Goal: Task Accomplishment & Management: Use online tool/utility

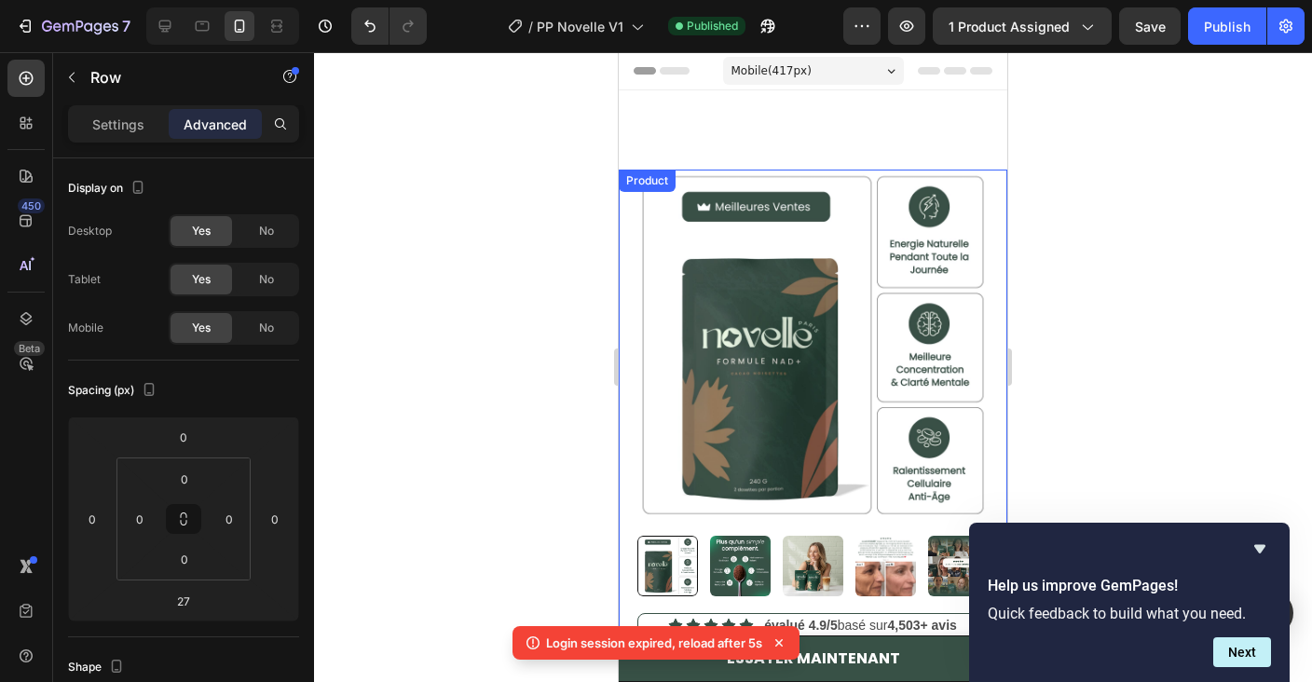
scroll to position [1926, 0]
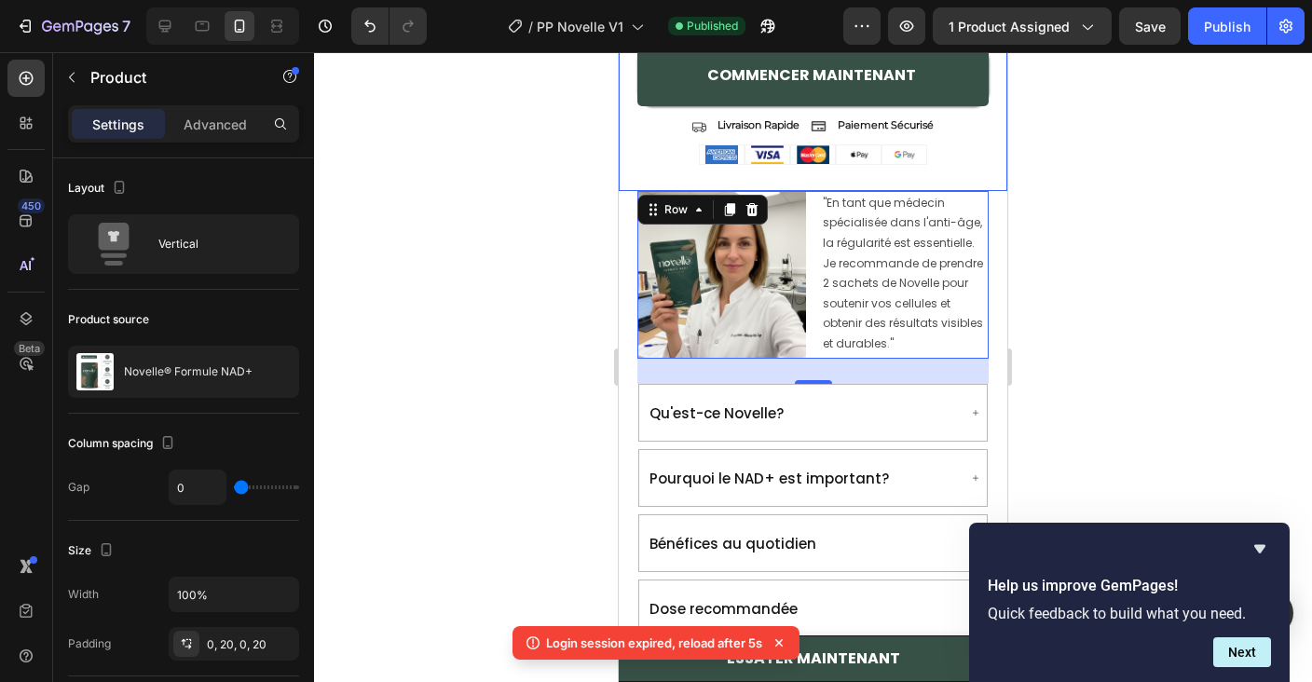
drag, startPoint x: 619, startPoint y: 52, endPoint x: 1109, endPoint y: -92, distance: 510.9
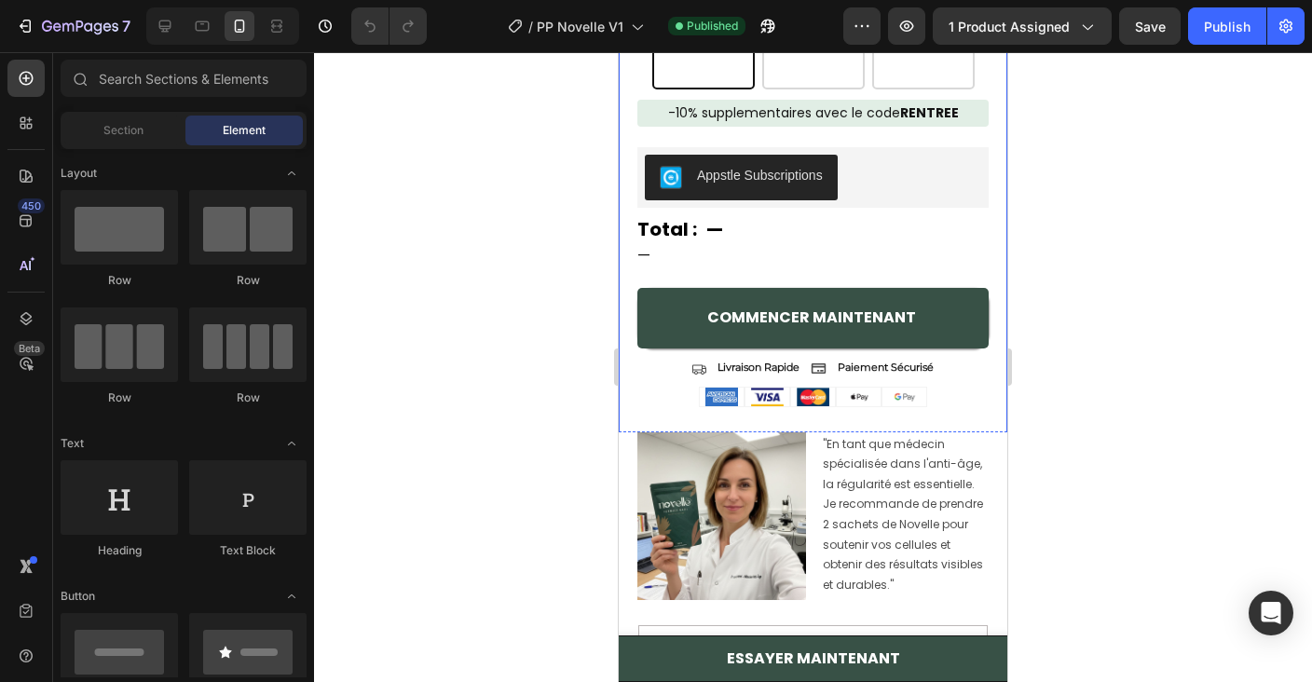
scroll to position [1696, 0]
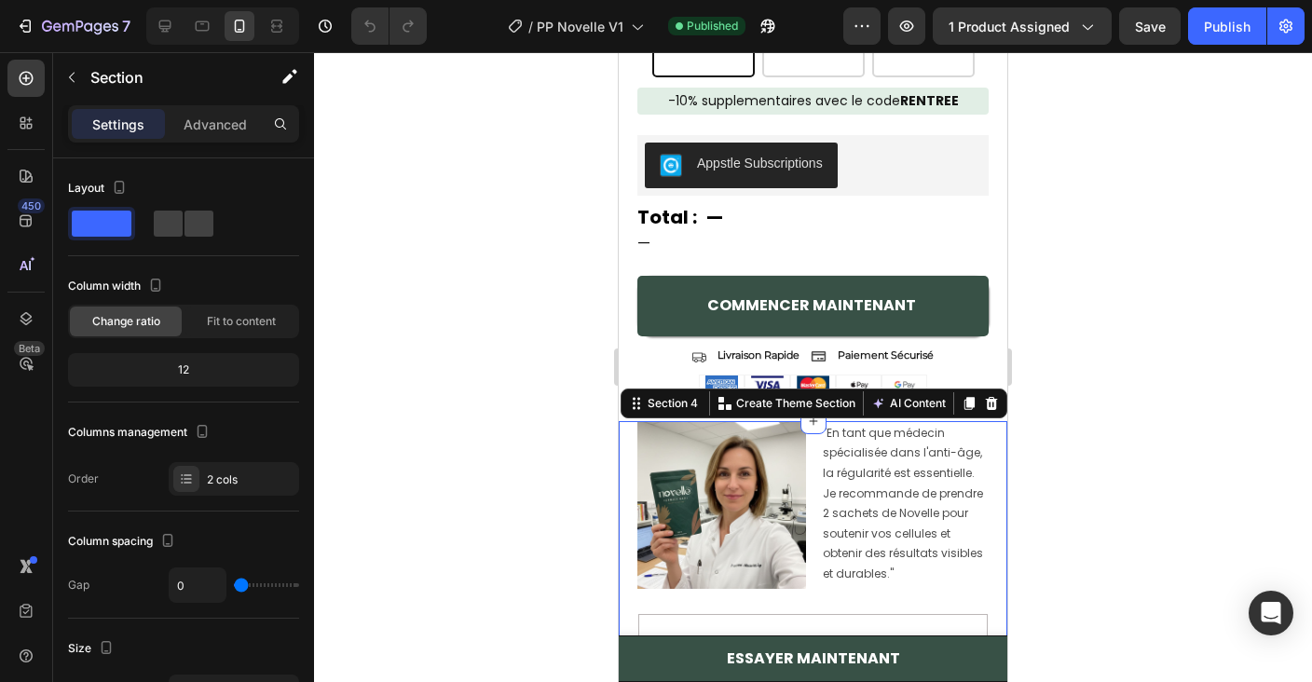
click at [202, 120] on p "Advanced" at bounding box center [215, 125] width 63 height 20
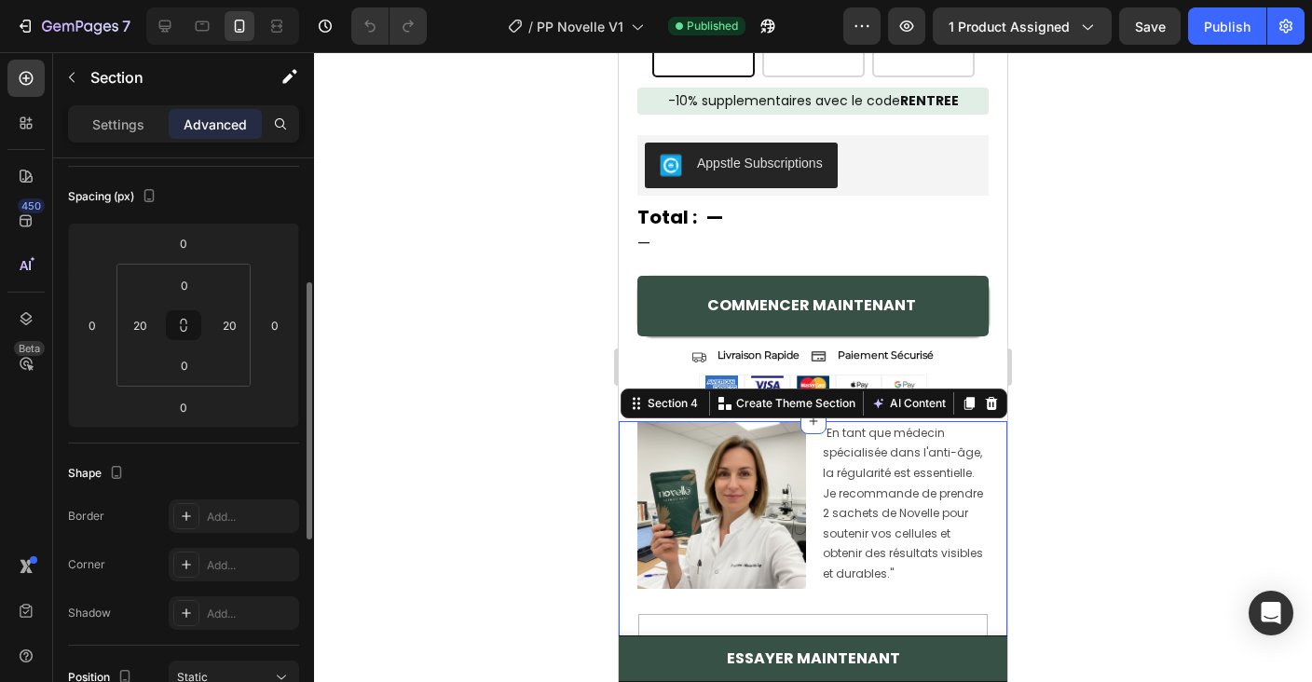
scroll to position [230, 0]
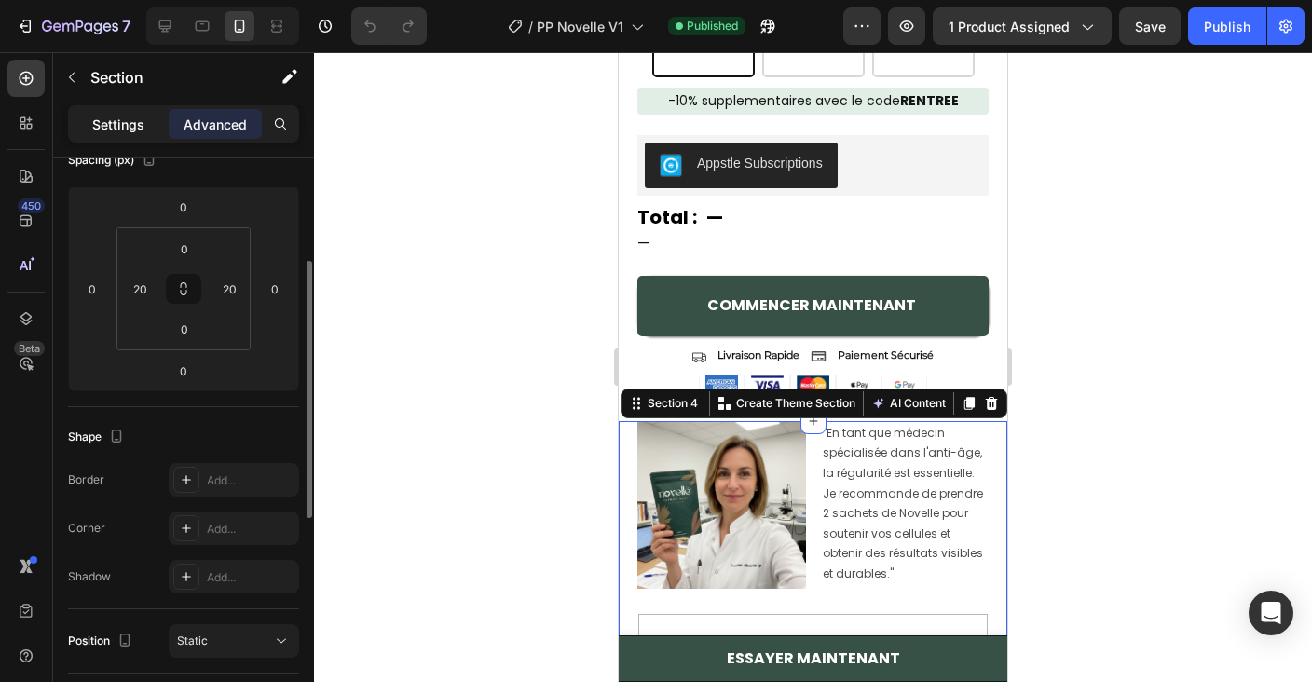
click at [93, 109] on div "Settings" at bounding box center [118, 124] width 93 height 30
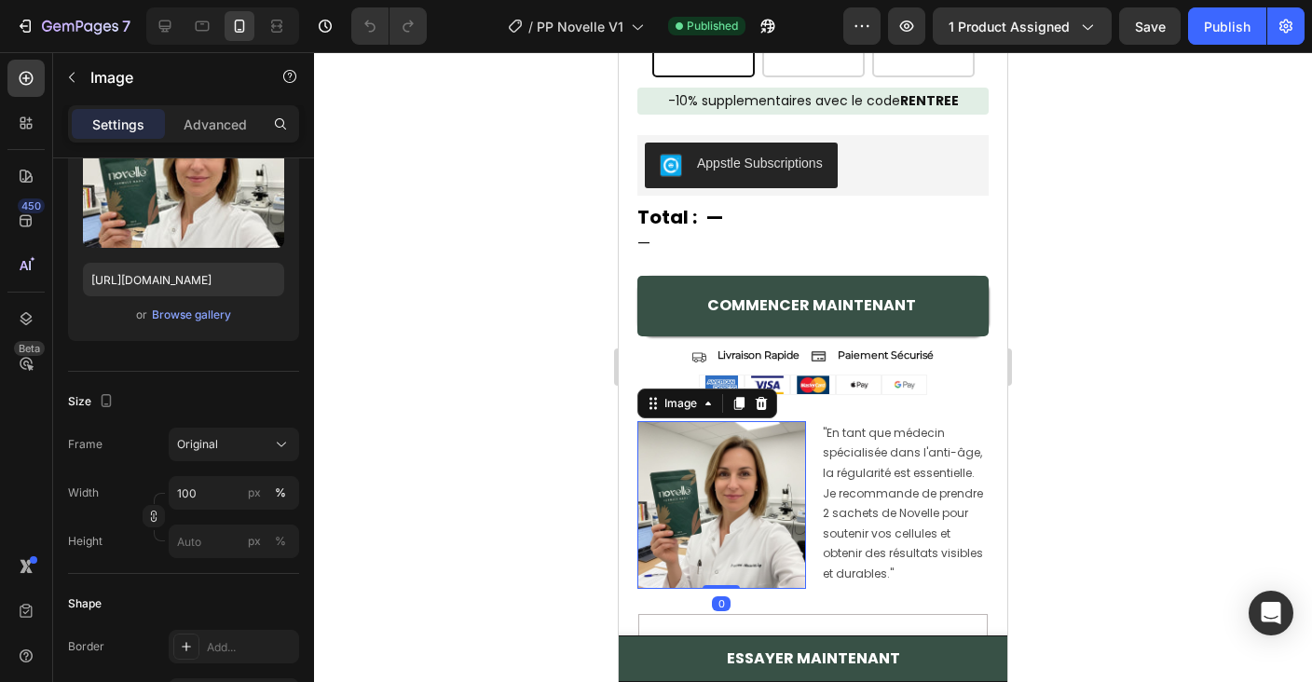
click at [797, 468] on img at bounding box center [721, 505] width 169 height 169
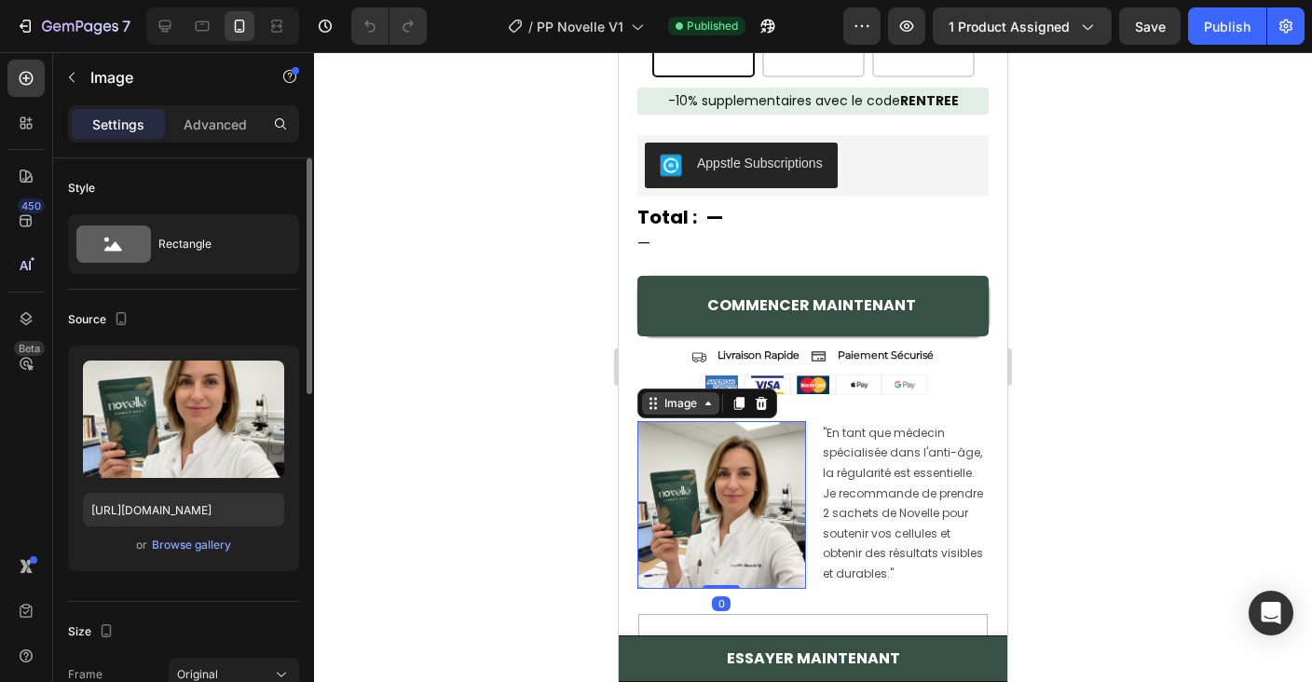
click at [697, 398] on div "Image" at bounding box center [681, 403] width 40 height 17
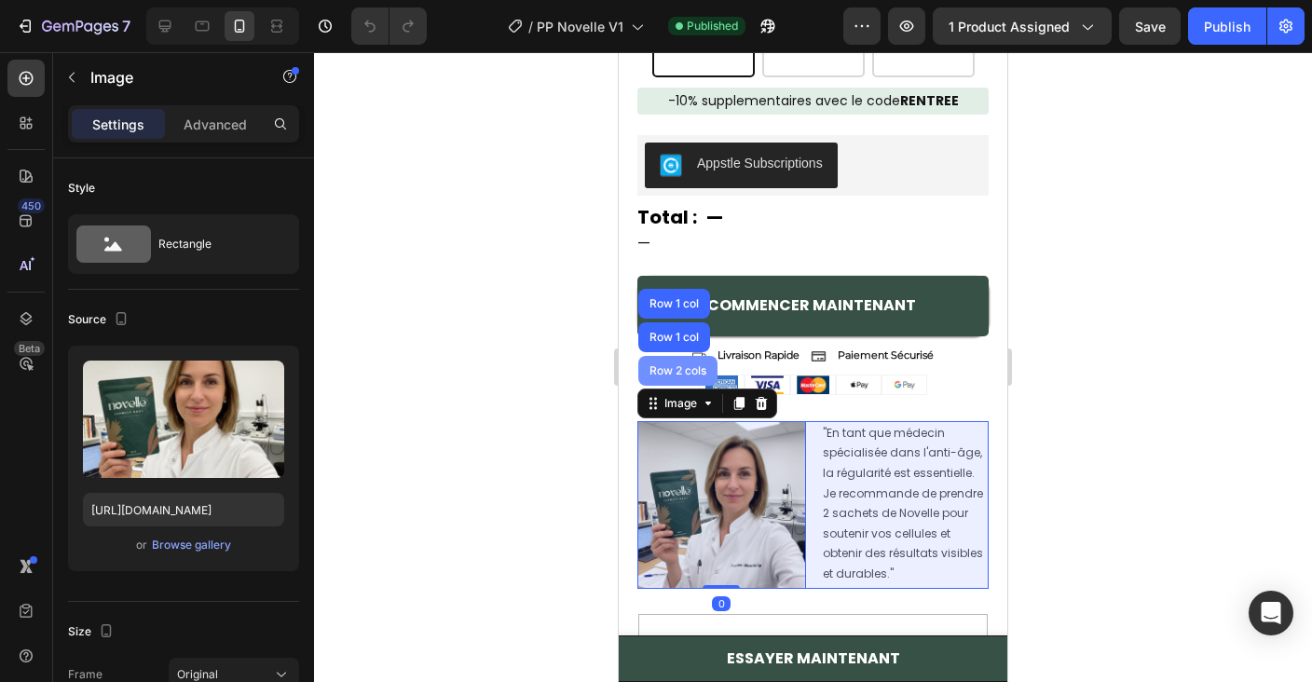
click at [694, 382] on div "Row 2 cols" at bounding box center [677, 371] width 79 height 30
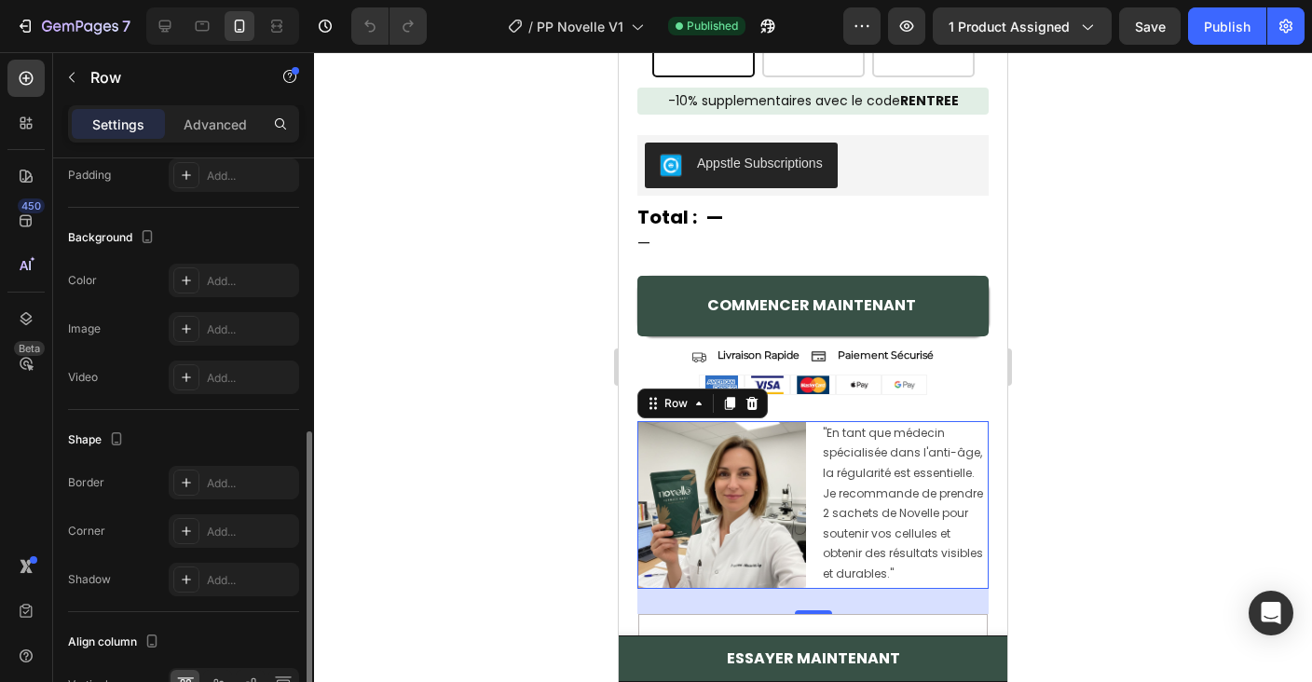
scroll to position [607, 0]
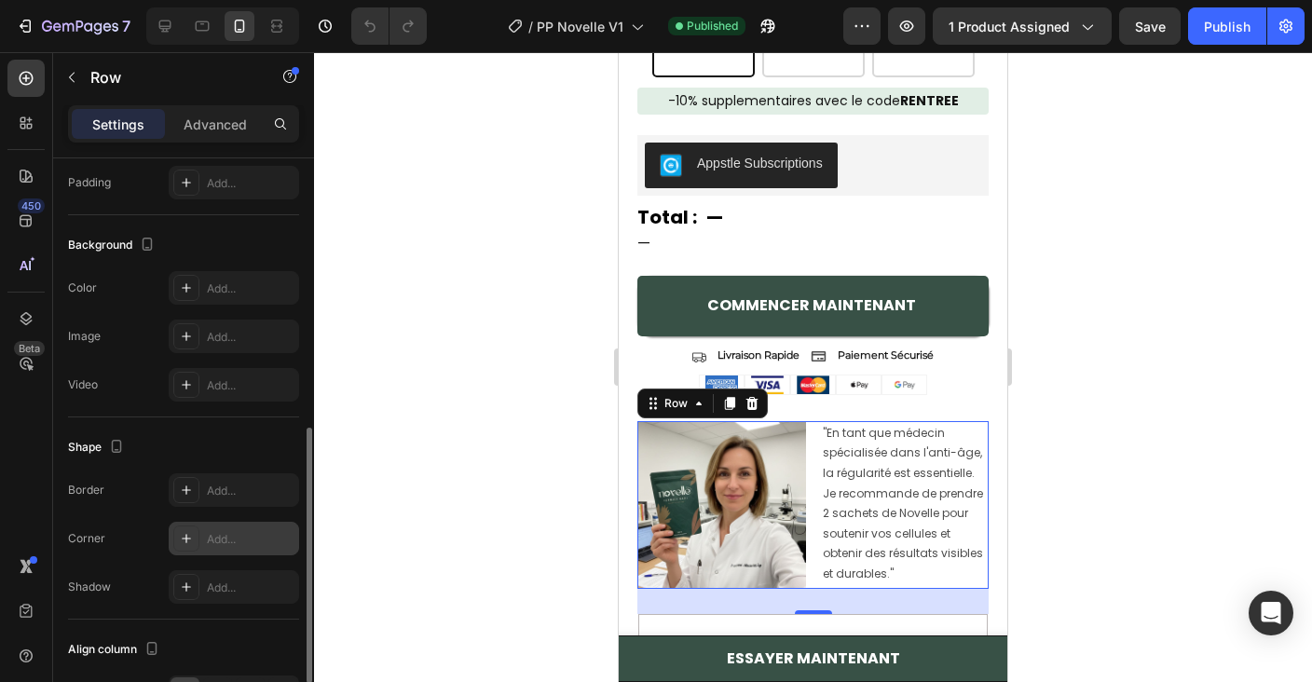
click at [211, 537] on div "Add..." at bounding box center [251, 539] width 88 height 17
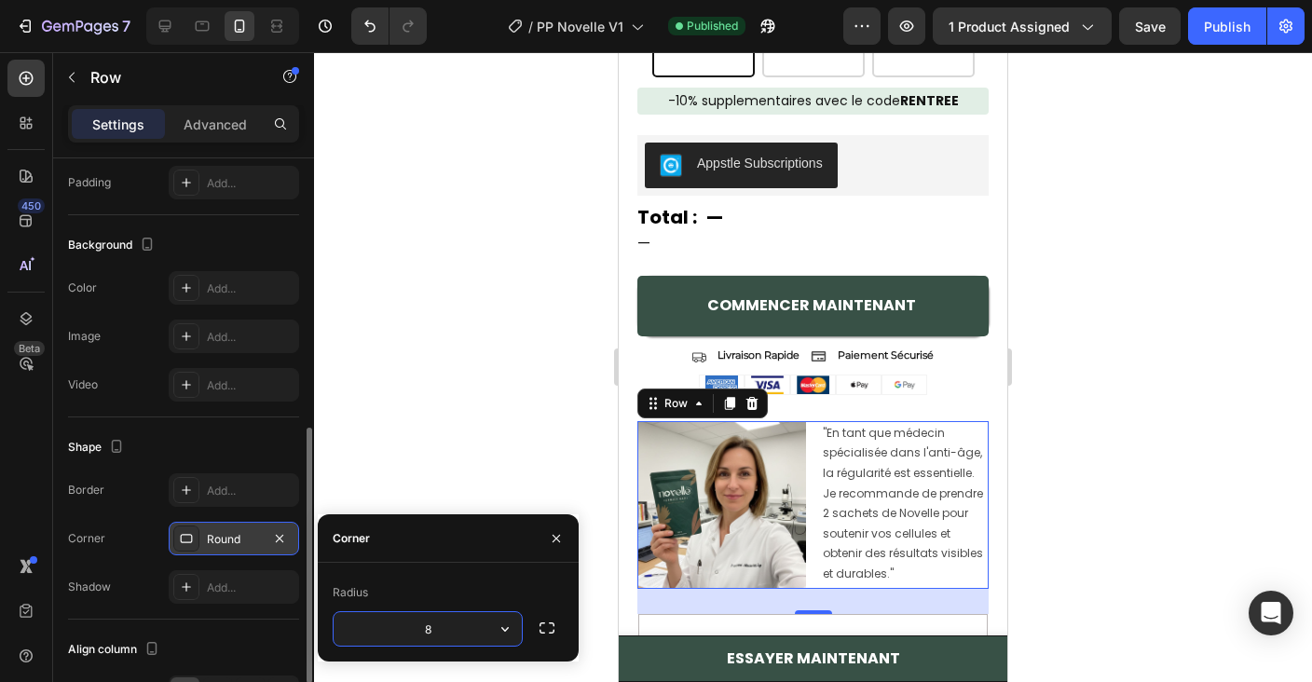
click at [211, 537] on div "Round" at bounding box center [234, 539] width 54 height 17
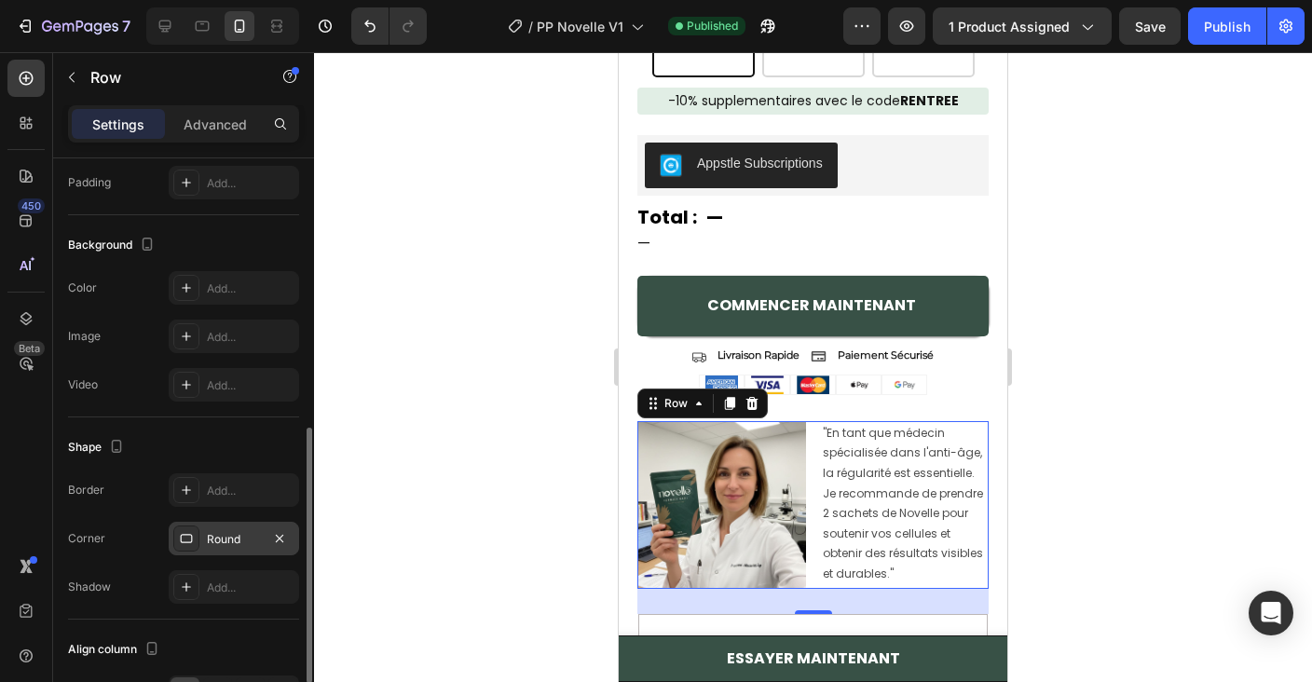
click at [266, 536] on div "Round" at bounding box center [234, 539] width 130 height 34
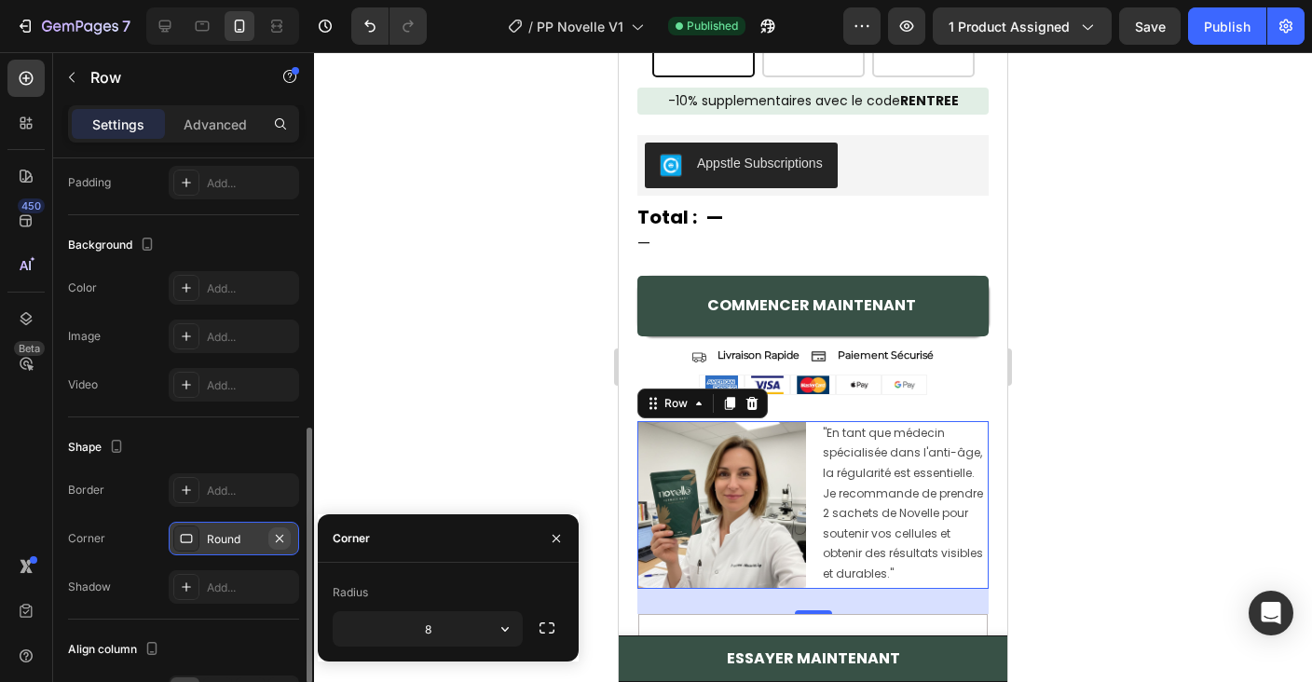
click at [277, 536] on icon "button" at bounding box center [279, 537] width 7 height 7
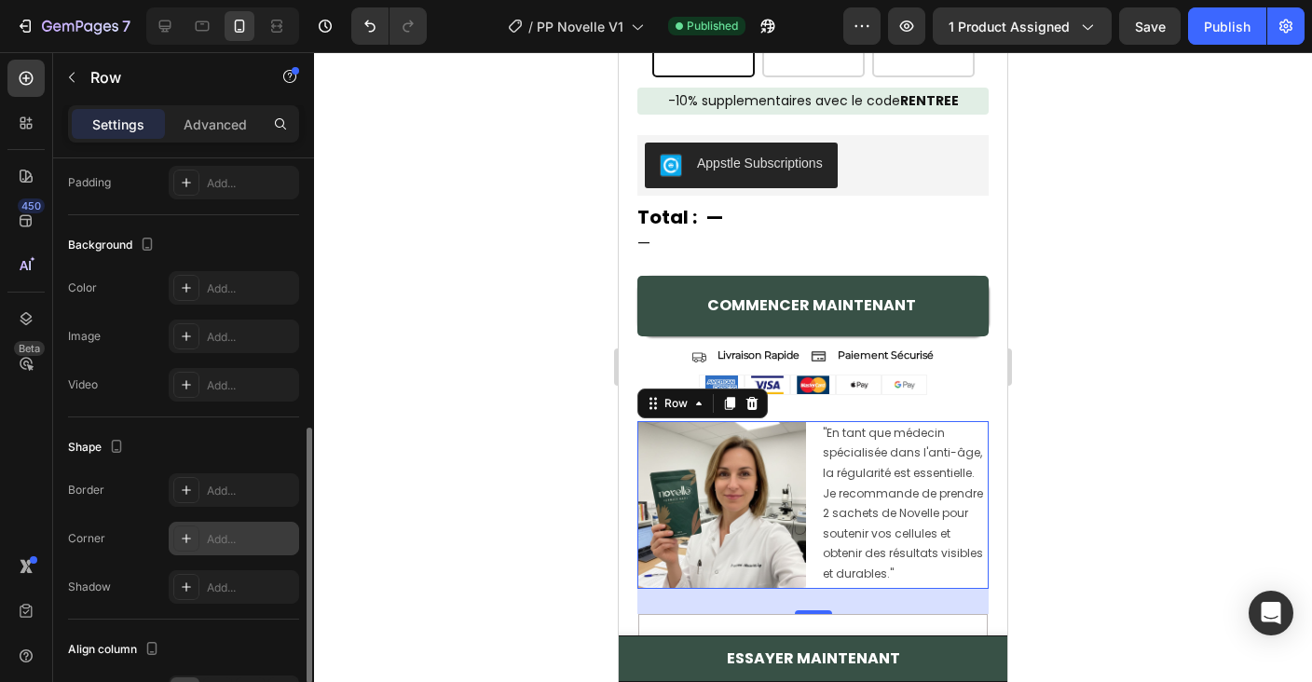
click at [264, 507] on div "Border Add... Corner Add... Shadow Add..." at bounding box center [183, 538] width 231 height 130
click at [262, 497] on div "Add..." at bounding box center [251, 491] width 88 height 17
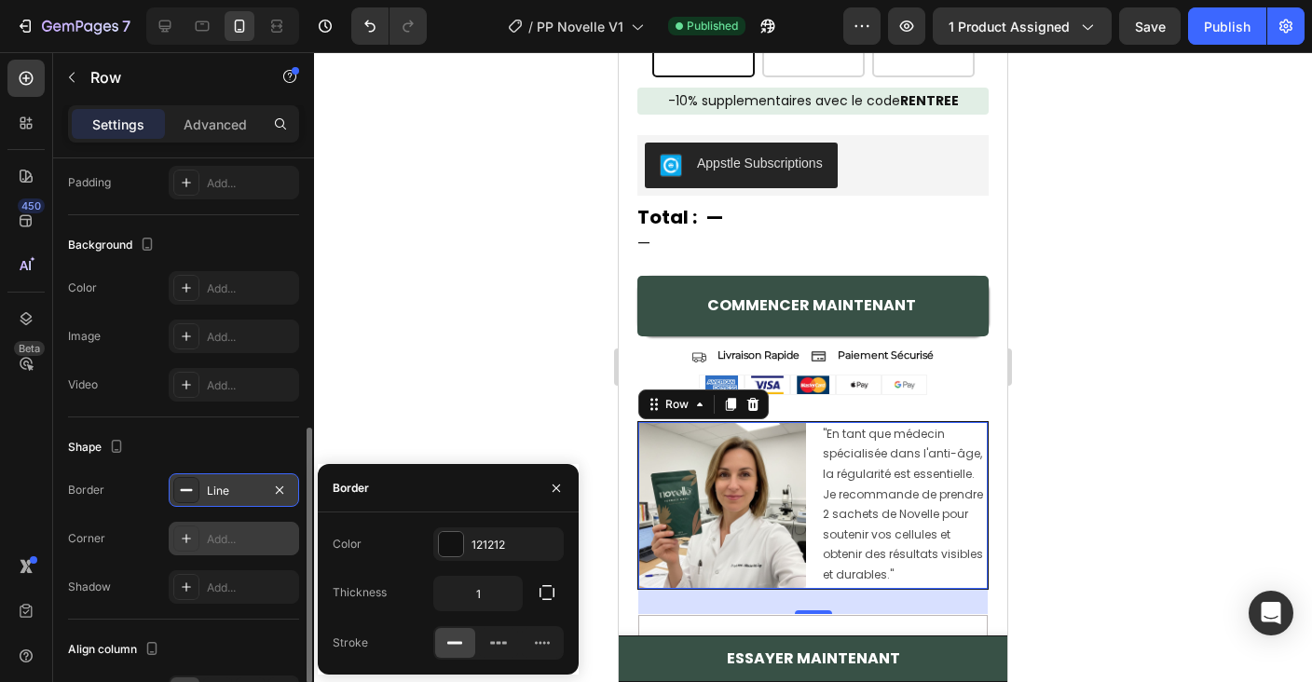
click at [262, 538] on div "Add..." at bounding box center [251, 539] width 88 height 17
type input "8"
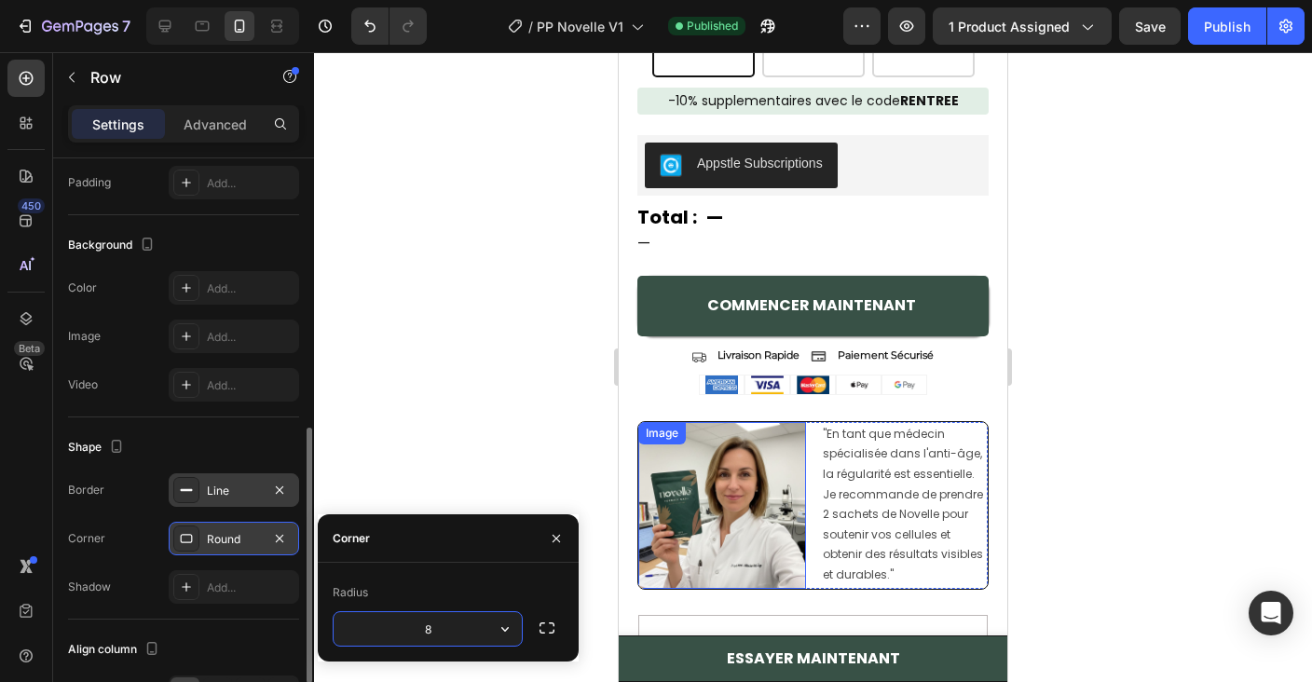
click at [697, 490] on img at bounding box center [722, 506] width 168 height 168
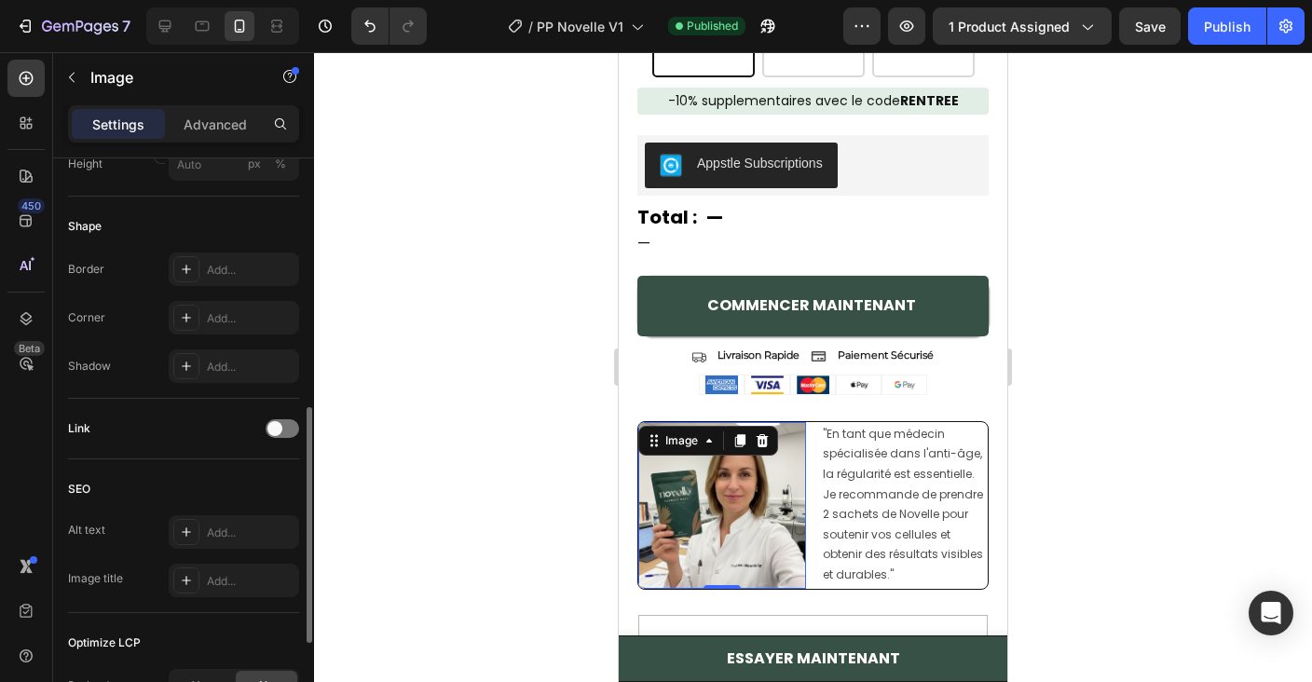
scroll to position [0, 0]
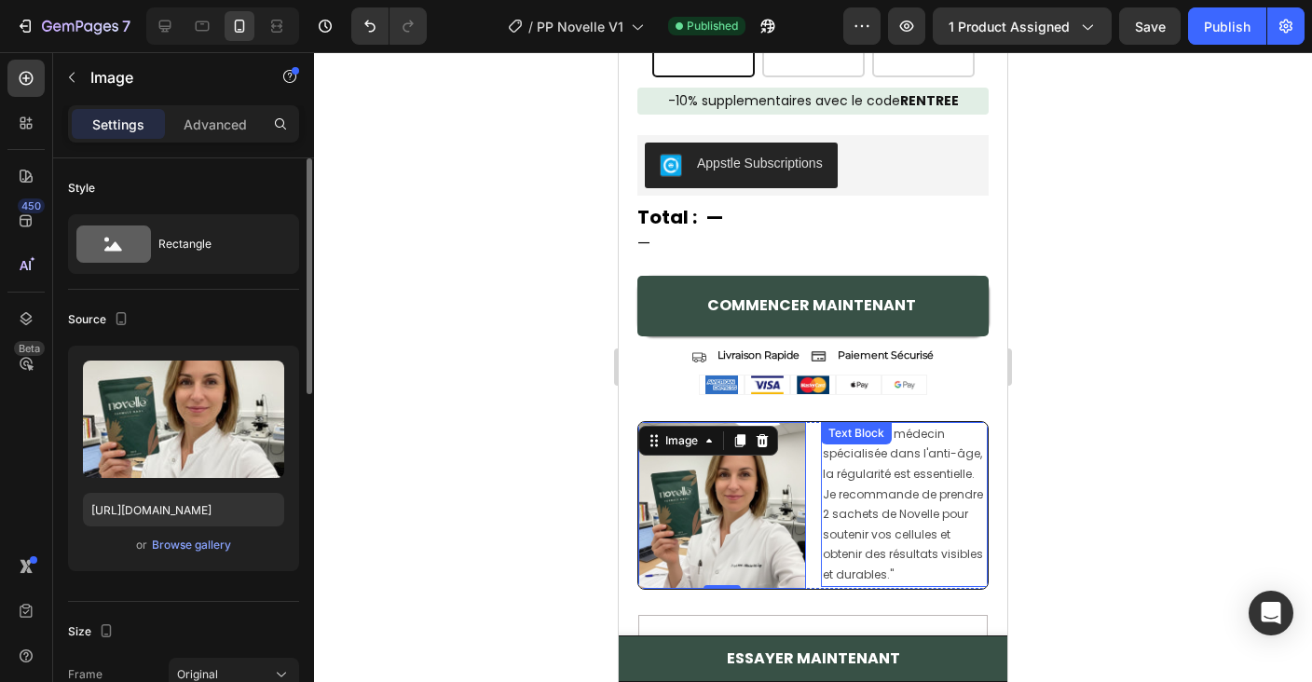
click at [850, 482] on p ""En tant que médecin spécialisée dans l'anti-âge, la régularité est essentielle…" at bounding box center [905, 504] width 164 height 161
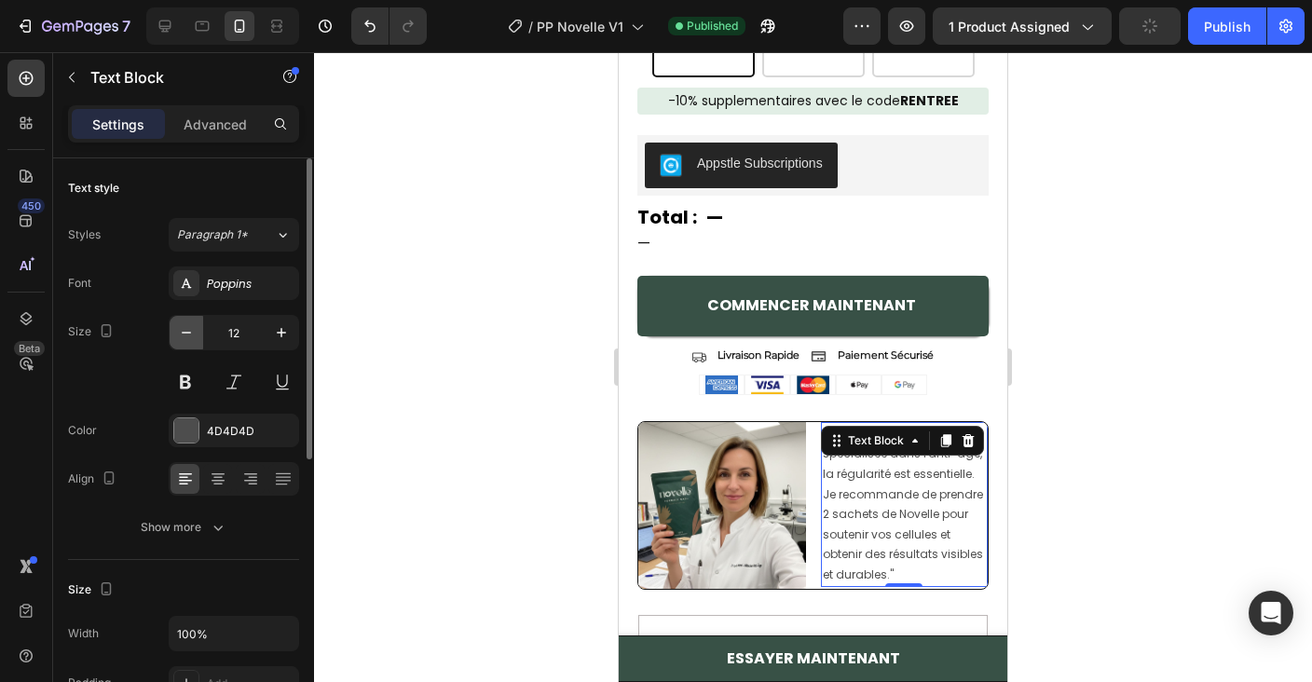
click at [198, 333] on button "button" at bounding box center [187, 333] width 34 height 34
type input "11"
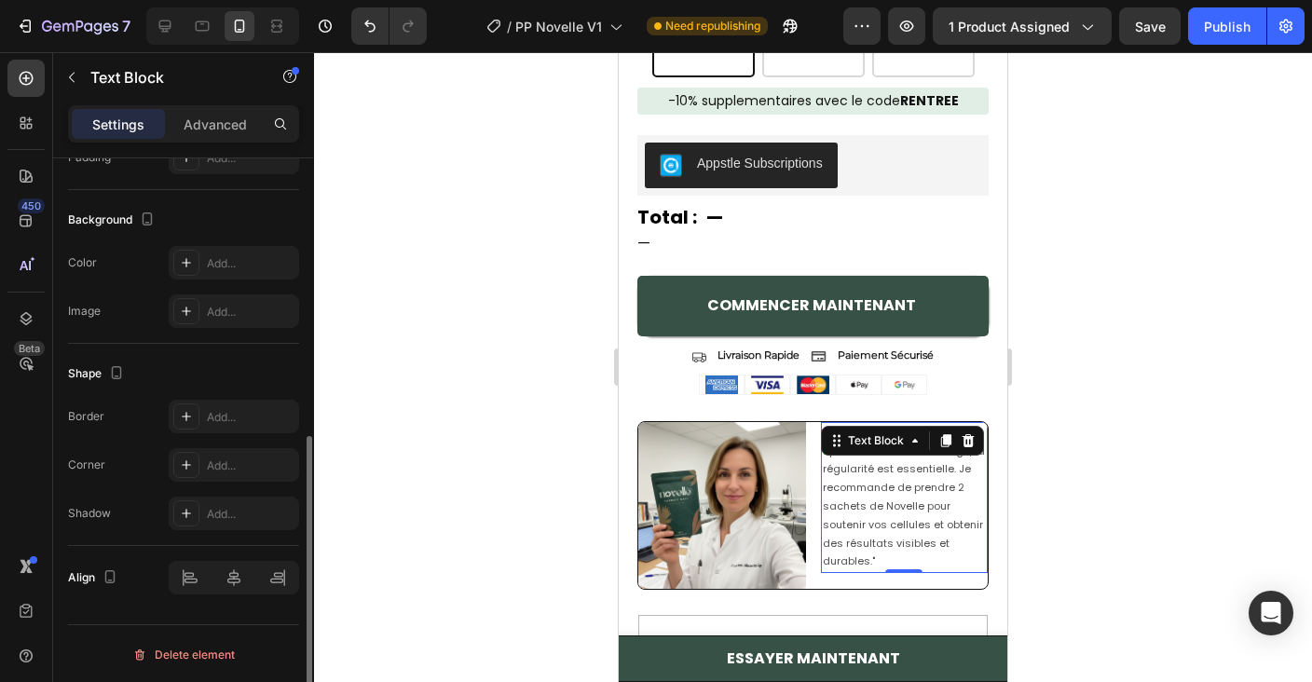
scroll to position [527, 0]
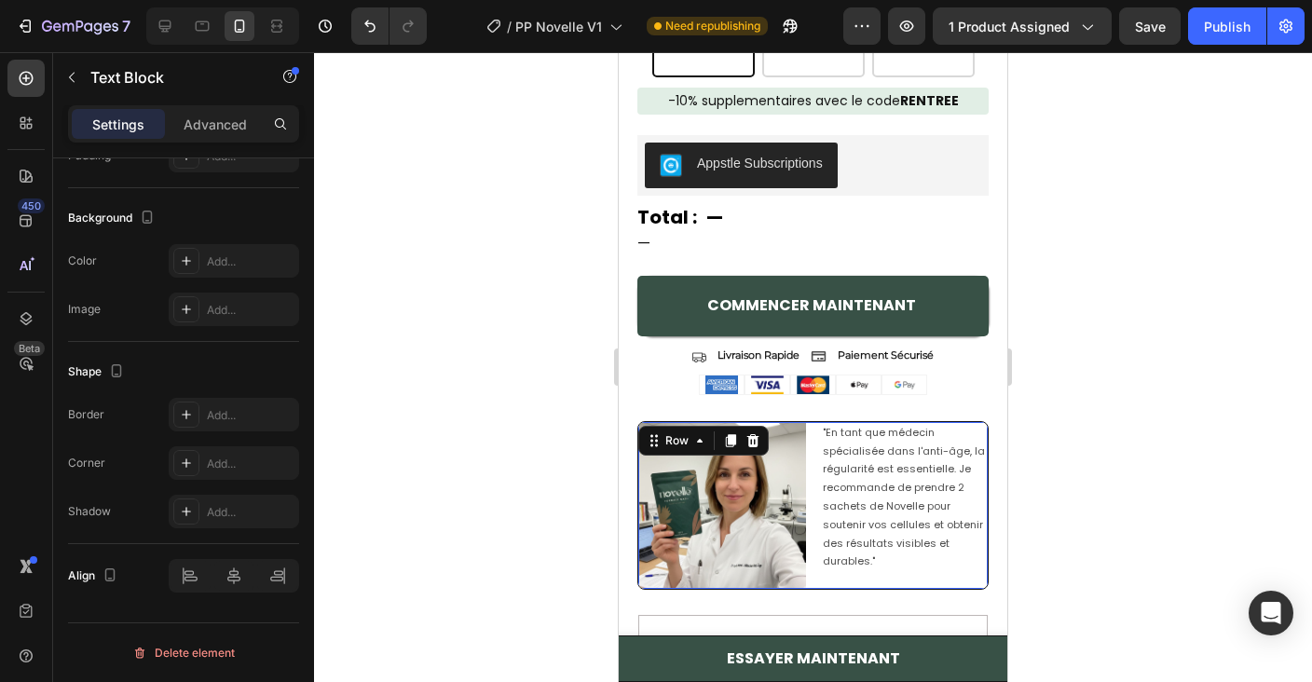
click at [811, 509] on div "Image "En tant que médecin spécialisée dans l'anti-âge, la régularité est essen…" at bounding box center [812, 506] width 351 height 170
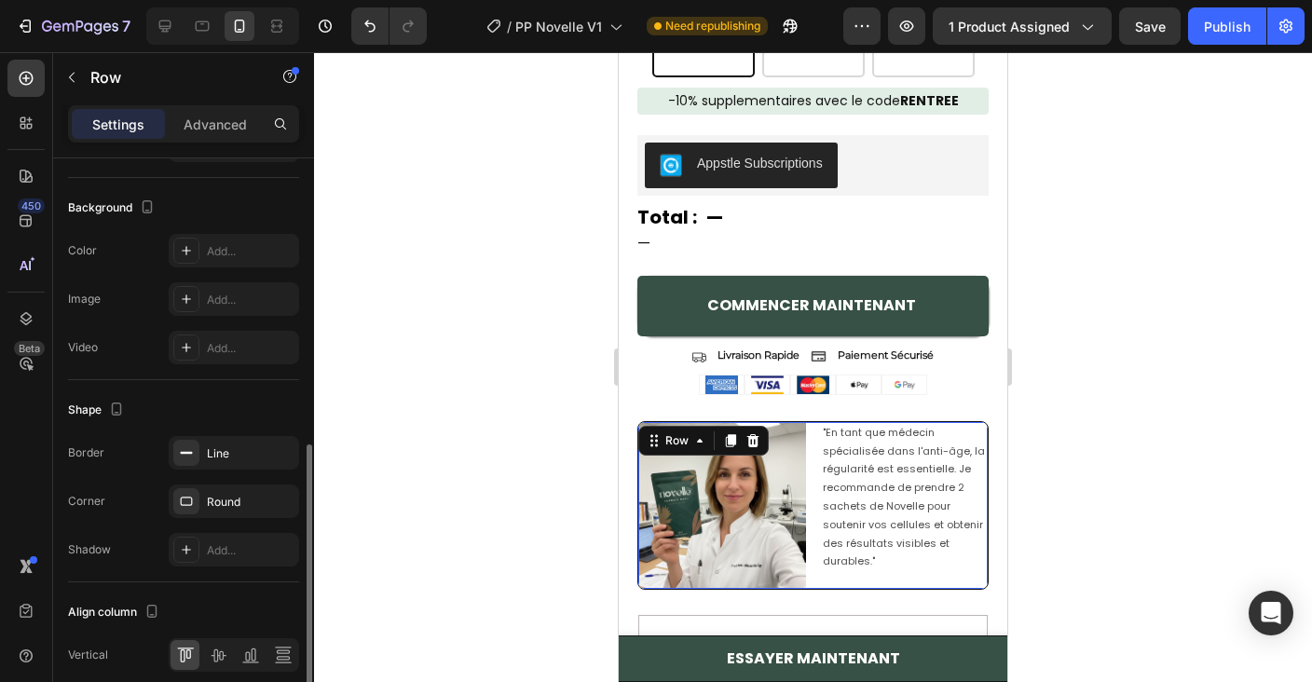
scroll to position [724, 0]
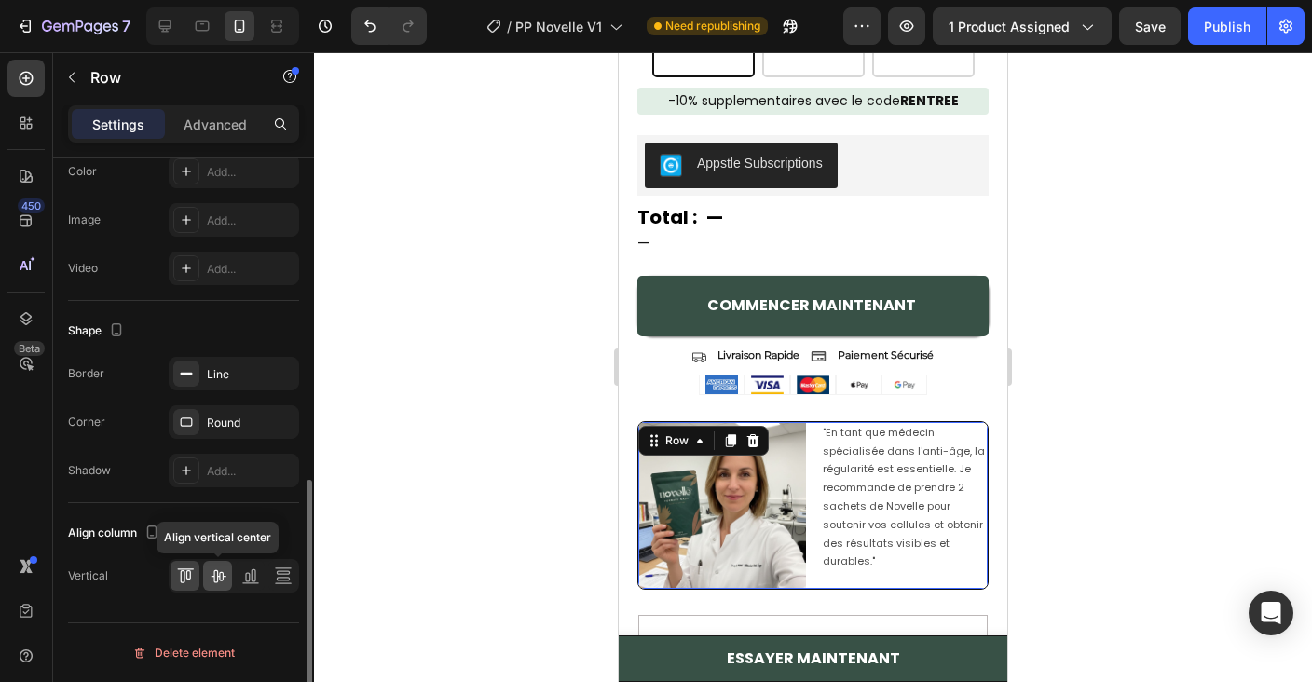
click at [225, 575] on icon at bounding box center [218, 575] width 19 height 19
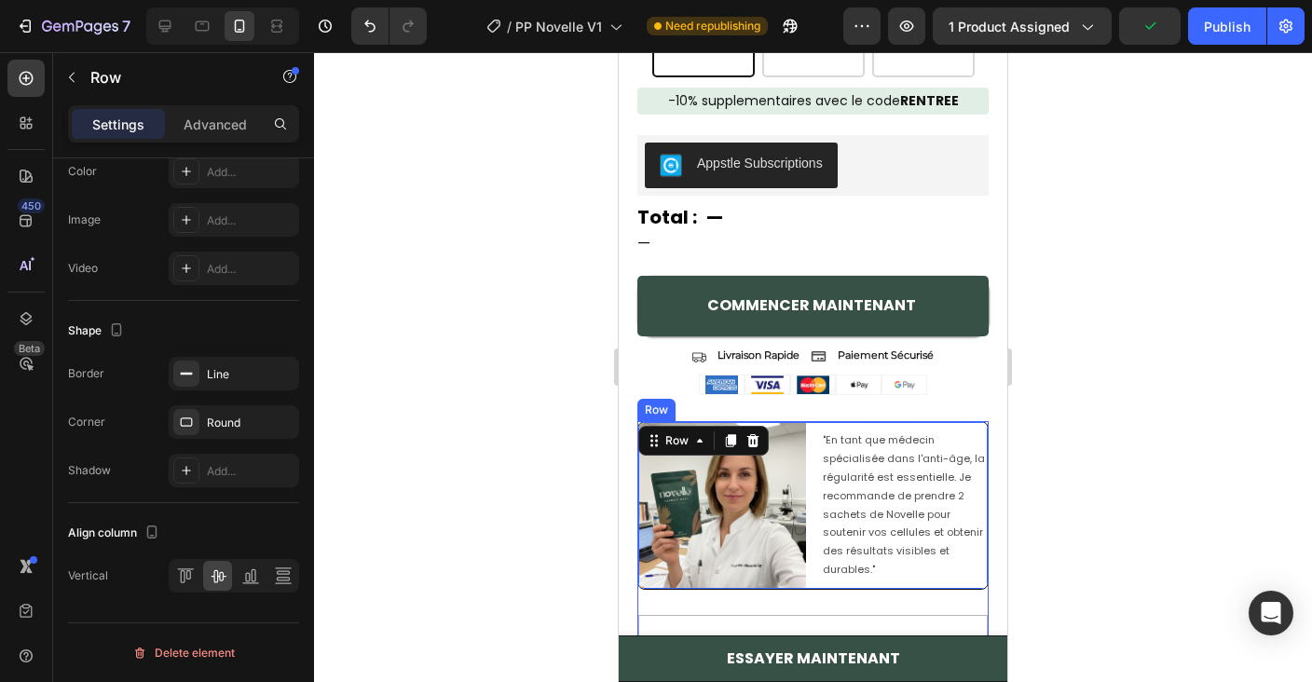
scroll to position [1818, 0]
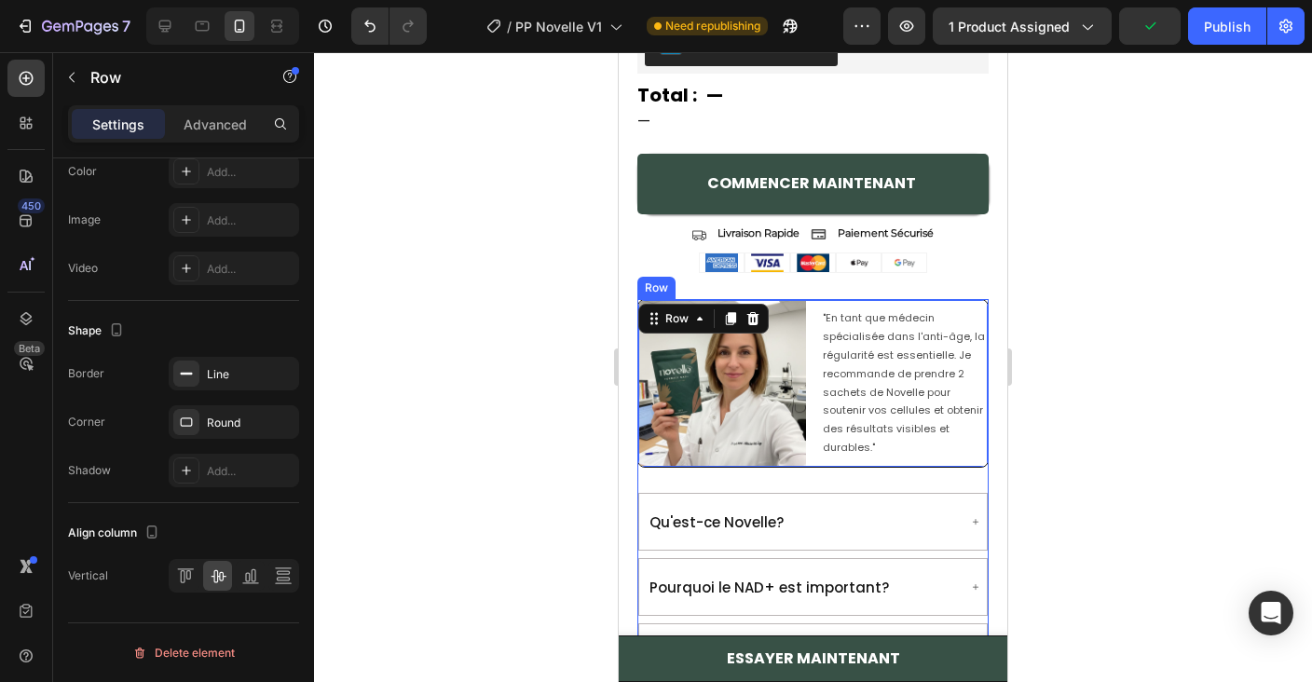
click at [881, 481] on div "Image "En tant que médecin spécialisée dans l'anti-âge, la régularité est essen…" at bounding box center [812, 622] width 351 height 647
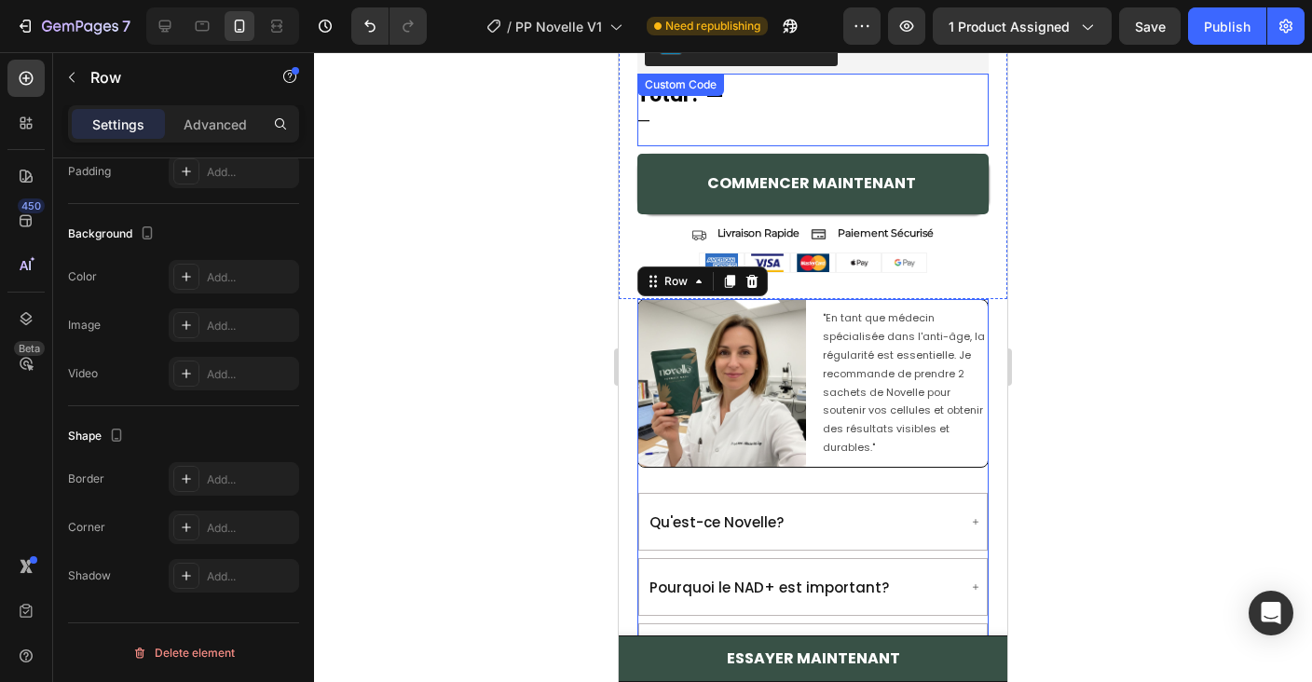
click at [924, 126] on div "—" at bounding box center [812, 122] width 351 height 22
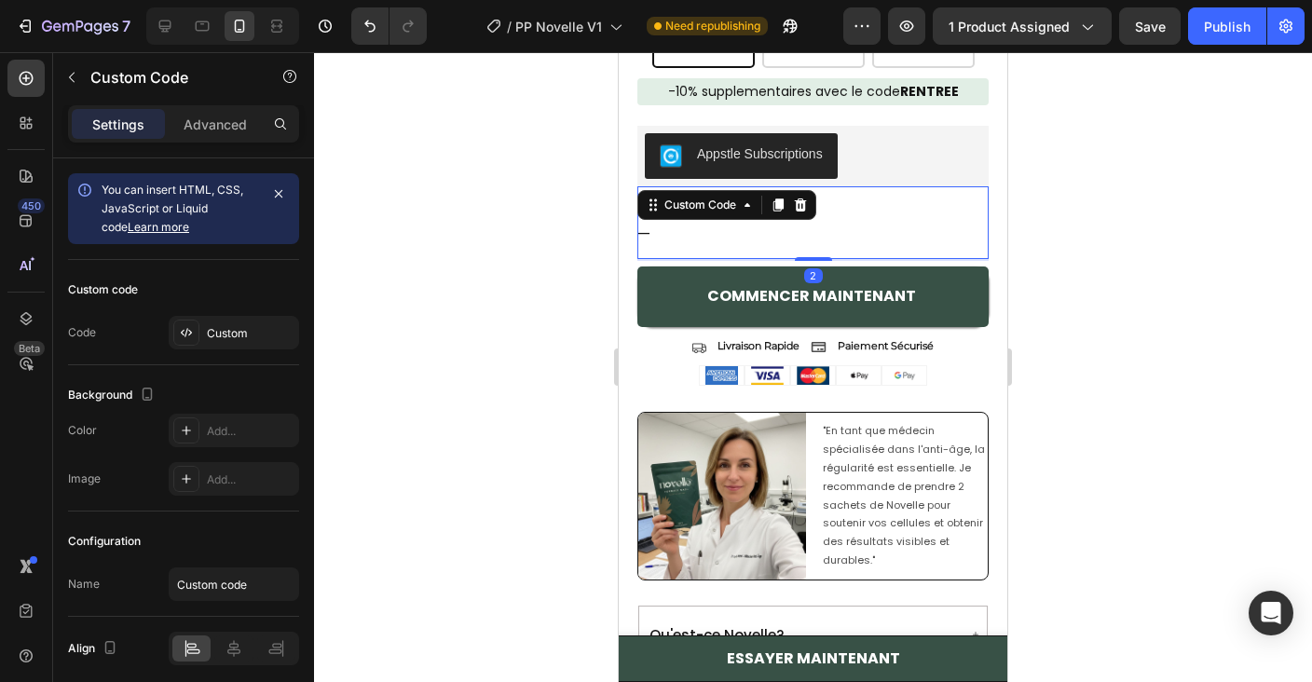
scroll to position [1666, 0]
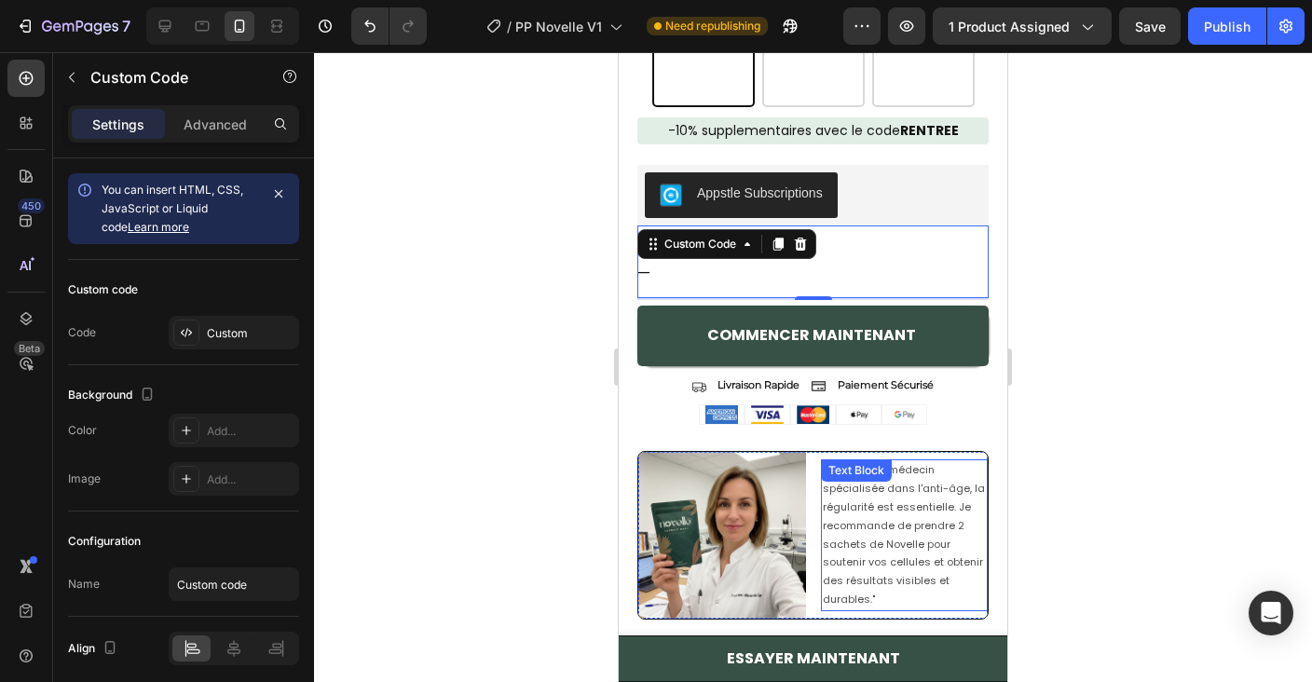
click at [890, 607] on div ""En tant que médecin spécialisée dans l'anti-âge, la régularité est essentielle…" at bounding box center [905, 534] width 168 height 151
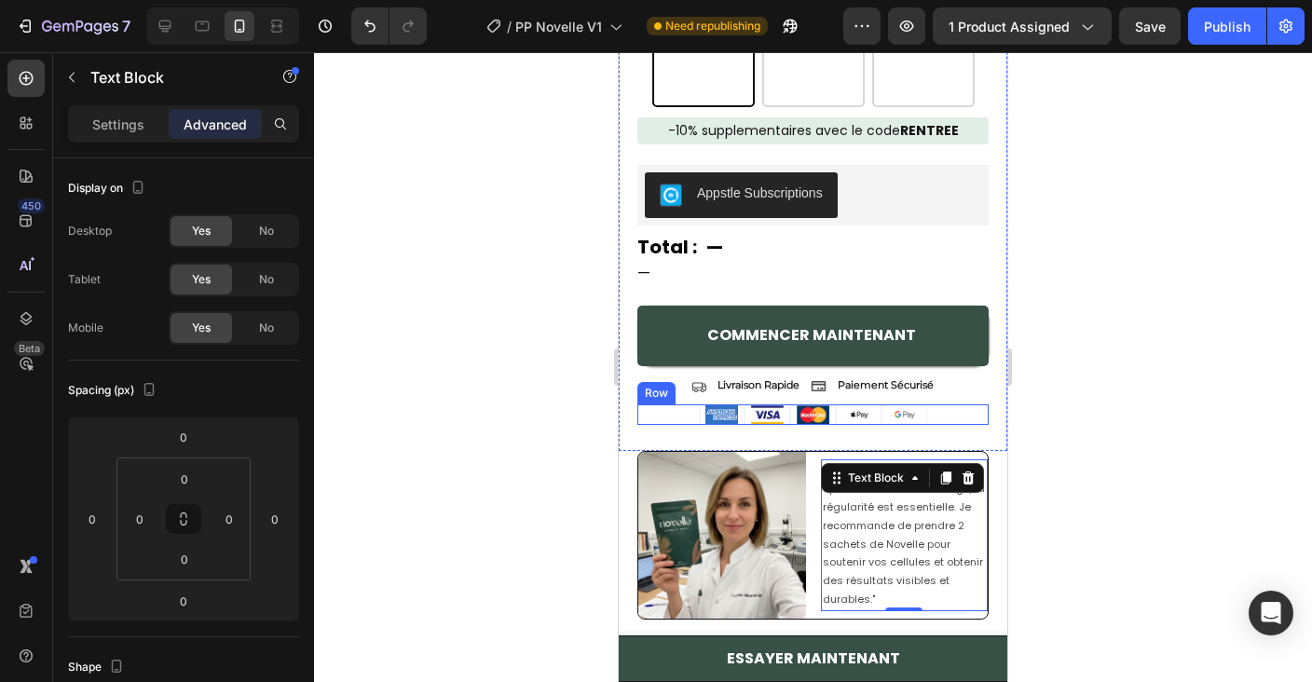
click at [692, 411] on div "Image Image Image Image Image Row" at bounding box center [812, 414] width 351 height 20
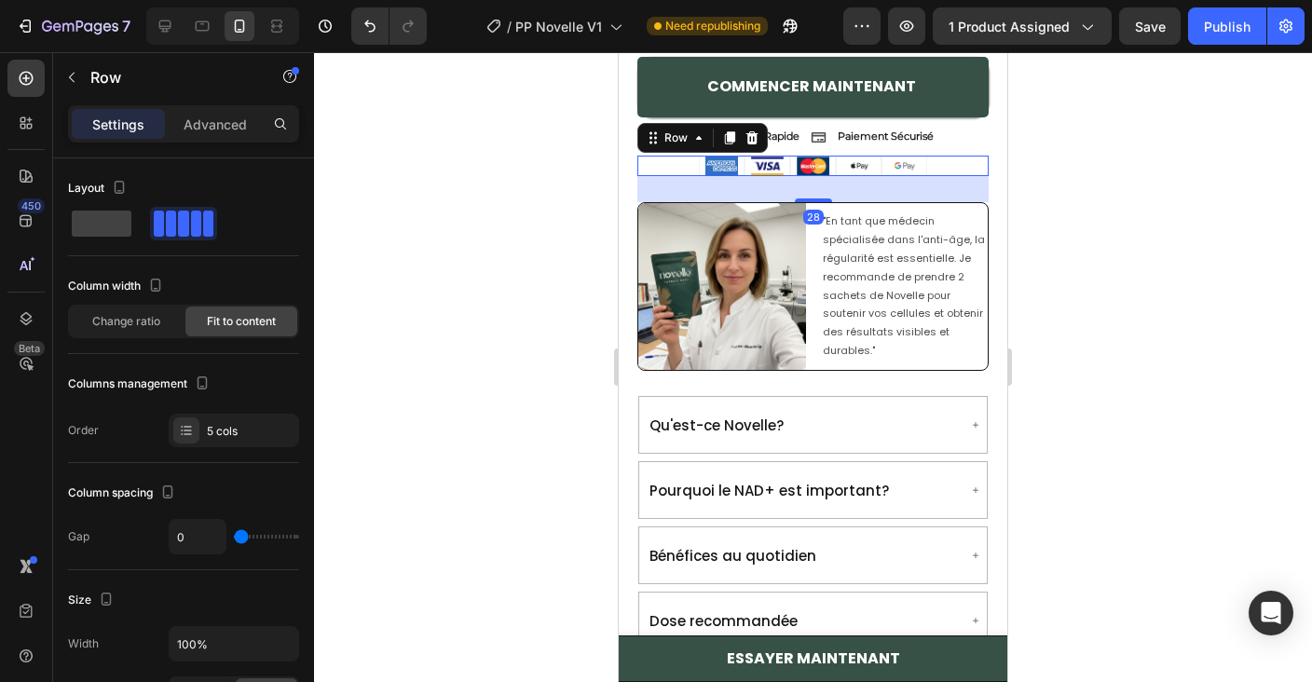
scroll to position [1939, 0]
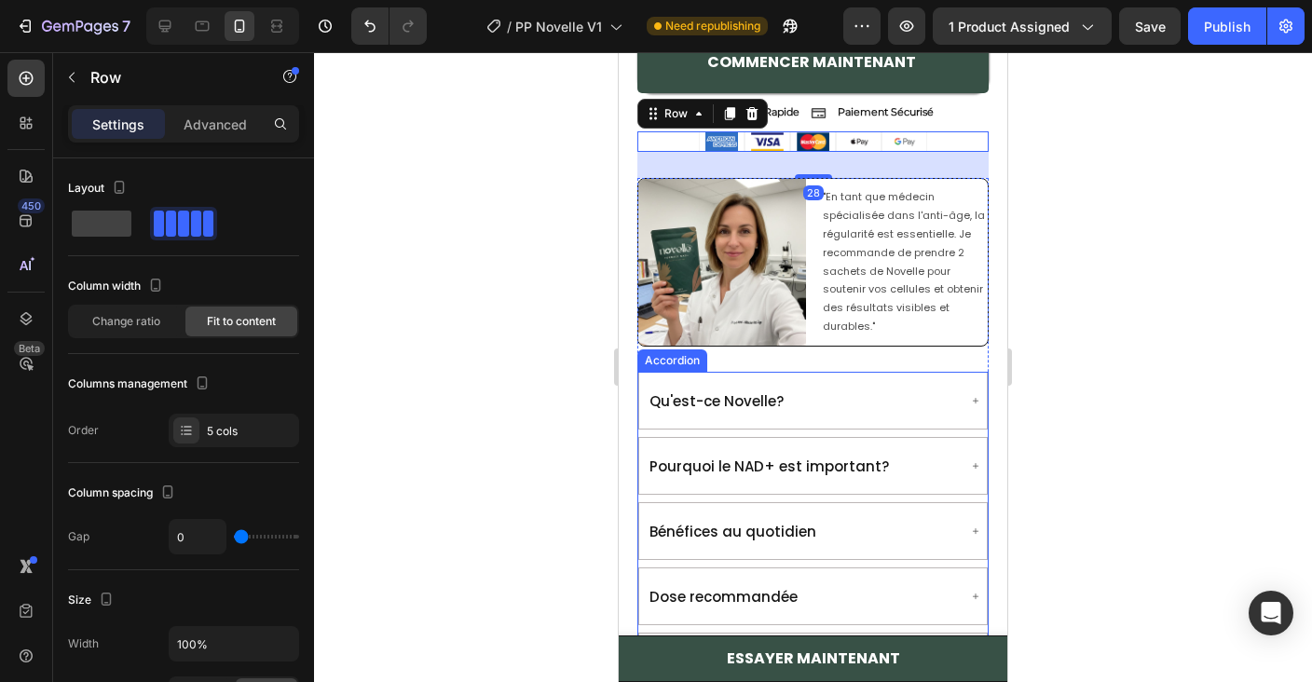
click at [747, 445] on div "Pourquoi le NAD+ est important?" at bounding box center [769, 465] width 245 height 41
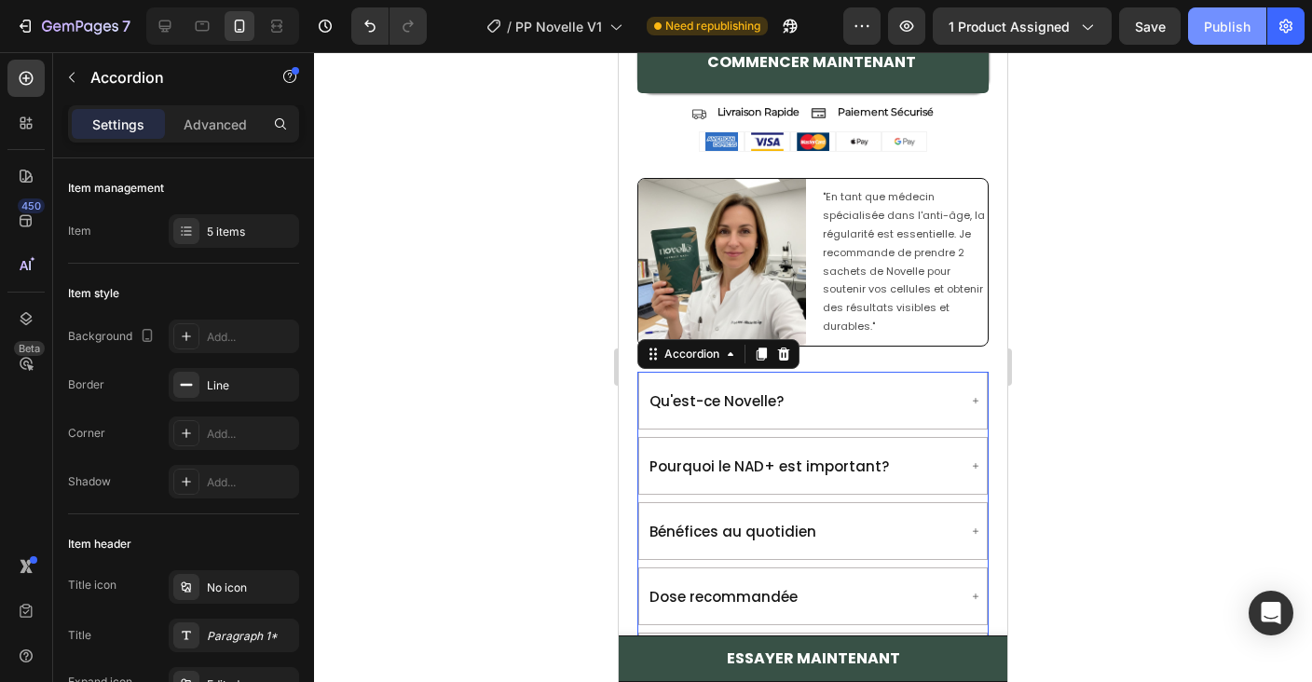
click at [1208, 32] on div "Publish" at bounding box center [1227, 27] width 47 height 20
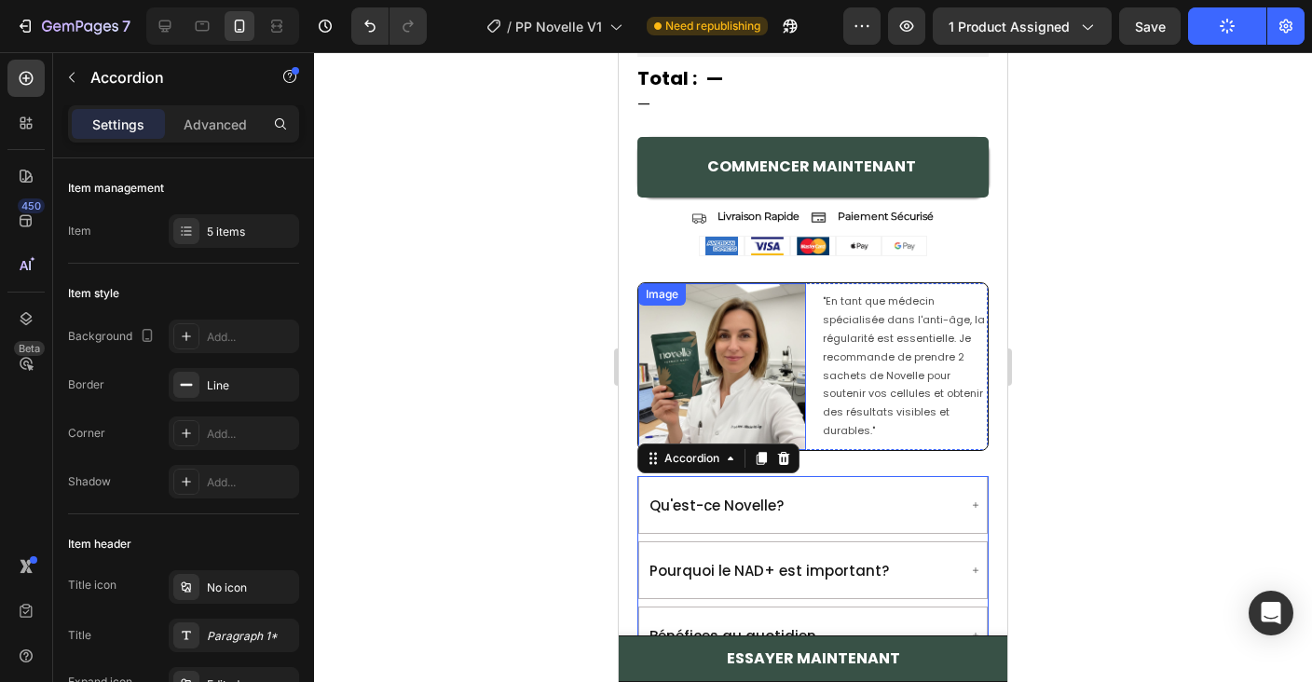
scroll to position [1857, 0]
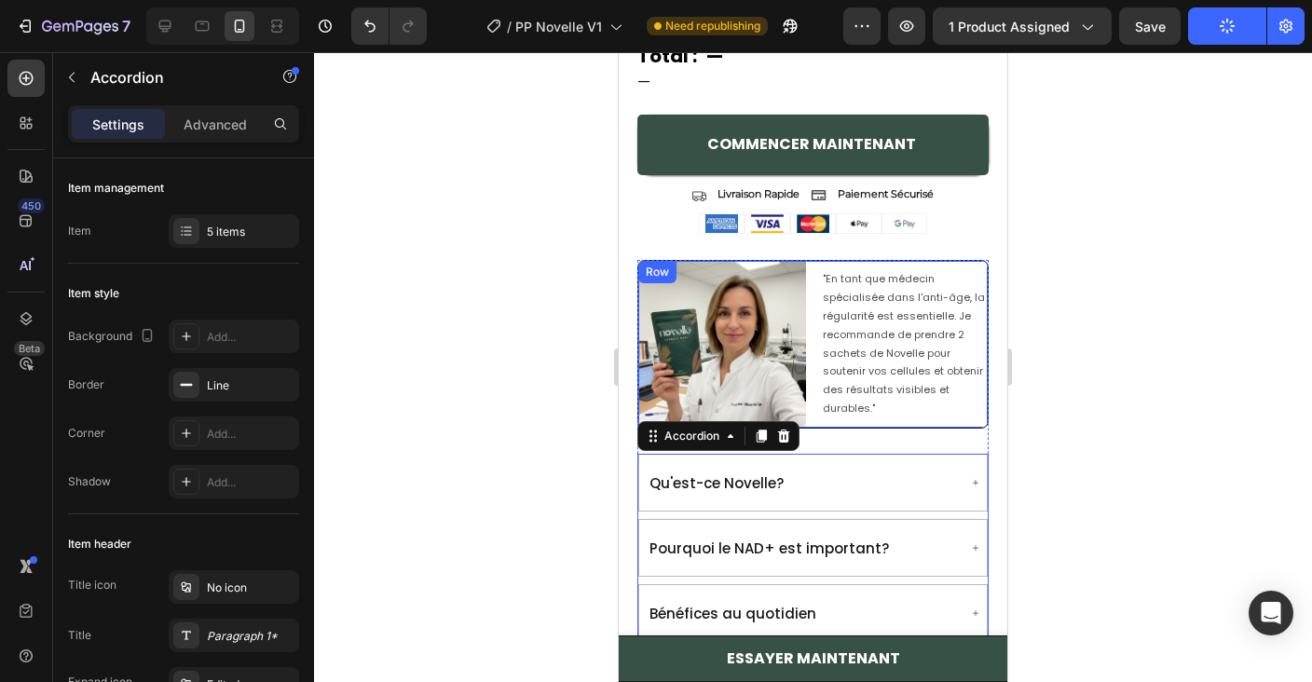
click at [977, 262] on div ""En tant que médecin spécialisée dans l'anti-âge, la régularité est essentielle…" at bounding box center [905, 345] width 168 height 168
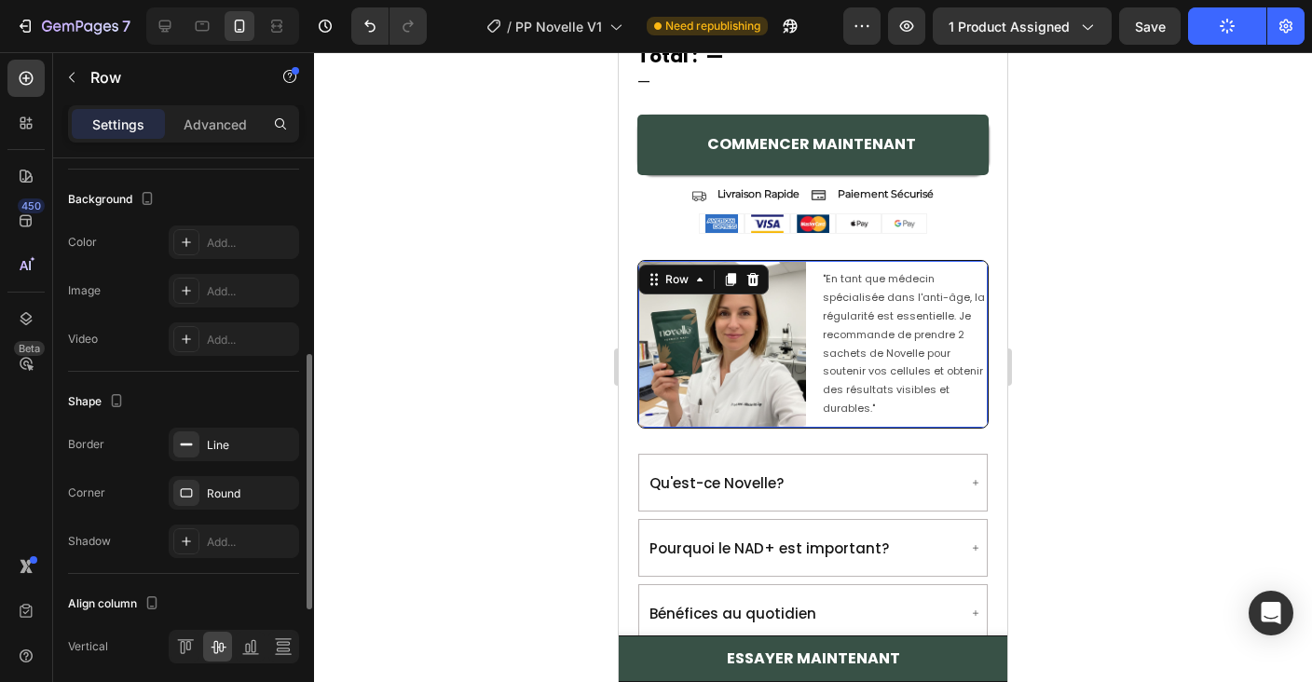
scroll to position [724, 0]
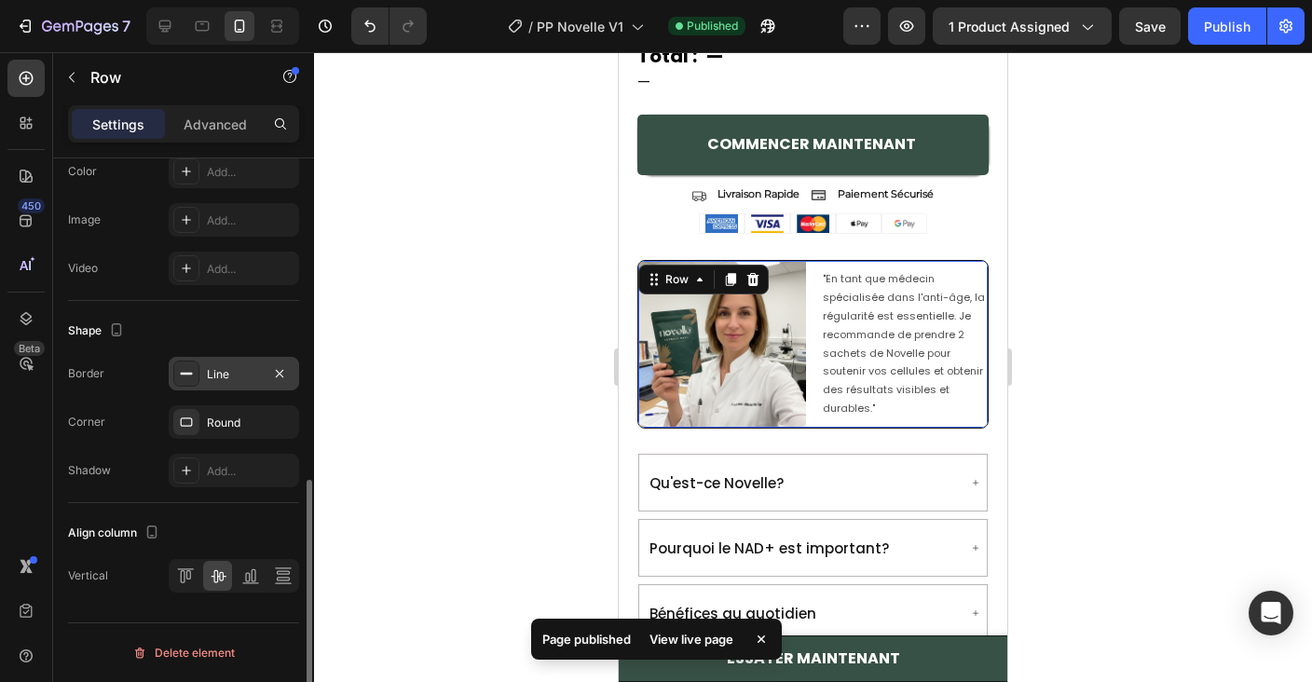
click at [226, 376] on div "Line" at bounding box center [234, 374] width 54 height 17
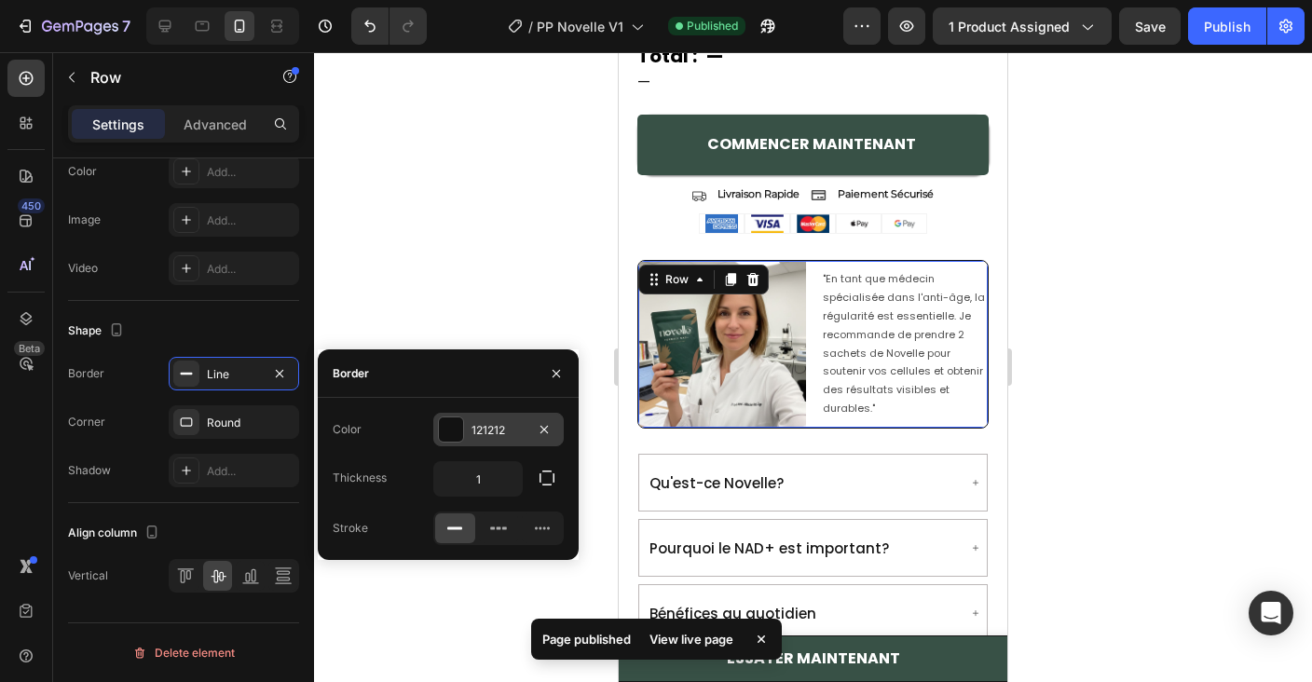
click at [478, 441] on div "121212" at bounding box center [498, 430] width 130 height 34
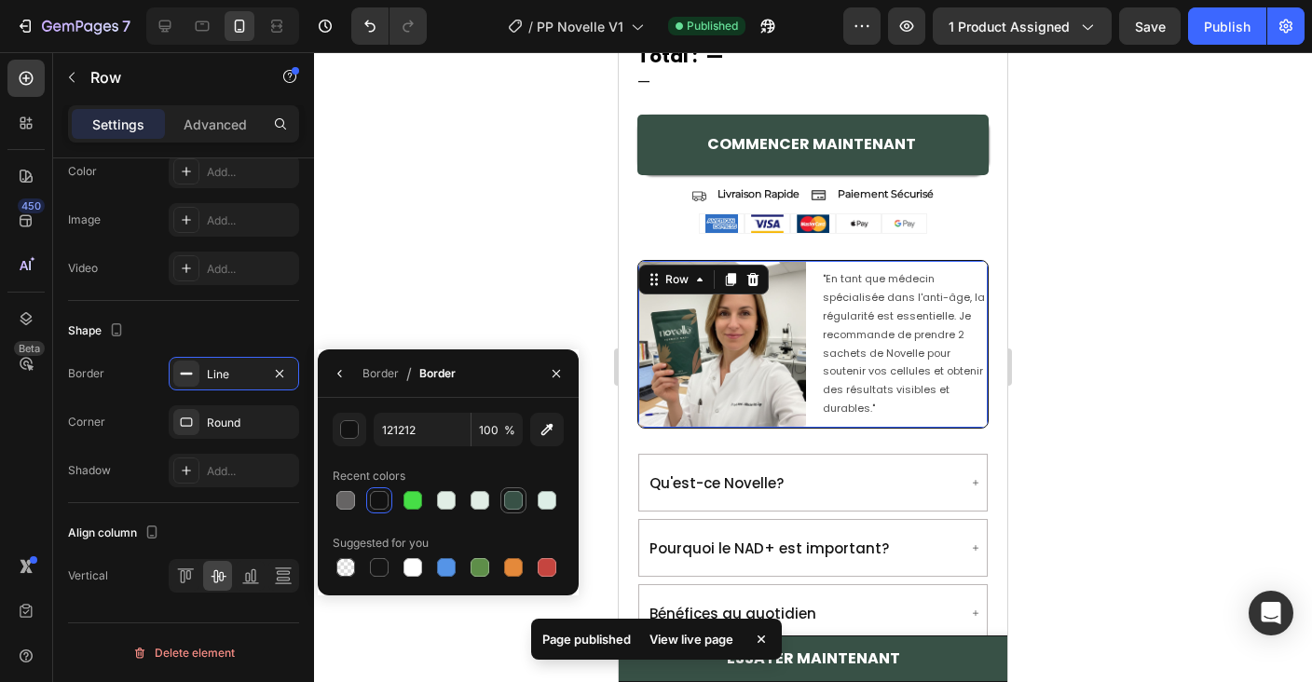
click at [518, 496] on div at bounding box center [513, 500] width 19 height 19
type input "385146"
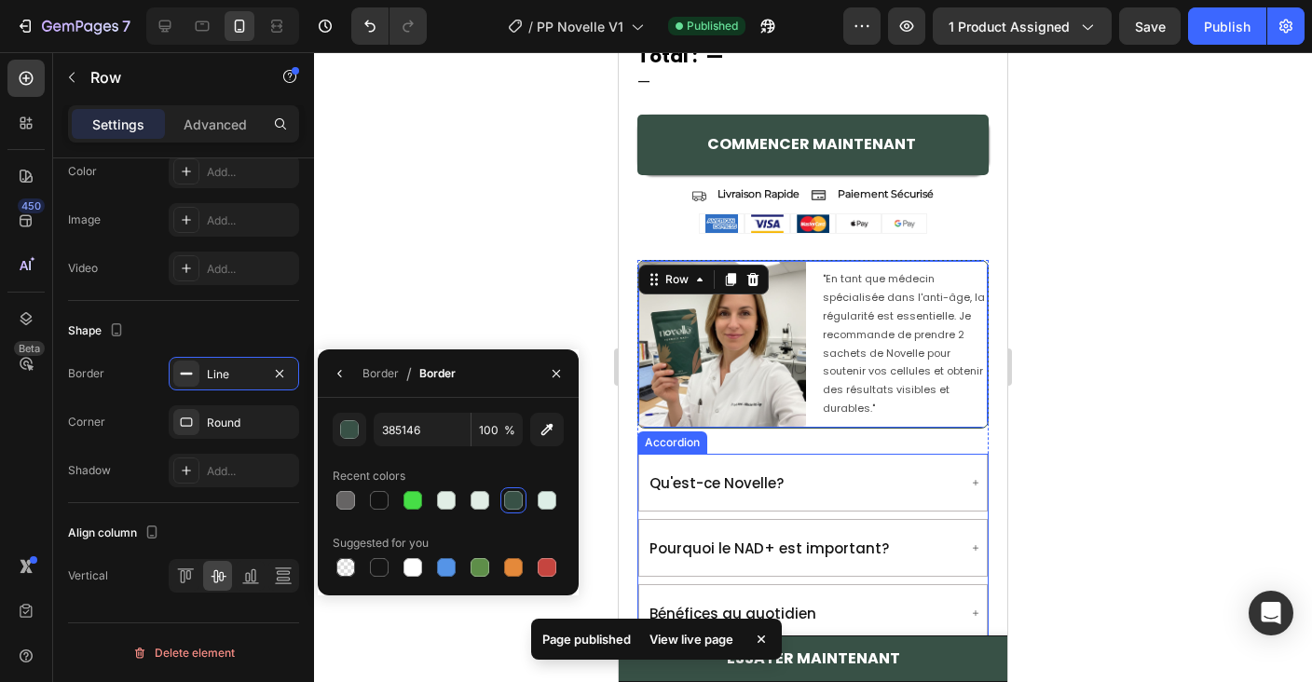
click at [913, 520] on div "Pourquoi le NAD+ est important?" at bounding box center [813, 548] width 348 height 56
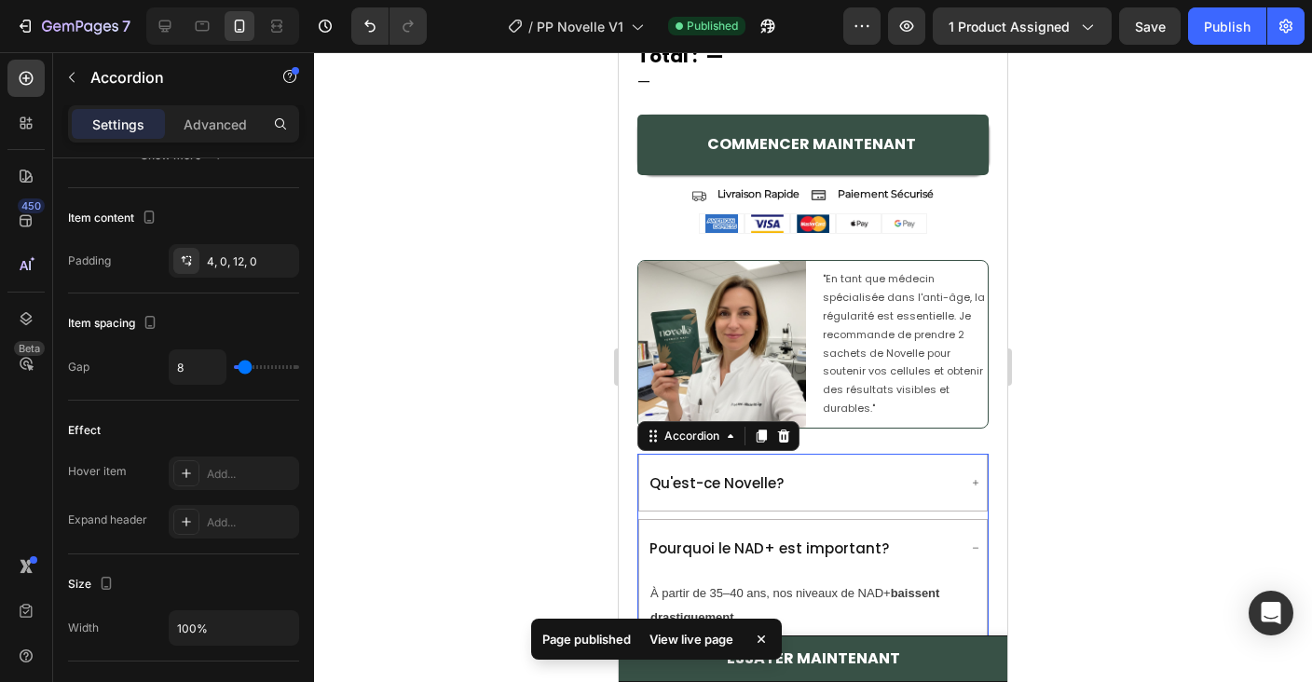
scroll to position [0, 0]
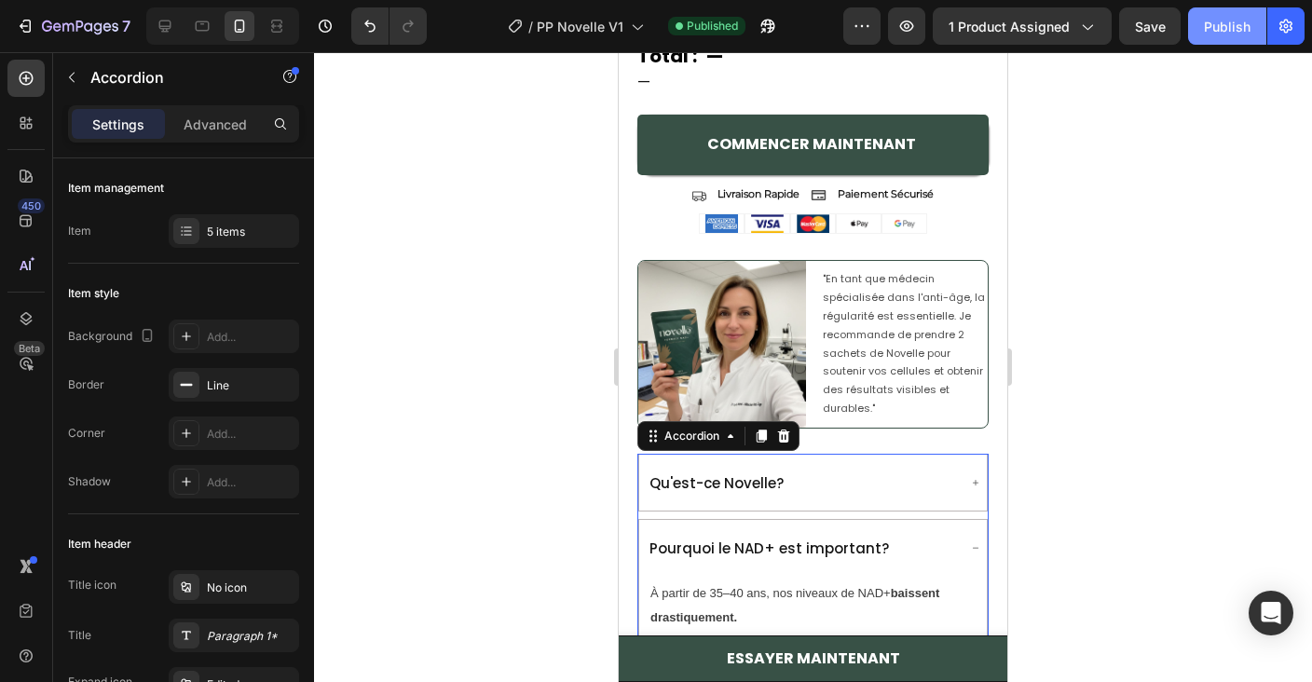
click at [1219, 34] on div "Publish" at bounding box center [1227, 27] width 47 height 20
click at [714, 336] on img at bounding box center [722, 345] width 168 height 168
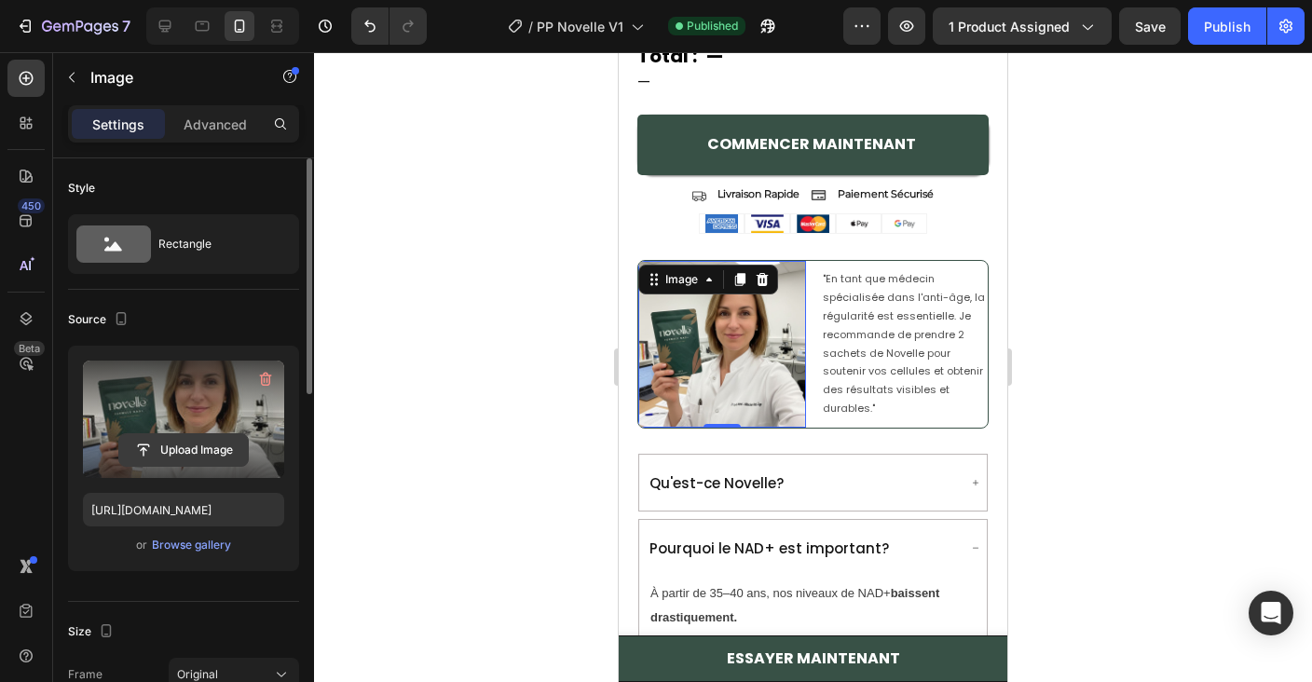
click at [201, 434] on input "file" at bounding box center [183, 450] width 129 height 32
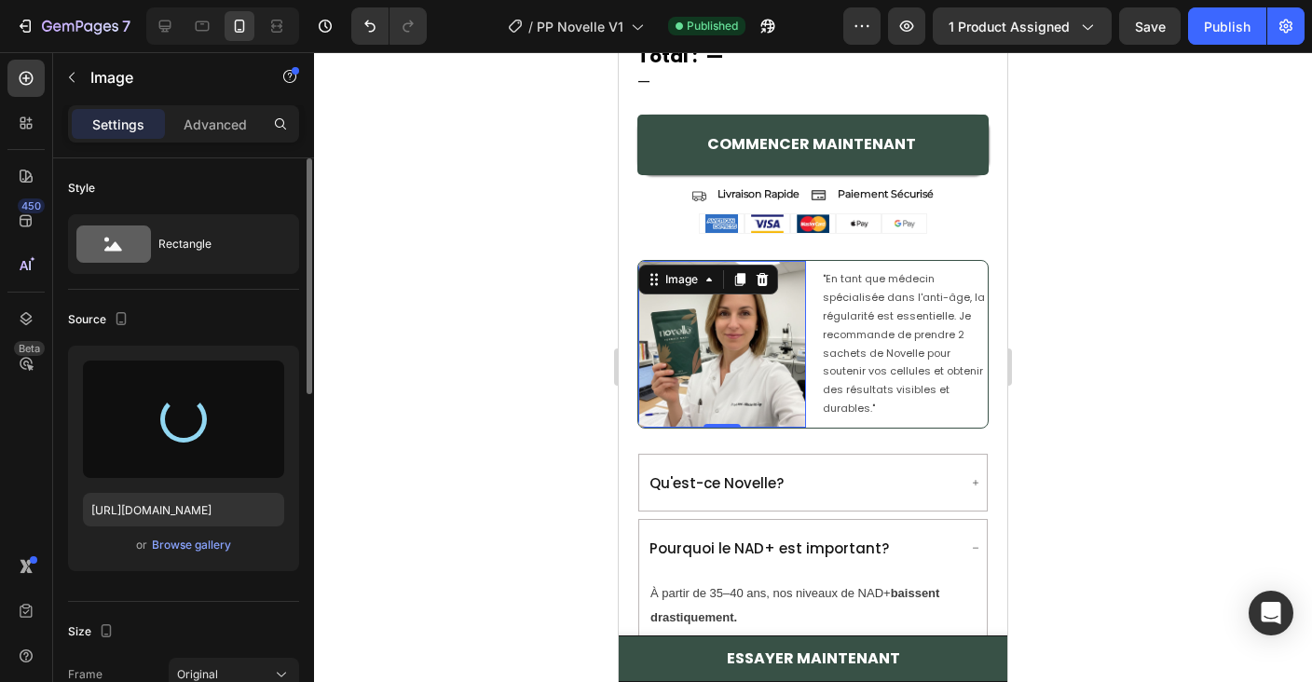
type input "https://cdn.shopify.com/s/files/1/0974/5245/8309/files/gempages_581832372320732…"
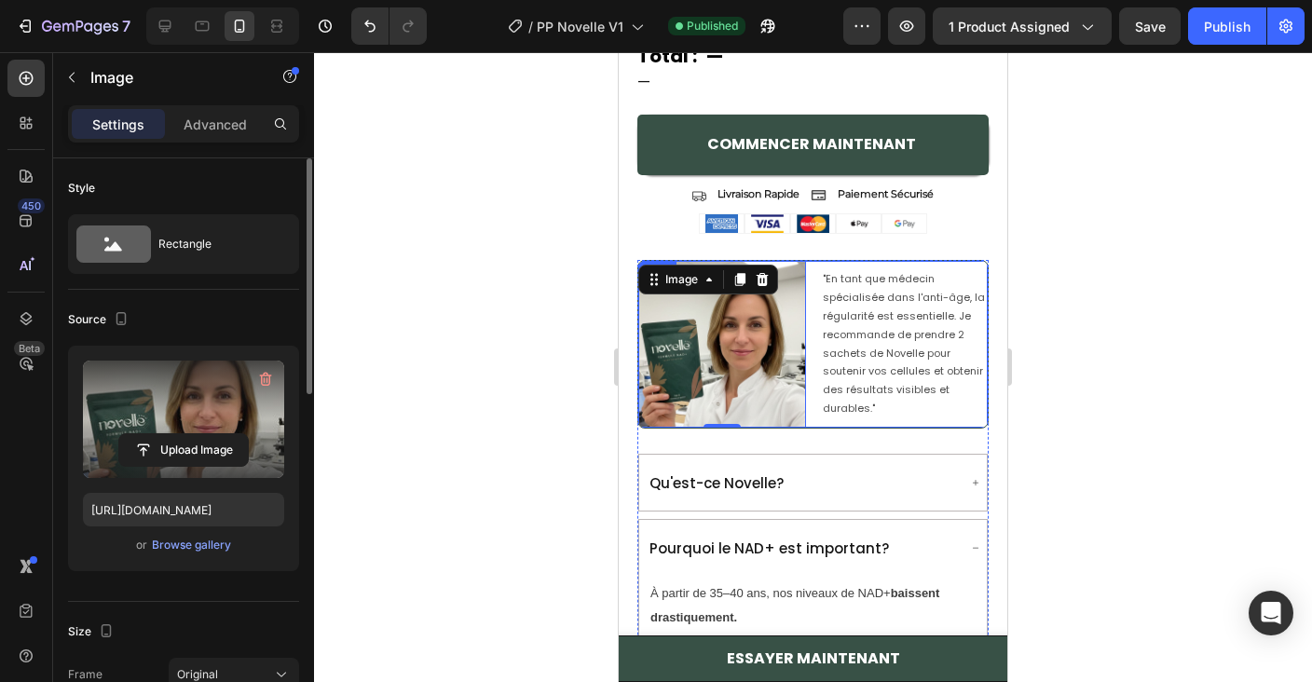
click at [886, 424] on div ""En tant que médecin spécialisée dans l'anti-âge, la régularité est essentielle…" at bounding box center [905, 345] width 168 height 168
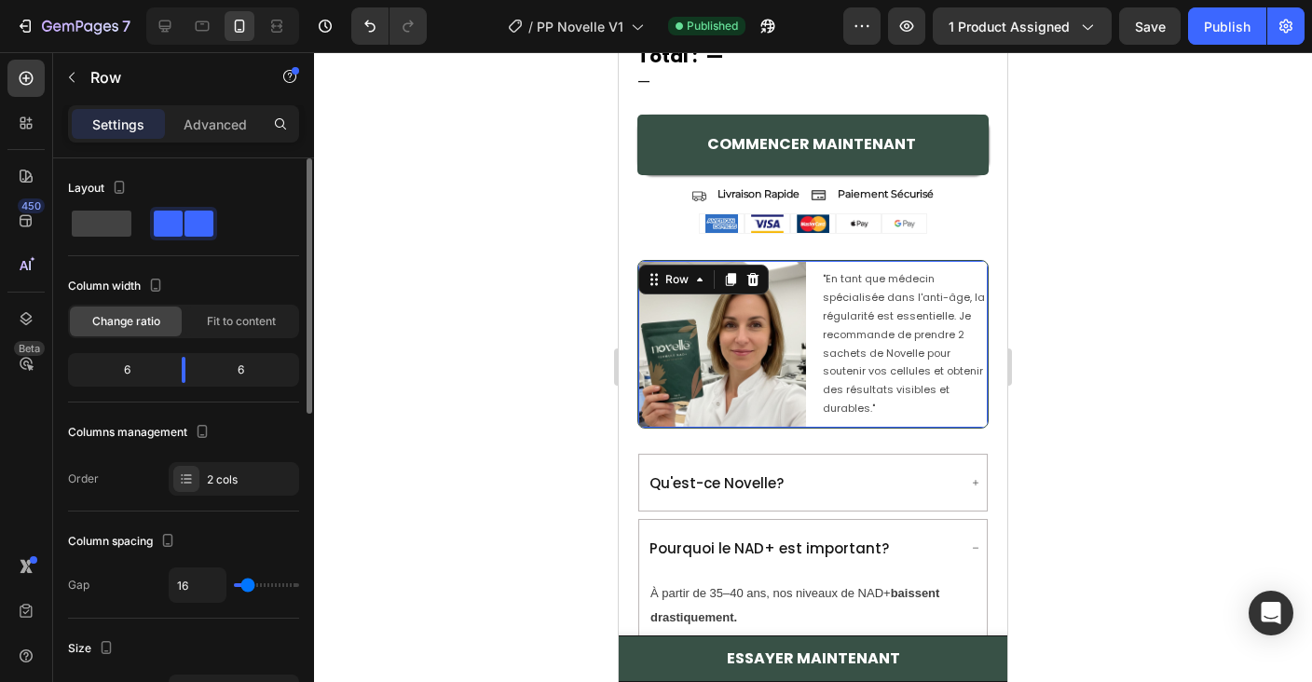
scroll to position [1989, 0]
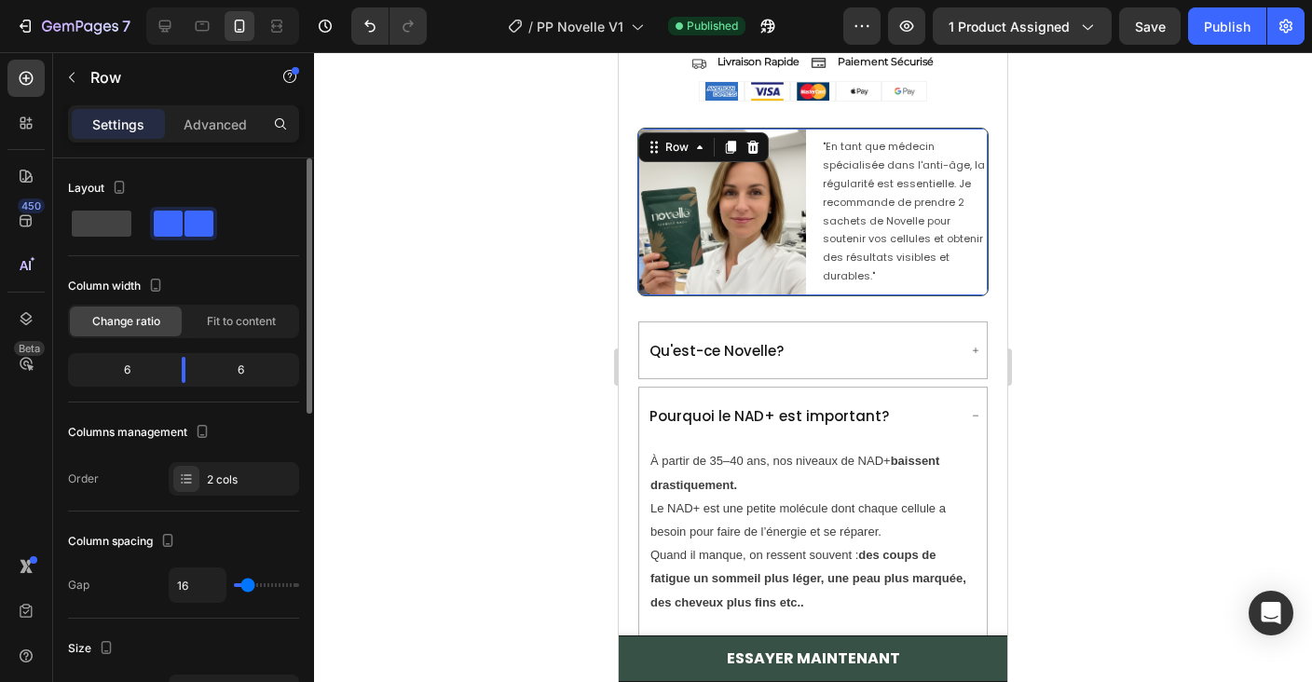
click at [886, 424] on div "Pourquoi le NAD+ est important?" at bounding box center [802, 415] width 310 height 41
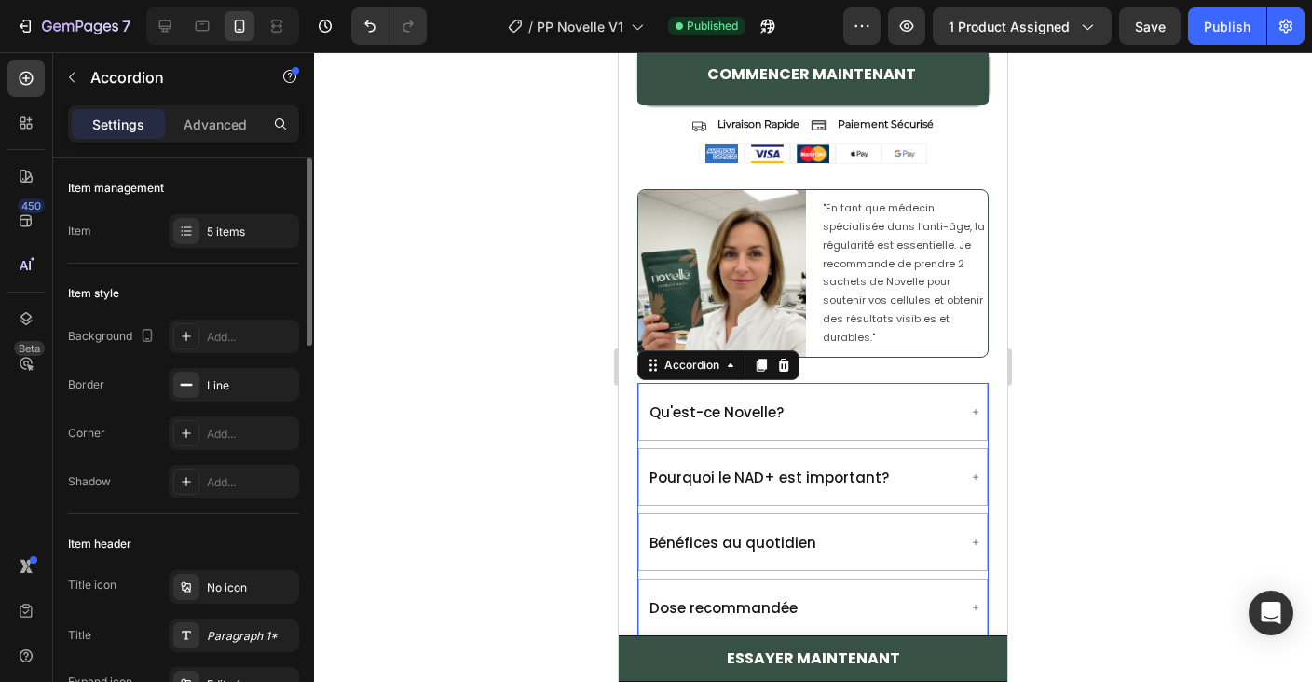
scroll to position [1874, 0]
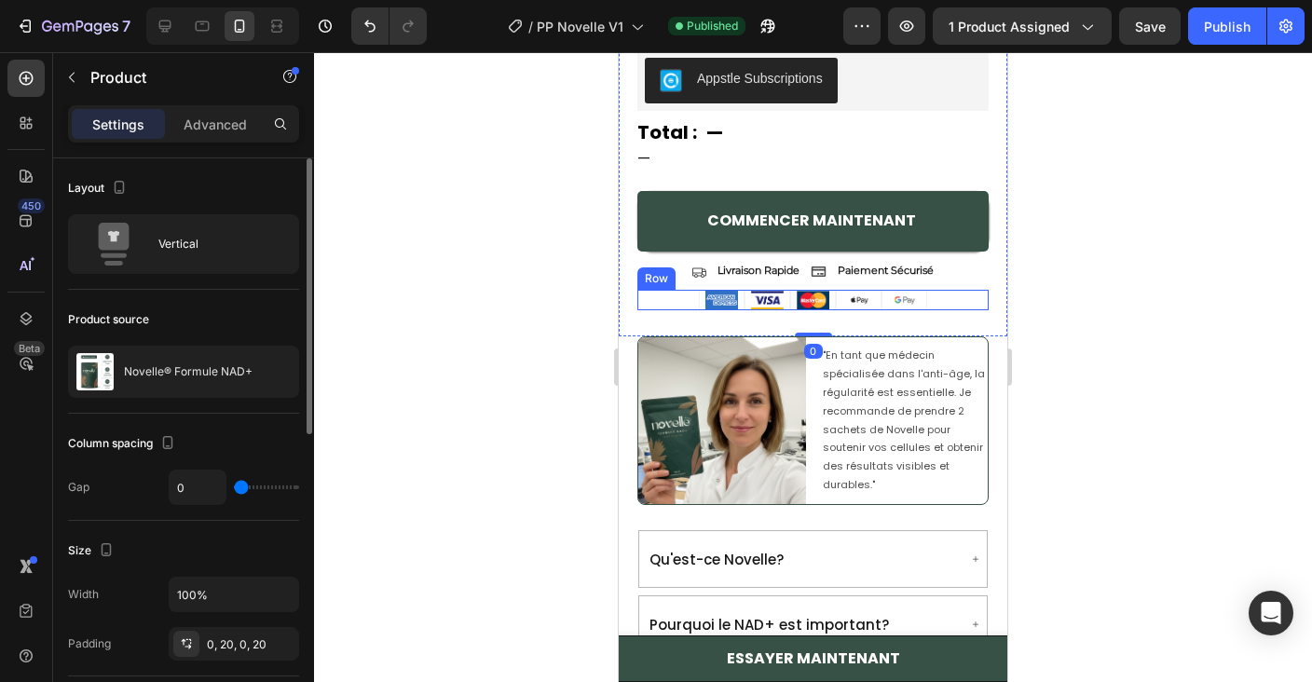
scroll to position [1777, 0]
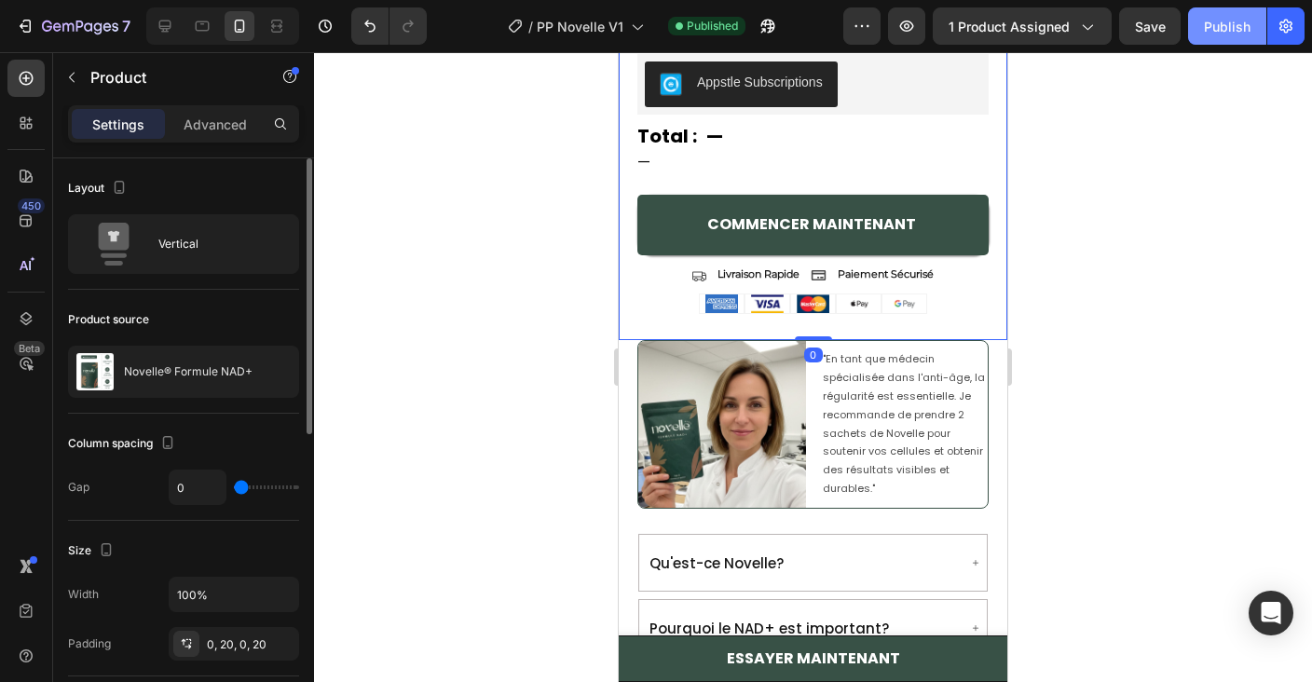
click at [1226, 29] on div "Publish" at bounding box center [1227, 27] width 47 height 20
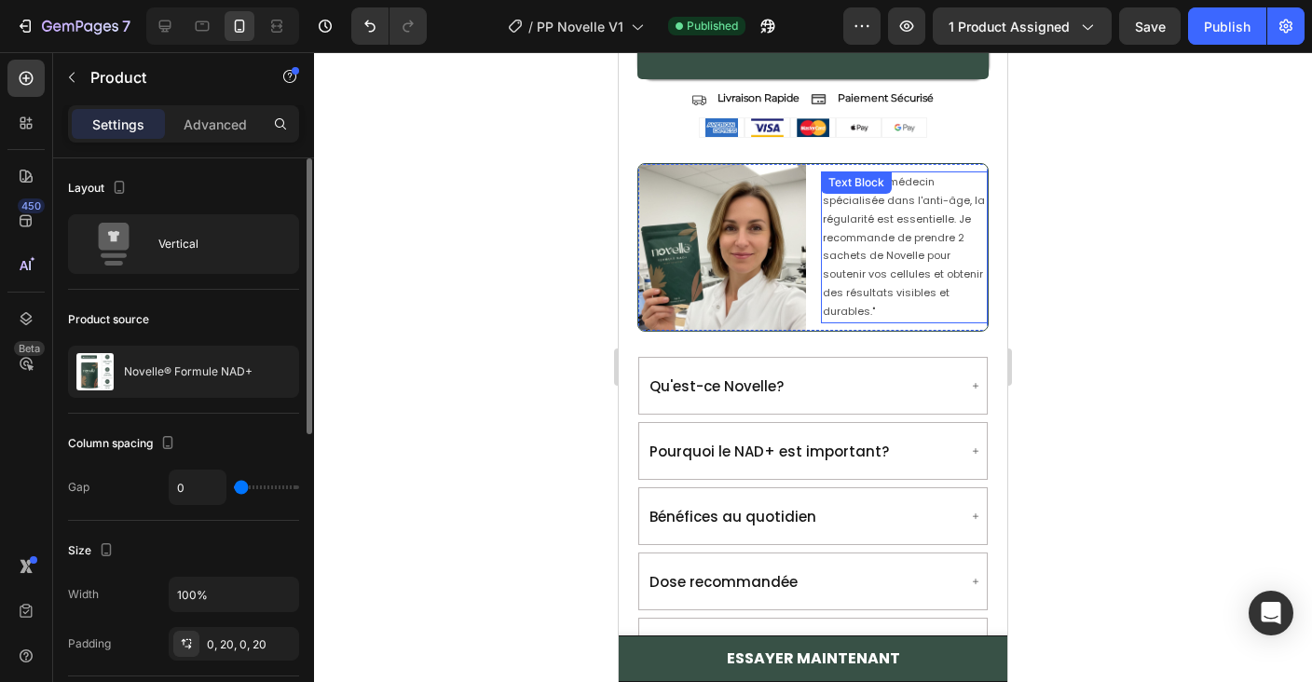
scroll to position [1972, 0]
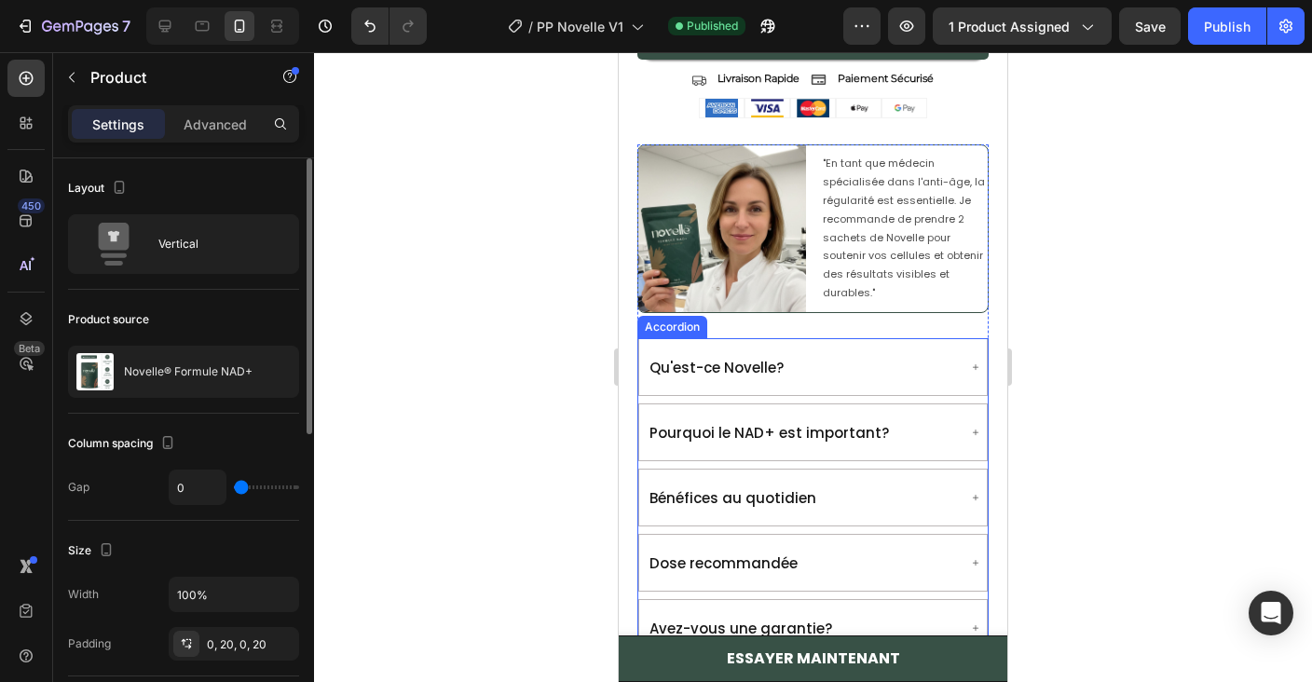
click at [862, 362] on div "Qu'est-ce Novelle?" at bounding box center [802, 367] width 310 height 41
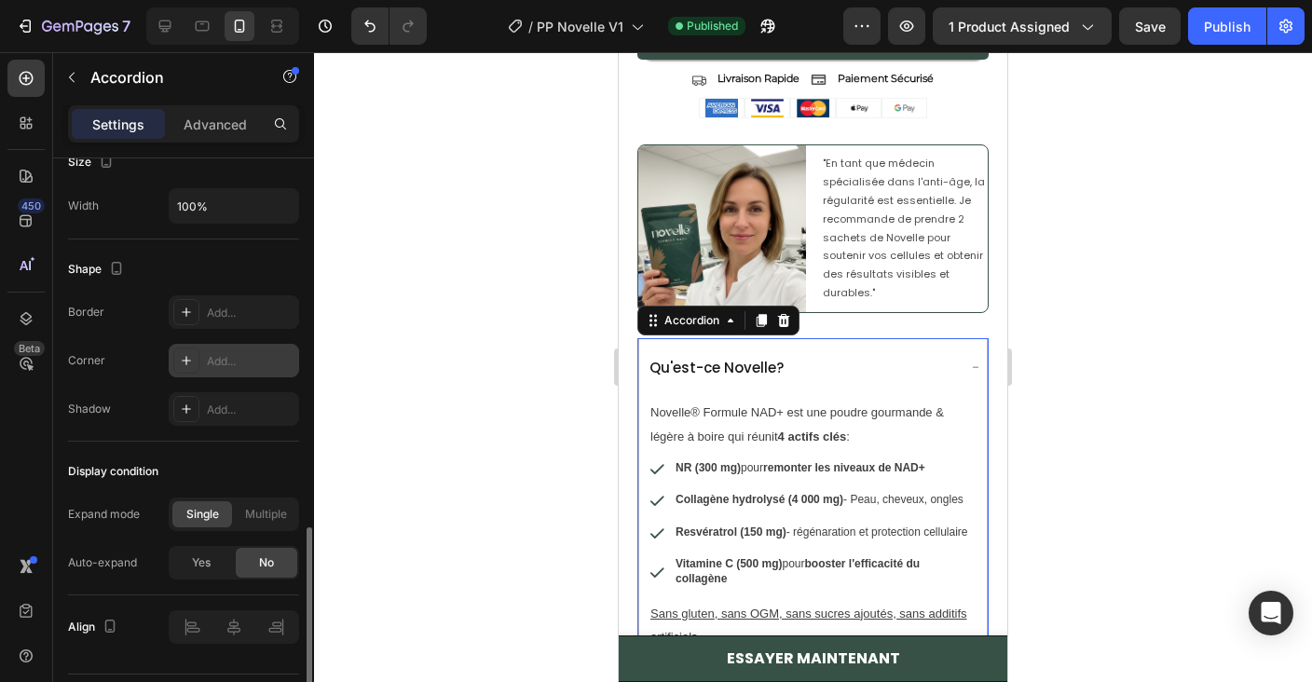
scroll to position [1150, 0]
click at [208, 358] on div "Add..." at bounding box center [251, 357] width 88 height 17
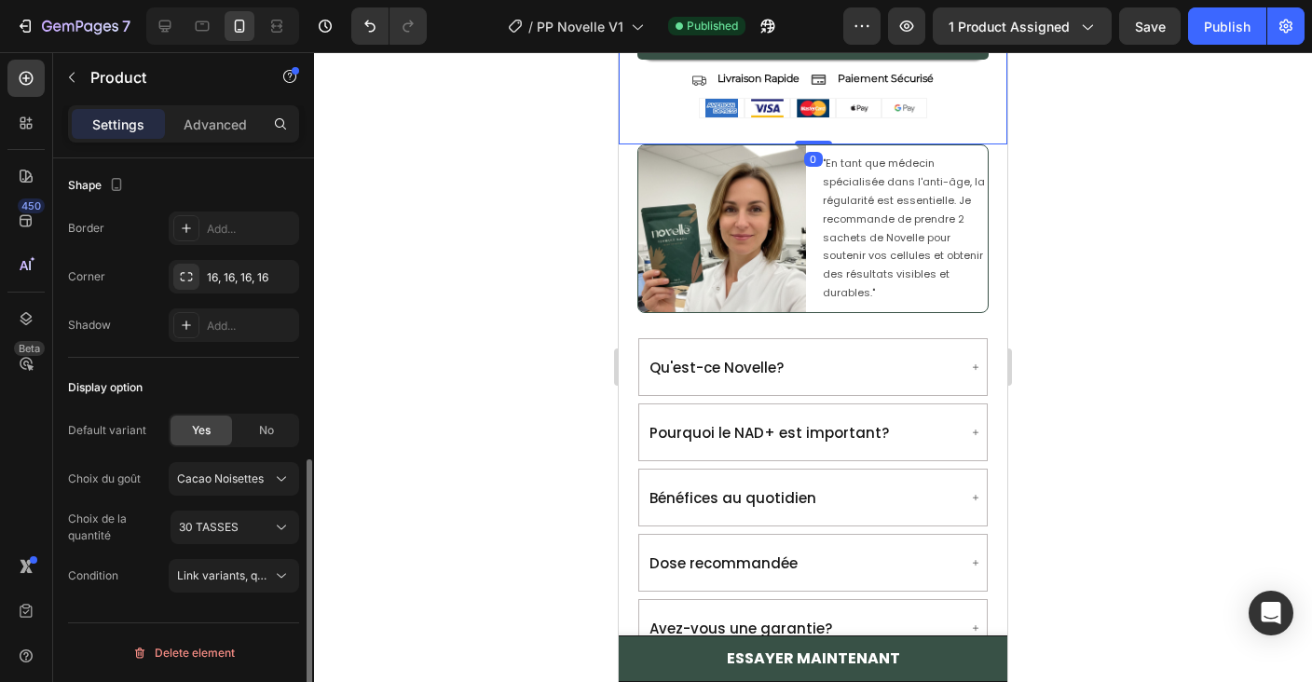
scroll to position [0, 0]
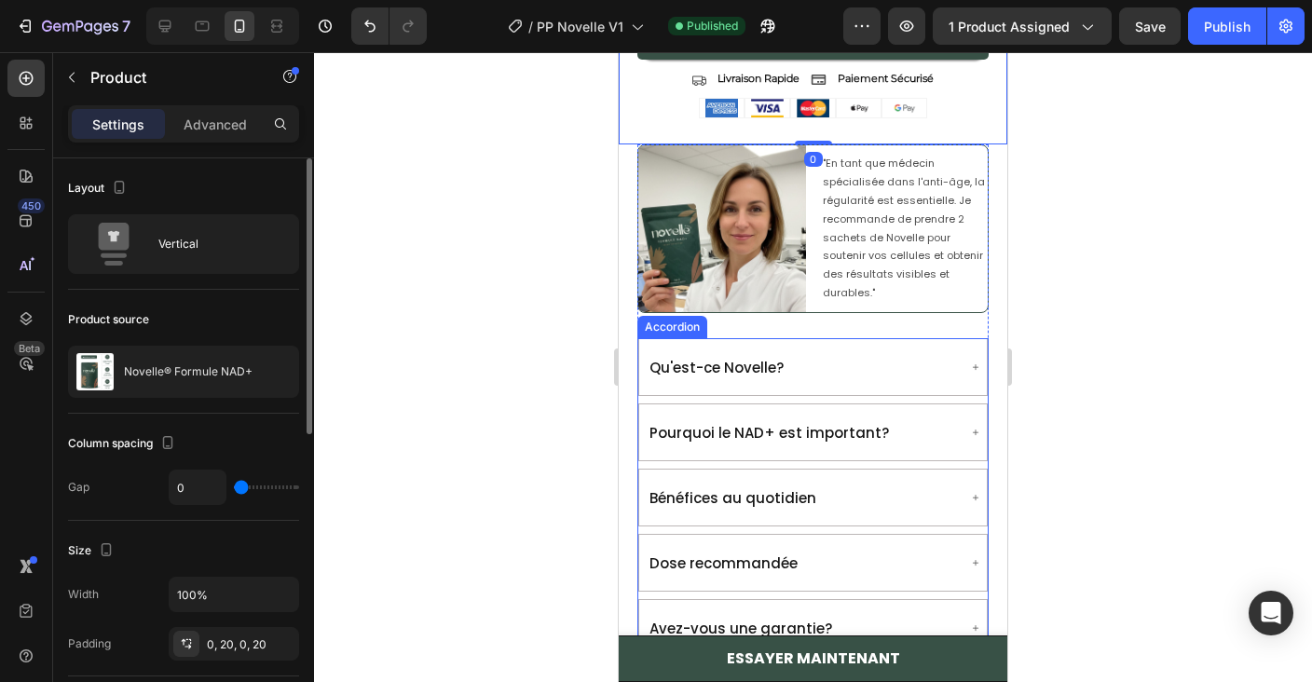
click at [838, 338] on div "Qu'est-ce Novelle?" at bounding box center [812, 367] width 349 height 58
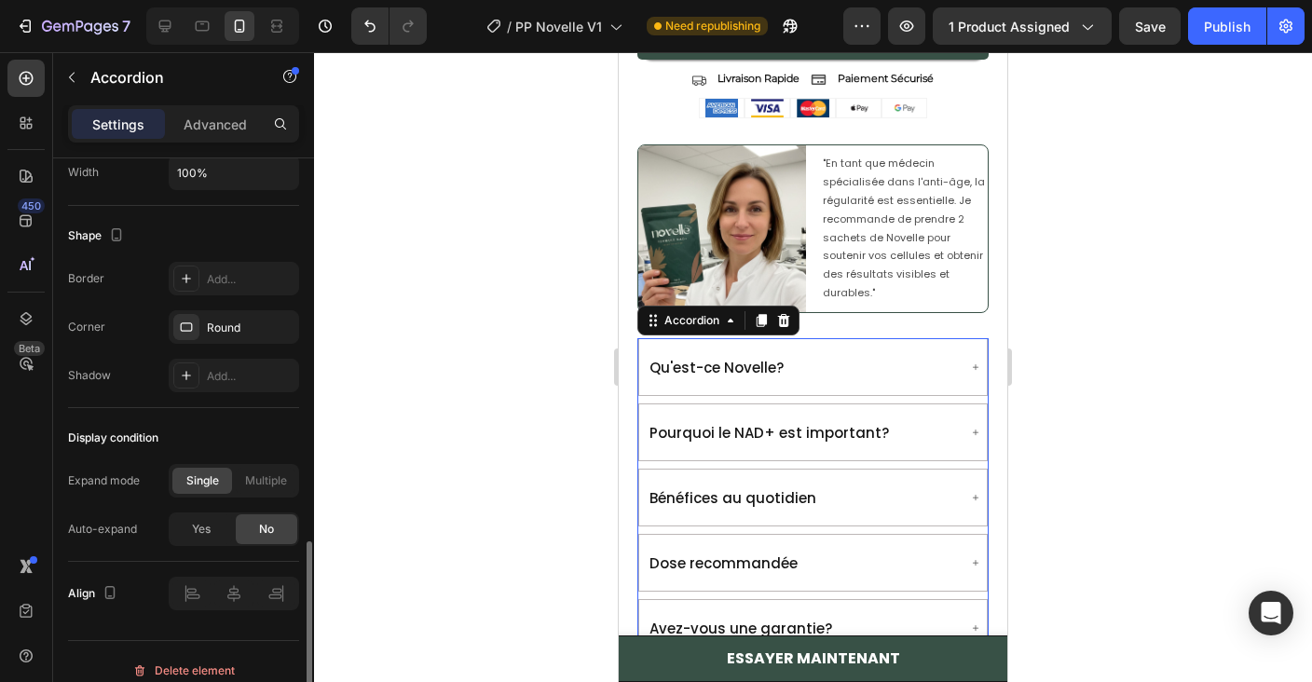
scroll to position [1197, 0]
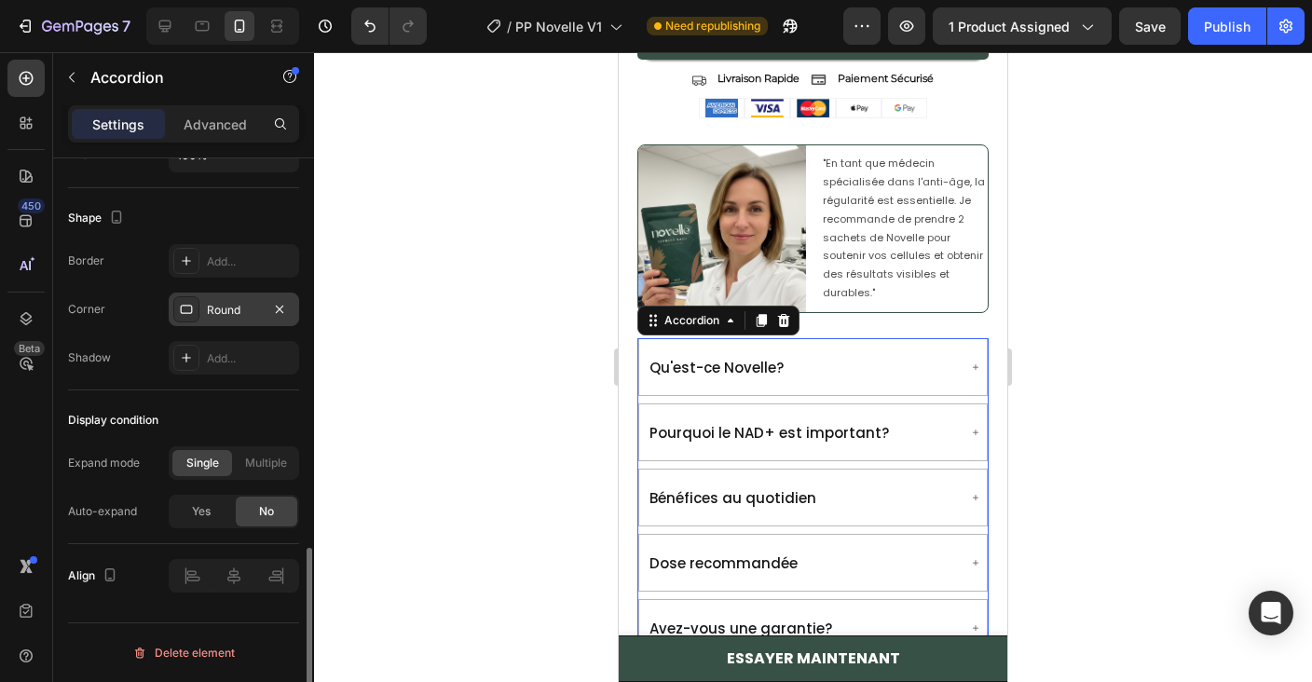
click at [246, 312] on div "Round" at bounding box center [234, 310] width 54 height 17
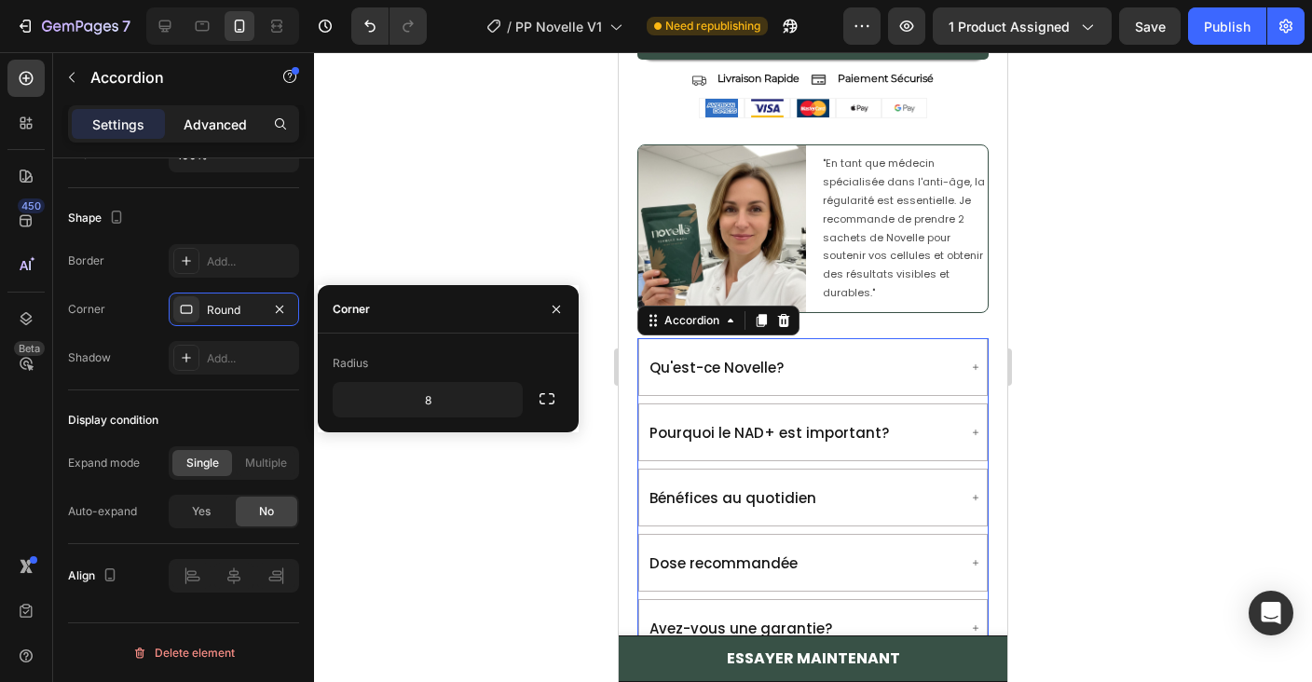
click at [228, 133] on p "Advanced" at bounding box center [215, 125] width 63 height 20
type input "100%"
type input "100"
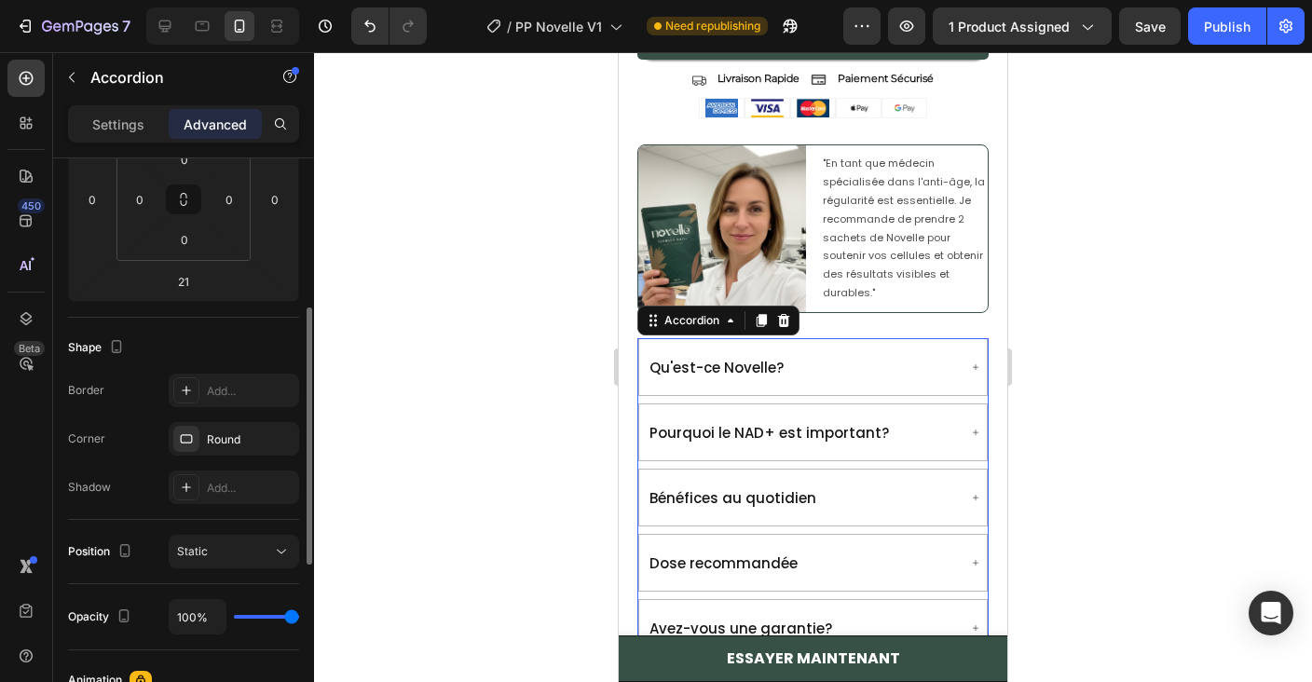
scroll to position [313, 0]
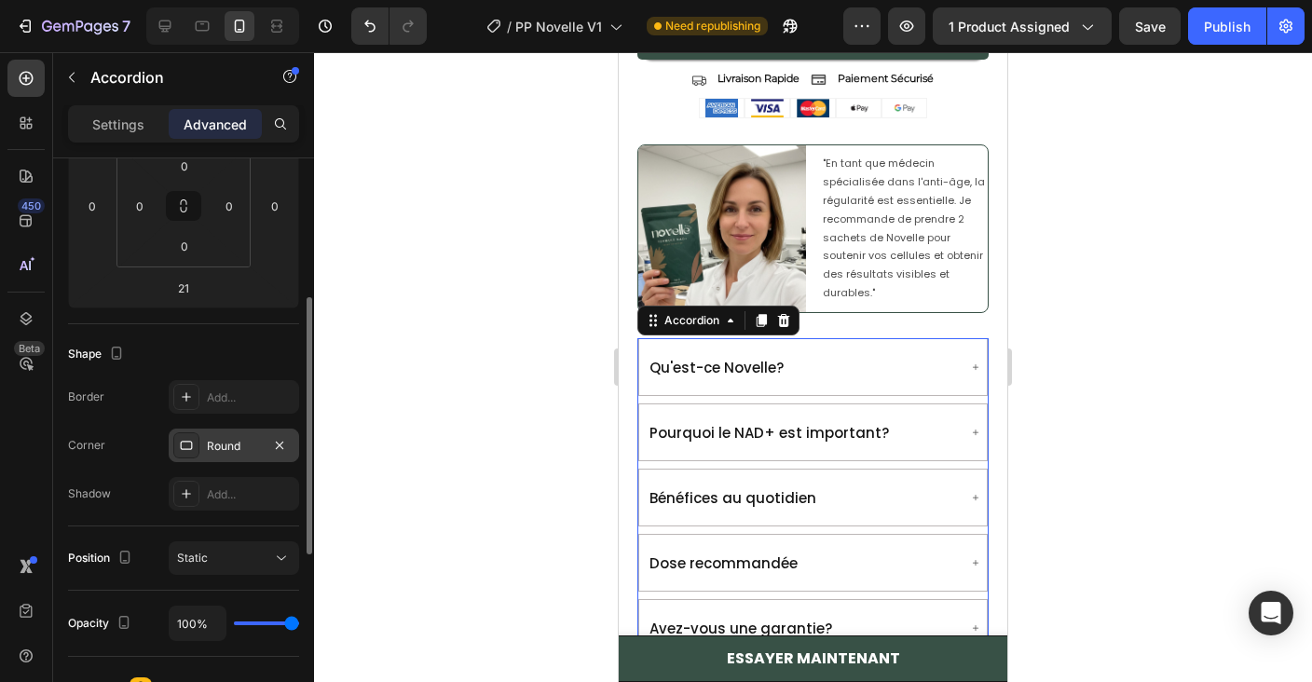
click at [220, 459] on div "Round" at bounding box center [234, 446] width 130 height 34
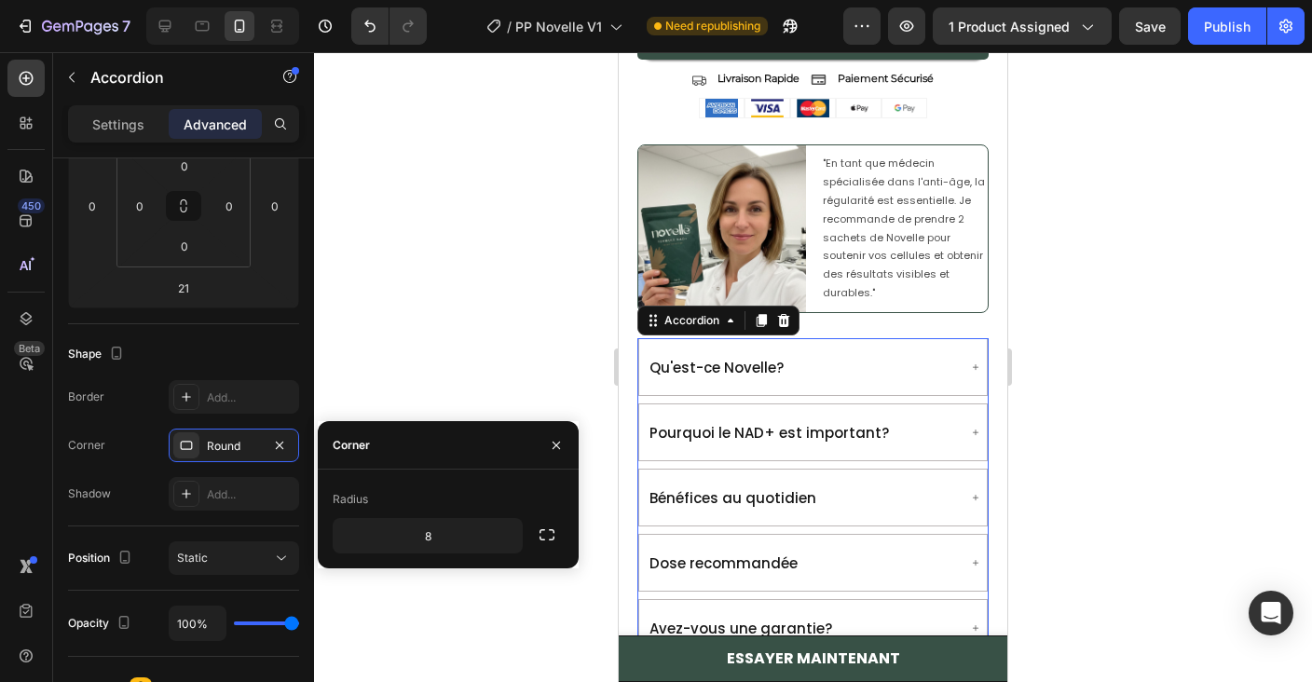
click at [822, 410] on div "Pourquoi le NAD+ est important?" at bounding box center [813, 432] width 348 height 56
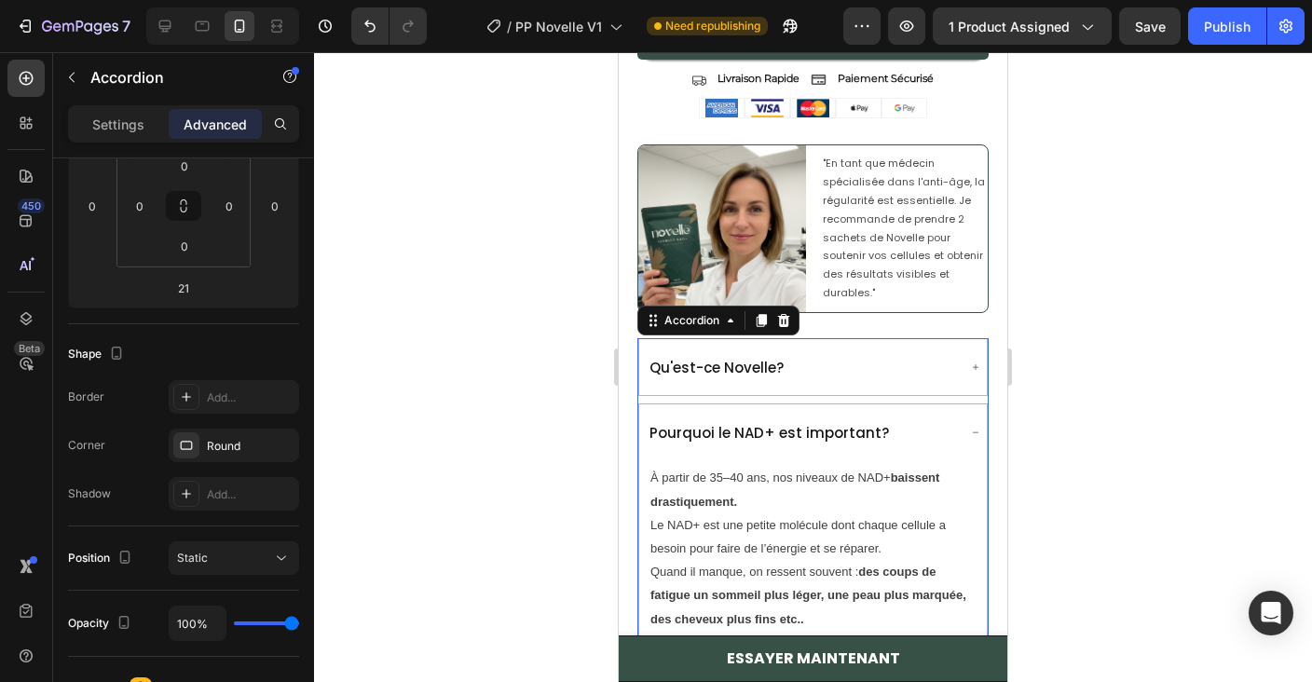
click at [822, 410] on div "Pourquoi le NAD+ est important?" at bounding box center [813, 432] width 348 height 56
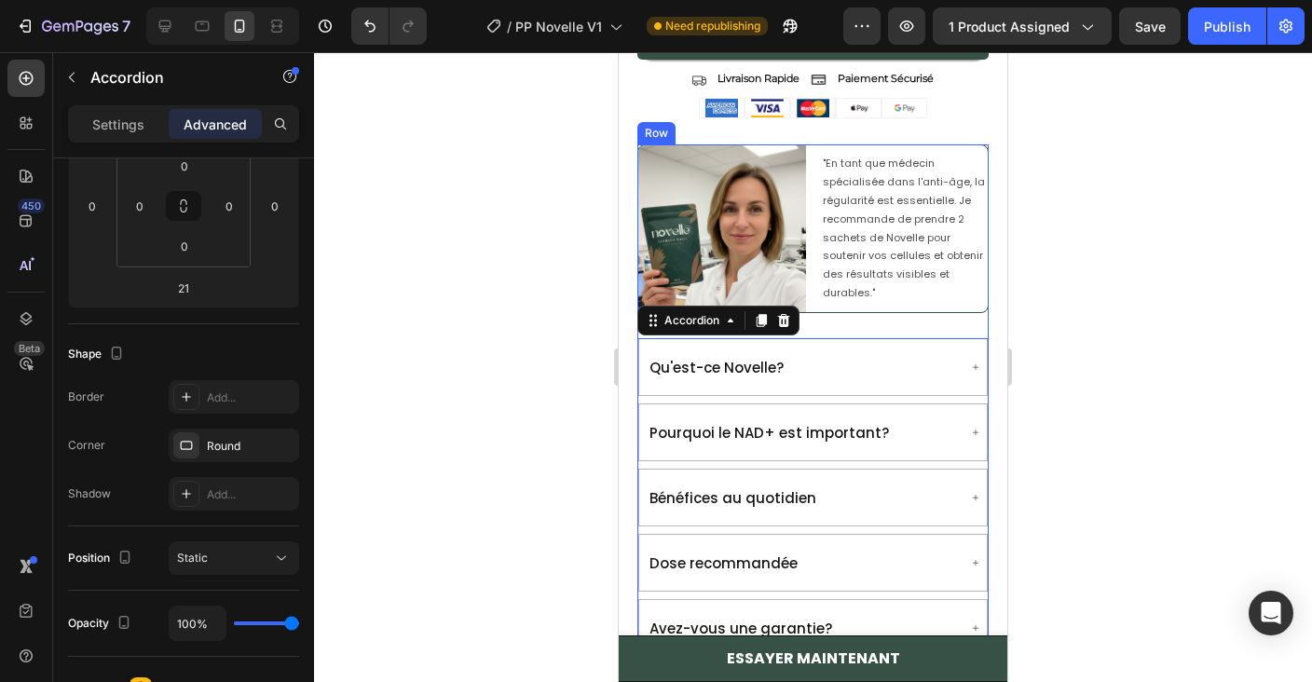
click at [872, 316] on div "Image "En tant que médecin spécialisée dans l'anti-âge, la régularité est essen…" at bounding box center [812, 654] width 351 height 1021
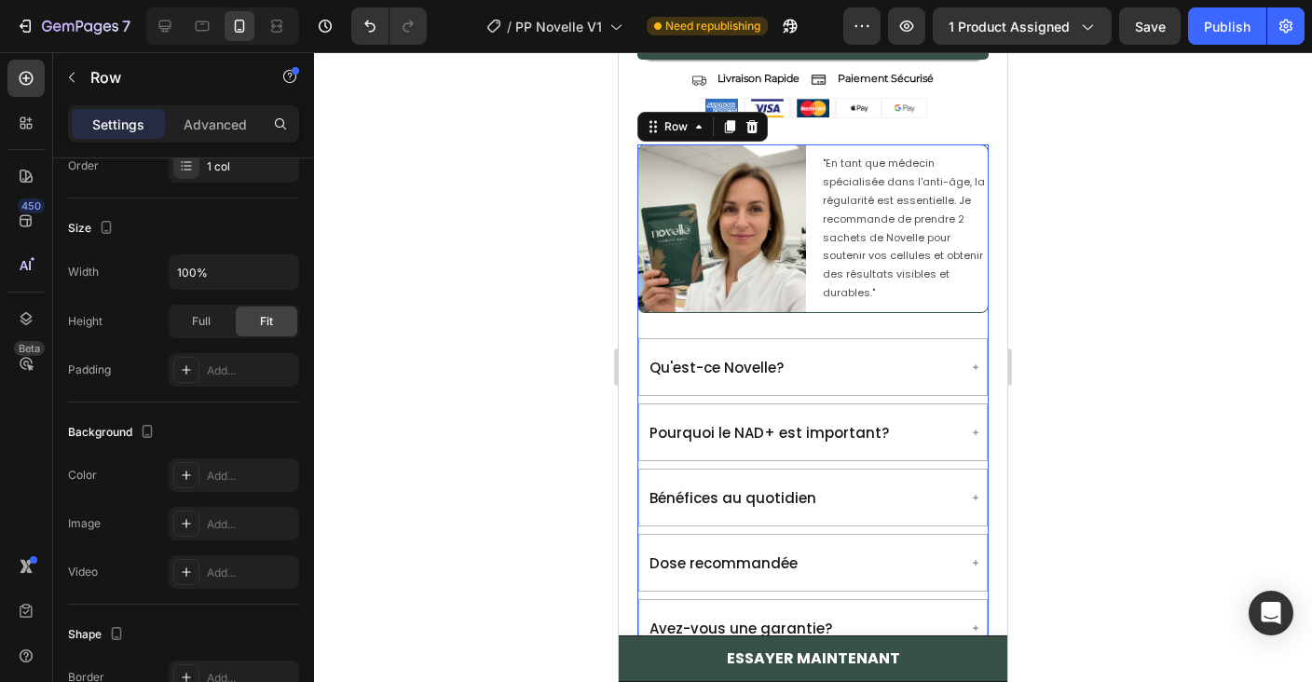
scroll to position [0, 0]
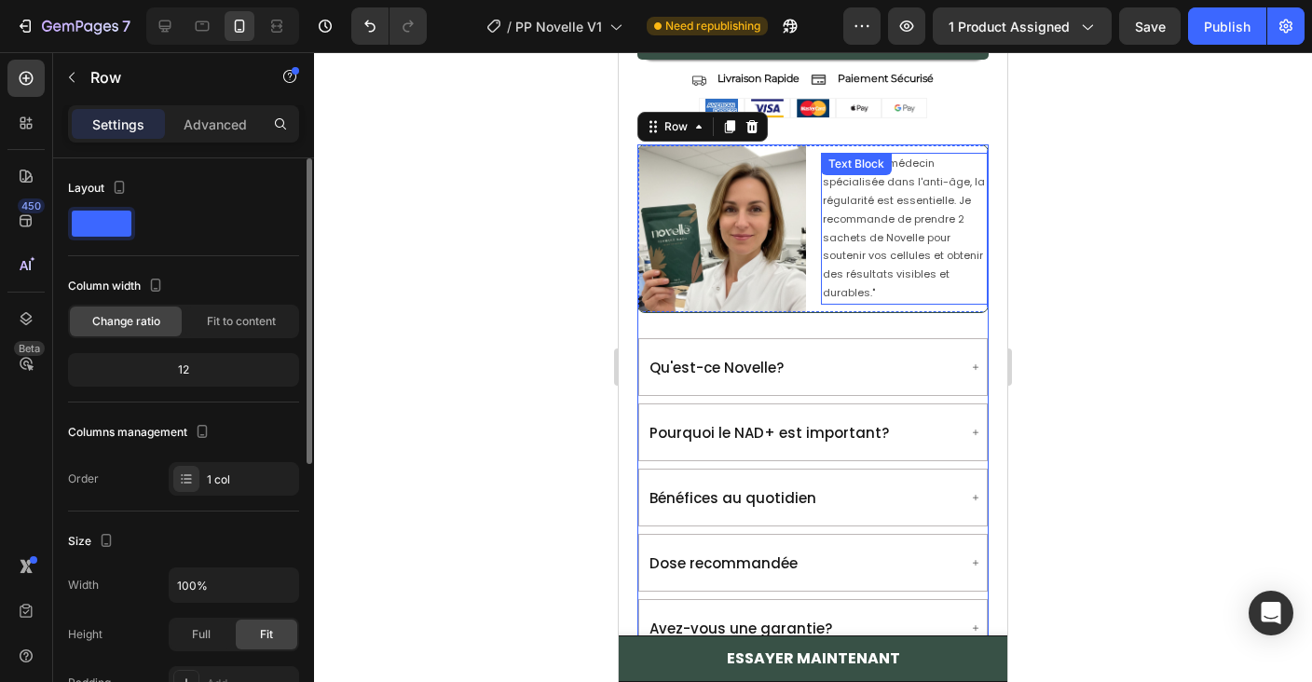
click at [904, 225] on p ""En tant que médecin spécialisée dans l'anti-âge, la régularité est essentielle…" at bounding box center [905, 228] width 164 height 147
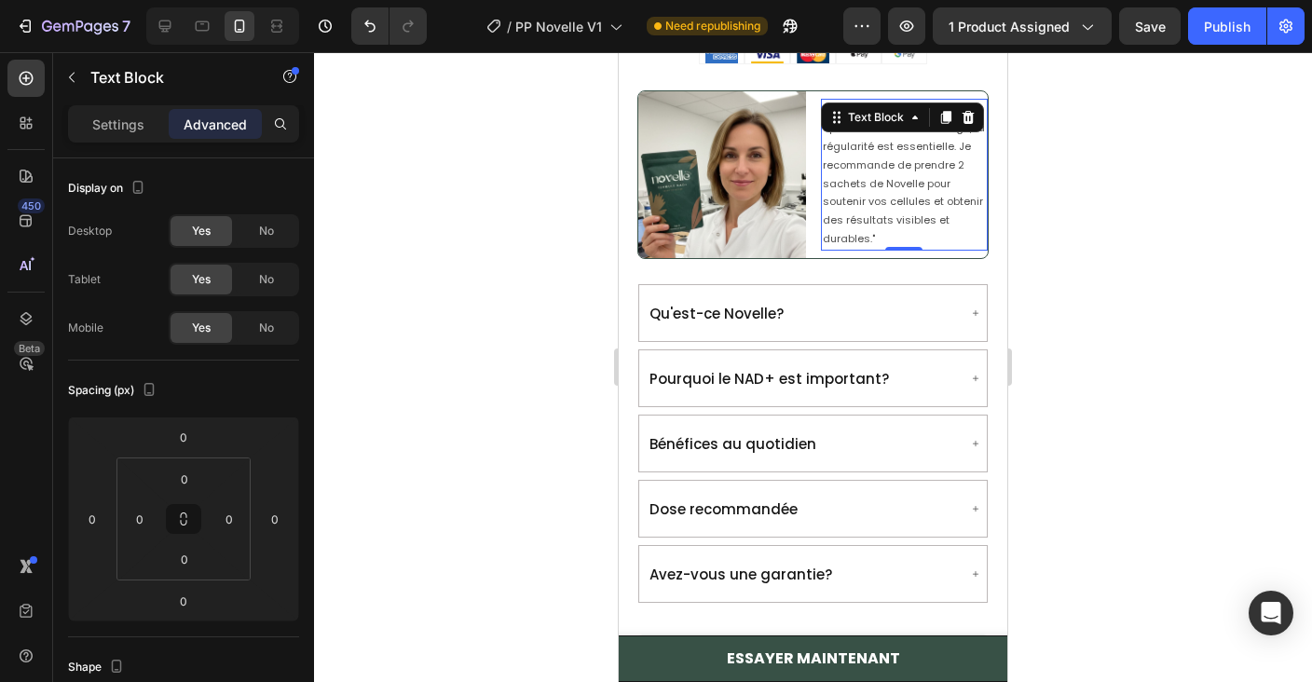
scroll to position [2033, 0]
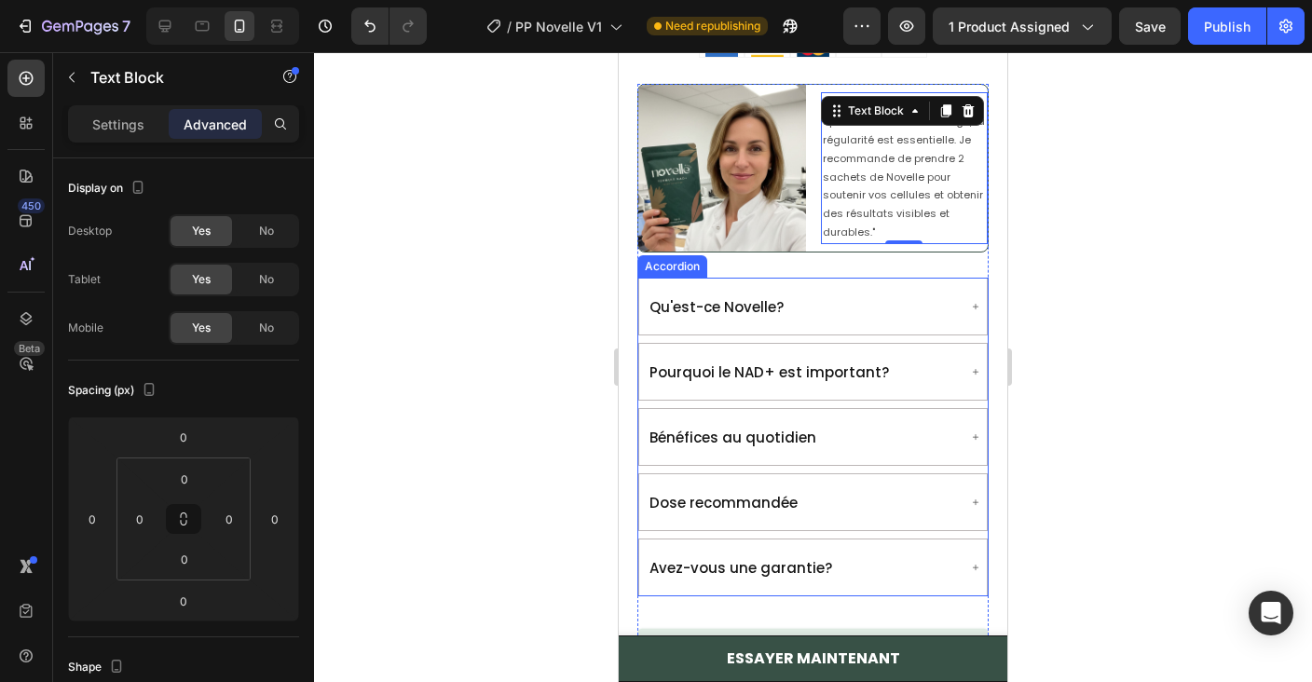
click at [852, 297] on div "Qu'est-ce Novelle?" at bounding box center [802, 306] width 310 height 41
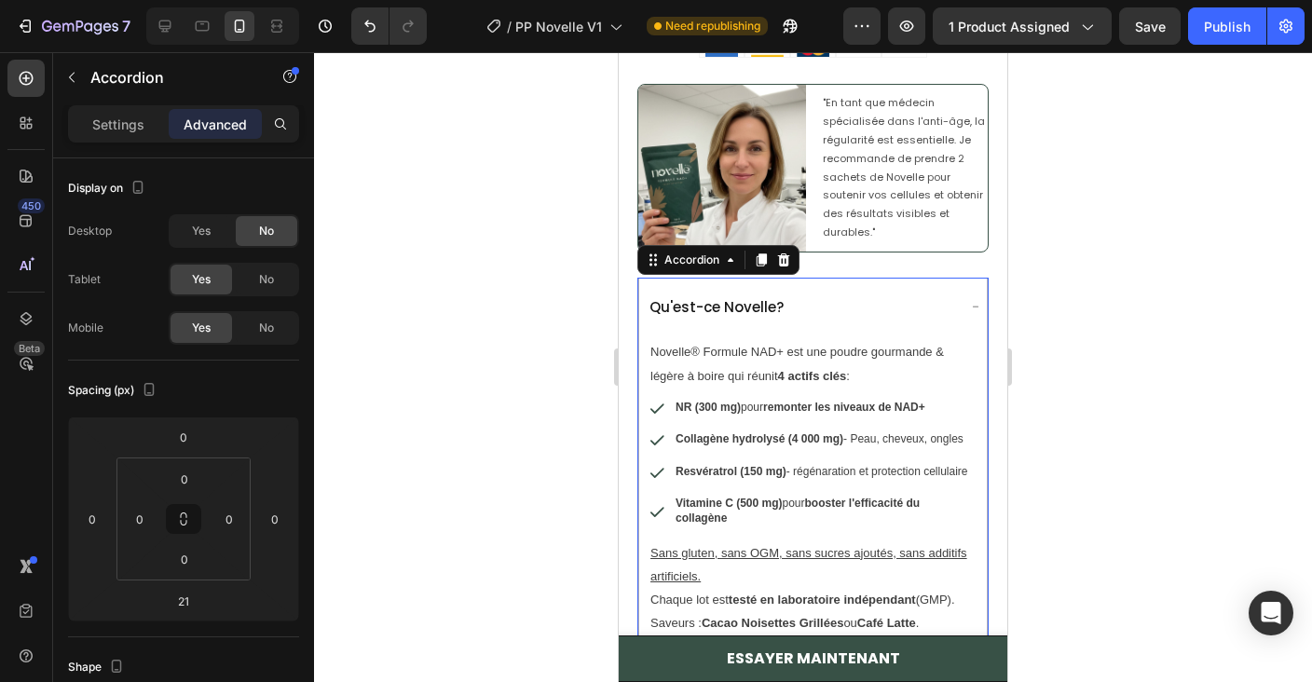
click at [868, 299] on div "Qu'est-ce Novelle?" at bounding box center [802, 306] width 310 height 41
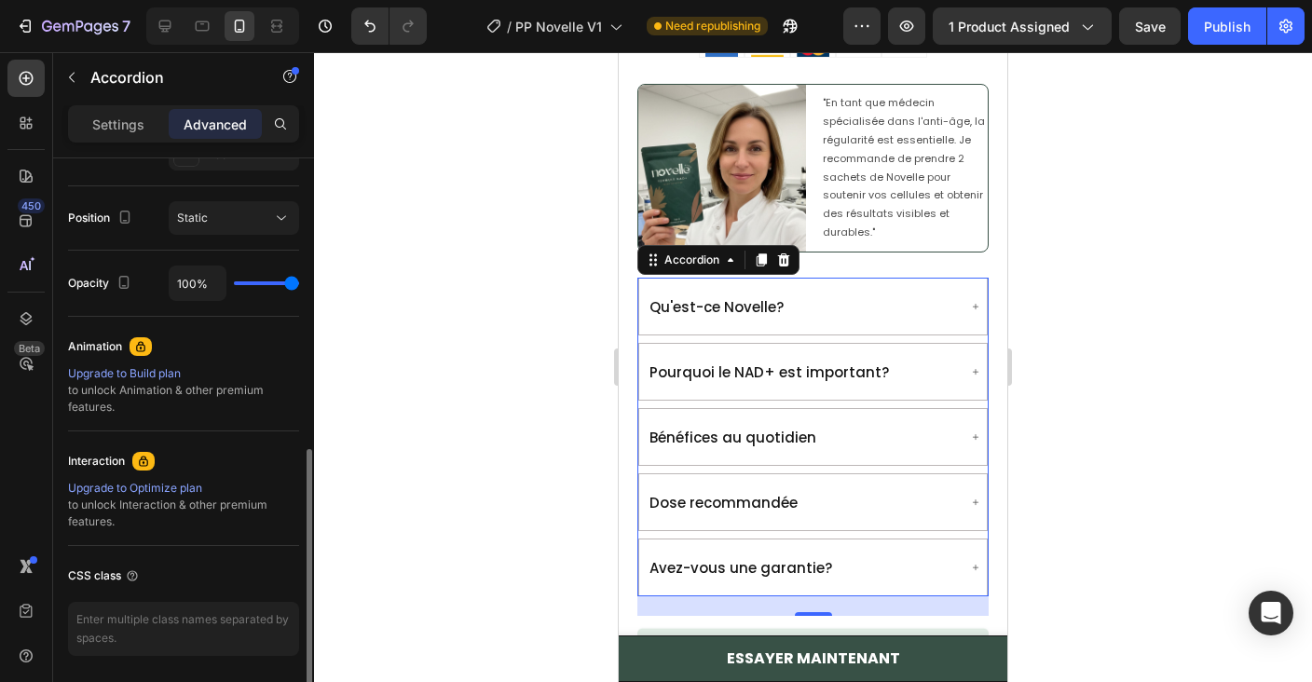
scroll to position [716, 0]
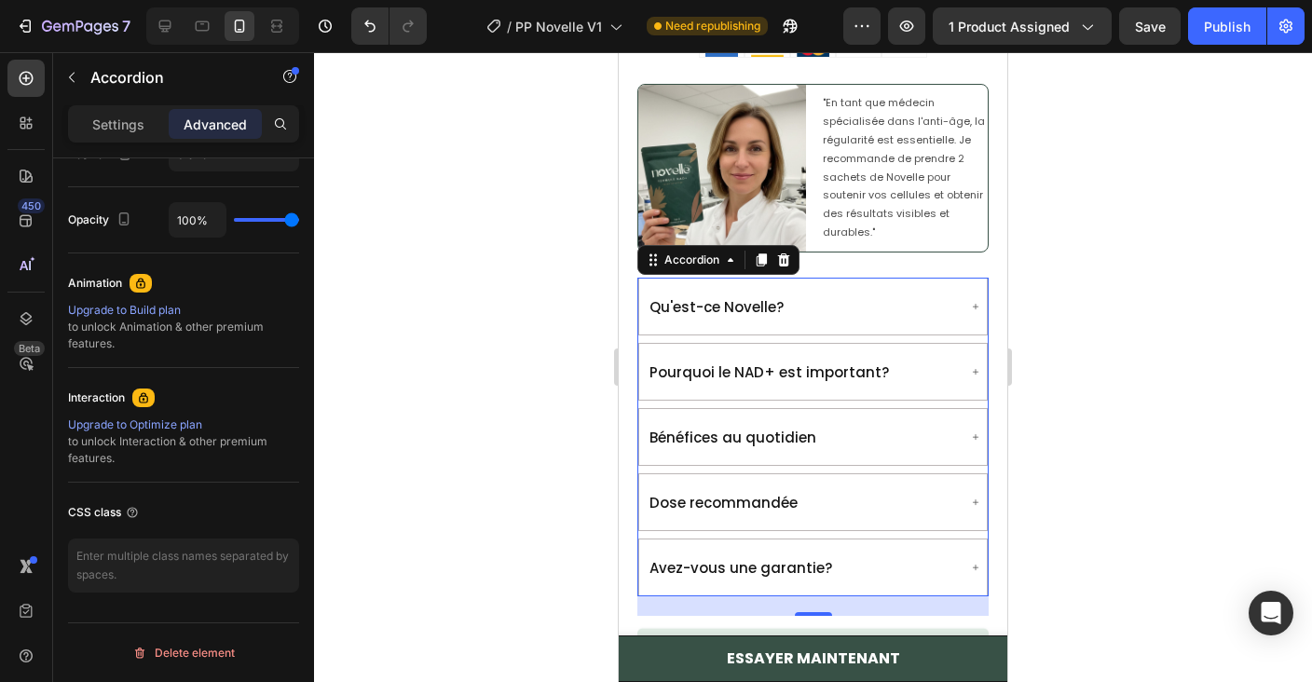
click at [866, 290] on div "Qu'est-ce Novelle?" at bounding box center [802, 306] width 310 height 41
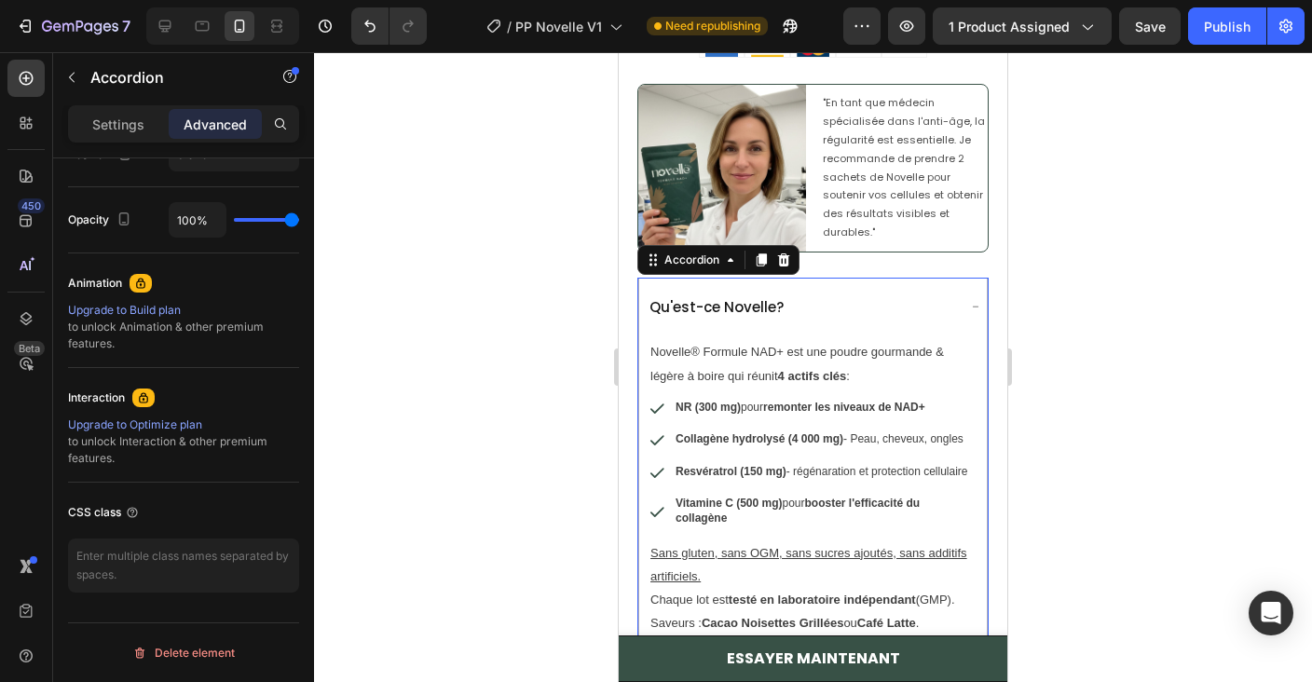
click at [866, 290] on div "Qu'est-ce Novelle?" at bounding box center [802, 306] width 310 height 41
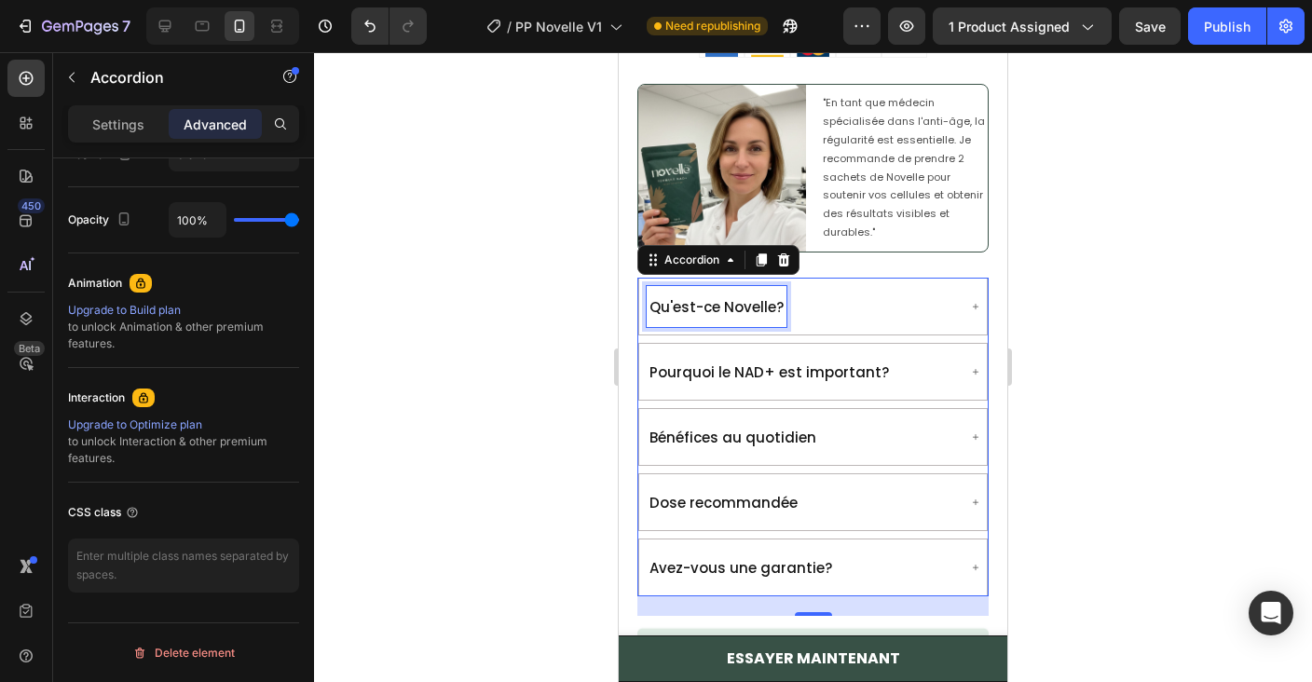
click at [770, 299] on span "Qu'est-ce Novelle?" at bounding box center [716, 307] width 134 height 20
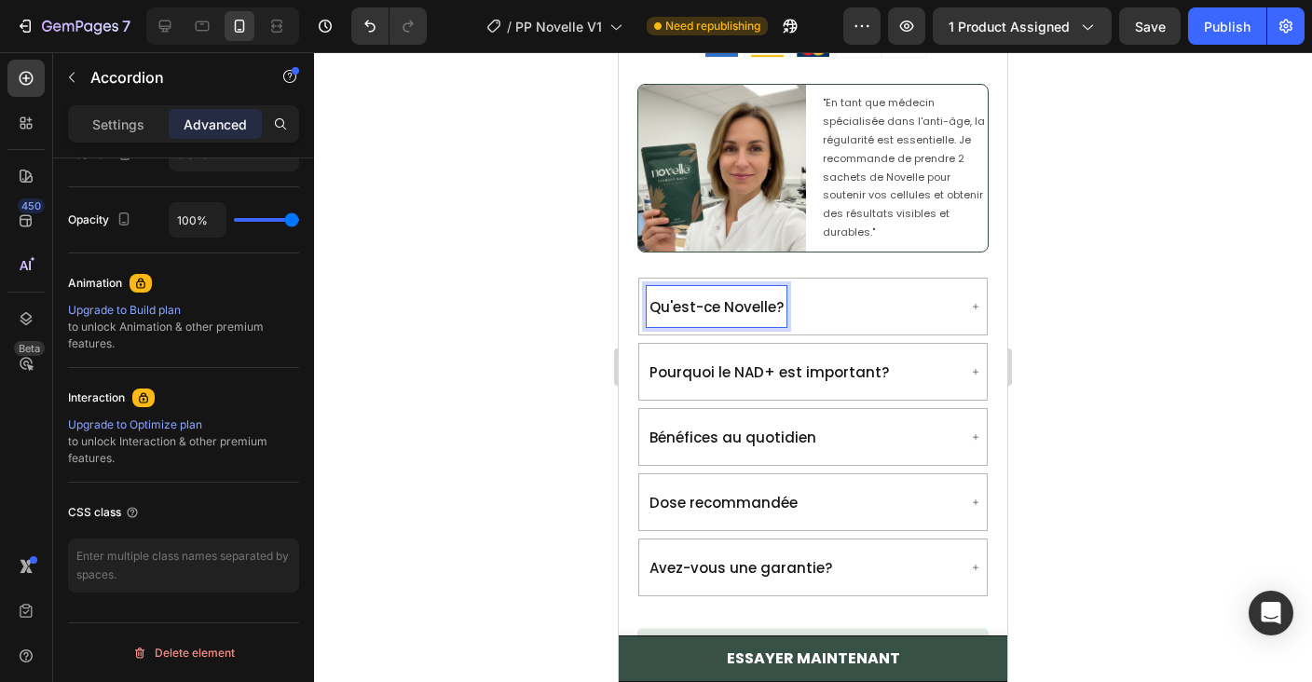
click at [816, 314] on div "Qu'est-ce Novelle?" at bounding box center [802, 306] width 310 height 41
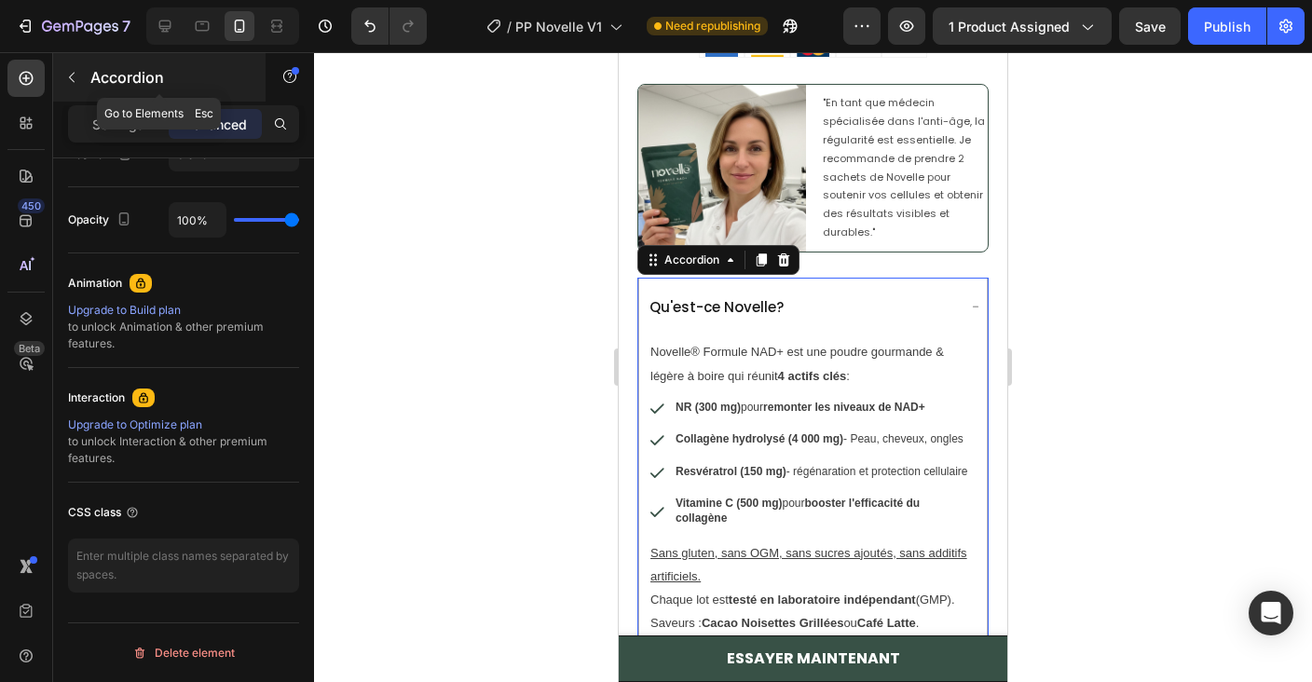
click at [85, 81] on button "button" at bounding box center [72, 77] width 30 height 30
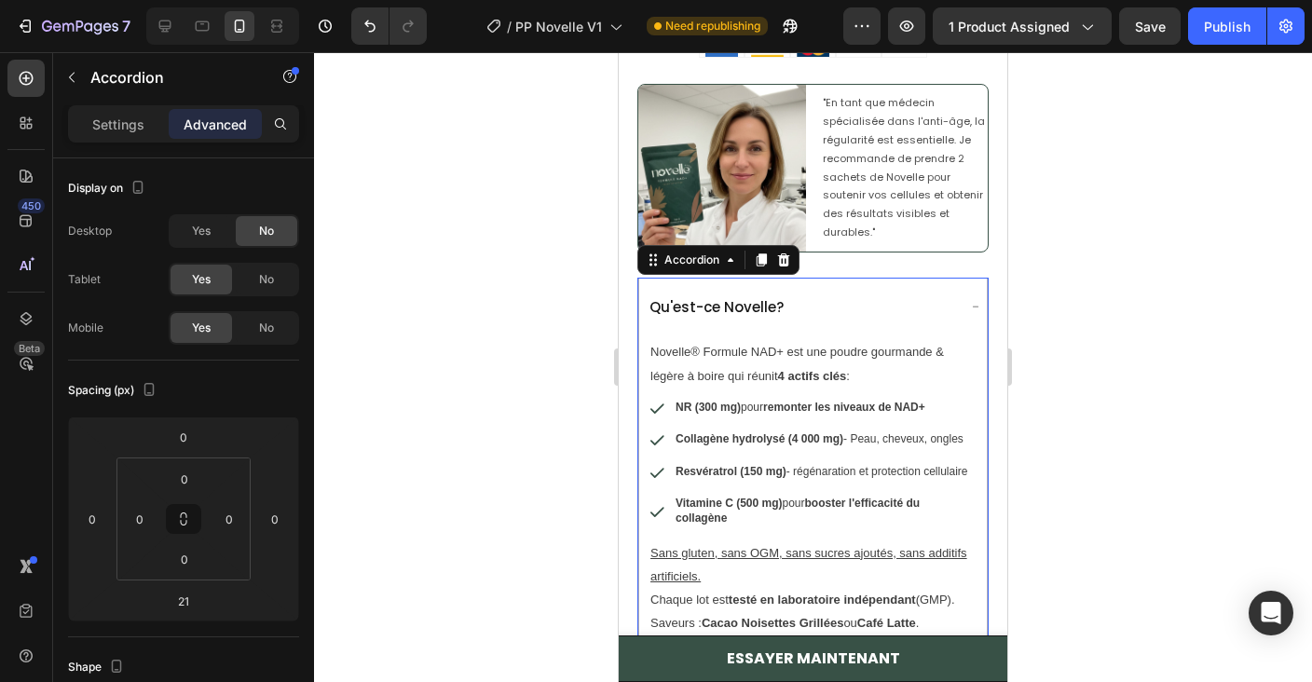
click at [686, 282] on div "Qu'est-ce Novelle?" at bounding box center [813, 307] width 348 height 56
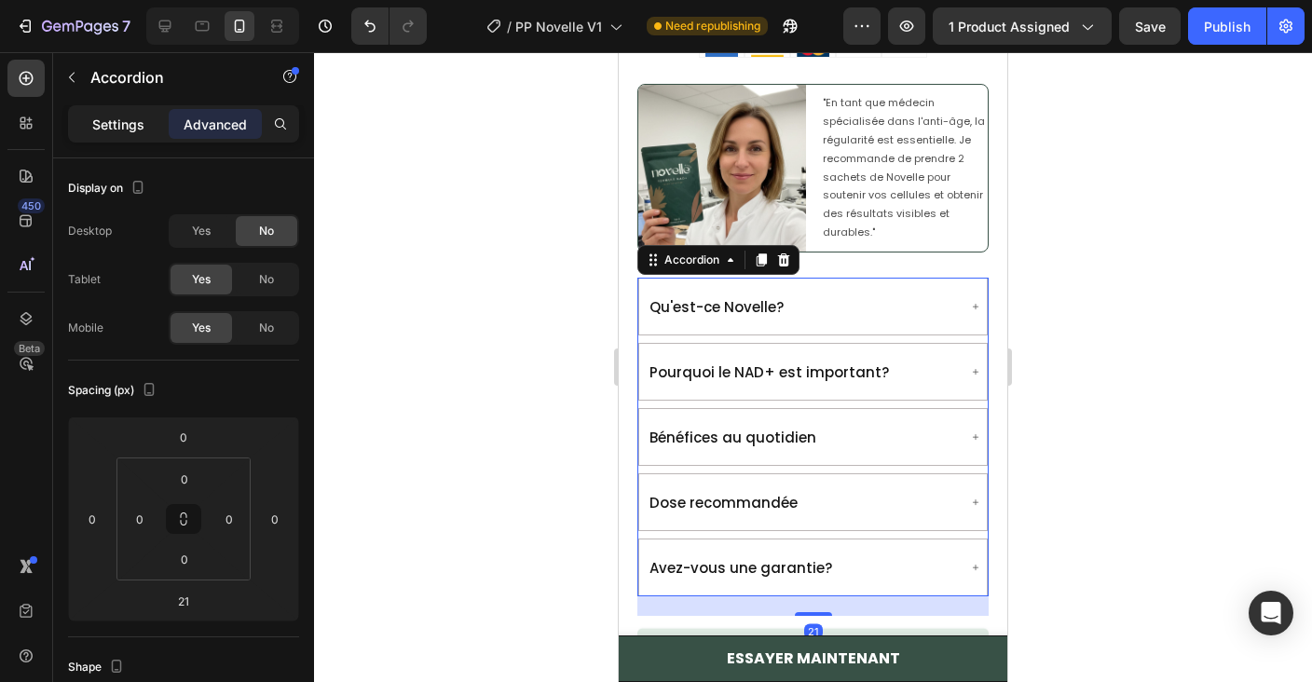
click at [129, 117] on p "Settings" at bounding box center [118, 125] width 52 height 20
type input "8"
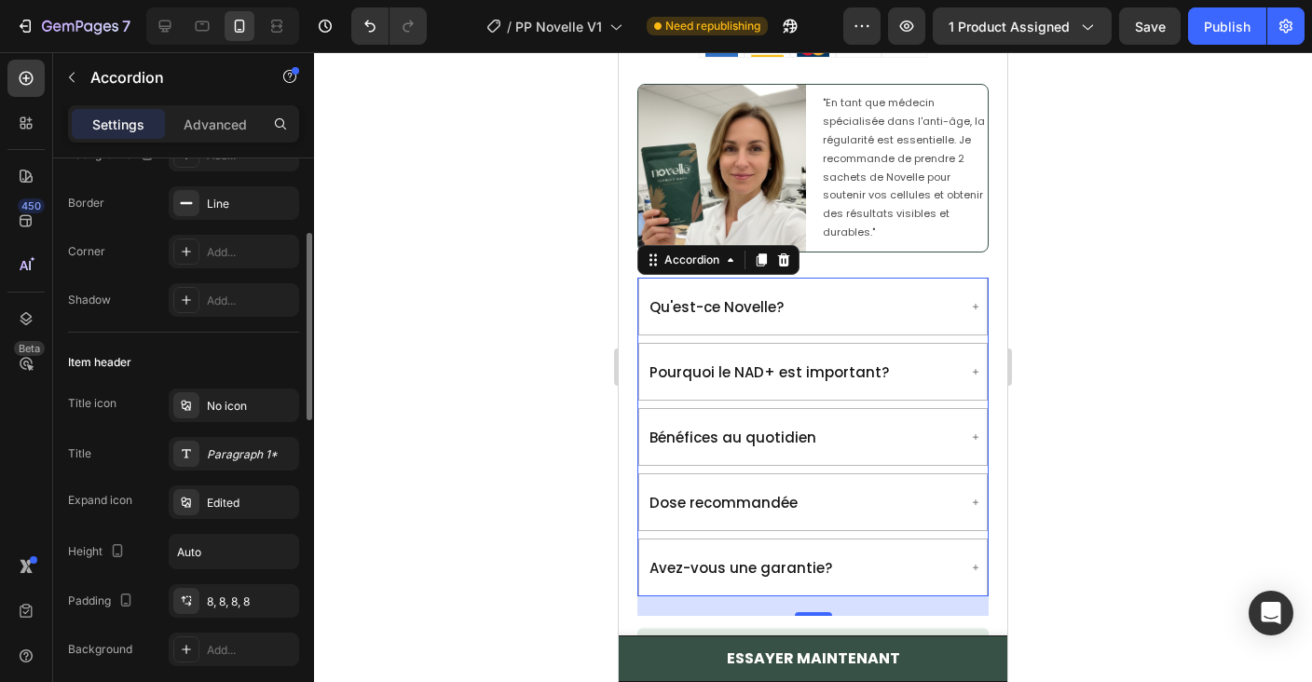
scroll to position [231, 0]
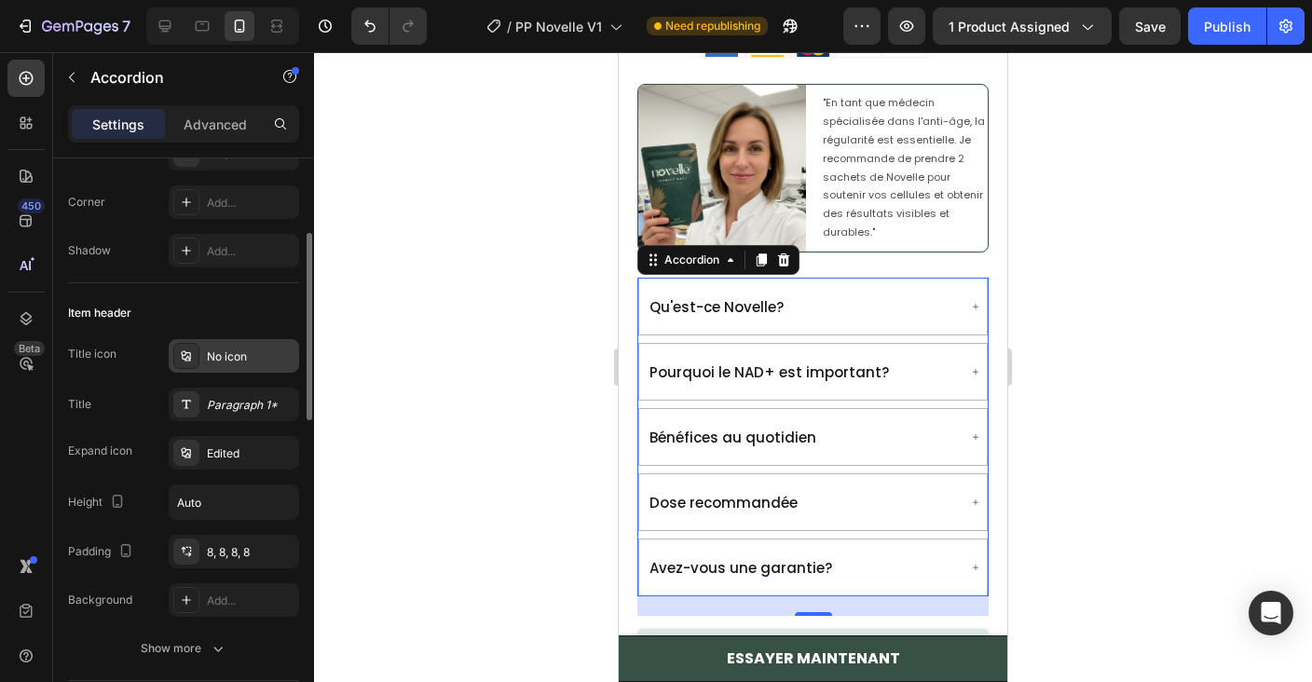
click at [214, 351] on div "No icon" at bounding box center [251, 356] width 88 height 17
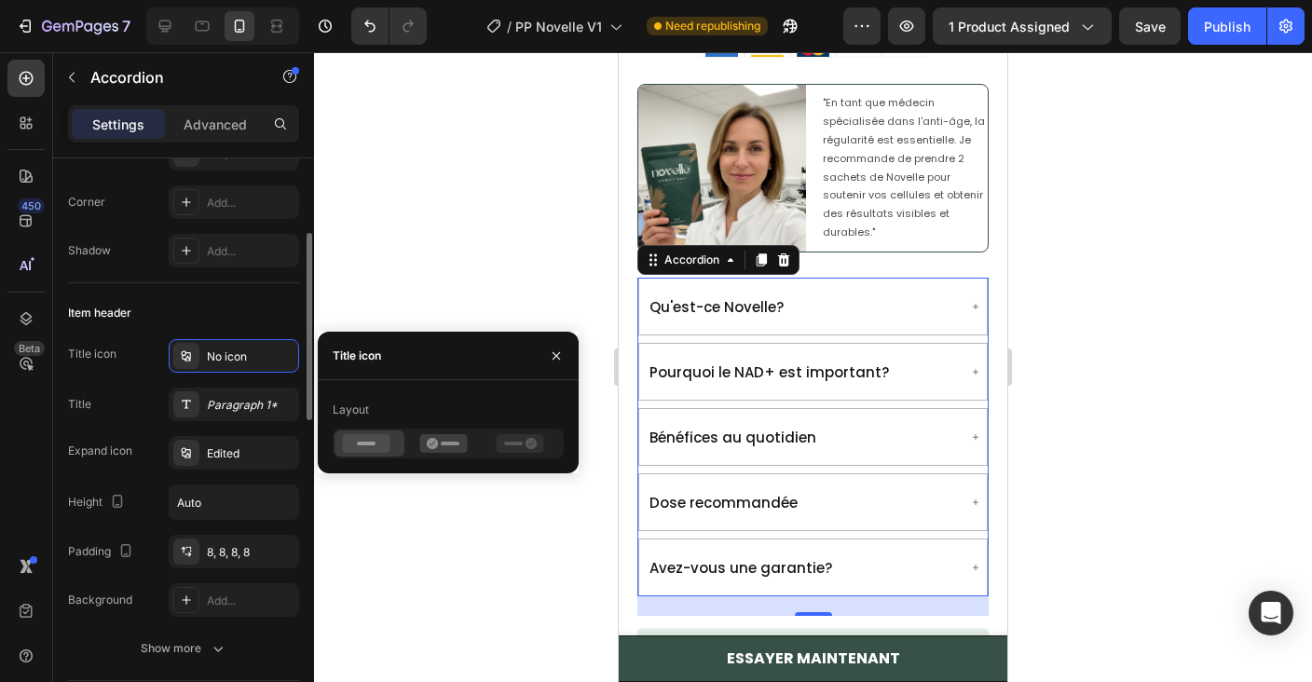
click at [143, 365] on div "Title icon No icon" at bounding box center [183, 356] width 231 height 34
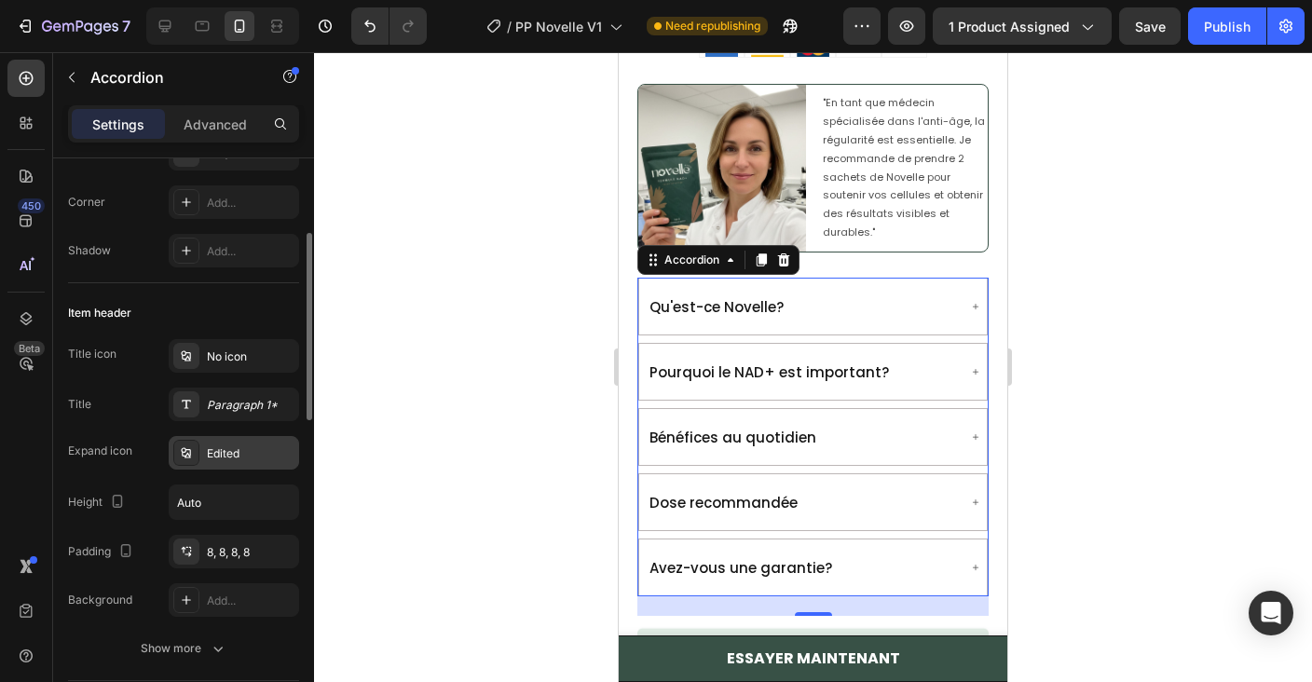
click at [219, 440] on div "Edited" at bounding box center [234, 453] width 130 height 34
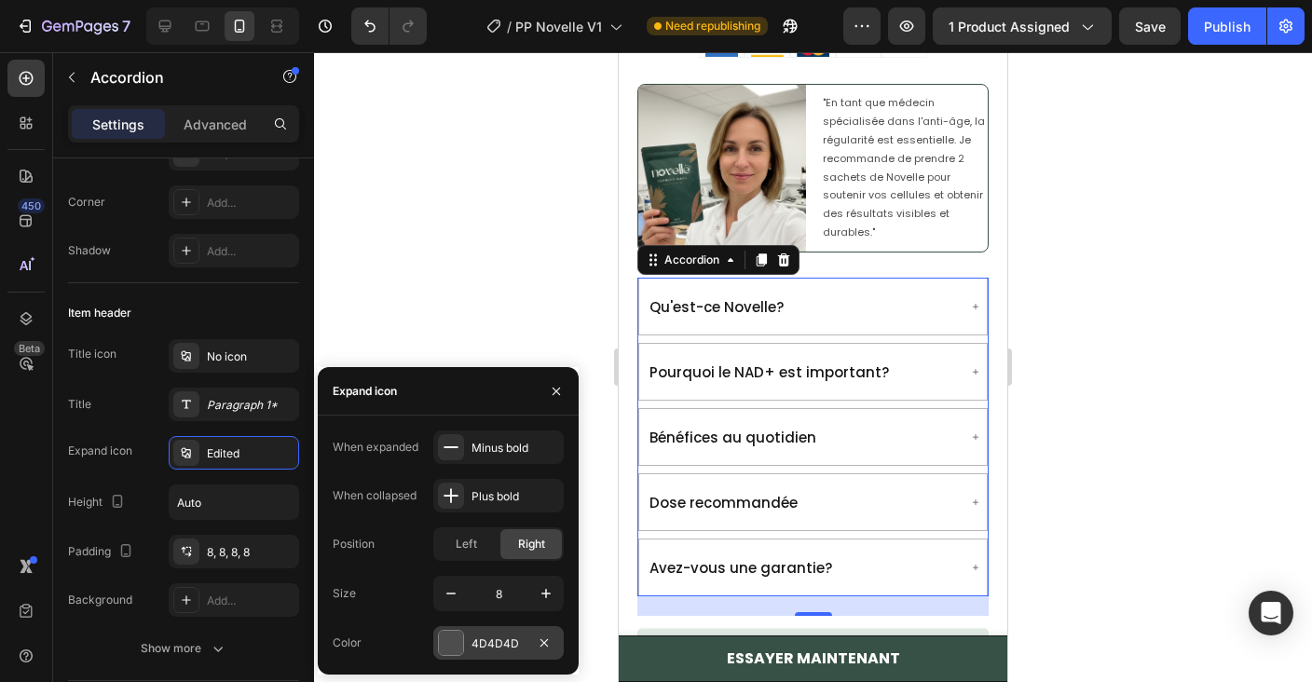
click at [520, 639] on div "4D4D4D" at bounding box center [498, 643] width 54 height 17
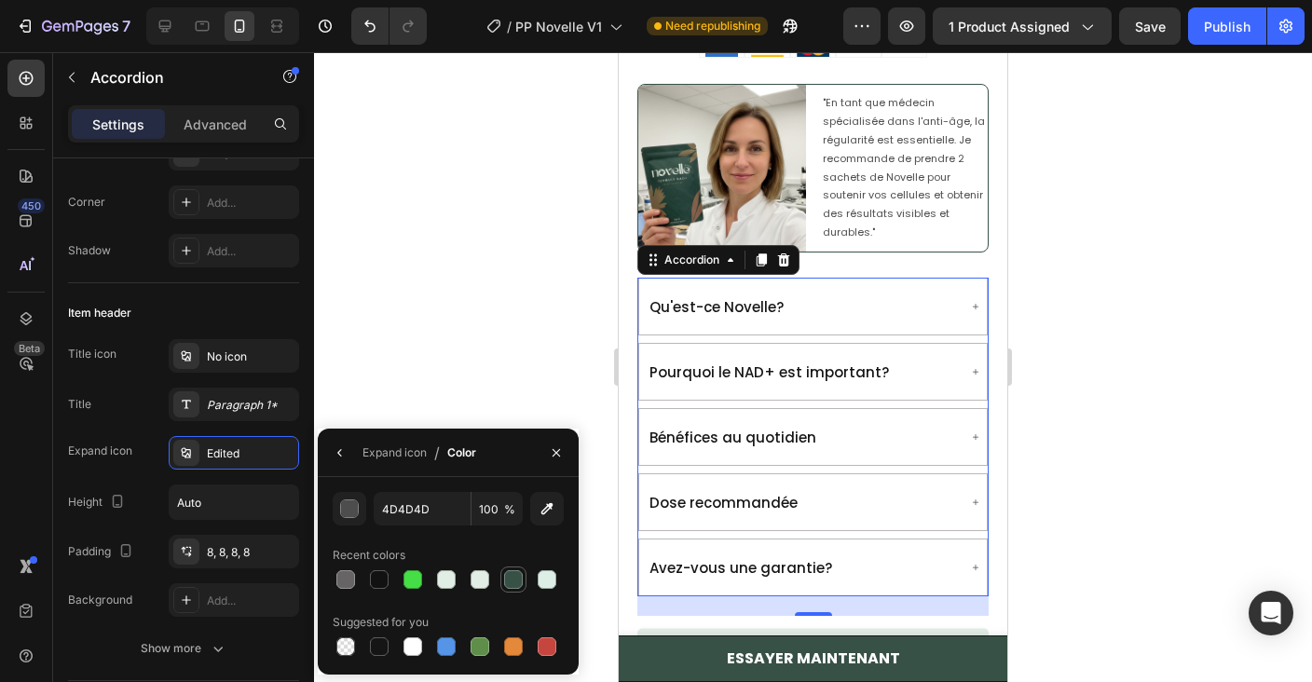
click at [512, 580] on div at bounding box center [513, 579] width 19 height 19
type input "385146"
click at [341, 455] on icon "button" at bounding box center [339, 452] width 4 height 7
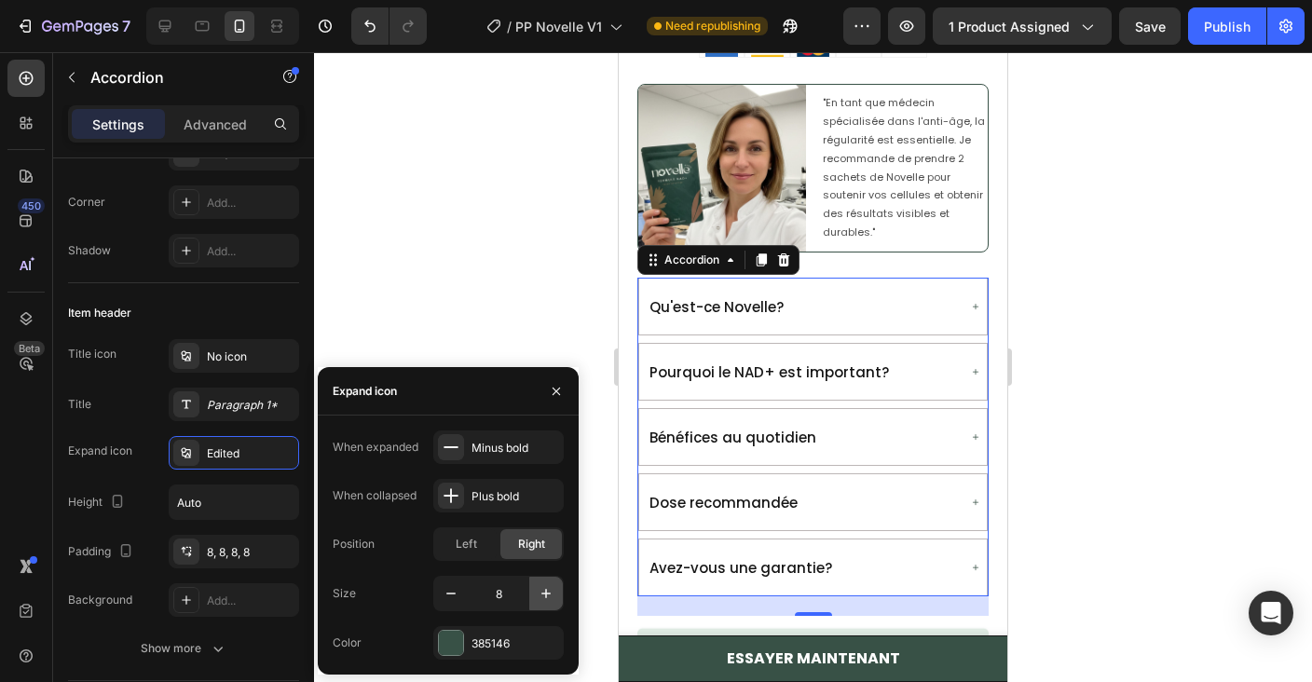
click at [535, 589] on button "button" at bounding box center [546, 594] width 34 height 34
click at [536, 589] on button "button" at bounding box center [546, 594] width 34 height 34
type input "11"
click at [483, 642] on div "385146" at bounding box center [498, 643] width 54 height 17
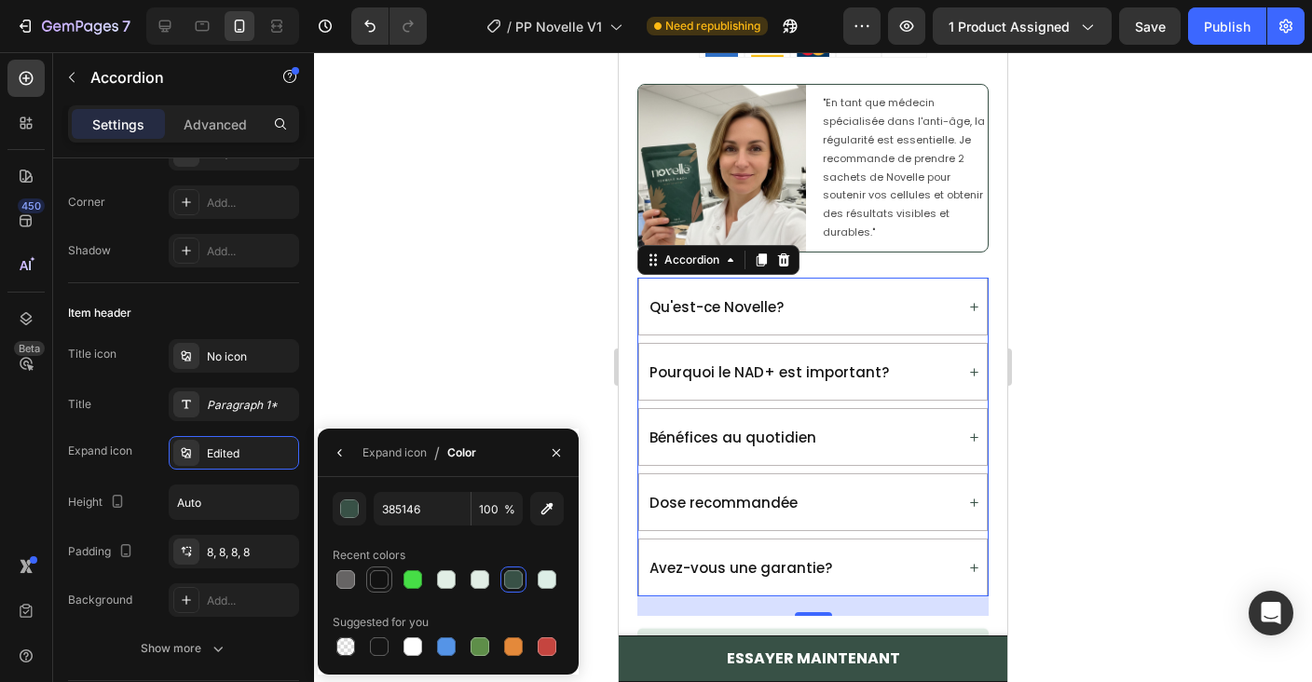
click at [375, 582] on div at bounding box center [379, 579] width 19 height 19
type input "121212"
click at [960, 301] on div "Qu'est-ce Novelle?" at bounding box center [813, 307] width 348 height 56
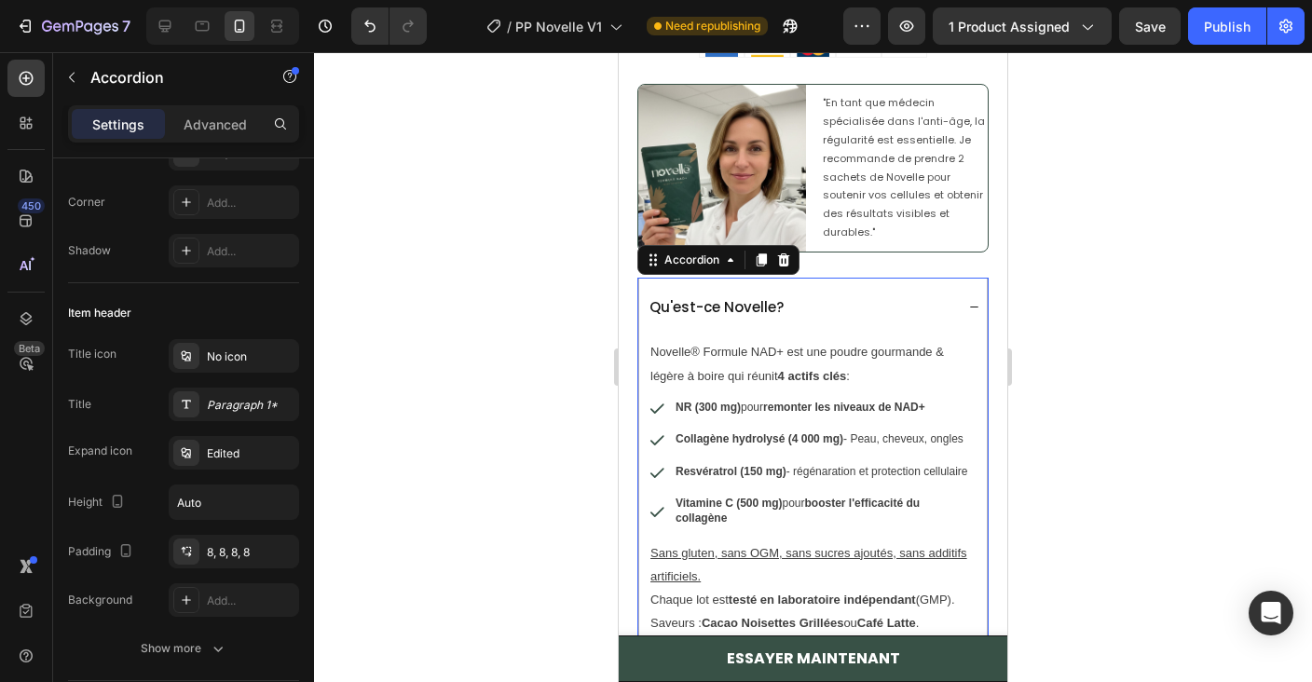
click at [931, 280] on div "Qu'est-ce Novelle?" at bounding box center [813, 307] width 348 height 56
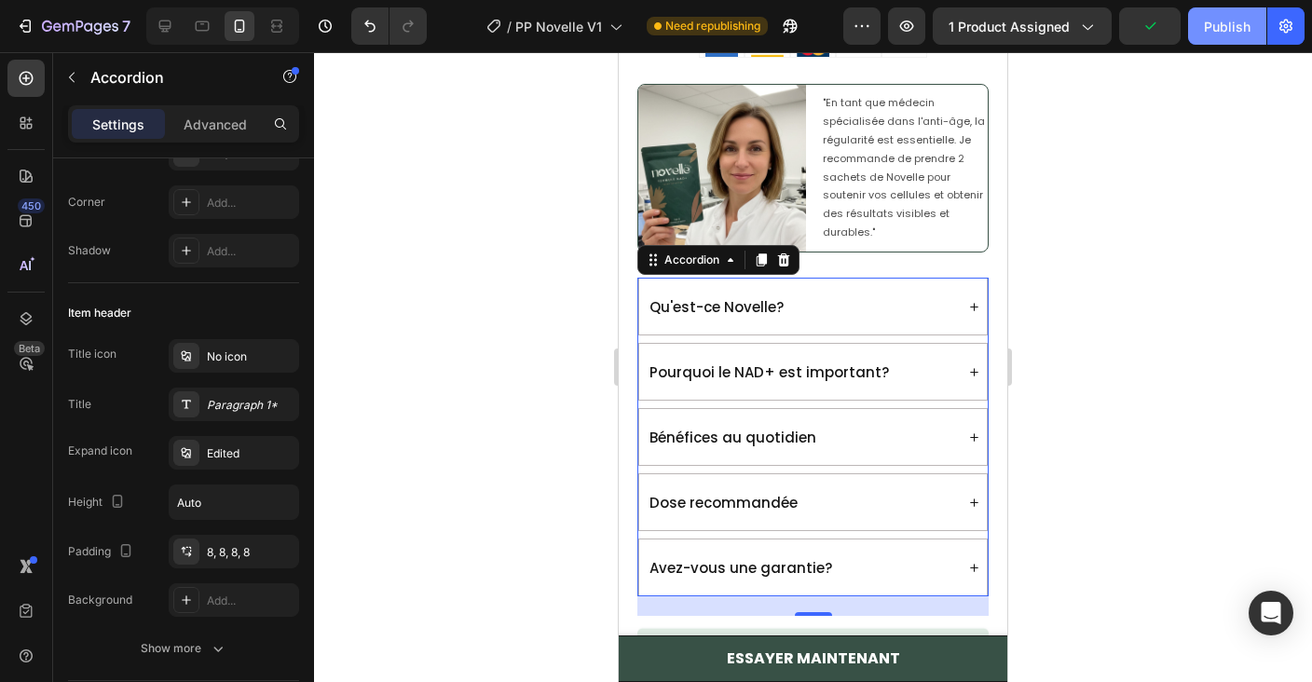
click at [1242, 33] on div "Publish" at bounding box center [1227, 27] width 47 height 20
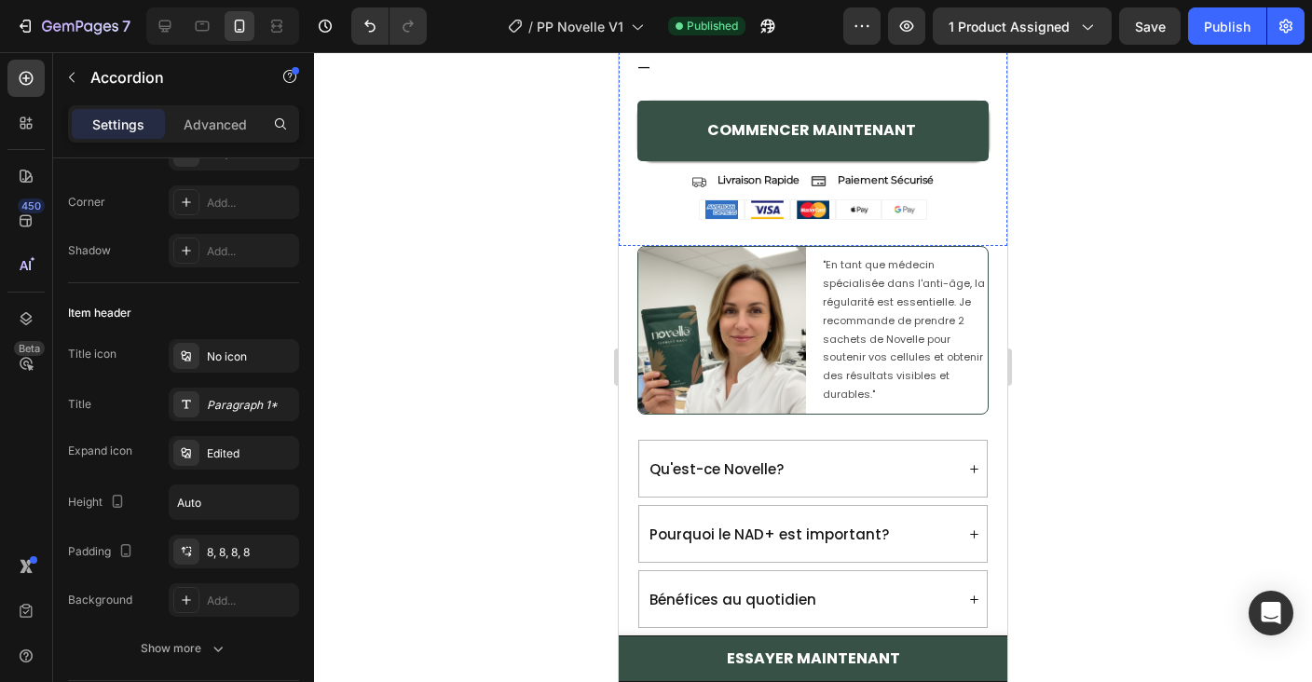
scroll to position [1907, 0]
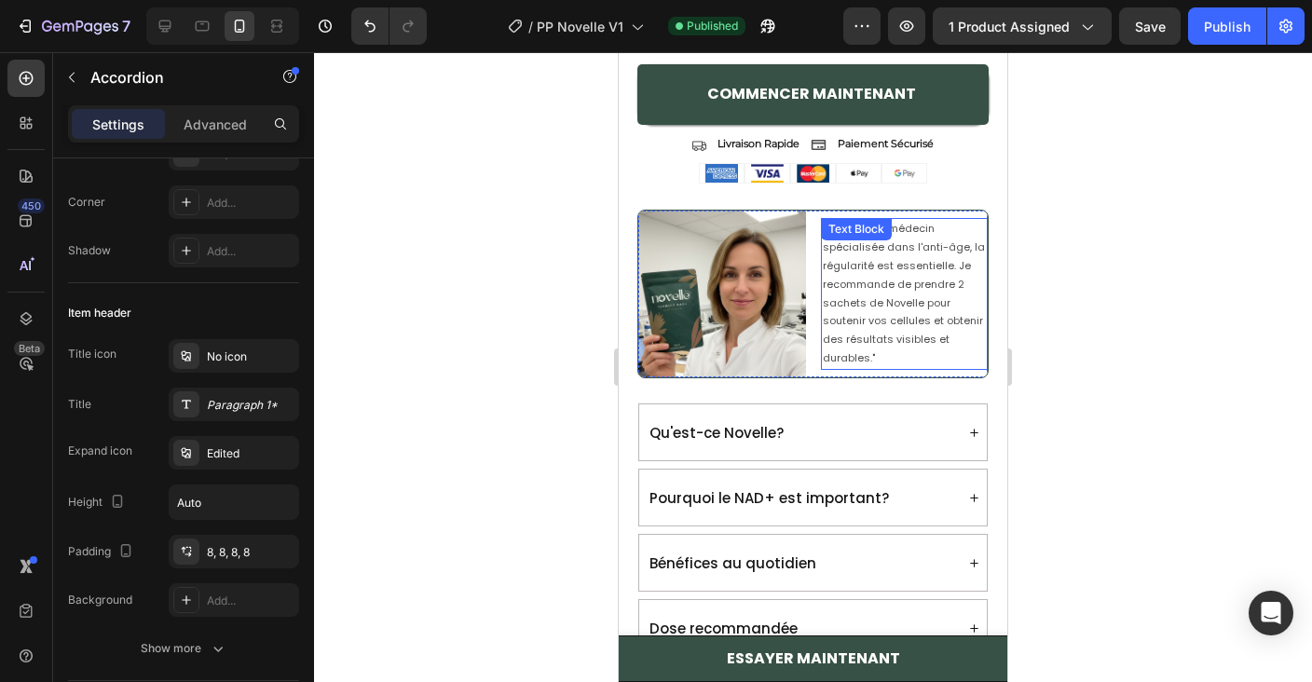
click at [905, 274] on p ""En tant que médecin spécialisée dans l'anti-âge, la régularité est essentielle…" at bounding box center [905, 293] width 164 height 147
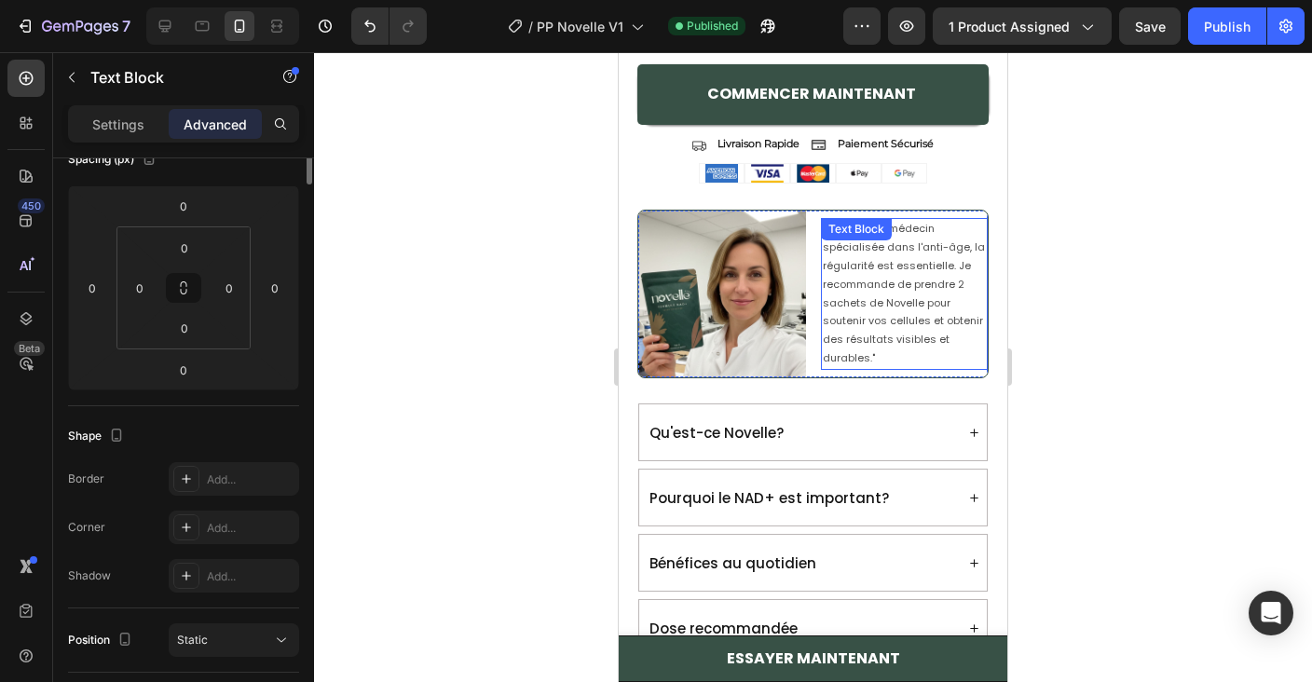
scroll to position [0, 0]
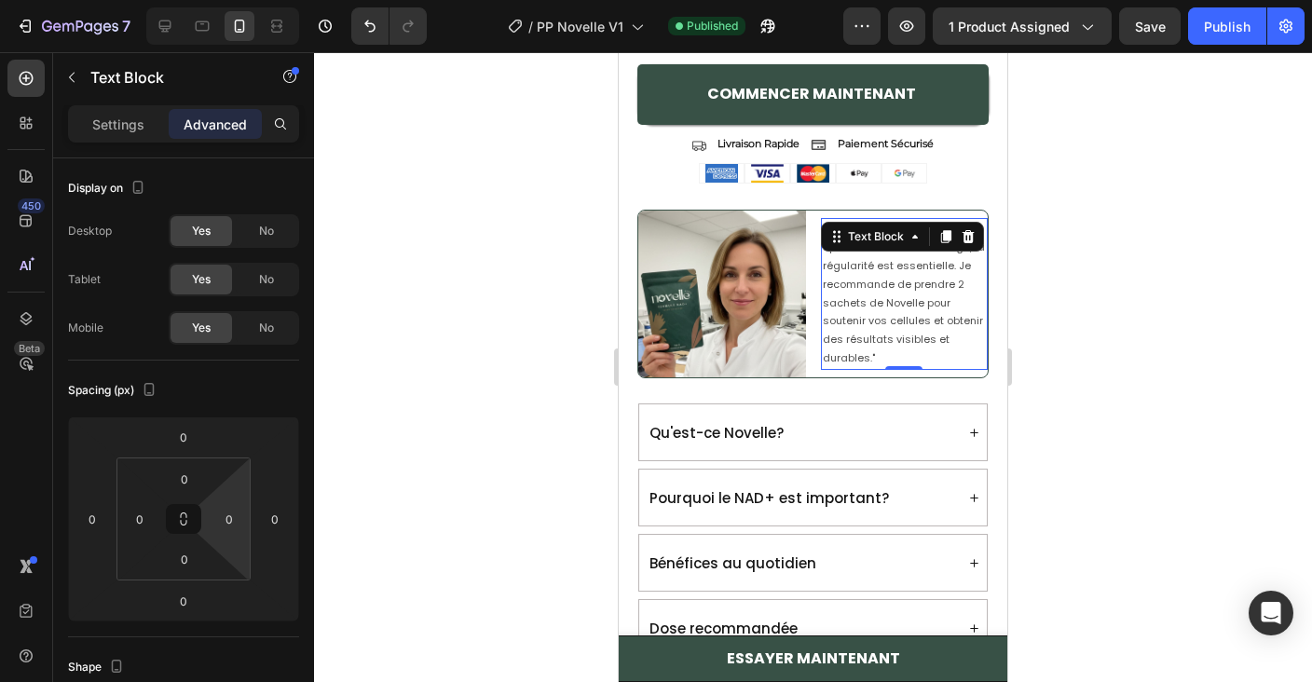
click at [228, 520] on input "0" at bounding box center [229, 519] width 28 height 28
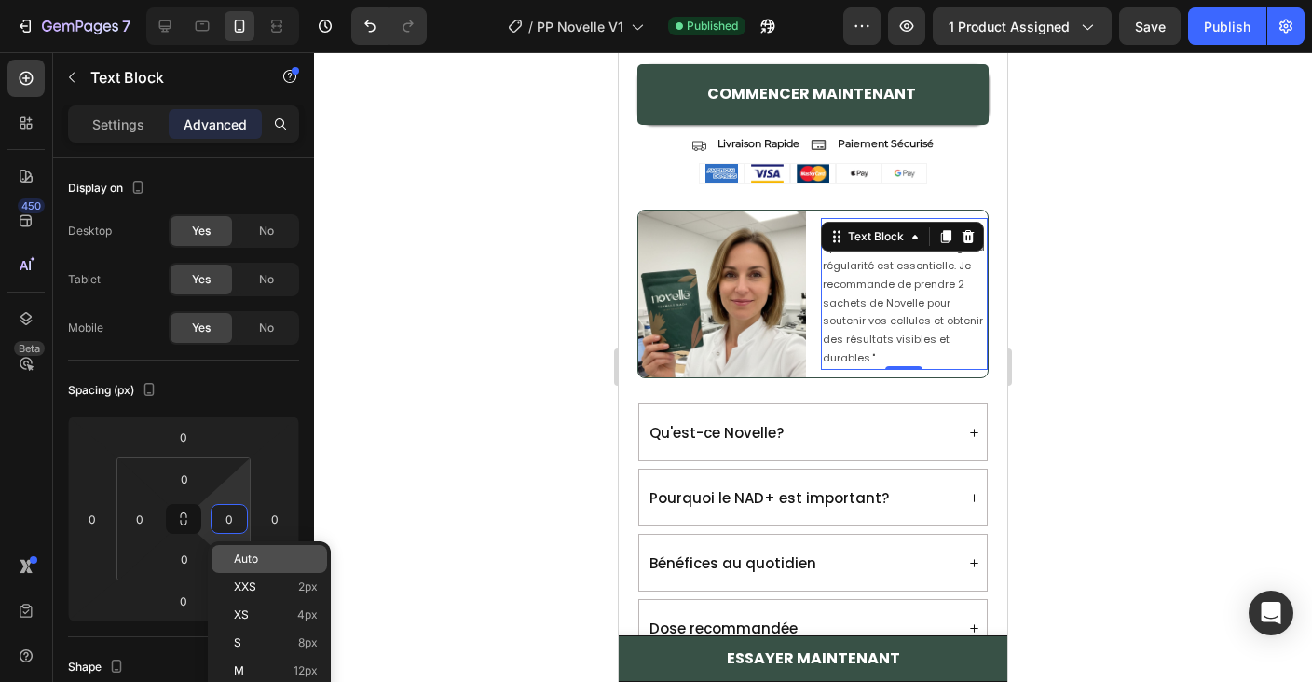
type input "5"
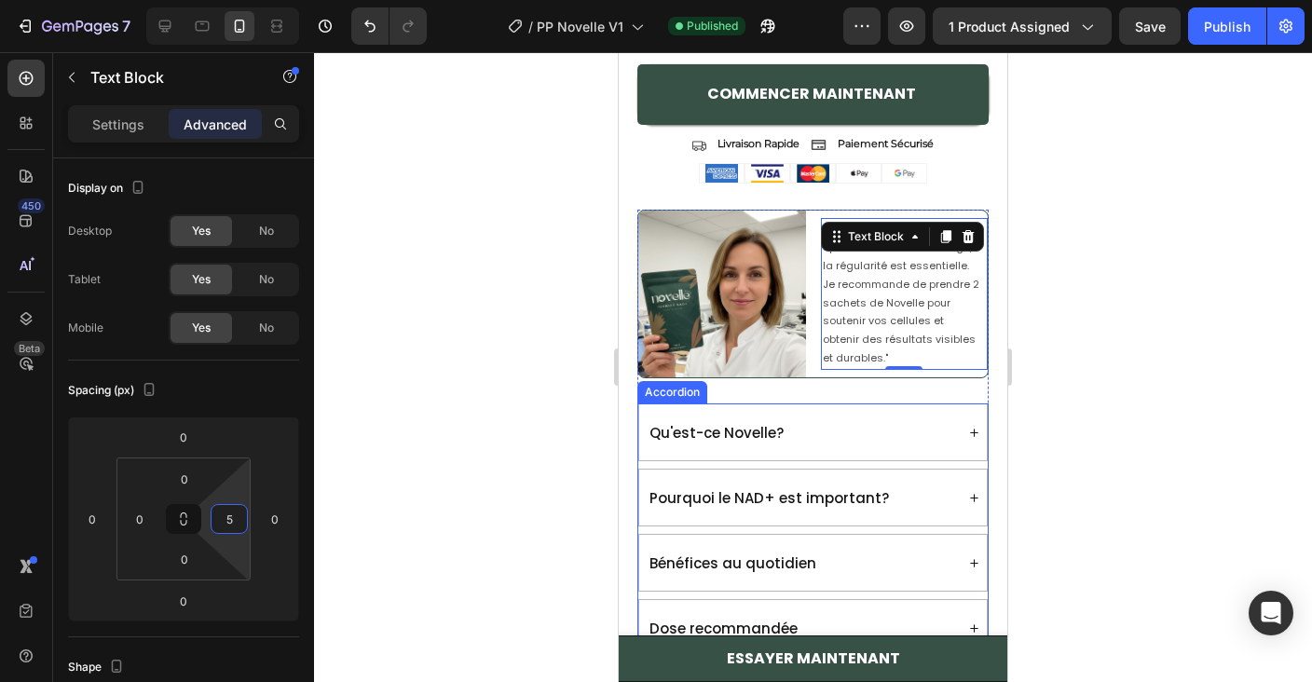
click at [822, 445] on div "Qu'est-ce Novelle?" at bounding box center [800, 432] width 307 height 41
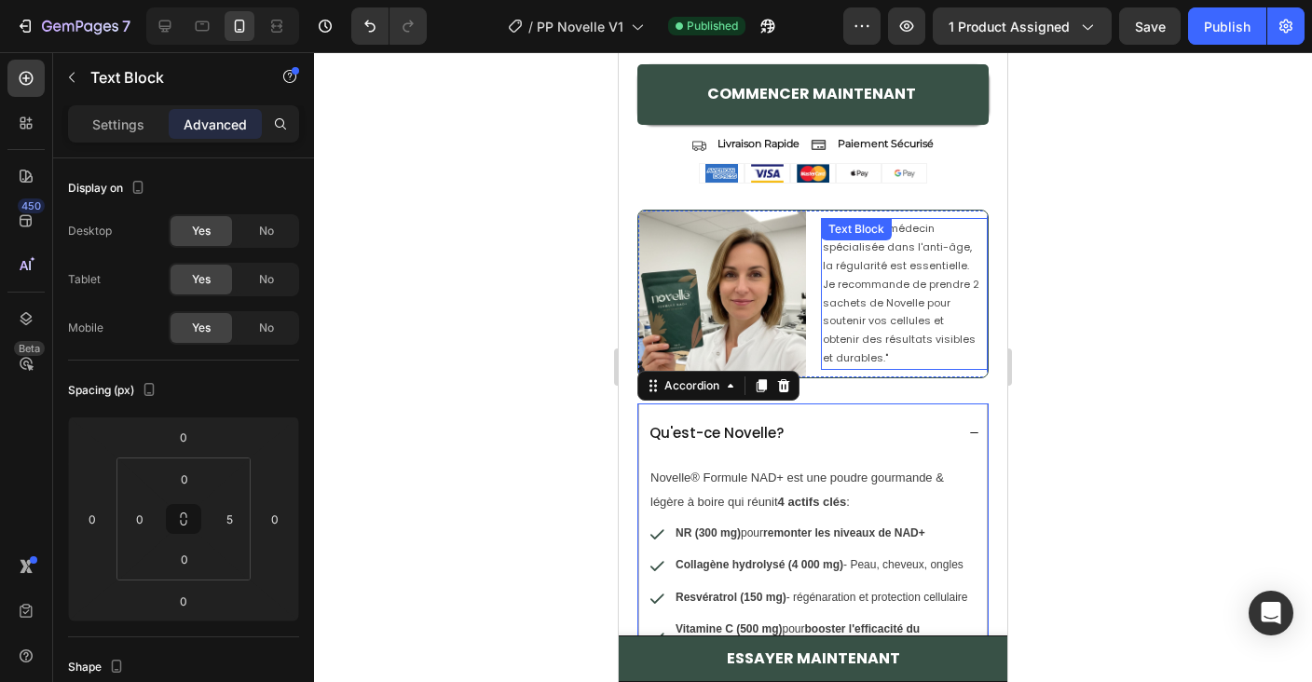
click at [909, 307] on p ""En tant que médecin spécialisée dans l'anti-âge, la régularité est essentielle…" at bounding box center [902, 293] width 159 height 147
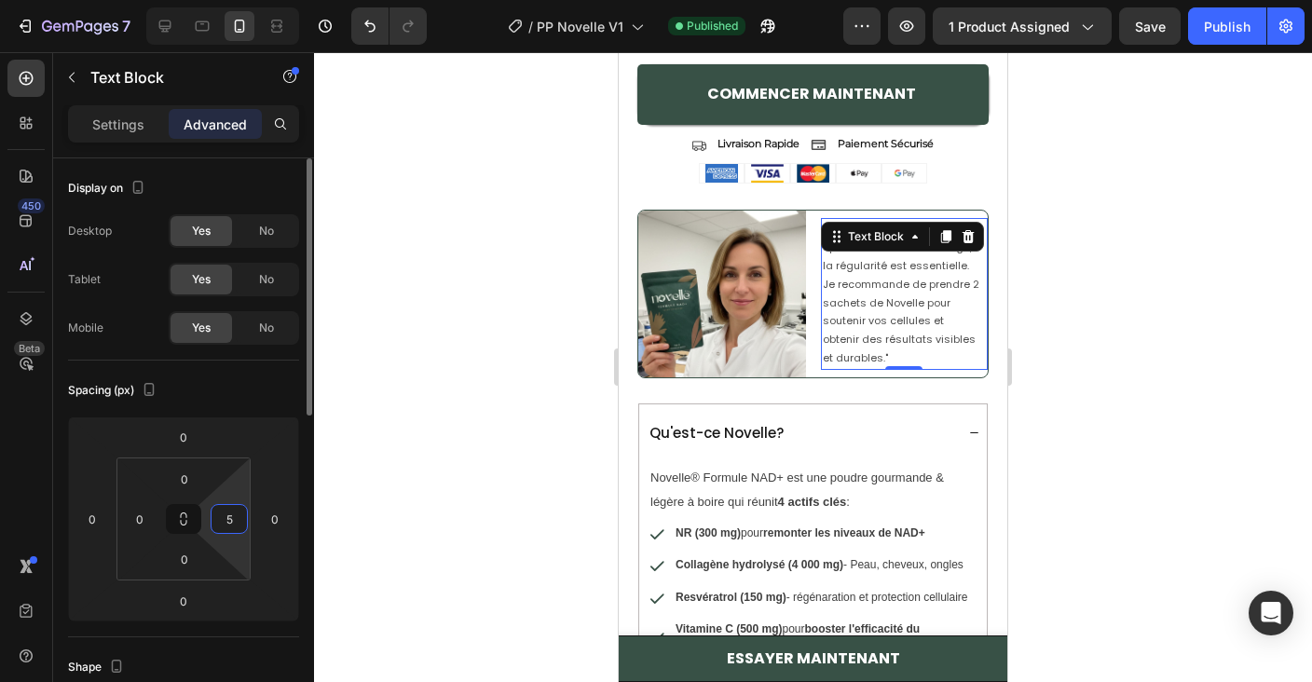
click at [232, 514] on input "5" at bounding box center [229, 519] width 28 height 28
type input "10"
click at [248, 410] on div "Spacing (px) 0 0 0 0 0 0 0 10" at bounding box center [183, 499] width 231 height 277
click at [244, 409] on div "Spacing (px) 0 0 0 0 0 0 0 10" at bounding box center [183, 499] width 231 height 277
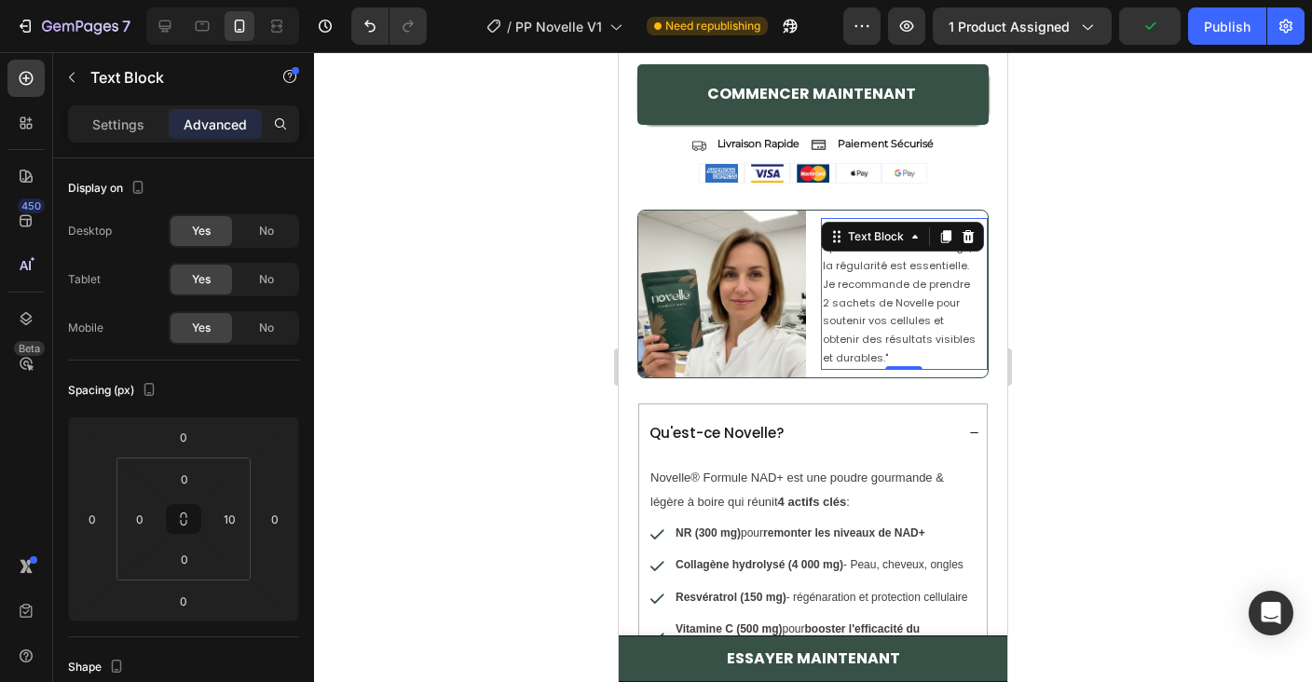
click at [881, 292] on p ""En tant que médecin spécialisée dans l'anti-âge, la régularité est essentielle…" at bounding box center [900, 293] width 155 height 147
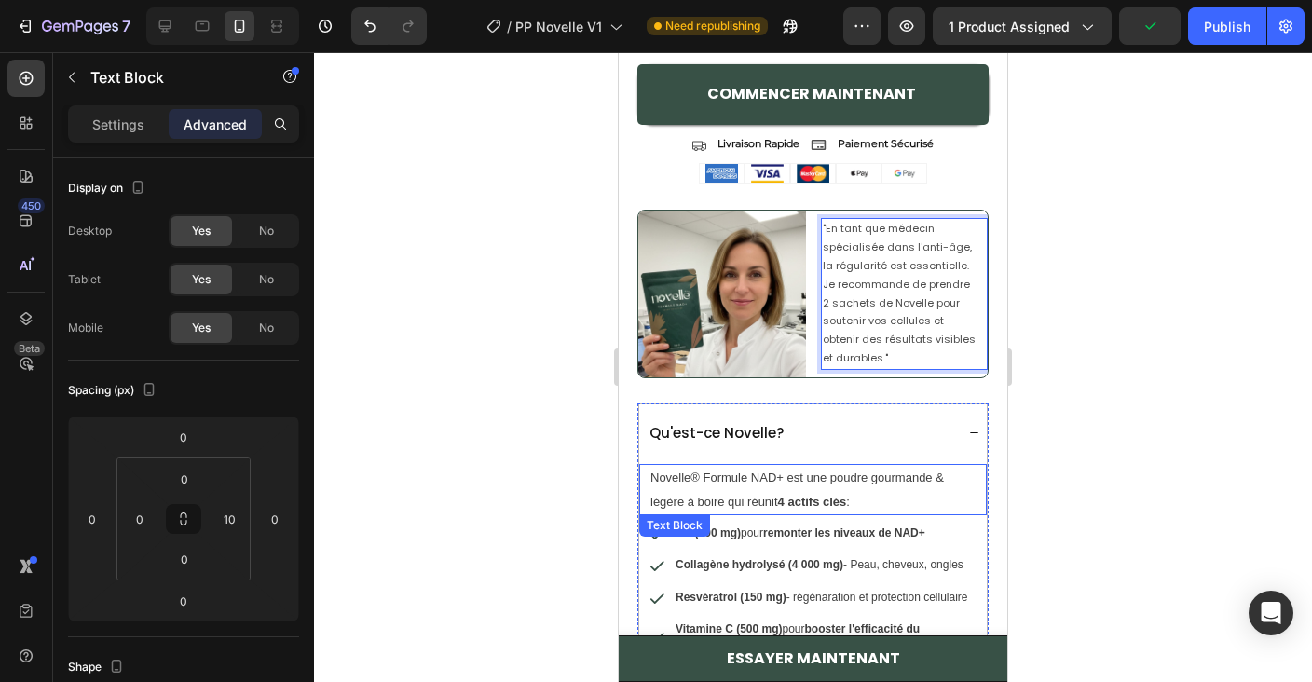
click at [889, 460] on div "Novelle® Formule NAD+ est une poudre gourmande & légère à boire qui réunit 4 ac…" at bounding box center [813, 620] width 348 height 321
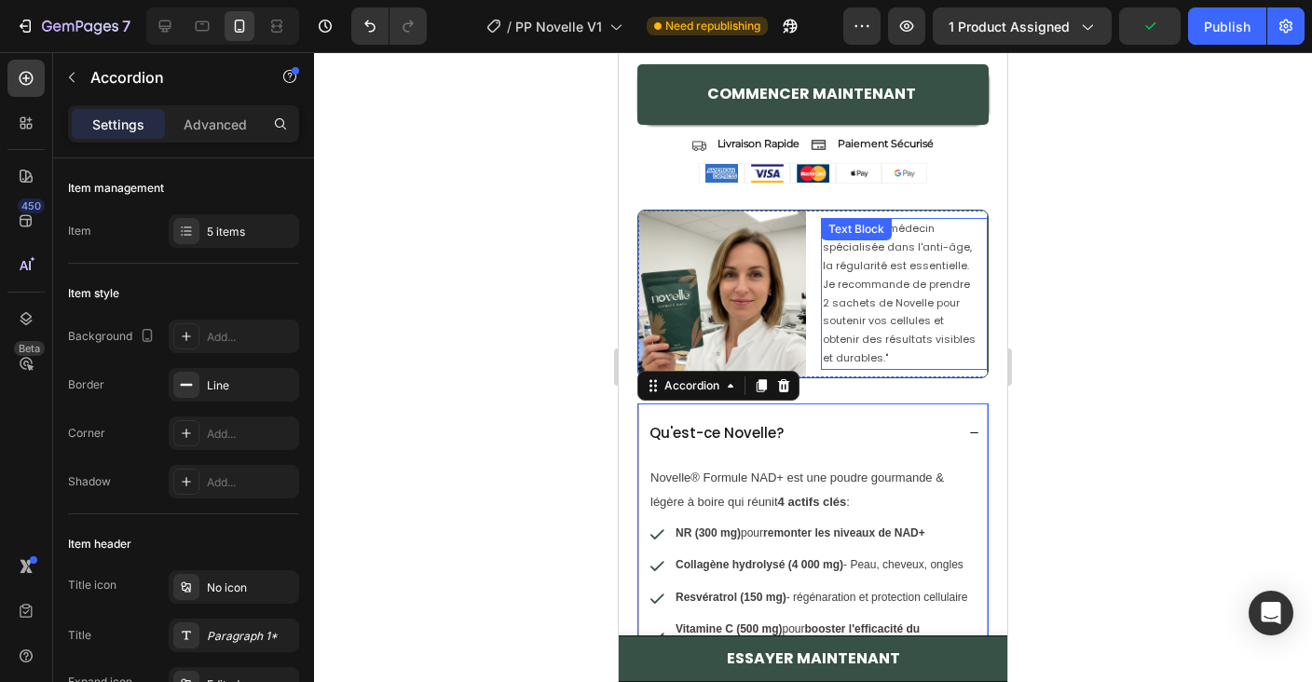
click at [885, 307] on p ""En tant que médecin spécialisée dans l'anti-âge, la régularité est essentielle…" at bounding box center [900, 293] width 155 height 147
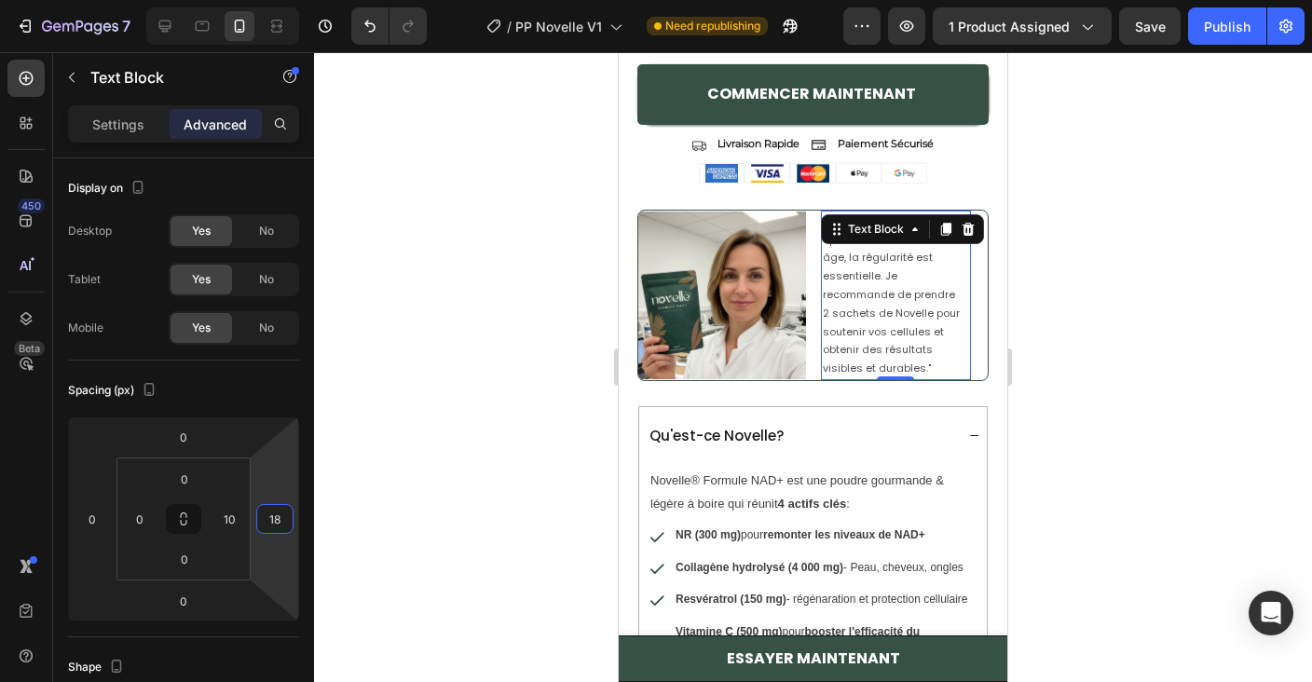
type input "16"
click at [266, 0] on html "7 / PP Novelle V1 Need republishing Preview 1 product assigned Save Publish 450…" at bounding box center [656, 0] width 1312 height 0
click at [231, 515] on input "10" at bounding box center [229, 519] width 28 height 28
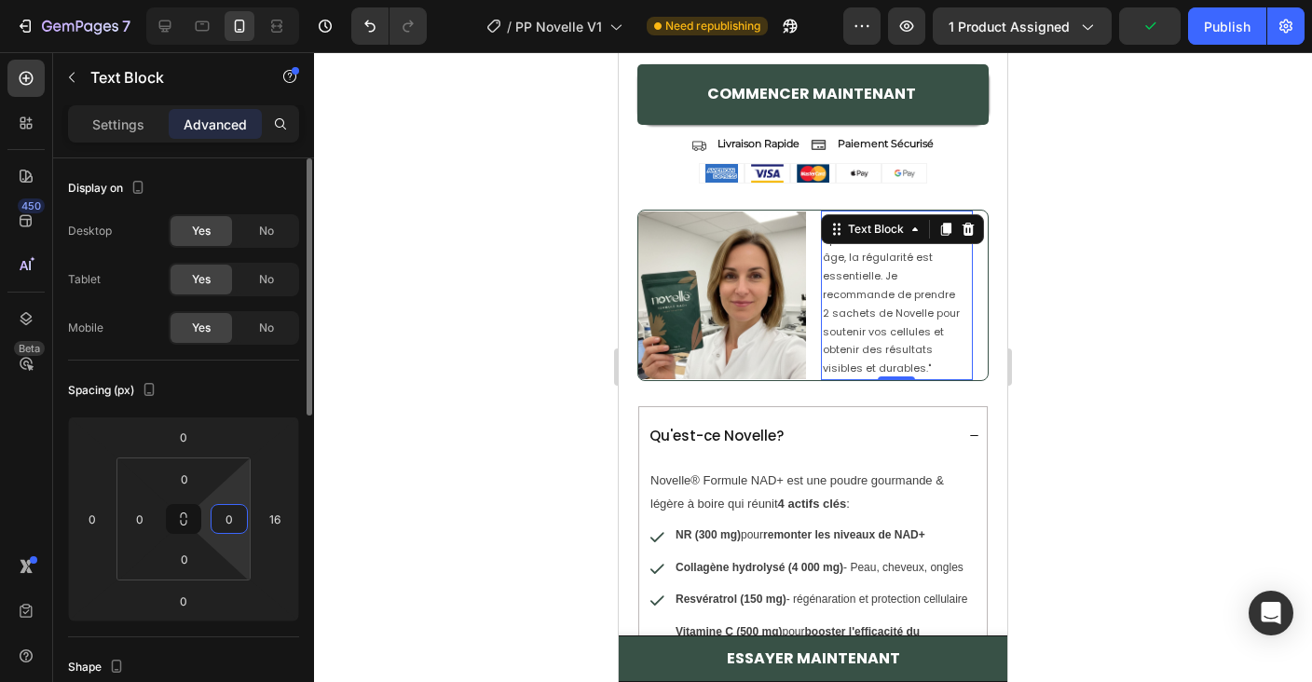
type input "0"
click at [232, 395] on div "Spacing (px)" at bounding box center [183, 390] width 231 height 30
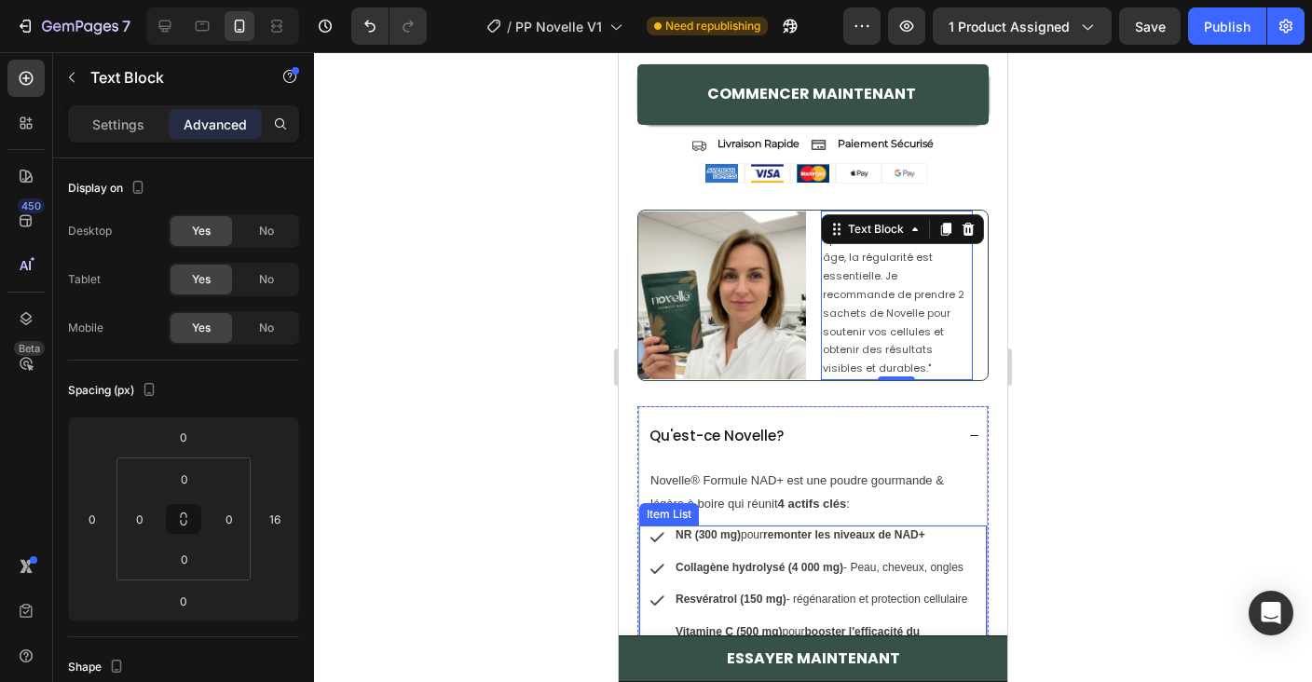
click at [925, 530] on strong "remonter les niveaux de NAD+" at bounding box center [844, 534] width 162 height 13
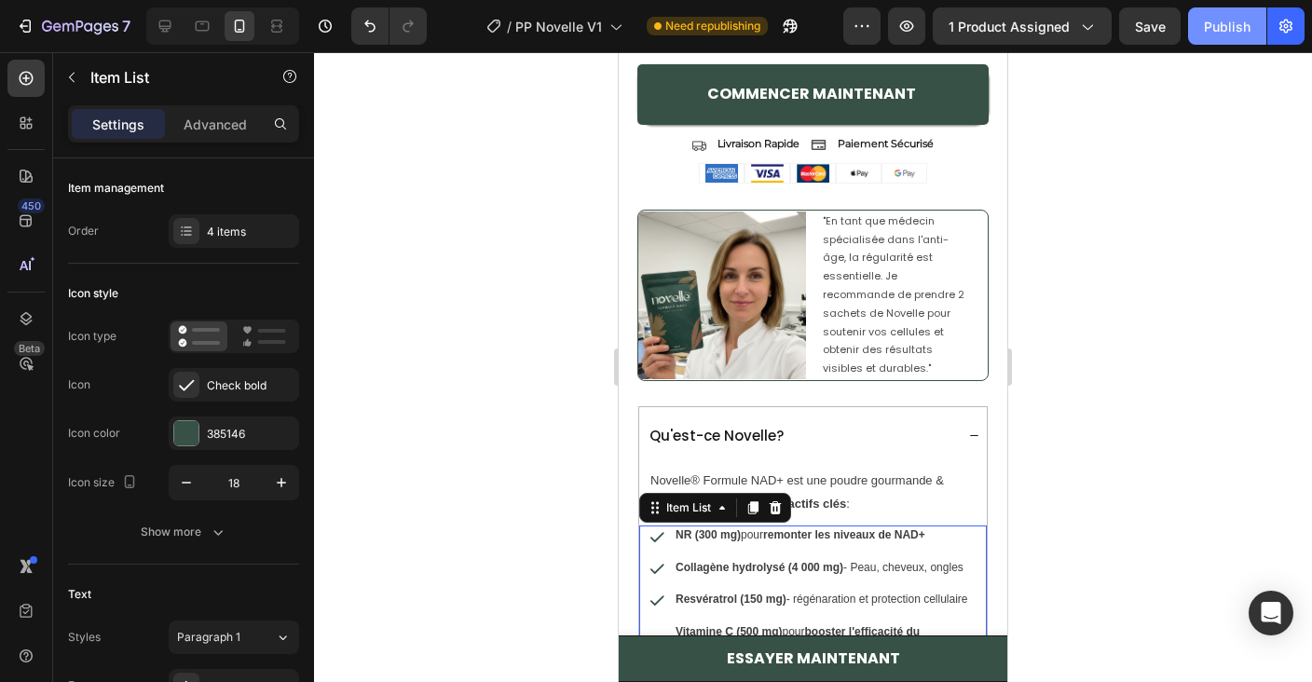
click at [1232, 34] on div "Publish" at bounding box center [1227, 27] width 47 height 20
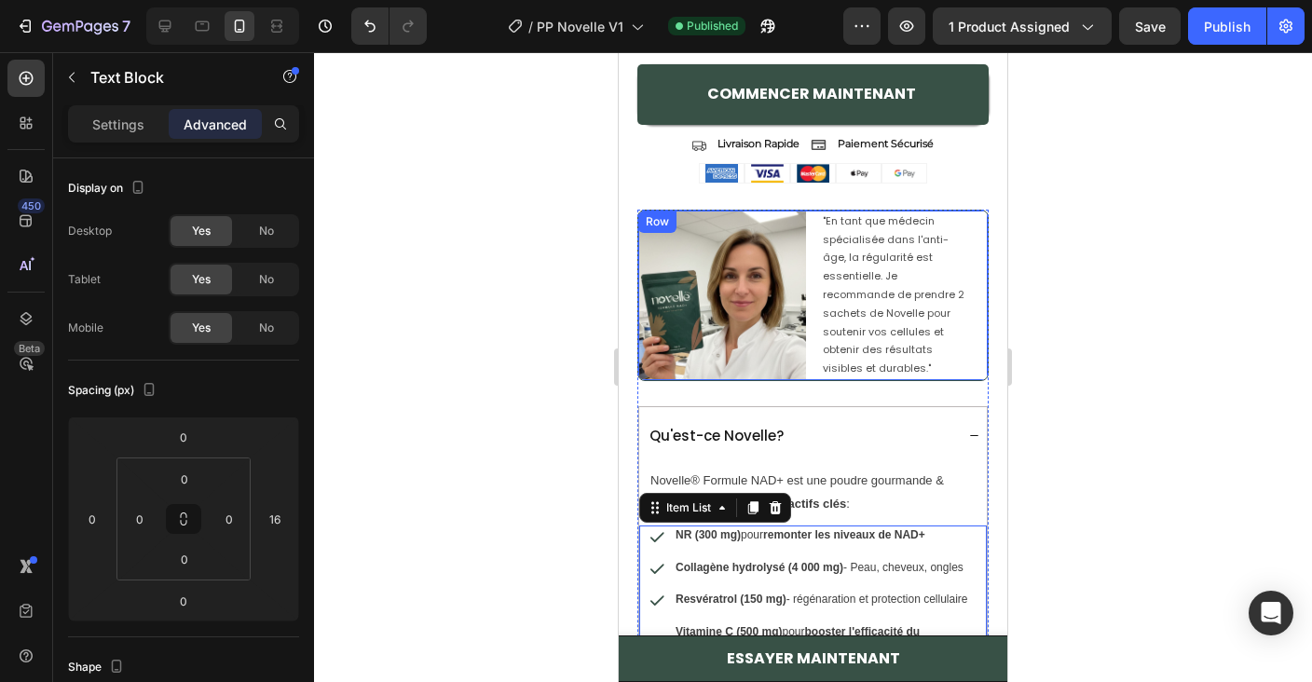
click at [890, 292] on p ""En tant que médecin spécialisée dans l'anti-âge, la régularité est essentielle…" at bounding box center [897, 295] width 149 height 166
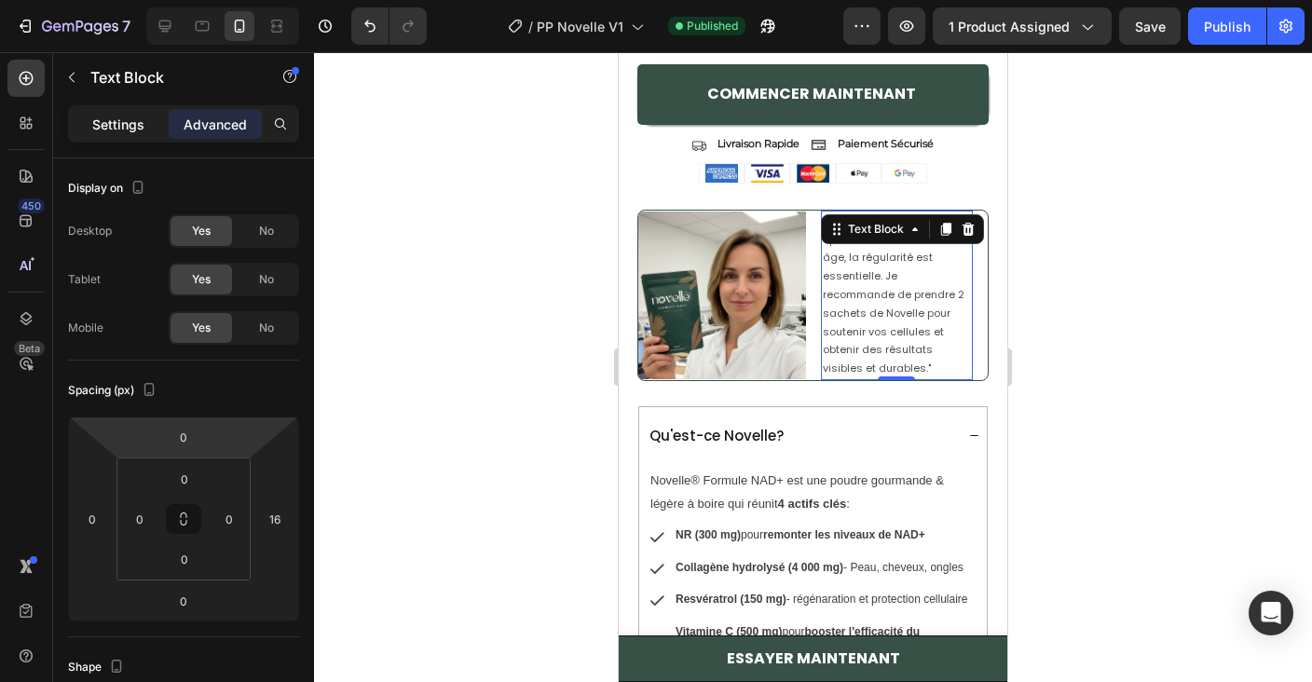
click at [119, 122] on p "Settings" at bounding box center [118, 125] width 52 height 20
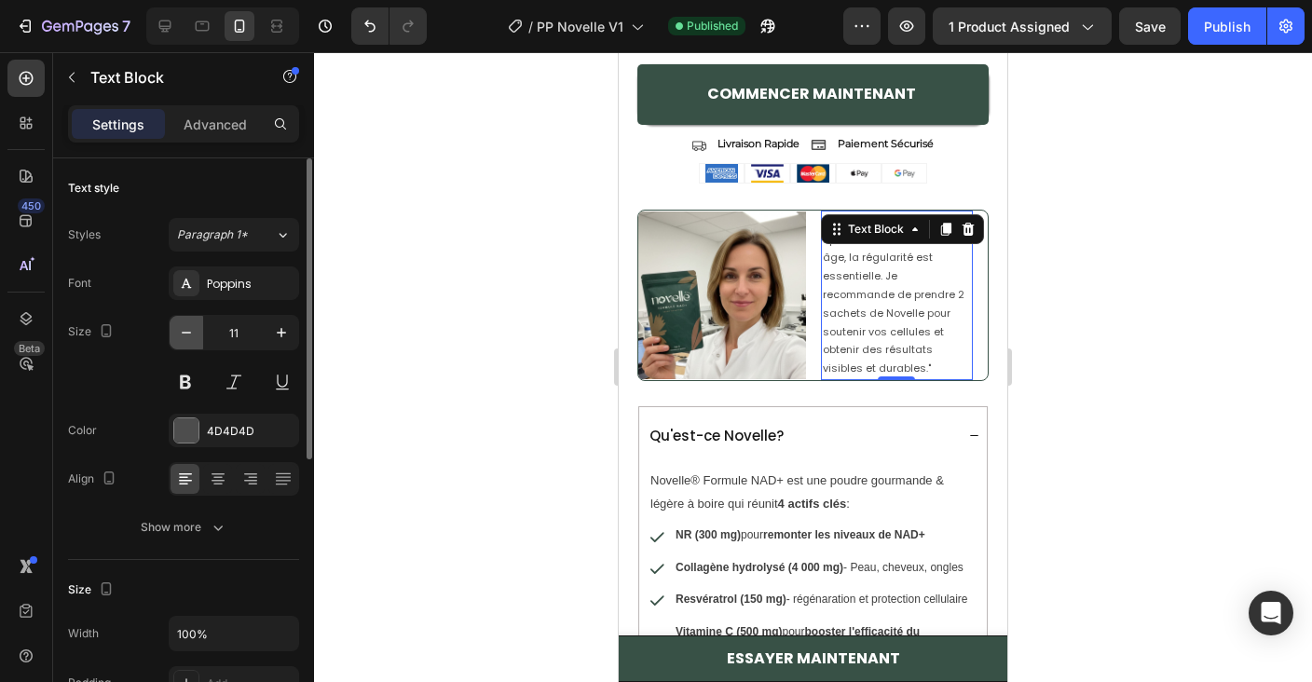
click at [187, 326] on icon "button" at bounding box center [186, 332] width 19 height 19
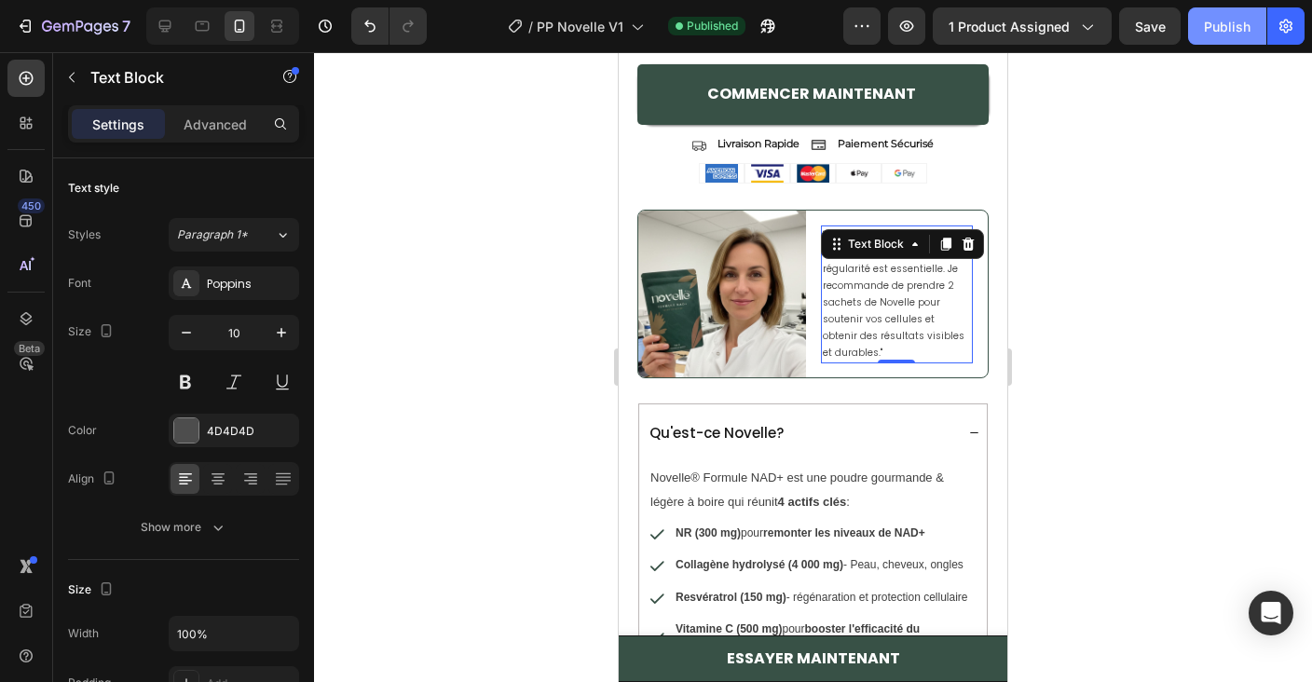
click at [1241, 20] on div "Publish" at bounding box center [1227, 27] width 47 height 20
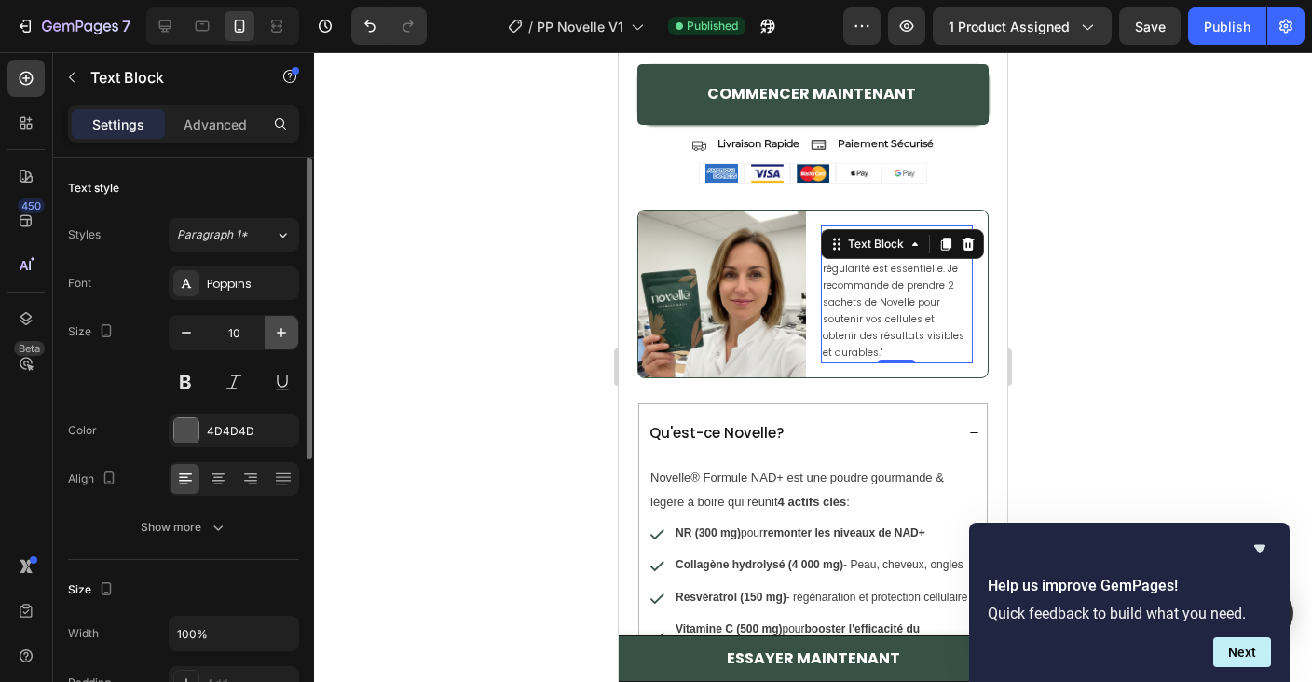
click at [281, 336] on icon "button" at bounding box center [281, 332] width 19 height 19
type input "11"
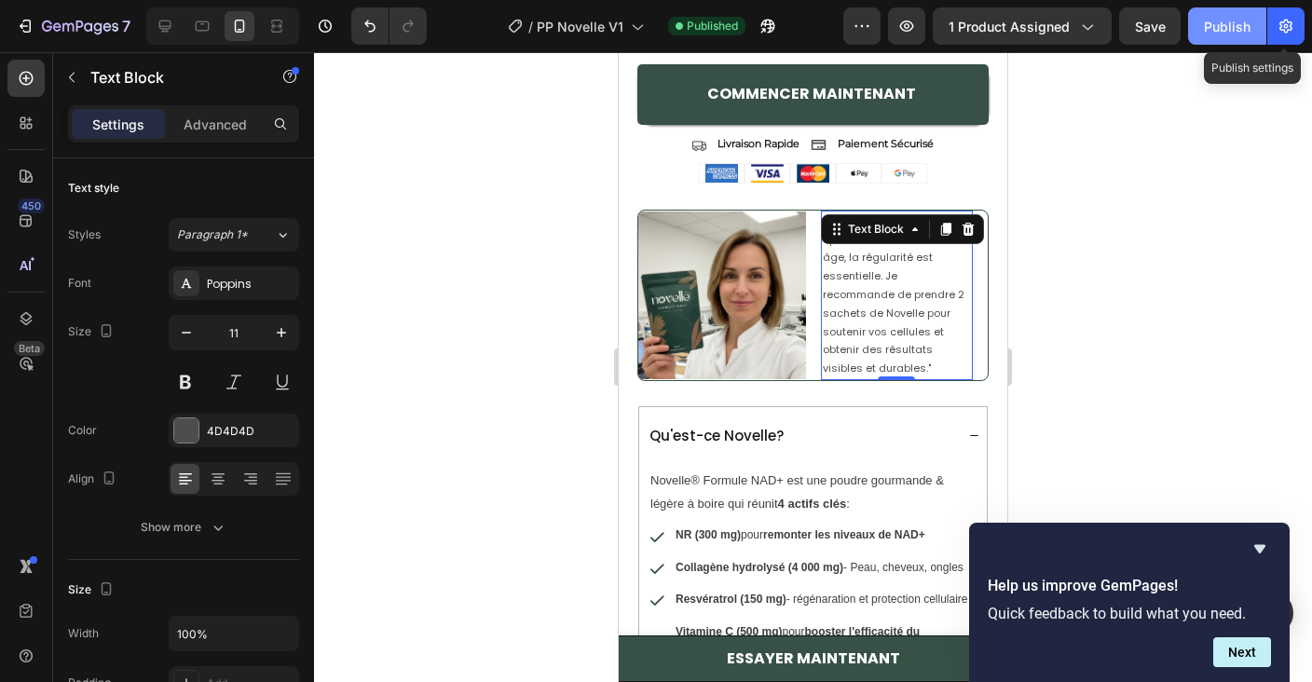
click at [1233, 18] on div "Publish" at bounding box center [1227, 27] width 47 height 20
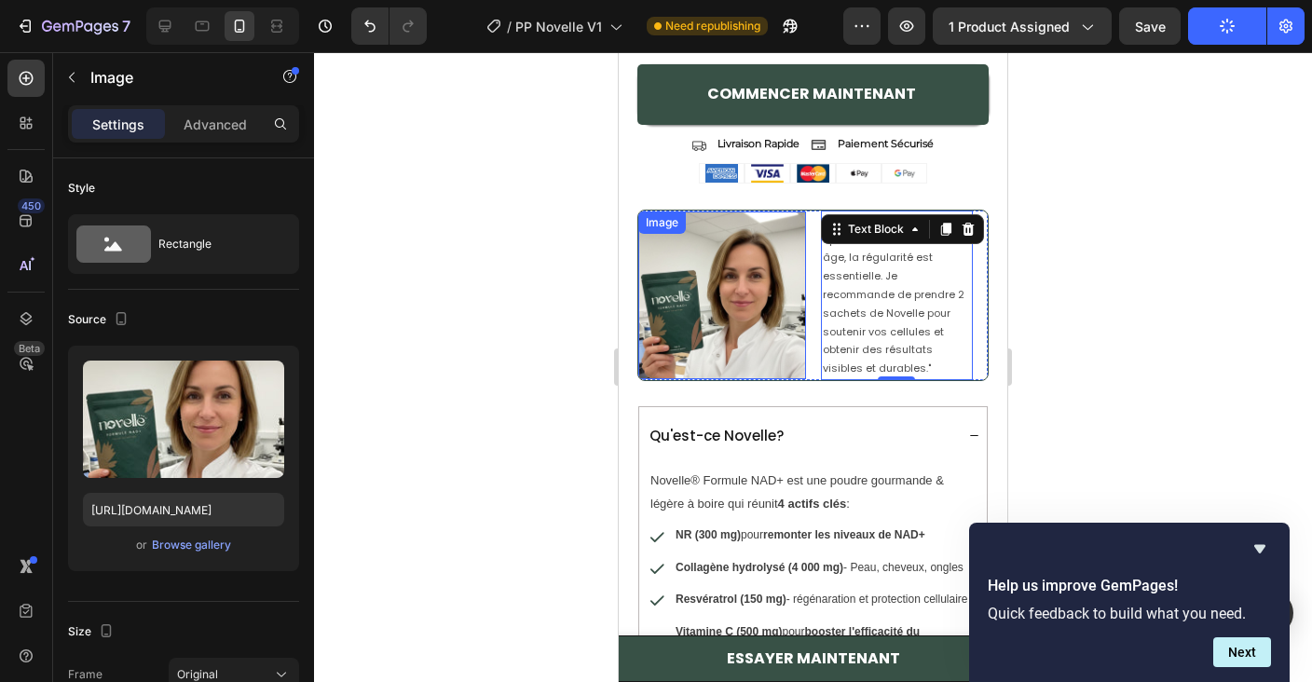
click at [755, 252] on img at bounding box center [722, 295] width 168 height 168
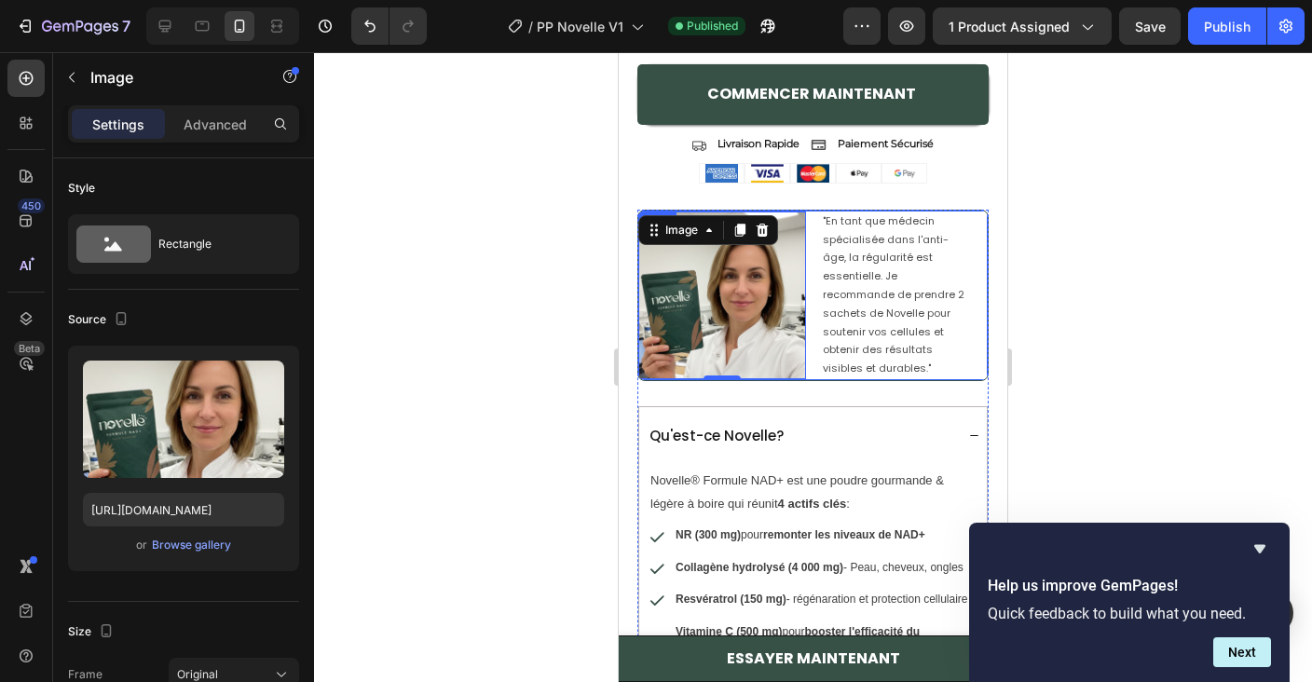
click at [807, 214] on div "Image 0 "En tant que médecin spécialisée dans l'anti-âge, la régularité est ess…" at bounding box center [812, 295] width 351 height 171
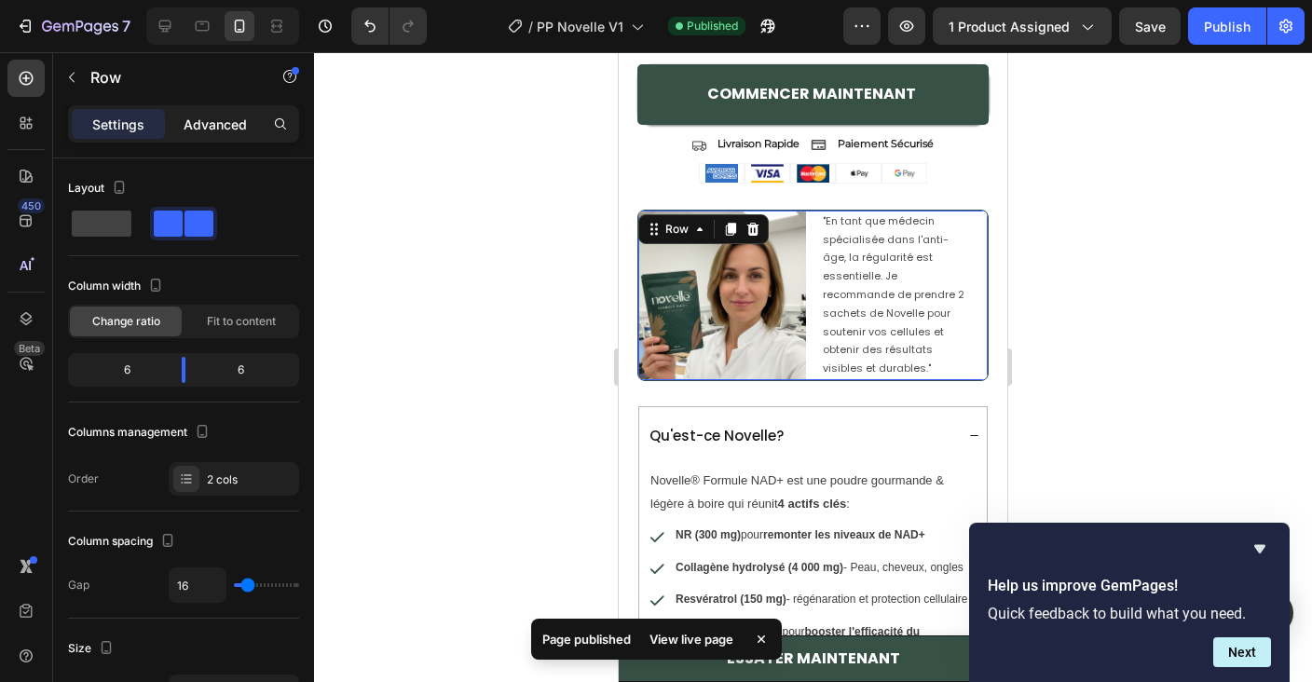
click at [213, 137] on div "Advanced" at bounding box center [215, 124] width 93 height 30
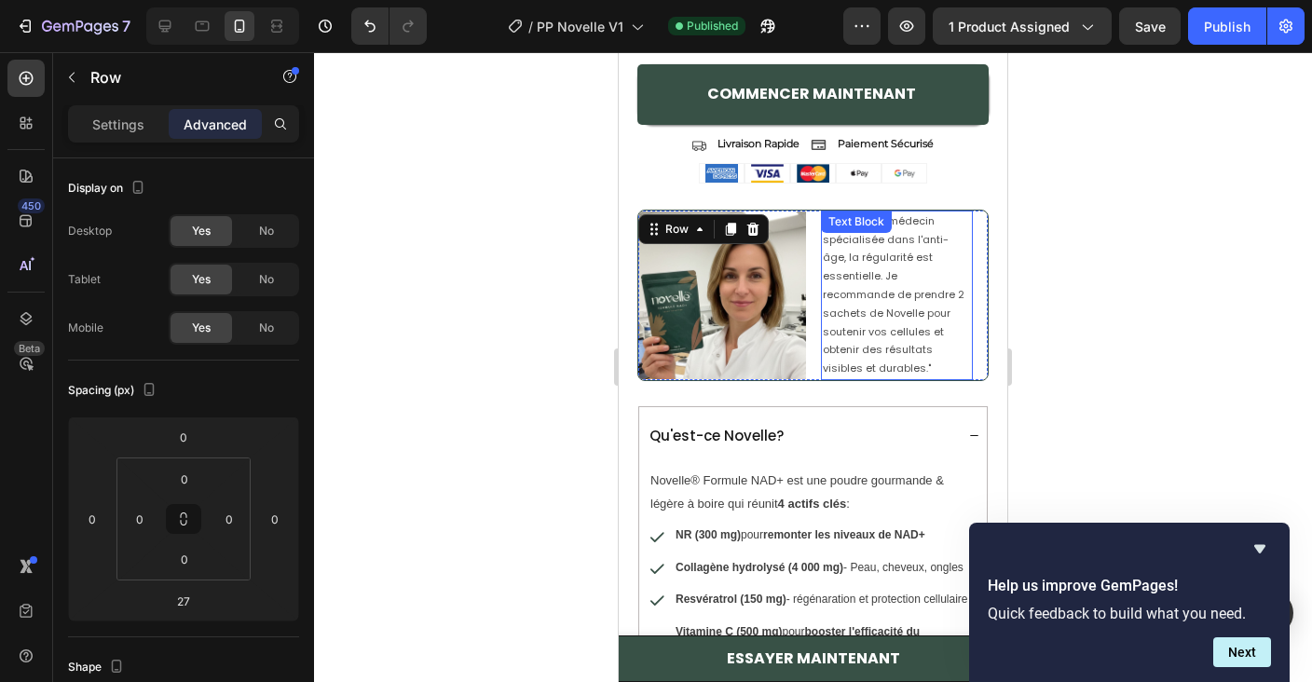
click at [895, 281] on p ""En tant que médecin spécialisée dans l'anti-âge, la régularité est essentielle…" at bounding box center [897, 295] width 149 height 166
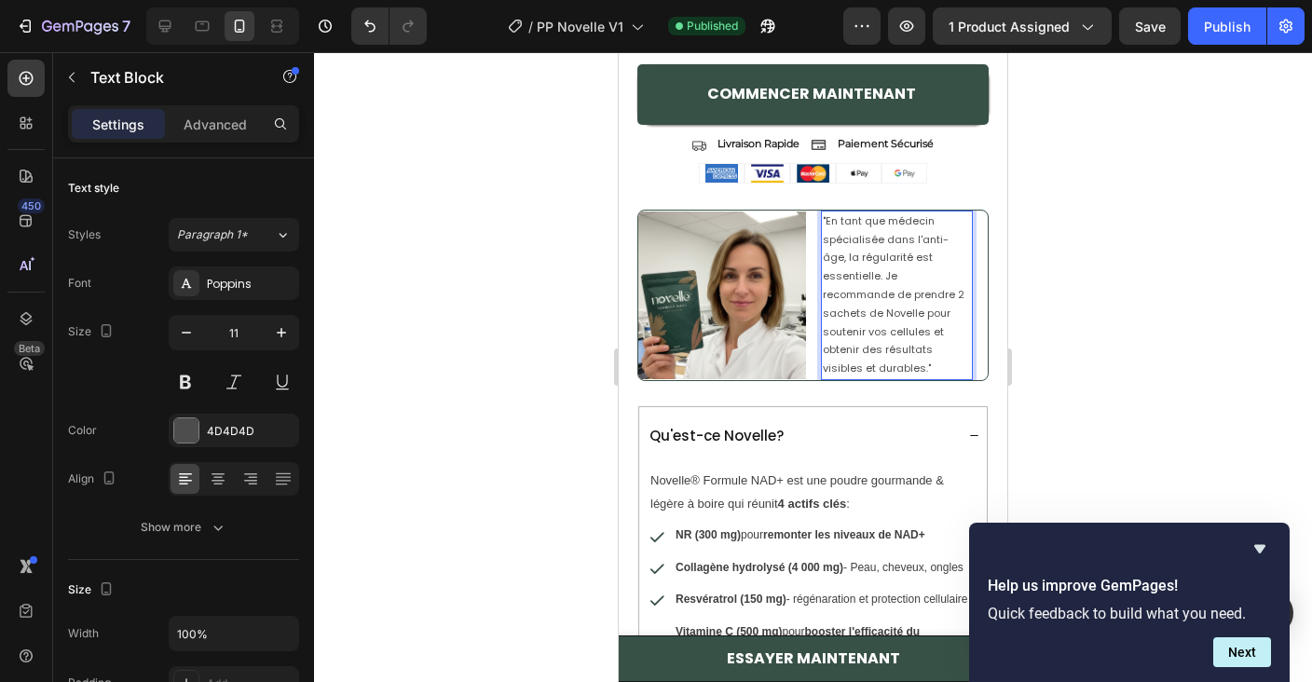
click at [964, 266] on p ""En tant que médecin spécialisée dans l'anti-âge, la régularité est essentielle…" at bounding box center [897, 295] width 149 height 166
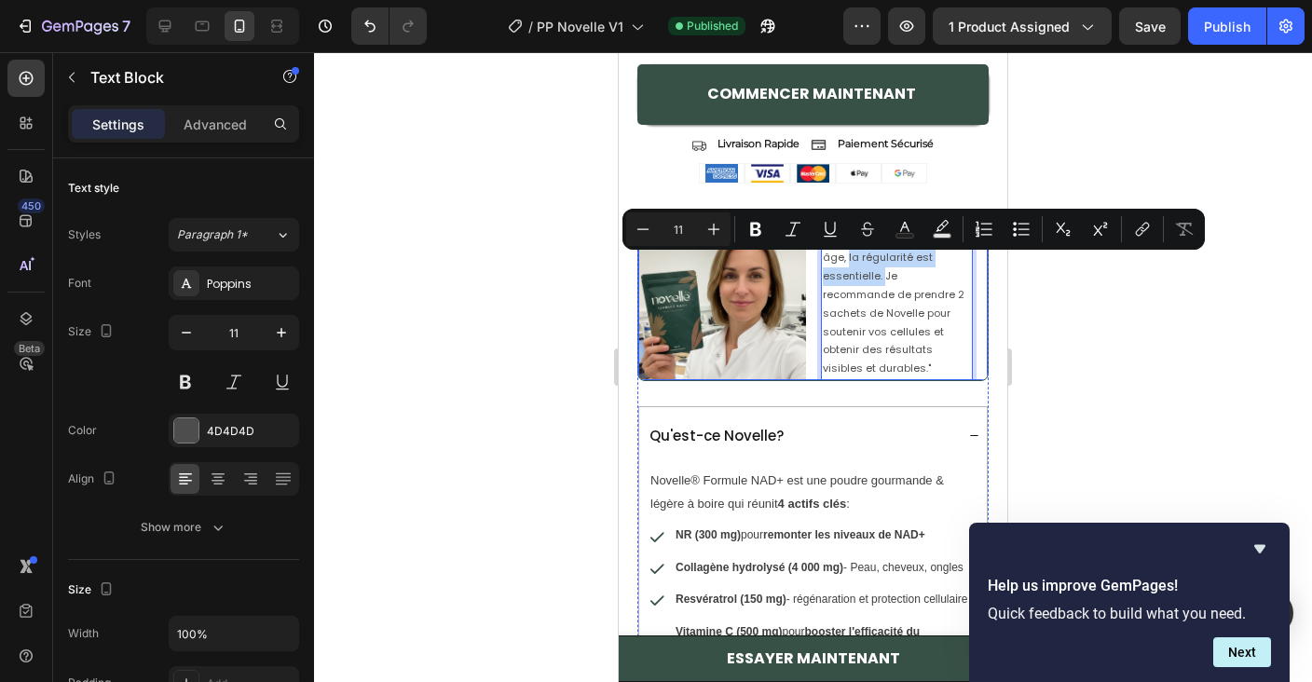
drag, startPoint x: 964, startPoint y: 266, endPoint x: 819, endPoint y: 267, distance: 145.3
click at [818, 267] on div "Image "En tant que médecin spécialisée dans l'anti-âge, la régularité est essen…" at bounding box center [812, 295] width 351 height 171
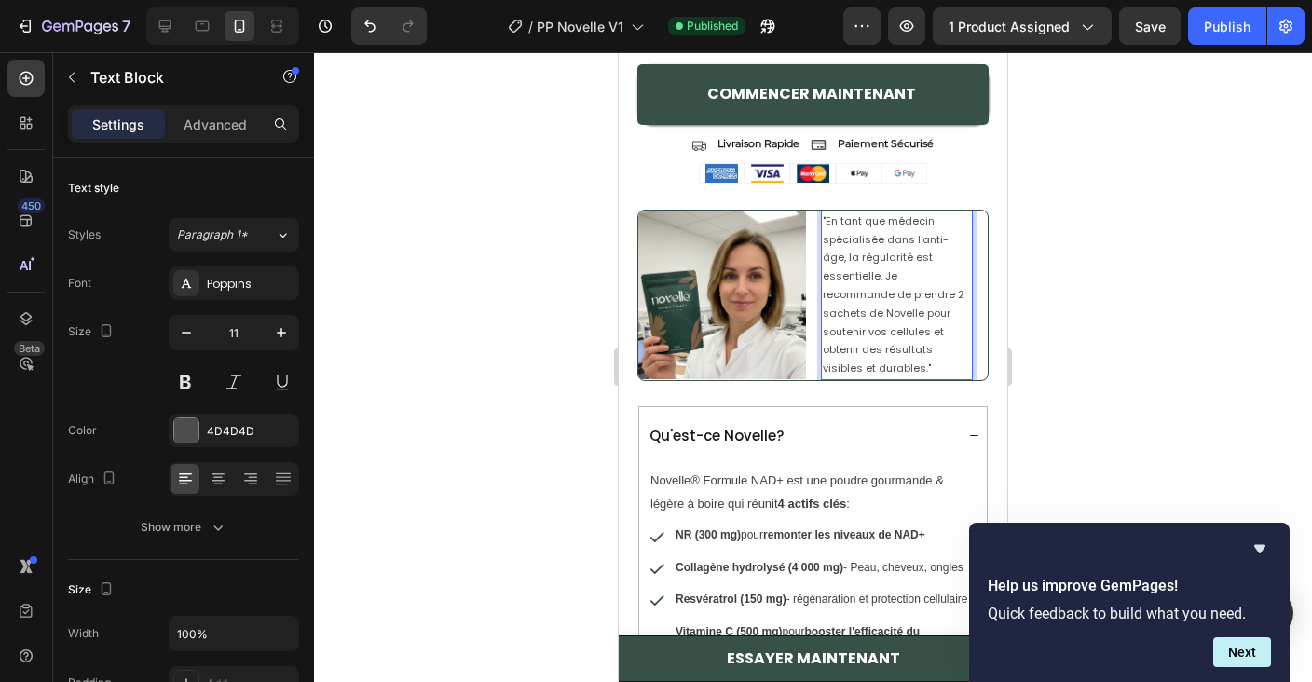
scroll to position [1915, 0]
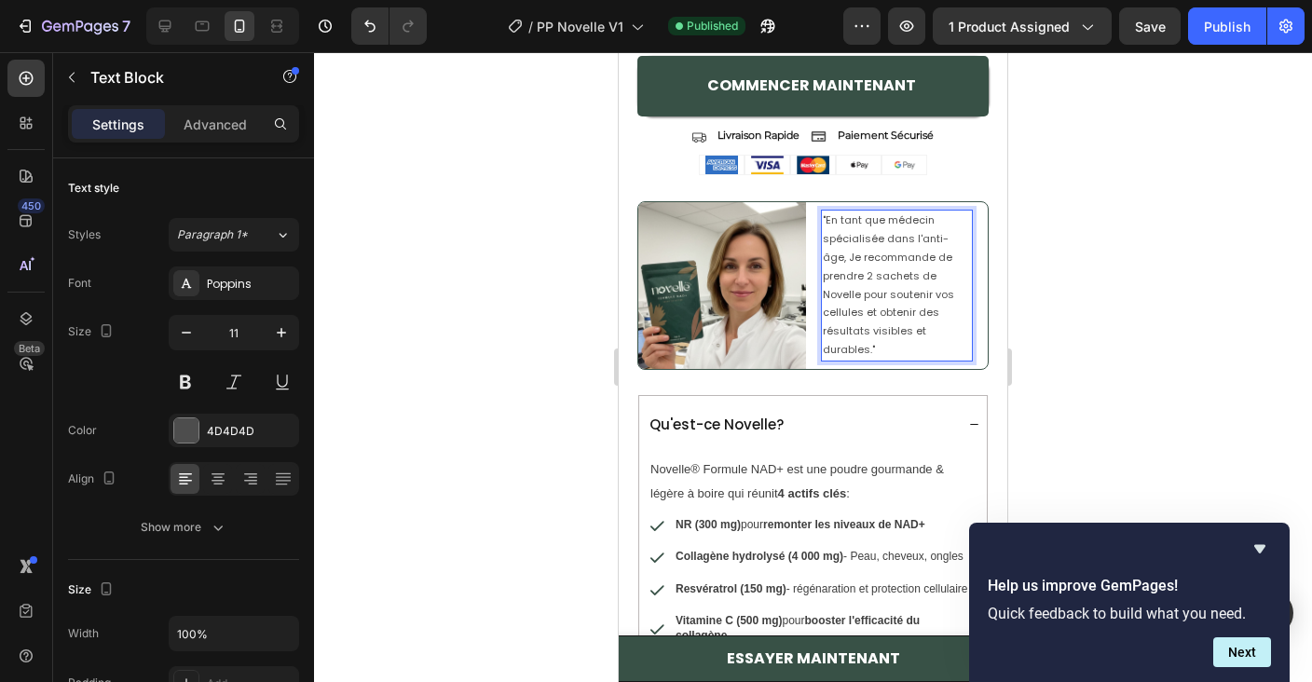
click at [829, 265] on p ""En tant que médecin spécialisée dans l'anti-âge, Je recommande de prendre 2 sa…" at bounding box center [897, 284] width 149 height 147
click at [948, 296] on p ""En tant que médecin spécialisée dans l'anti-âge, je recommande de prendre 2 sa…" at bounding box center [897, 284] width 149 height 147
click at [910, 265] on p ""En tant que médecin spécialisée dans l'anti-âge, je recommande de prendre 2 sa…" at bounding box center [897, 284] width 149 height 147
click at [891, 291] on p ""En tant que médecin spécialisée dans l'anti-âge, je recommande de prendre 2 sa…" at bounding box center [897, 284] width 149 height 147
click at [907, 284] on p ""En tant que médecin spécialisée dans l'anti-âge, je recommande de prendre 2 sa…" at bounding box center [897, 284] width 149 height 147
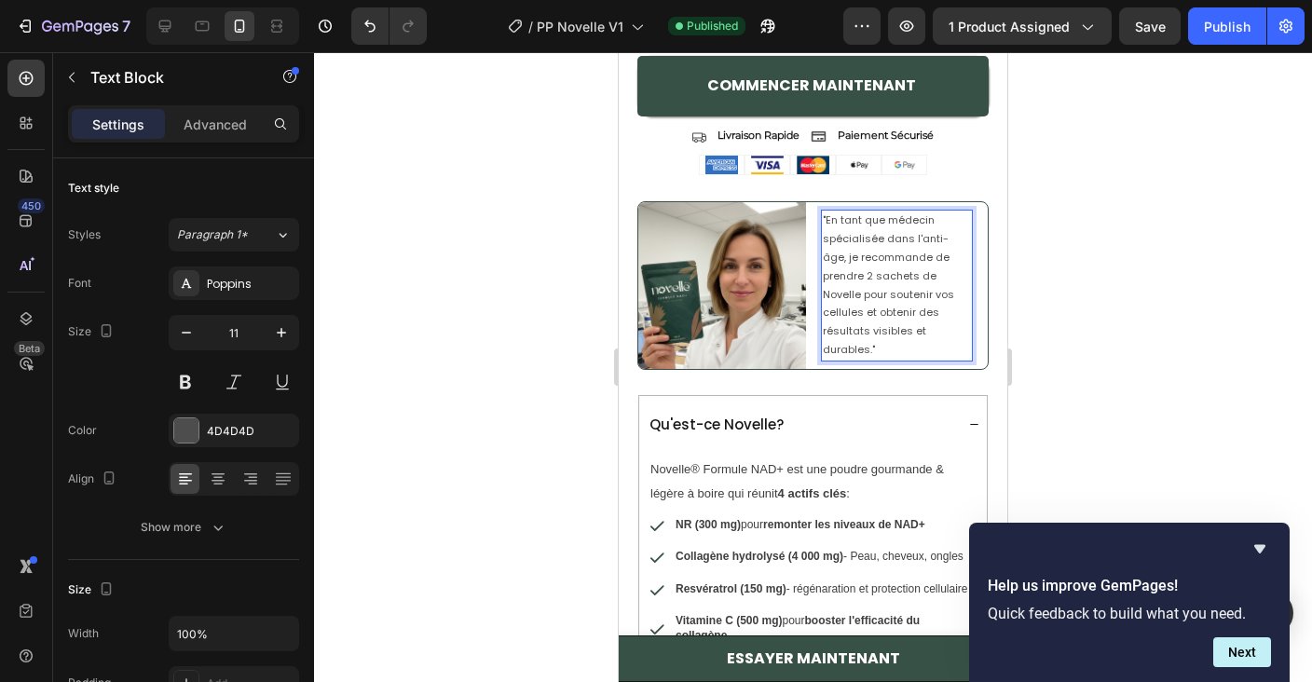
click at [938, 299] on p ""En tant que médecin spécialisée dans l'anti-âge, je recommande de prendre 2 sa…" at bounding box center [897, 284] width 149 height 147
click at [921, 279] on p ""En tant que médecin spécialisée dans l'anti-âge, je recommande de prendre 2 sa…" at bounding box center [897, 284] width 149 height 147
click at [888, 326] on p ""En tant que médecin spécialisée dans l'anti-âge, je recommande de prendre 2 sa…" at bounding box center [897, 284] width 149 height 147
click at [924, 307] on p ""En tant que médecin spécialisée dans l'anti-âge, je recommande de prendre 2 sa…" at bounding box center [897, 284] width 149 height 147
click at [928, 306] on p ""En tant que médecin spécialisée dans l'anti-âge, je recommande de prendre 2 sa…" at bounding box center [897, 284] width 149 height 147
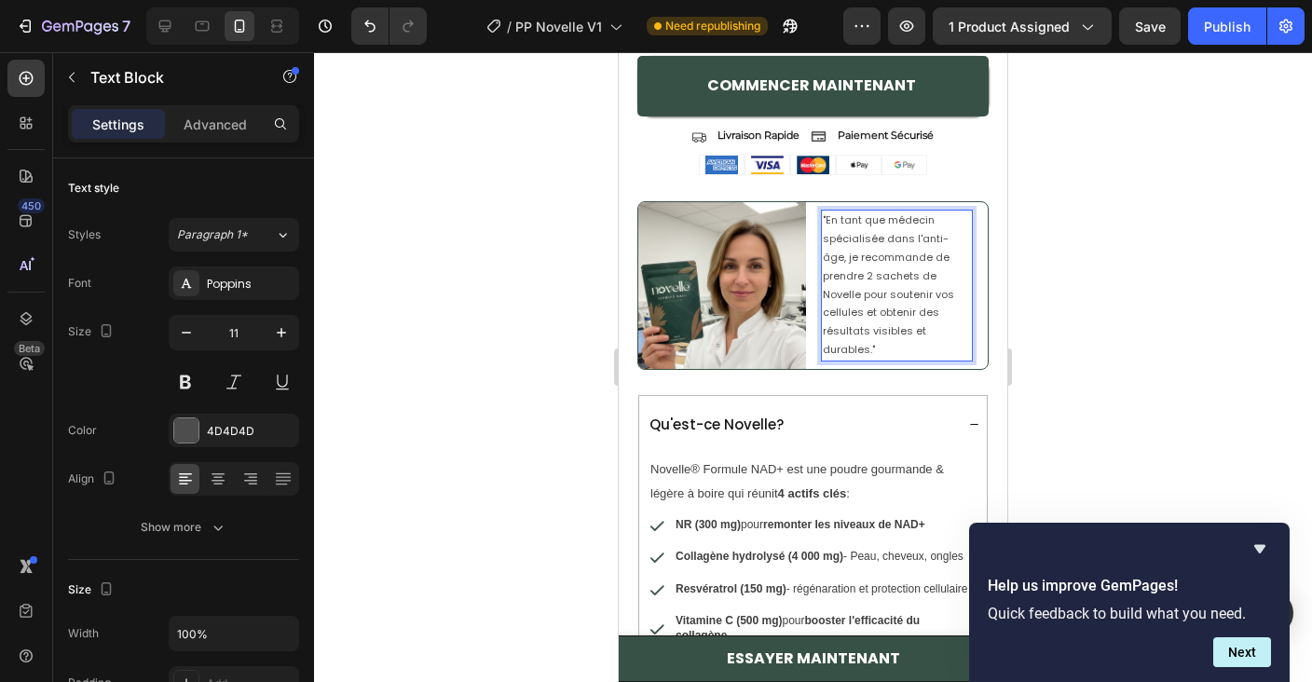
click at [911, 340] on p ""En tant que médecin spécialisée dans l'anti-âge, je recommande de prendre 2 sa…" at bounding box center [897, 284] width 149 height 147
click at [870, 285] on p ""En tant que médecin spécialisée dans l'anti-âge, je recommande de prendre 2 sa…" at bounding box center [897, 284] width 149 height 147
click at [866, 282] on p ""En tant que médecin spécialisée dans l'anti-âge, je recommande de prendre 2 sa…" at bounding box center [897, 284] width 149 height 147
click at [872, 283] on p ""En tant que médecin spécialisée dans l'anti-âge, je recommande de prendre 2 sa…" at bounding box center [897, 284] width 149 height 147
click at [879, 284] on p ""En tant que médecin spécialisée dans l'anti-âge, je recommande de prendre 2 sa…" at bounding box center [897, 284] width 149 height 147
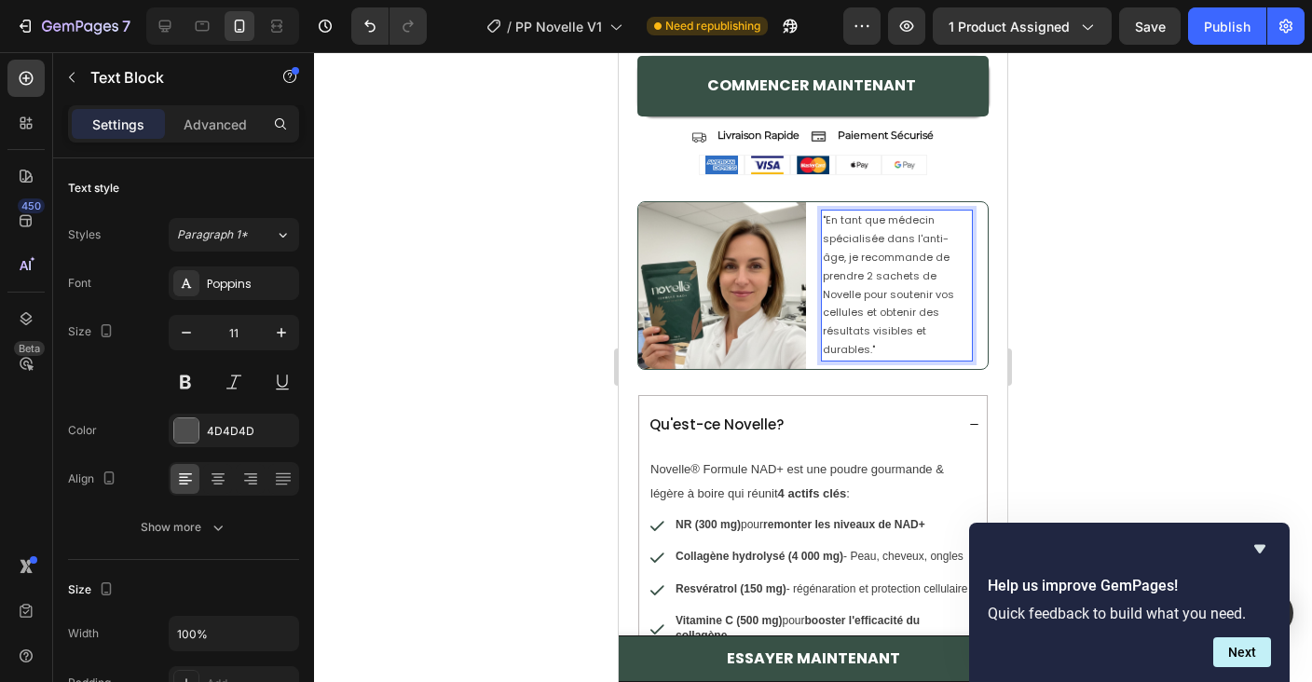
click at [876, 284] on p ""En tant que médecin spécialisée dans l'anti-âge, je recommande de prendre 2 sa…" at bounding box center [897, 284] width 149 height 147
click at [935, 283] on p ""En tant que médecin spécialisée dans l'anti-âge, je recommande de prendre 2 sa…" at bounding box center [897, 284] width 149 height 147
click at [950, 280] on p ""En tant que médecin spécialisée dans l'anti-âge, je recommande de prendre 2 sa…" at bounding box center [897, 284] width 149 height 147
click at [954, 285] on p ""En tant que médecin spécialisée dans l'anti-âge, je recommande de prendre 2 sa…" at bounding box center [897, 284] width 149 height 147
click at [932, 324] on p ""En tant que médecin spécialisée dans l'anti-âge, je recommande de prendre 2 sa…" at bounding box center [897, 284] width 149 height 147
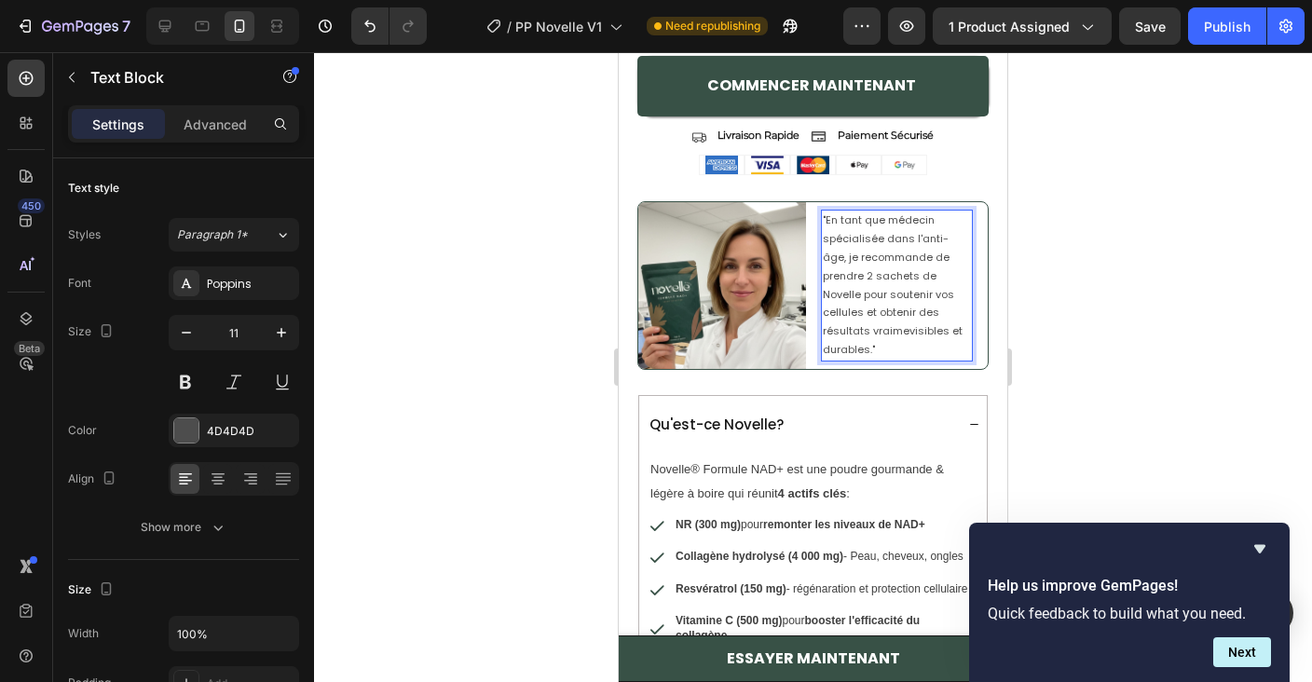
scroll to position [1907, 0]
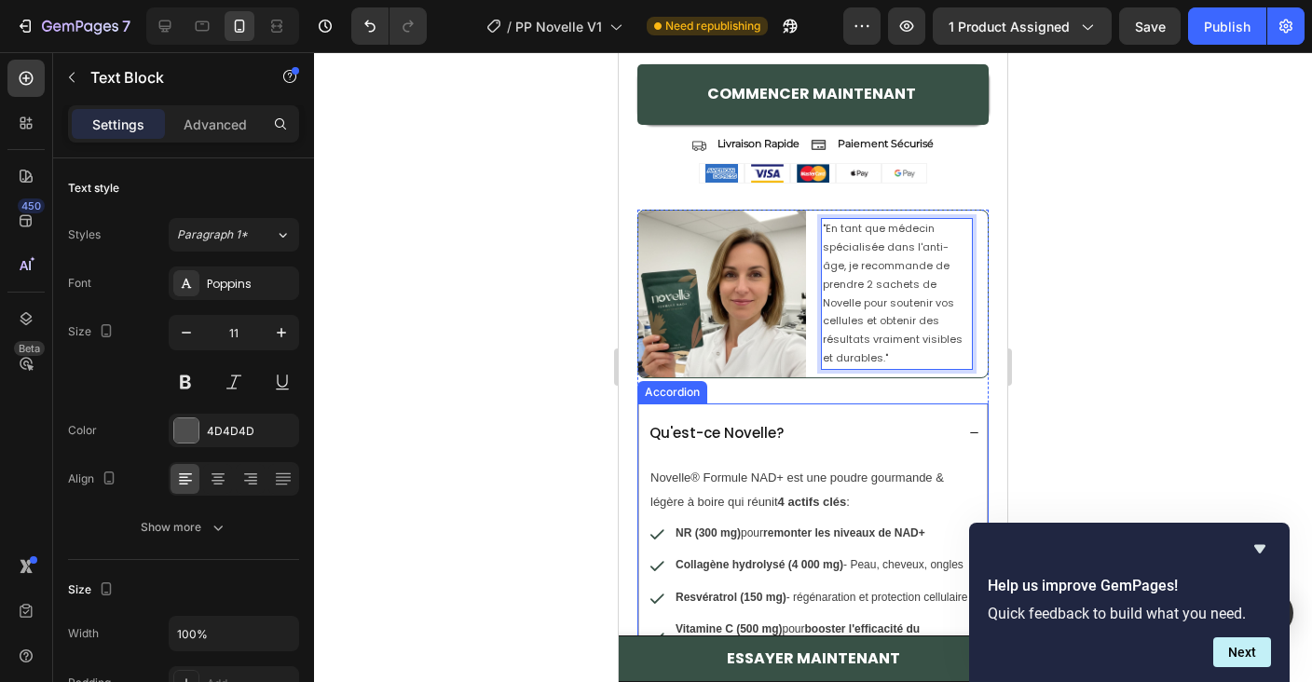
click at [871, 448] on div "Qu'est-ce Novelle?" at bounding box center [800, 432] width 307 height 41
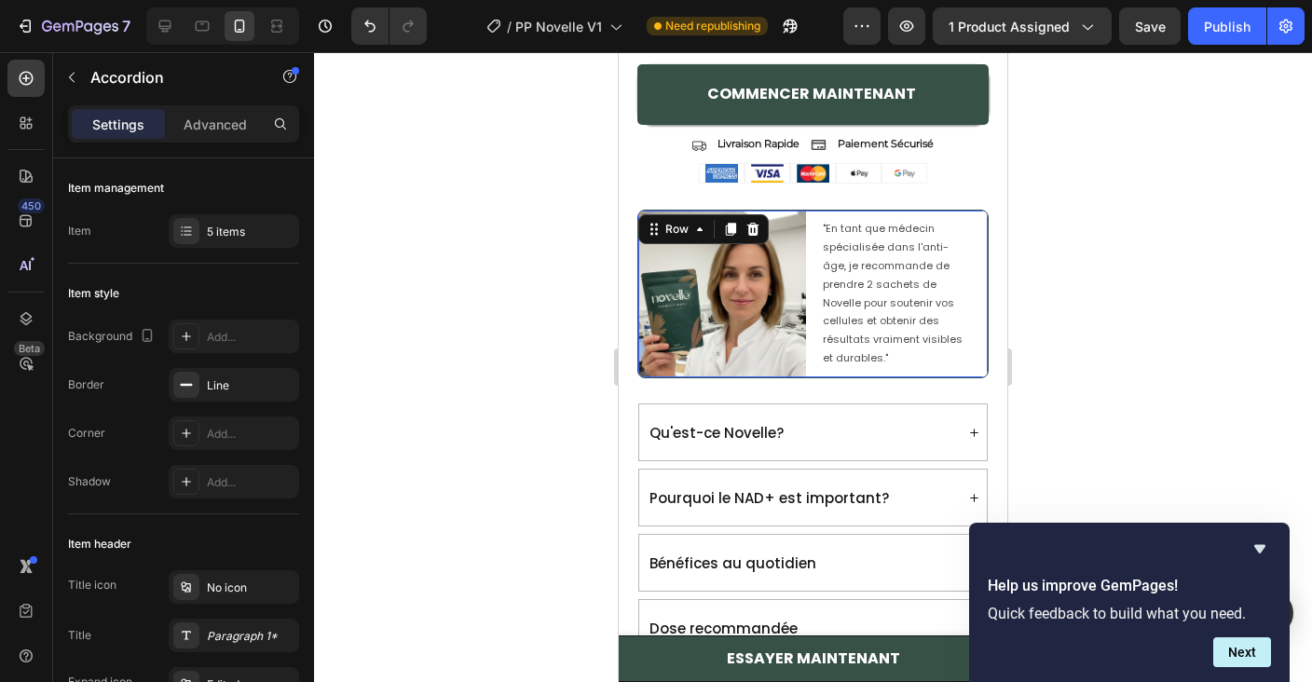
click at [808, 320] on div "Image "En tant que médecin spécialisée dans l'anti-âge, je recommande de prendr…" at bounding box center [812, 295] width 351 height 170
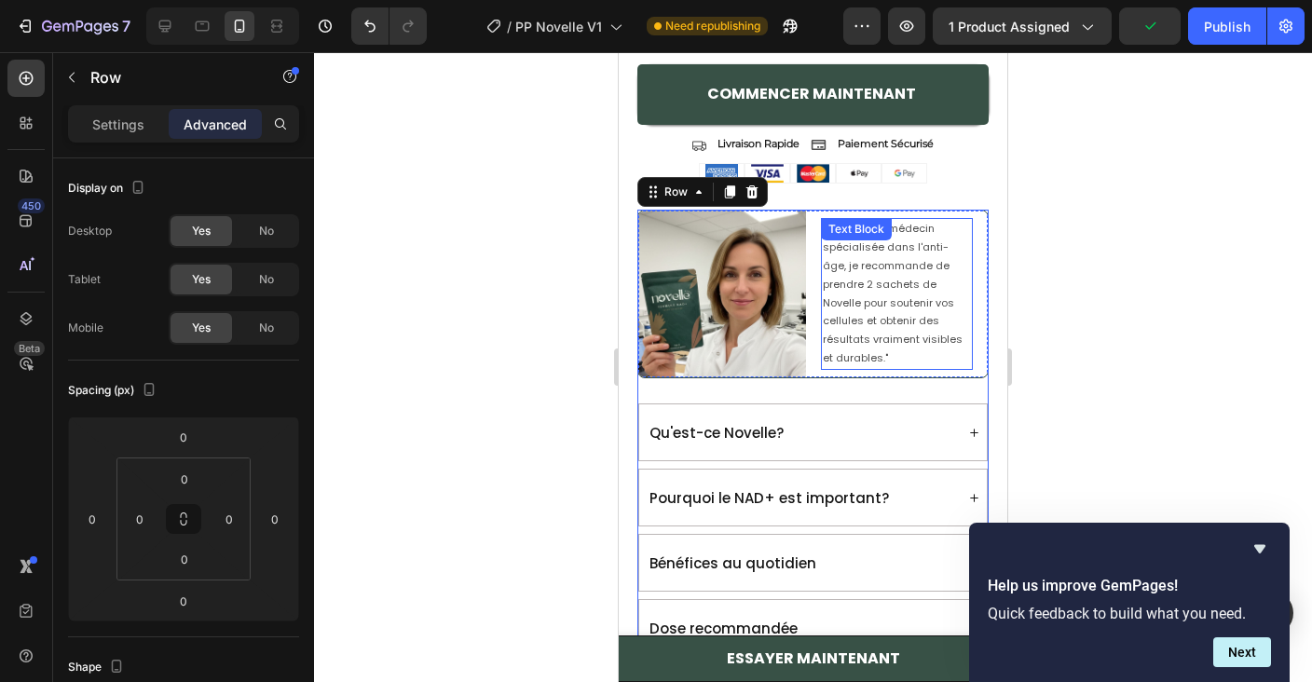
click at [956, 252] on p ""En tant que médecin spécialisée dans l'anti-âge, je recommande de prendre 2 sa…" at bounding box center [897, 293] width 149 height 147
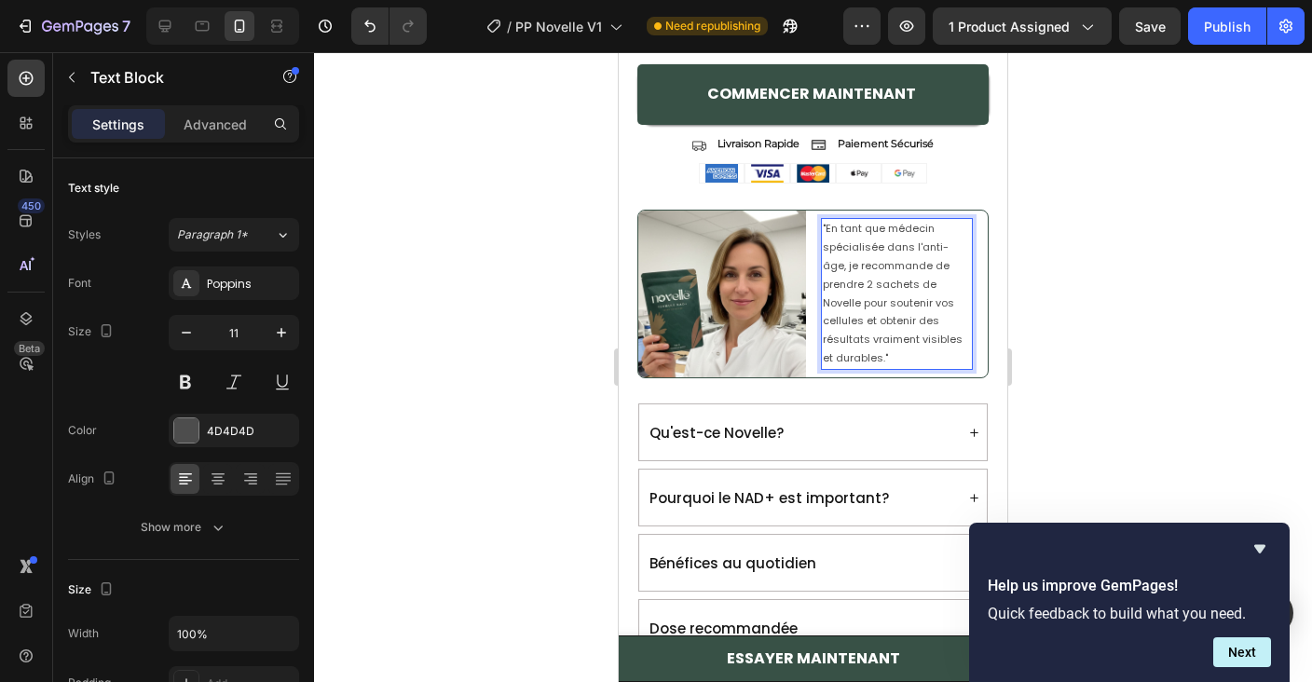
click at [964, 243] on p ""En tant que médecin spécialisée dans l'anti-âge, je recommande de prendre 2 sa…" at bounding box center [897, 293] width 149 height 147
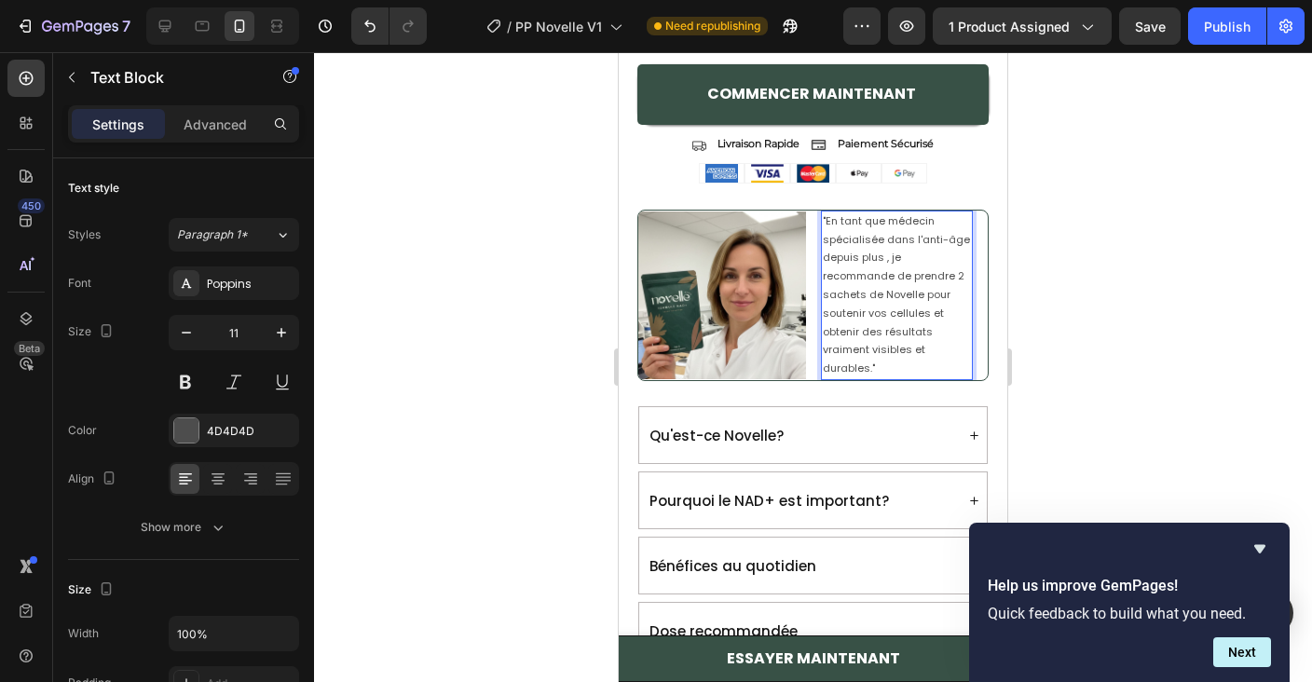
scroll to position [1899, 0]
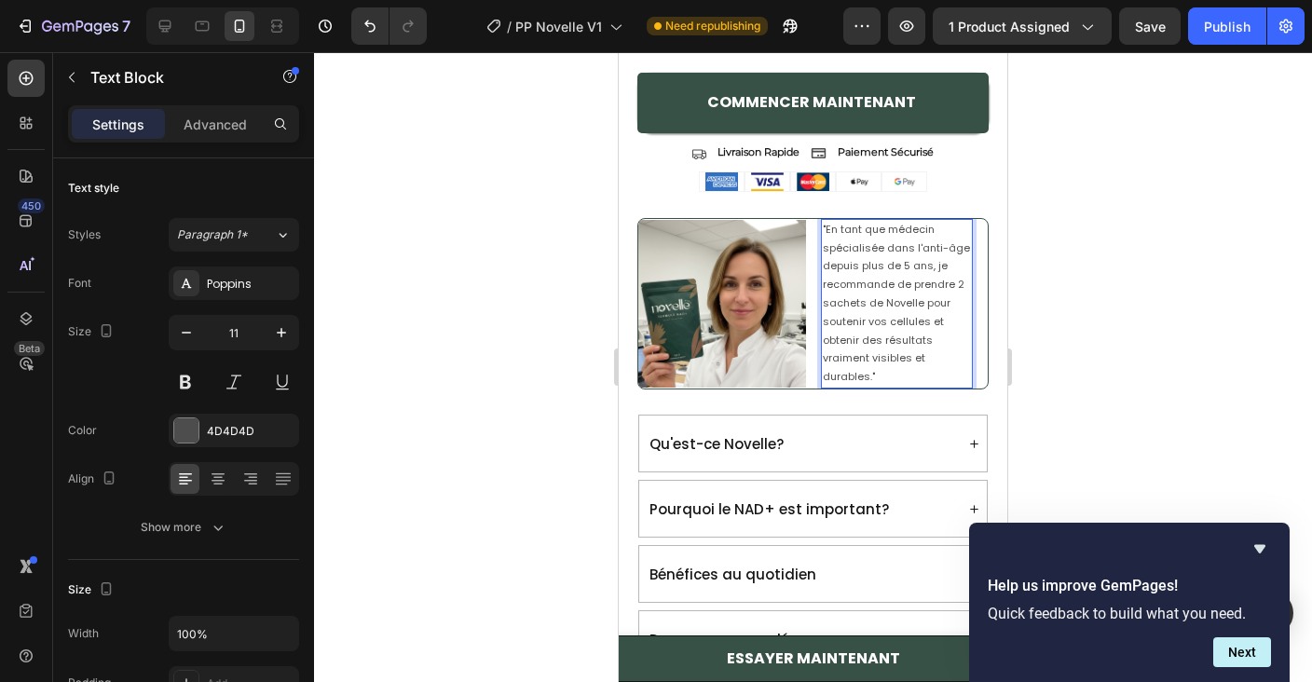
click at [934, 325] on p ""En tant que médecin spécialisée dans l'anti-âge depuis plus de 5 ans, je recom…" at bounding box center [897, 304] width 149 height 166
click at [906, 260] on p ""En tant que médecin spécialisée dans l'anti-âge depuis plus de 5 ans, je recom…" at bounding box center [897, 304] width 149 height 166
click at [915, 451] on div "Qu'est-ce Novelle?" at bounding box center [800, 443] width 307 height 41
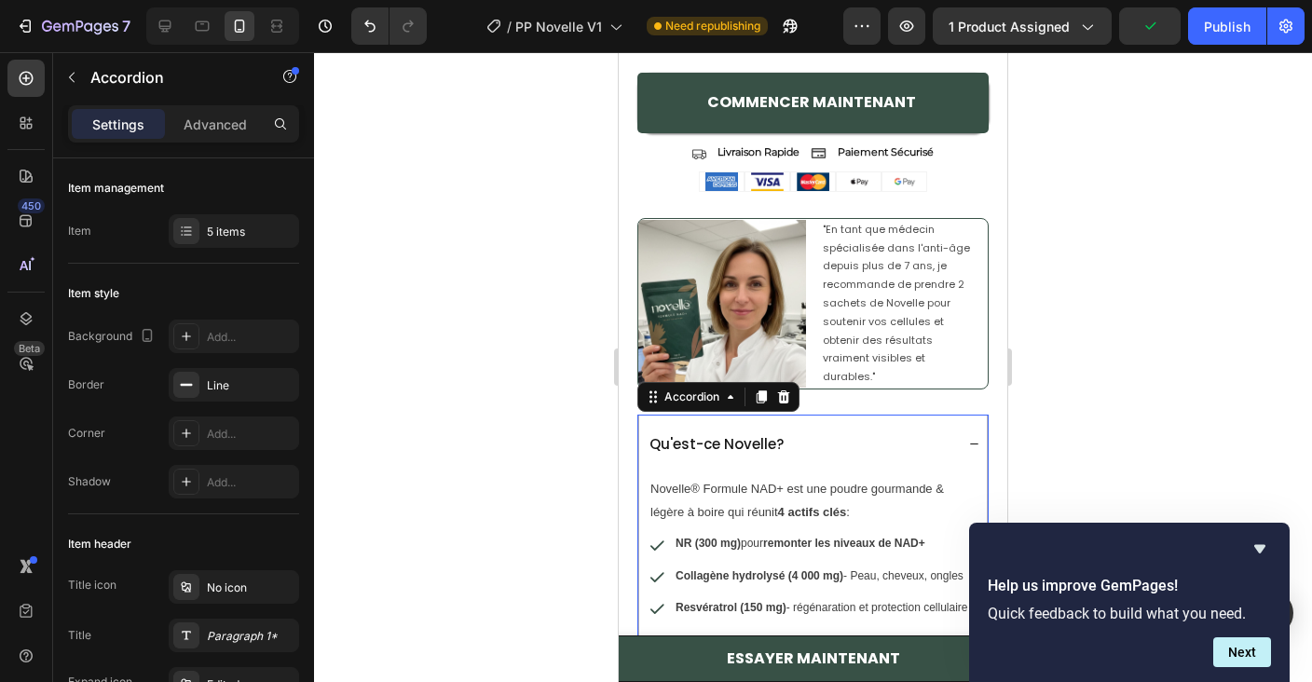
click at [912, 444] on div "Qu'est-ce Novelle?" at bounding box center [800, 443] width 307 height 41
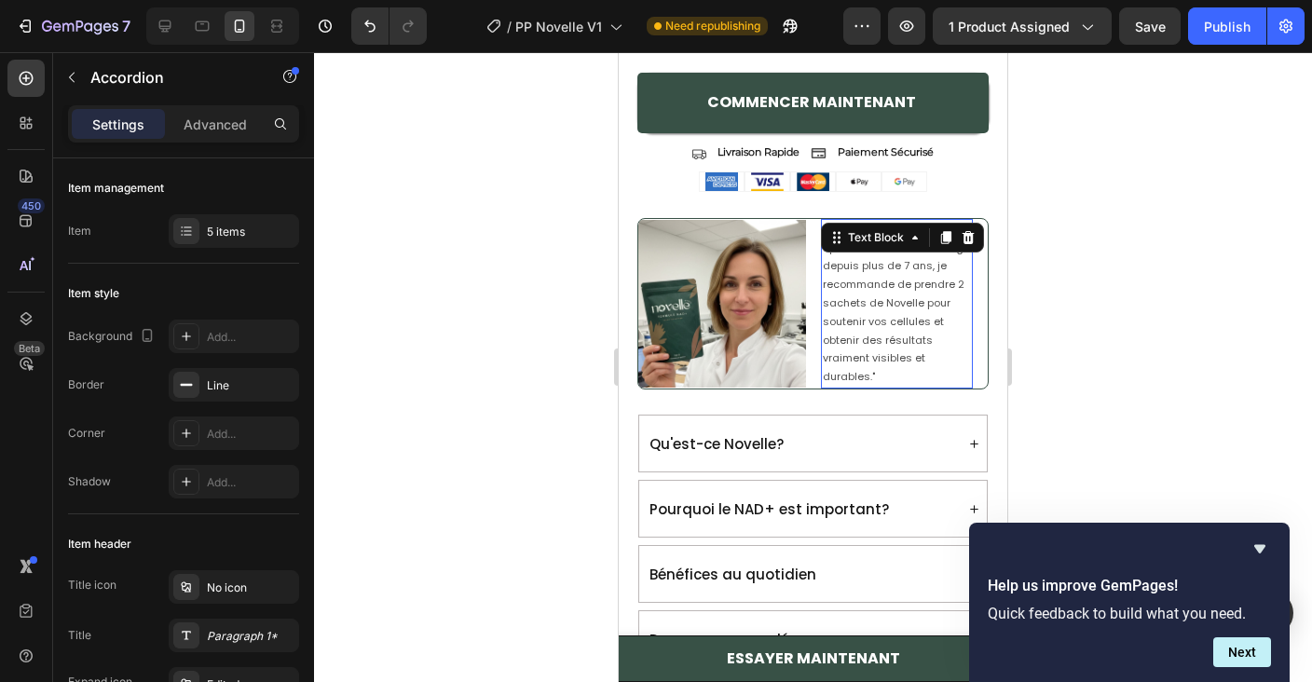
click at [887, 257] on p ""En tant que médecin spécialisée dans l'anti-âge depuis plus de 7 ans, je recom…" at bounding box center [897, 304] width 149 height 166
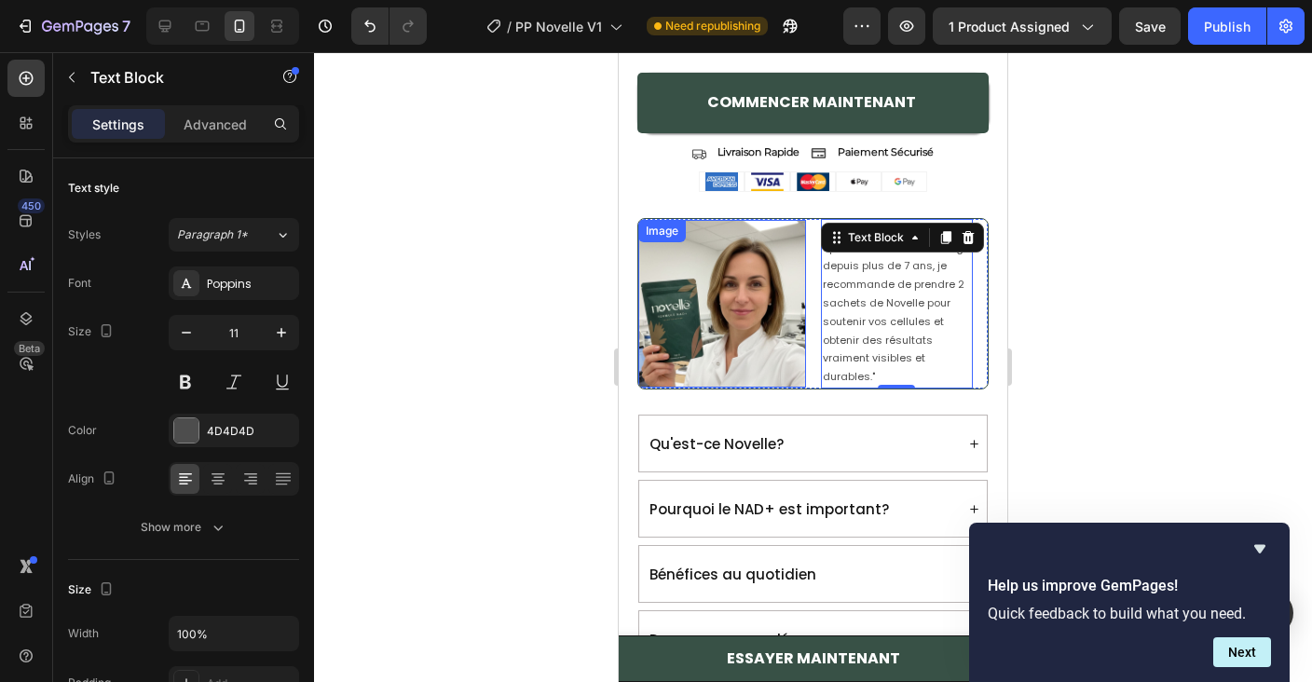
click at [774, 320] on img at bounding box center [722, 304] width 168 height 168
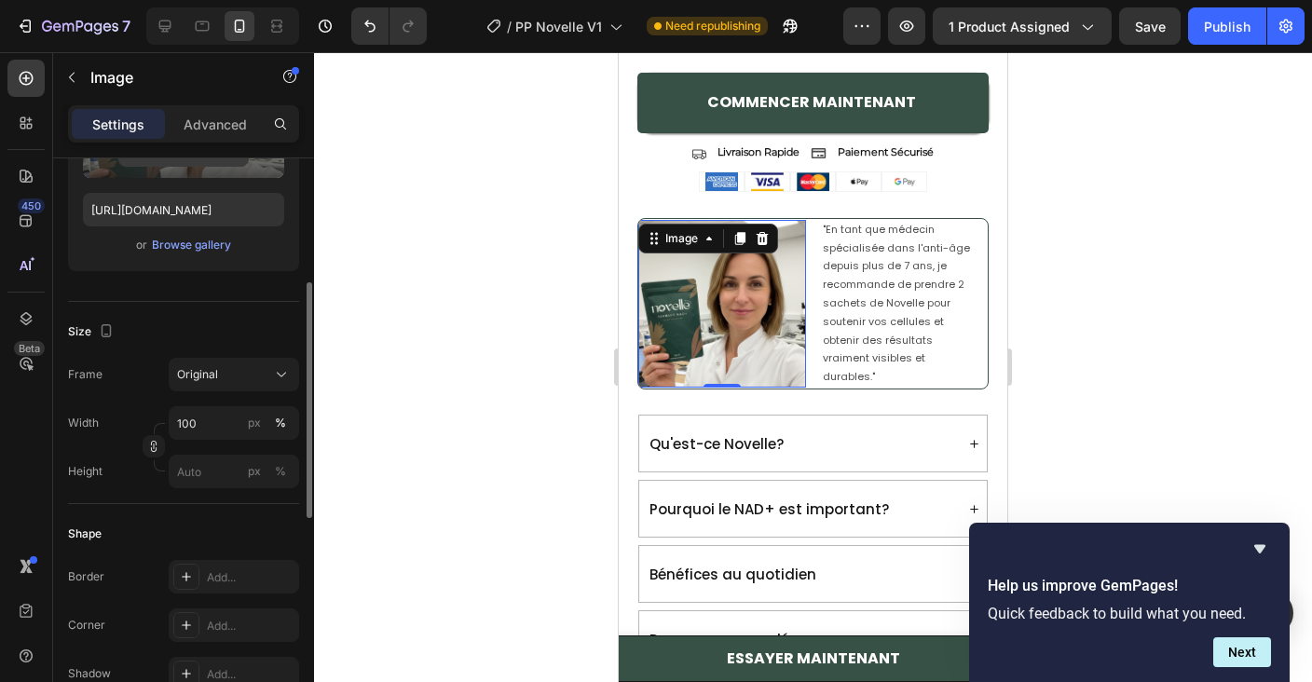
scroll to position [312, 0]
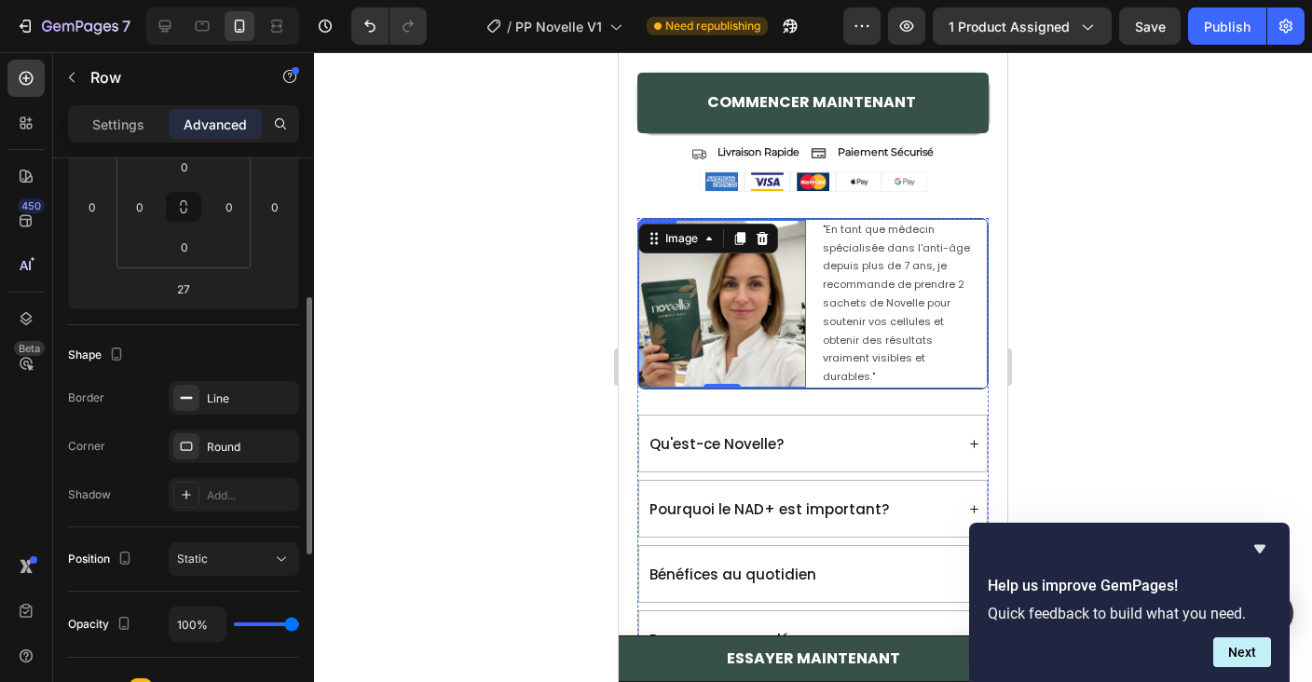
click at [818, 312] on div "Image 0 "En tant que médecin spécialisée dans l'anti-âge depuis plus de 7 ans, …" at bounding box center [812, 303] width 351 height 171
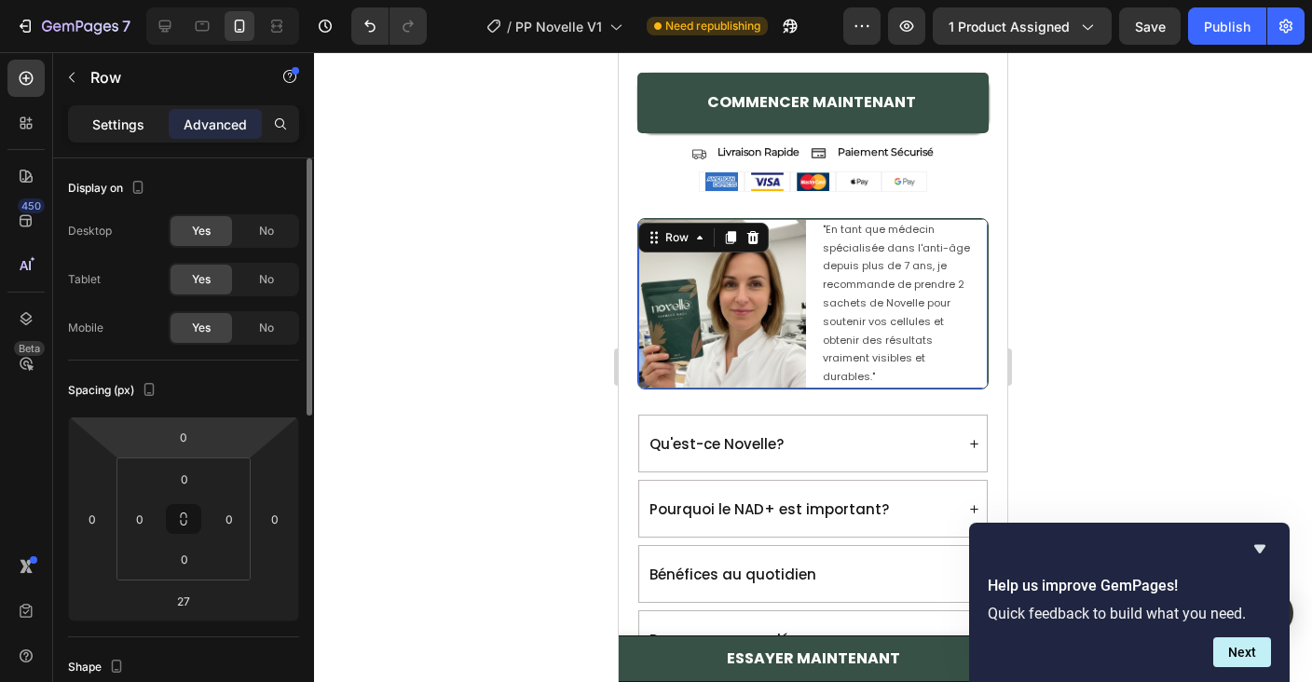
click at [135, 130] on p "Settings" at bounding box center [118, 125] width 52 height 20
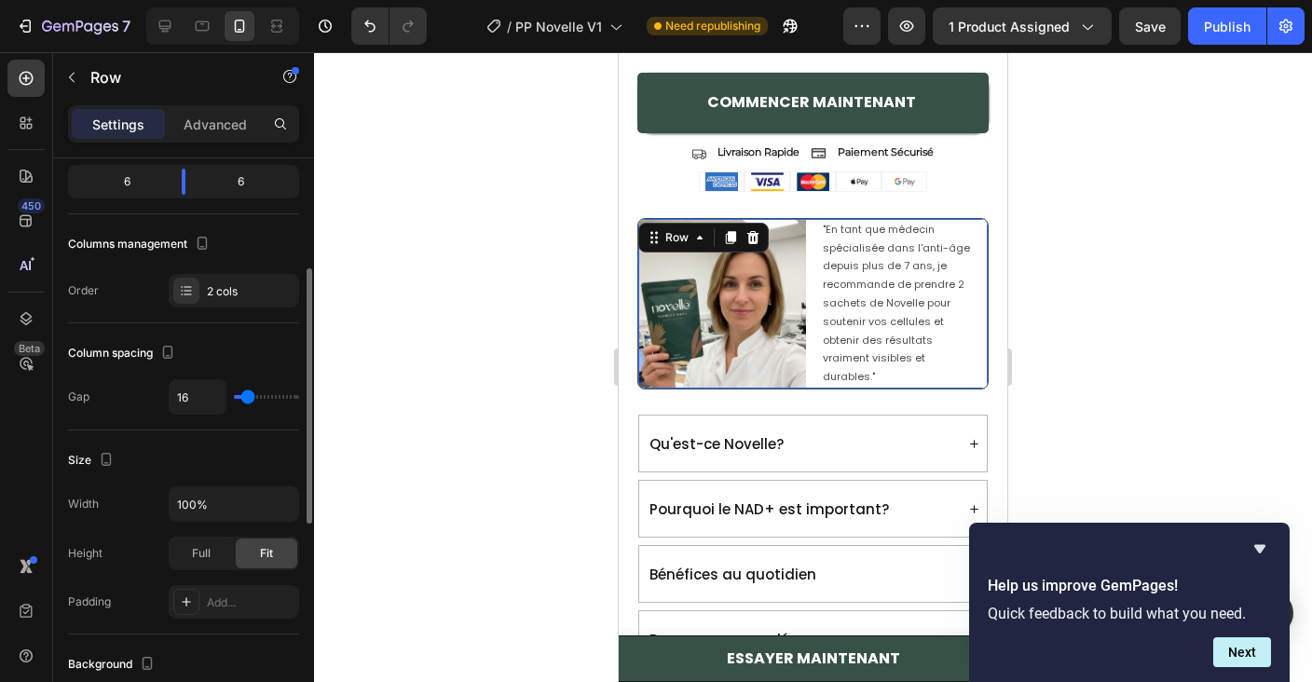
scroll to position [211, 0]
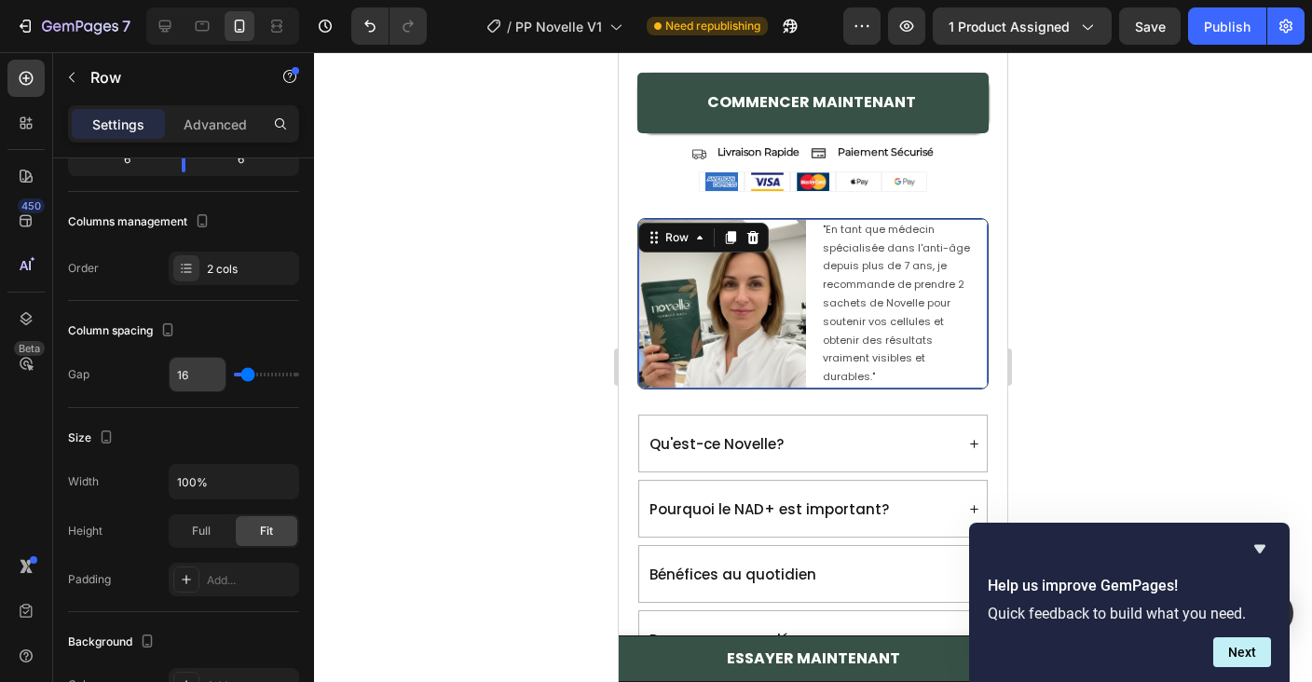
drag, startPoint x: 233, startPoint y: 381, endPoint x: 221, endPoint y: 381, distance: 12.1
click at [221, 381] on div "16" at bounding box center [234, 374] width 130 height 35
type input "28"
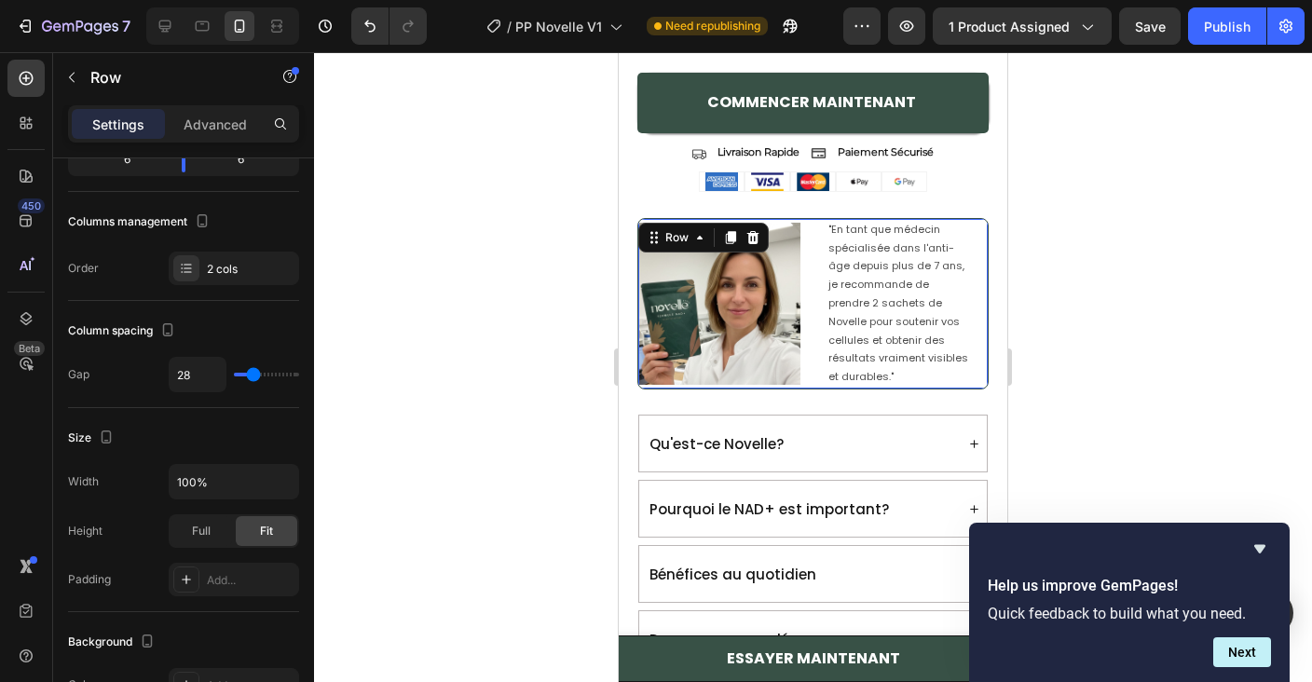
type input "27"
type input "26"
type input "25"
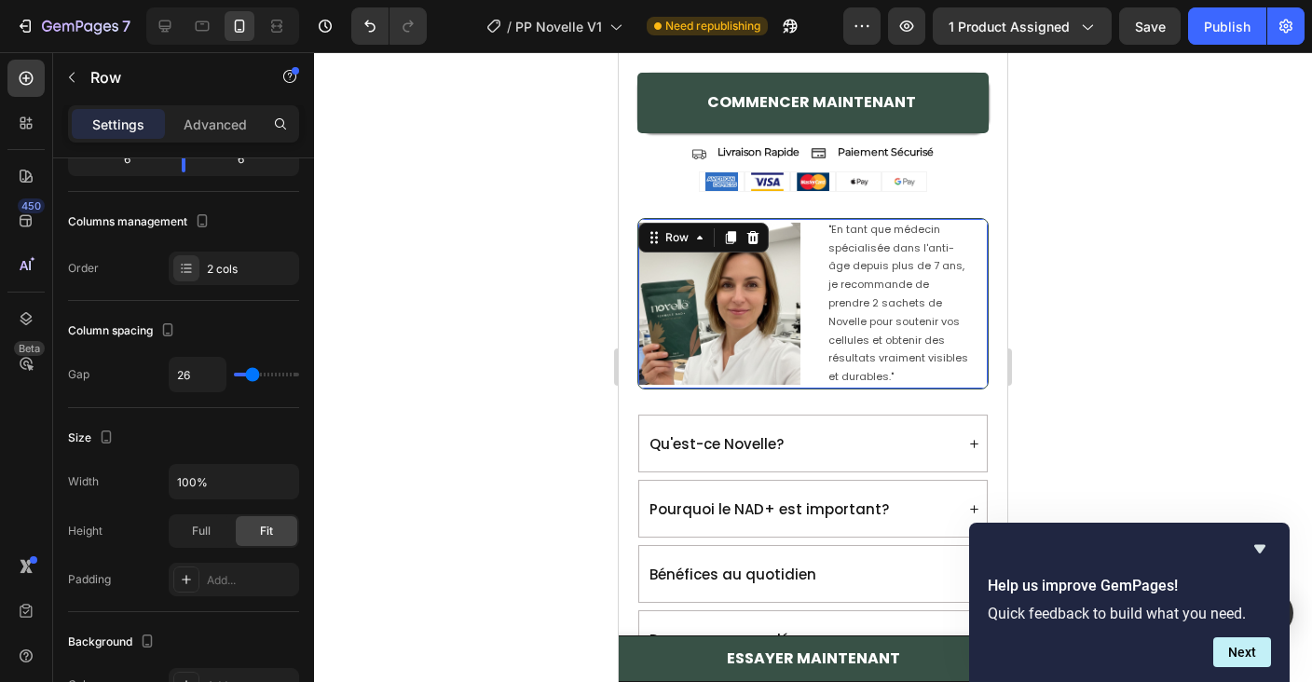
type input "25"
type input "27"
type input "30"
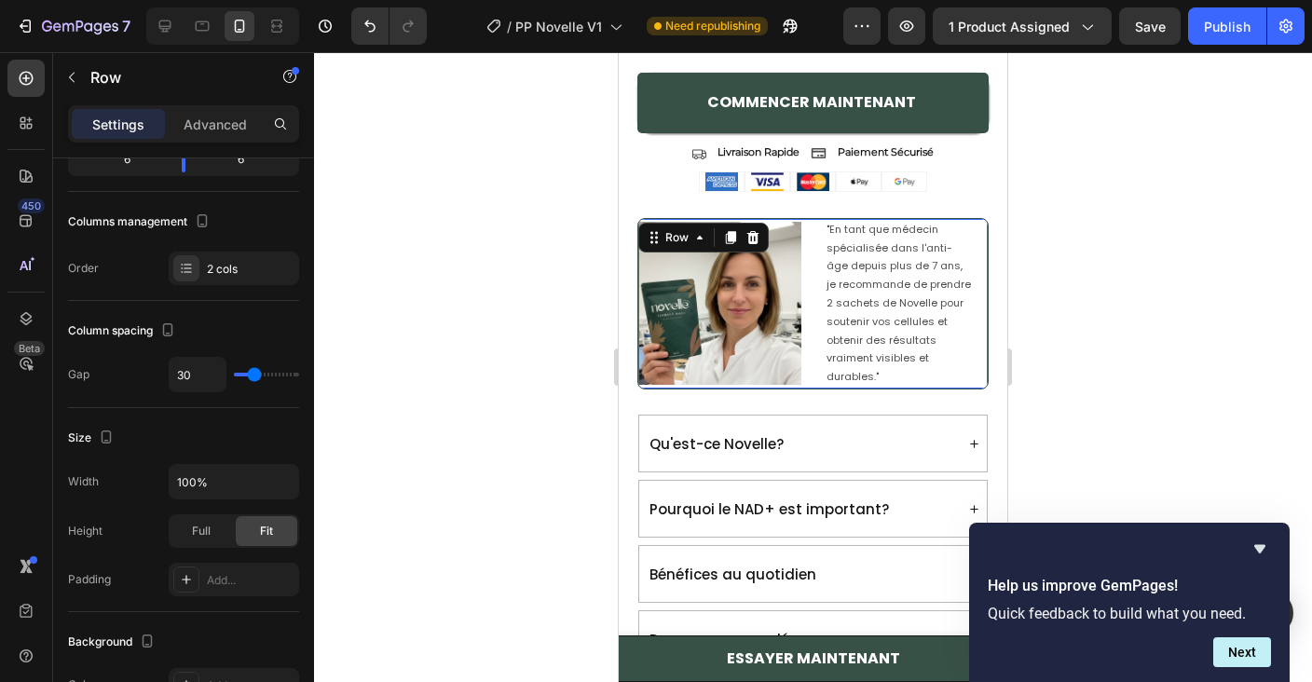
type input "31"
type input "32"
type input "34"
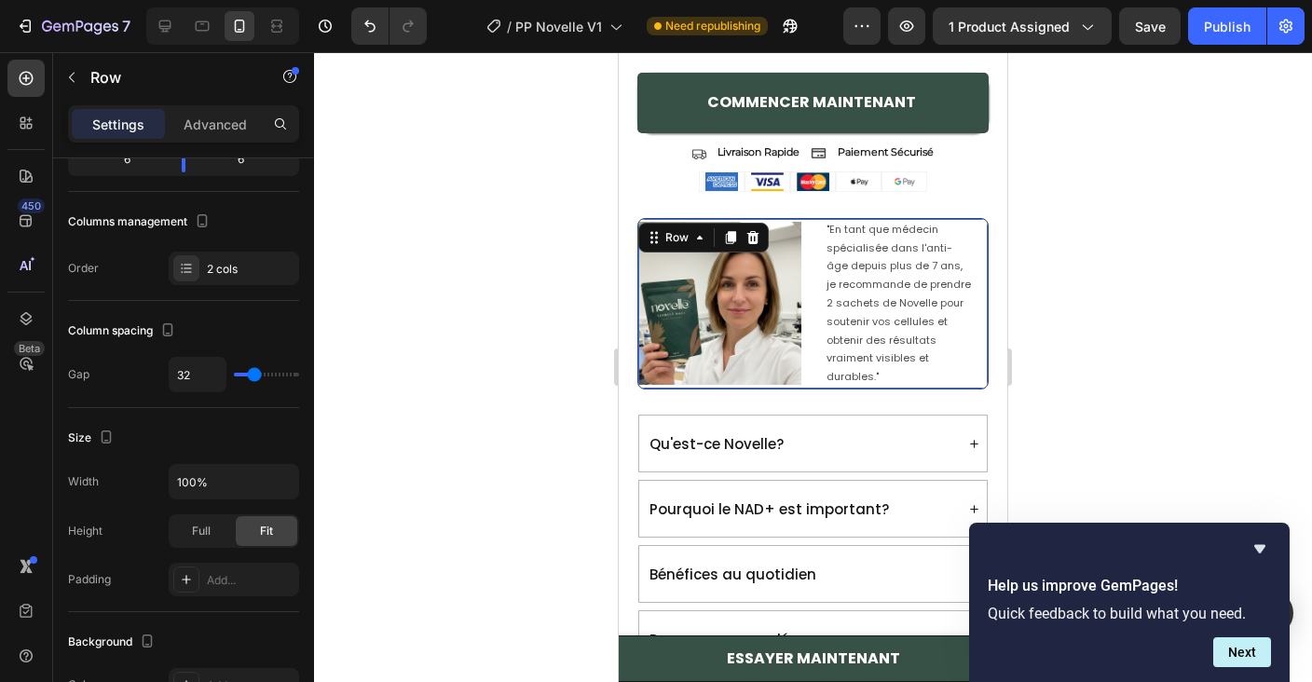
type input "34"
type input "35"
type input "37"
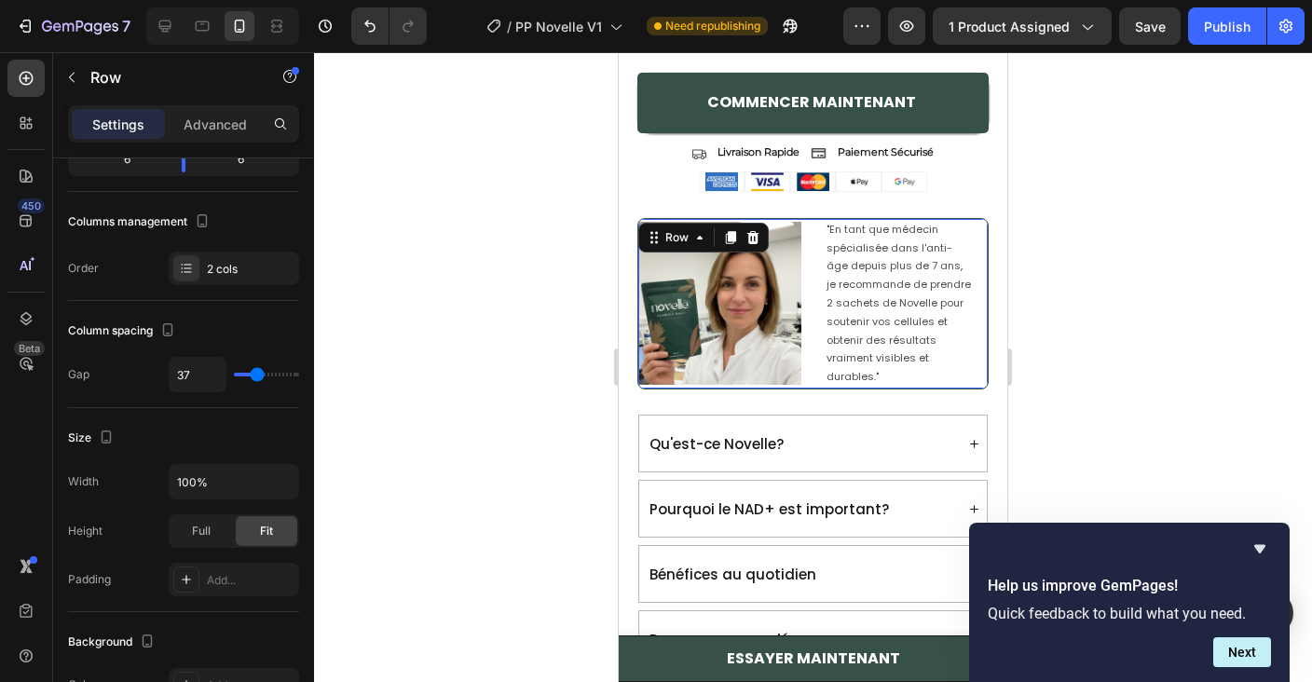
type input "38"
type input "39"
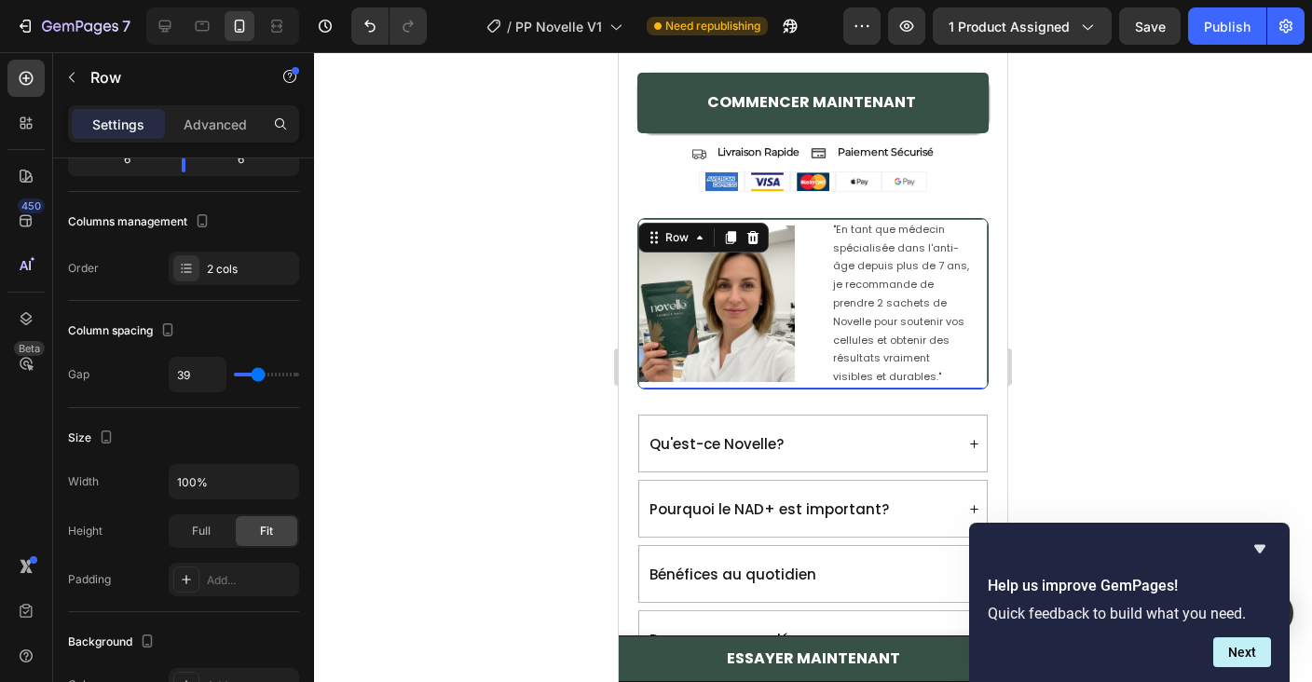
type input "40"
type input "42"
type input "43"
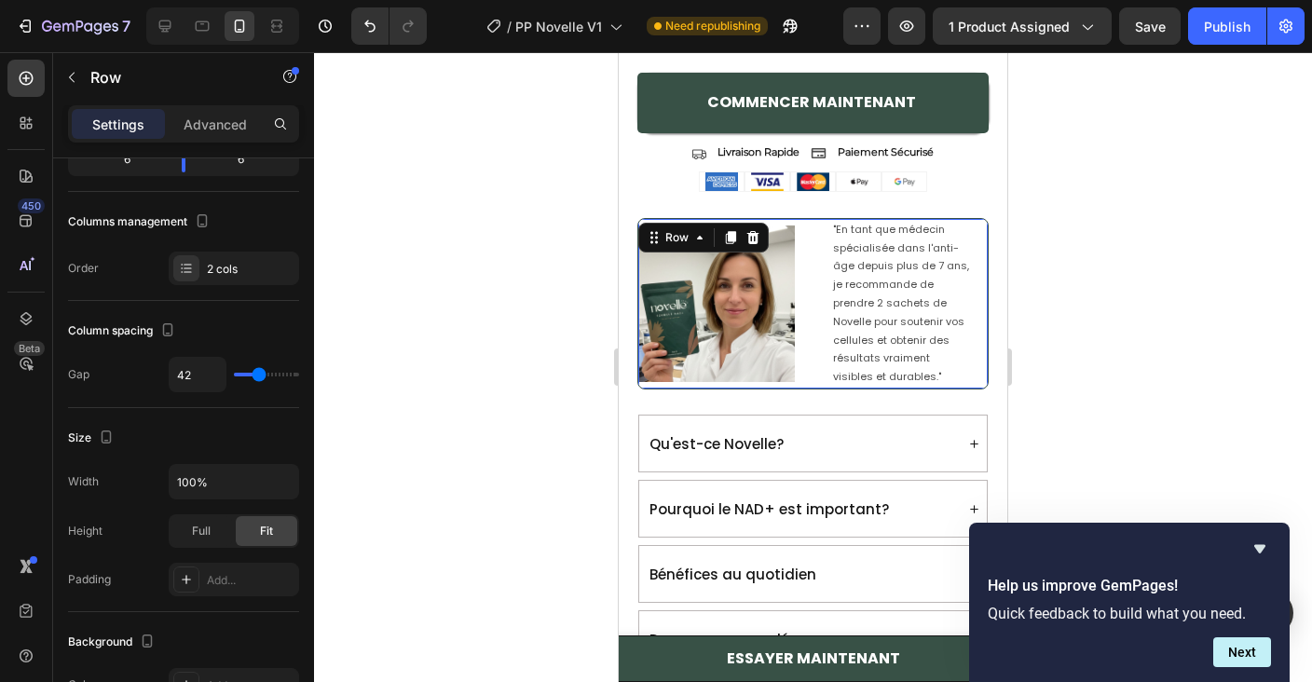
type input "43"
type input "44"
type input "41"
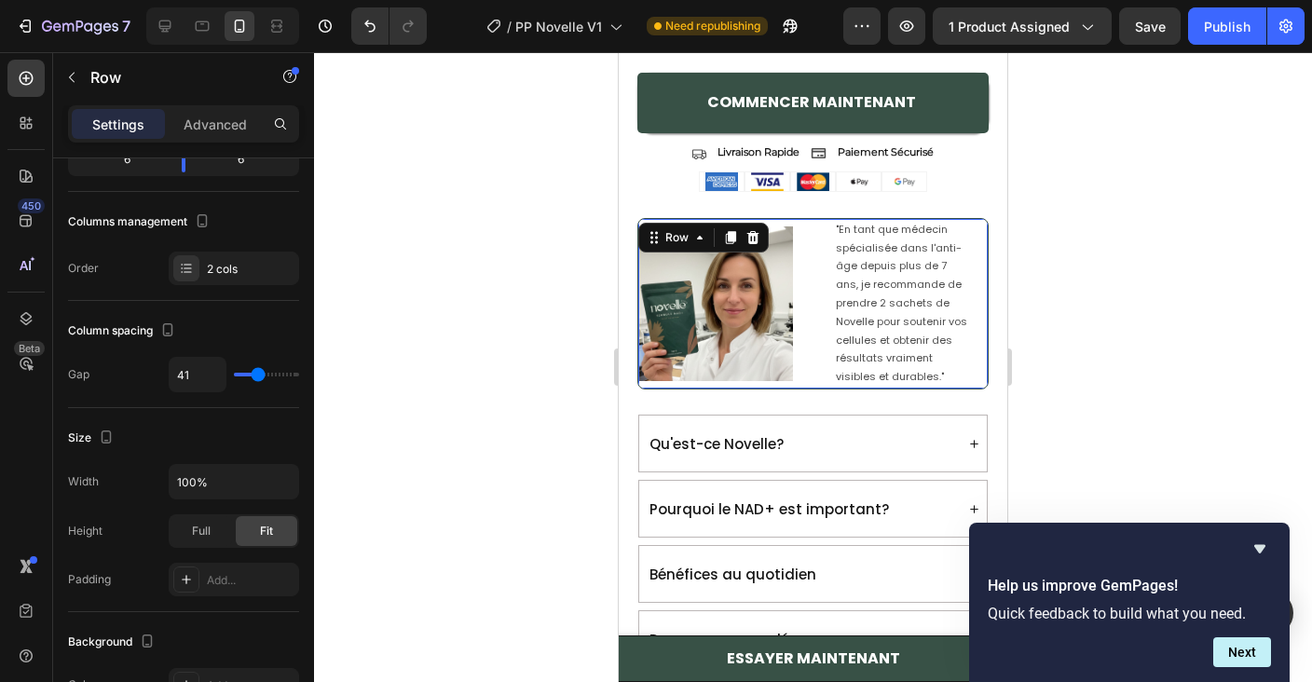
type input "40"
type input "37"
type input "34"
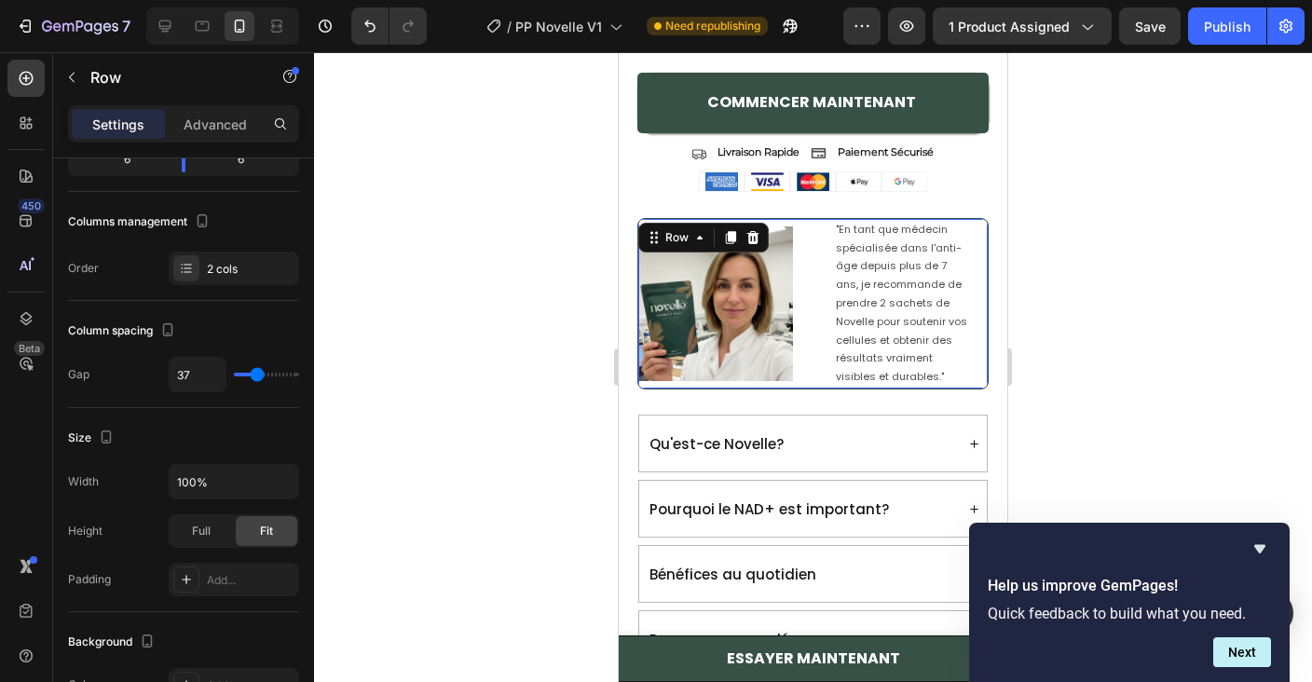
type input "34"
type input "33"
type input "31"
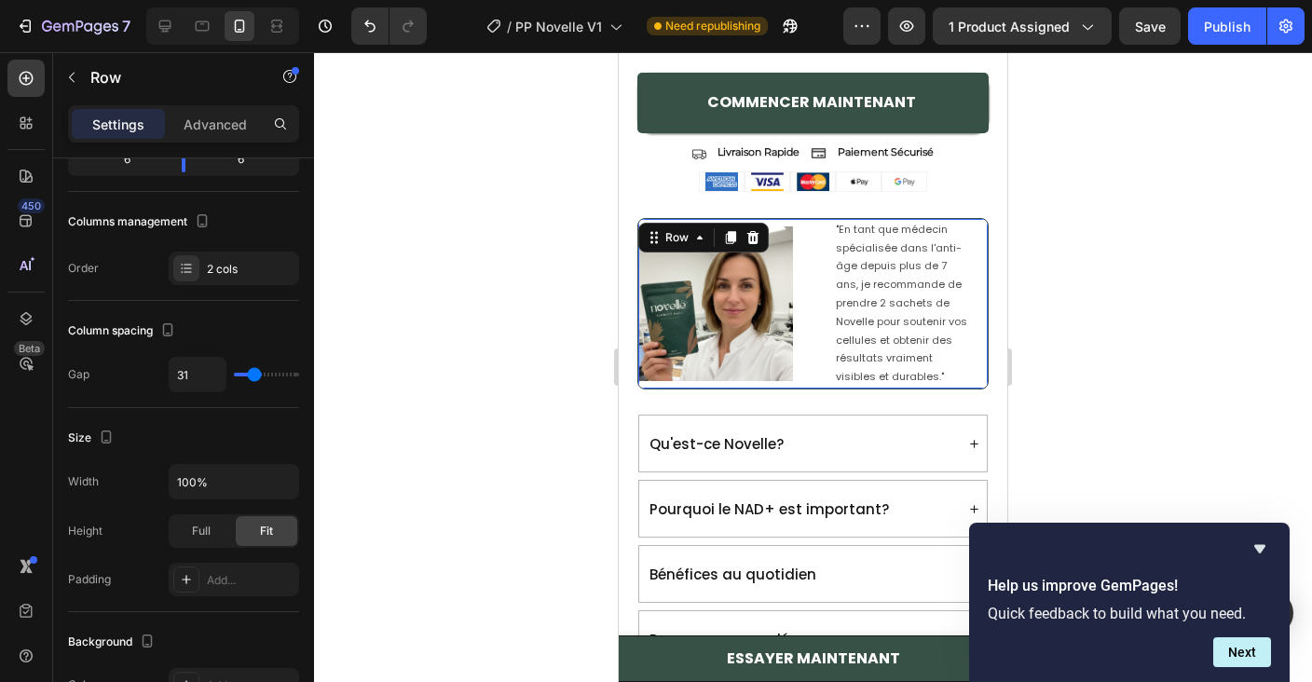
type input "30"
type input "29"
type input "28"
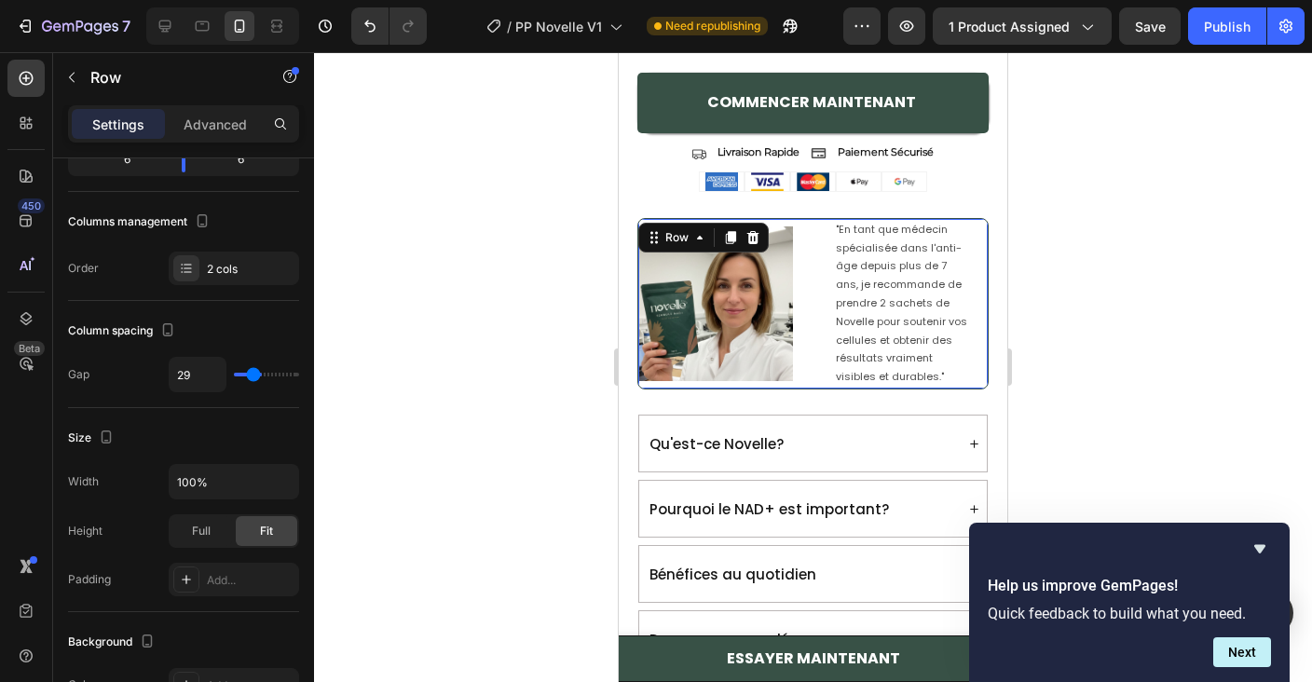
type input "28"
type input "27"
type input "26"
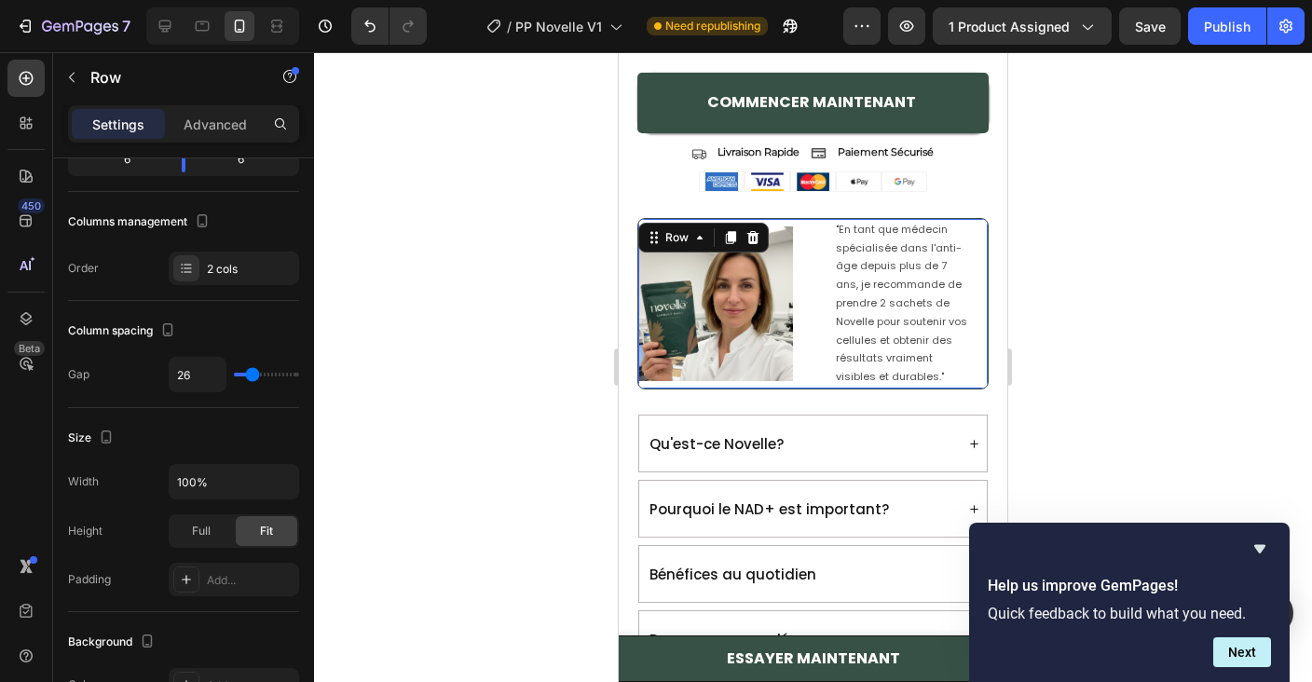
type input "25"
type input "24"
type input "23"
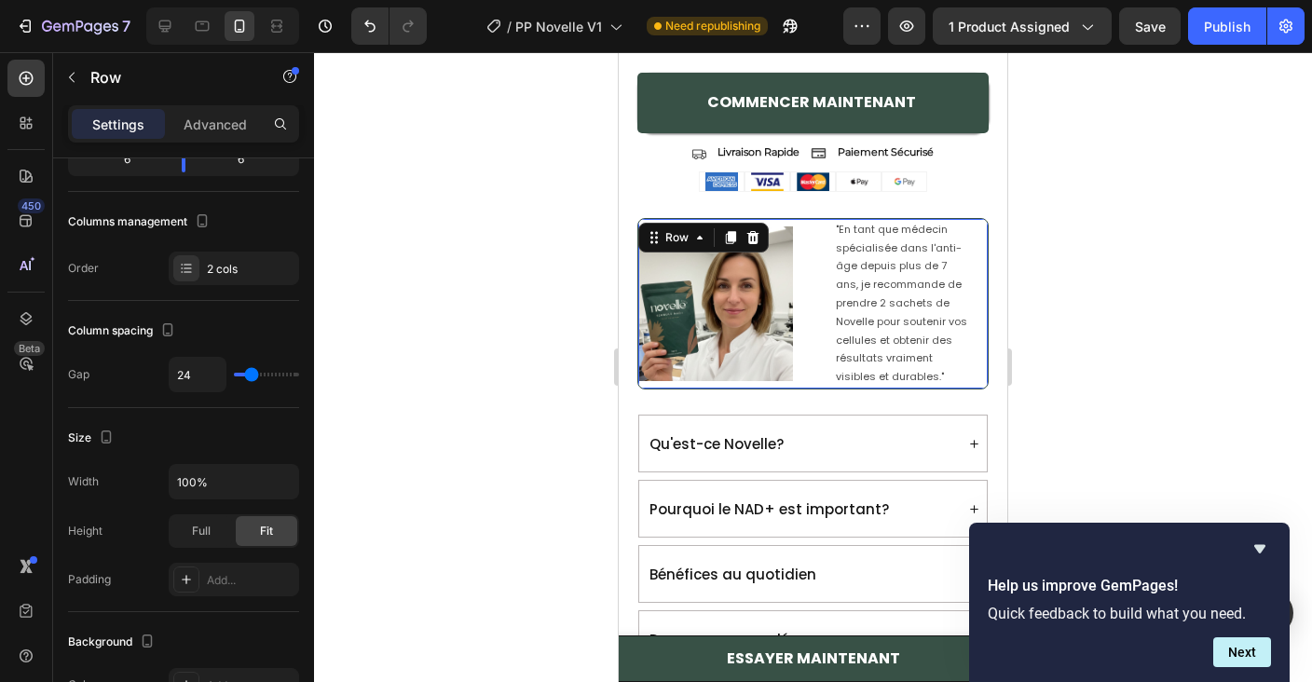
type input "23"
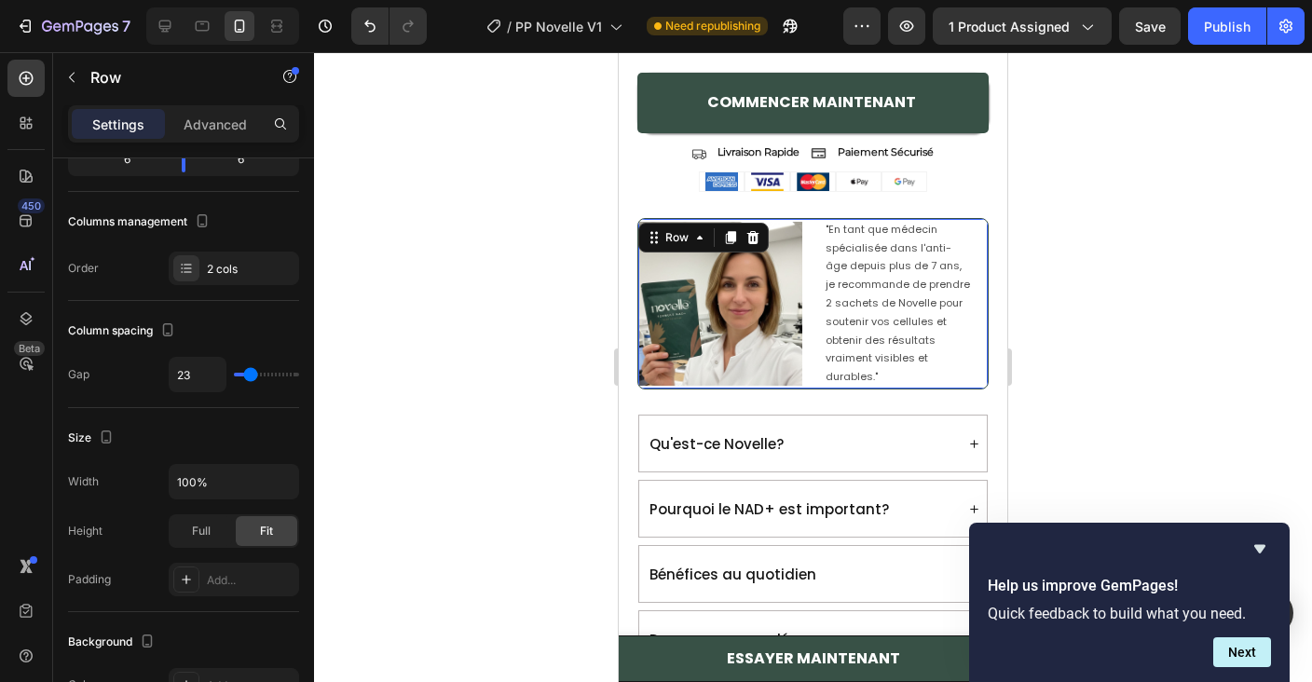
type input "22"
type input "20"
type input "18"
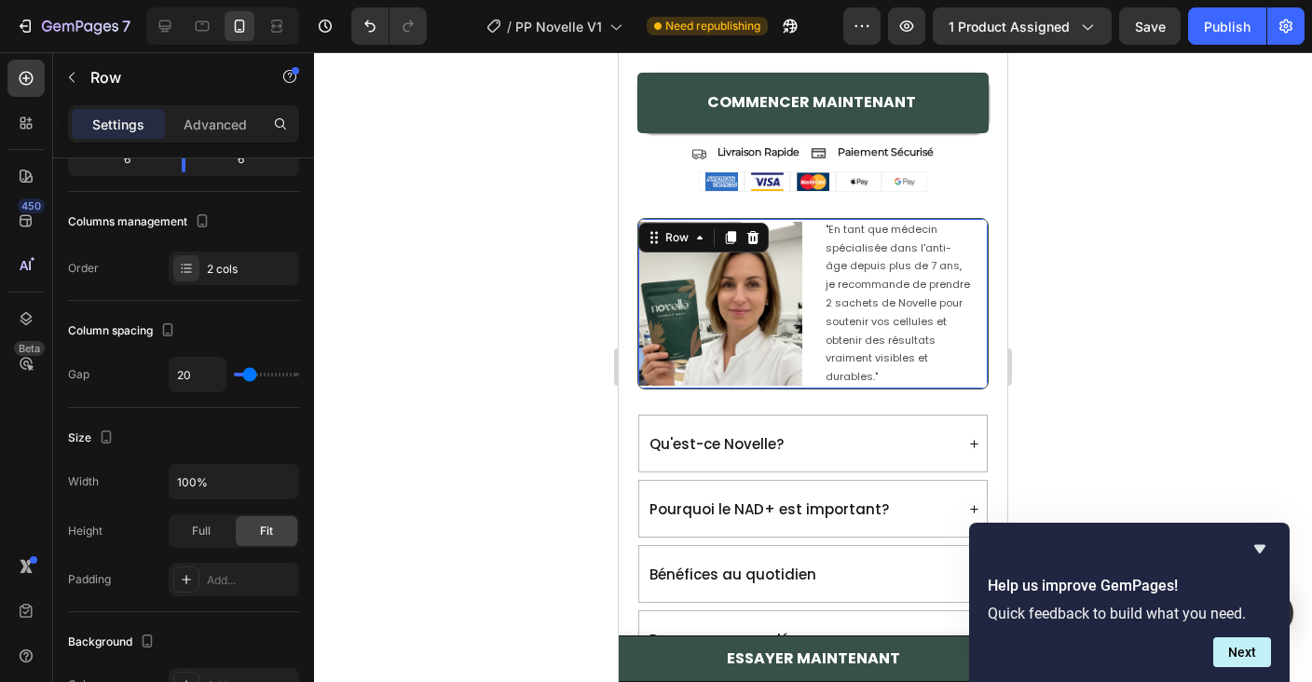
type input "18"
type input "17"
type input "16"
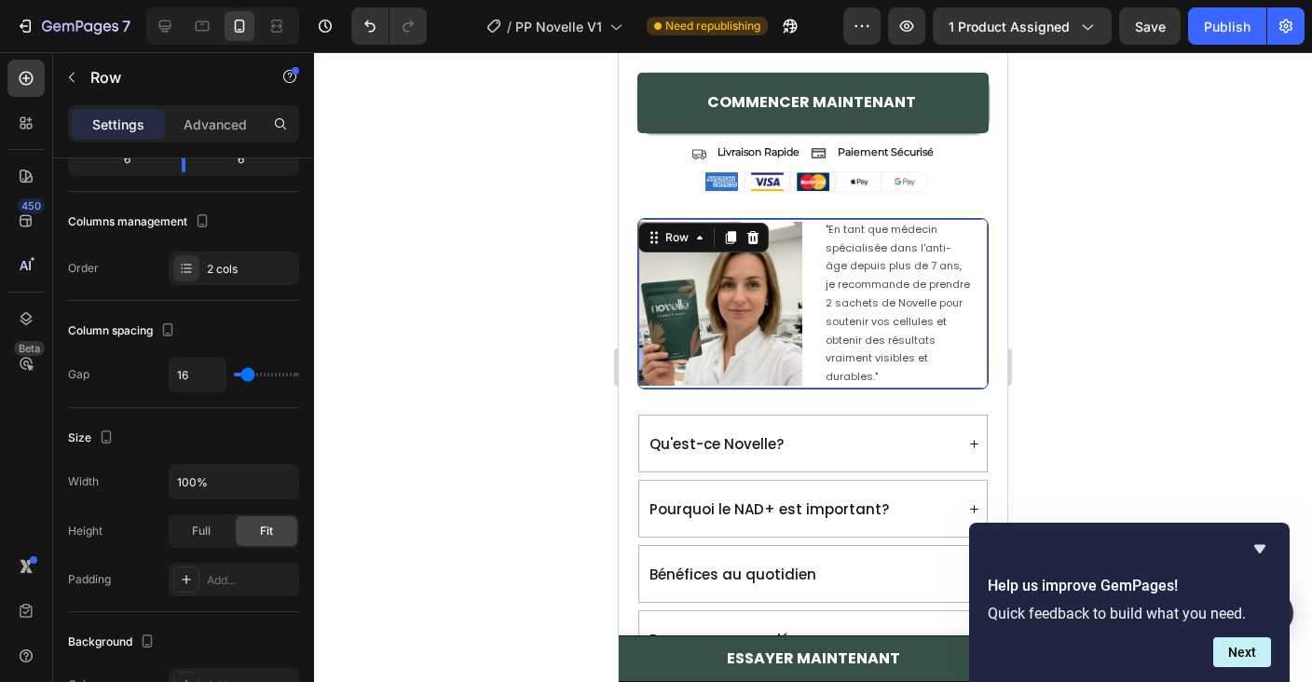
type input "15"
type input "14"
type input "12"
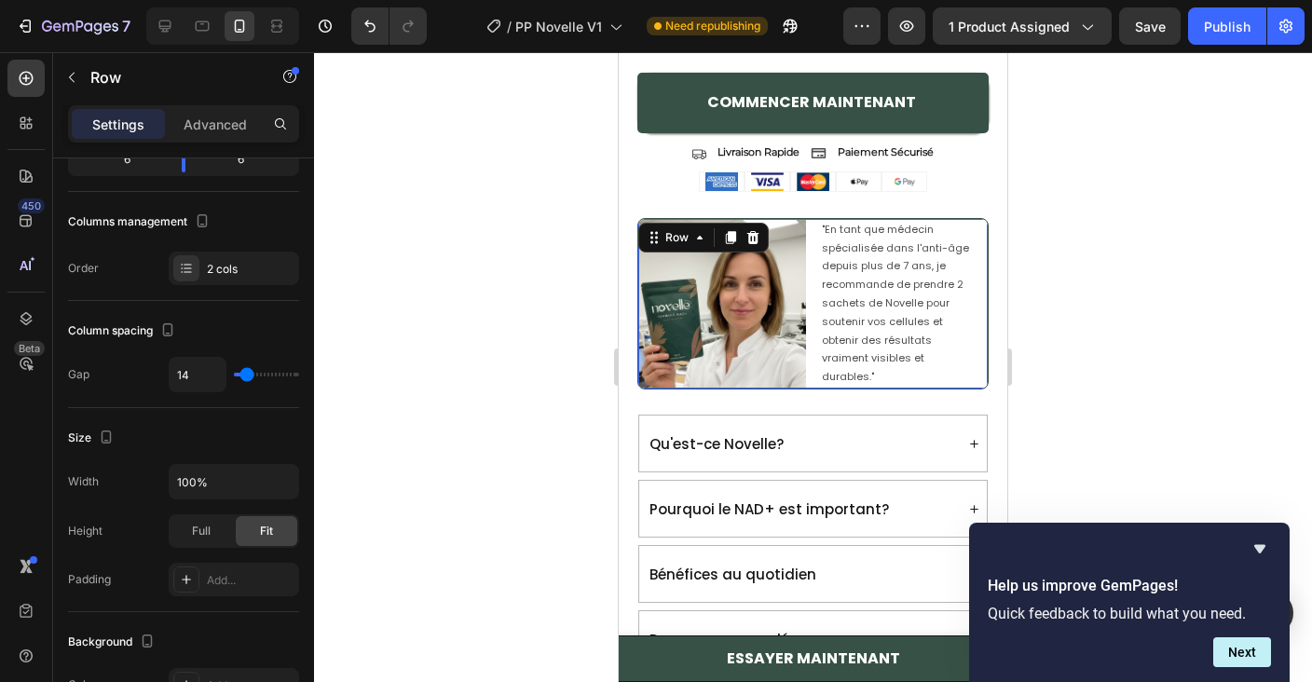
type input "12"
type input "10"
type input "7"
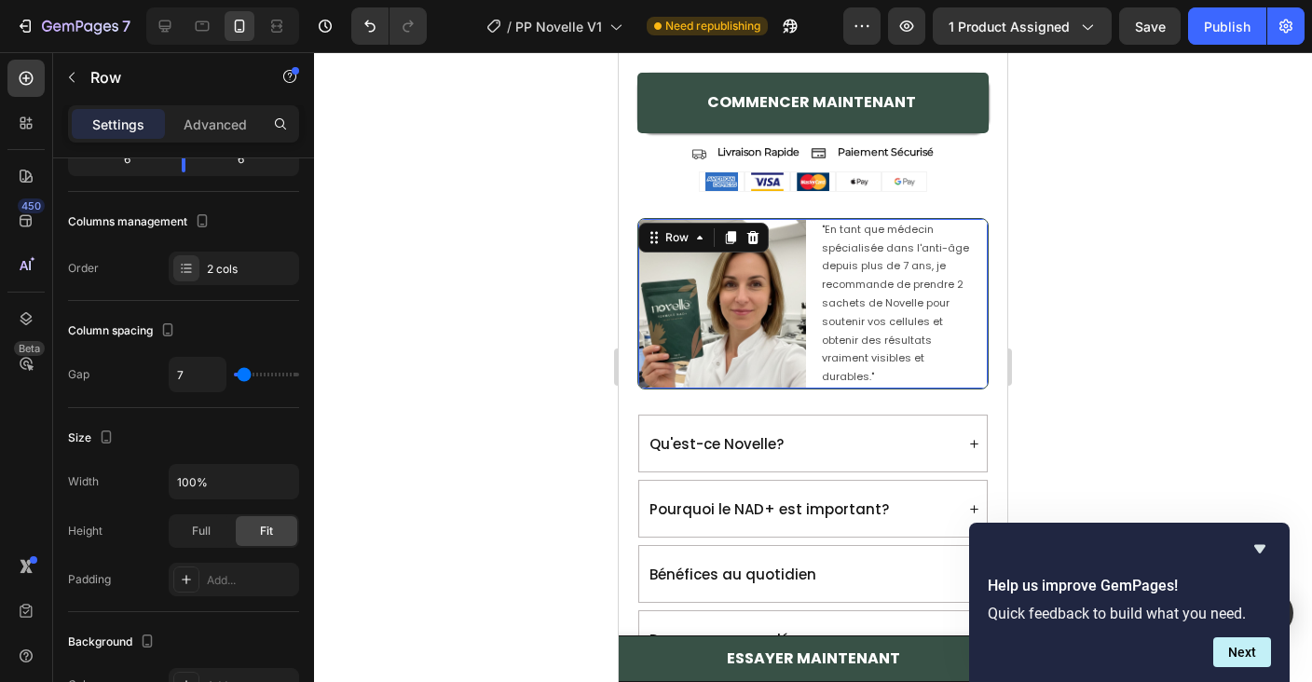
type input "6"
type input "5"
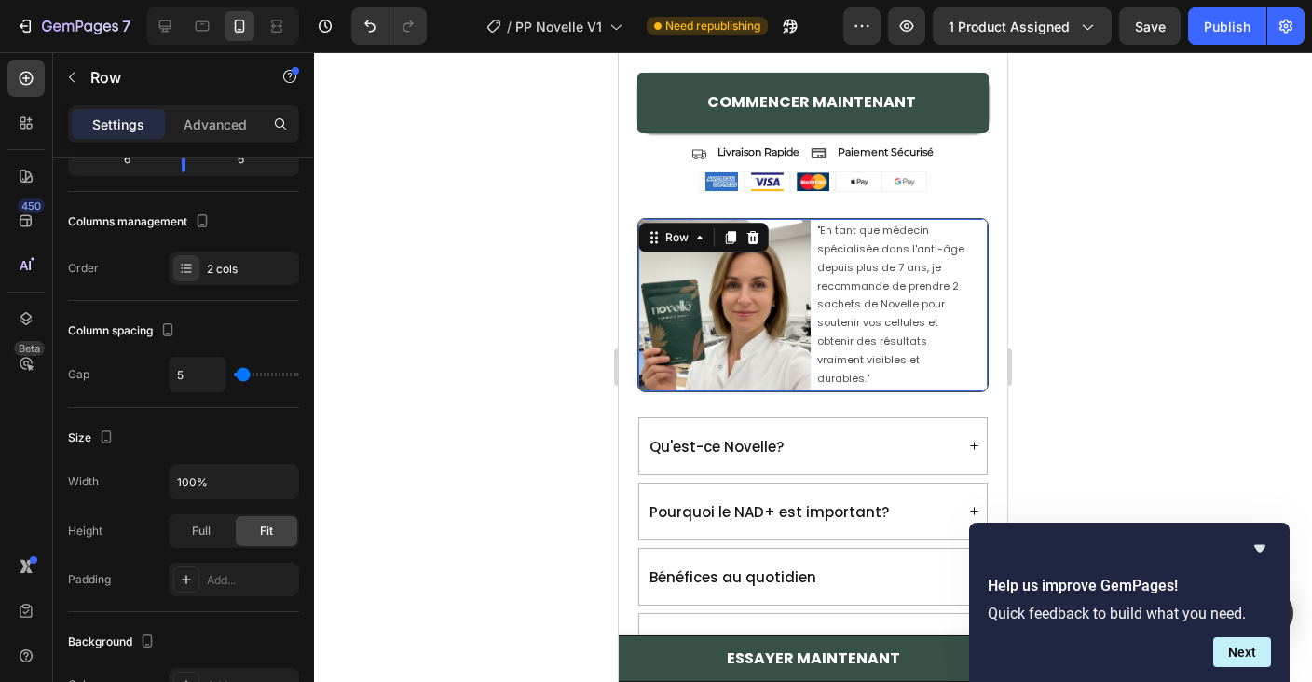
type input "6"
type input "7"
type input "8"
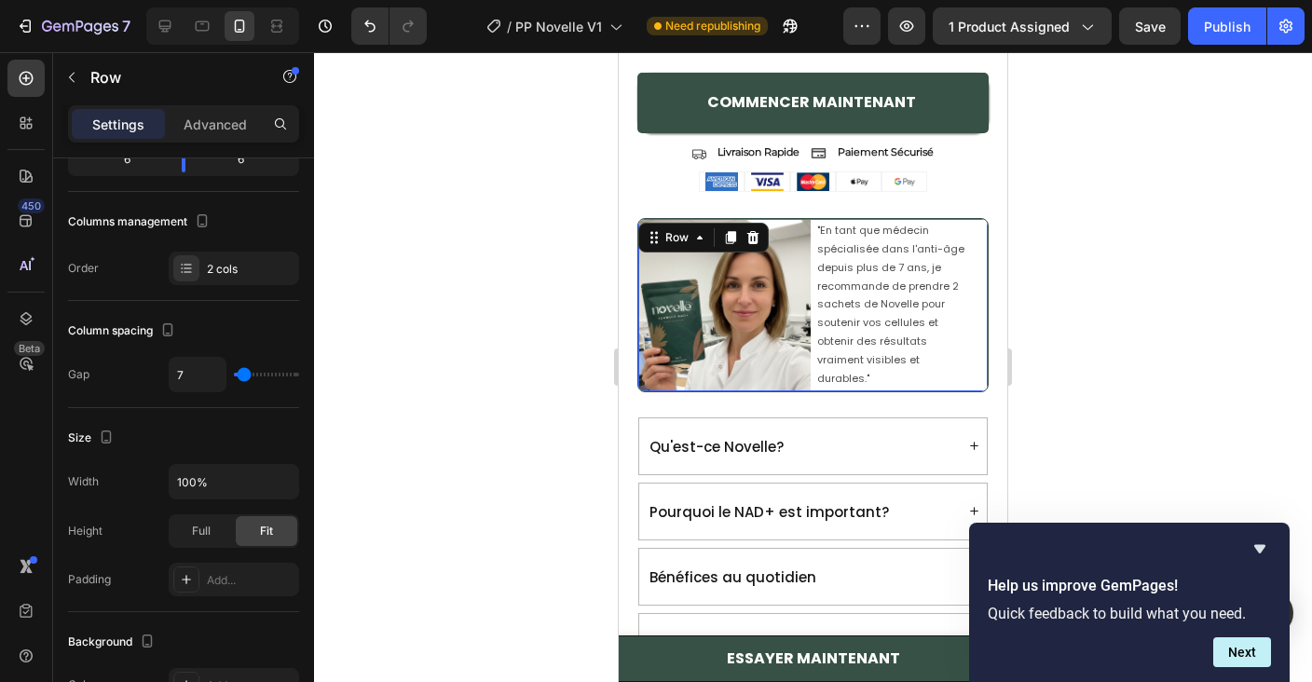
type input "8"
type input "9"
type input "10"
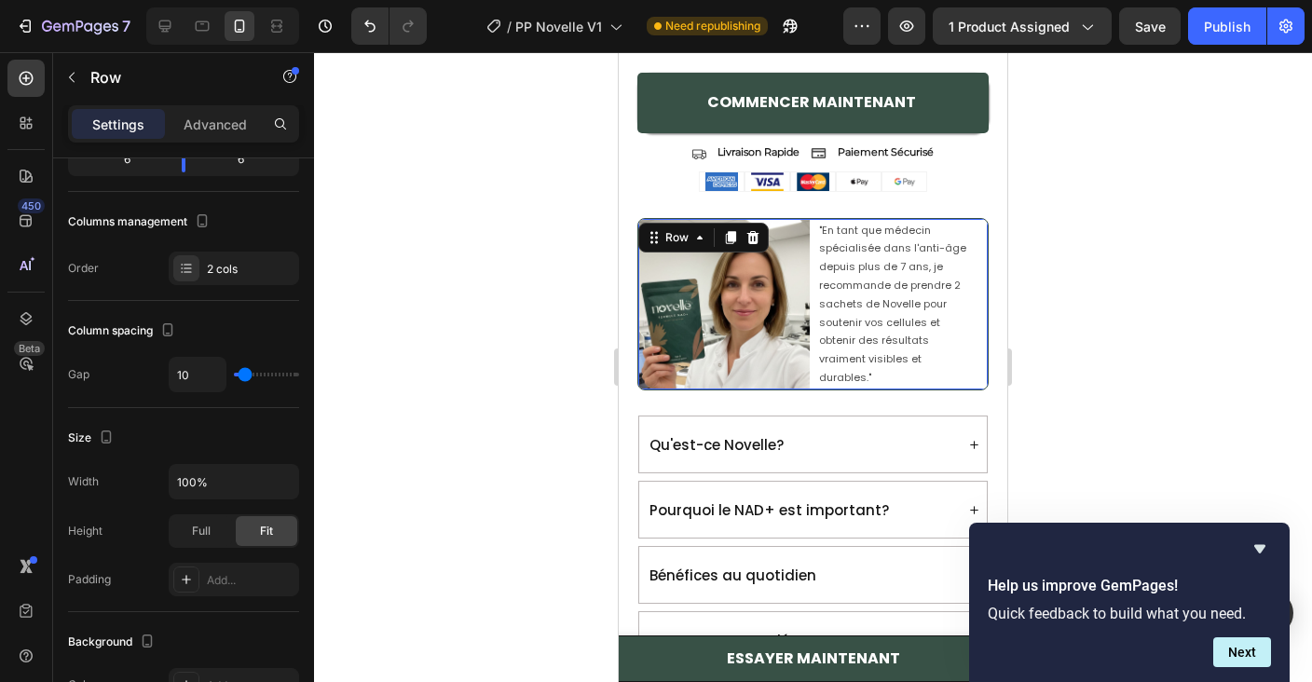
type input "11"
type input "12"
type input "13"
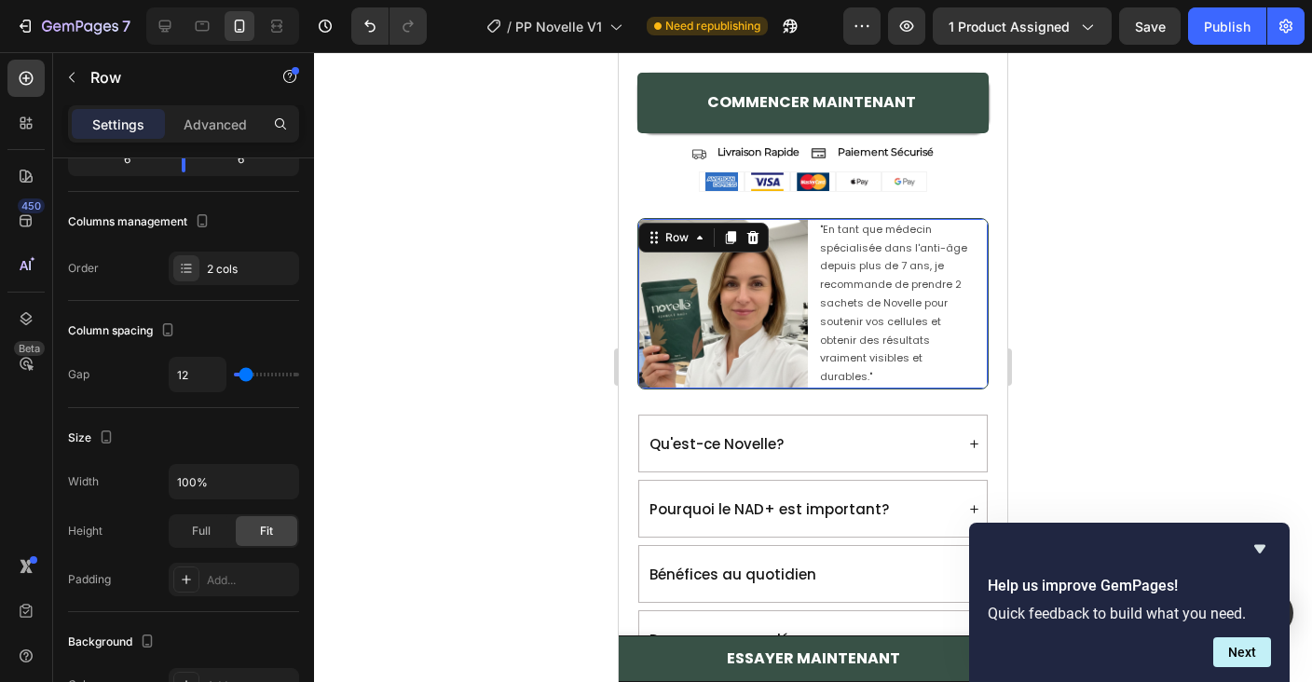
type input "13"
type input "14"
type input "15"
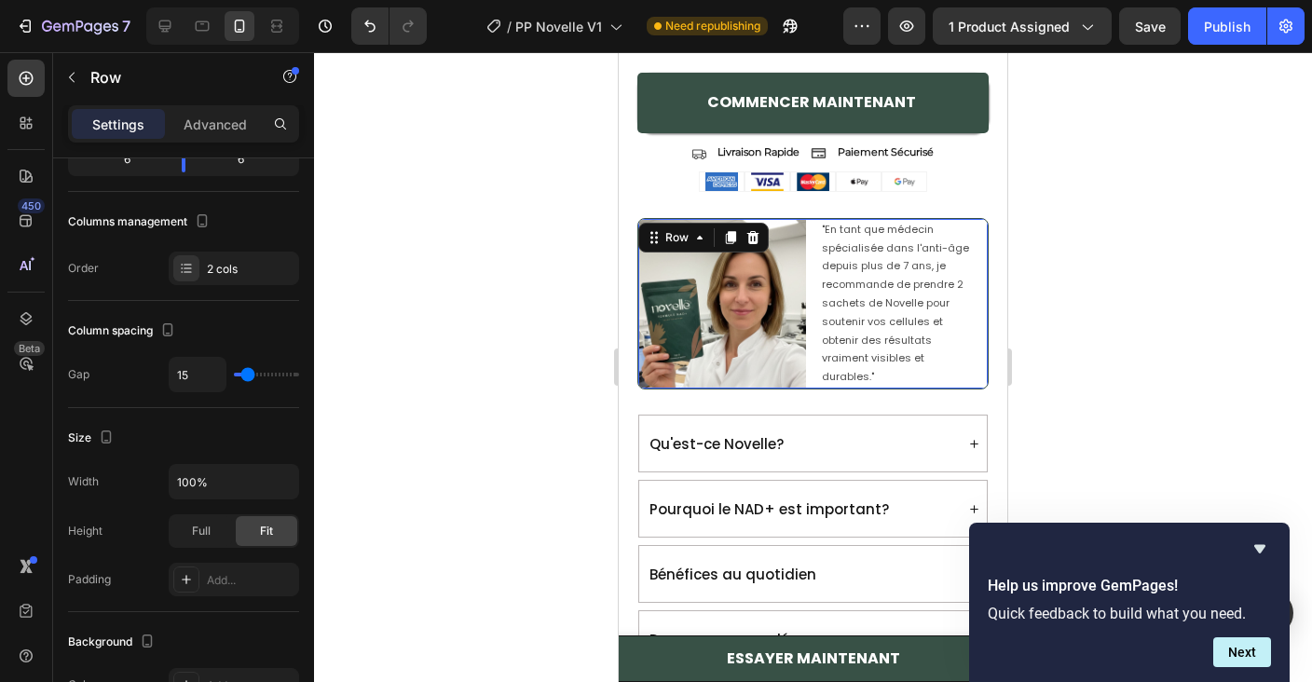
type input "14"
type input "13"
type input "12"
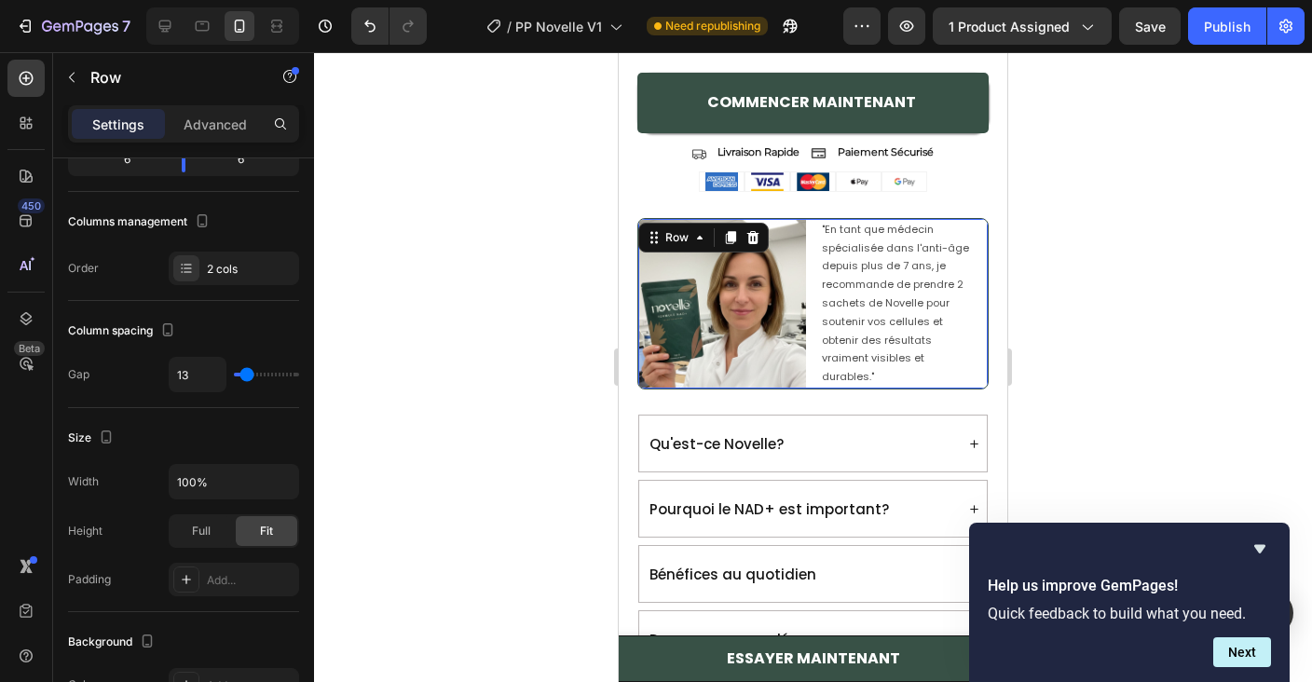
type input "12"
type input "13"
type input "14"
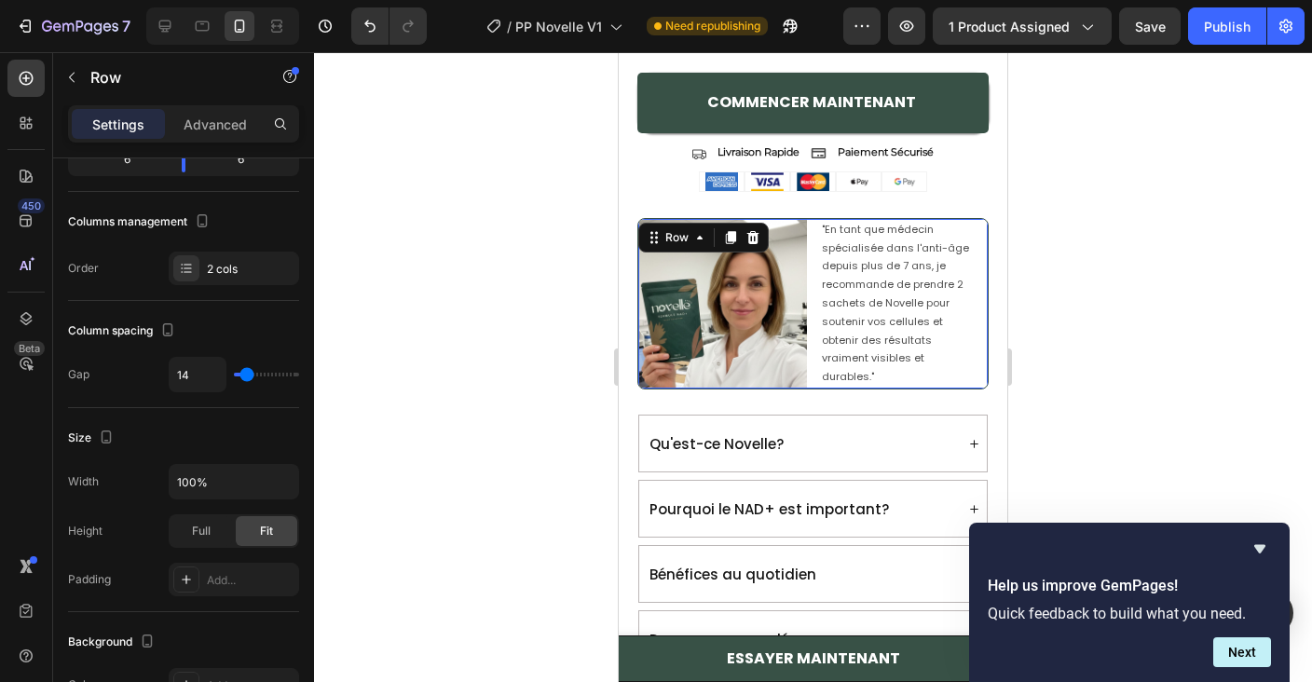
click at [247, 373] on input "range" at bounding box center [266, 375] width 65 height 4
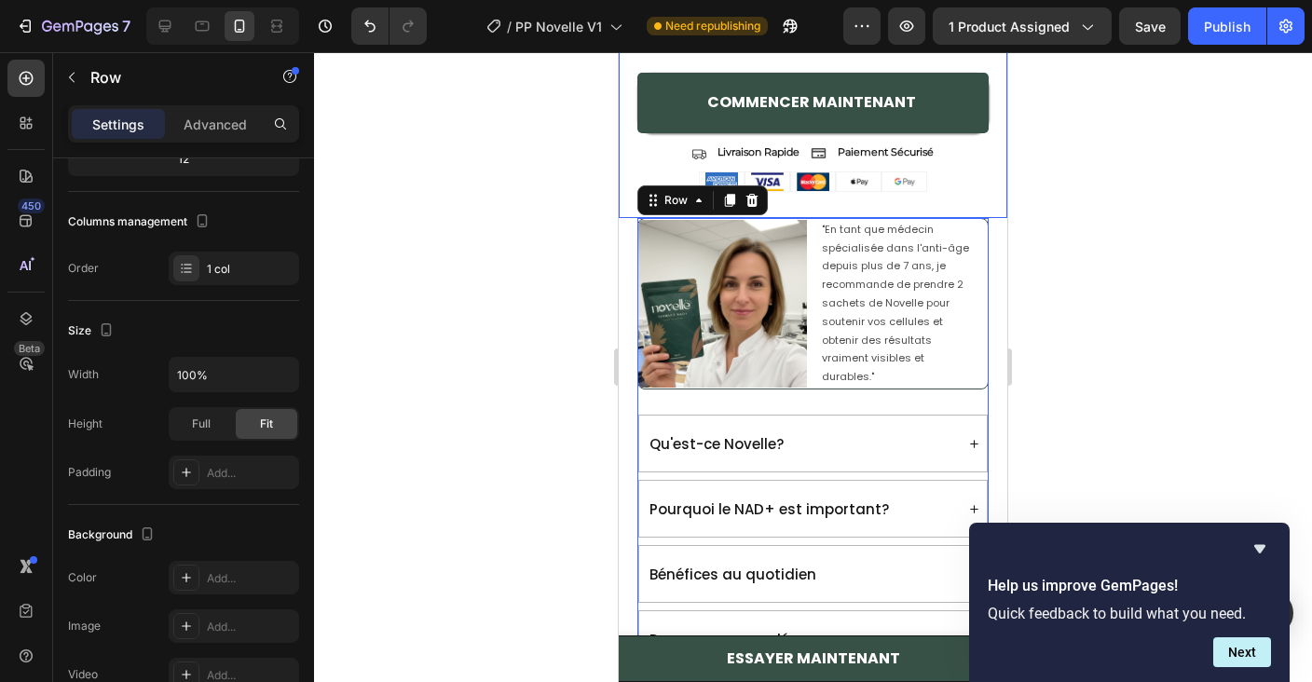
click at [919, 190] on div "Image" at bounding box center [904, 181] width 46 height 20
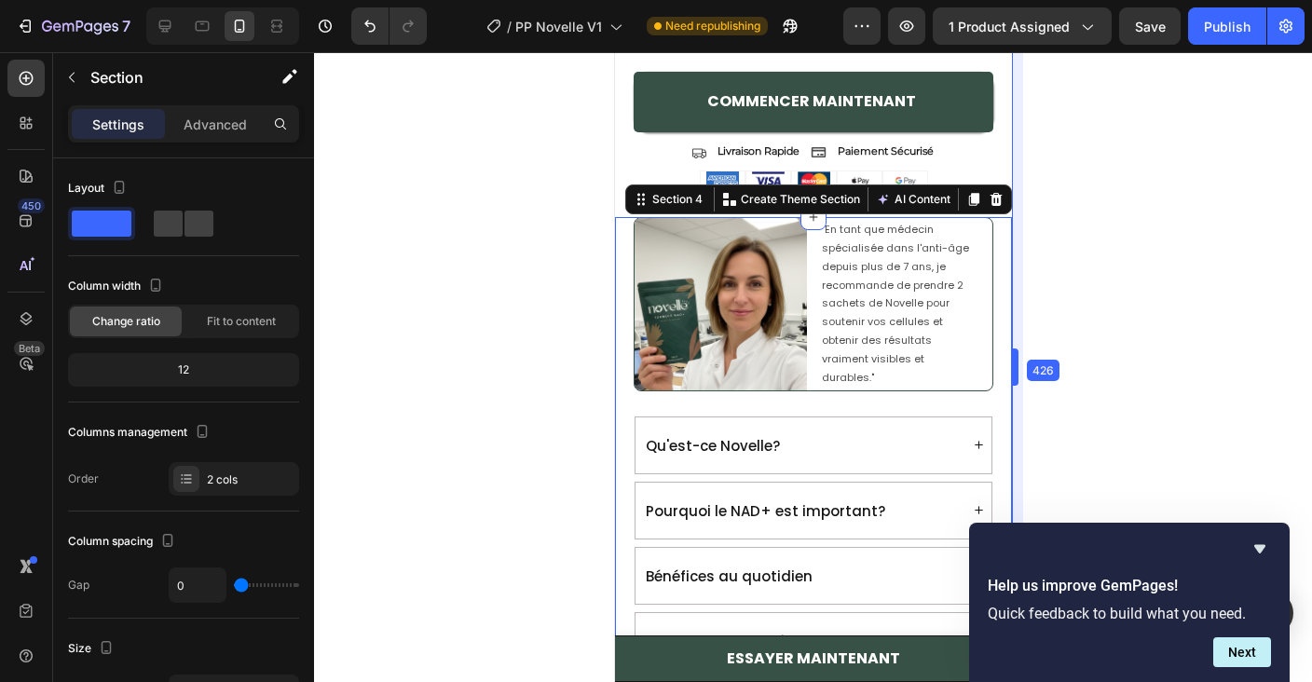
scroll to position [1907, 0]
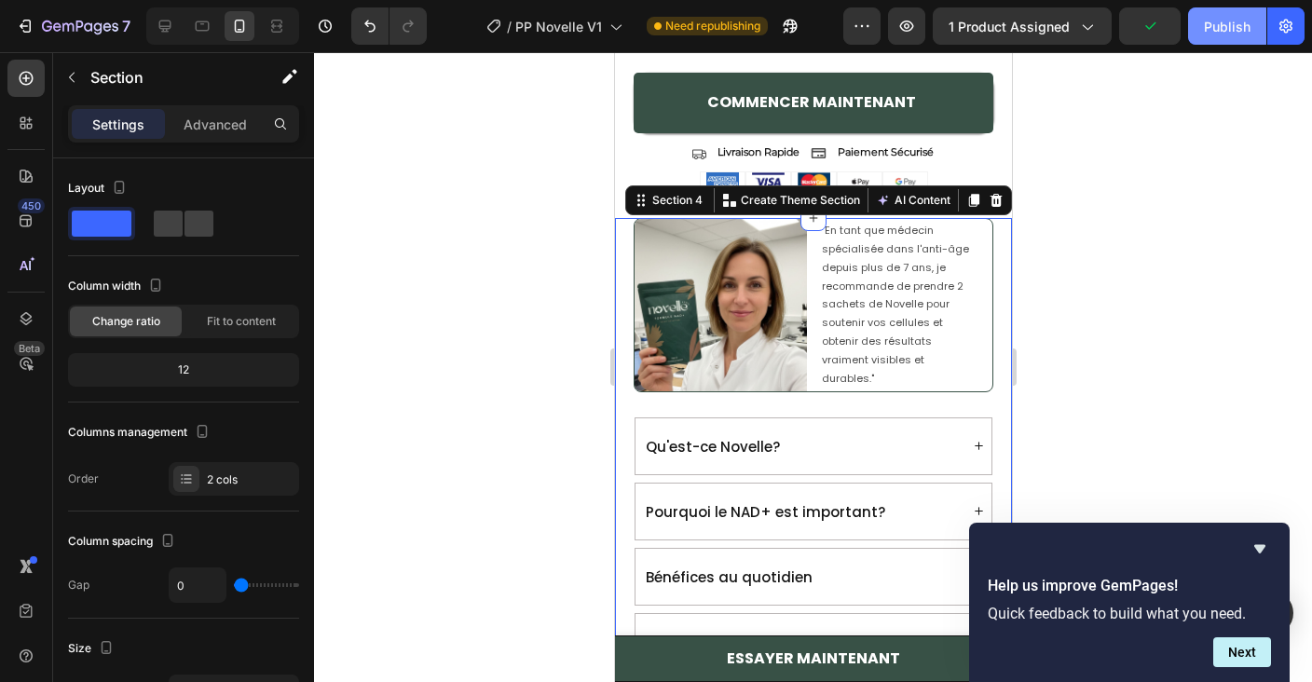
click at [1227, 26] on div "Publish" at bounding box center [1227, 27] width 47 height 20
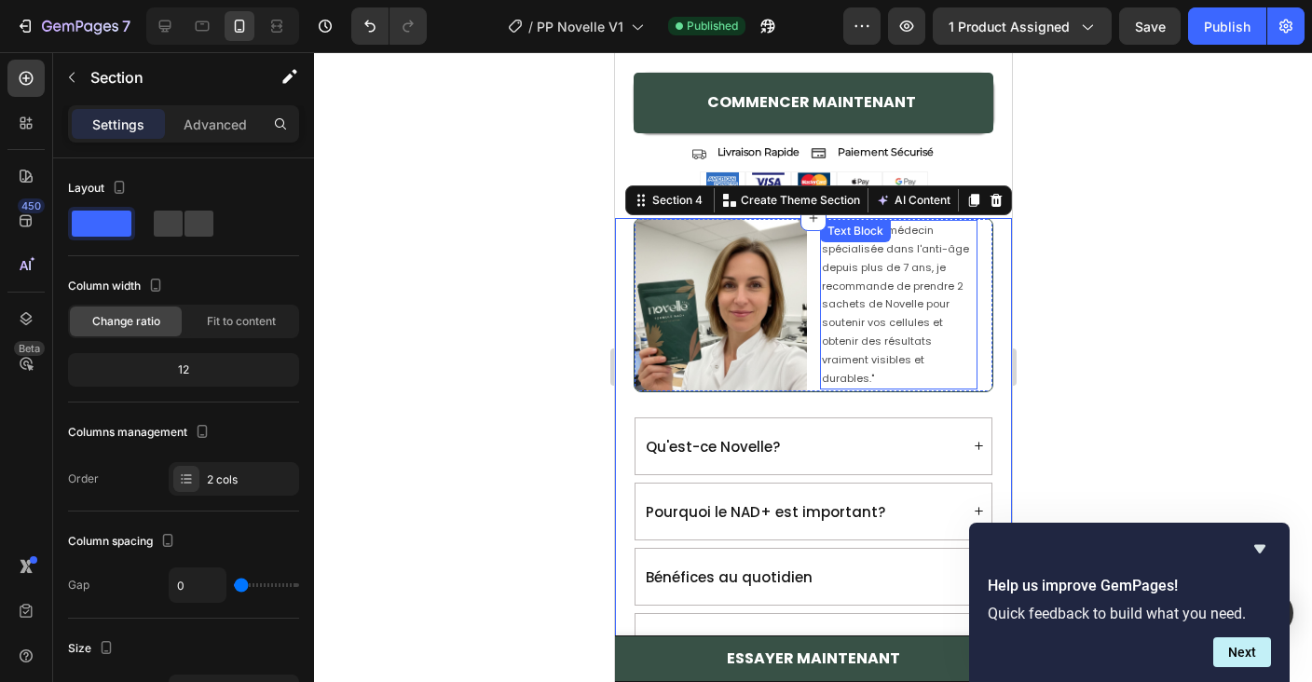
click at [934, 339] on p ""En tant que médecin spécialisée dans l'anti-âge depuis plus de 7 ans, je recom…" at bounding box center [898, 305] width 154 height 166
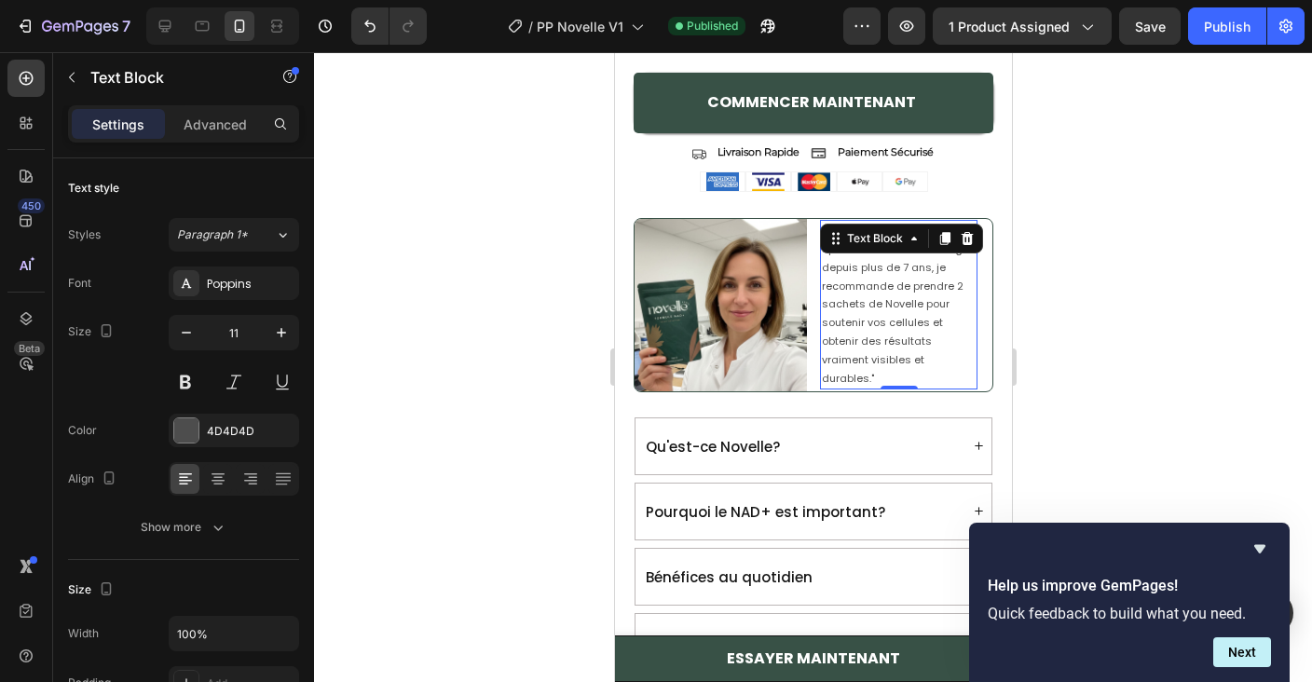
click at [221, 105] on div "Settings Advanced" at bounding box center [183, 123] width 231 height 37
click at [205, 132] on p "Advanced" at bounding box center [215, 125] width 63 height 20
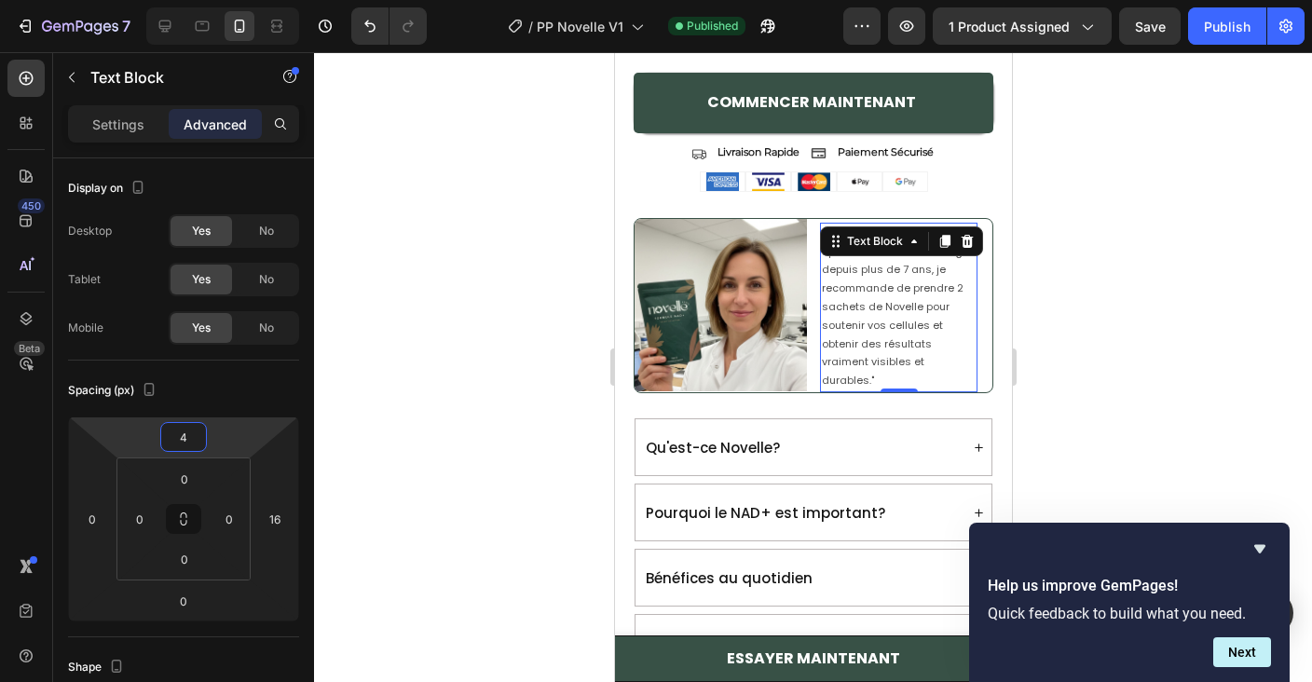
type input "2"
click at [235, 0] on html "7 / PP Novelle V1 Published Preview 1 product assigned Save Publish 450 Beta Se…" at bounding box center [656, 0] width 1312 height 0
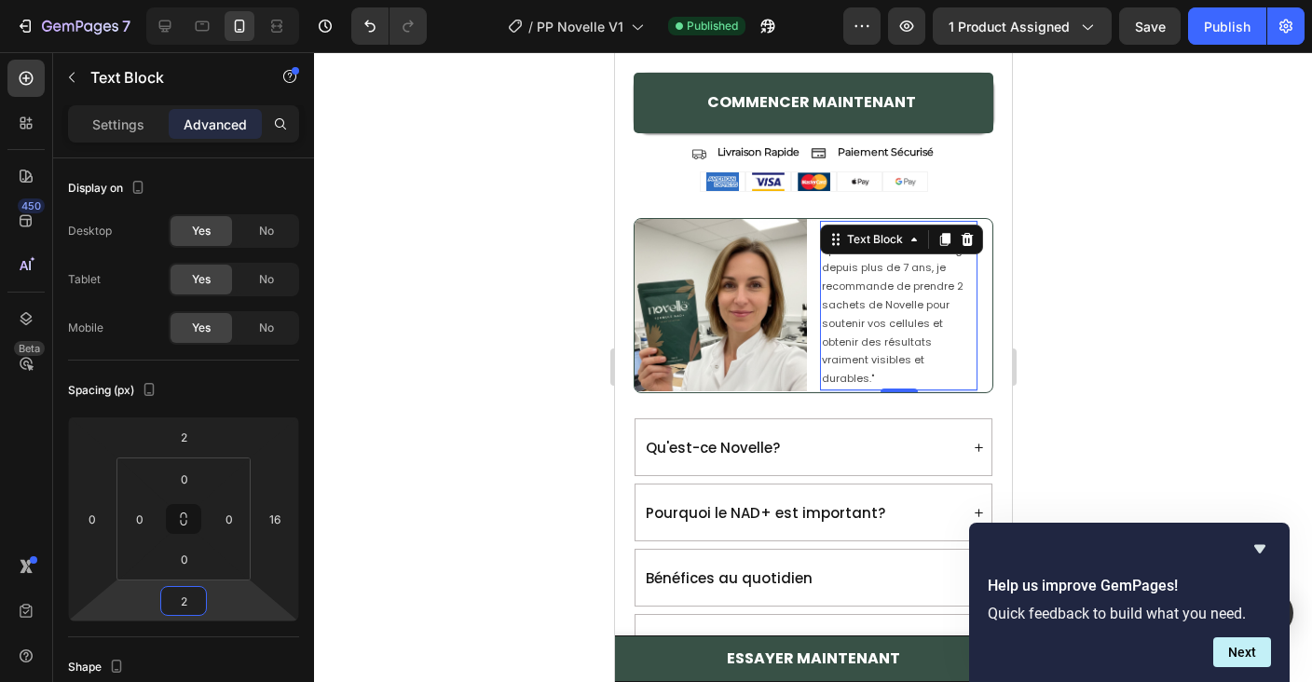
type input "0"
click at [227, 0] on html "7 / PP Novelle V1 Published Preview 1 product assigned Publish 450 Beta Section…" at bounding box center [656, 0] width 1312 height 0
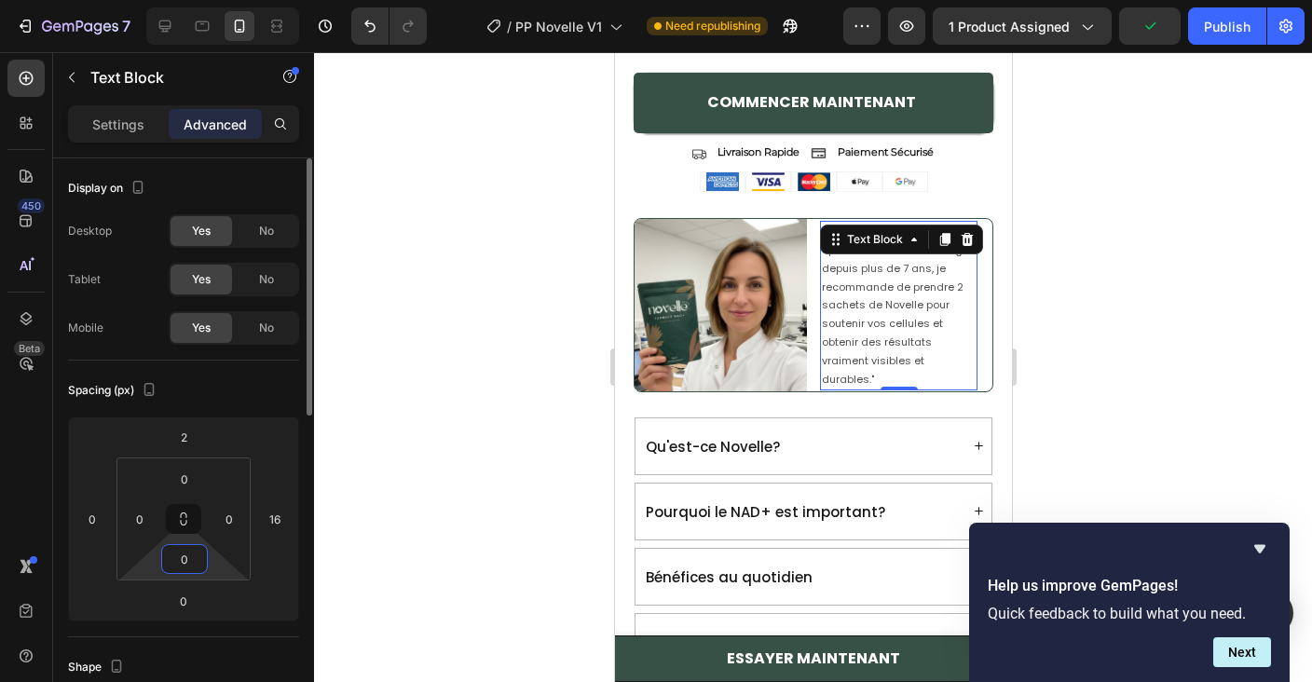
click at [201, 553] on input "0" at bounding box center [184, 559] width 37 height 28
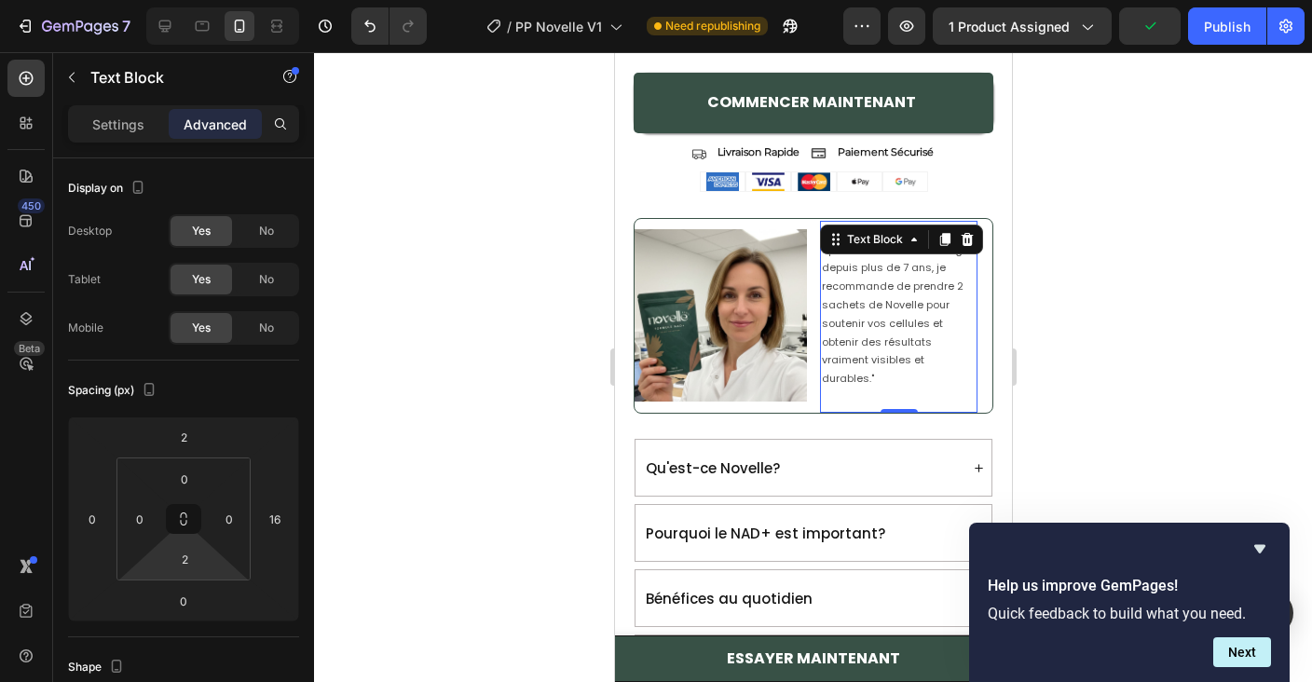
type input "0"
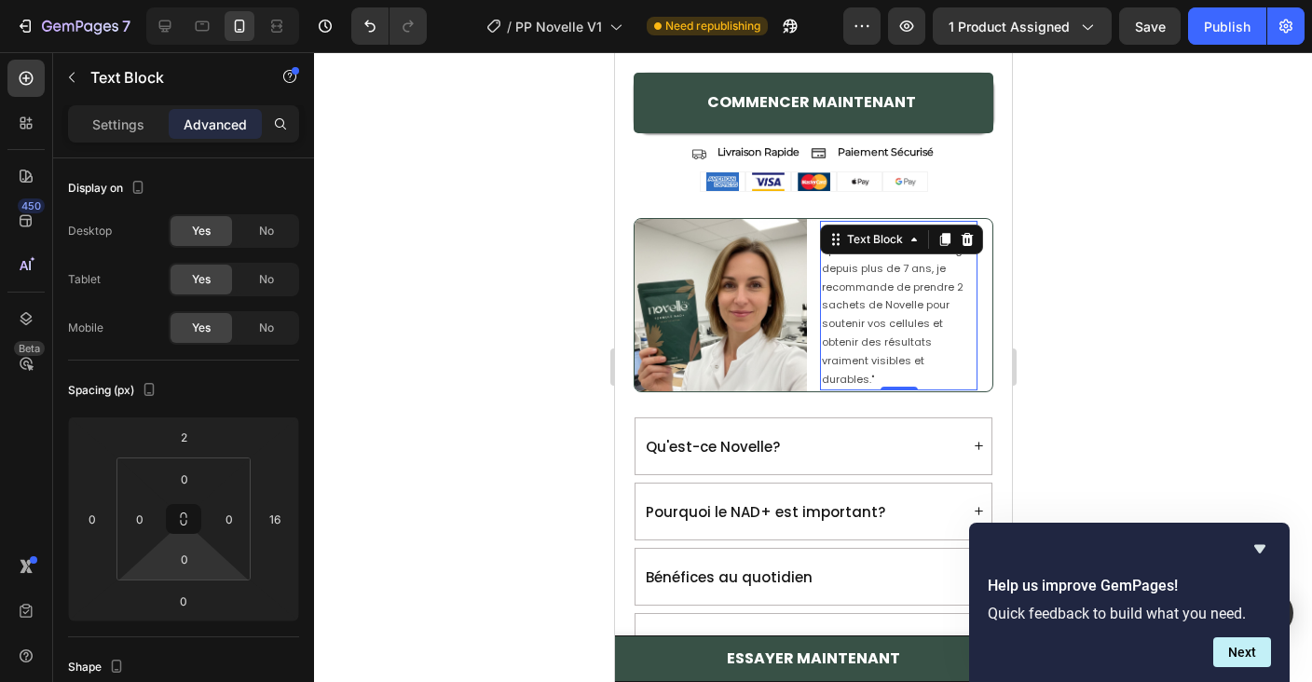
click at [209, 0] on html "7 / PP Novelle V1 Need republishing Preview 1 product assigned Save Publish 450…" at bounding box center [656, 0] width 1312 height 0
click at [187, 436] on input "2" at bounding box center [183, 437] width 37 height 28
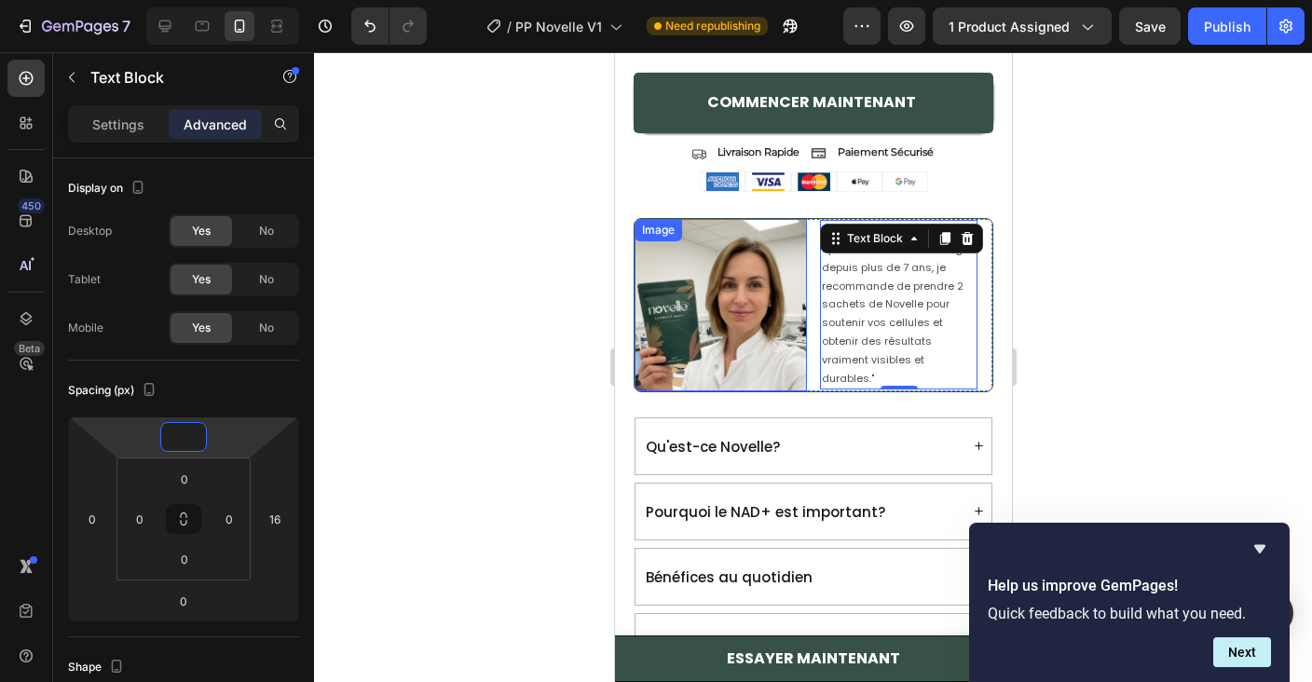
click at [748, 237] on img at bounding box center [720, 305] width 172 height 172
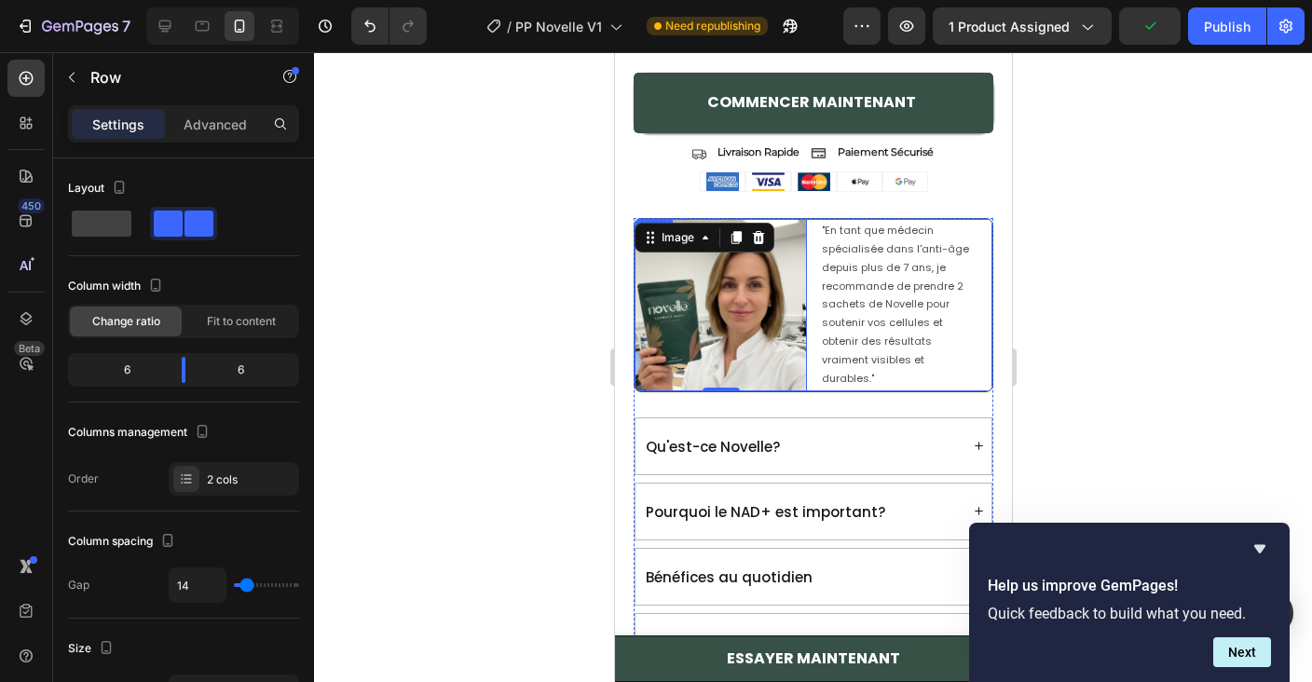
click at [901, 226] on div ""En tant que médecin spécialisée dans l'anti-âge depuis plus de 7 ans, je recom…" at bounding box center [905, 305] width 172 height 172
click at [900, 273] on p ""En tant que médecin spécialisée dans l'anti-âge depuis plus de 7 ans, je recom…" at bounding box center [898, 305] width 154 height 166
click at [811, 345] on div "Image "En tant que médecin spécialisée dans l'anti-âge depuis plus de 7 ans, je…" at bounding box center [813, 305] width 360 height 174
click at [220, 131] on p "Advanced" at bounding box center [215, 125] width 63 height 20
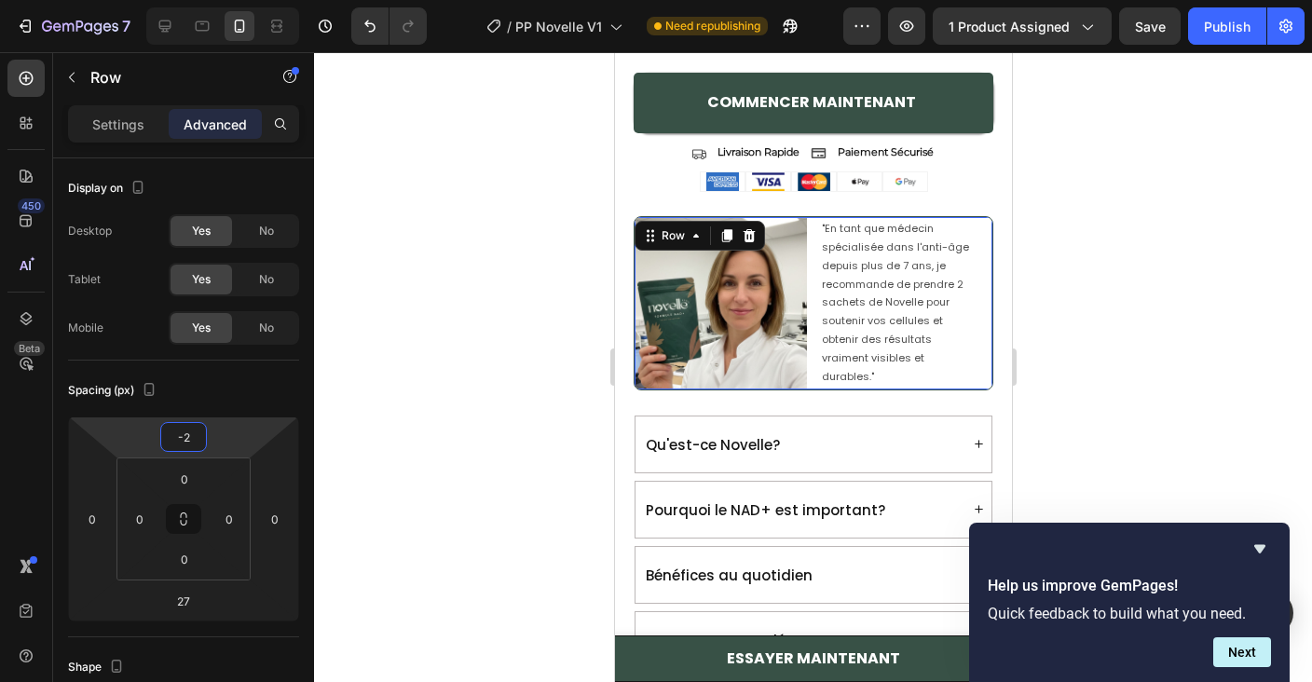
type input "0"
click at [215, 0] on html "7 / PP Novelle V1 Need republishing Preview 1 product assigned Save Publish 450…" at bounding box center [656, 0] width 1312 height 0
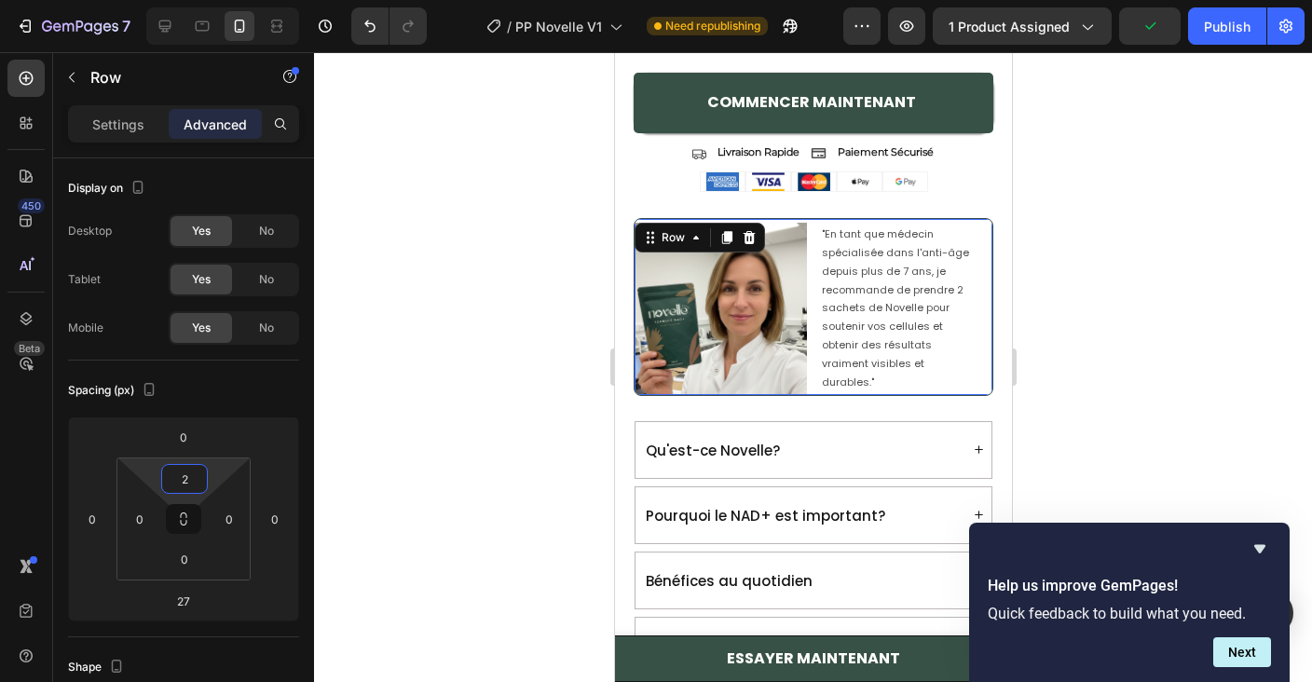
type input "0"
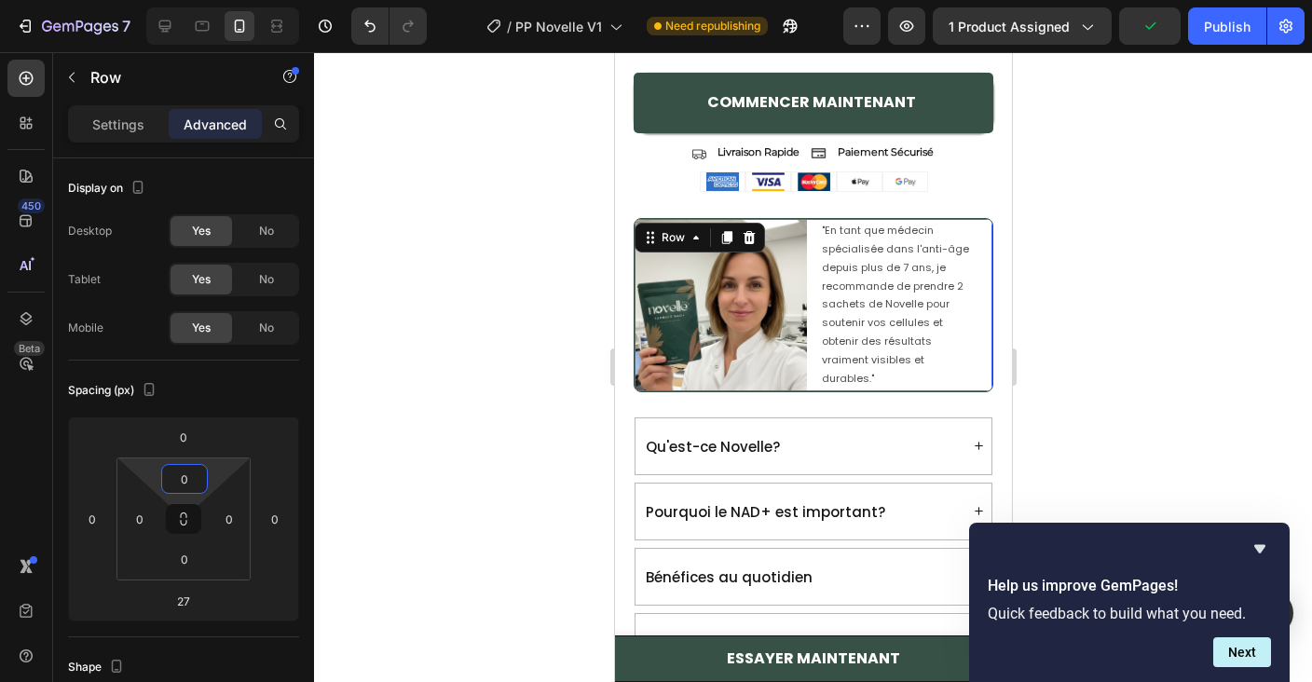
click at [211, 0] on html "7 / PP Novelle V1 Need republishing Preview 1 product assigned Publish 450 Beta…" at bounding box center [656, 0] width 1312 height 0
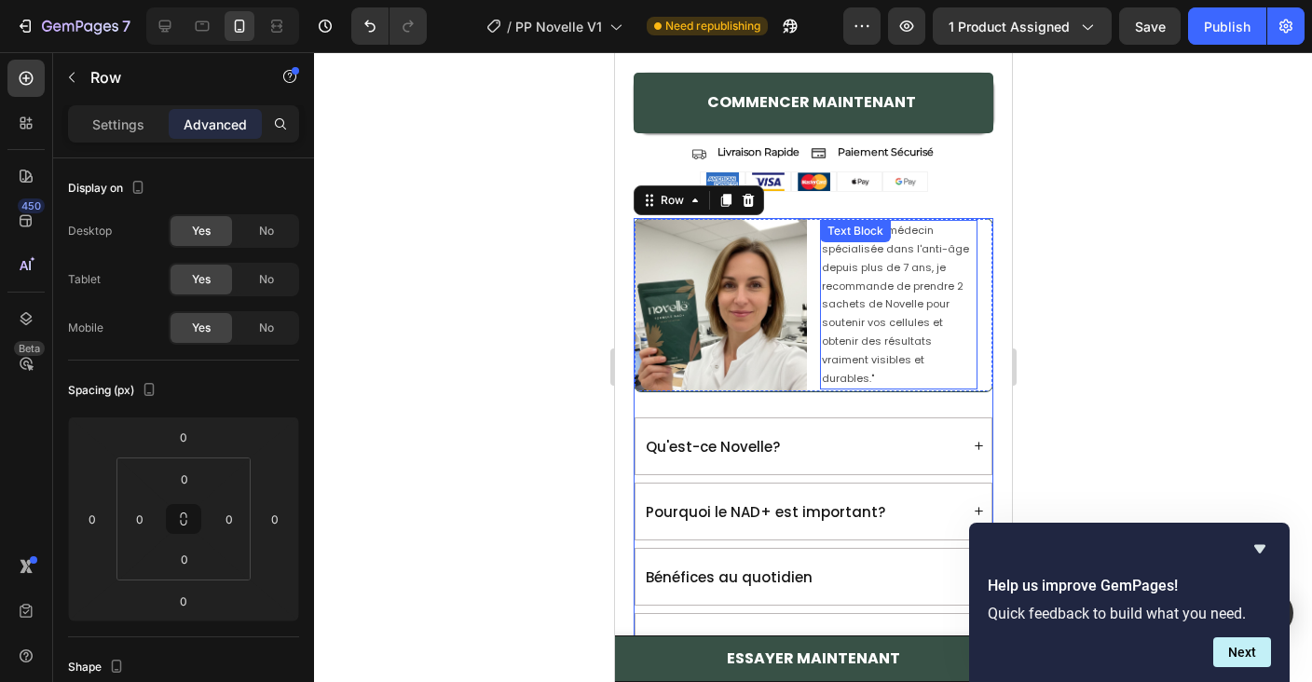
click at [833, 294] on p ""En tant que médecin spécialisée dans l'anti-âge depuis plus de 7 ans, je recom…" at bounding box center [898, 305] width 154 height 166
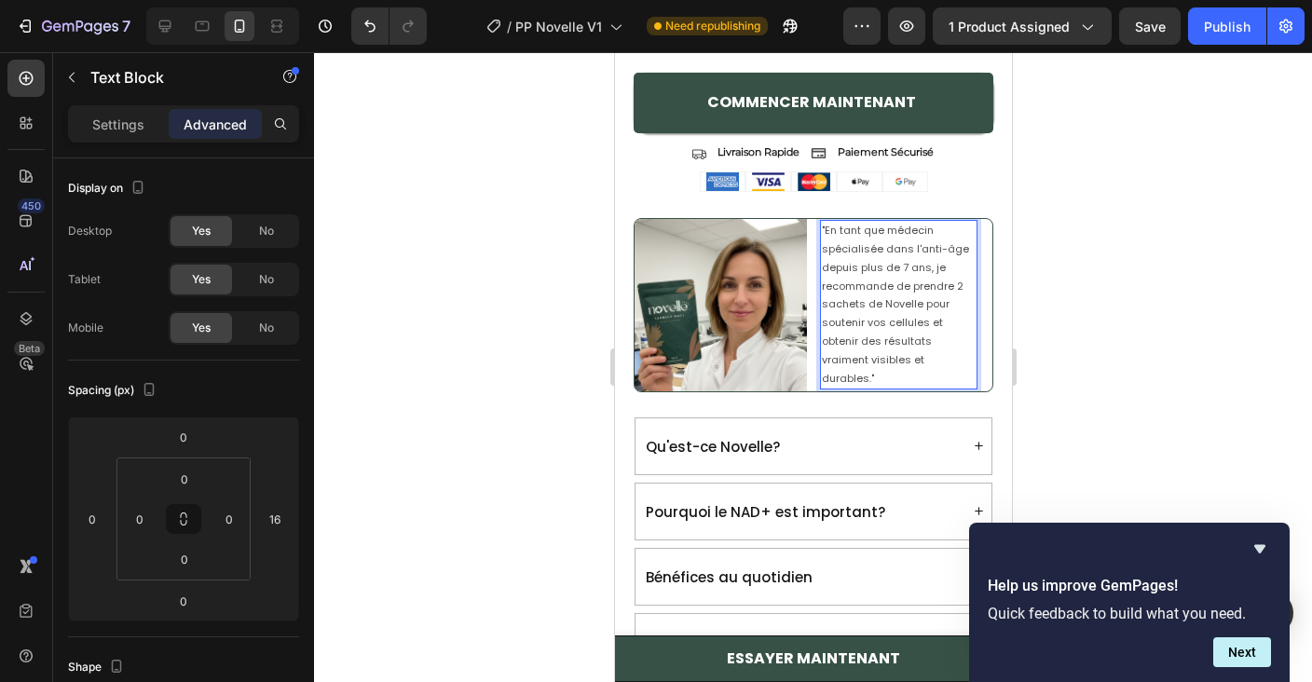
click at [926, 309] on p ""En tant que médecin spécialisée dans l'anti-âge depuis plus de 7 ans, je recom…" at bounding box center [898, 305] width 154 height 166
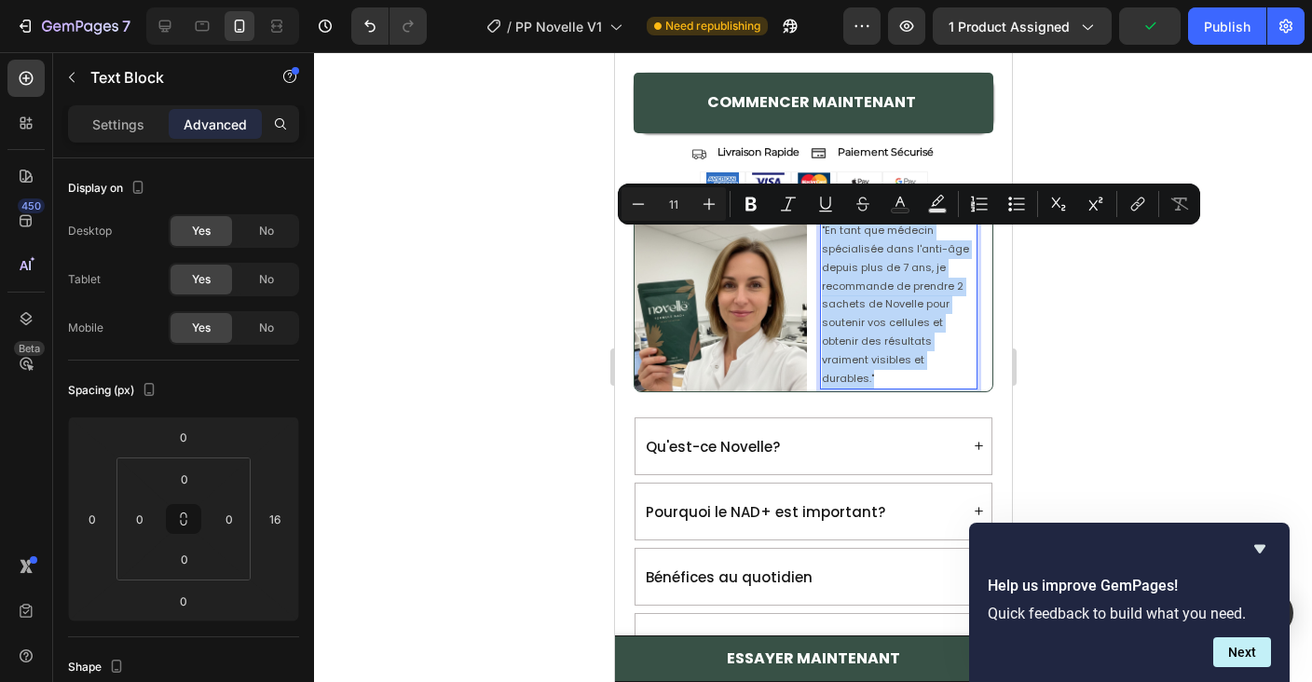
click at [926, 309] on p ""En tant que médecin spécialisée dans l'anti-âge depuis plus de 7 ans, je recom…" at bounding box center [898, 305] width 154 height 166
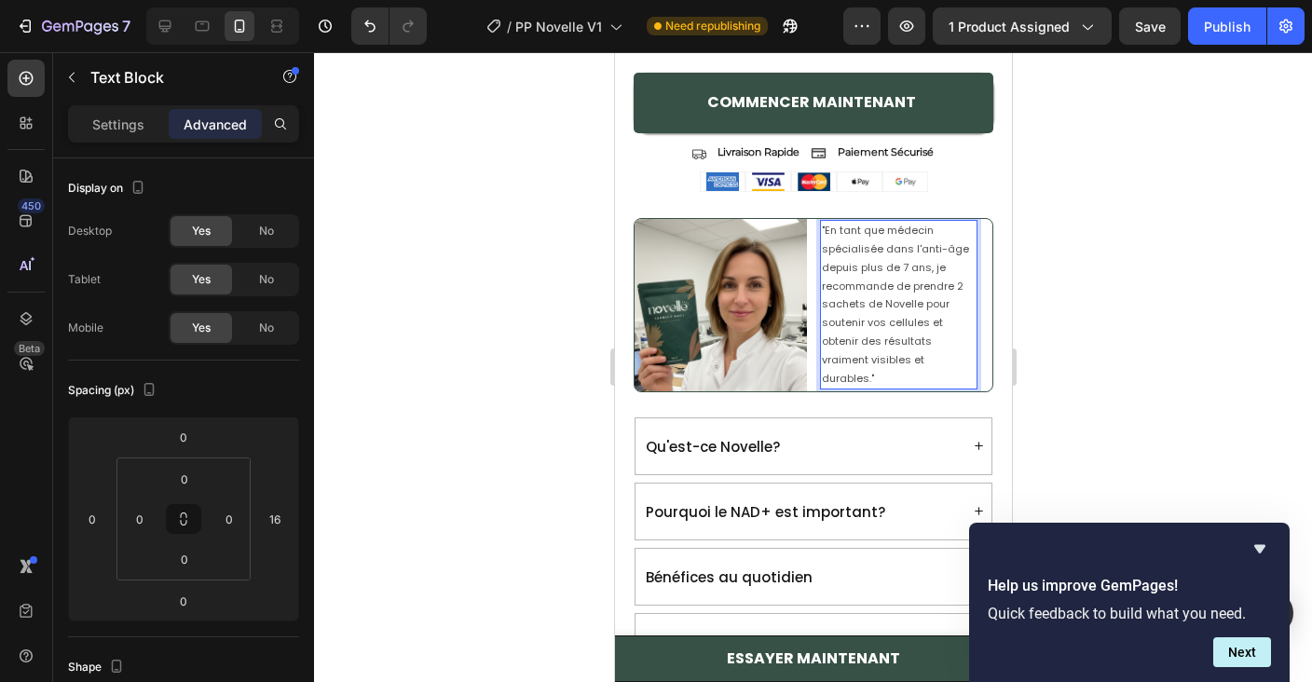
click at [926, 309] on p ""En tant que médecin spécialisée dans l'anti-âge depuis plus de 7 ans, je recom…" at bounding box center [898, 305] width 154 height 166
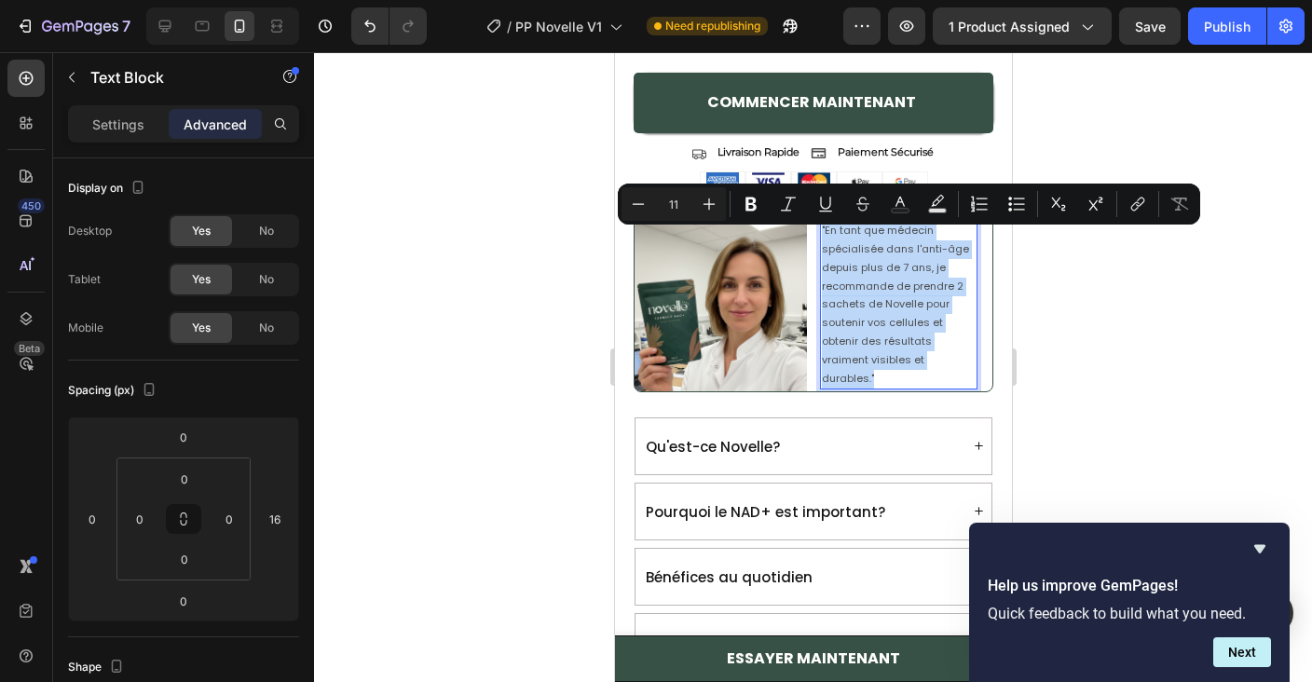
click at [865, 284] on p ""En tant que médecin spécialisée dans l'anti-âge depuis plus de 7 ans, je recom…" at bounding box center [898, 305] width 154 height 166
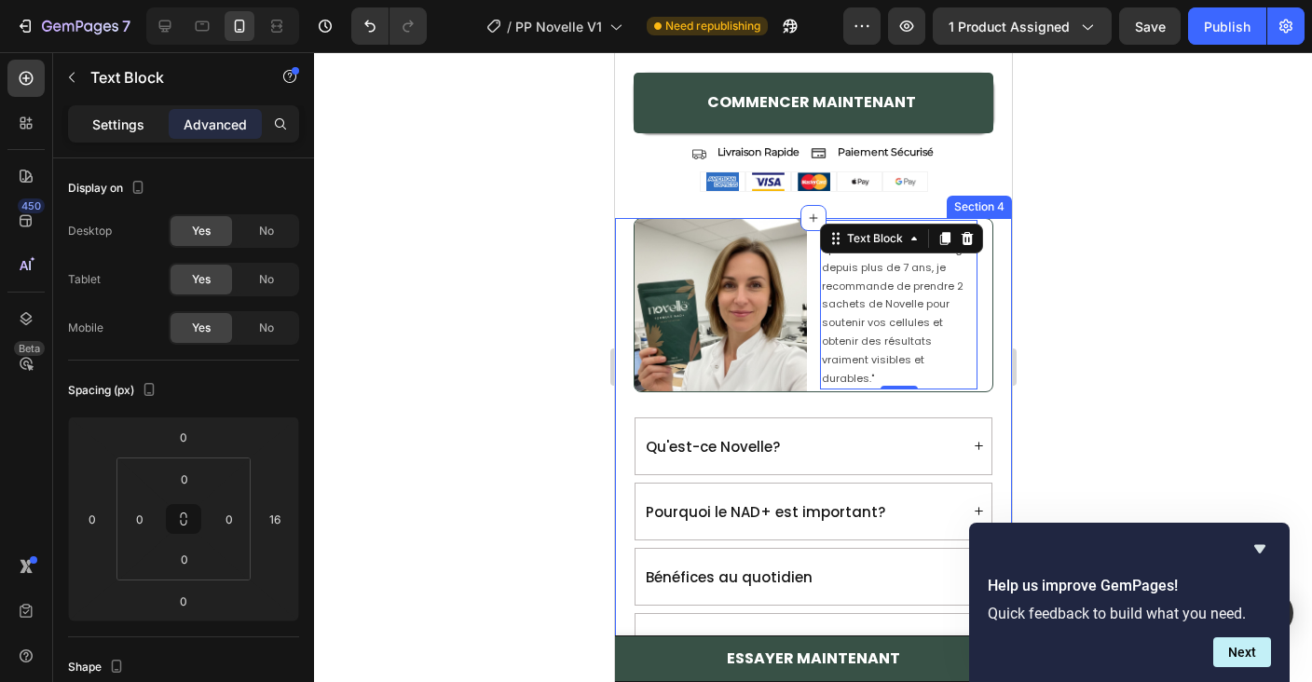
click at [90, 119] on div "Settings" at bounding box center [118, 124] width 93 height 30
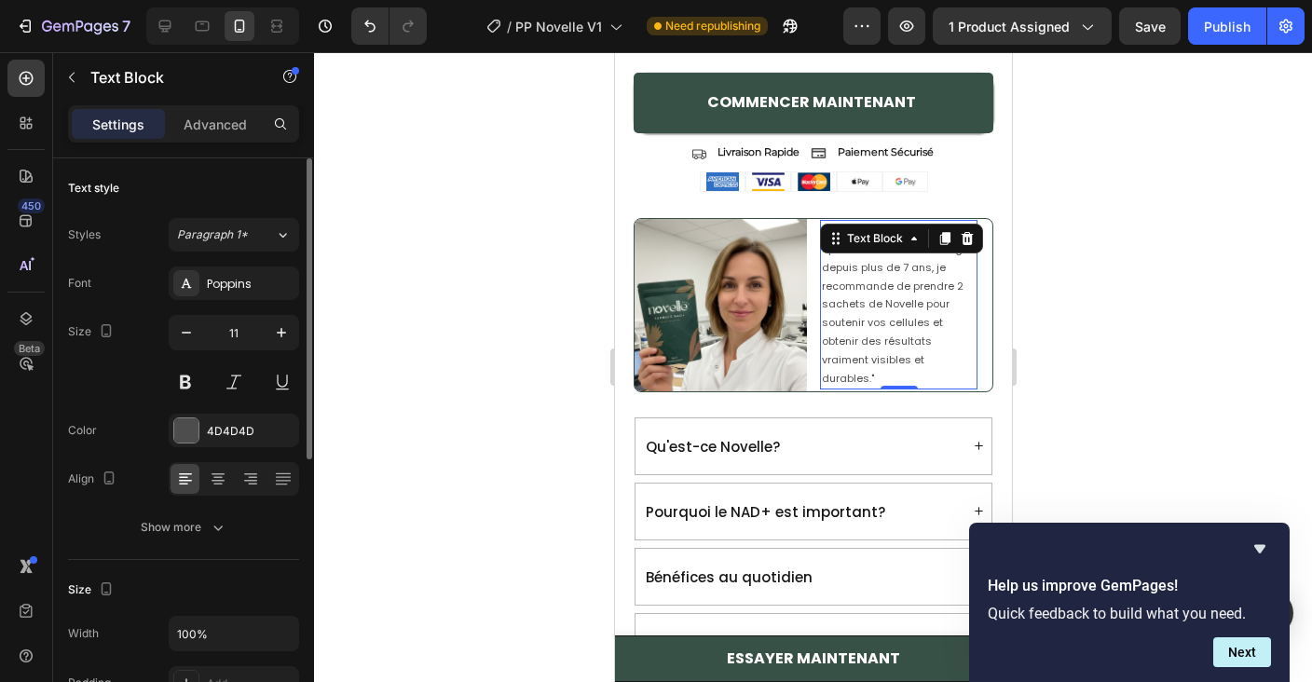
click at [189, 350] on div "11" at bounding box center [234, 357] width 130 height 84
click at [192, 343] on button "button" at bounding box center [187, 333] width 34 height 34
type input "10"
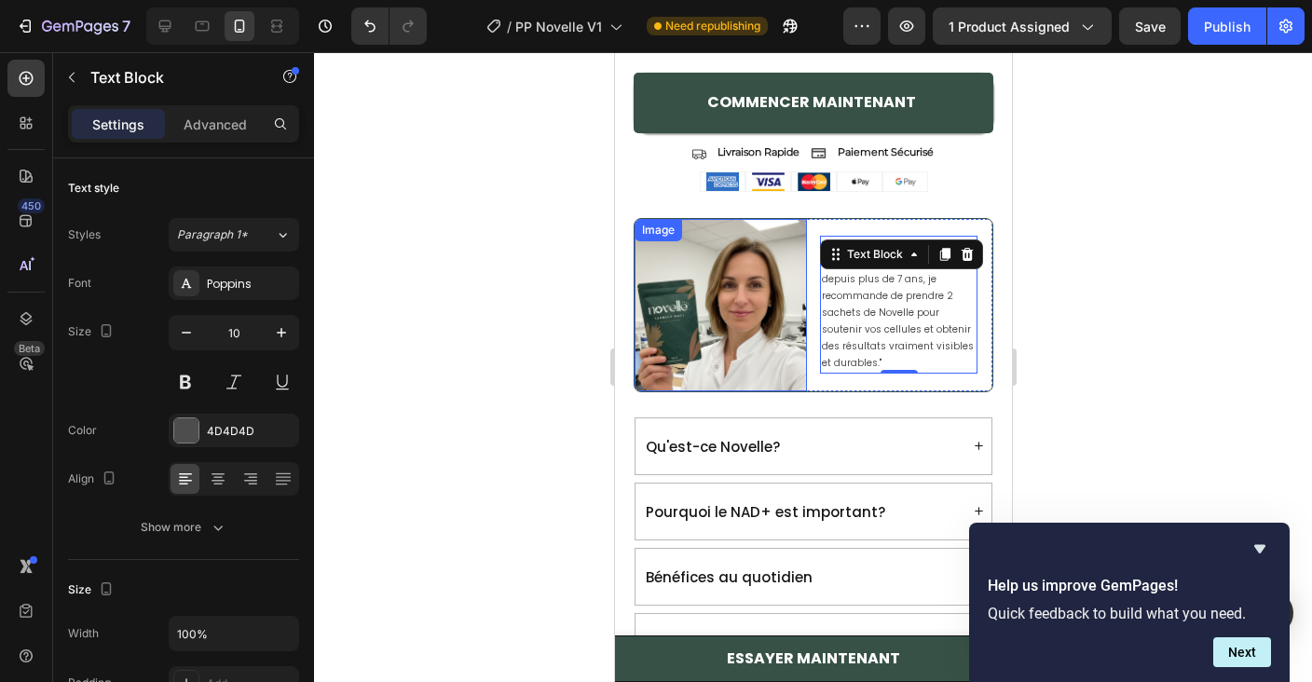
click at [802, 388] on img at bounding box center [720, 305] width 172 height 172
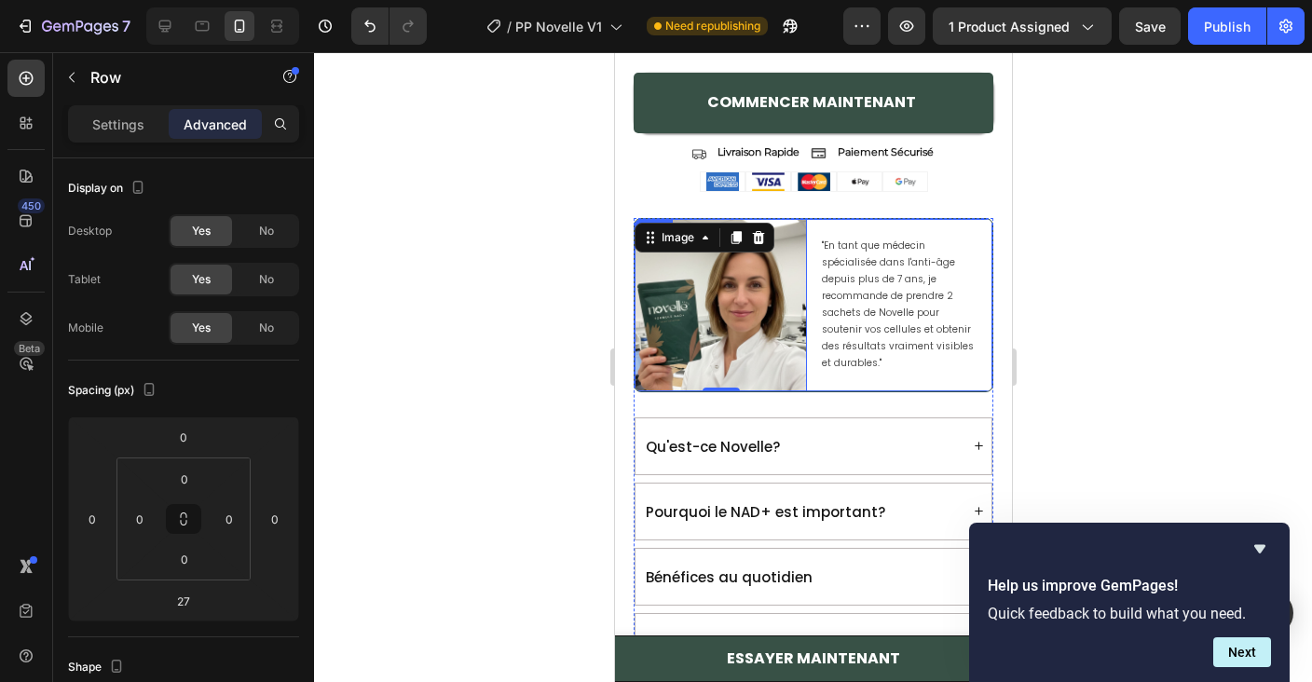
click at [849, 227] on div ""En tant que médecin spécialisée dans l'anti-âge depuis plus de 7 ans, je recom…" at bounding box center [905, 305] width 172 height 172
click at [1228, 37] on button "Publish" at bounding box center [1227, 25] width 78 height 37
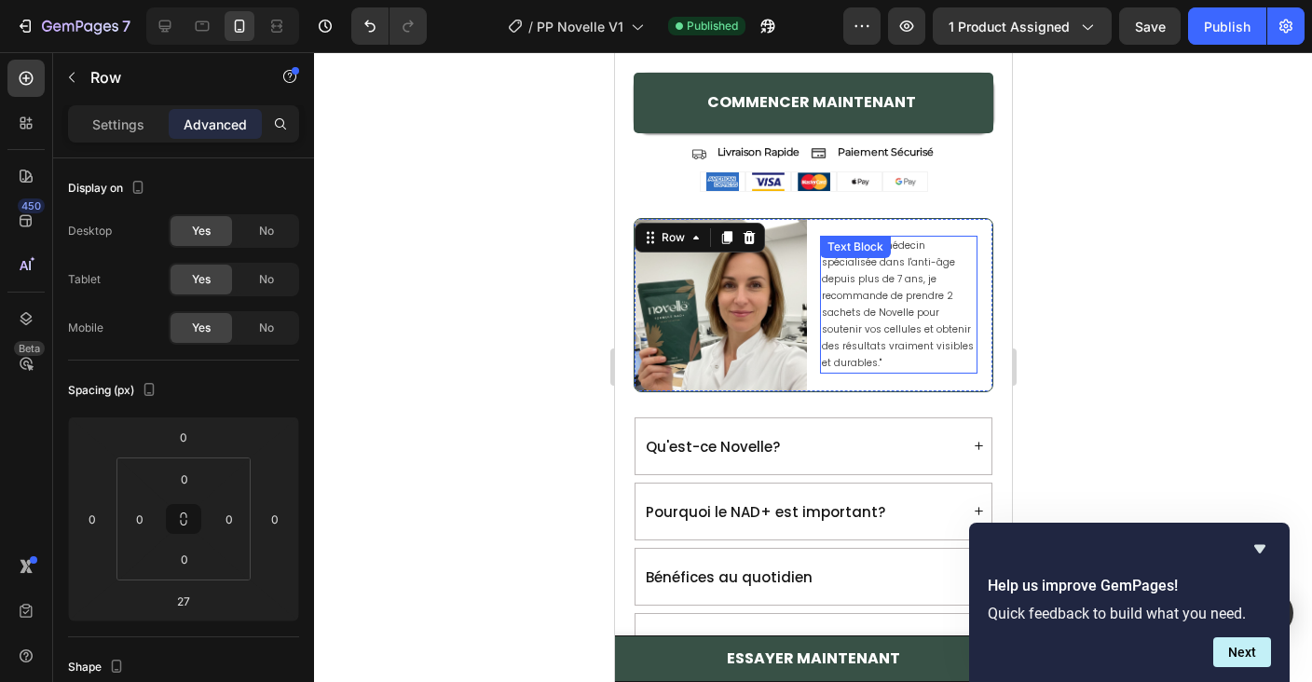
click at [945, 291] on p ""En tant que médecin spécialisée dans l'anti-âge depuis plus de 7 ans, je recom…" at bounding box center [898, 305] width 154 height 134
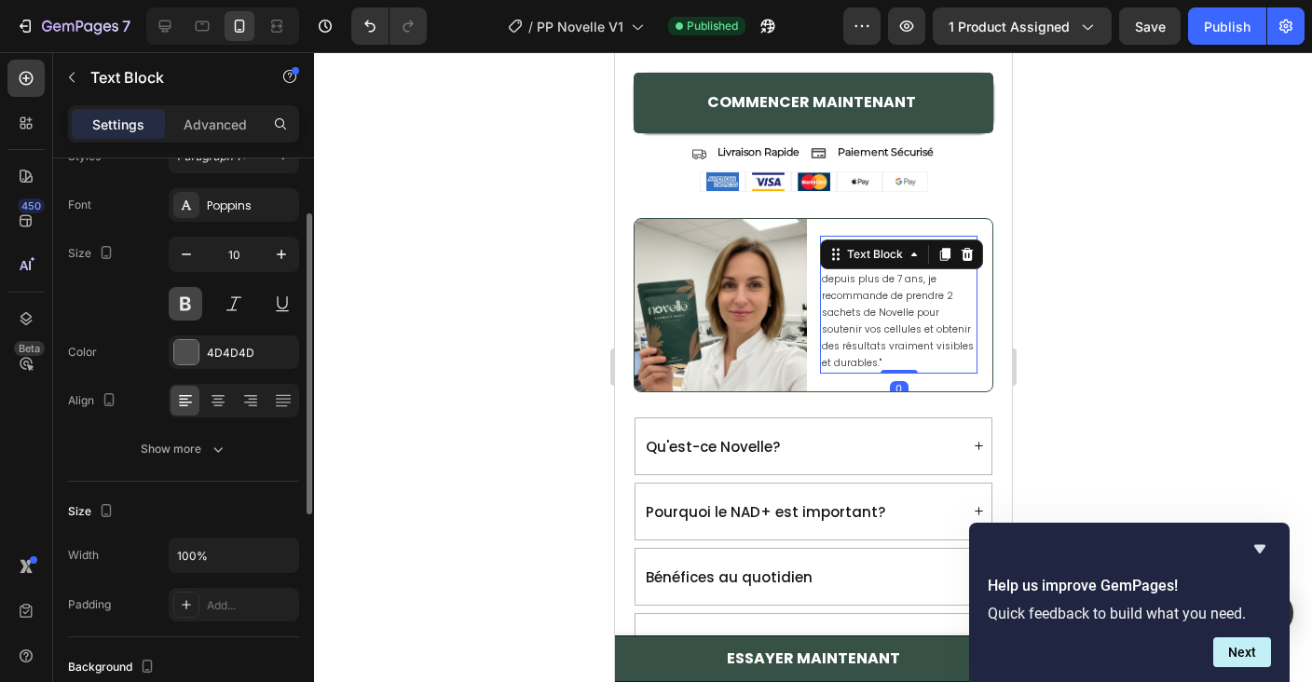
scroll to position [88, 0]
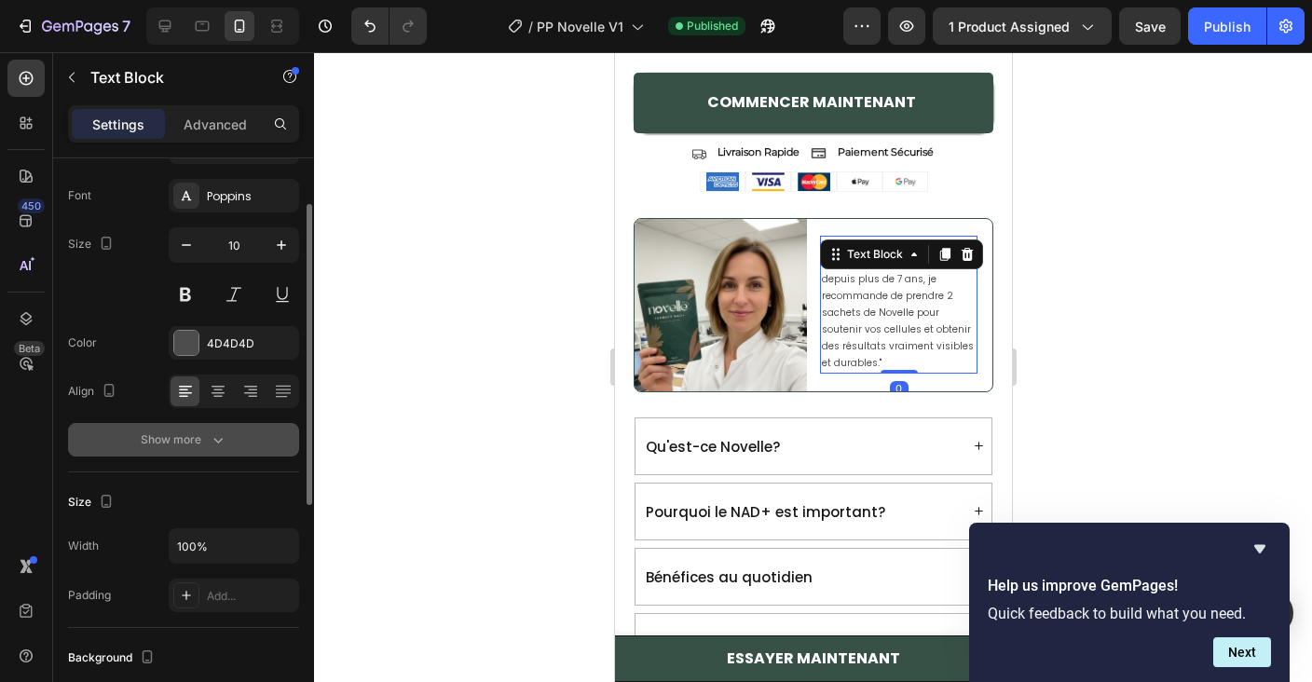
click at [206, 436] on div "Show more" at bounding box center [184, 439] width 87 height 19
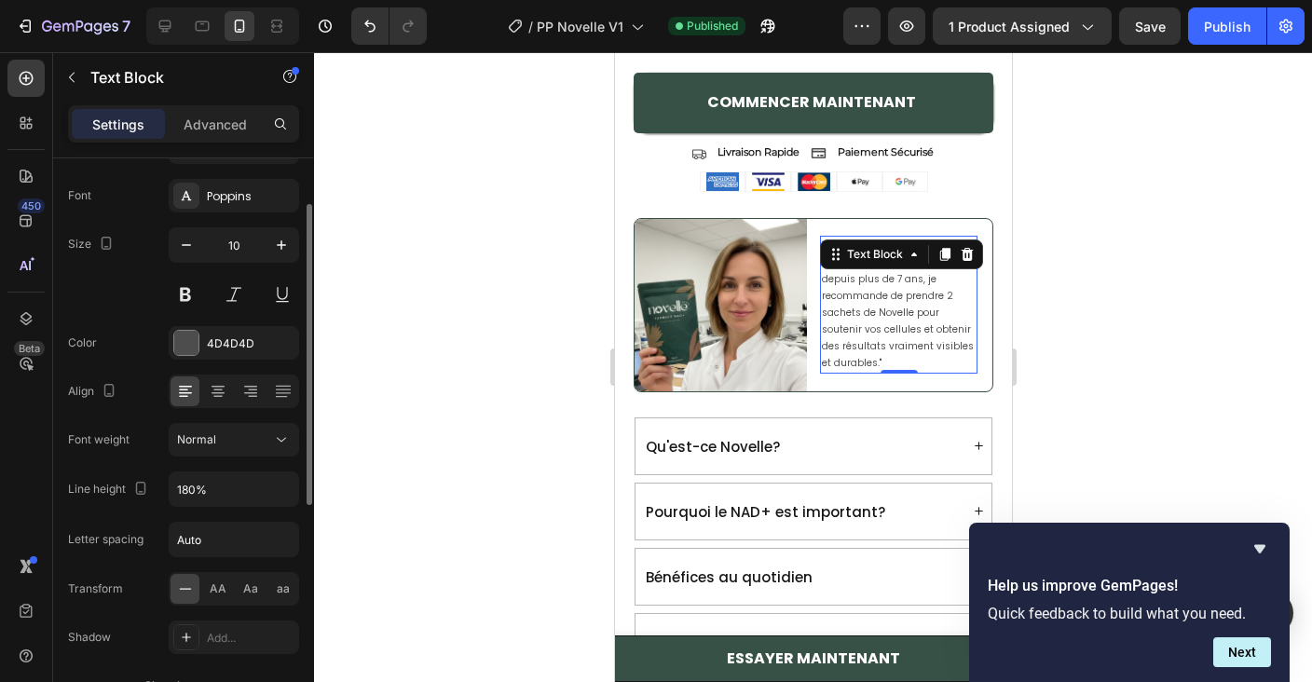
click at [223, 457] on div "Font Poppins Size 10 Color 4D4D4D Align Font weight Normal Line height 180% Let…" at bounding box center [183, 441] width 231 height 524
click at [227, 439] on div "Normal" at bounding box center [224, 439] width 95 height 17
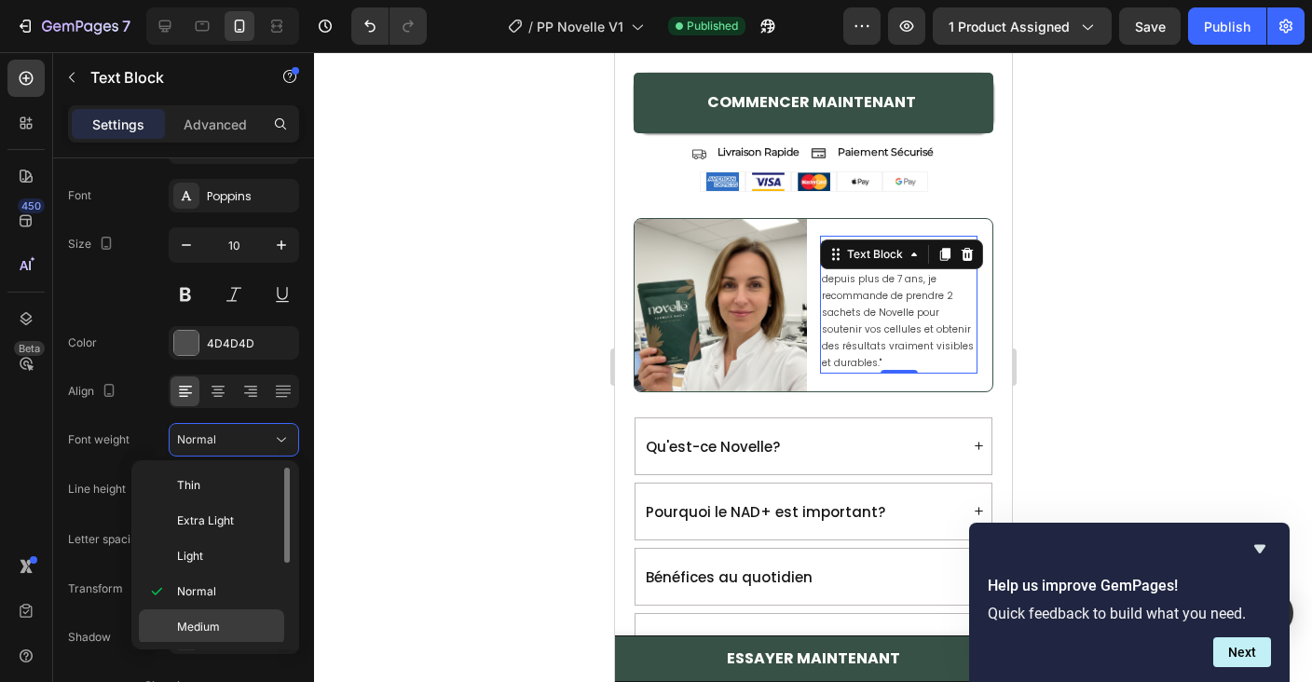
click at [226, 613] on div "Medium" at bounding box center [211, 626] width 145 height 35
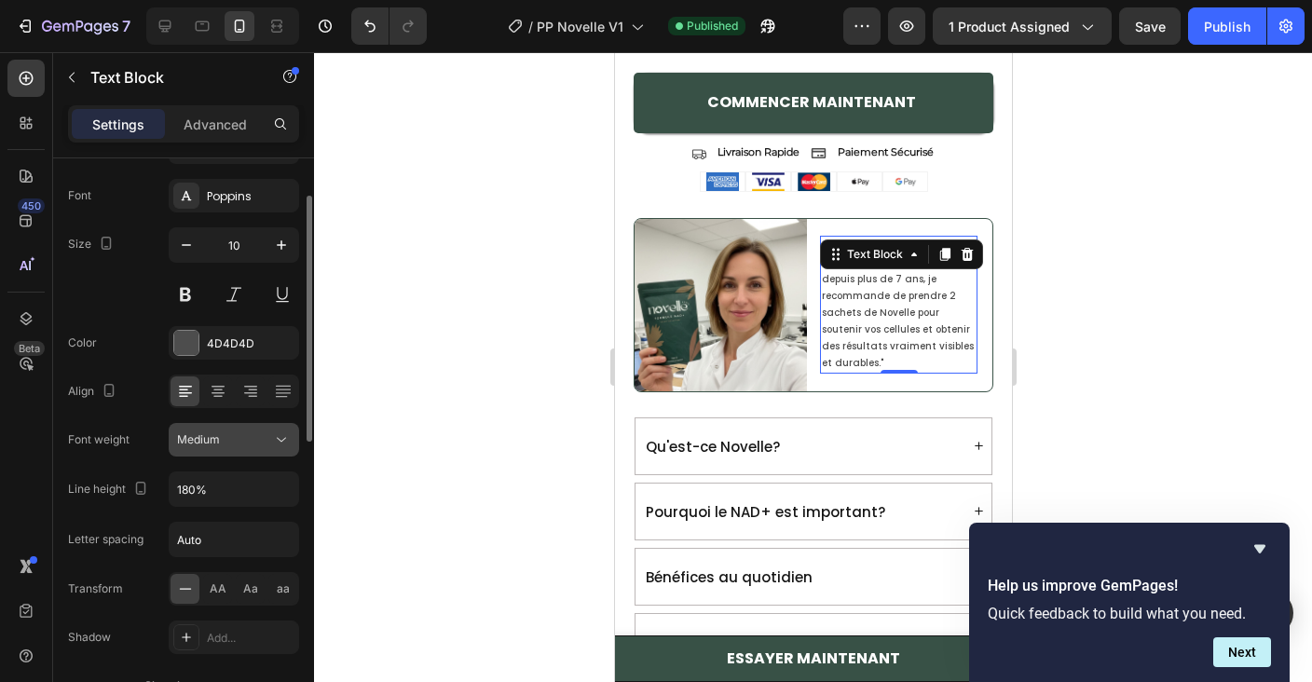
click at [225, 432] on div "Medium" at bounding box center [224, 439] width 95 height 17
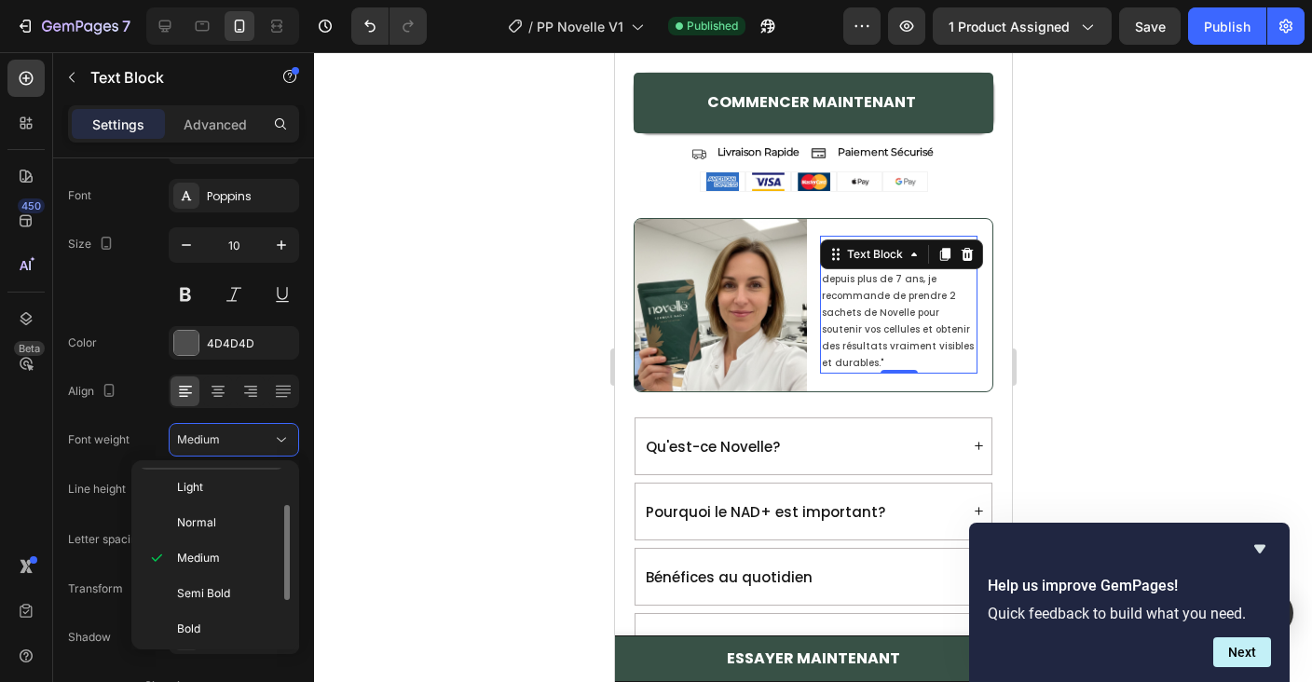
scroll to position [70, 0]
click at [222, 578] on div "Semi Bold" at bounding box center [211, 592] width 145 height 35
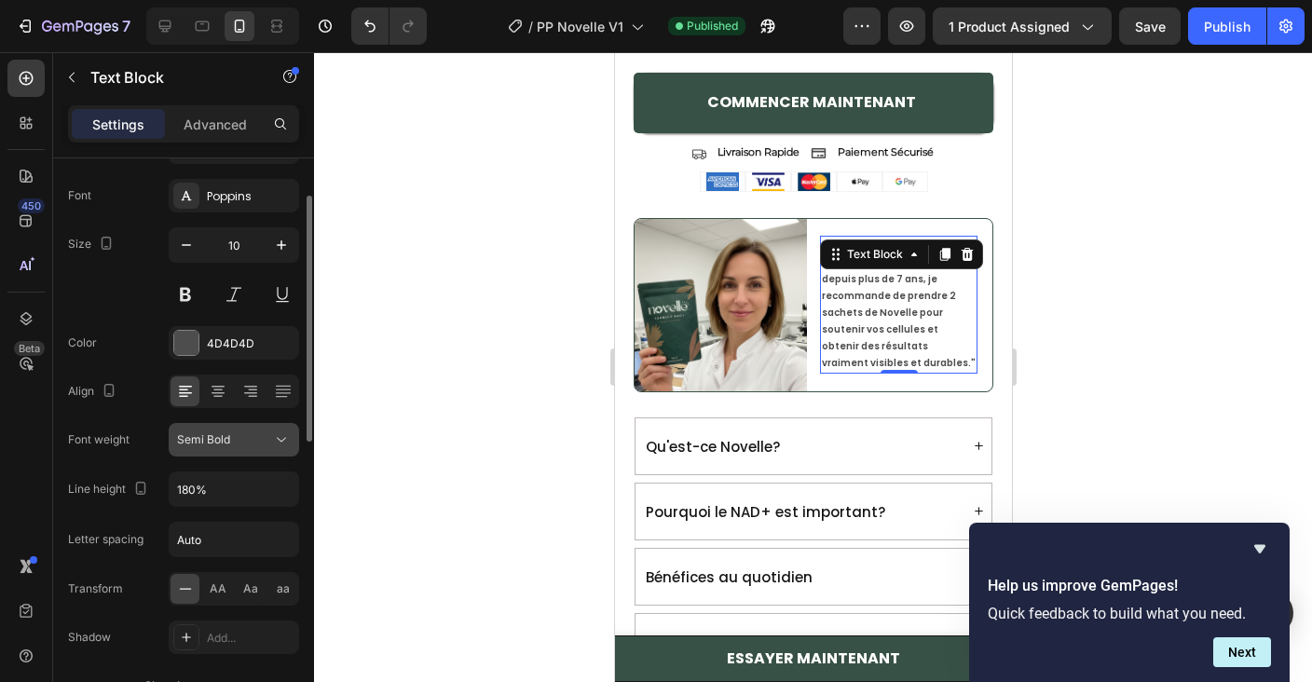
click at [230, 448] on div "Semi Bold" at bounding box center [234, 439] width 114 height 19
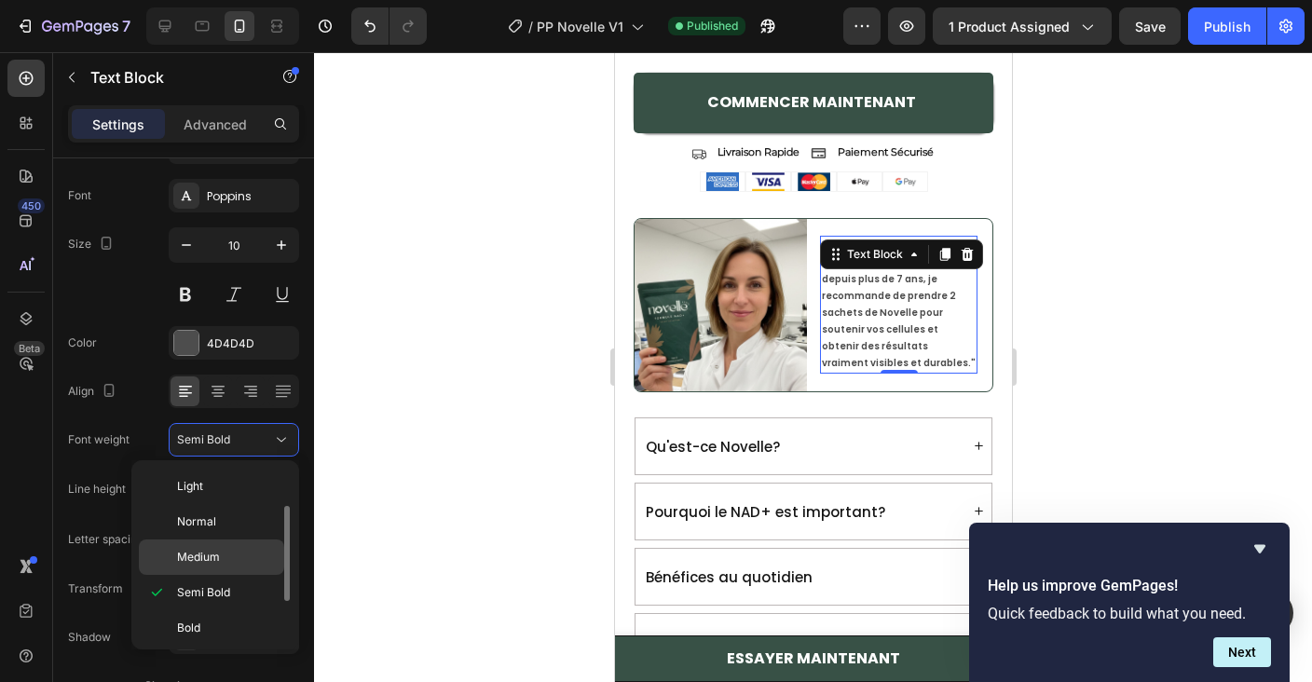
click at [225, 549] on p "Medium" at bounding box center [226, 557] width 99 height 17
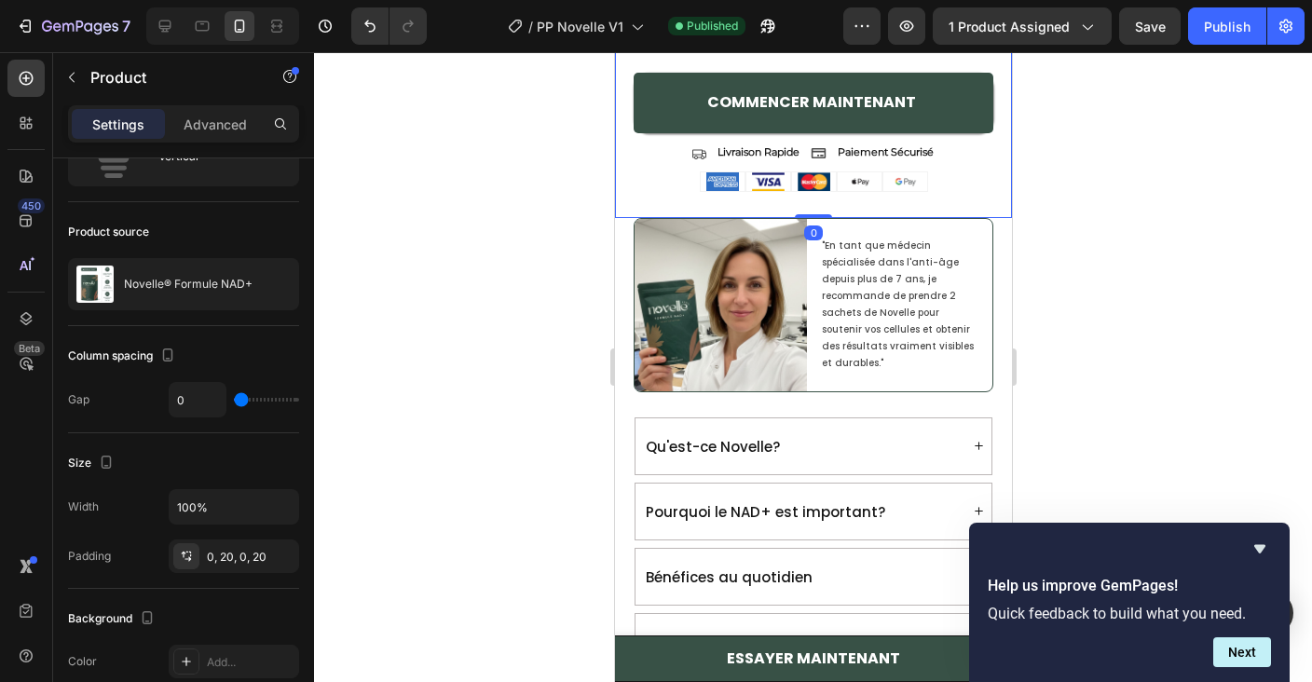
scroll to position [0, 0]
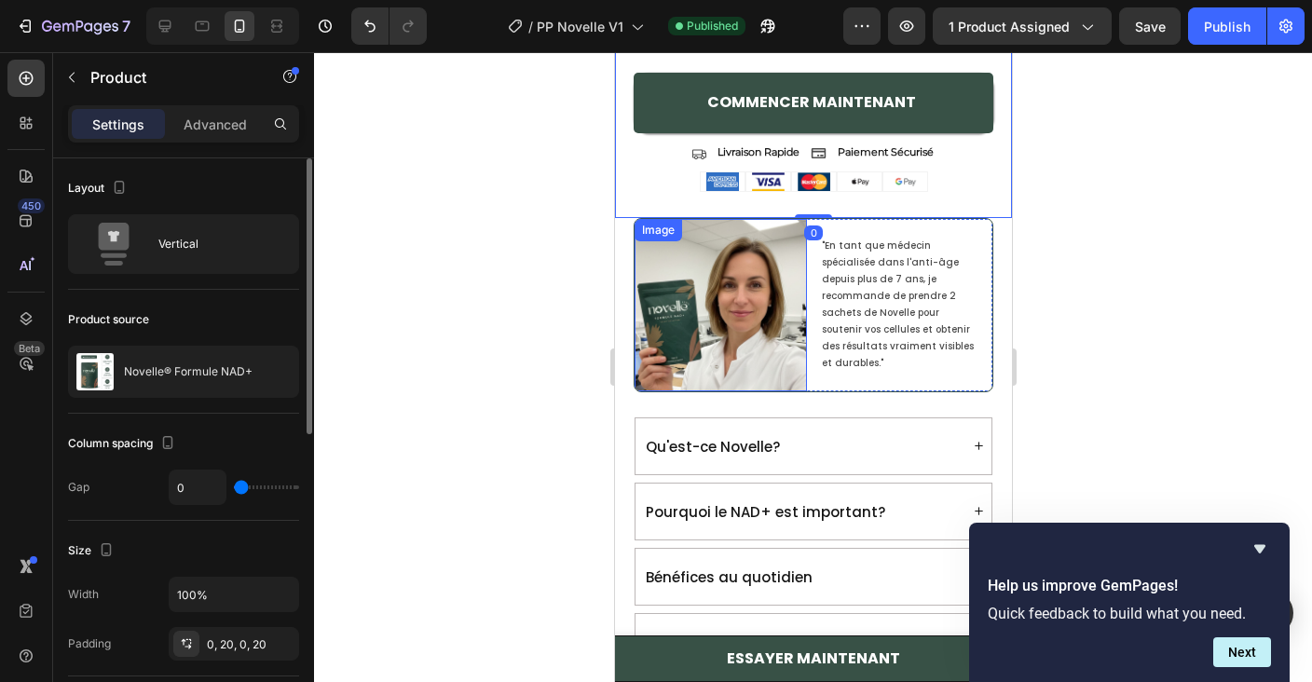
click at [683, 257] on img at bounding box center [720, 305] width 172 height 172
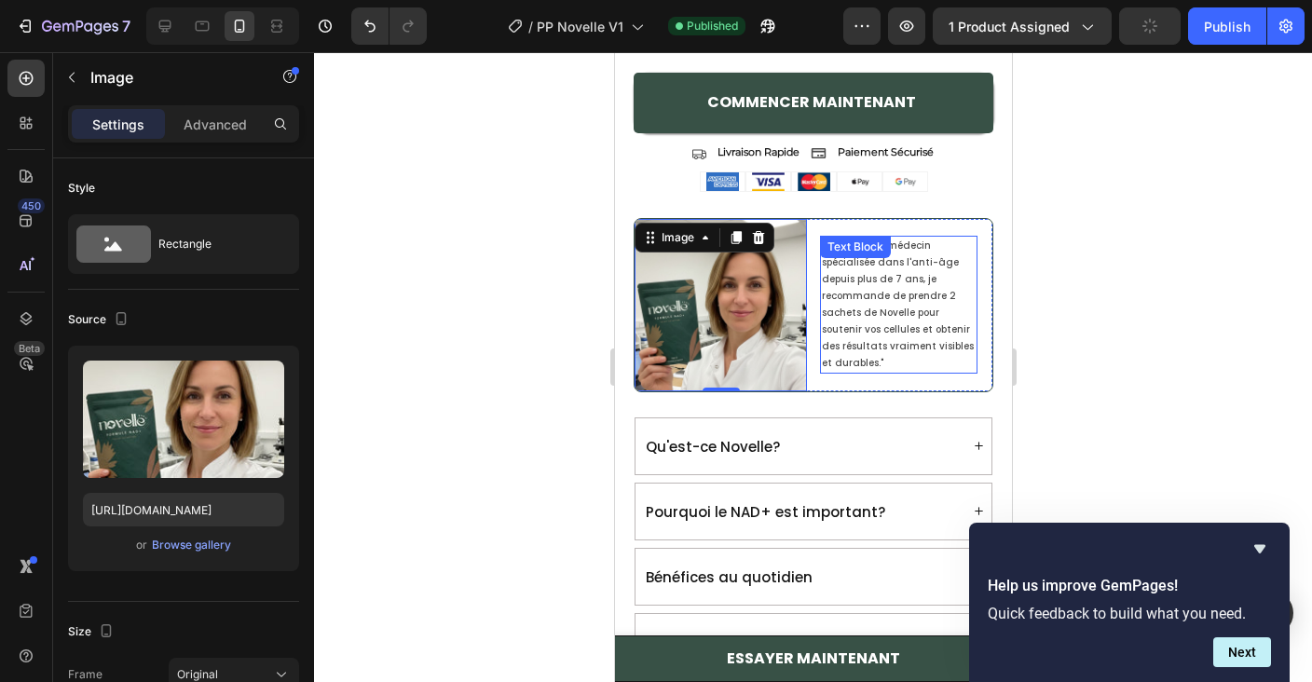
click at [920, 289] on p ""En tant que médecin spécialisée dans l'anti-âge depuis plus de 7 ans, je recom…" at bounding box center [898, 305] width 154 height 134
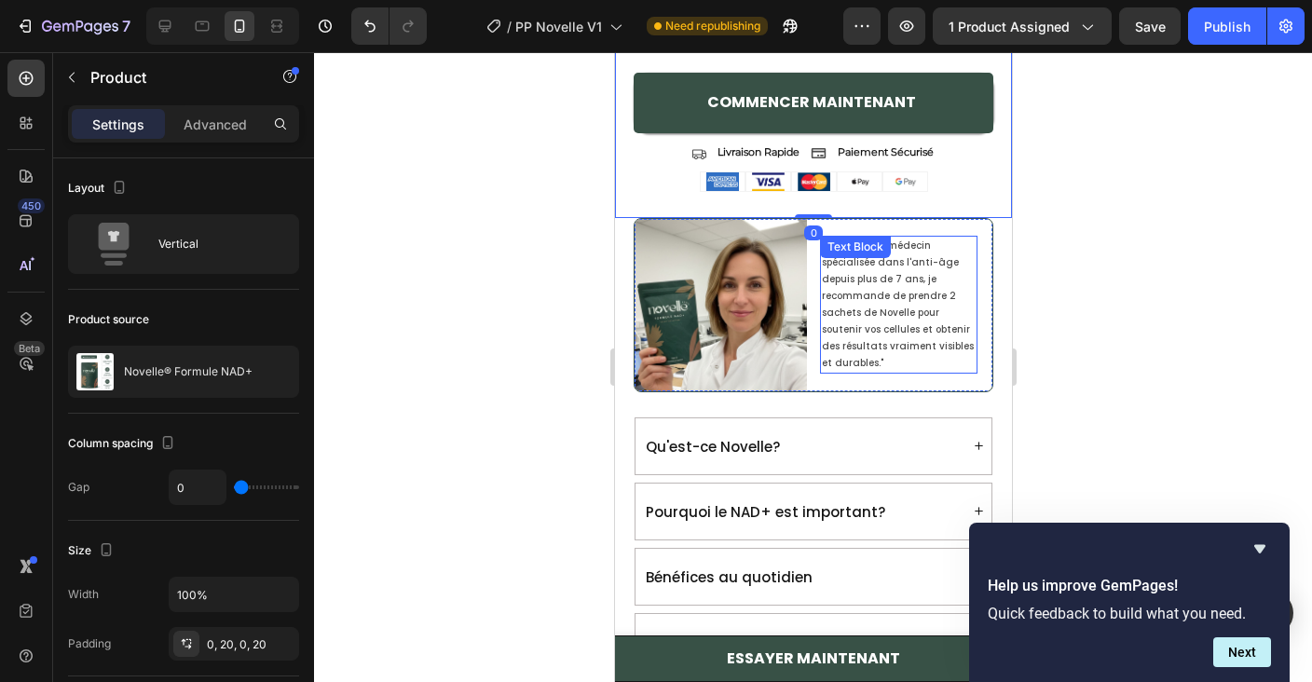
click at [890, 289] on p ""En tant que médecin spécialisée dans l'anti-âge depuis plus de 7 ans, je recom…" at bounding box center [898, 305] width 154 height 134
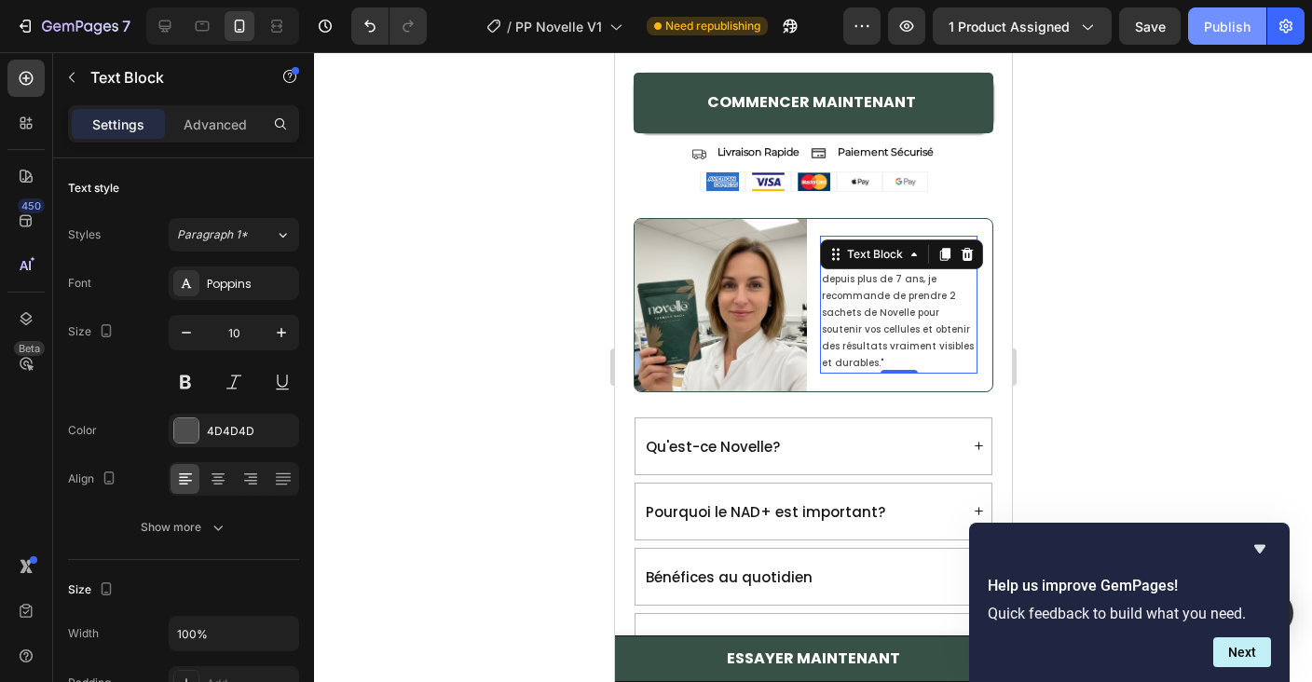
click at [1231, 25] on div "Publish" at bounding box center [1227, 27] width 47 height 20
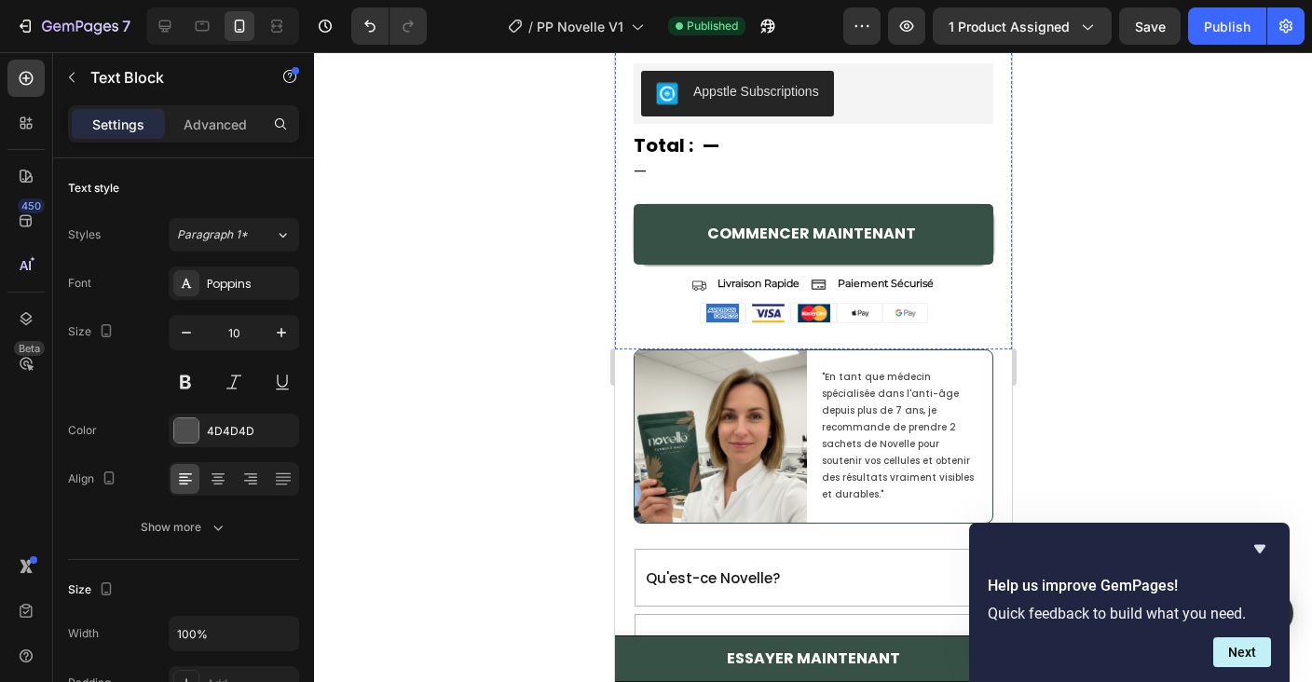
scroll to position [1953, 0]
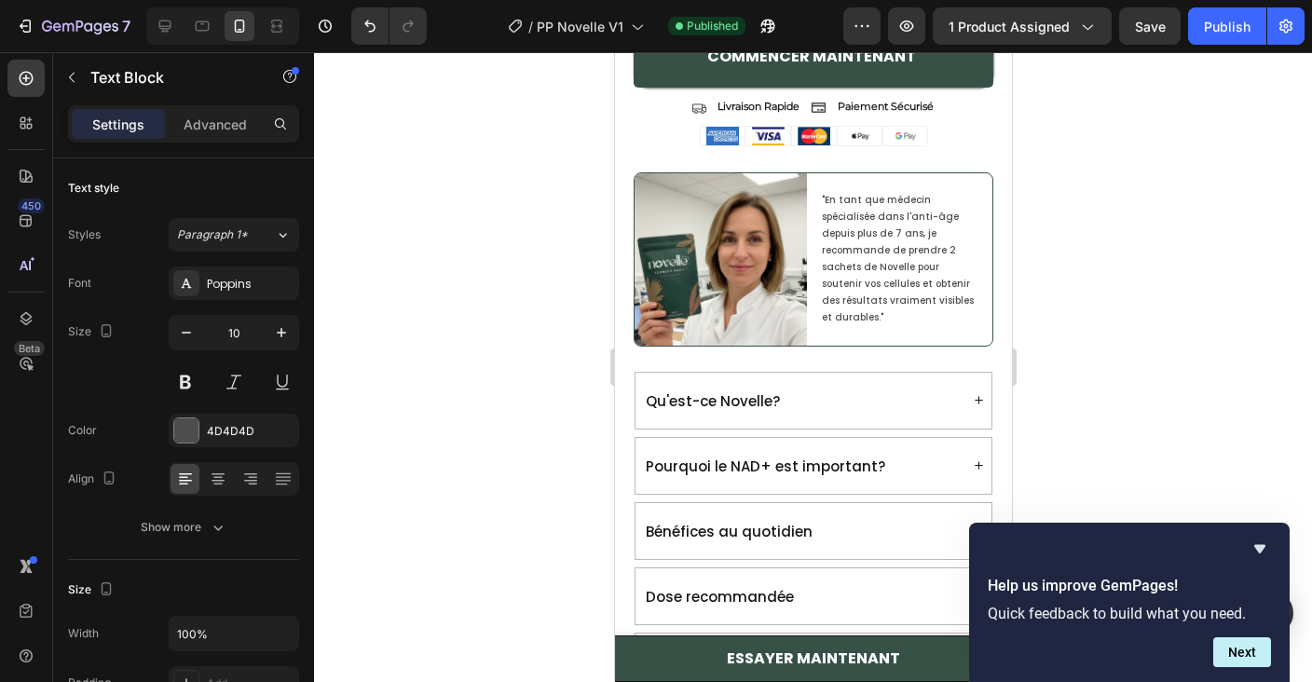
click at [885, 236] on p ""En tant que médecin spécialisée dans l'anti-âge depuis plus de 7 ans, je recom…" at bounding box center [898, 259] width 154 height 134
click at [867, 217] on p ""En tant que médecin spécialisée dans l'anti-âge depuis plus de 7 ans, je recom…" at bounding box center [898, 259] width 154 height 134
click at [842, 333] on div ""En tant que médecin spécialisée dans l'anti-âge depuis plus de 7 ans, je recom…" at bounding box center [905, 259] width 172 height 172
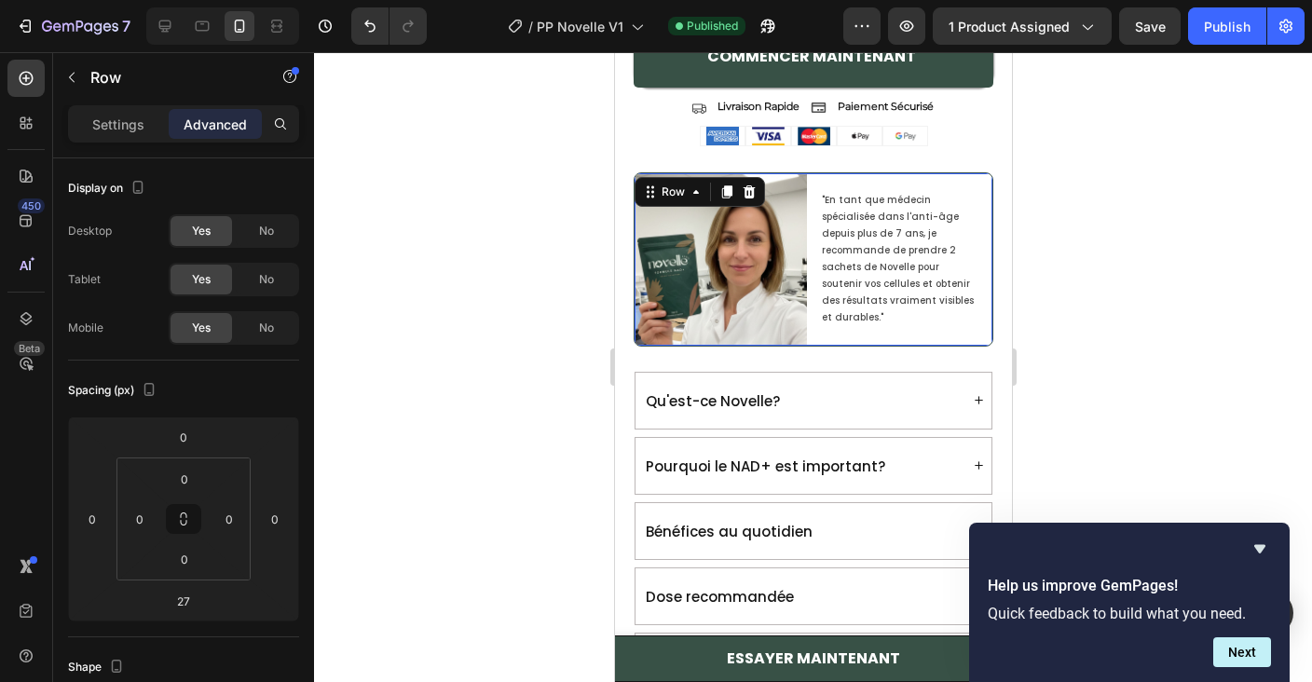
click at [842, 333] on div ""En tant que médecin spécialisée dans l'anti-âge depuis plus de 7 ans, je recom…" at bounding box center [905, 259] width 172 height 172
click at [868, 269] on p ""En tant que médecin spécialisée dans l'anti-âge depuis plus de 7 ans, je recom…" at bounding box center [898, 259] width 154 height 134
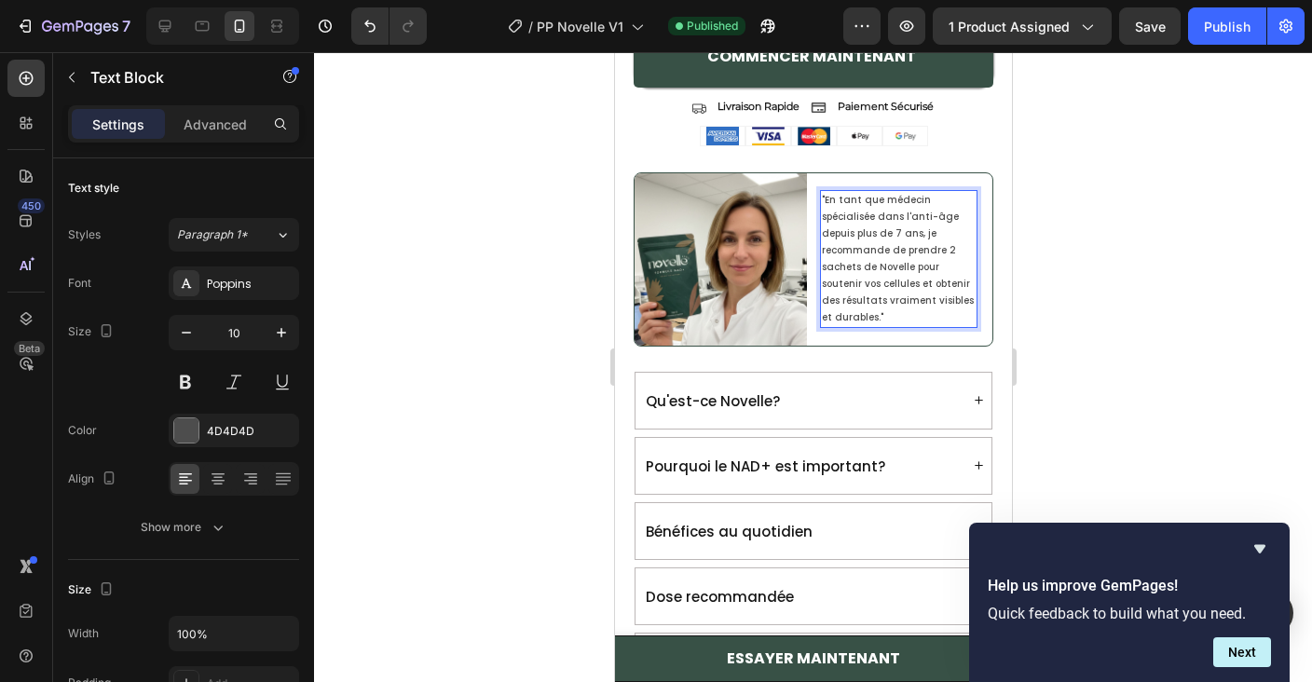
click at [868, 269] on p ""En tant que médecin spécialisée dans l'anti-âge depuis plus de 7 ans, je recom…" at bounding box center [898, 259] width 154 height 134
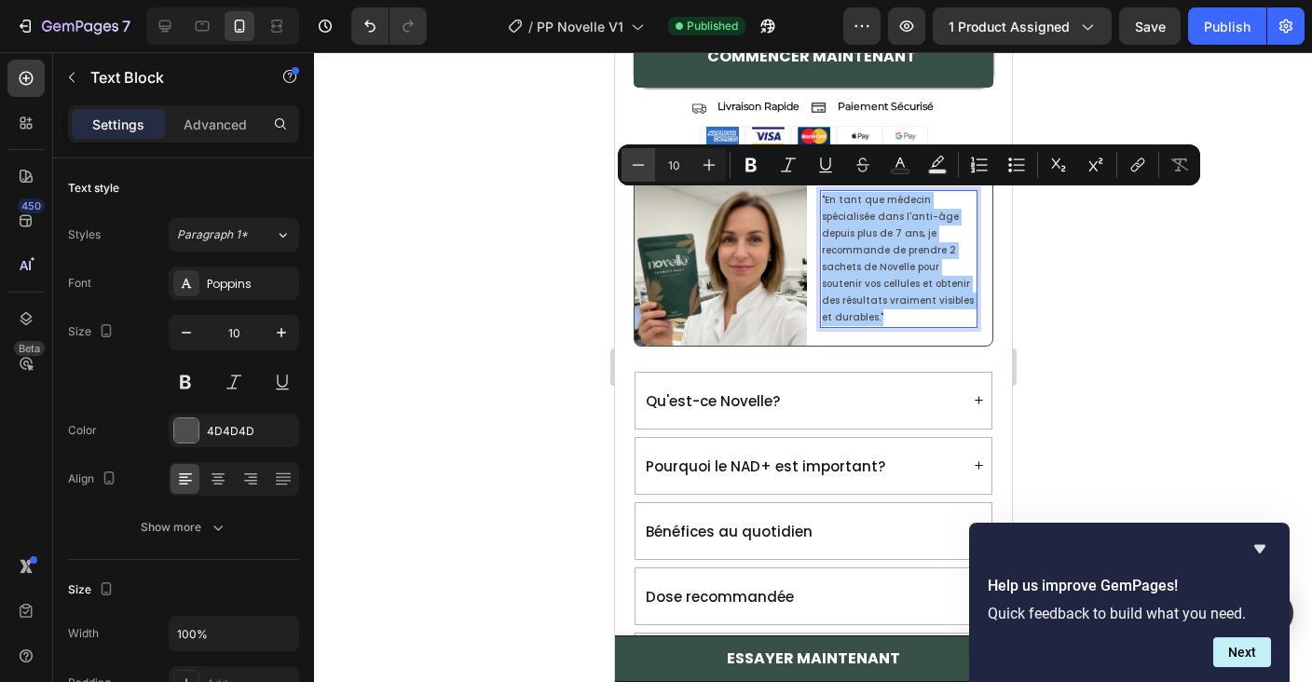
click at [640, 165] on icon "Editor contextual toolbar" at bounding box center [639, 164] width 12 height 1
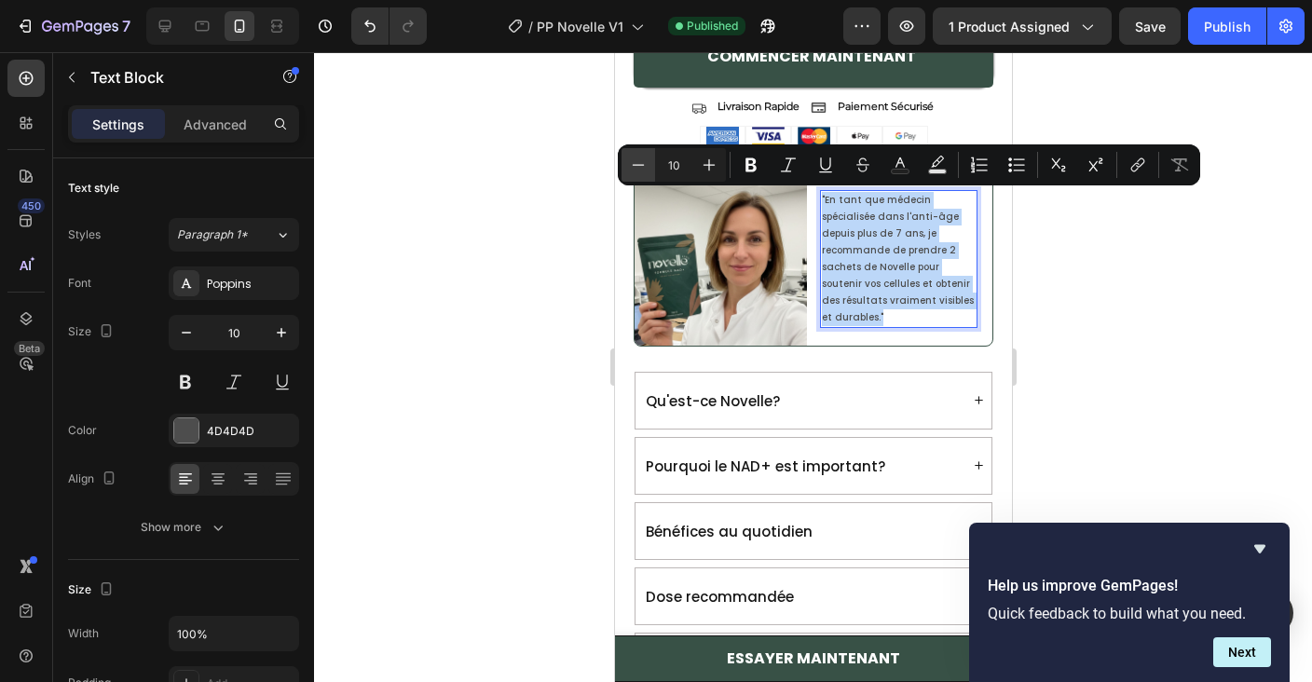
type input "9"
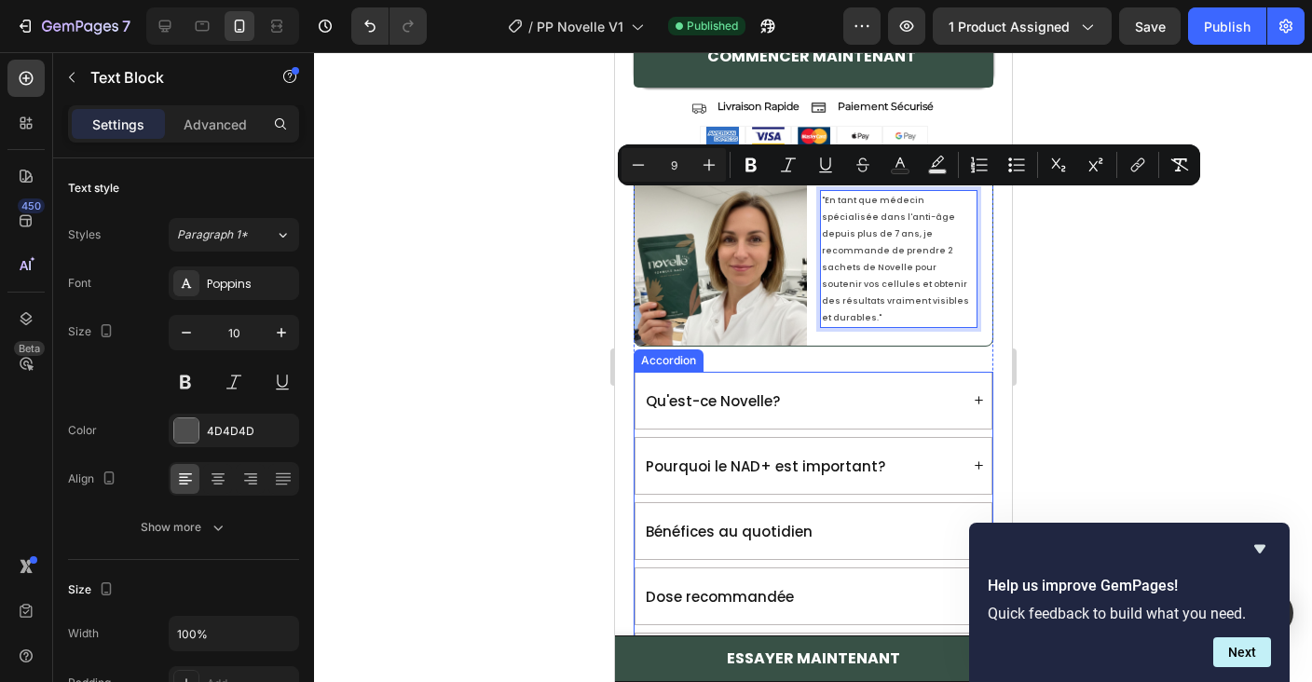
click at [966, 453] on div "Pourquoi le NAD+ est important?" at bounding box center [812, 466] width 356 height 56
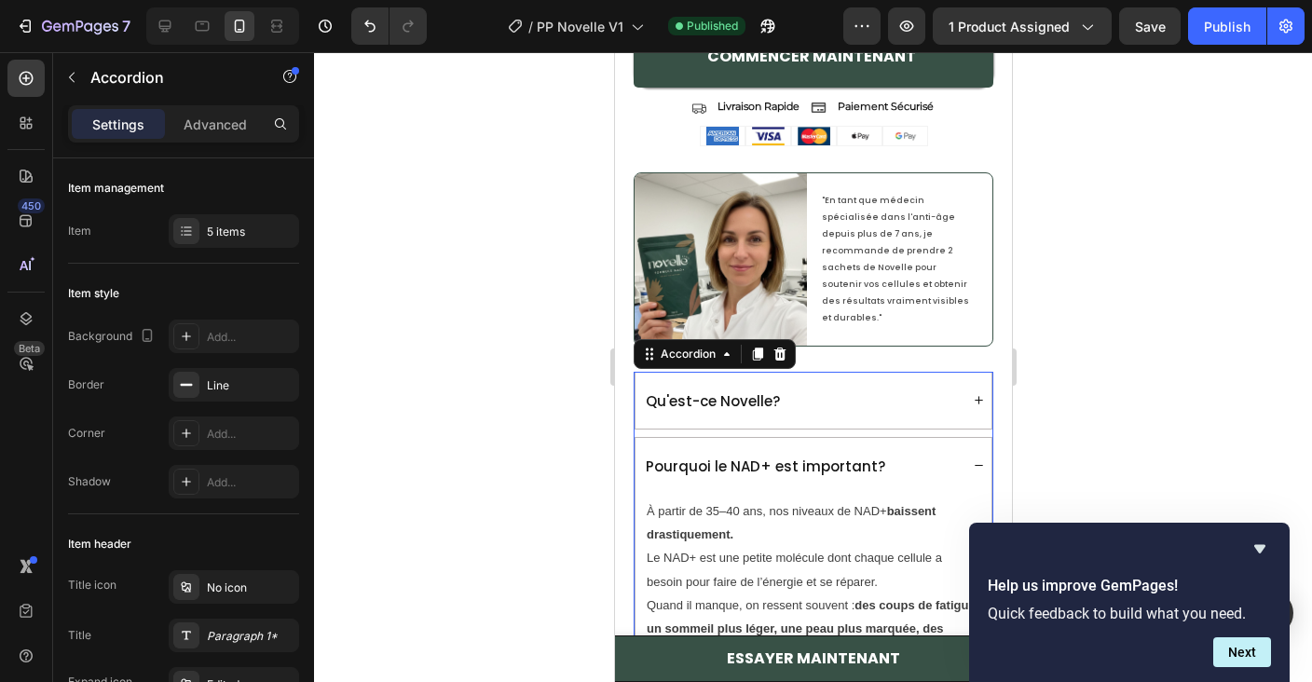
click at [898, 448] on div "Pourquoi le NAD+ est important?" at bounding box center [800, 465] width 316 height 41
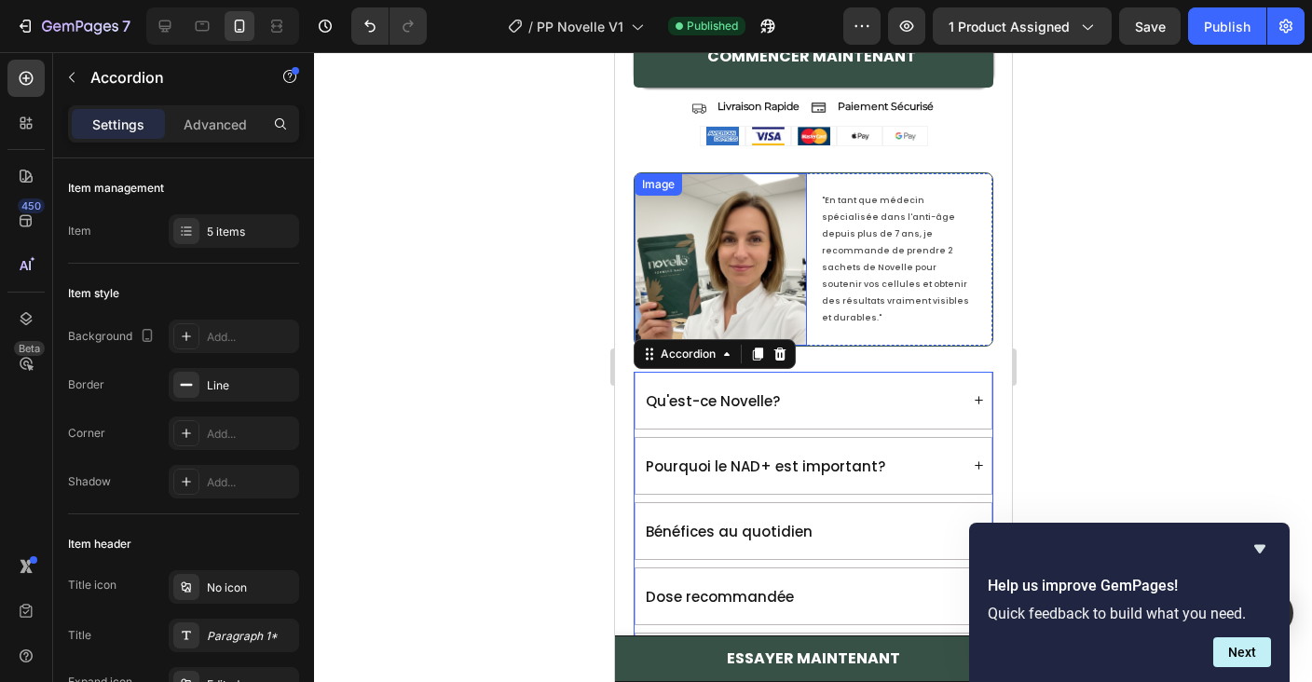
click at [708, 216] on img at bounding box center [720, 259] width 172 height 172
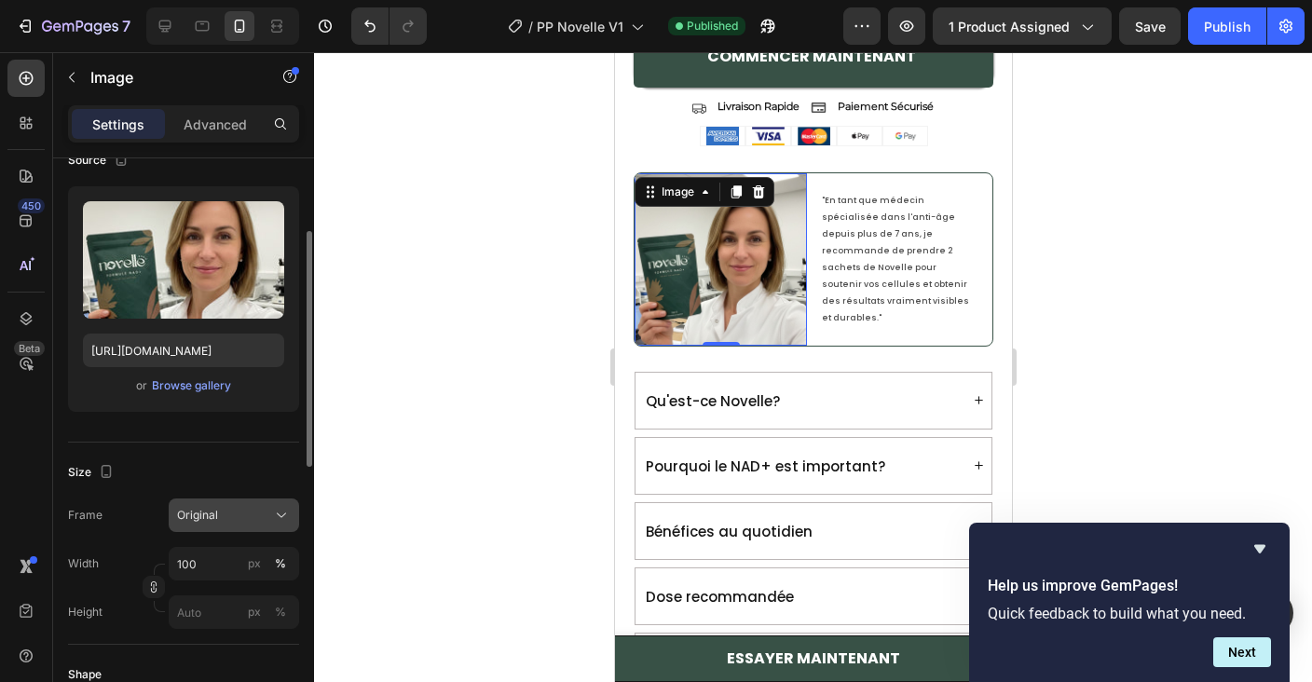
scroll to position [165, 0]
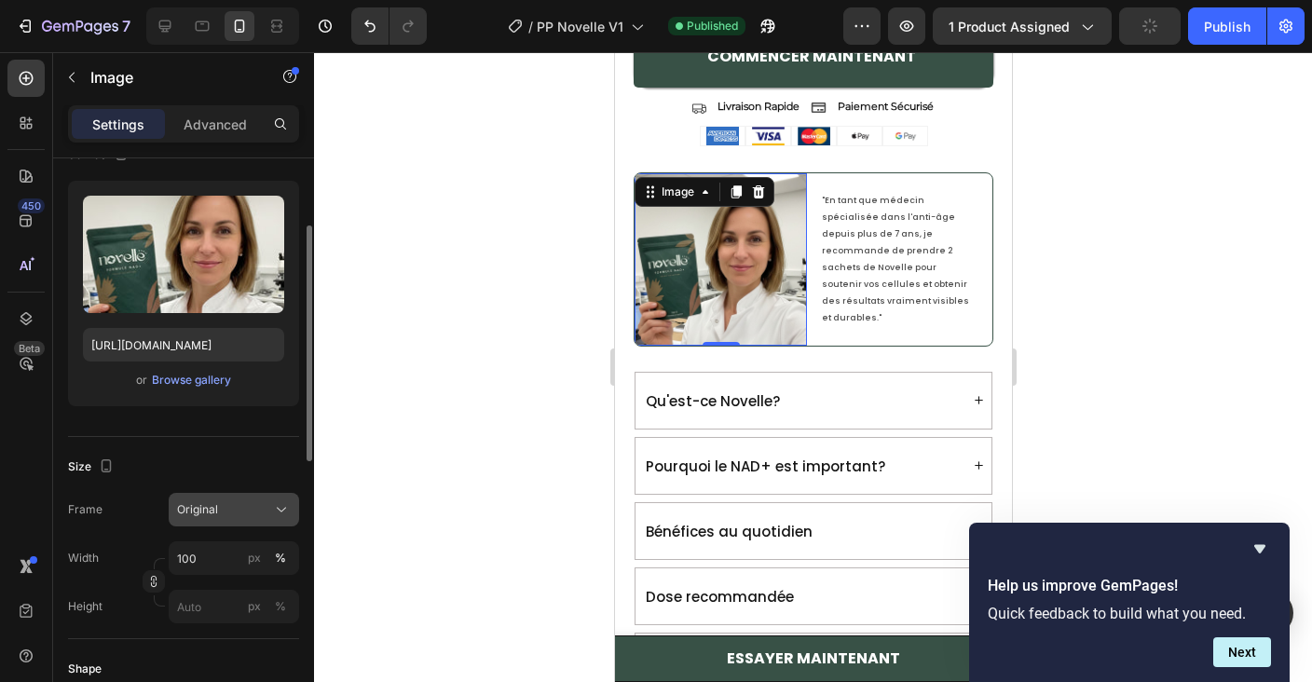
click at [236, 511] on div "Original" at bounding box center [222, 509] width 91 height 17
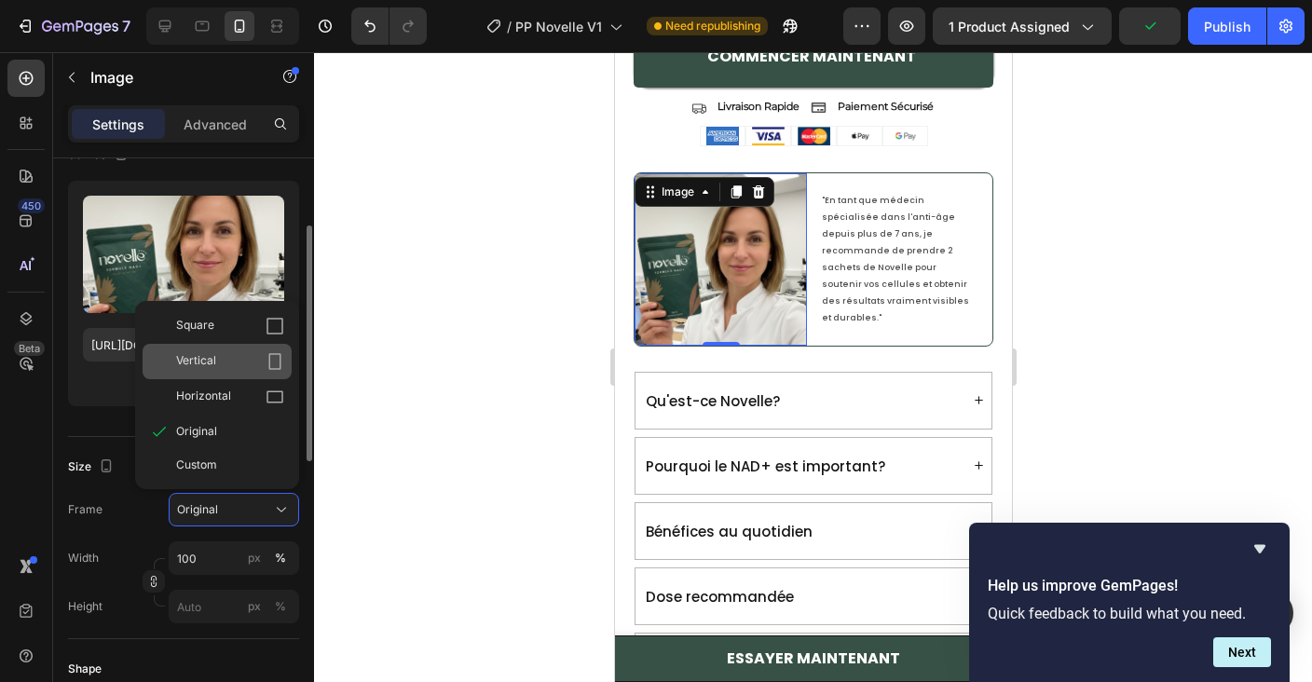
click at [210, 346] on div "Vertical" at bounding box center [217, 361] width 149 height 35
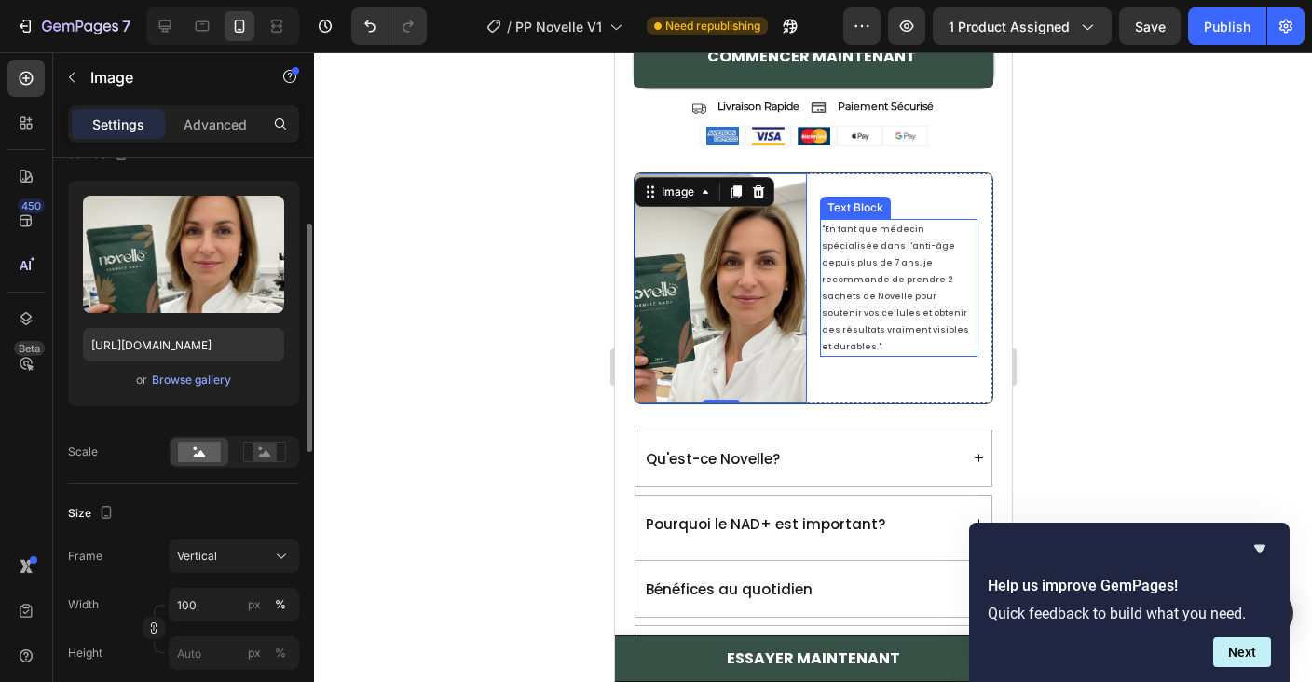
click at [842, 292] on span ""En tant que médecin spécialisée dans l'anti-âge depuis plus de 7 ans, je recom…" at bounding box center [894, 288] width 147 height 129
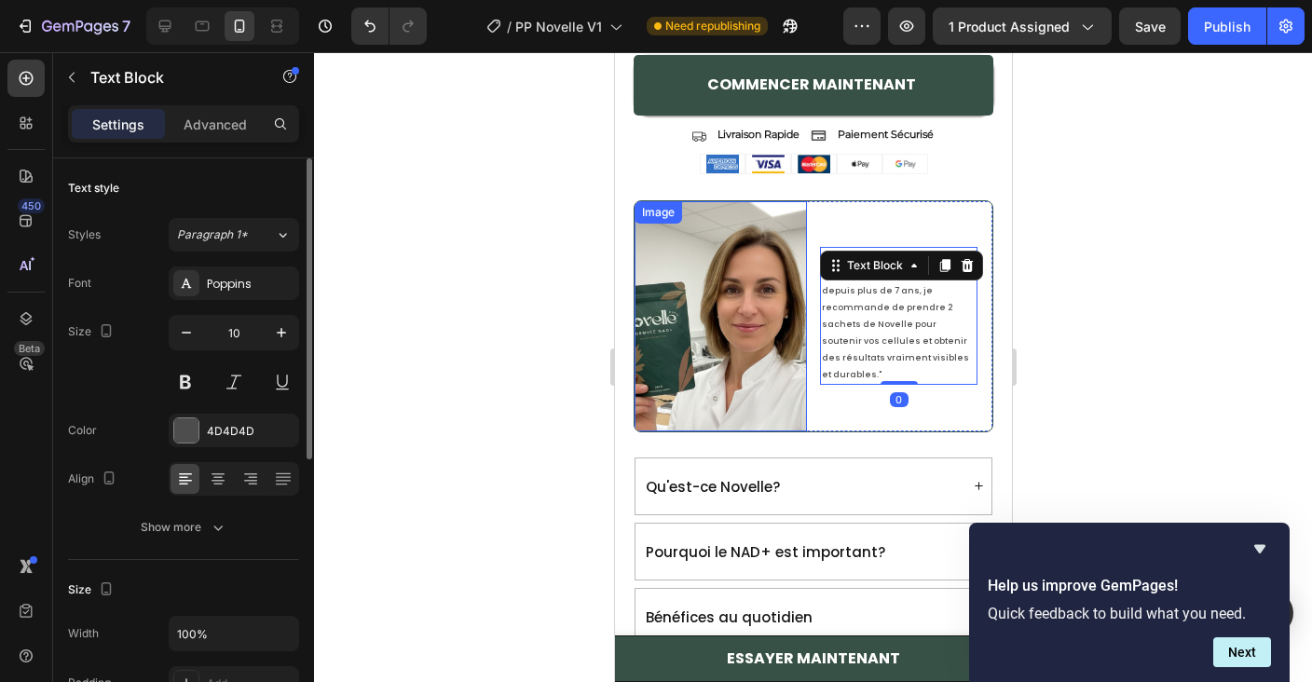
scroll to position [1932, 0]
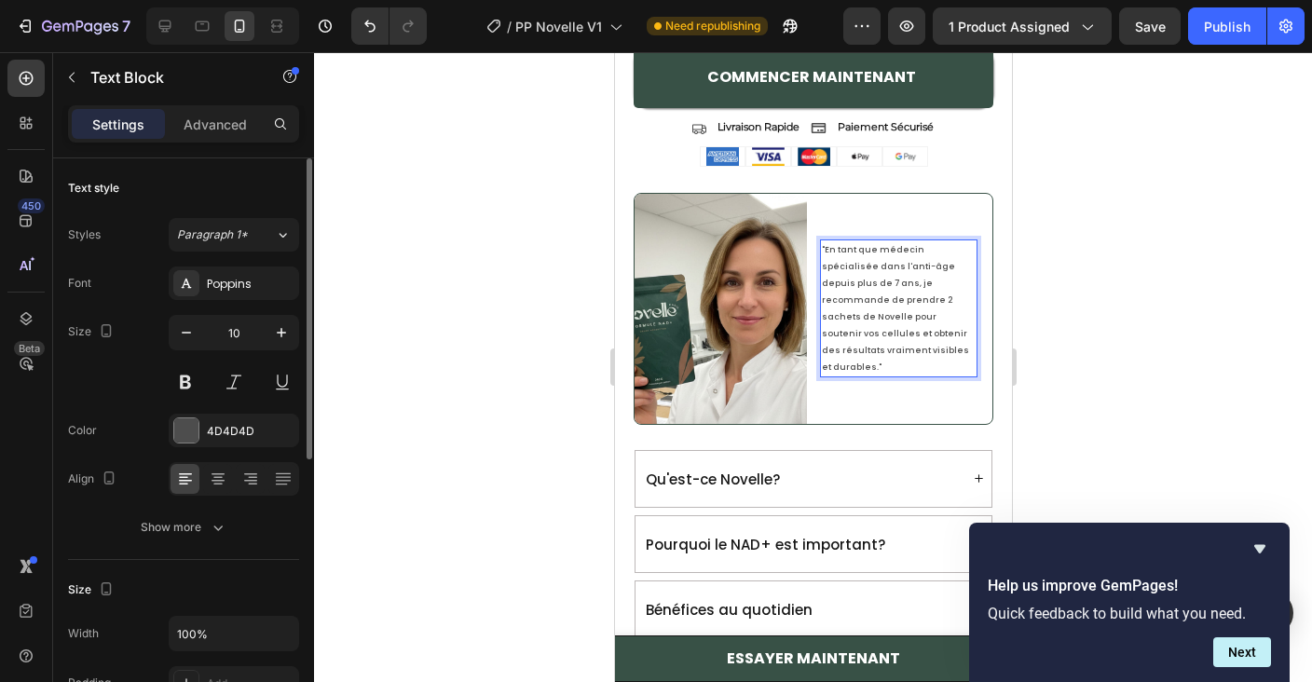
click at [894, 305] on p ""En tant que médecin spécialisée dans l'anti-âge depuis plus de 7 ans, je recom…" at bounding box center [898, 308] width 154 height 134
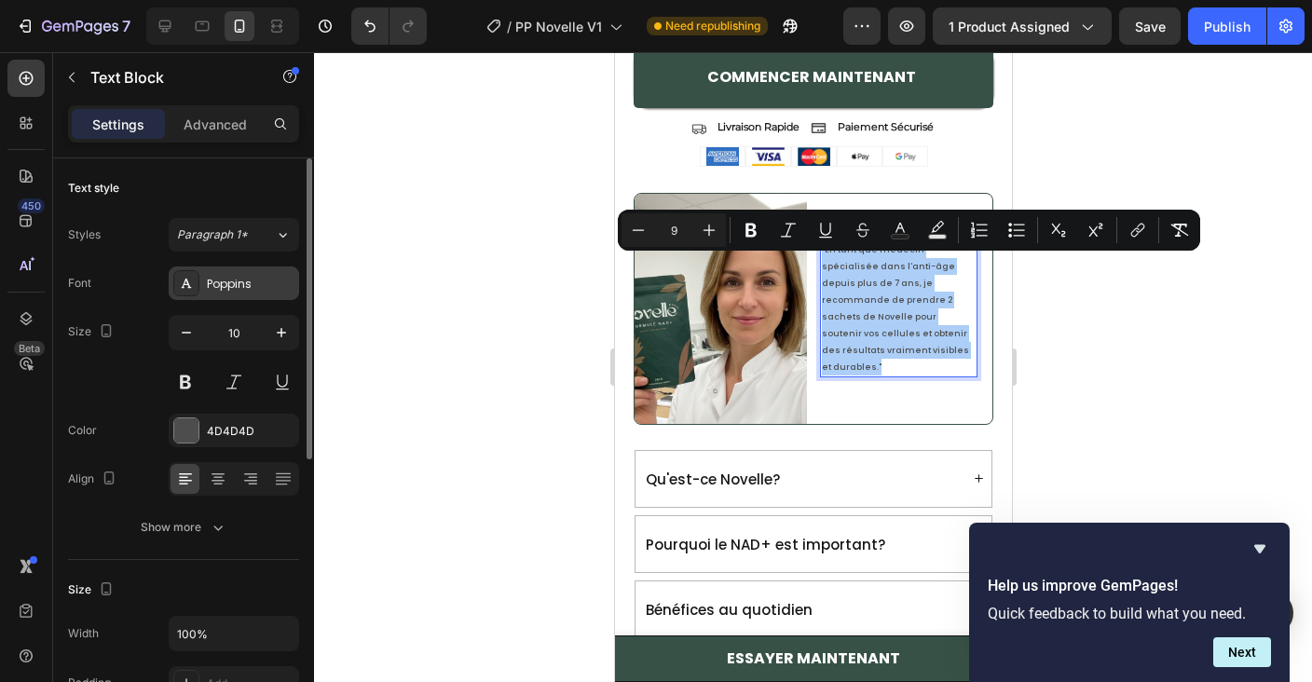
click at [200, 297] on div "Poppins" at bounding box center [234, 283] width 130 height 34
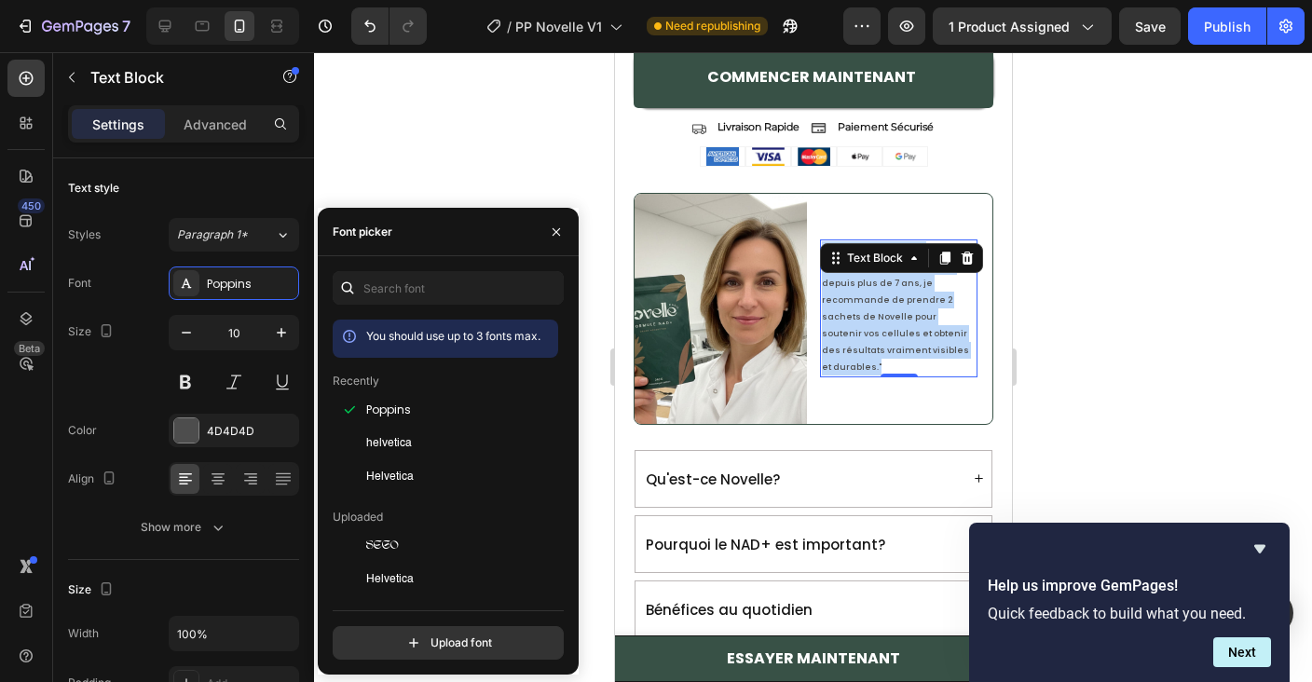
click at [918, 334] on span ""En tant que médecin spécialisée dans l'anti-âge depuis plus de 7 ans, je recom…" at bounding box center [894, 308] width 147 height 129
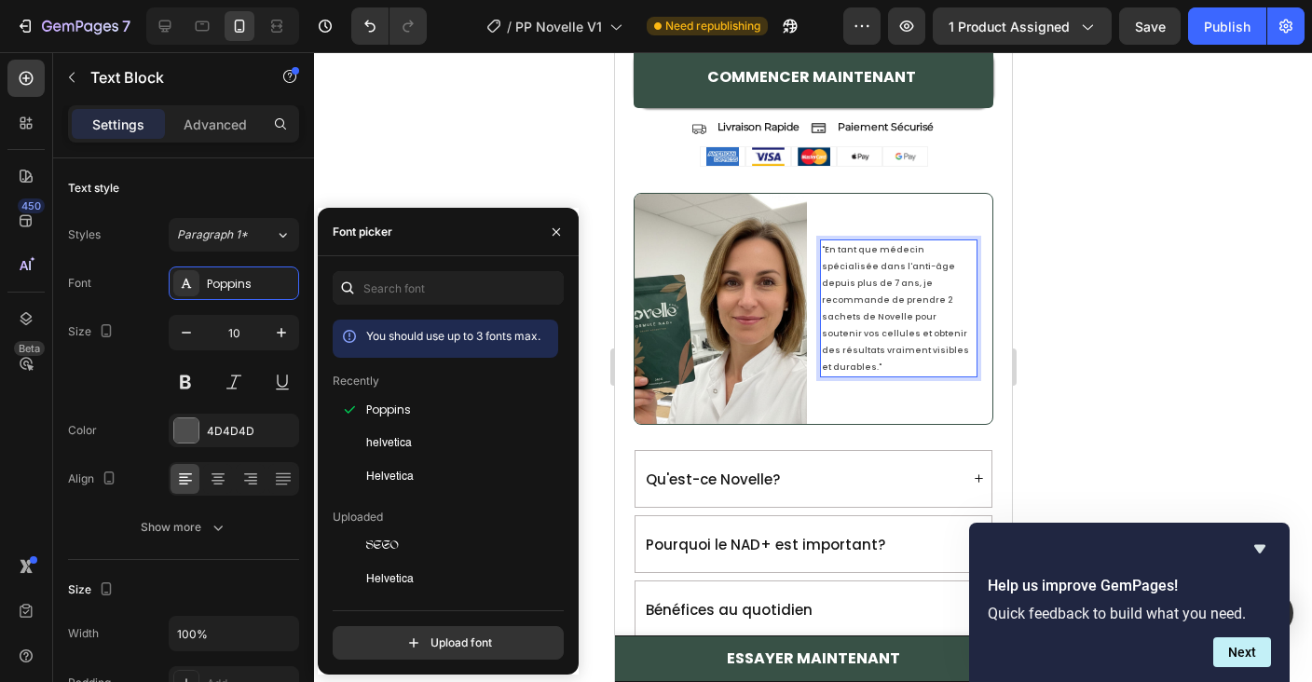
click at [918, 334] on span ""En tant que médecin spécialisée dans l'anti-âge depuis plus de 7 ans, je recom…" at bounding box center [894, 308] width 147 height 129
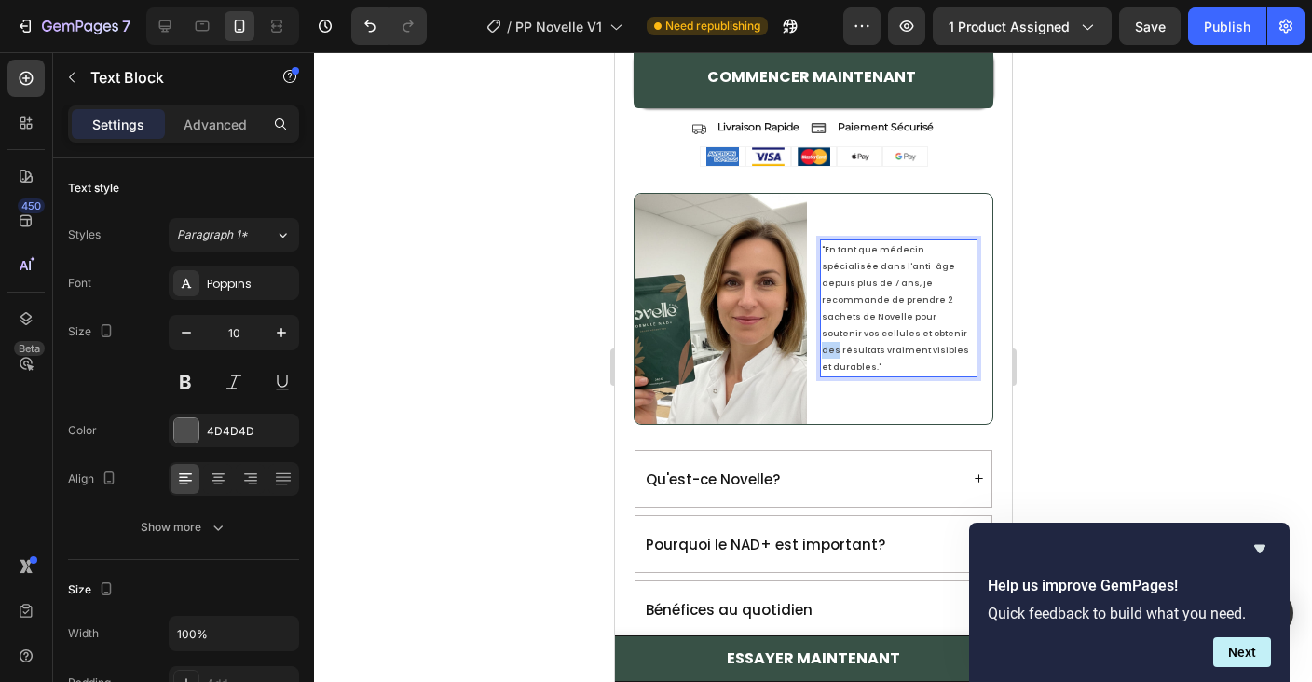
click at [918, 334] on span ""En tant que médecin spécialisée dans l'anti-âge depuis plus de 7 ans, je recom…" at bounding box center [894, 308] width 147 height 129
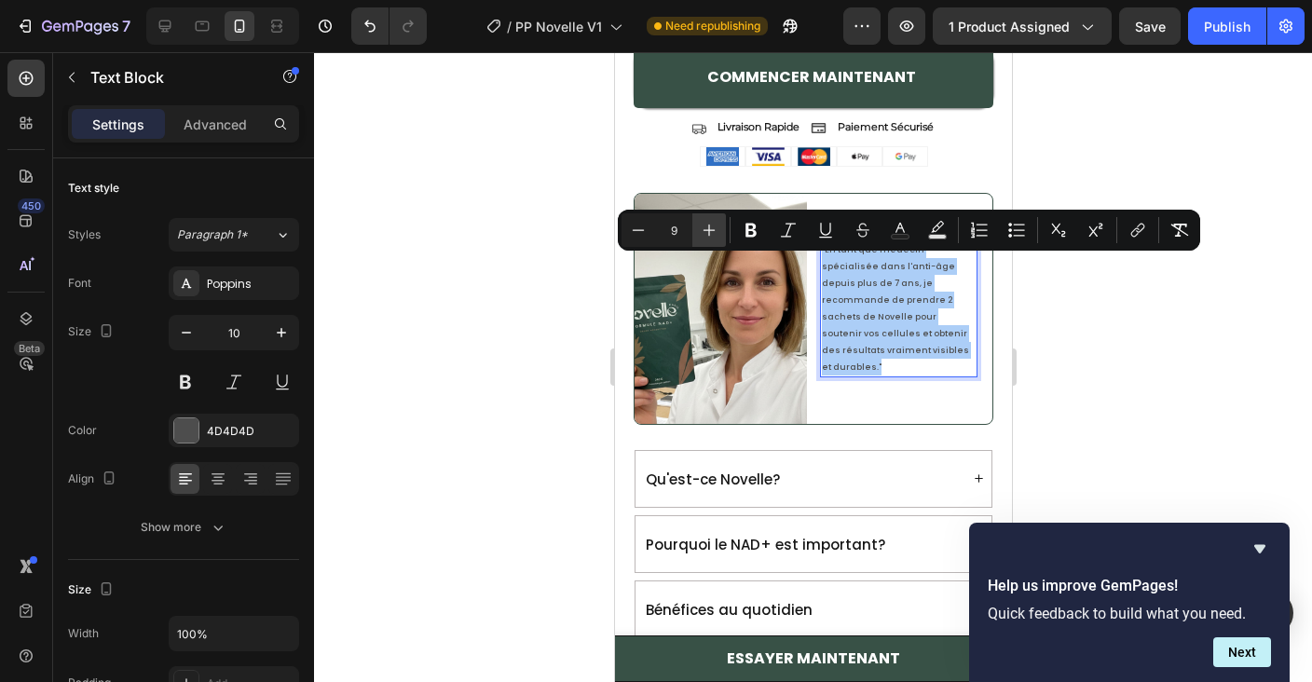
click at [711, 228] on icon "Editor contextual toolbar" at bounding box center [709, 230] width 19 height 19
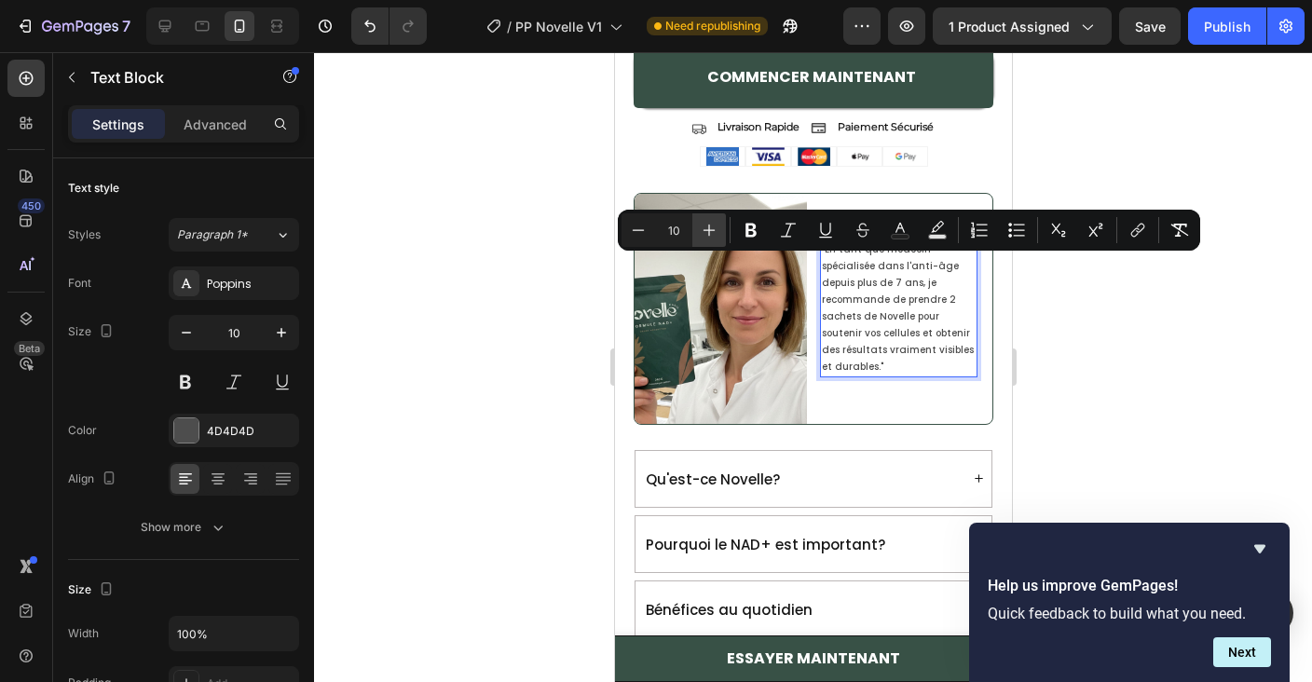
click at [711, 228] on icon "Editor contextual toolbar" at bounding box center [709, 230] width 19 height 19
type input "13"
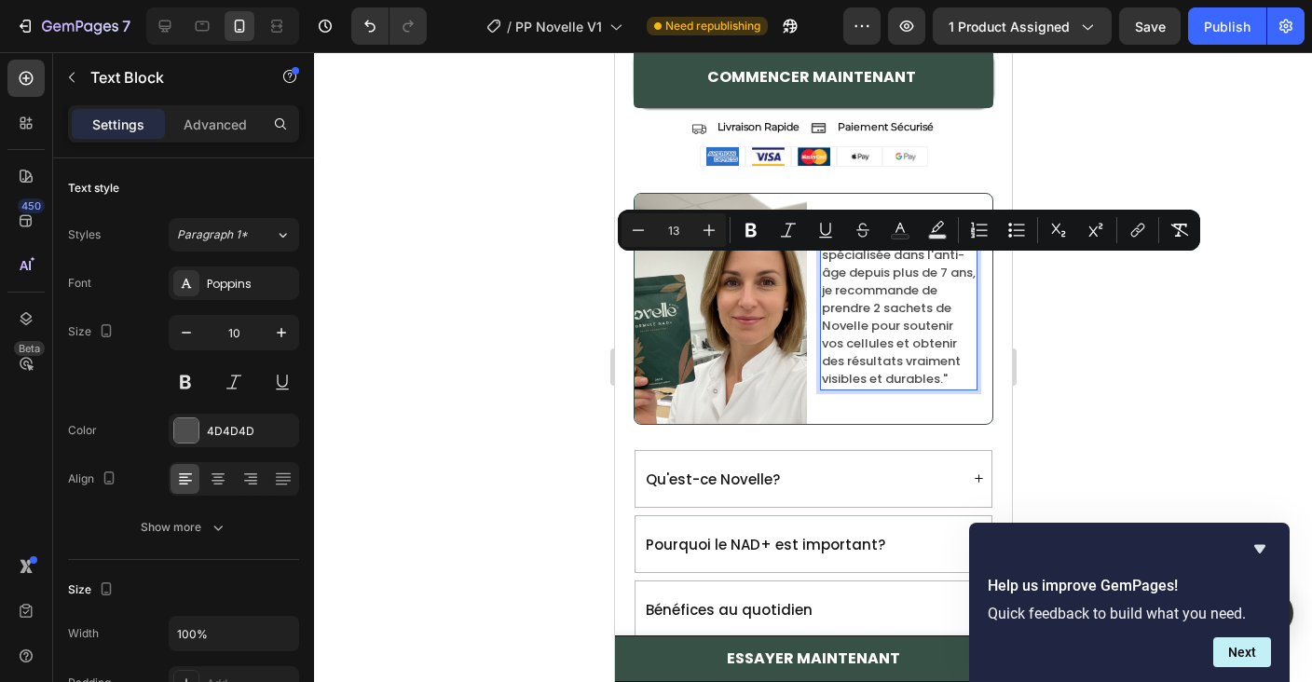
click at [863, 375] on span ""En tant que médecin spécialisée dans l'anti-âge depuis plus de 7 ans, je recom…" at bounding box center [898, 307] width 154 height 159
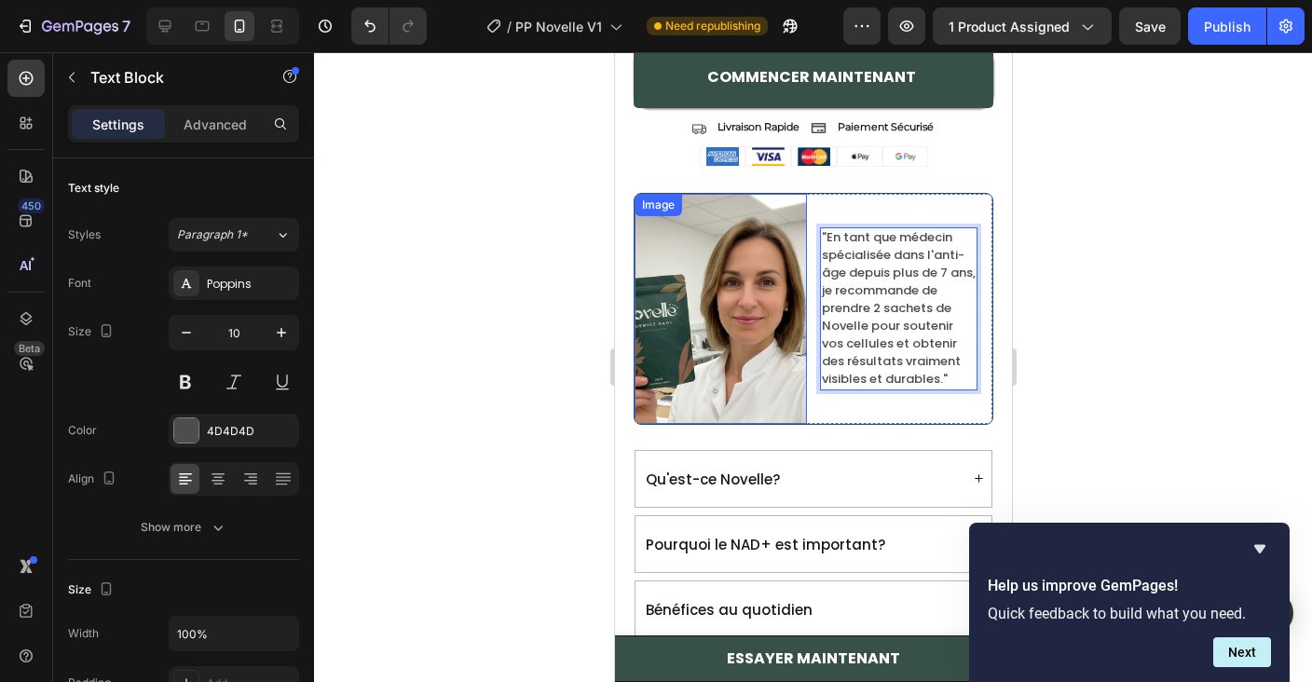
click at [715, 351] on img at bounding box center [720, 309] width 172 height 230
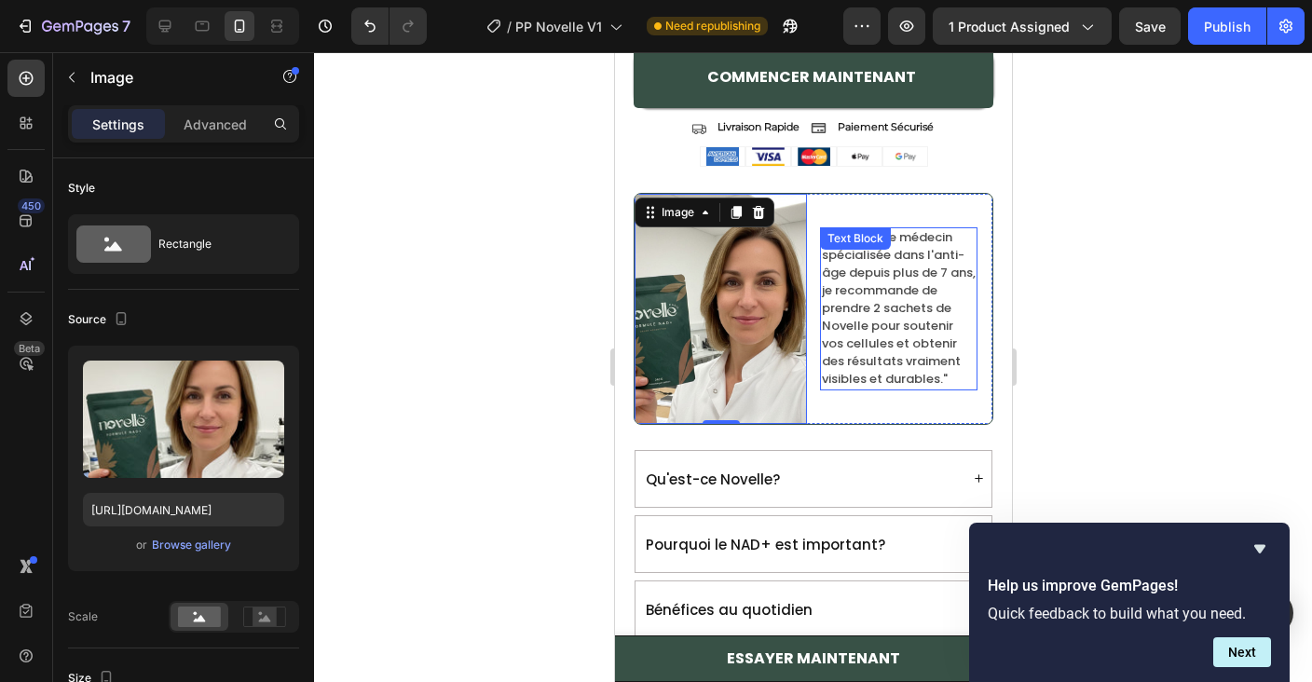
click at [927, 348] on span ""En tant que médecin spécialisée dans l'anti-âge depuis plus de 7 ans, je recom…" at bounding box center [898, 307] width 154 height 159
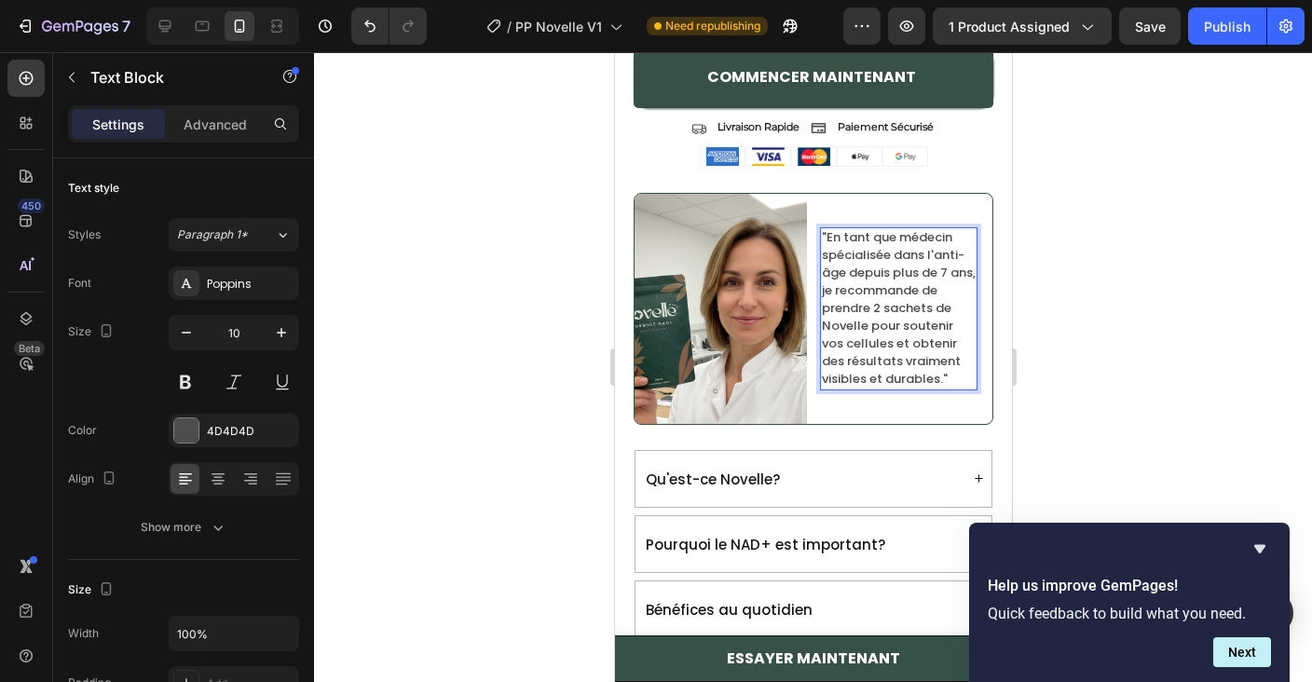
click at [927, 348] on span ""En tant que médecin spécialisée dans l'anti-âge depuis plus de 7 ans, je recom…" at bounding box center [898, 307] width 154 height 159
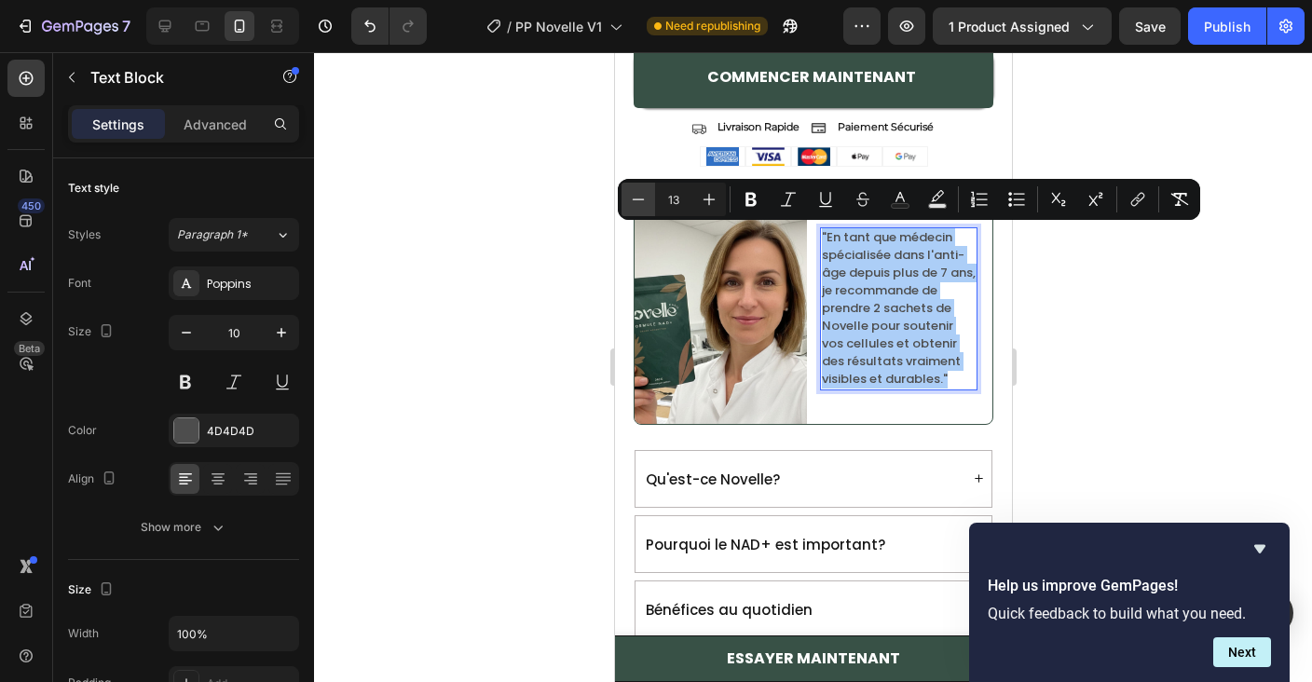
click at [638, 191] on icon "Editor contextual toolbar" at bounding box center [638, 199] width 19 height 19
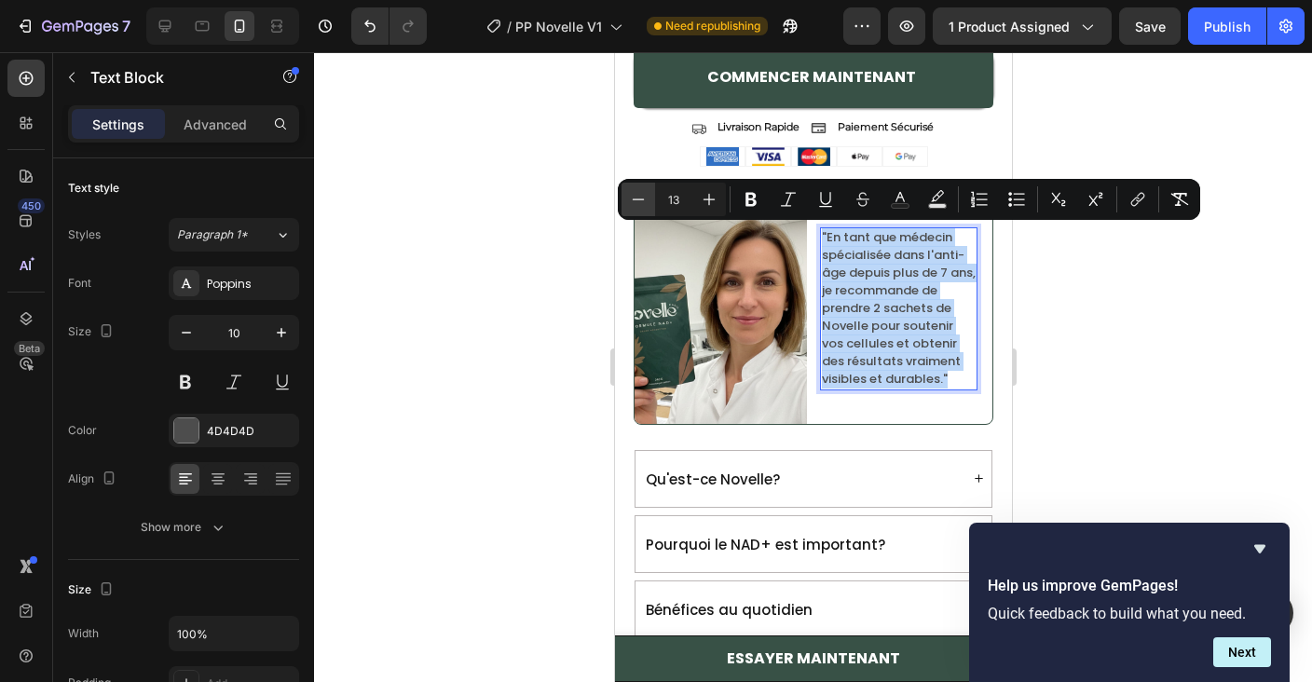
type input "12"
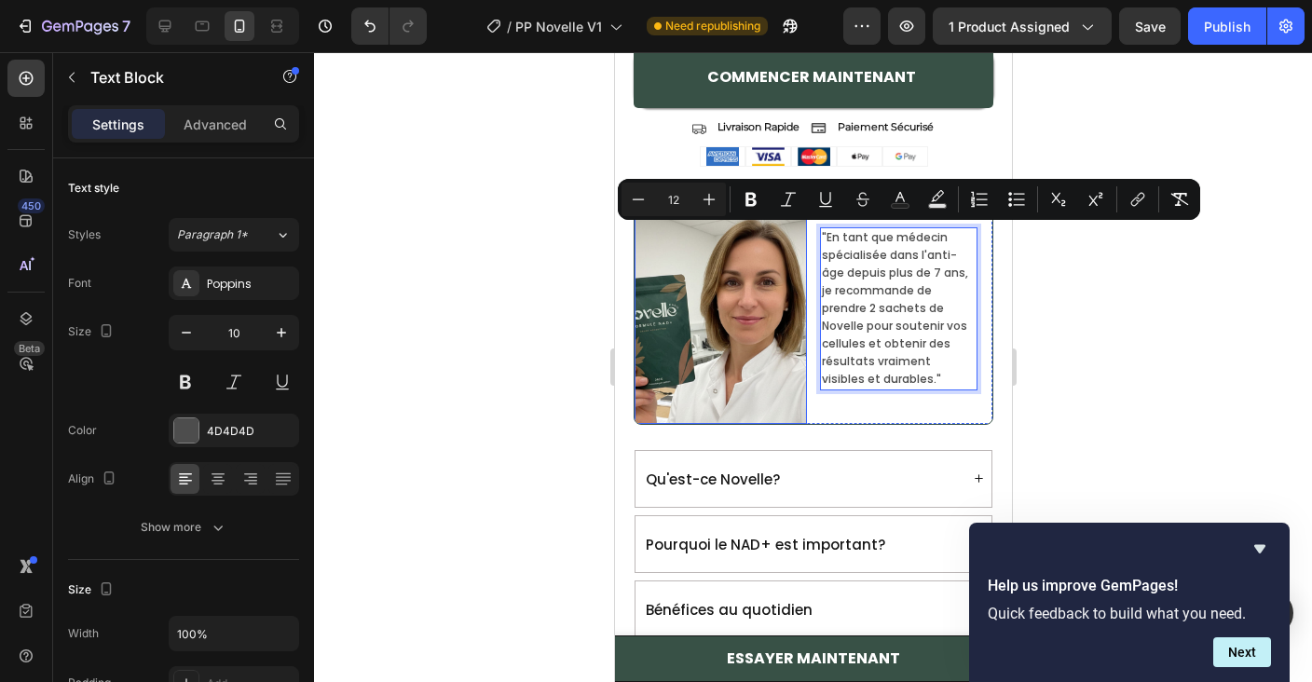
click at [713, 332] on img at bounding box center [720, 309] width 172 height 230
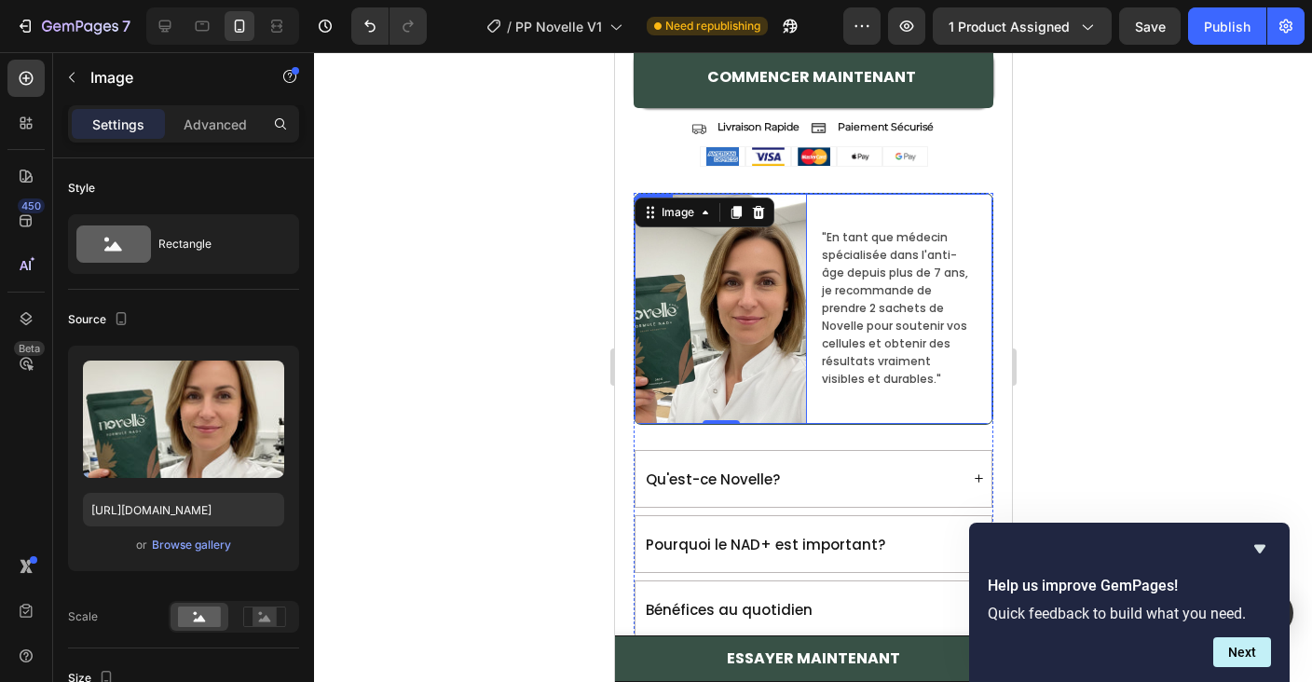
click at [824, 221] on div ""En tant que médecin spécialisée dans l'anti-âge depuis plus de 7 ans, je recom…" at bounding box center [905, 309] width 172 height 230
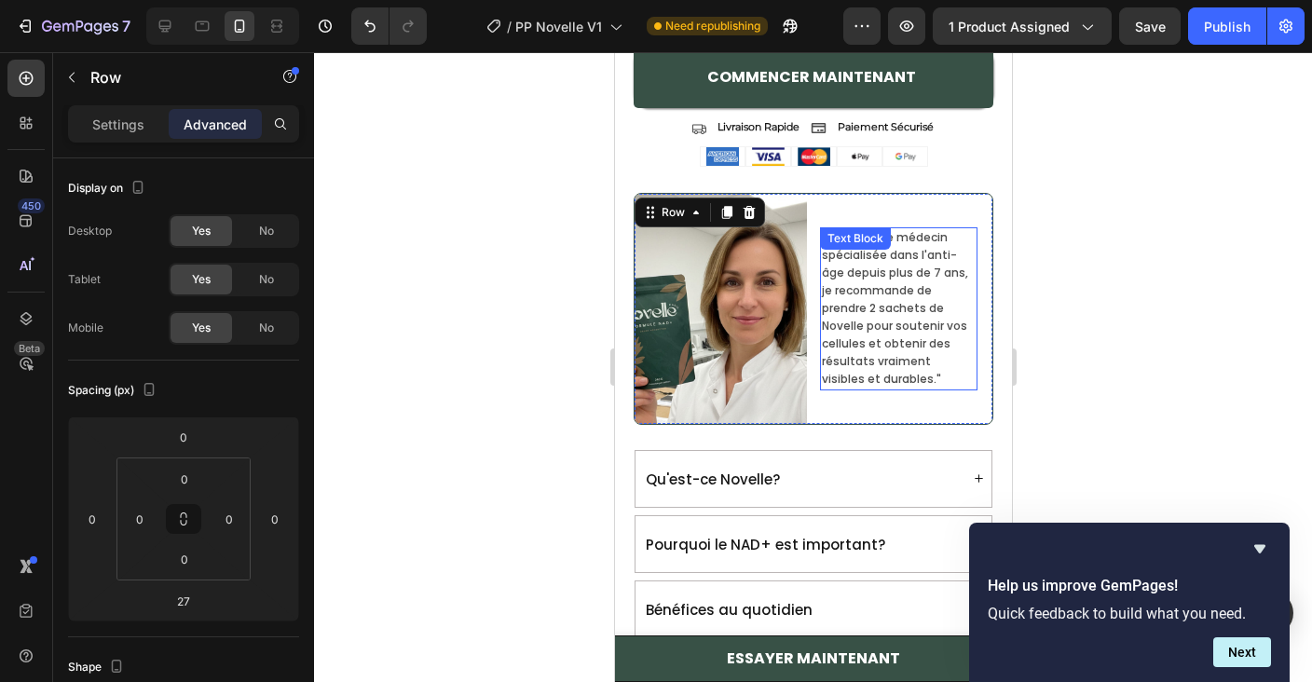
click at [825, 244] on div "Text Block" at bounding box center [854, 238] width 63 height 17
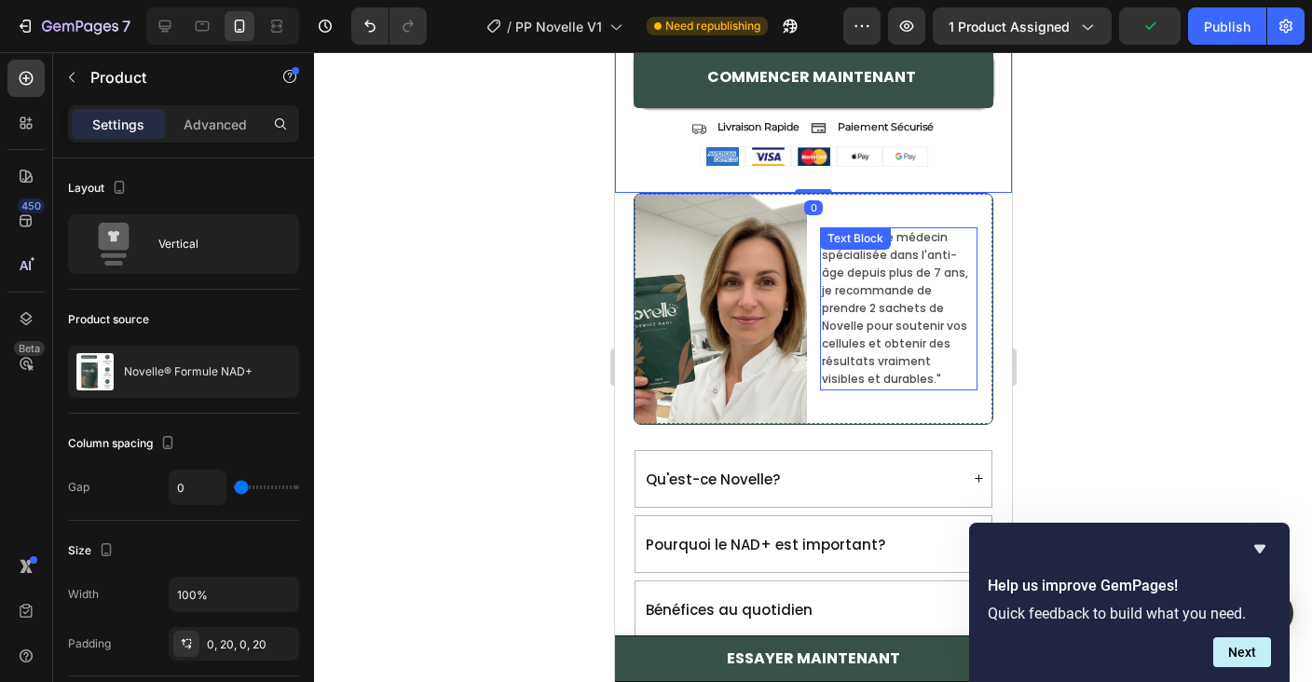
click at [864, 267] on span ""En tant que médecin spécialisée dans l'anti-âge depuis plus de 7 ans, je recom…" at bounding box center [894, 307] width 146 height 157
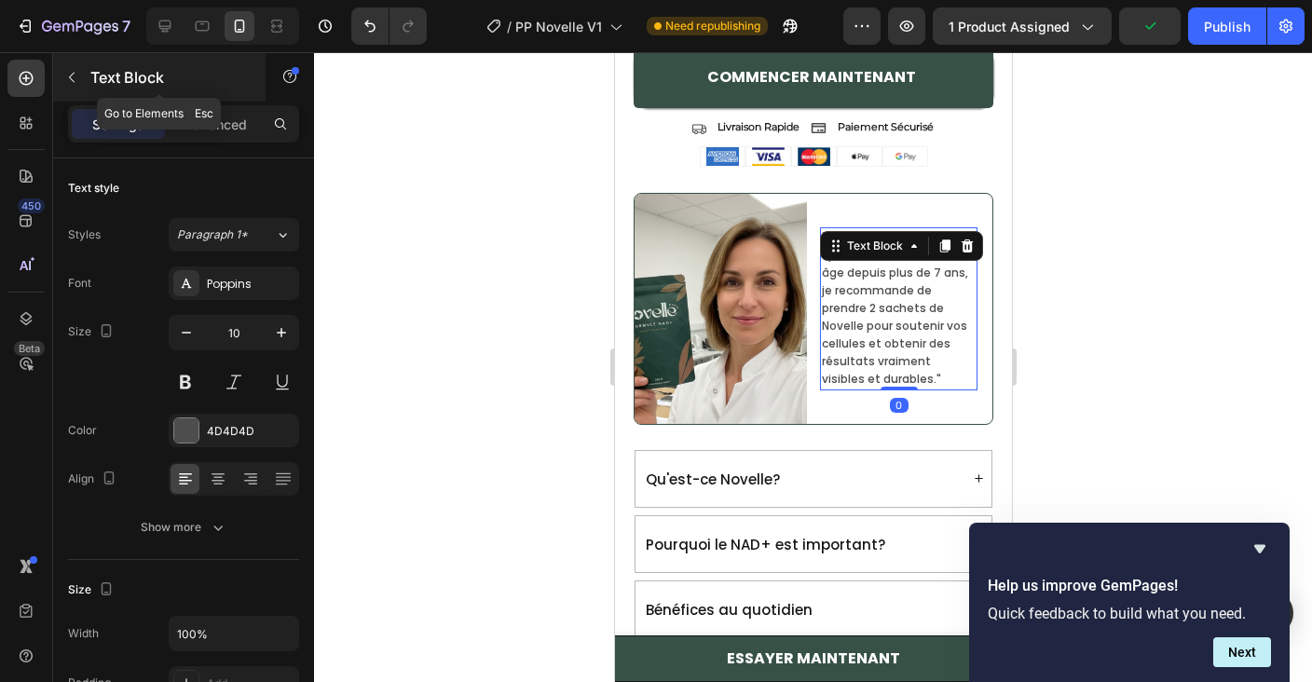
click at [90, 78] on p "Text Block" at bounding box center [169, 77] width 158 height 22
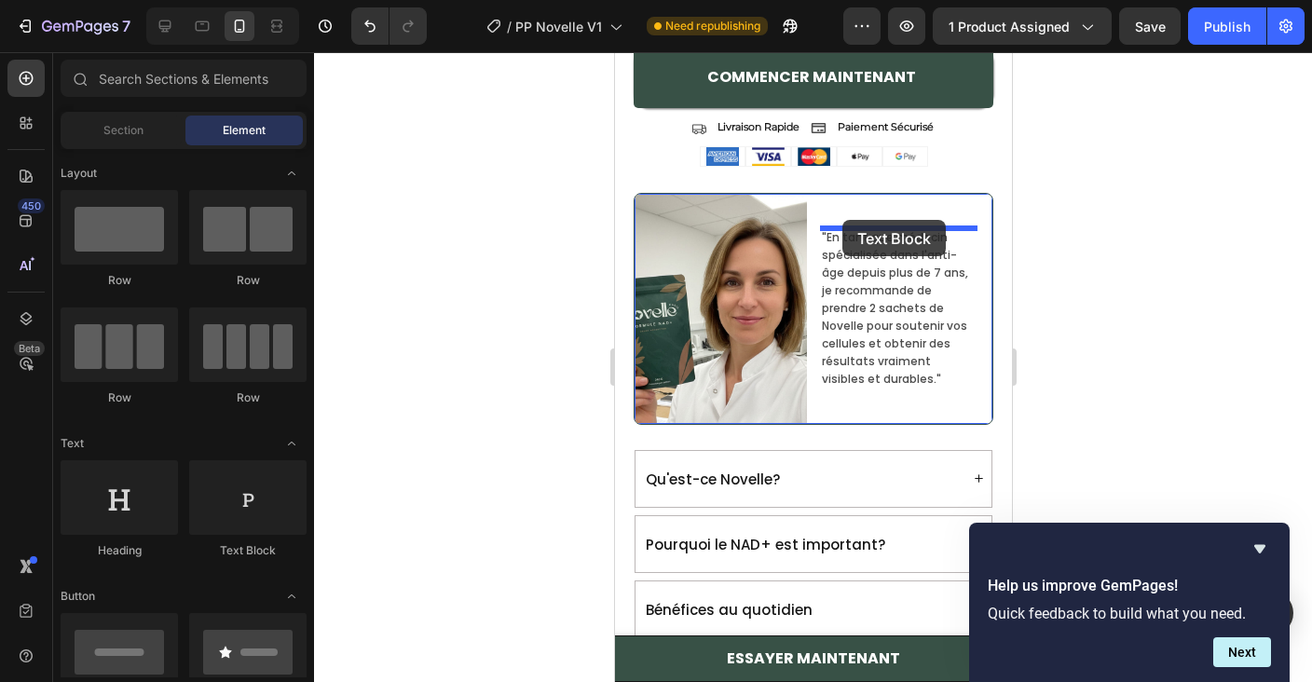
drag, startPoint x: 821, startPoint y: 575, endPoint x: 841, endPoint y: 220, distance: 355.5
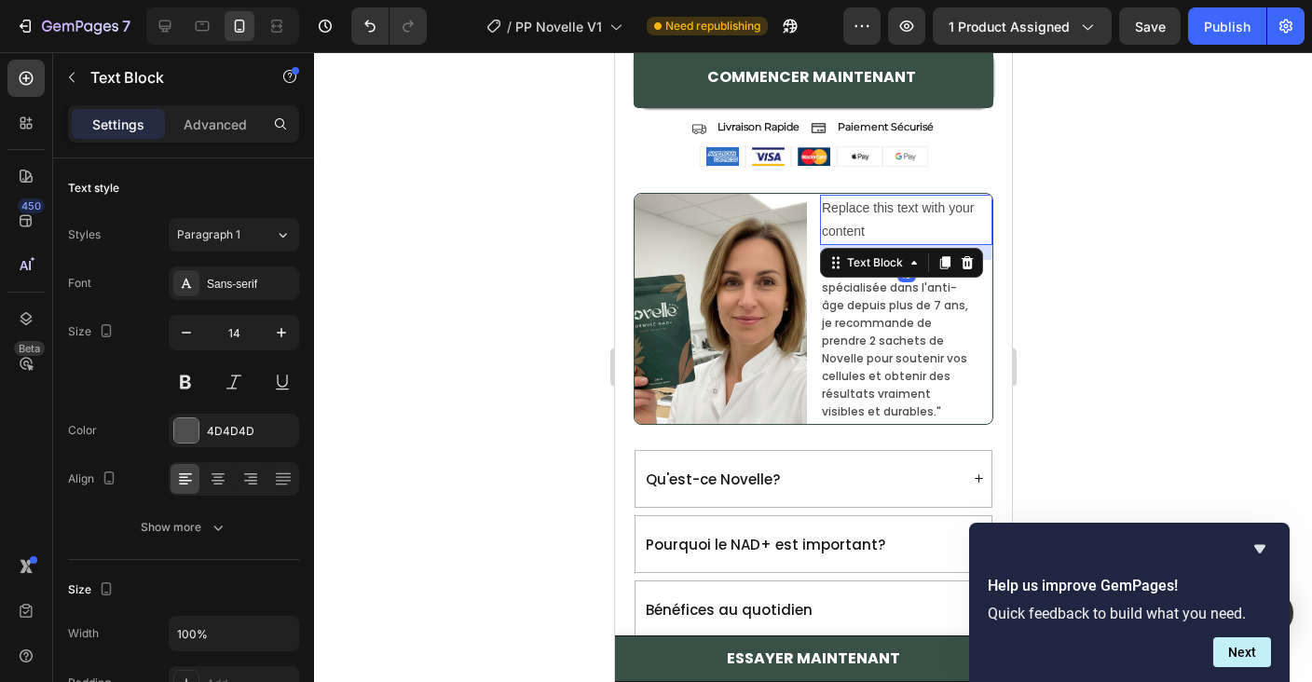
click at [862, 221] on div "Replace this text with your content" at bounding box center [905, 220] width 172 height 50
click at [862, 221] on p "Replace this text with your content" at bounding box center [905, 220] width 169 height 47
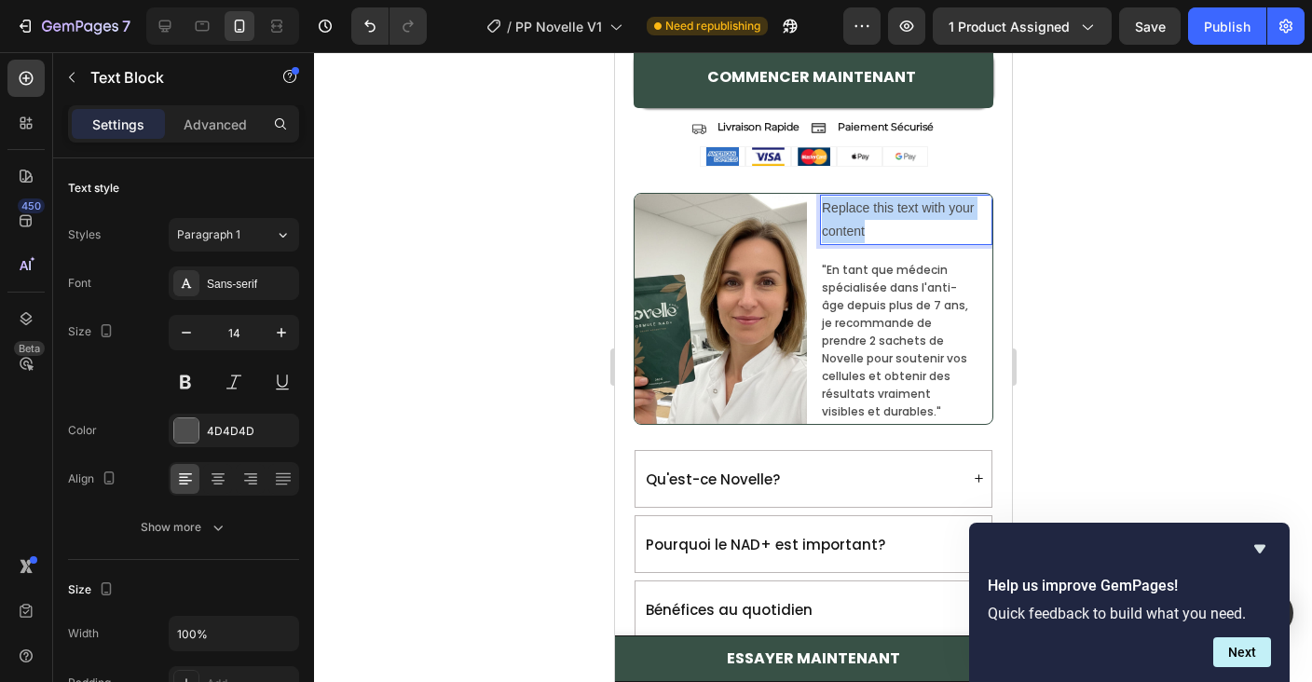
click at [862, 221] on p "Replace this text with your content" at bounding box center [905, 220] width 169 height 47
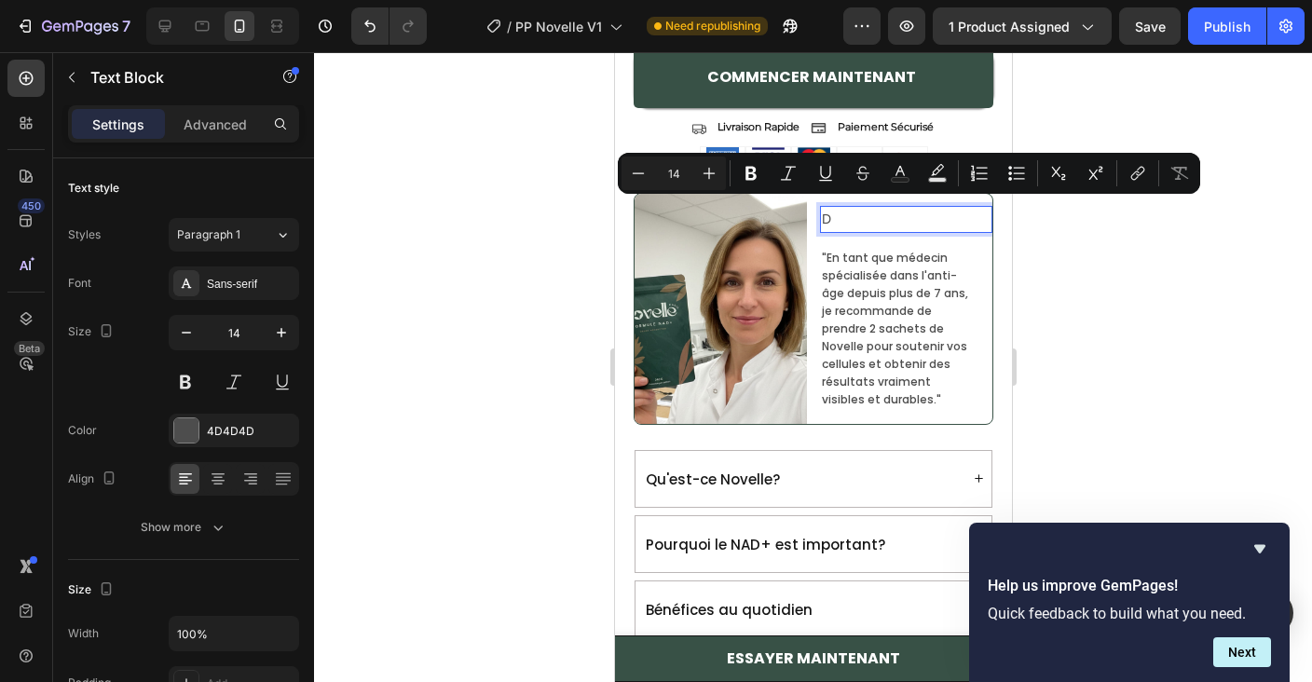
scroll to position [1943, 0]
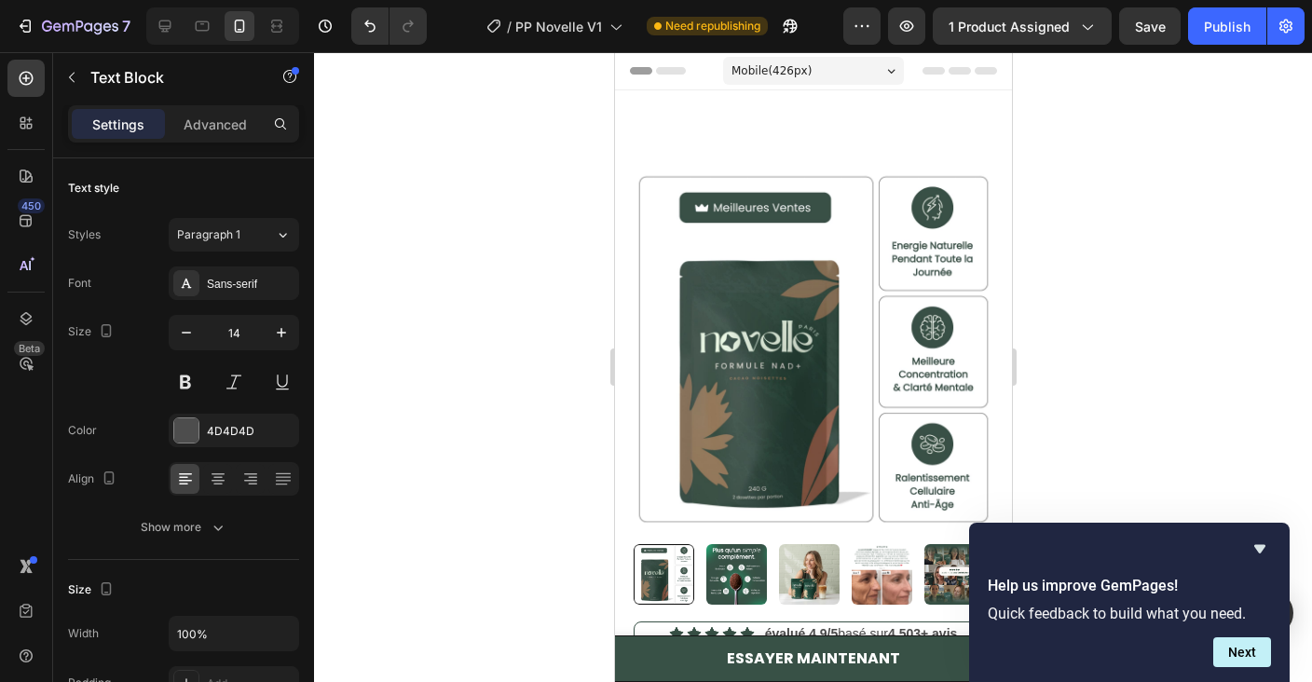
scroll to position [1943, 0]
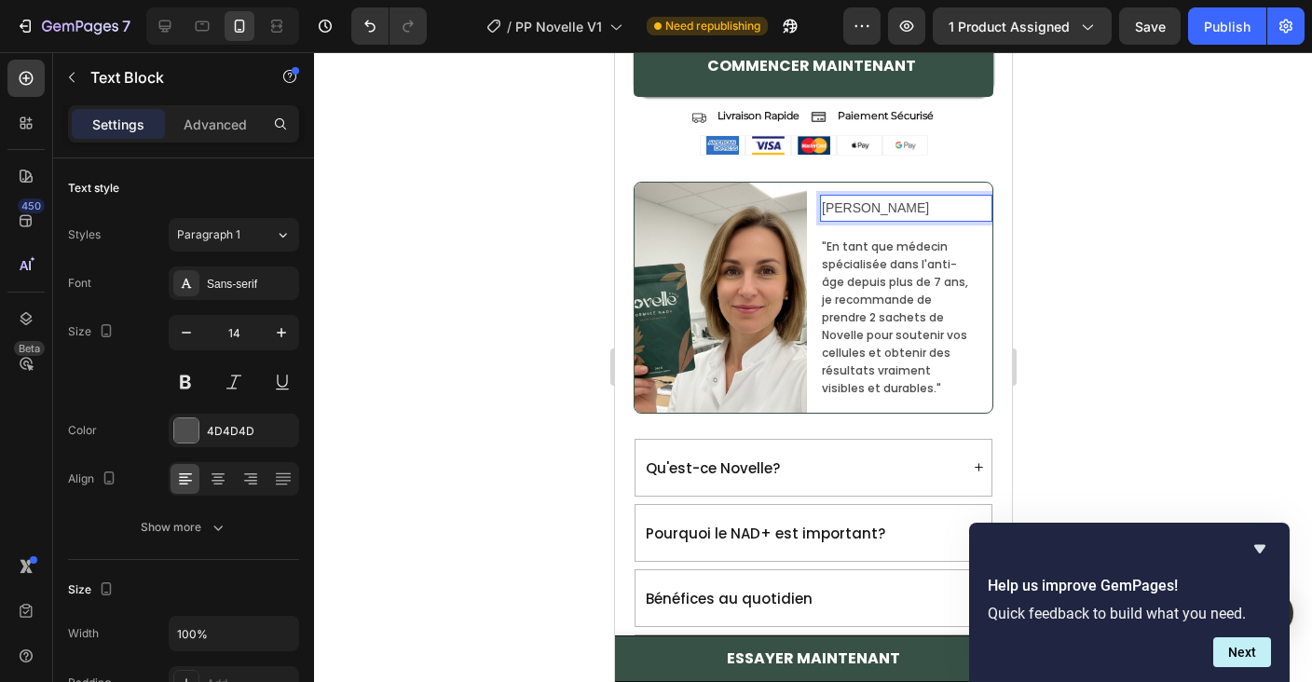
click at [883, 220] on p "[PERSON_NAME]" at bounding box center [905, 208] width 169 height 23
click at [910, 306] on span ""En tant que médecin spécialisée dans l'anti-âge depuis plus de 7 ans, je recom…" at bounding box center [894, 317] width 146 height 157
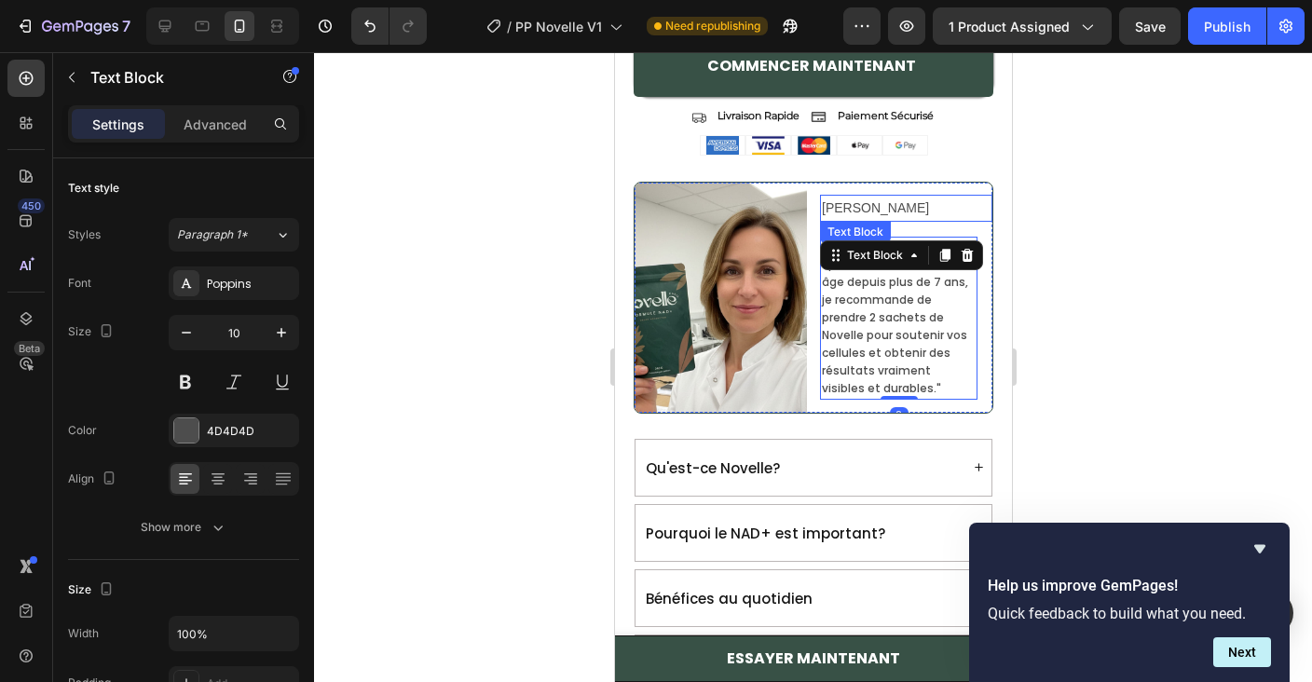
click at [865, 214] on p "[PERSON_NAME]" at bounding box center [905, 208] width 169 height 23
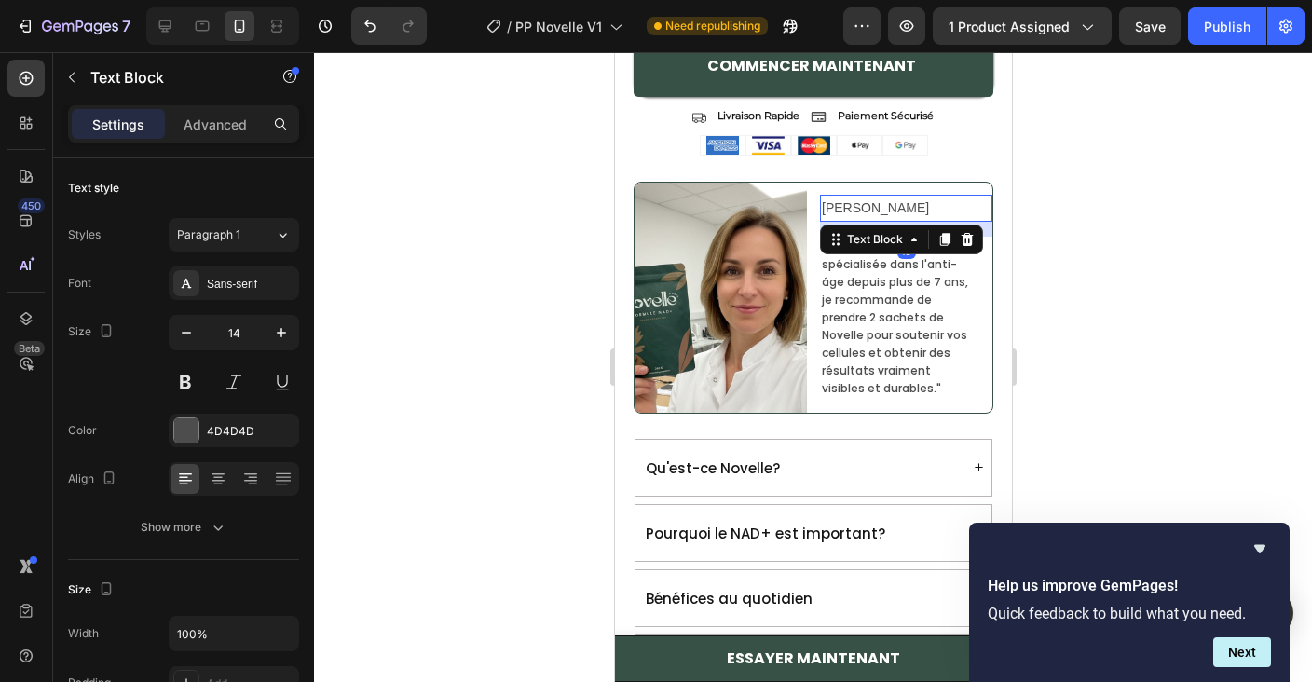
click at [865, 214] on p "[PERSON_NAME]" at bounding box center [905, 208] width 169 height 23
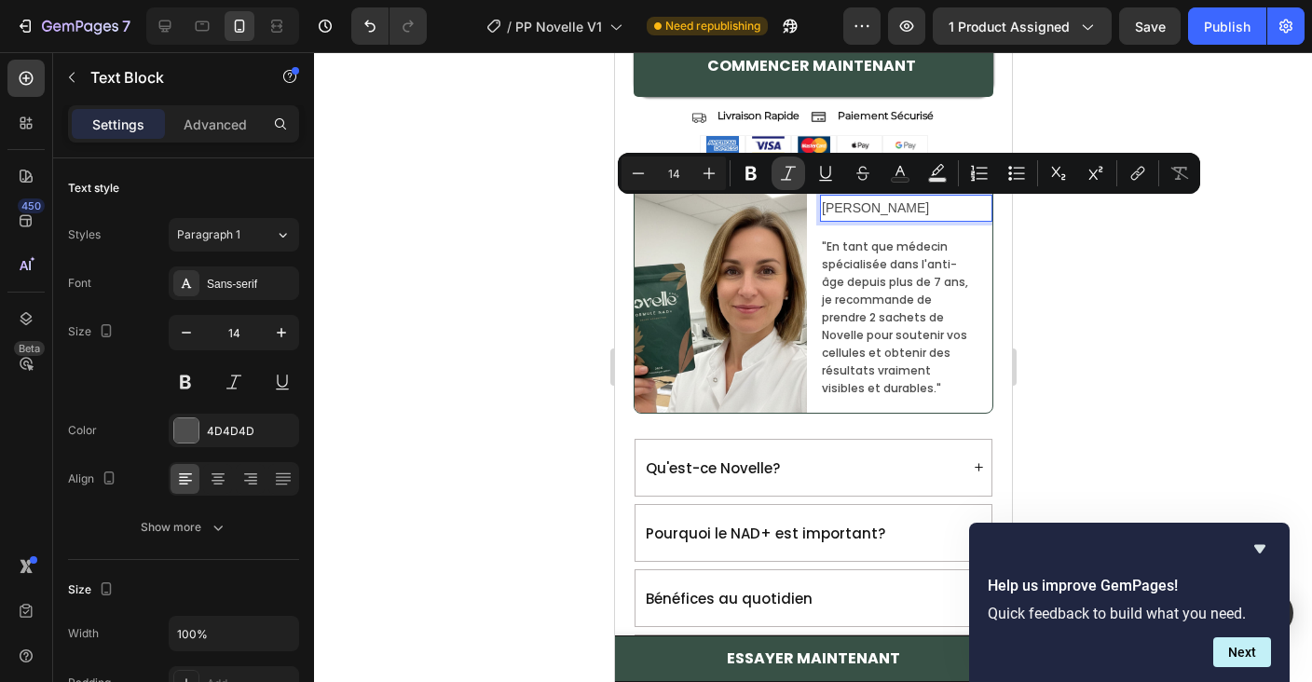
click at [787, 177] on icon "Editor contextual toolbar" at bounding box center [788, 173] width 19 height 19
click at [881, 266] on div ""En tant que médecin spécialisée dans l'anti-âge depuis plus de 7 ans, je recom…" at bounding box center [897, 318] width 157 height 163
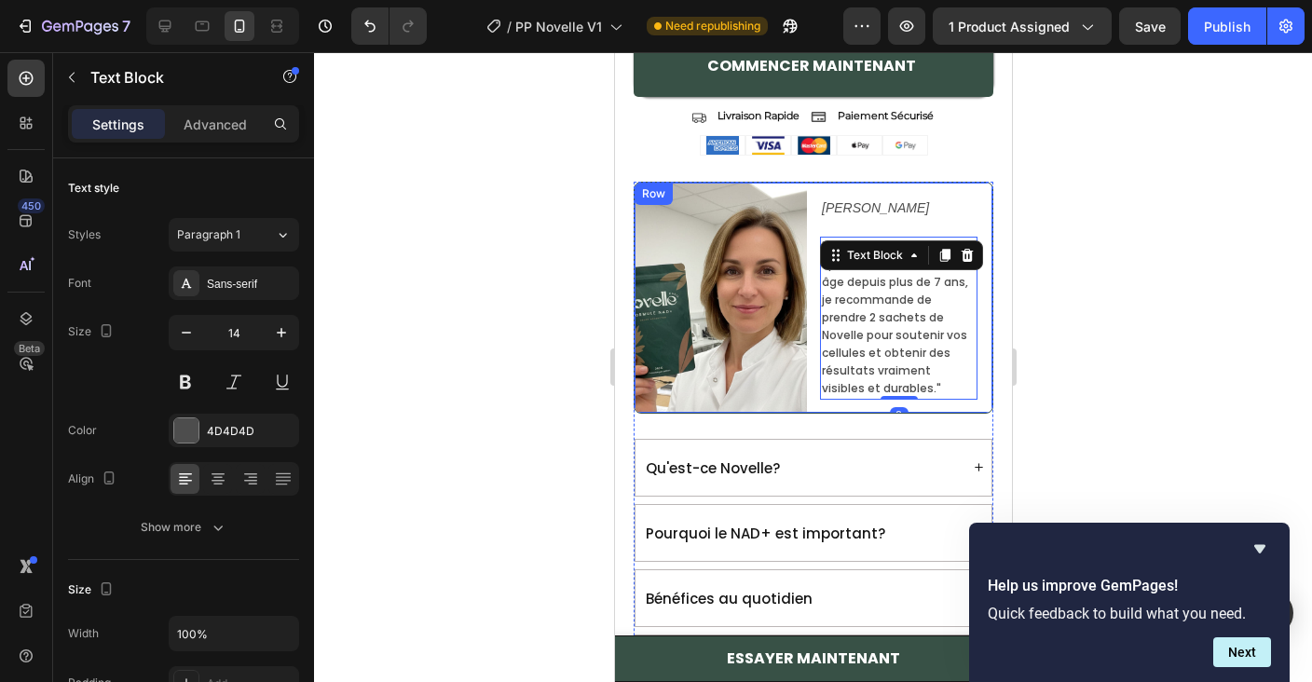
click at [933, 215] on p "[PERSON_NAME]" at bounding box center [905, 208] width 169 height 23
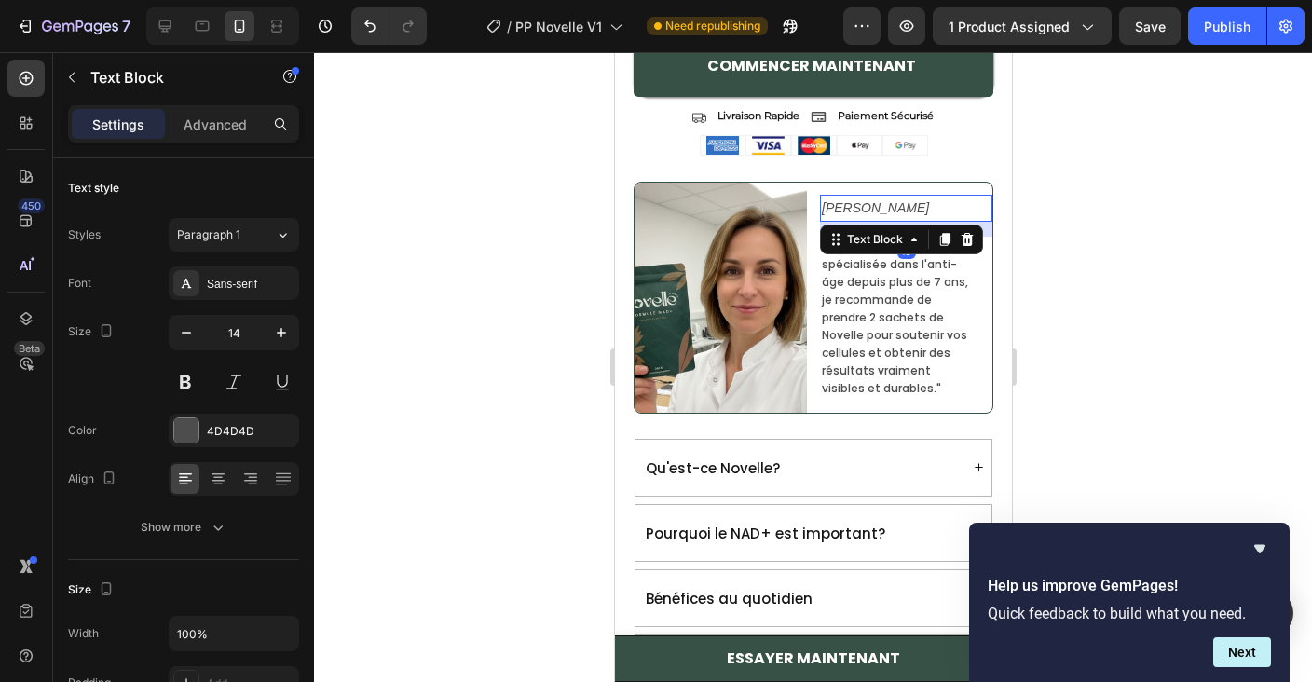
click at [223, 144] on div "Settings Advanced" at bounding box center [183, 131] width 261 height 53
click at [225, 118] on p "Advanced" at bounding box center [215, 125] width 63 height 20
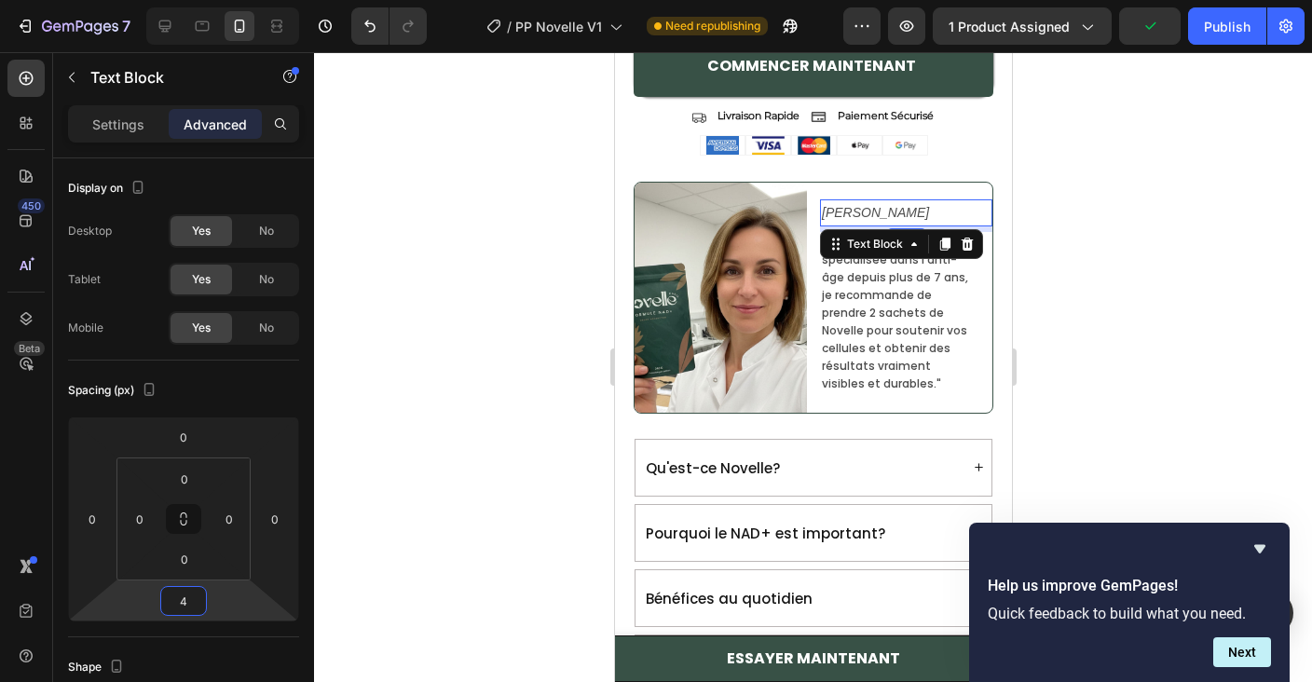
type input "2"
click at [212, 0] on html "7 / PP Novelle V1 Need republishing Preview 1 product assigned Save Publish 450…" at bounding box center [656, 0] width 1312 height 0
click at [758, 447] on div "Qu'est-ce Novelle?" at bounding box center [712, 467] width 140 height 41
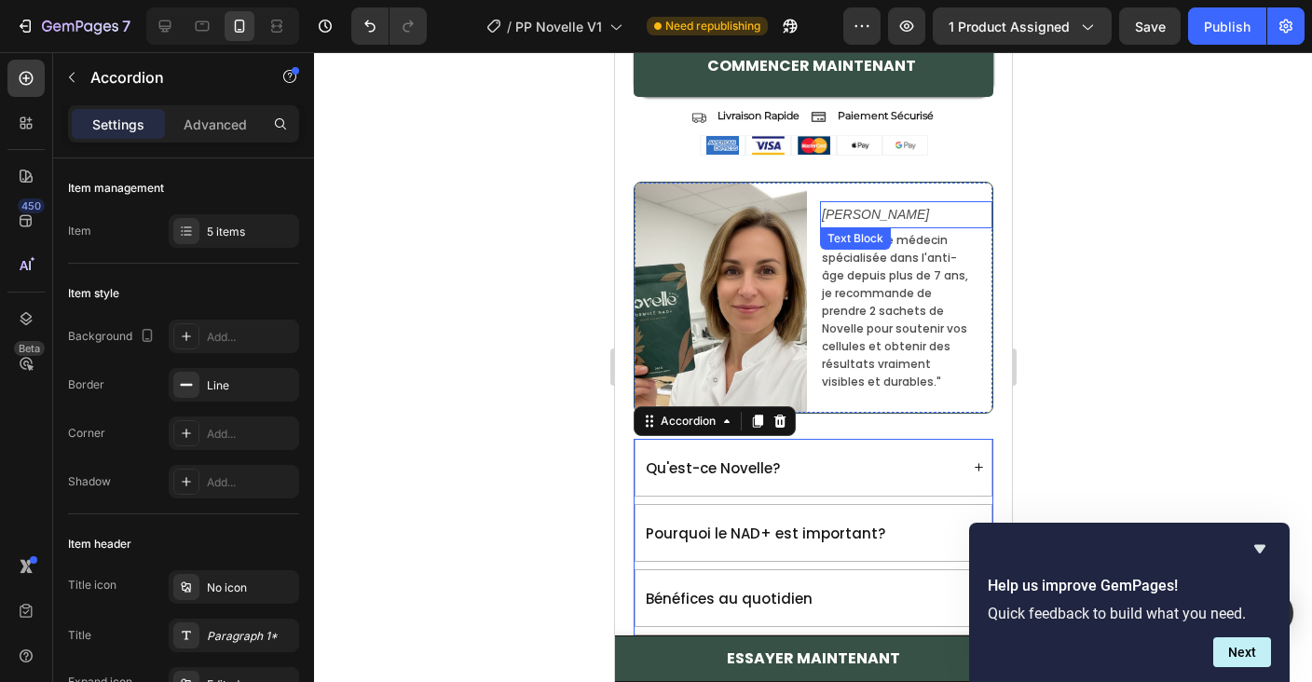
click at [944, 220] on p "[PERSON_NAME]" at bounding box center [905, 214] width 169 height 23
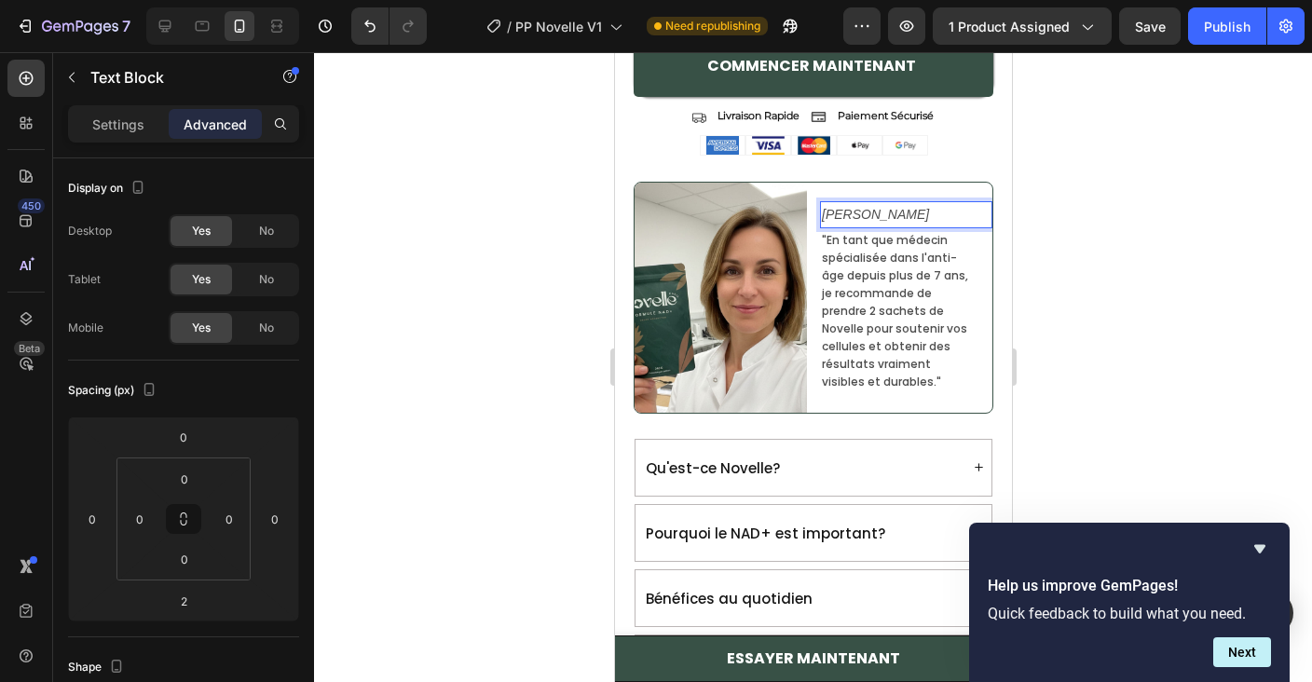
click at [944, 220] on p "[PERSON_NAME]" at bounding box center [905, 214] width 169 height 23
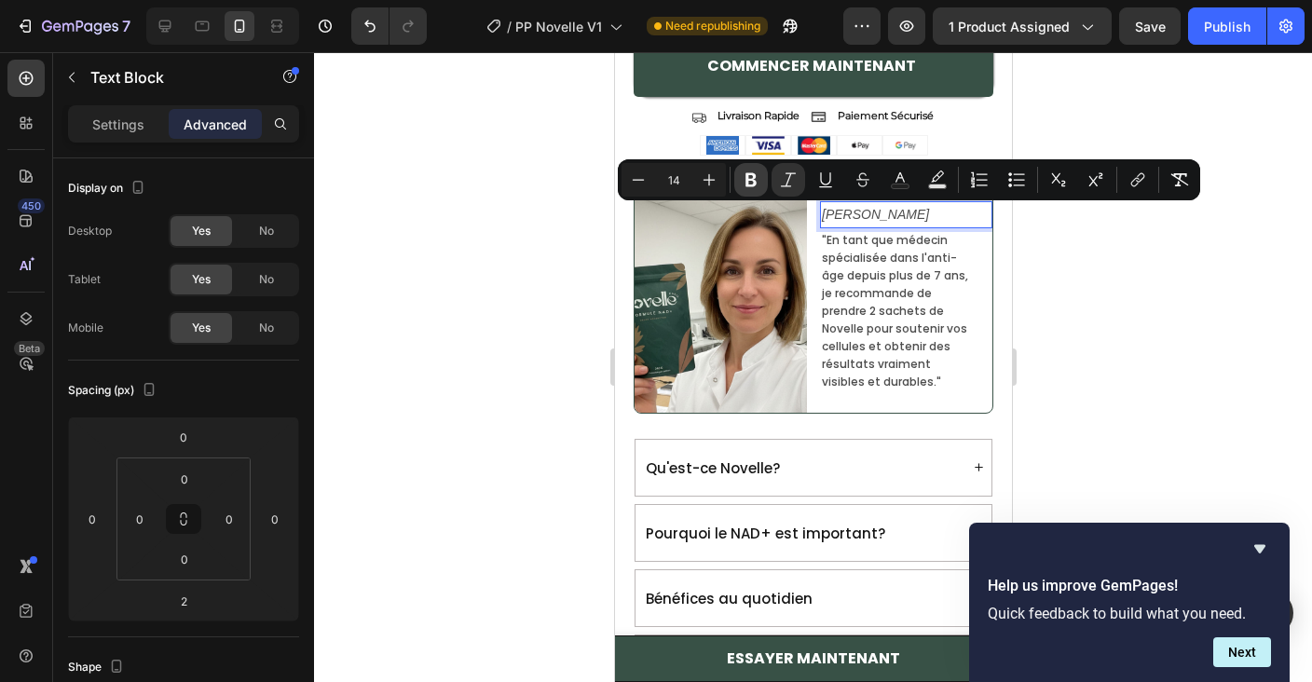
click at [751, 183] on icon "Editor contextual toolbar" at bounding box center [751, 179] width 19 height 19
click at [883, 360] on span ""En tant que médecin spécialisée dans l'anti-âge depuis plus de 7 ans, je recom…" at bounding box center [894, 310] width 146 height 157
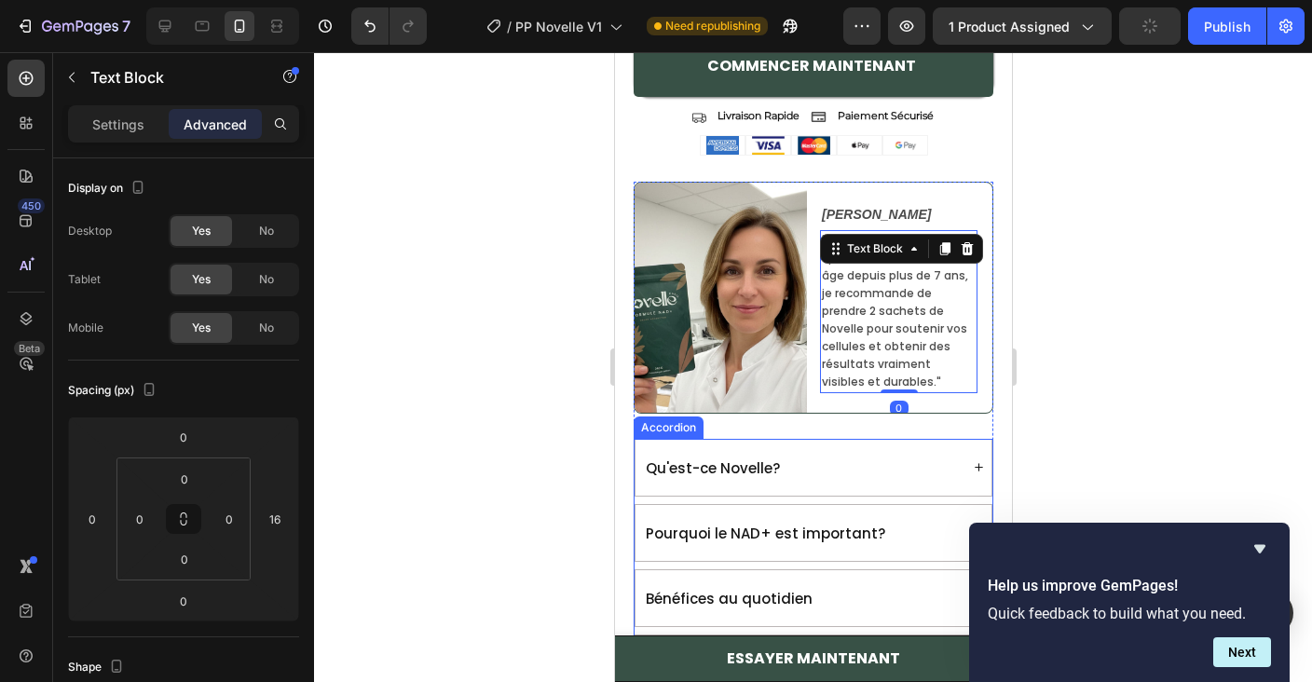
scroll to position [2051, 0]
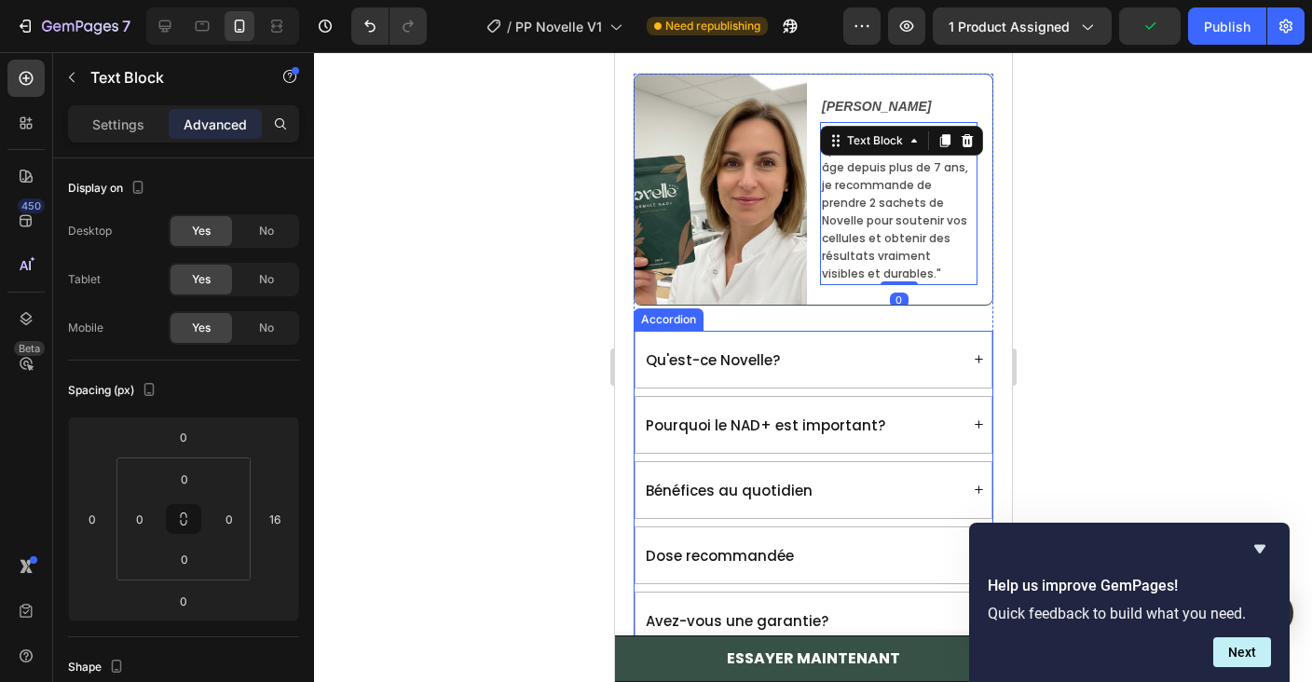
click at [888, 482] on div "Bénéfices au quotidien" at bounding box center [800, 490] width 316 height 41
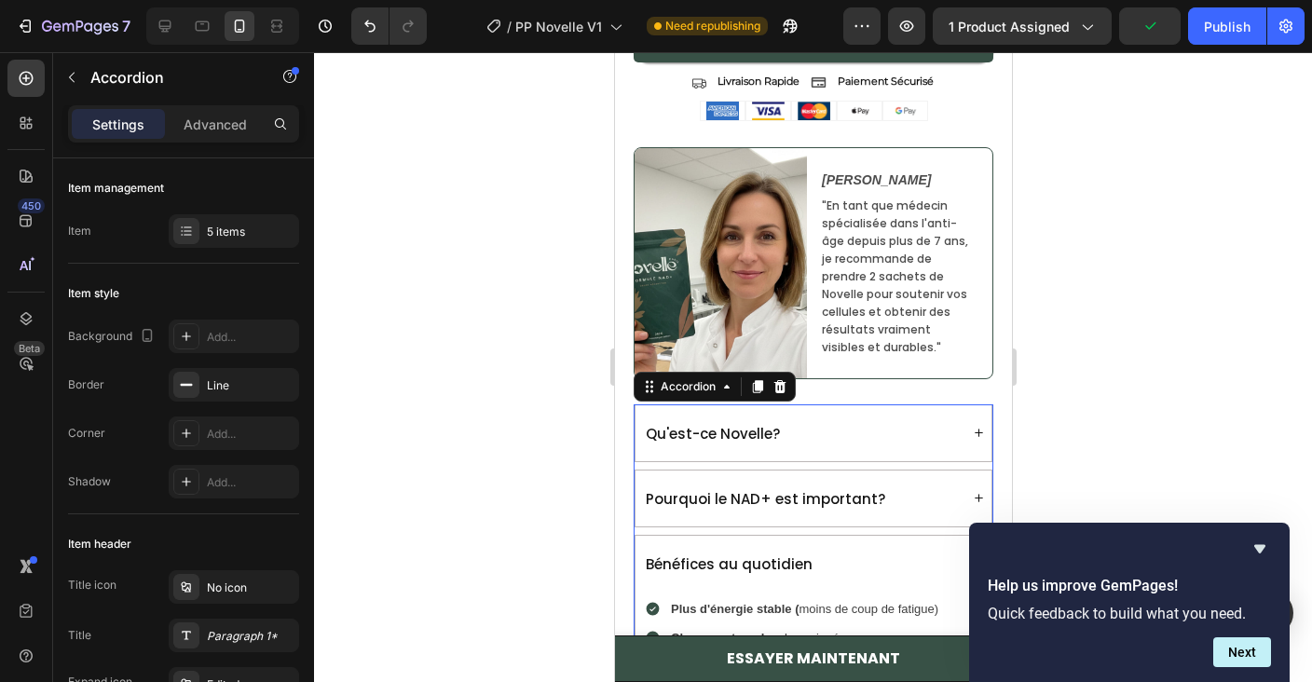
scroll to position [1949, 0]
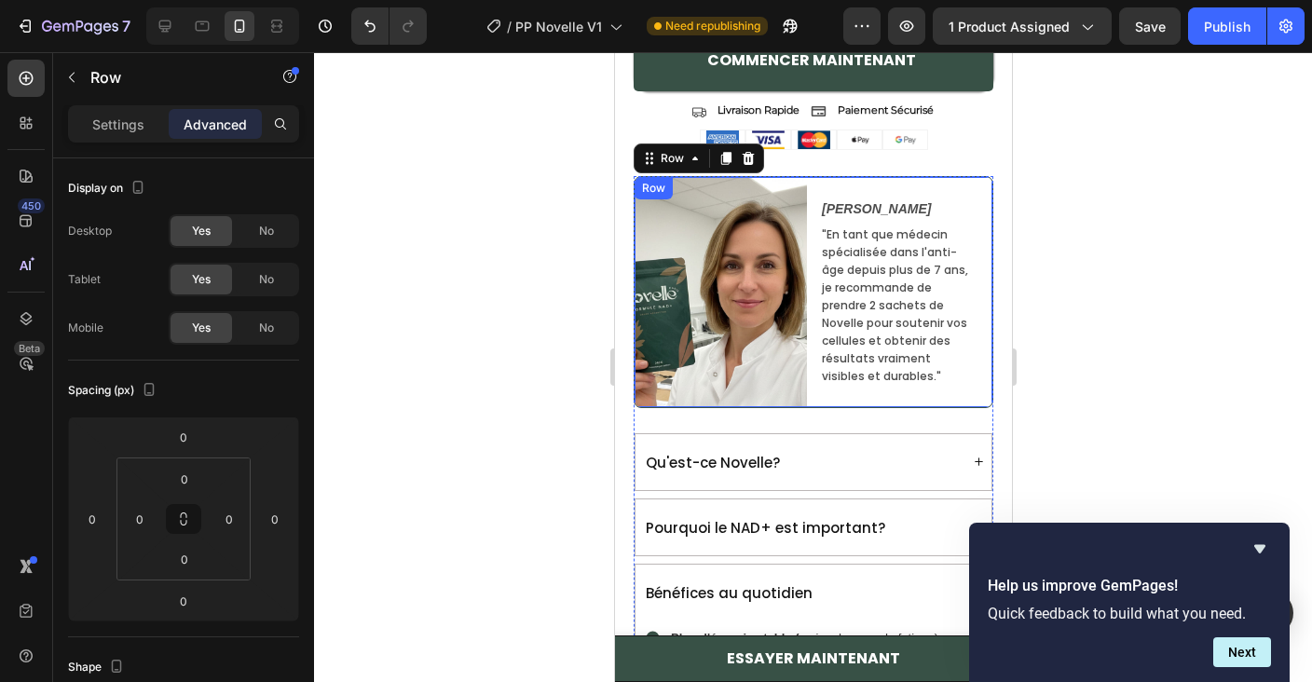
click at [880, 392] on div "[PERSON_NAME] Text Block "En tant que médecin spécialisée dans l'anti-âge depui…" at bounding box center [905, 292] width 172 height 230
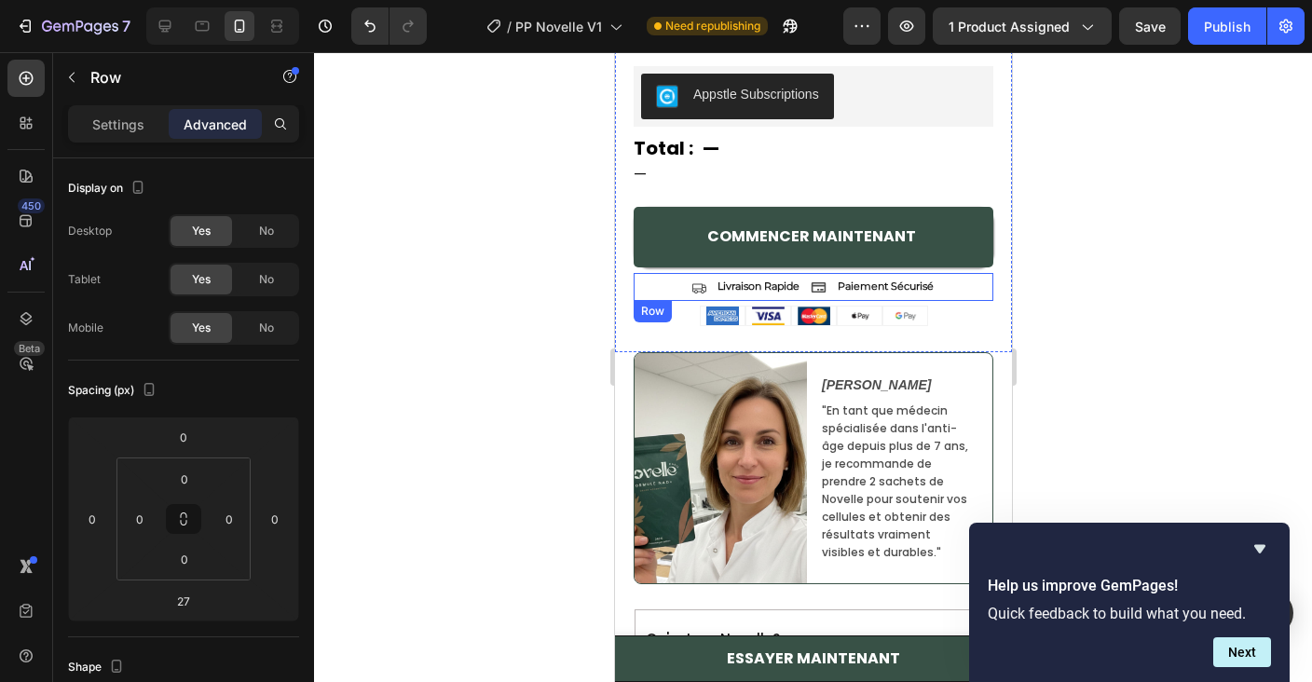
scroll to position [1792, 0]
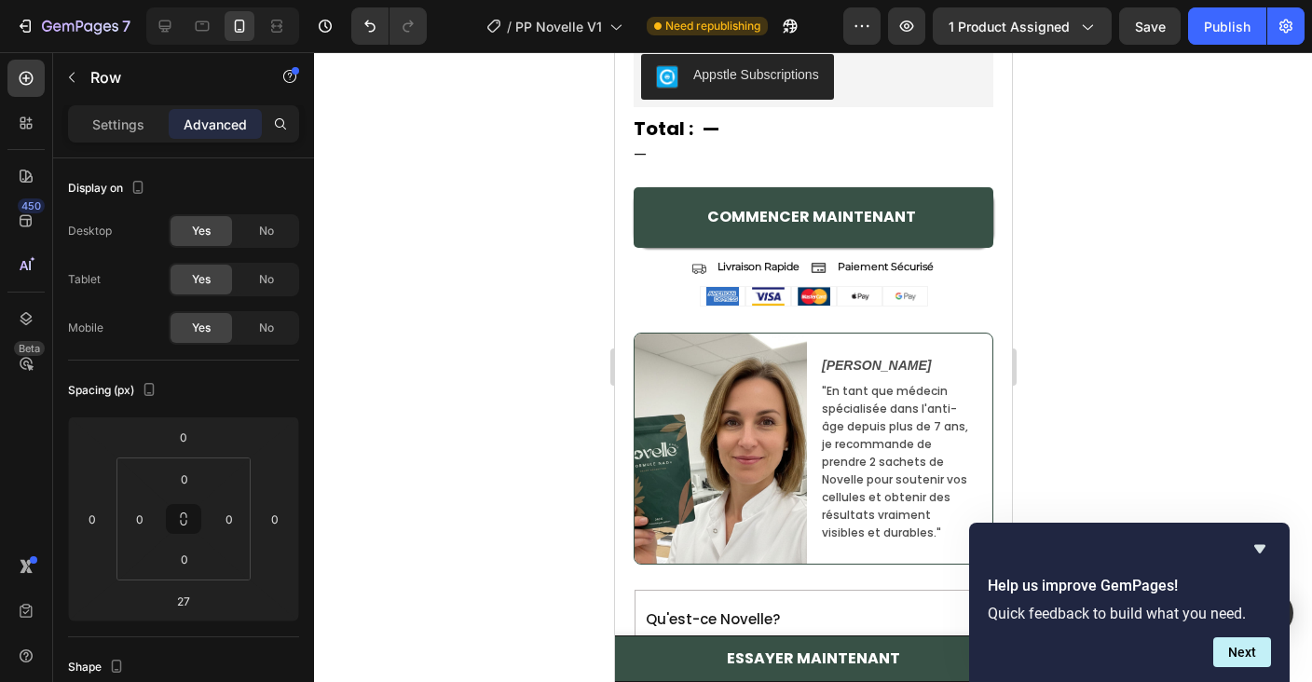
click at [115, 141] on div "Settings Advanced" at bounding box center [183, 123] width 231 height 37
click at [129, 124] on p "Settings" at bounding box center [118, 125] width 52 height 20
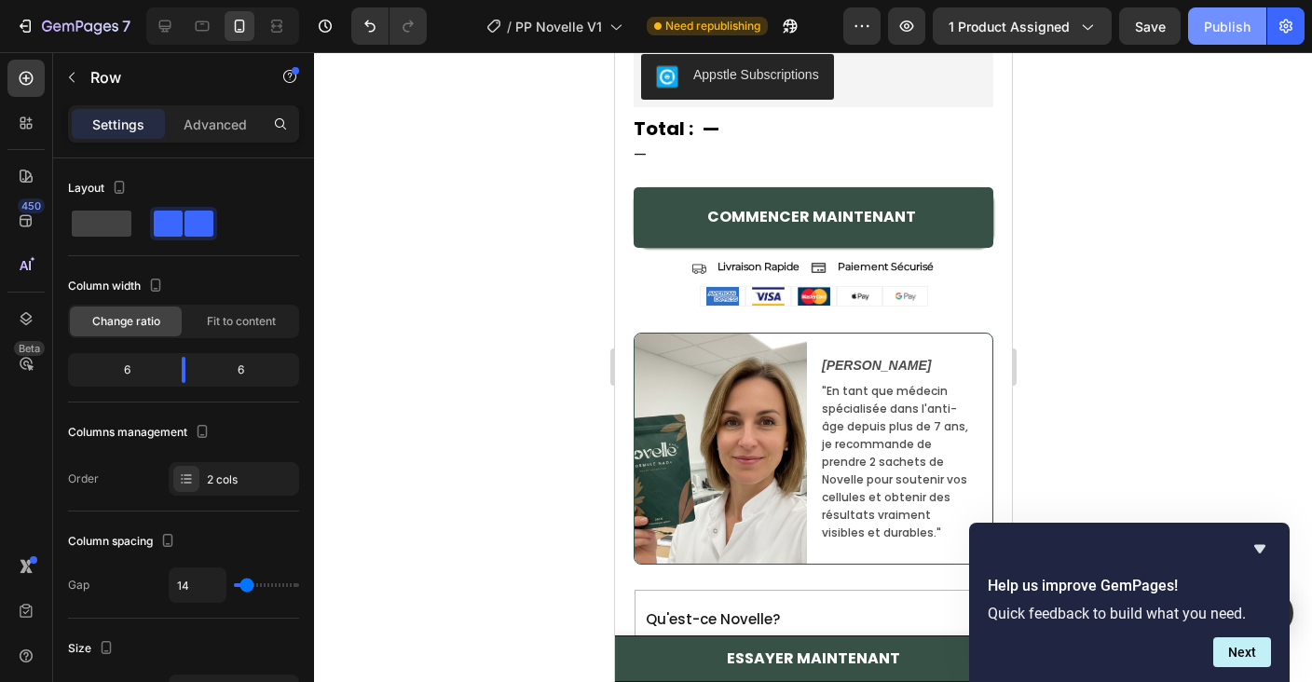
click at [1226, 22] on div "Publish" at bounding box center [1227, 27] width 47 height 20
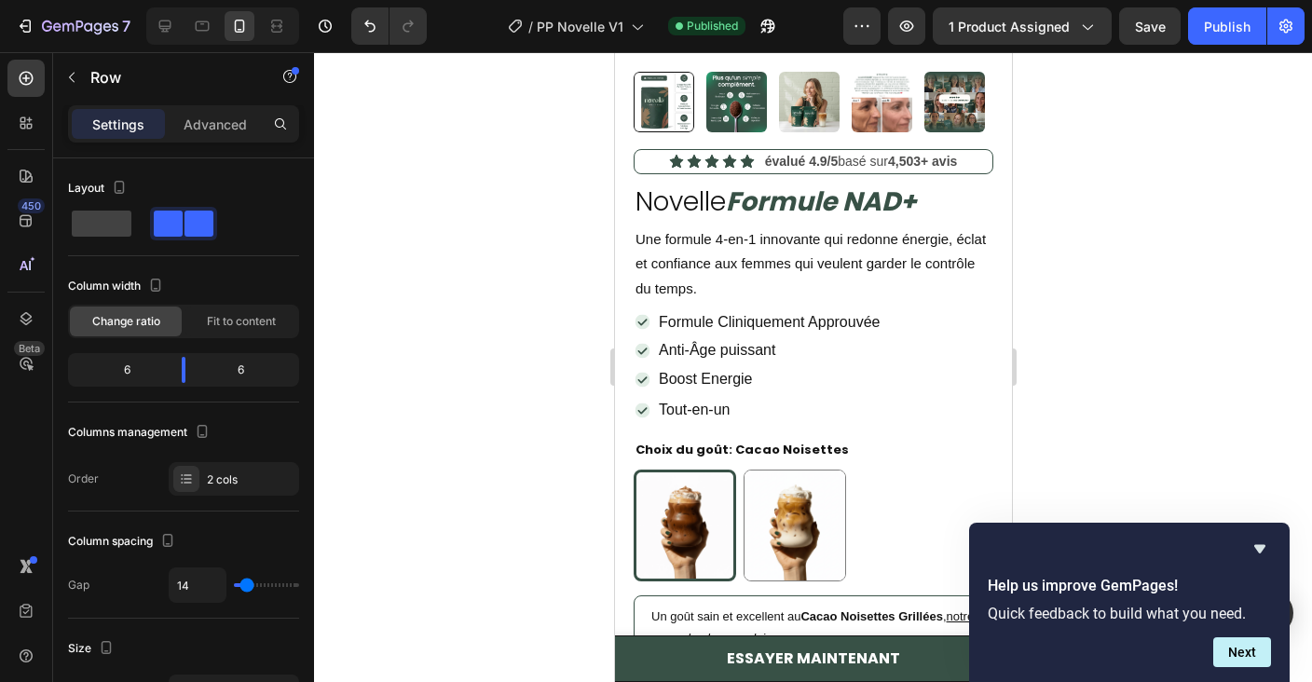
scroll to position [470, 0]
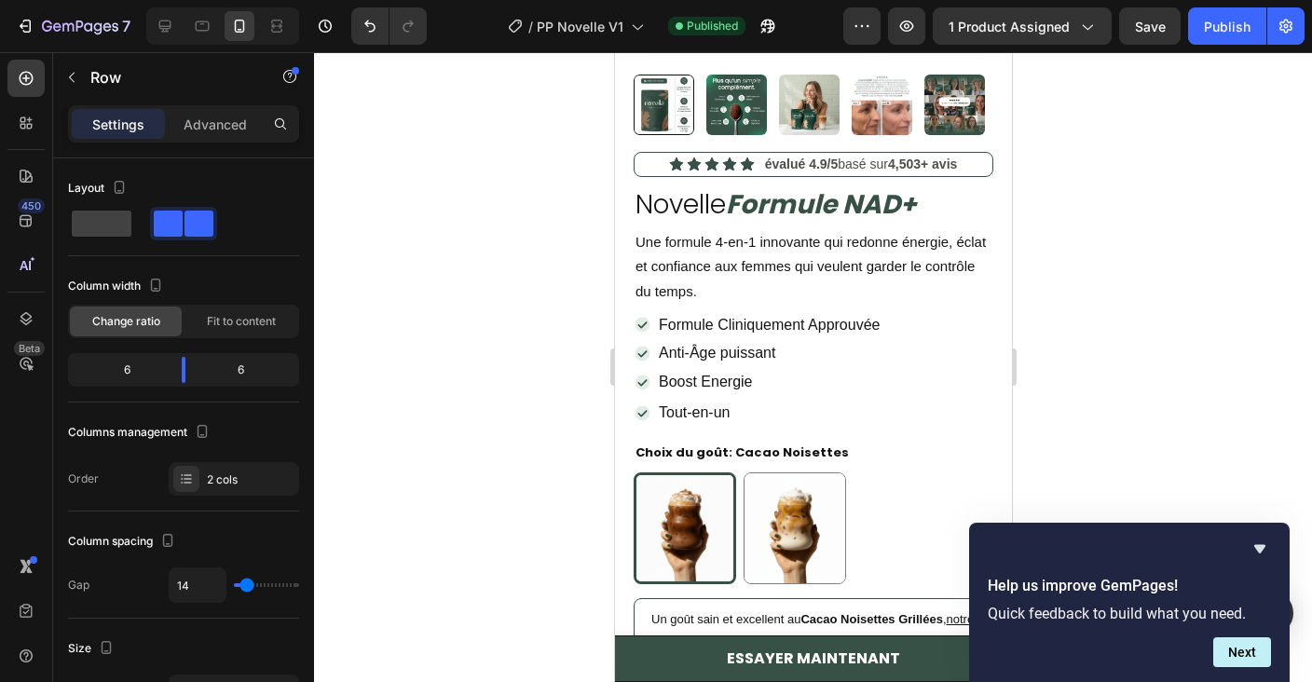
click at [1272, 559] on div "Help us improve GemPages! Quick feedback to build what you need. Next" at bounding box center [1129, 602] width 320 height 159
click at [1268, 541] on icon "Hide survey" at bounding box center [1259, 549] width 22 height 22
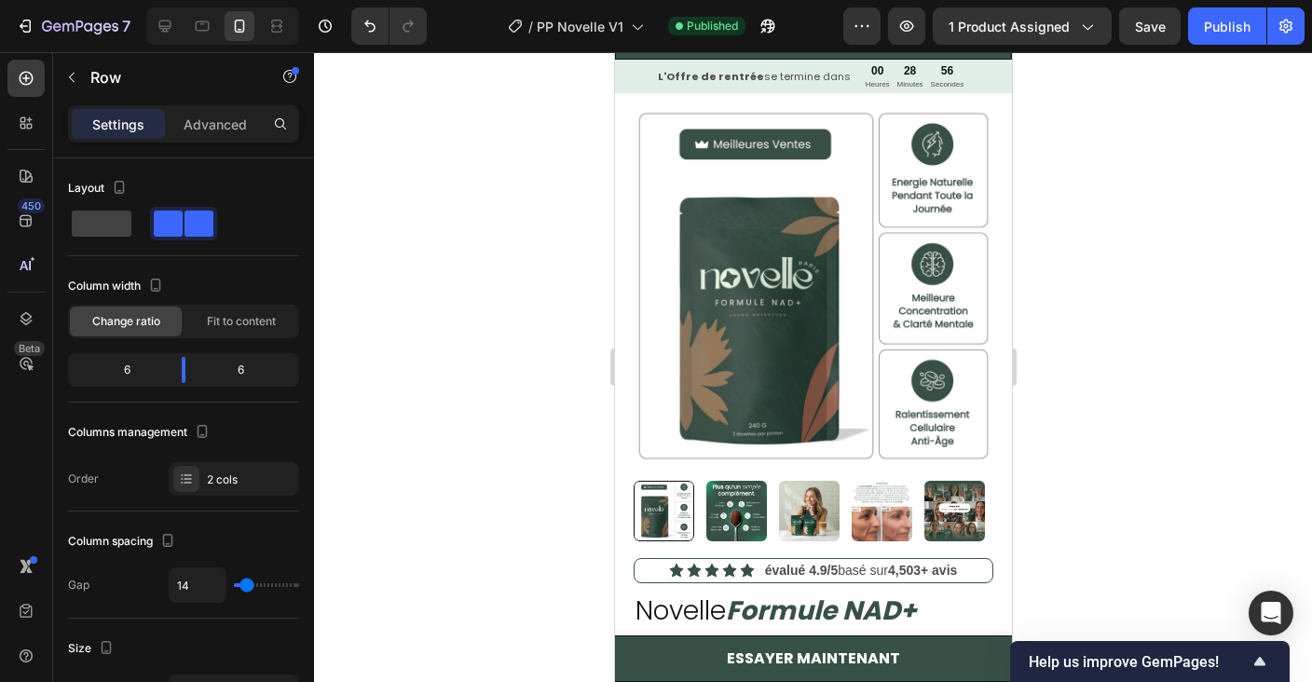
scroll to position [59, 0]
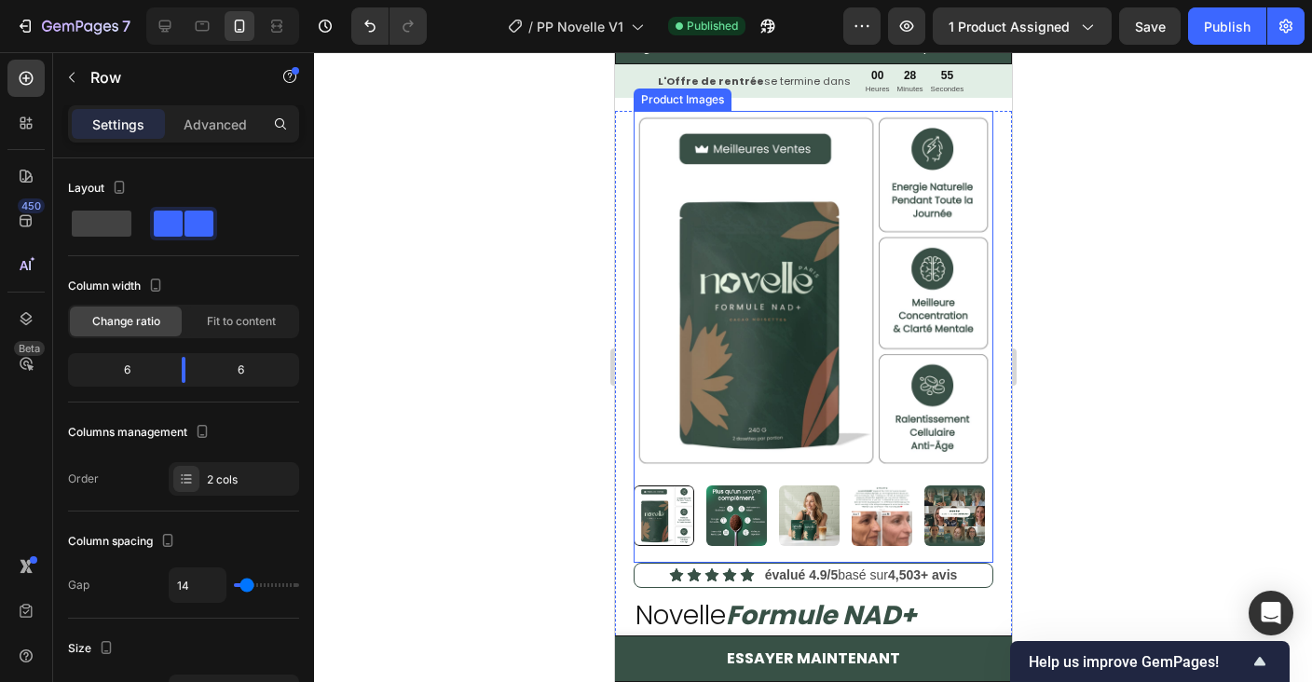
click at [743, 523] on img at bounding box center [735, 515] width 61 height 61
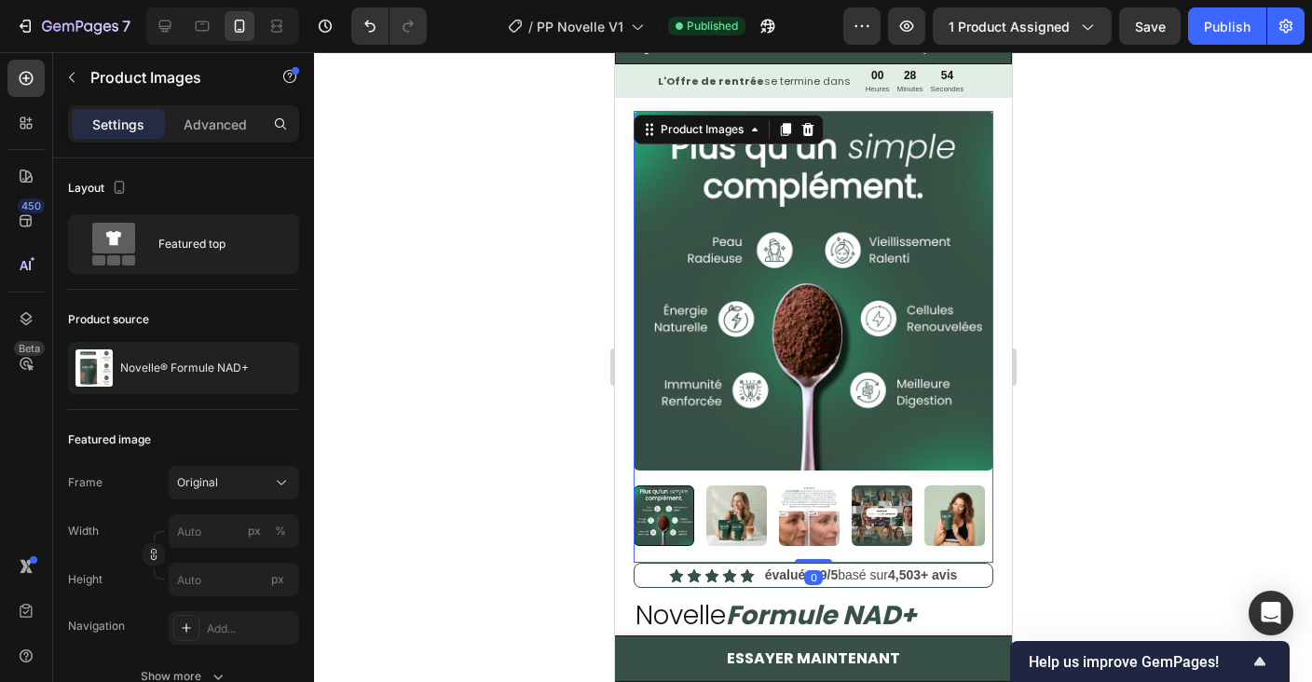
click at [734, 525] on img at bounding box center [735, 515] width 61 height 61
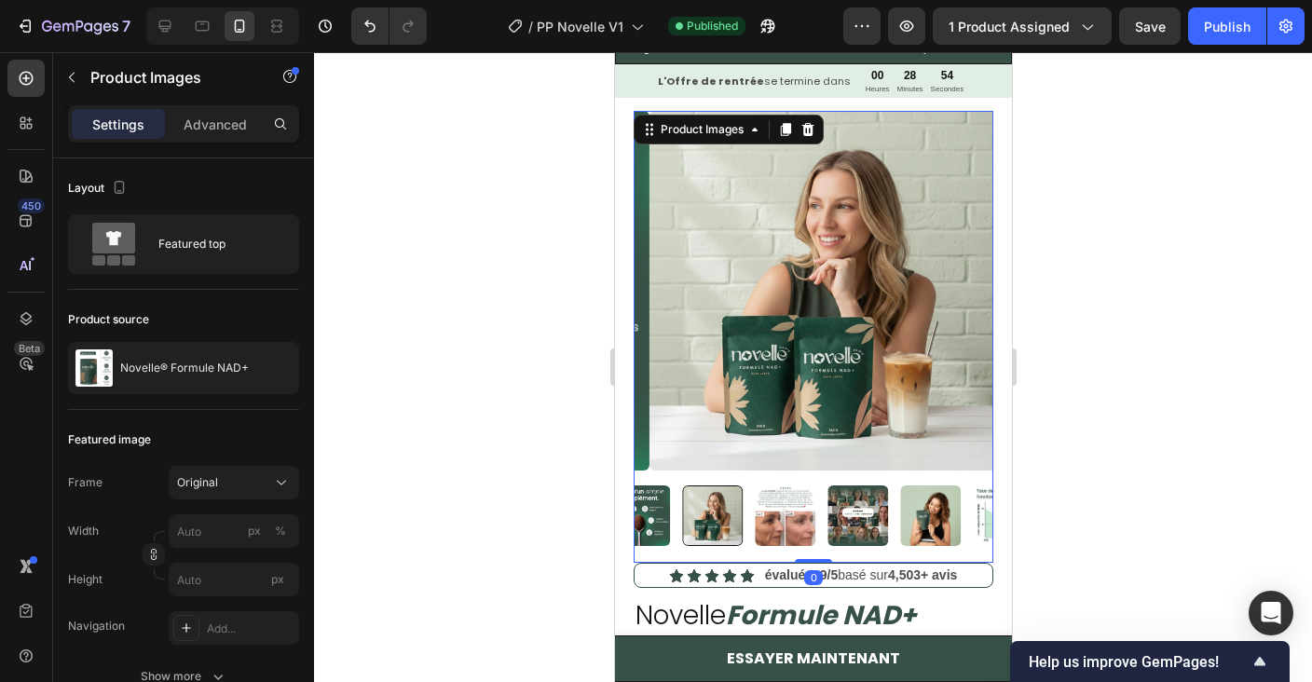
click at [756, 525] on img at bounding box center [784, 515] width 61 height 61
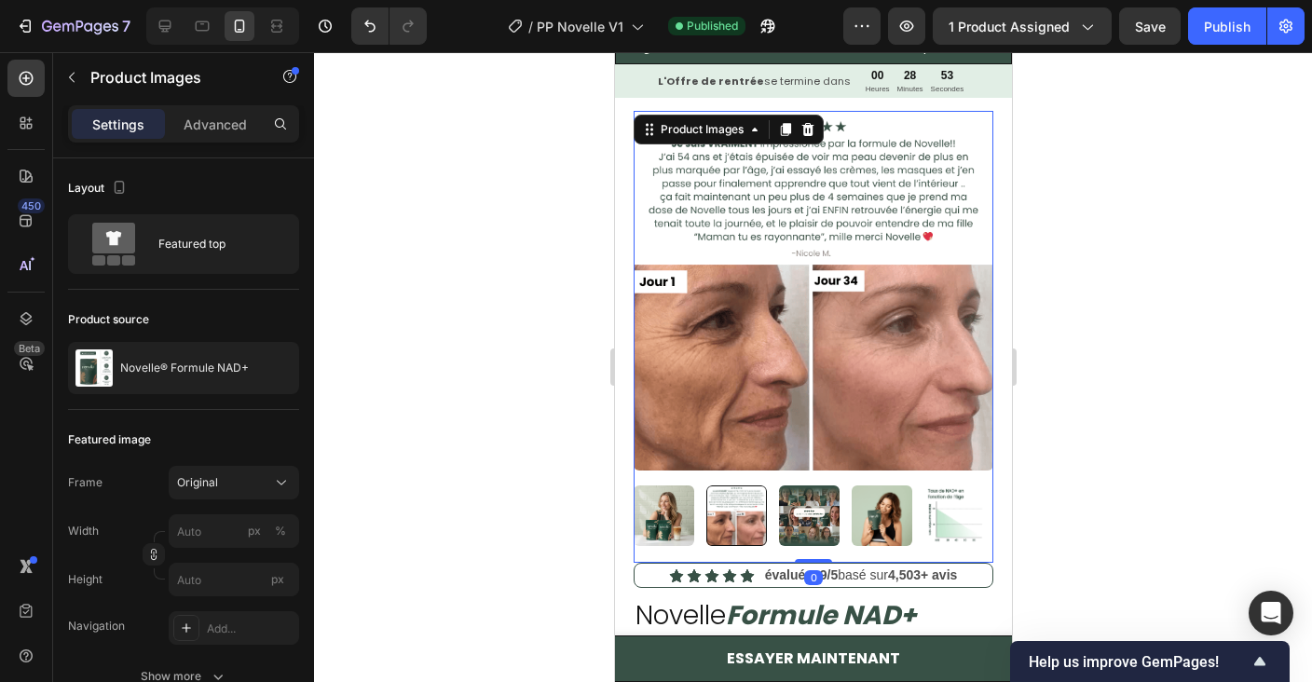
click at [775, 525] on div at bounding box center [813, 515] width 360 height 61
click at [801, 524] on img at bounding box center [808, 515] width 61 height 61
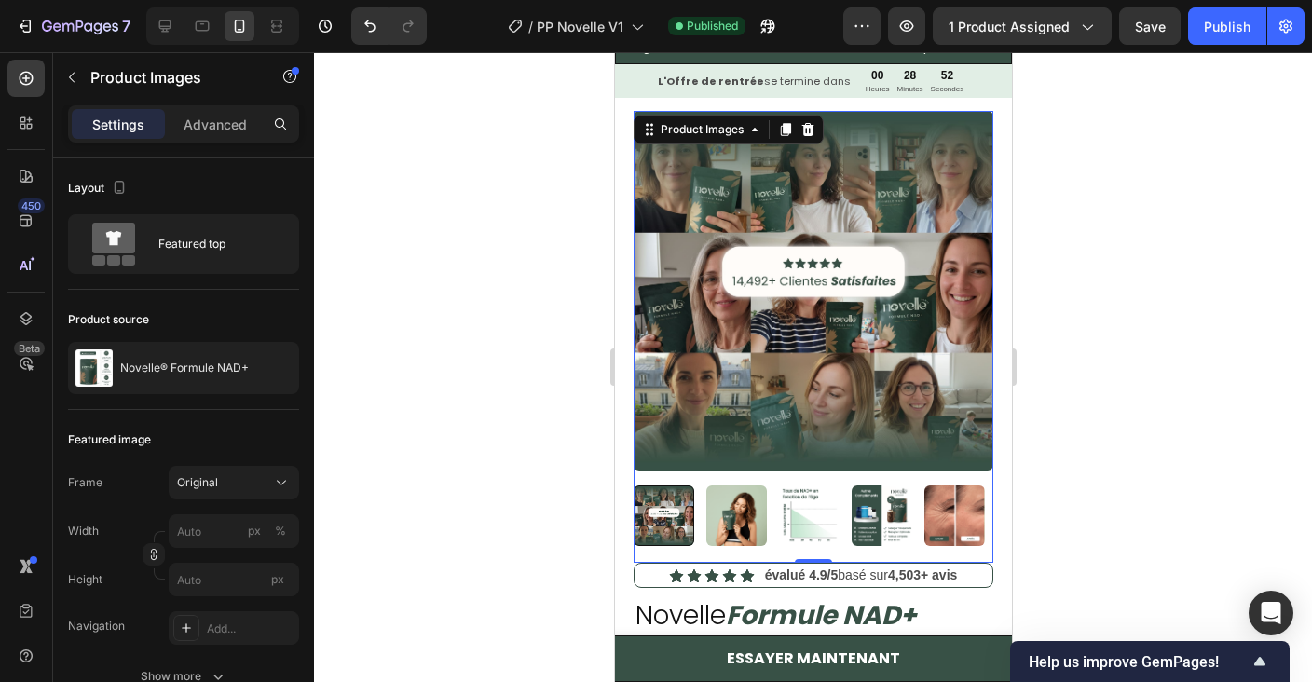
click at [715, 510] on img at bounding box center [735, 515] width 61 height 61
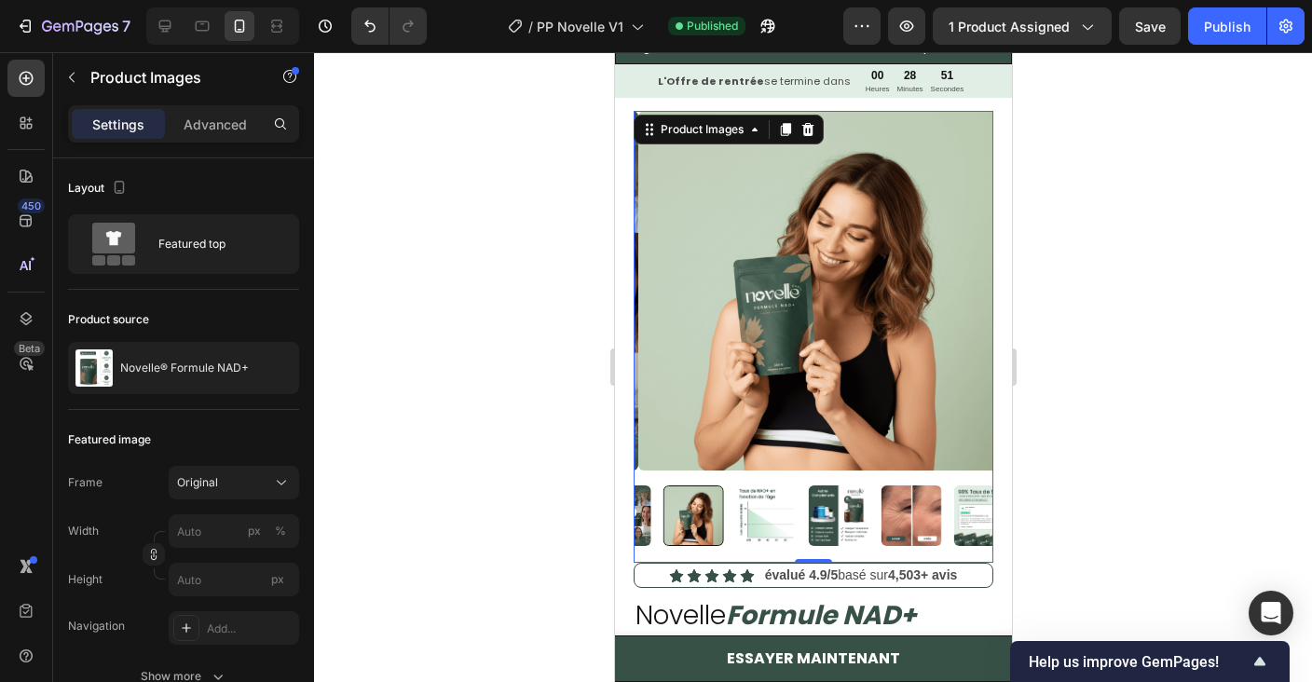
click at [808, 527] on img at bounding box center [838, 515] width 61 height 61
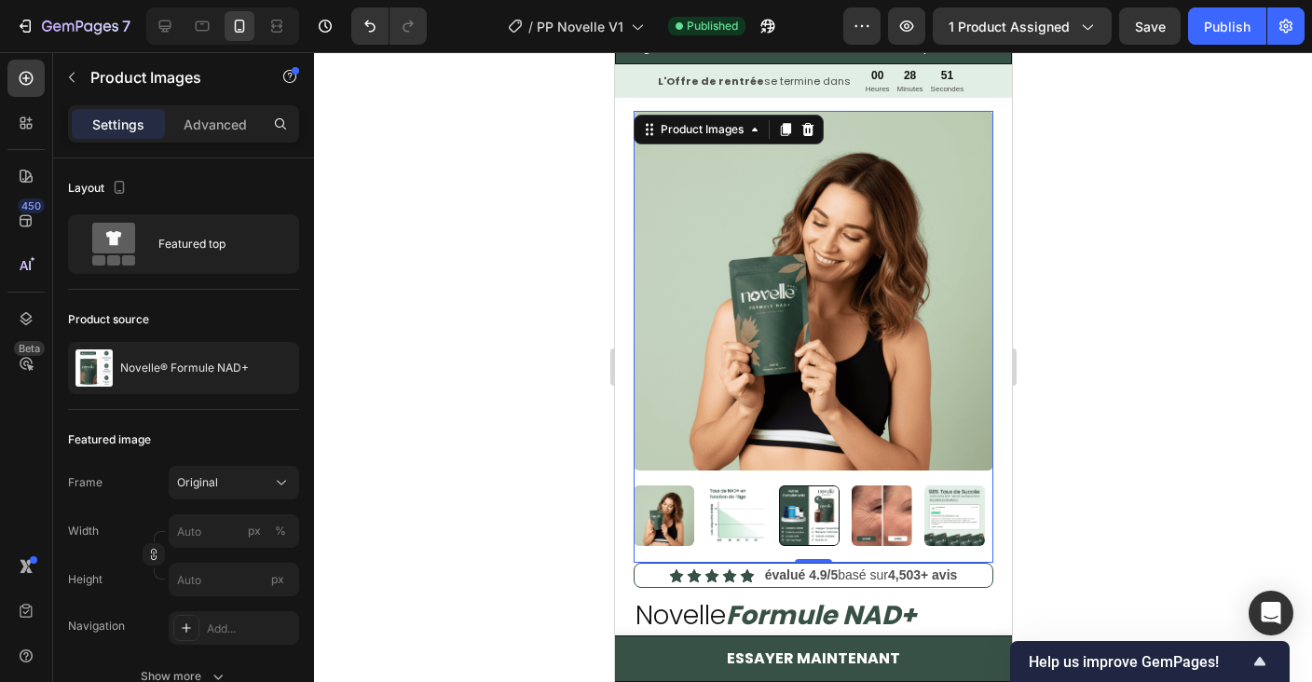
click at [739, 521] on img at bounding box center [735, 515] width 61 height 61
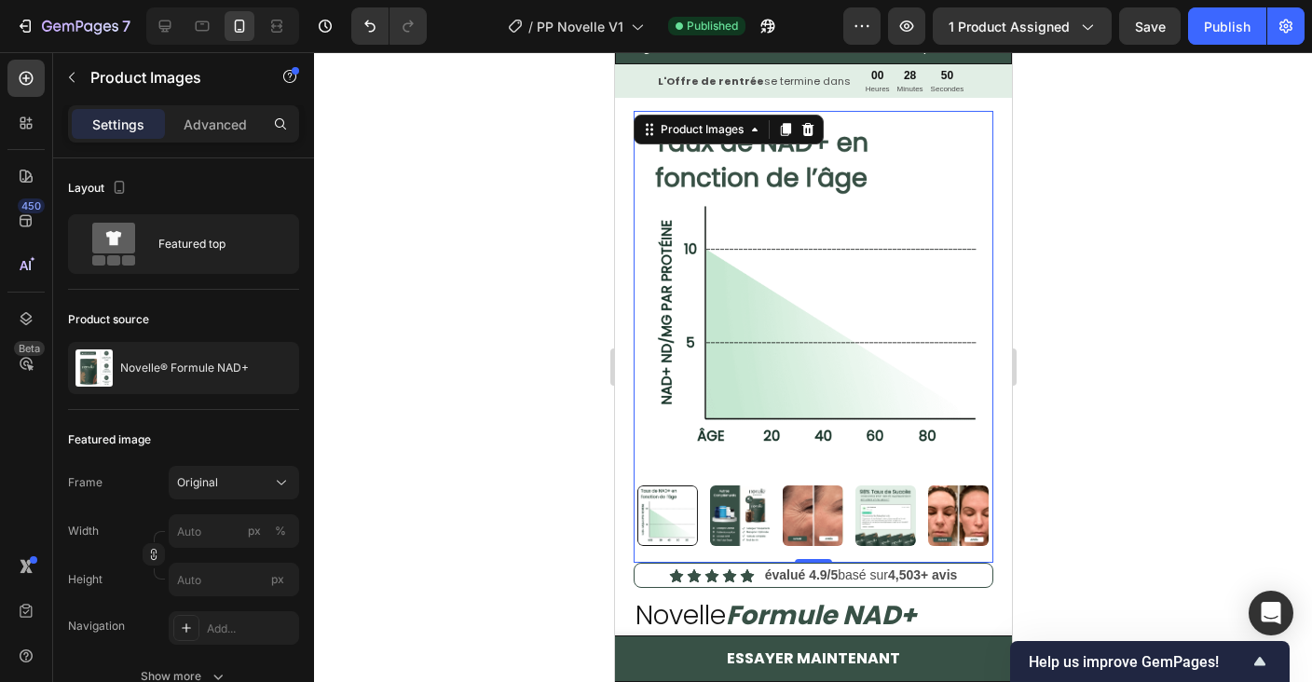
click at [768, 520] on div at bounding box center [813, 515] width 360 height 61
click at [752, 522] on img at bounding box center [735, 515] width 61 height 61
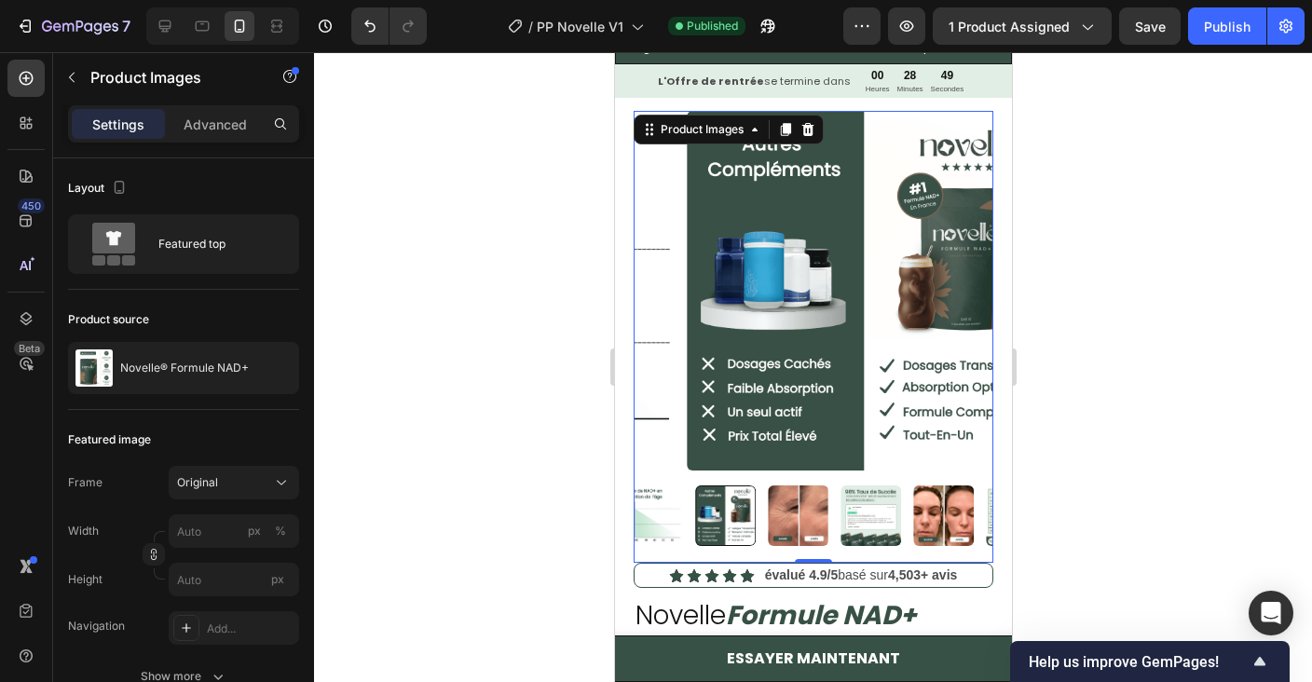
click at [767, 524] on img at bounding box center [797, 515] width 61 height 61
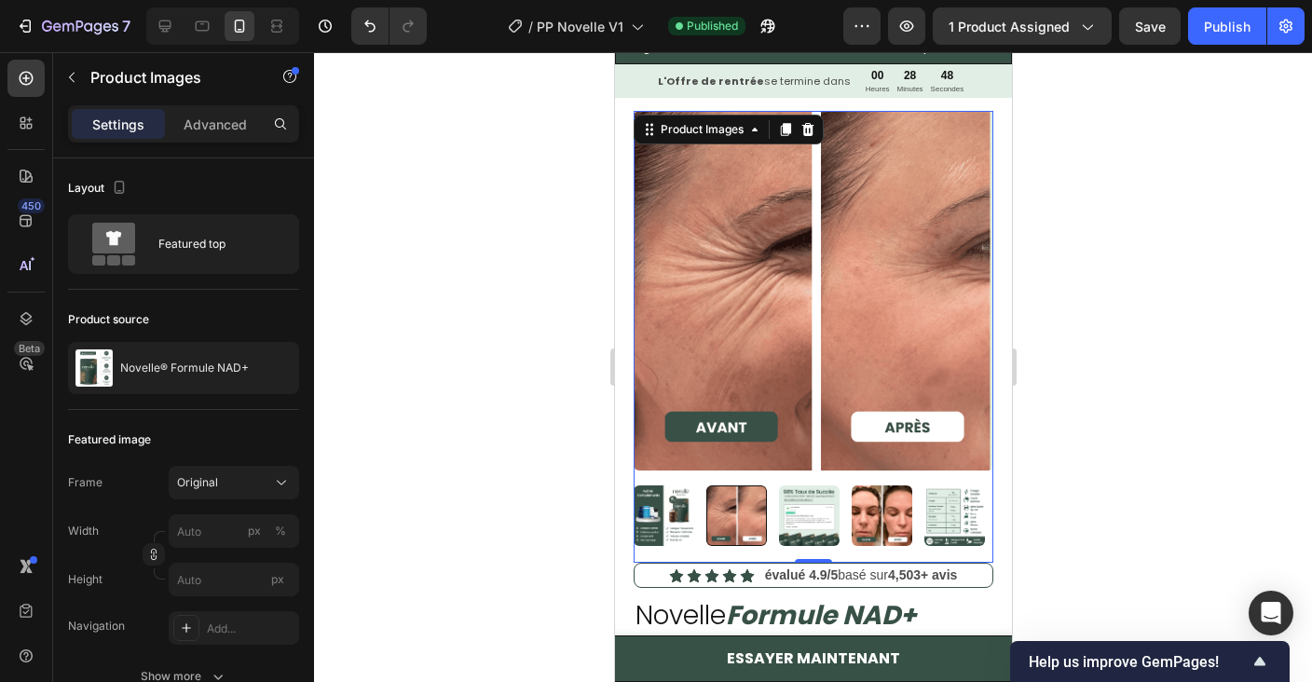
click at [781, 527] on img at bounding box center [808, 515] width 61 height 61
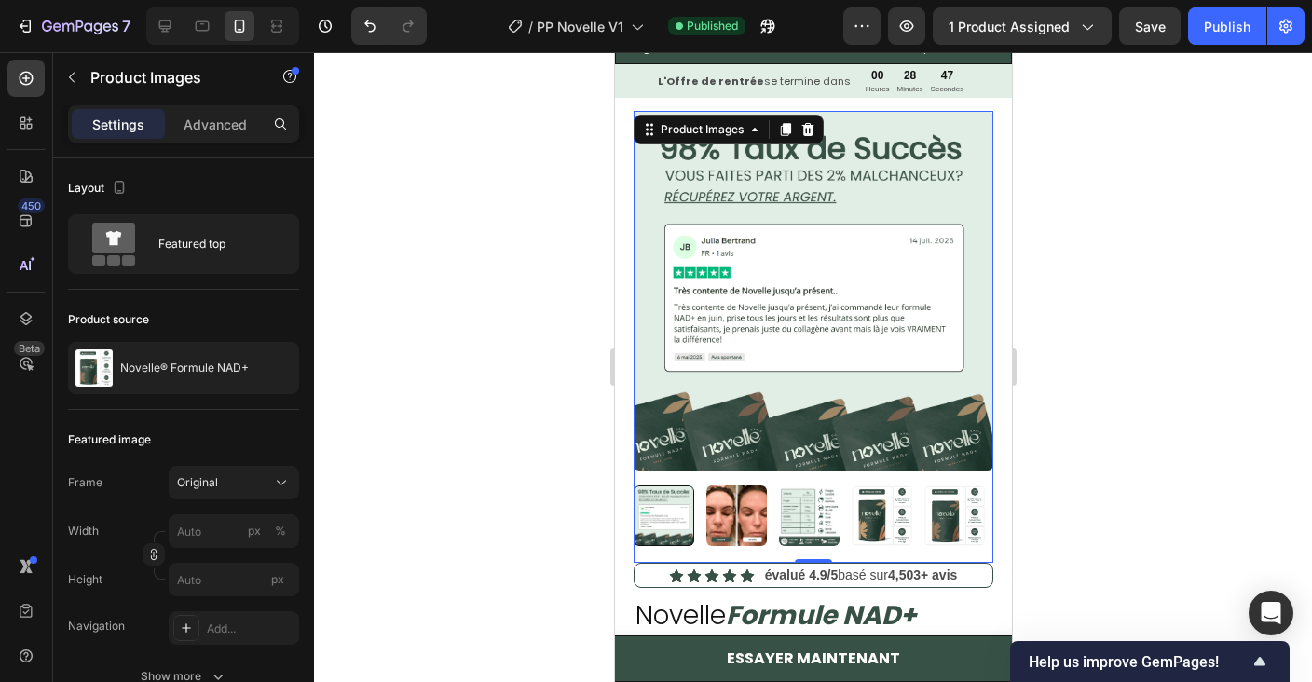
click at [724, 517] on img at bounding box center [735, 515] width 61 height 61
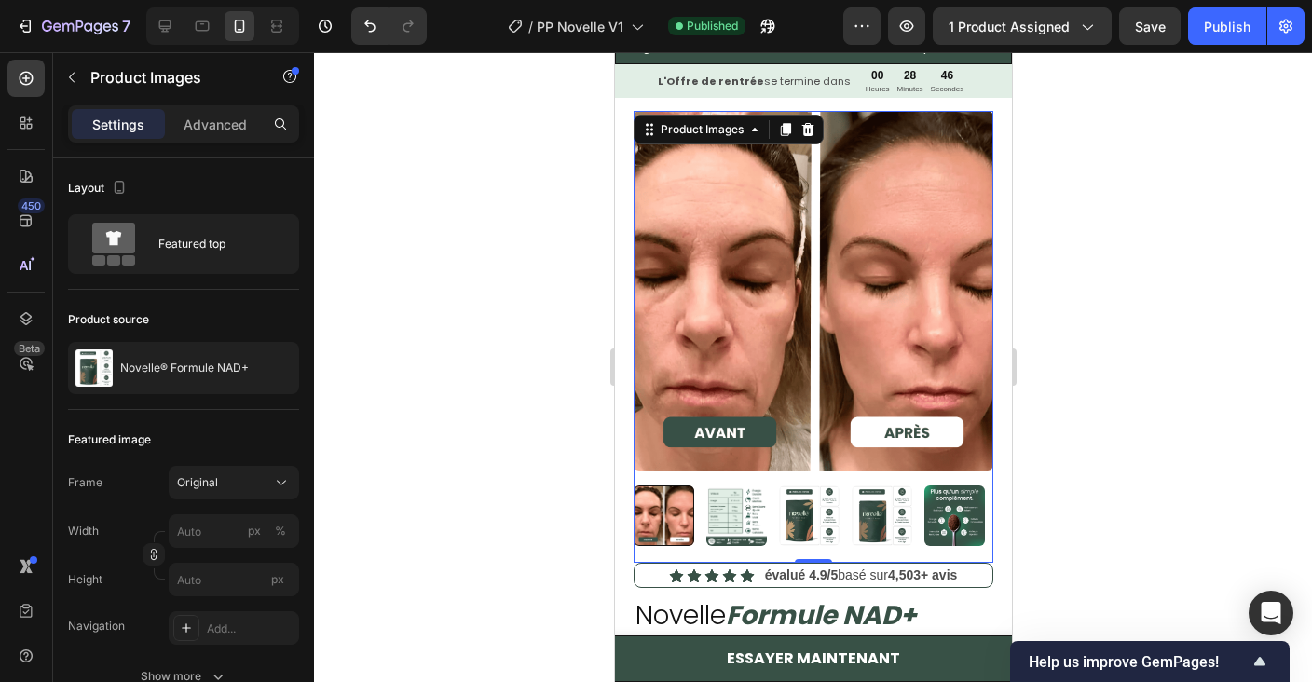
click at [759, 535] on img at bounding box center [735, 515] width 61 height 61
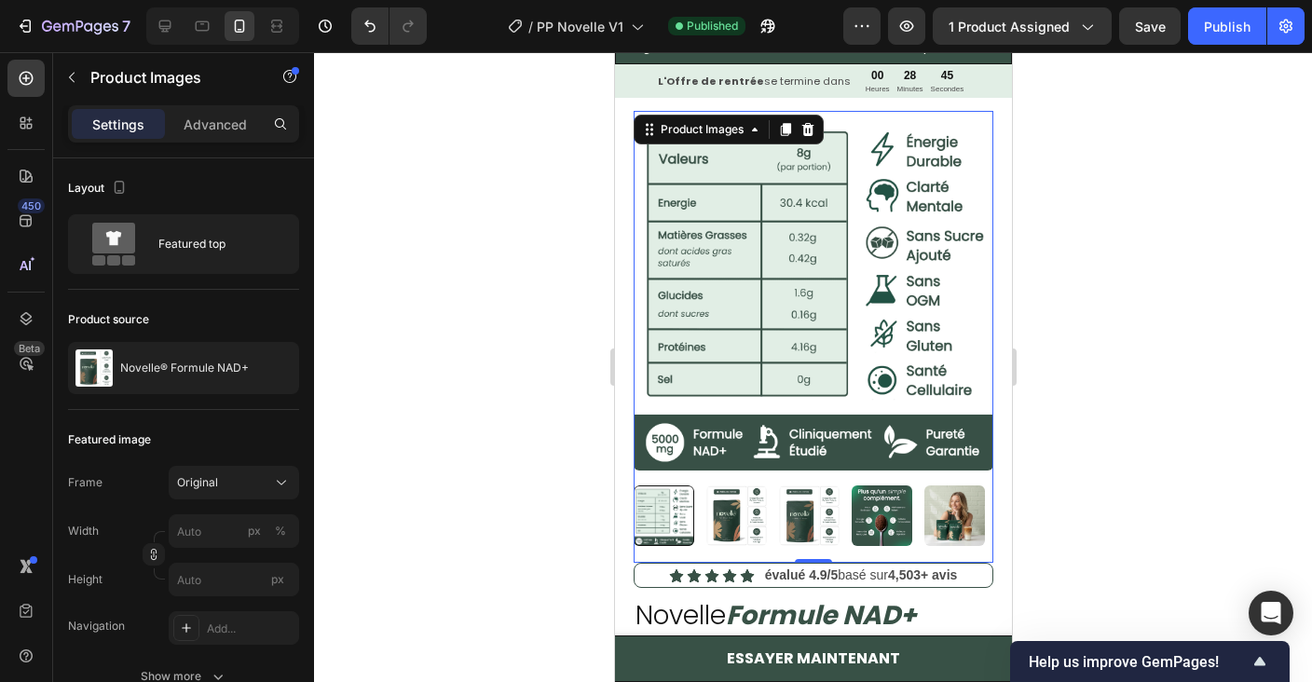
click at [778, 538] on img at bounding box center [808, 515] width 61 height 61
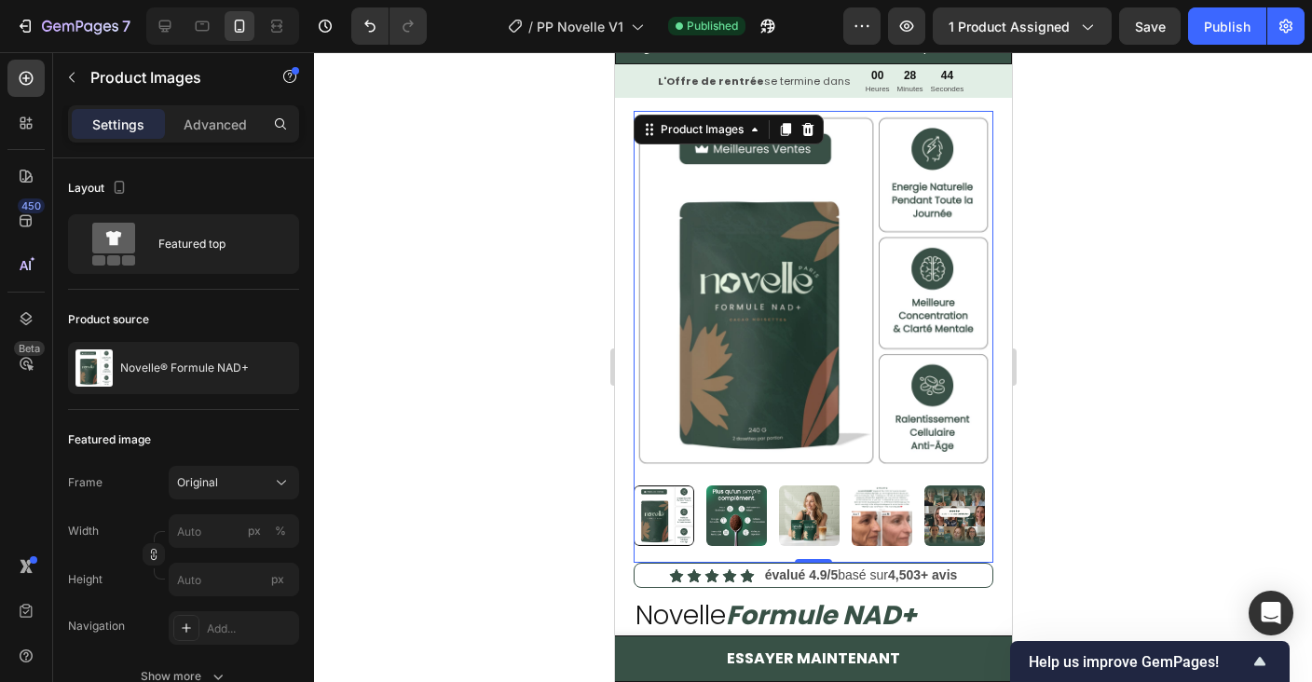
click at [756, 523] on img at bounding box center [735, 515] width 61 height 61
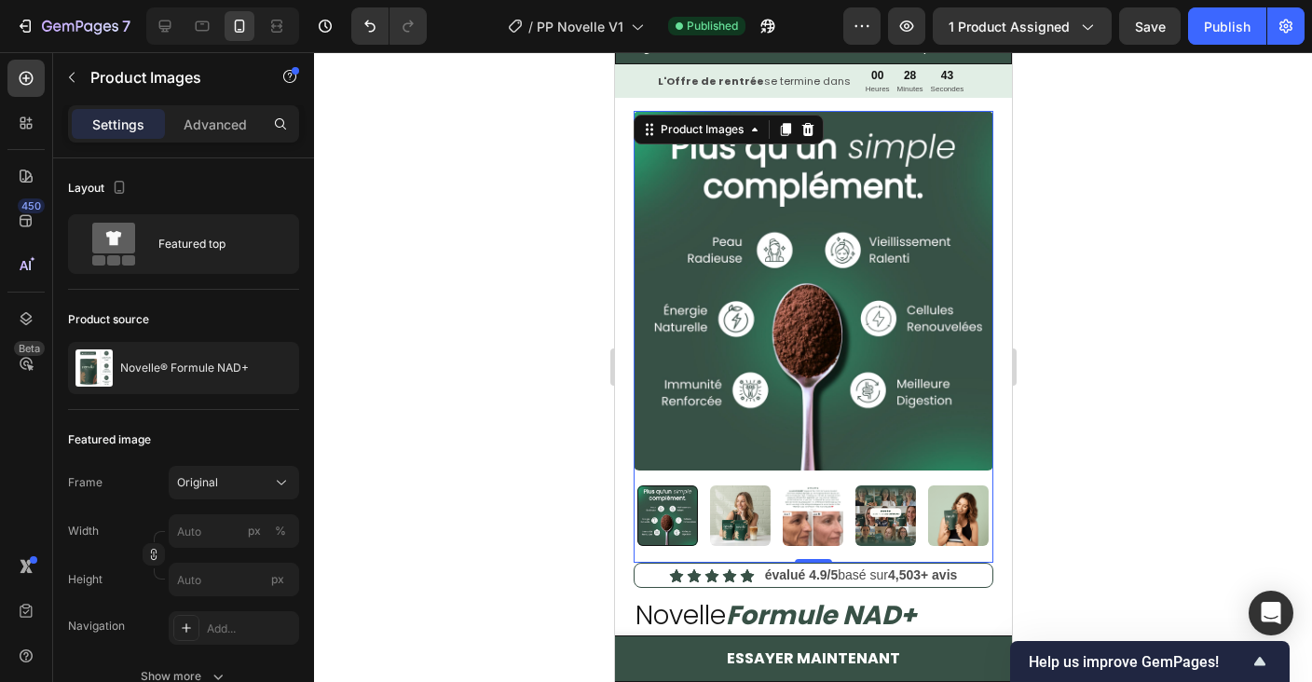
click at [768, 523] on div at bounding box center [813, 515] width 360 height 61
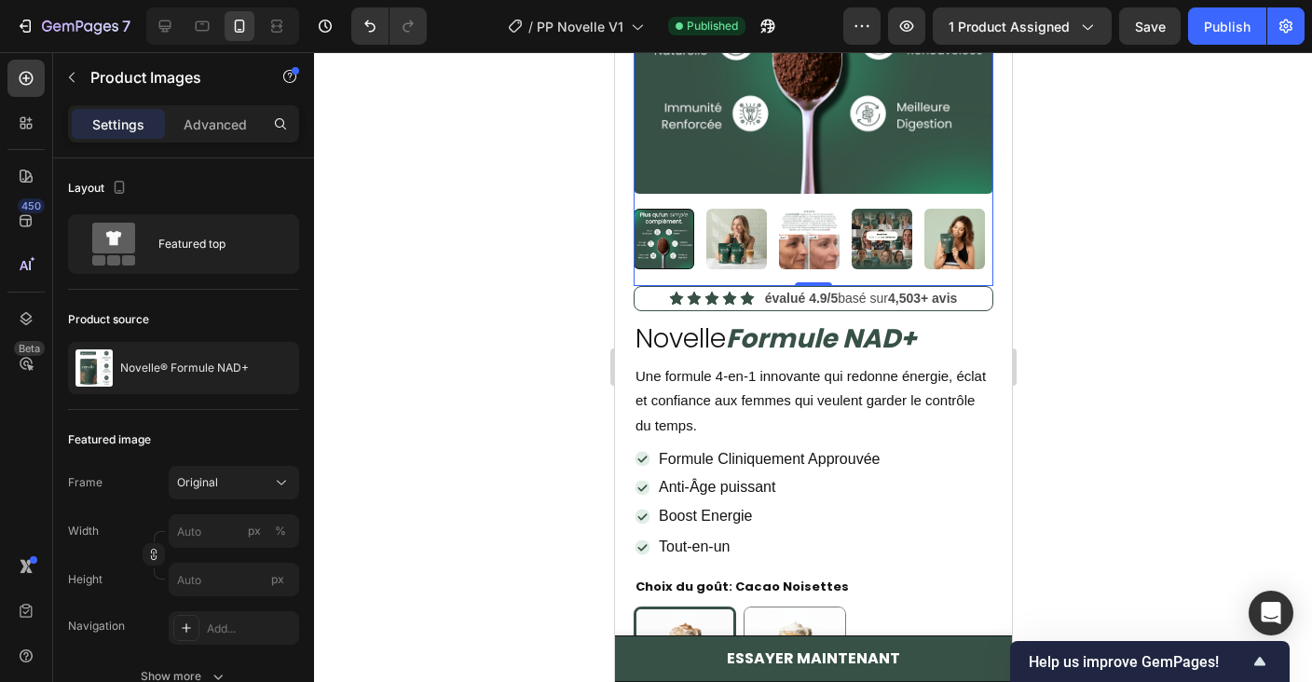
scroll to position [407, 0]
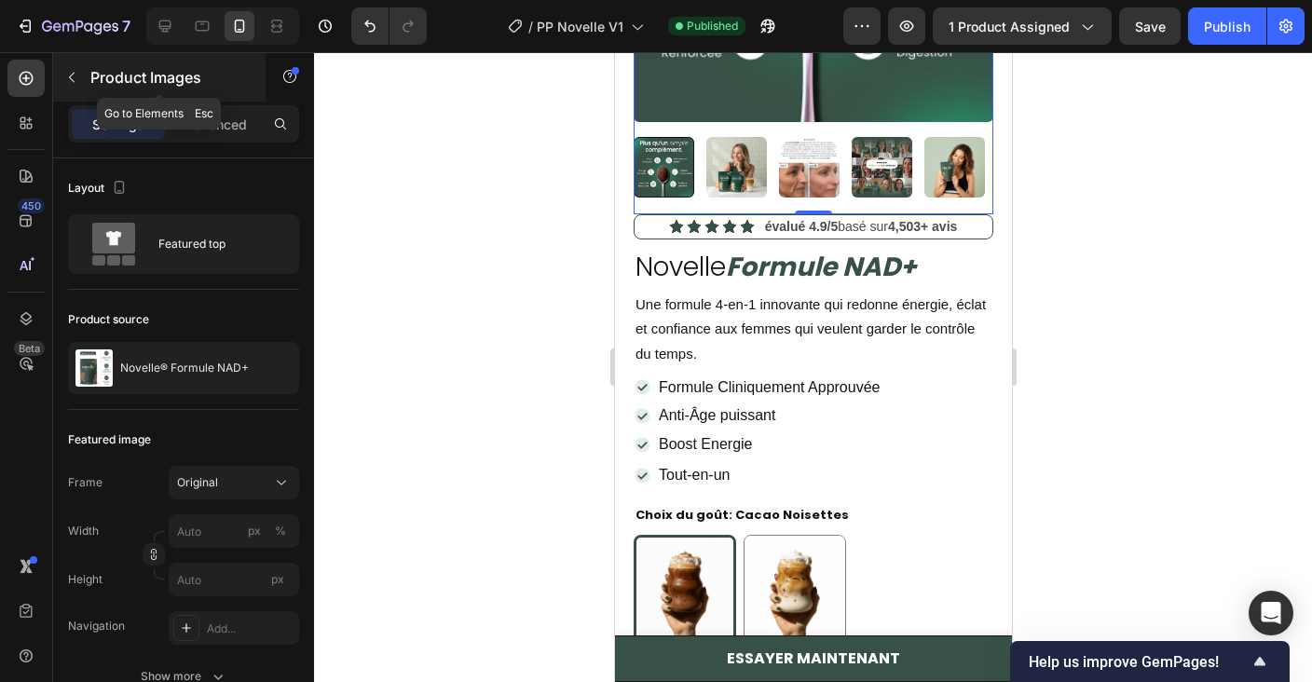
click at [87, 97] on div "Product Images" at bounding box center [159, 77] width 212 height 48
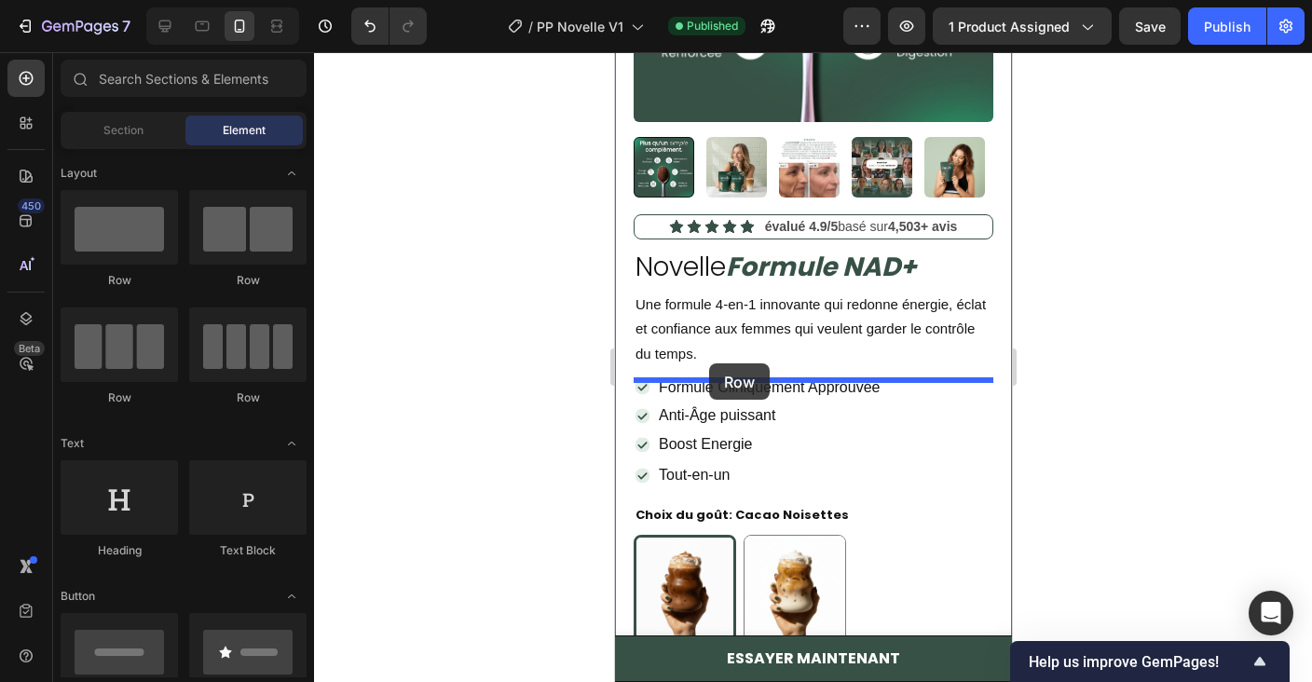
drag, startPoint x: 845, startPoint y: 296, endPoint x: 708, endPoint y: 362, distance: 152.1
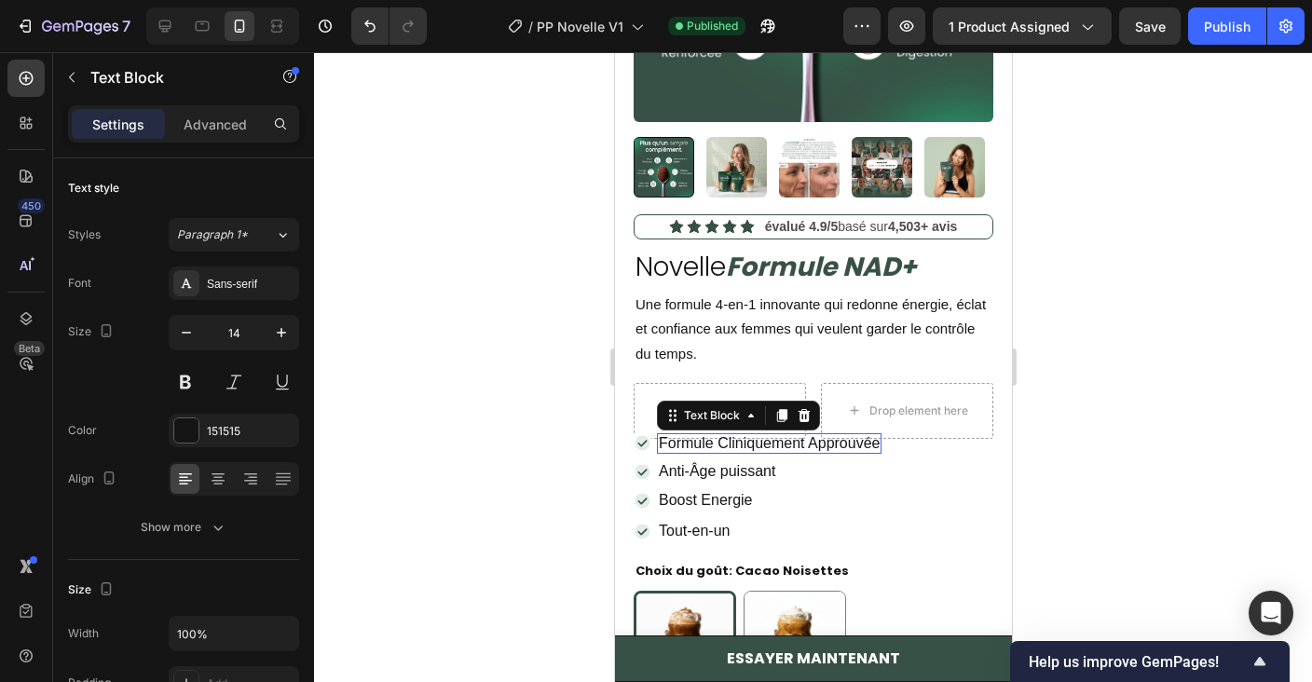
click at [877, 435] on span "Formule Cliniquement Approuvée" at bounding box center [768, 443] width 221 height 16
click at [754, 414] on icon at bounding box center [750, 415] width 15 height 15
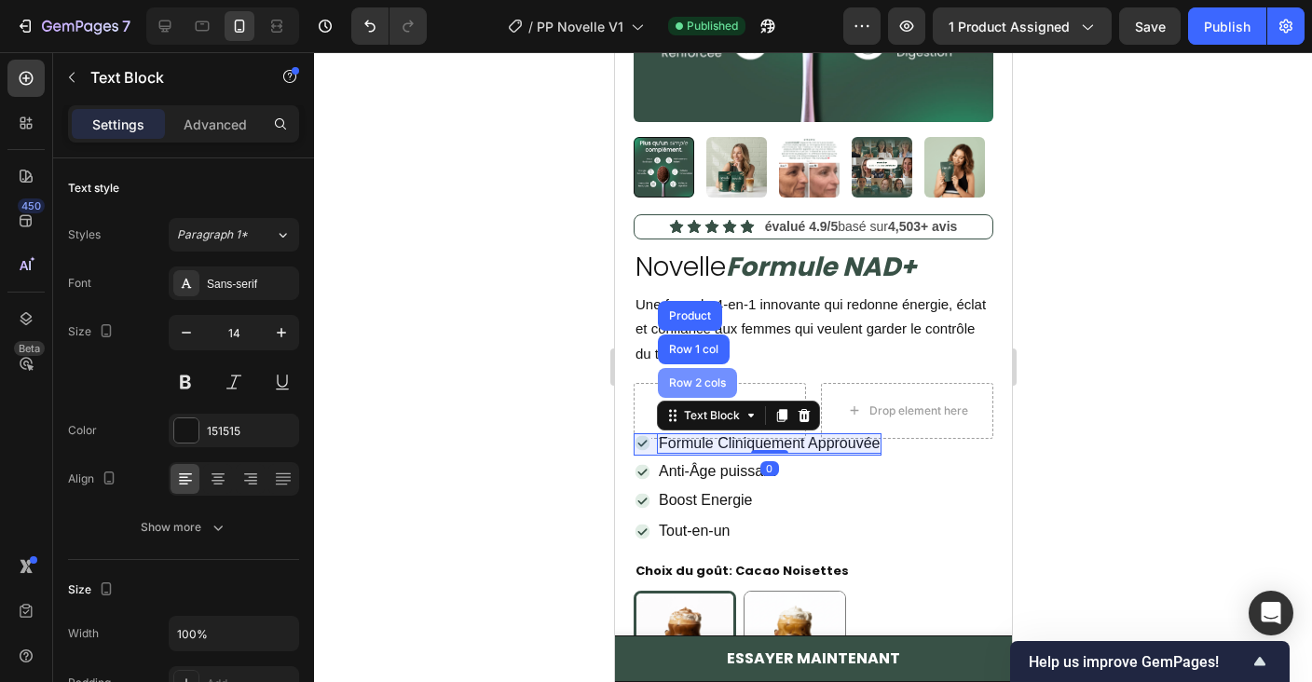
click at [708, 390] on div "Row 2 cols" at bounding box center [696, 383] width 79 height 30
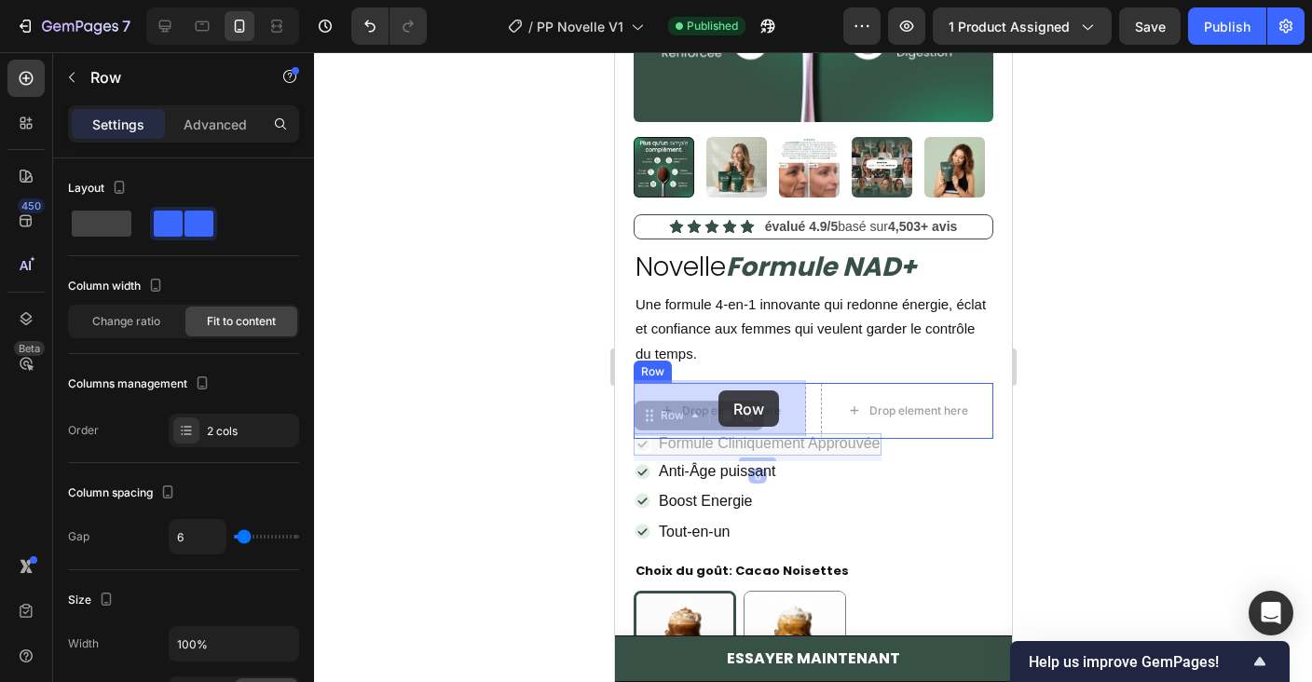
drag, startPoint x: 682, startPoint y: 416, endPoint x: 717, endPoint y: 390, distance: 44.0
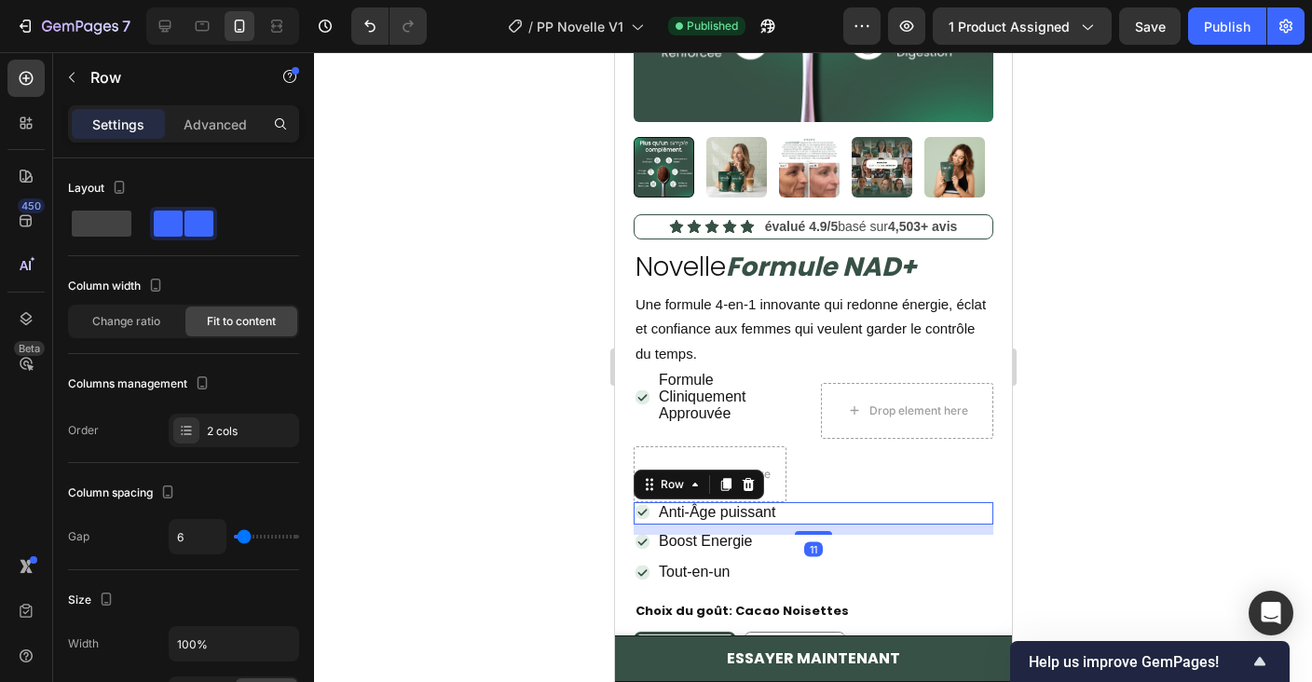
click at [799, 515] on div "Icon Anti-Âge puissant Text Block Row 11" at bounding box center [813, 513] width 360 height 22
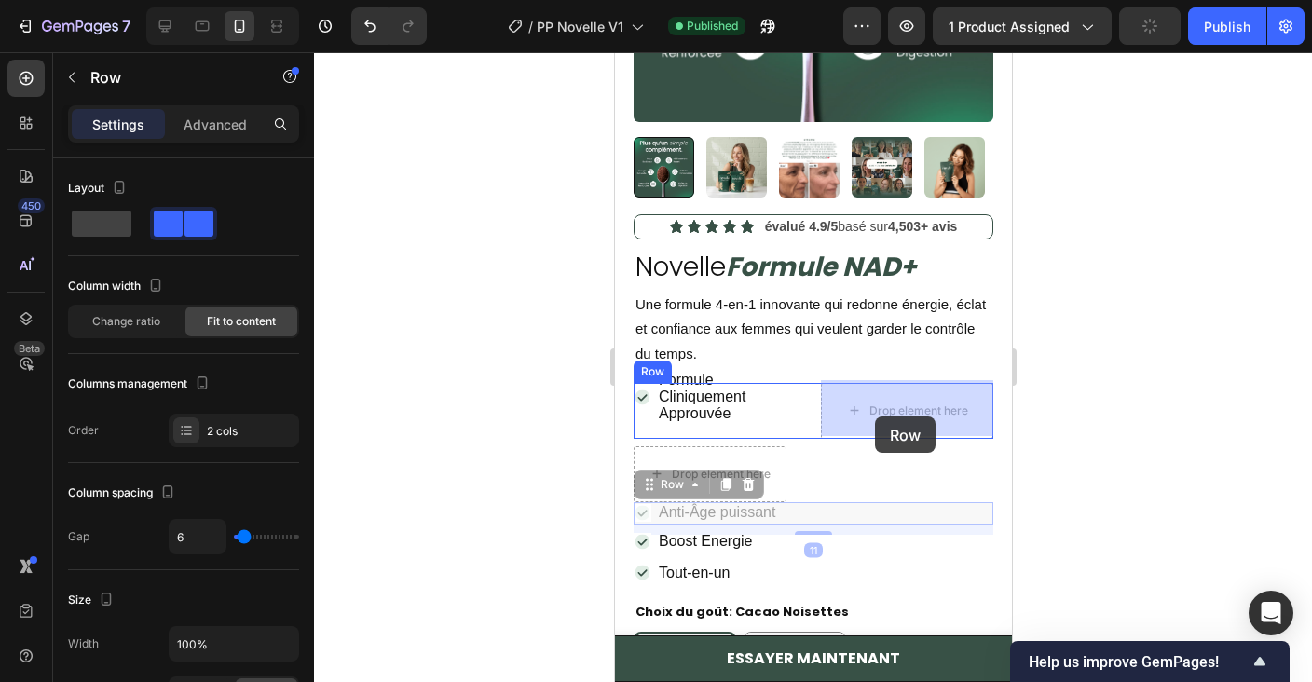
drag, startPoint x: 680, startPoint y: 484, endPoint x: 873, endPoint y: 416, distance: 204.2
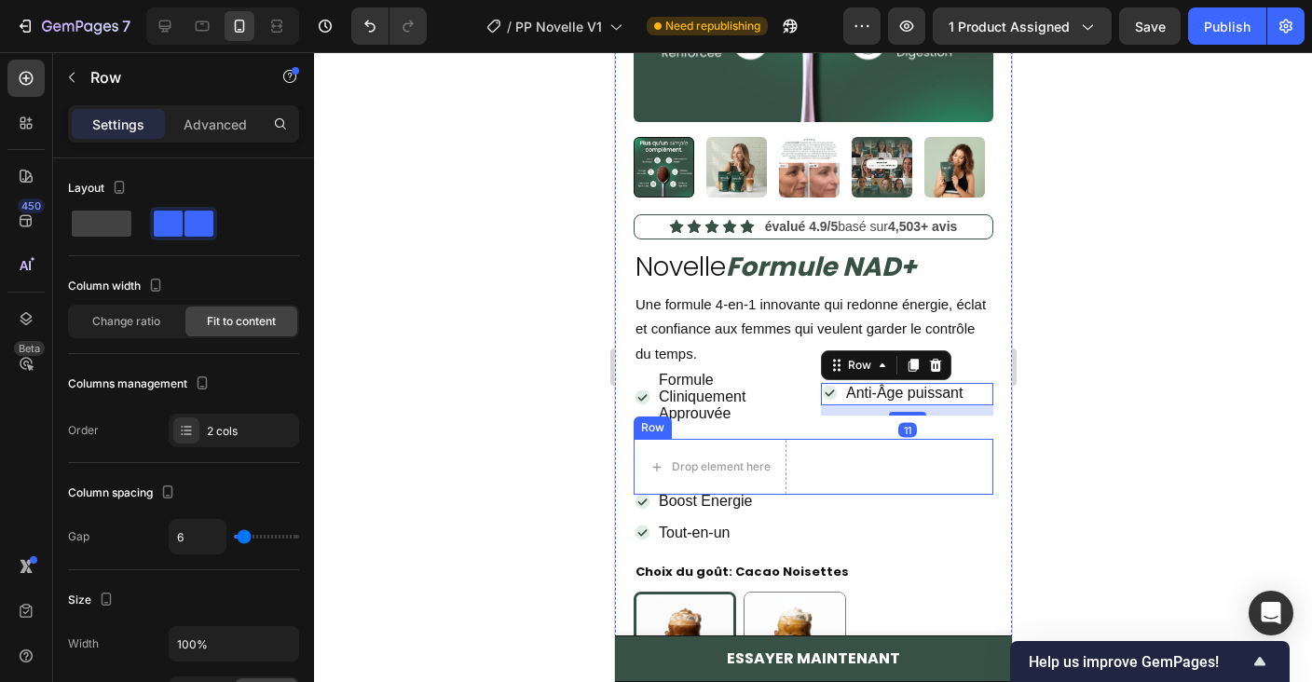
click at [855, 479] on div "Drop element here Row" at bounding box center [813, 467] width 360 height 56
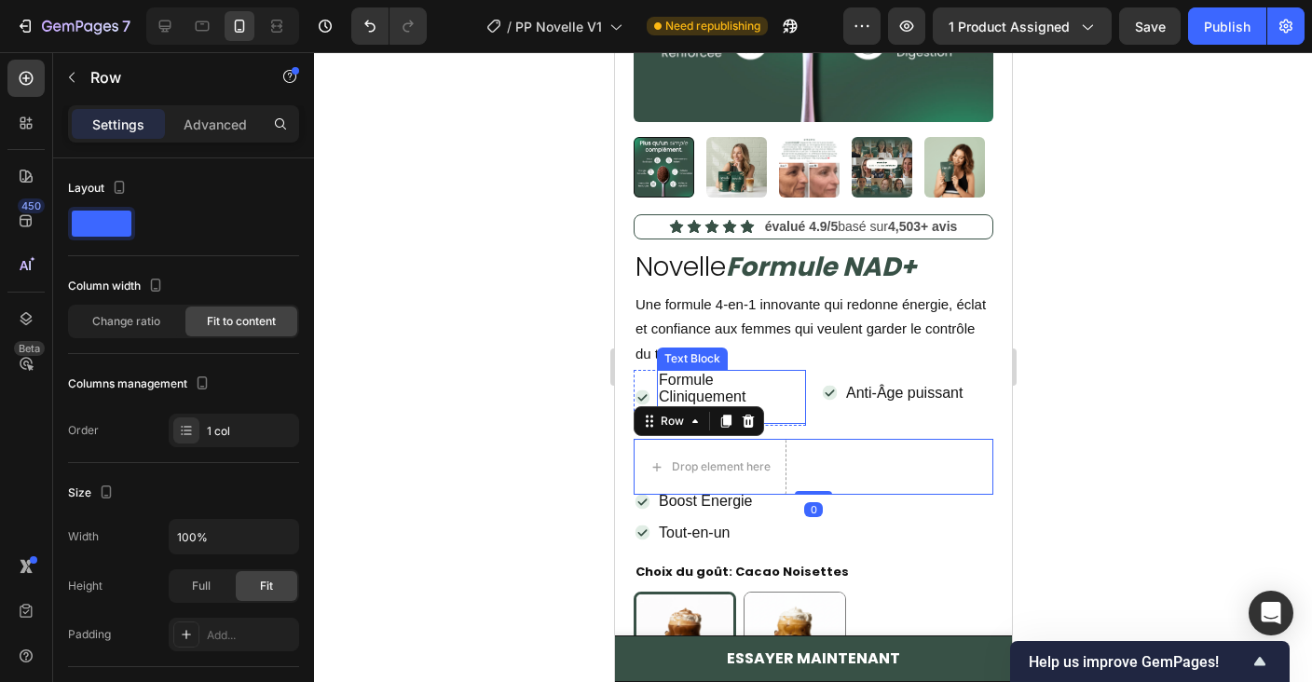
click at [755, 383] on p "Formule Cliniquement Approuvée" at bounding box center [730, 397] width 145 height 51
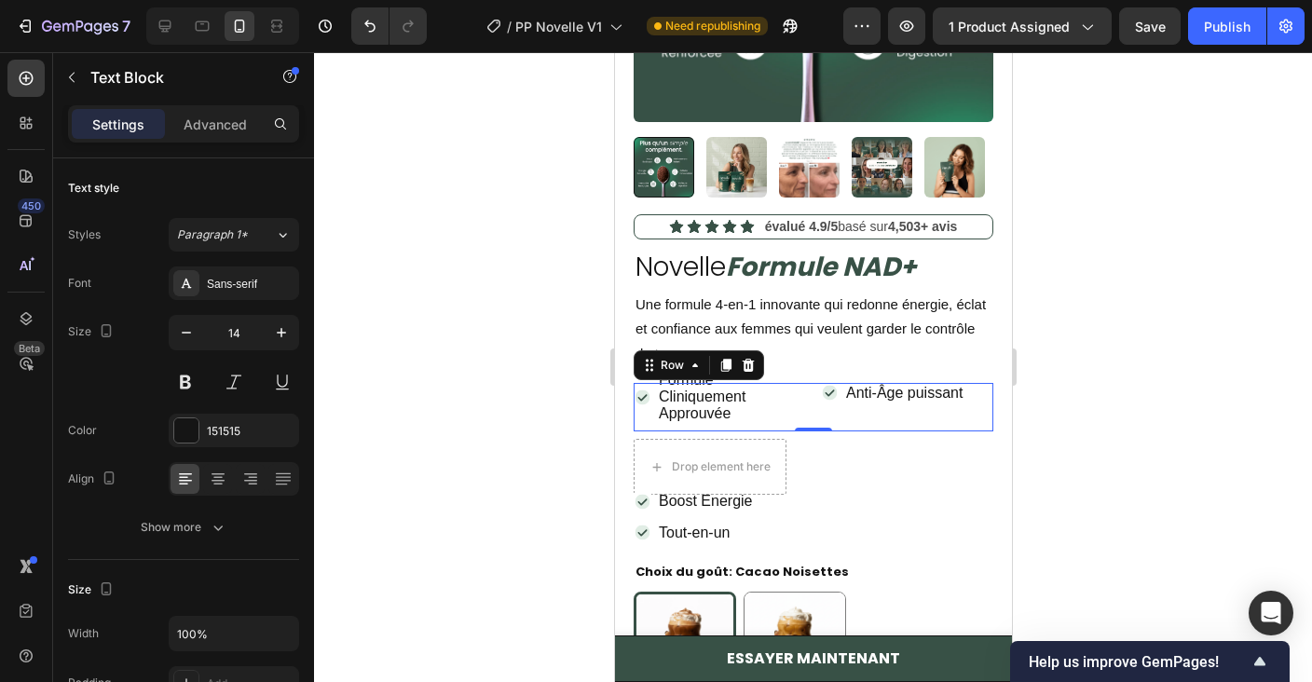
click at [858, 419] on div "Icon Anti-Âge puissant Text Block Row" at bounding box center [906, 407] width 172 height 49
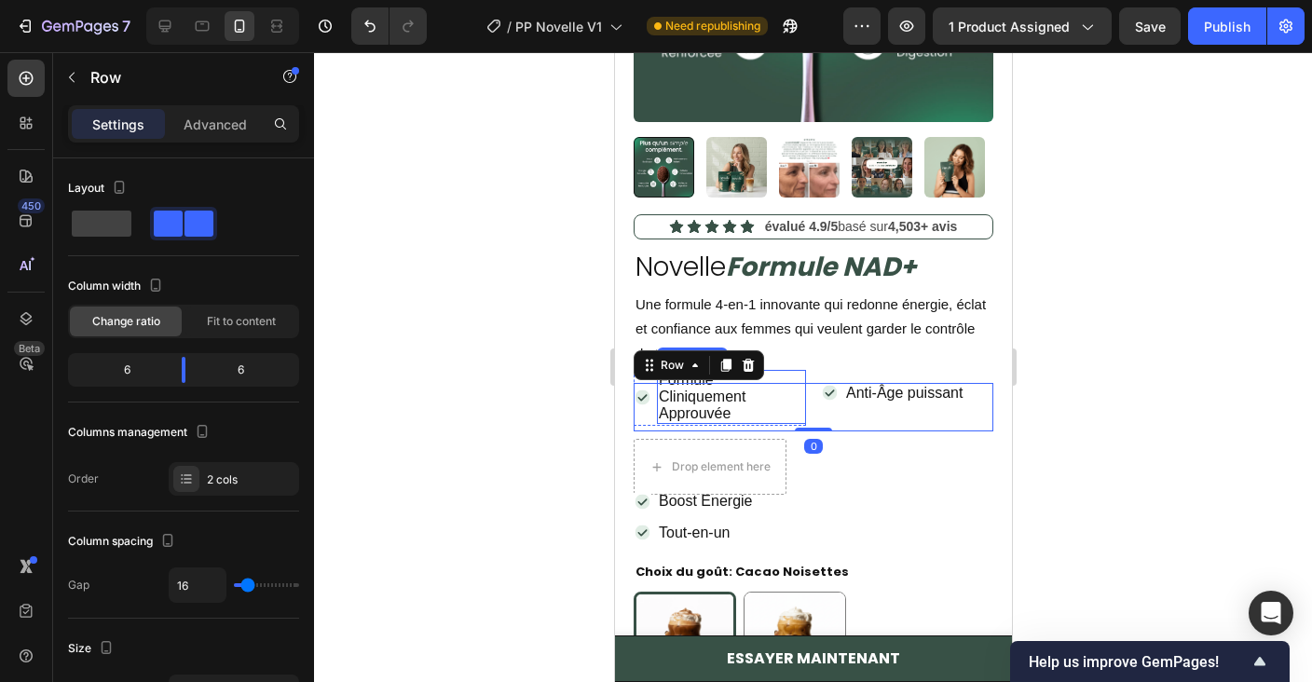
click at [797, 376] on p "Formule Cliniquement Approuvée" at bounding box center [730, 397] width 145 height 51
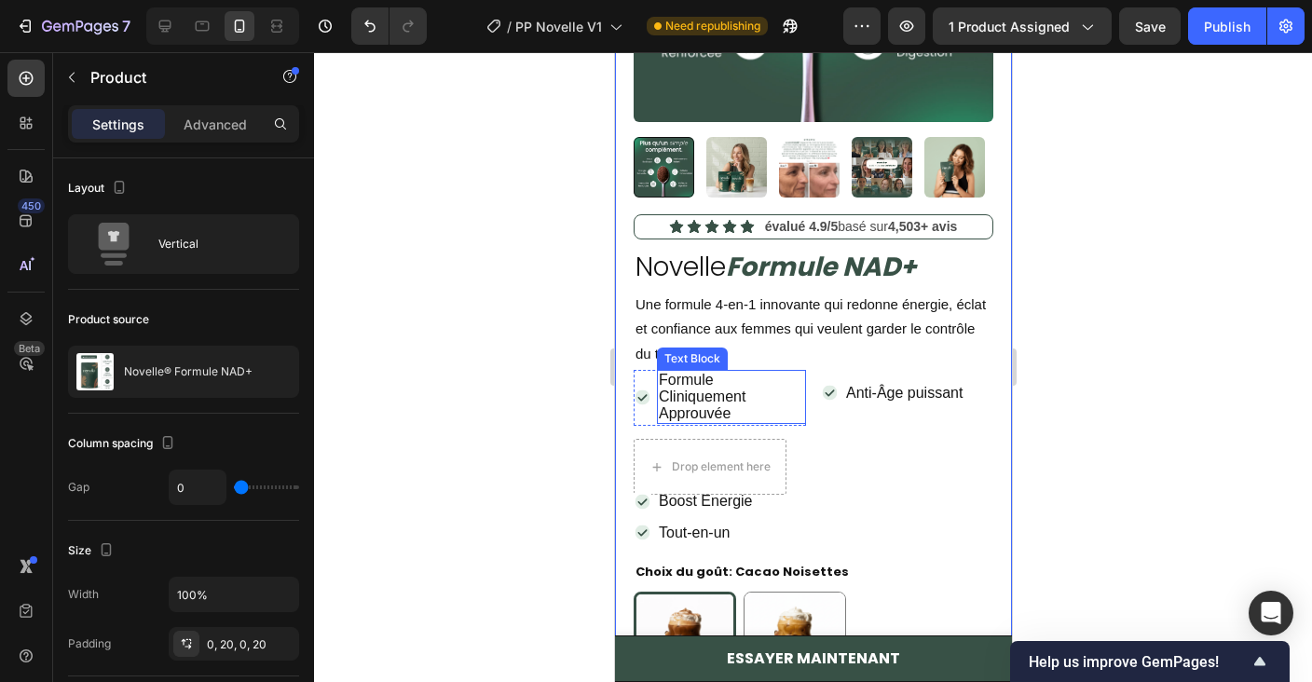
click at [759, 397] on p "Formule Cliniquement Approuvée" at bounding box center [730, 397] width 145 height 51
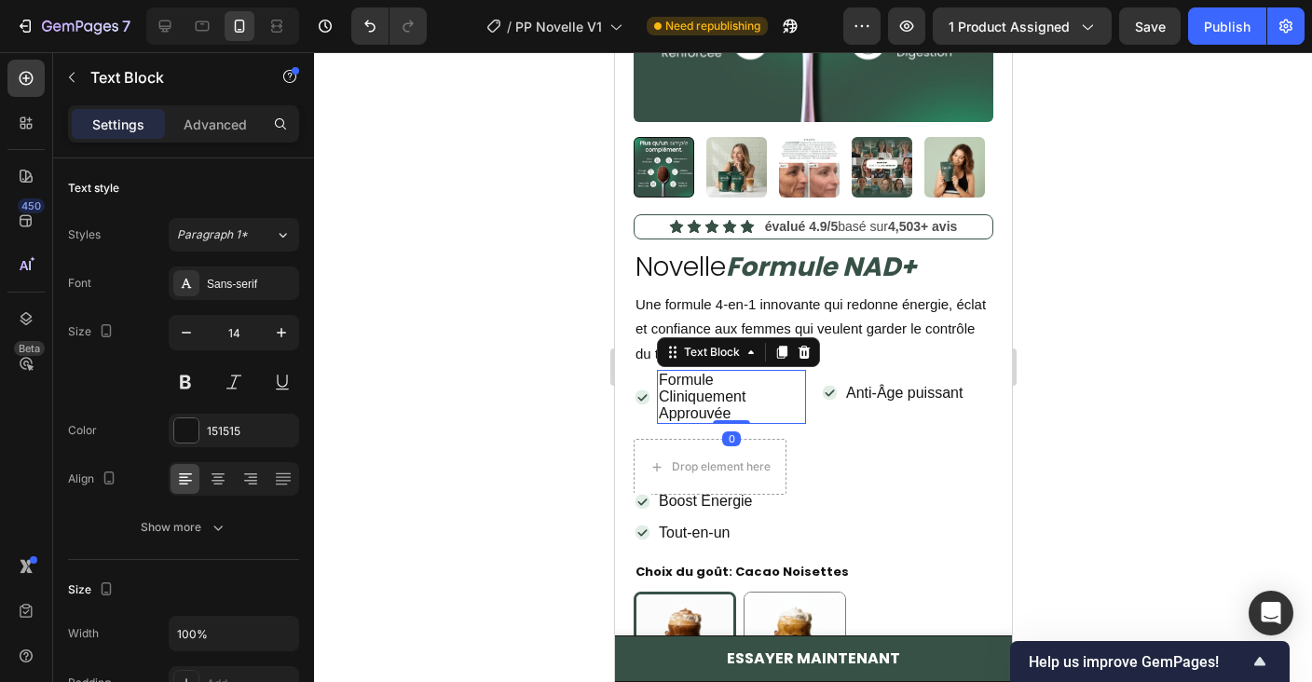
click at [716, 398] on span "Formule Cliniquement Approuvée" at bounding box center [701, 396] width 87 height 49
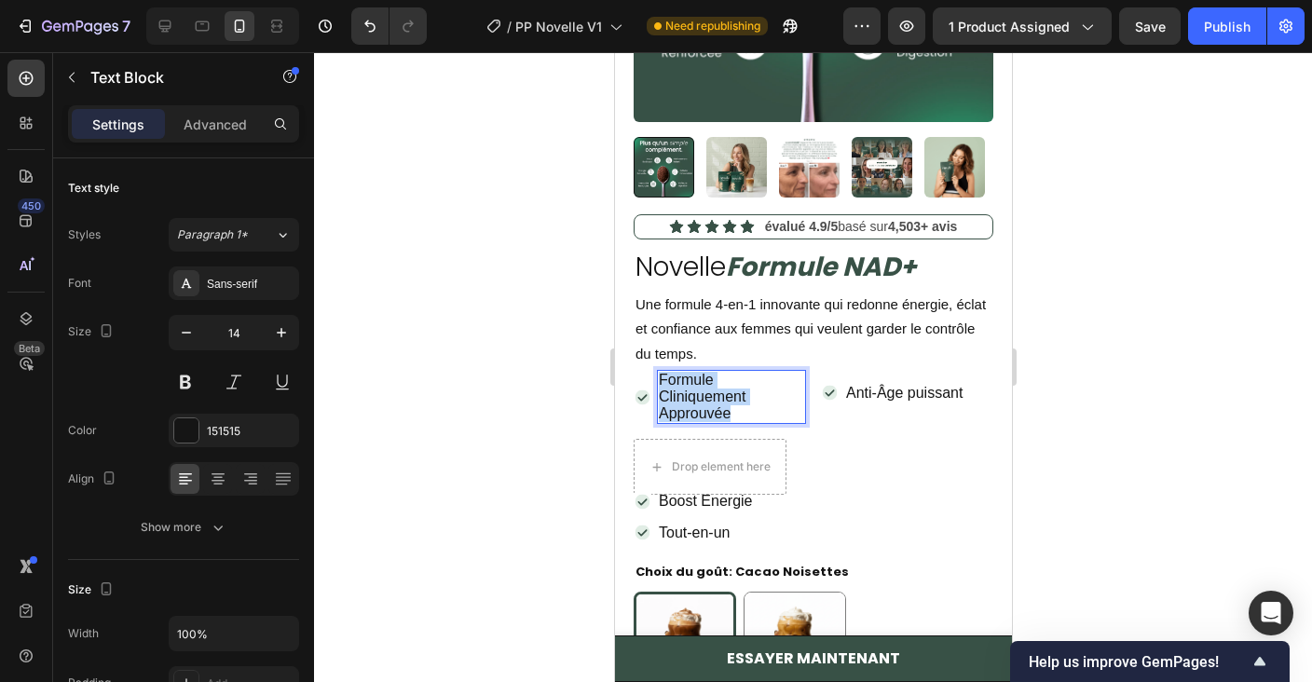
click at [716, 398] on span "Formule Cliniquement Approuvée" at bounding box center [701, 396] width 87 height 49
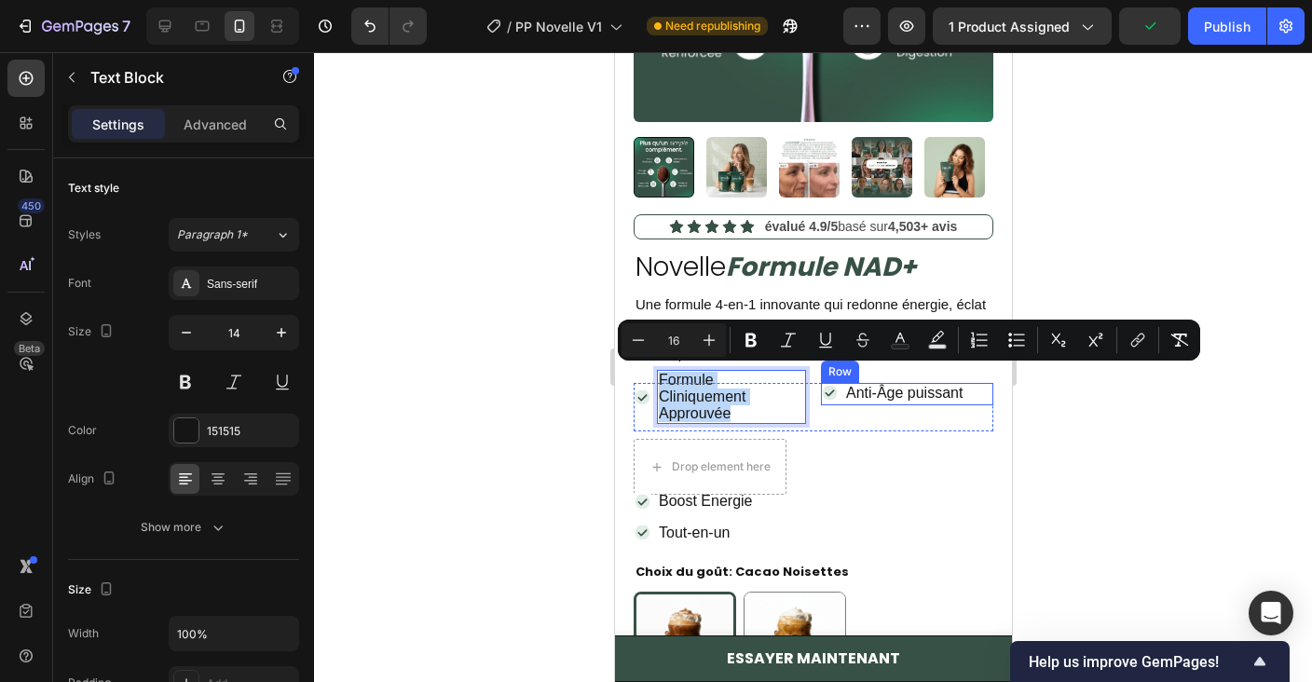
click at [904, 402] on div "Icon Anti-Âge puissant Text Block Row" at bounding box center [906, 394] width 172 height 22
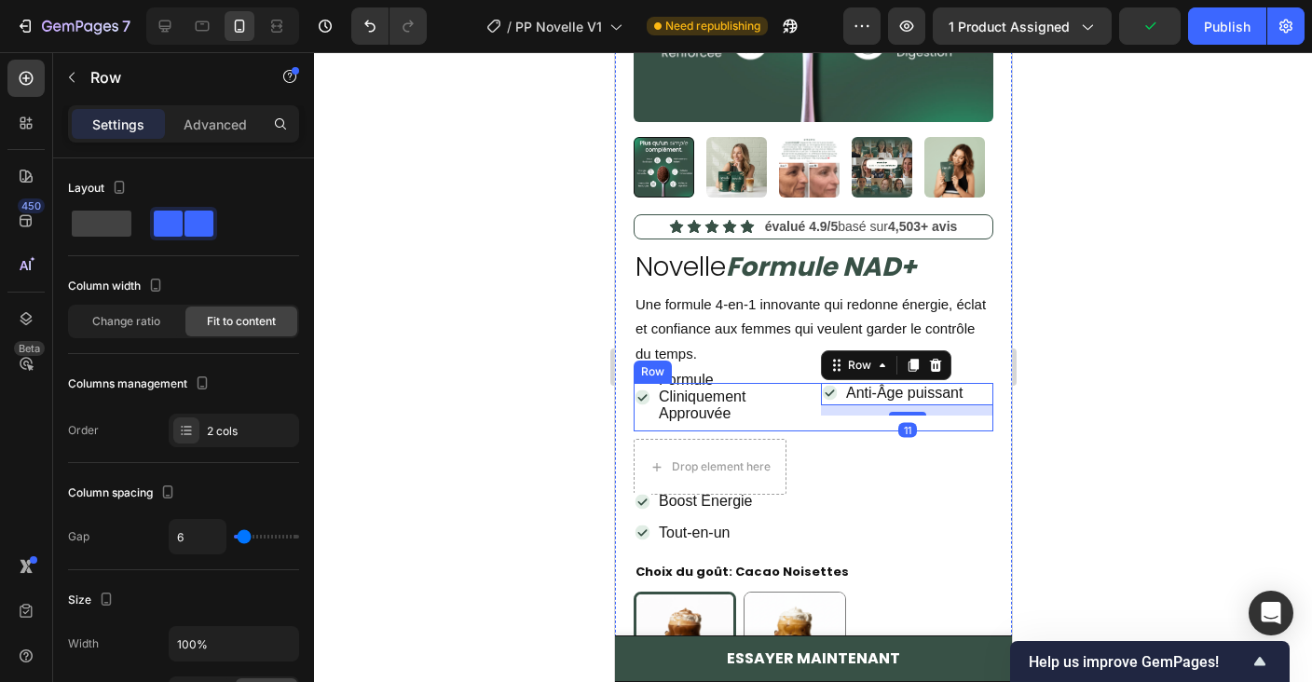
click at [762, 370] on div "Formule Cliniquement Approuvée" at bounding box center [730, 397] width 149 height 55
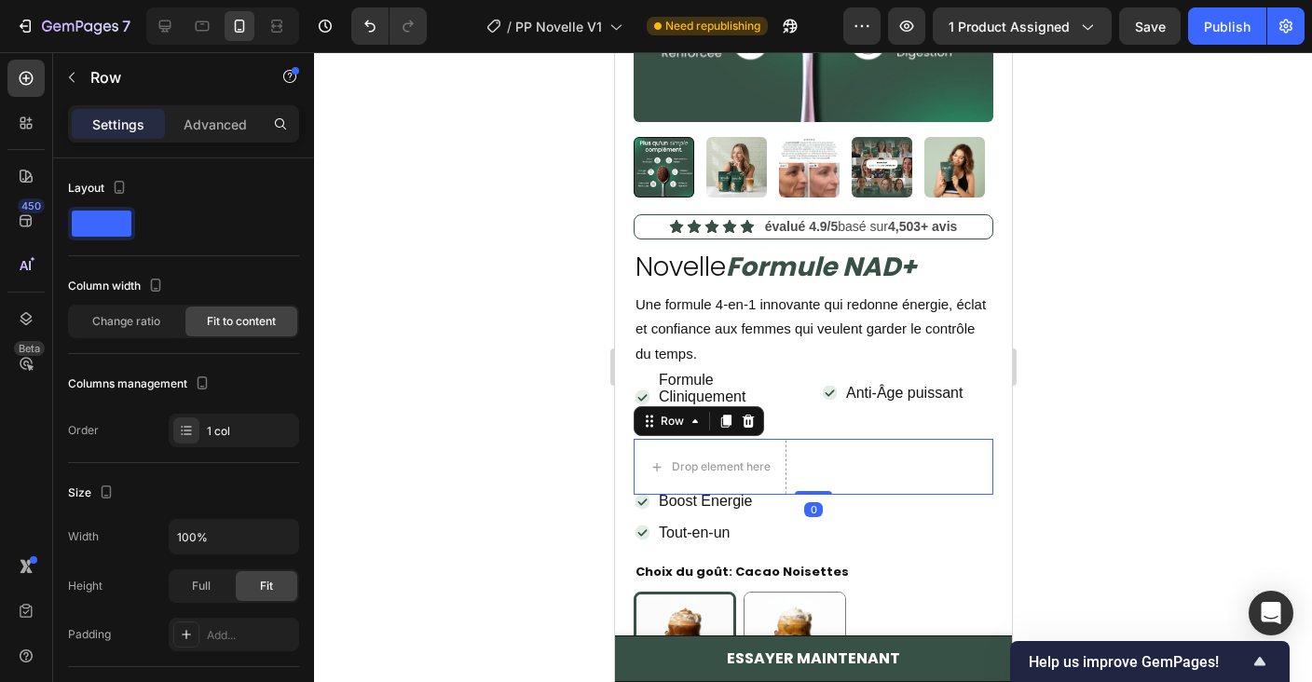
click at [801, 481] on div "Drop element here Row 0" at bounding box center [813, 467] width 360 height 56
click at [750, 426] on icon at bounding box center [748, 421] width 12 height 13
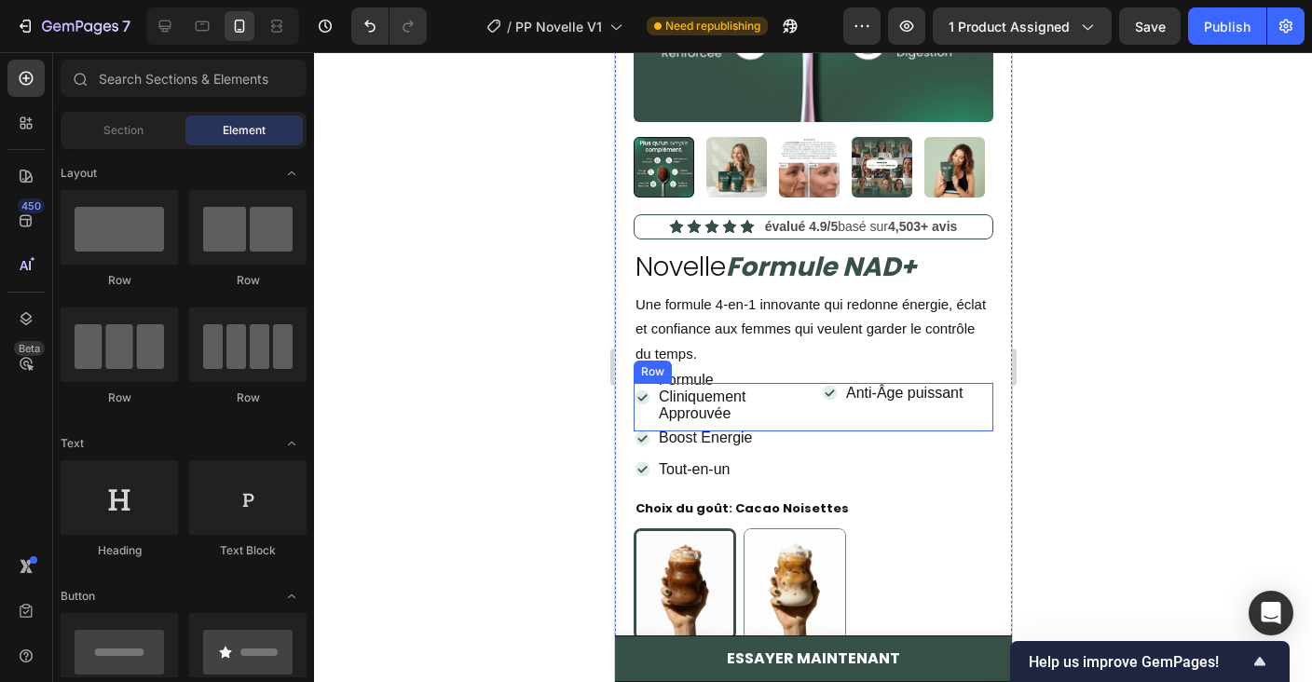
click at [812, 416] on div "Icon Formule Cliniquement Approuvée Text Block Row Icon Anti-Âge puissant Text …" at bounding box center [813, 407] width 360 height 49
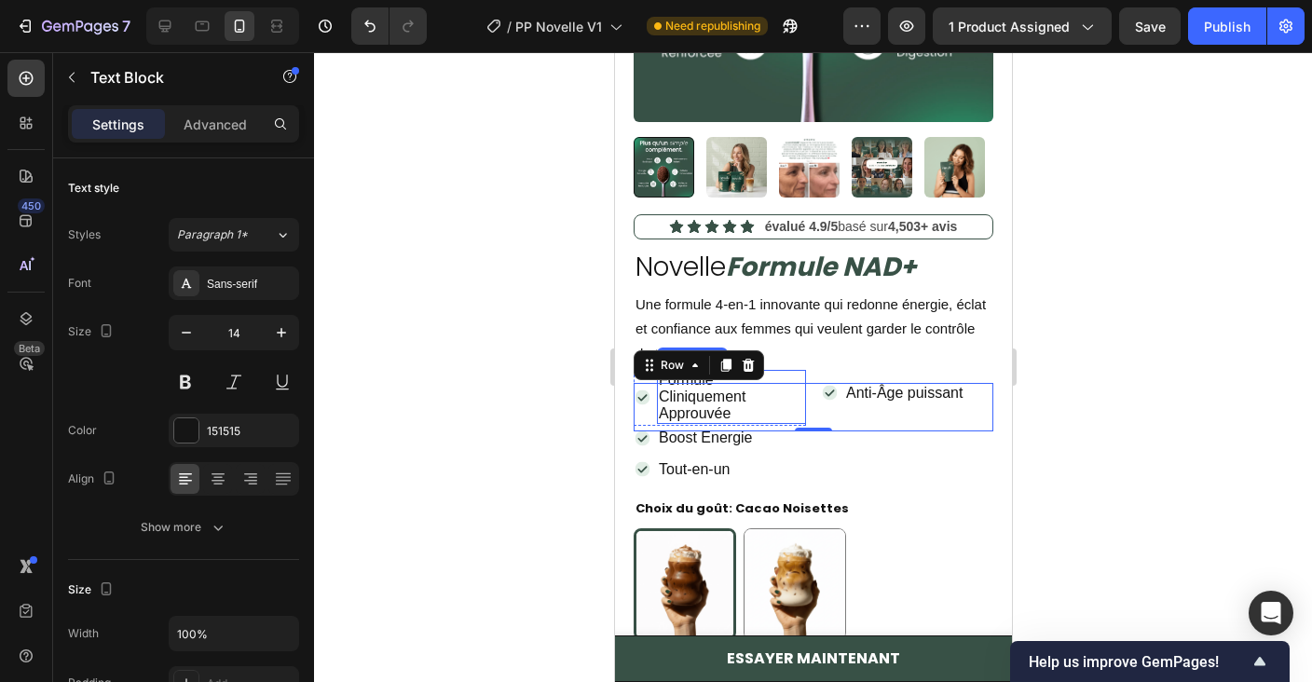
click at [789, 372] on p "Formule Cliniquement Approuvée" at bounding box center [730, 397] width 145 height 51
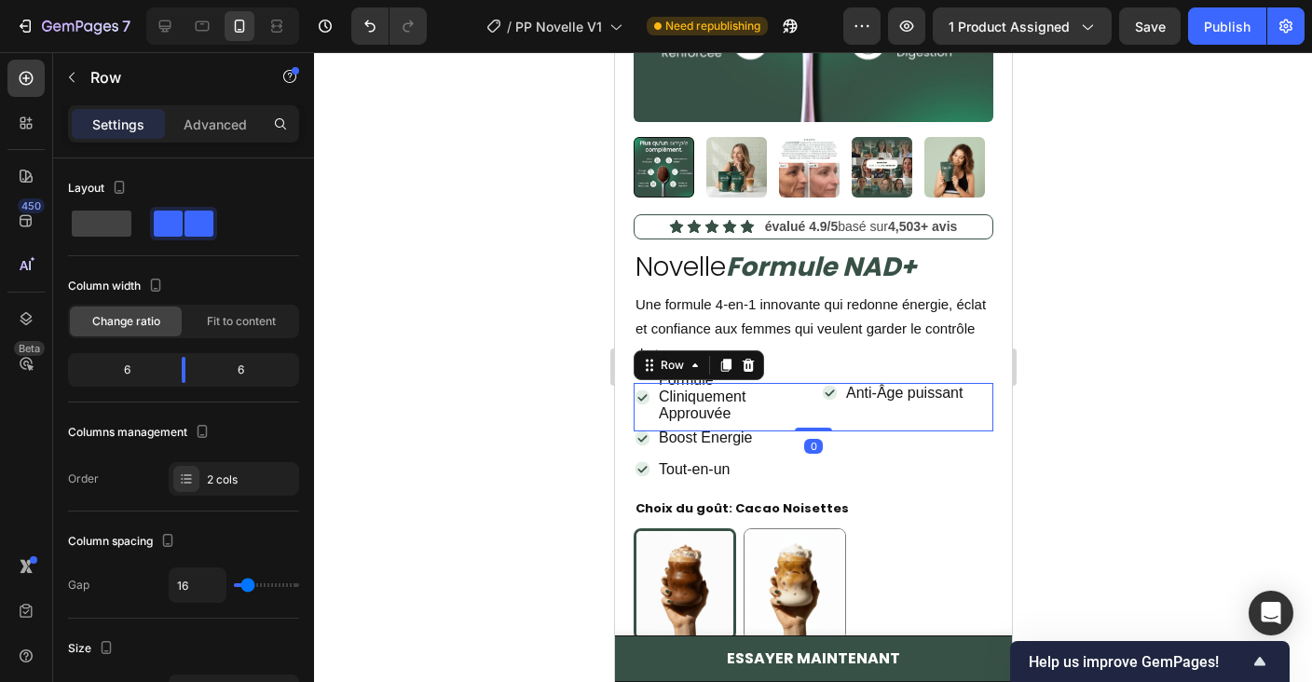
click at [811, 394] on div "Icon Formule Cliniquement Approuvée Text Block Row Icon Anti-Âge puissant Text …" at bounding box center [813, 407] width 360 height 49
click at [698, 398] on span "Formule Cliniquement Approuvée" at bounding box center [701, 396] width 87 height 49
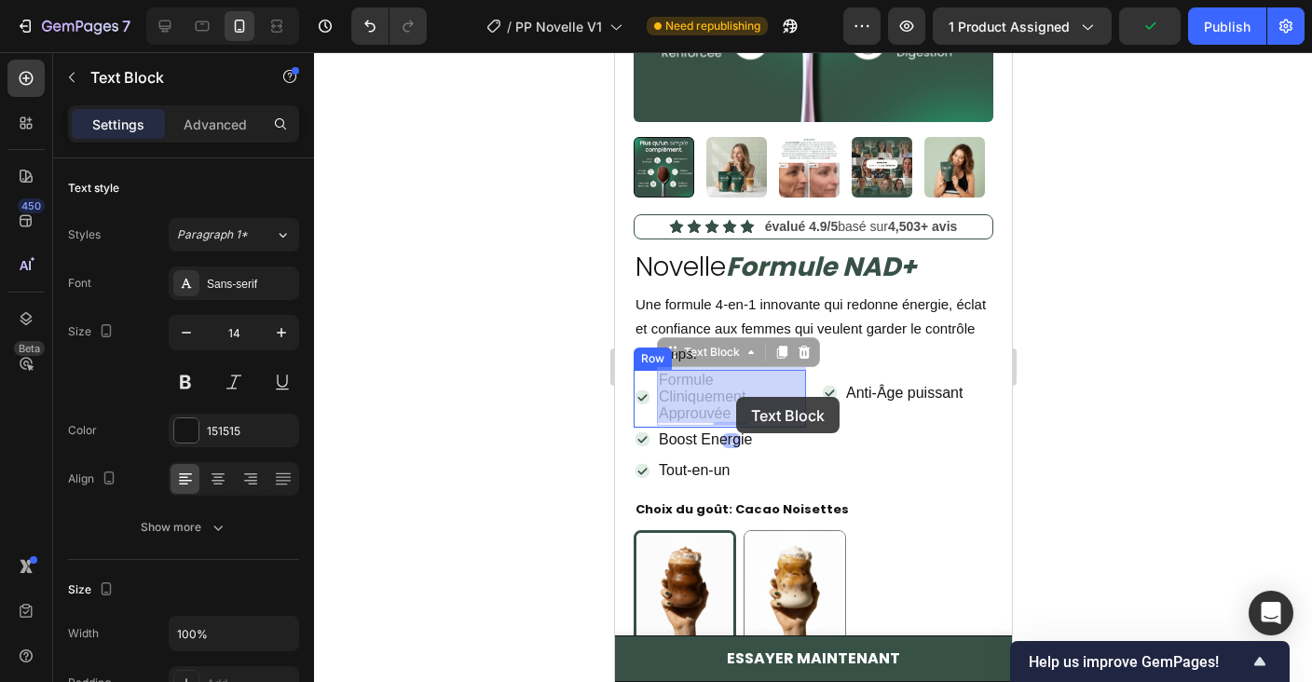
drag, startPoint x: 732, startPoint y: 350, endPoint x: 735, endPoint y: 397, distance: 46.7
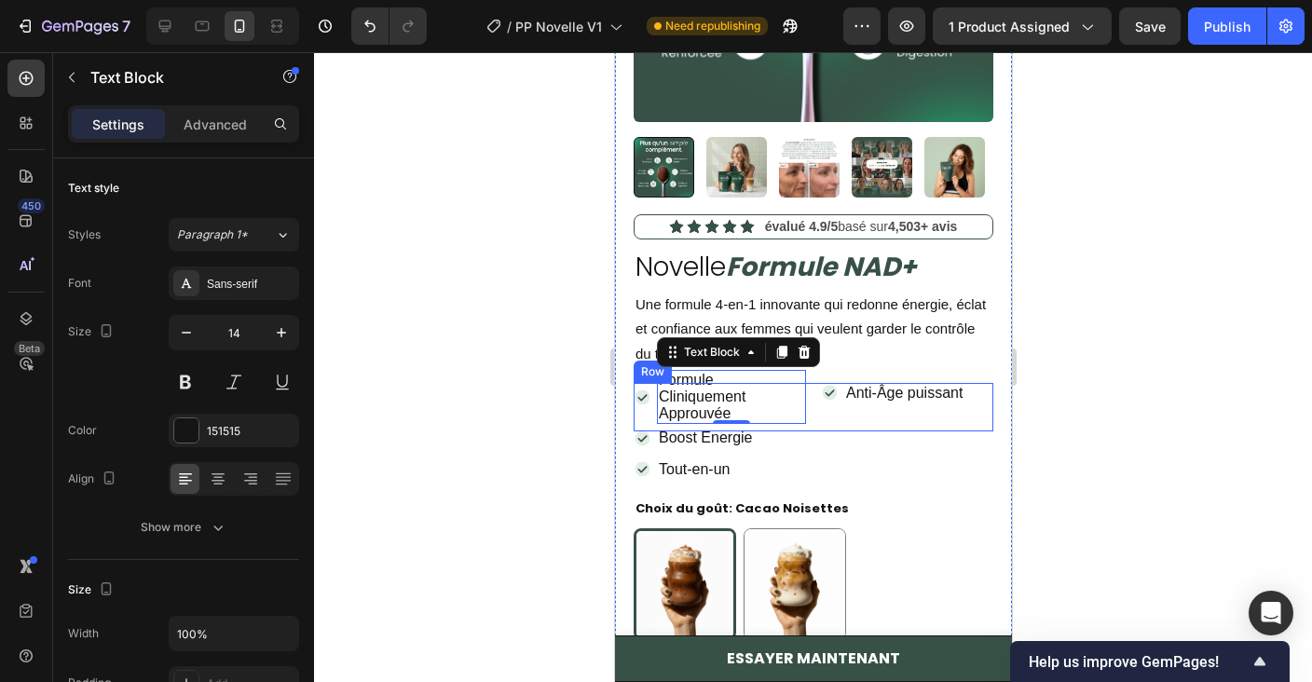
click at [816, 416] on div "Icon Formule Cliniquement Approuvée Text Block 0 Row Icon Anti-Âge puissant Tex…" at bounding box center [813, 407] width 360 height 49
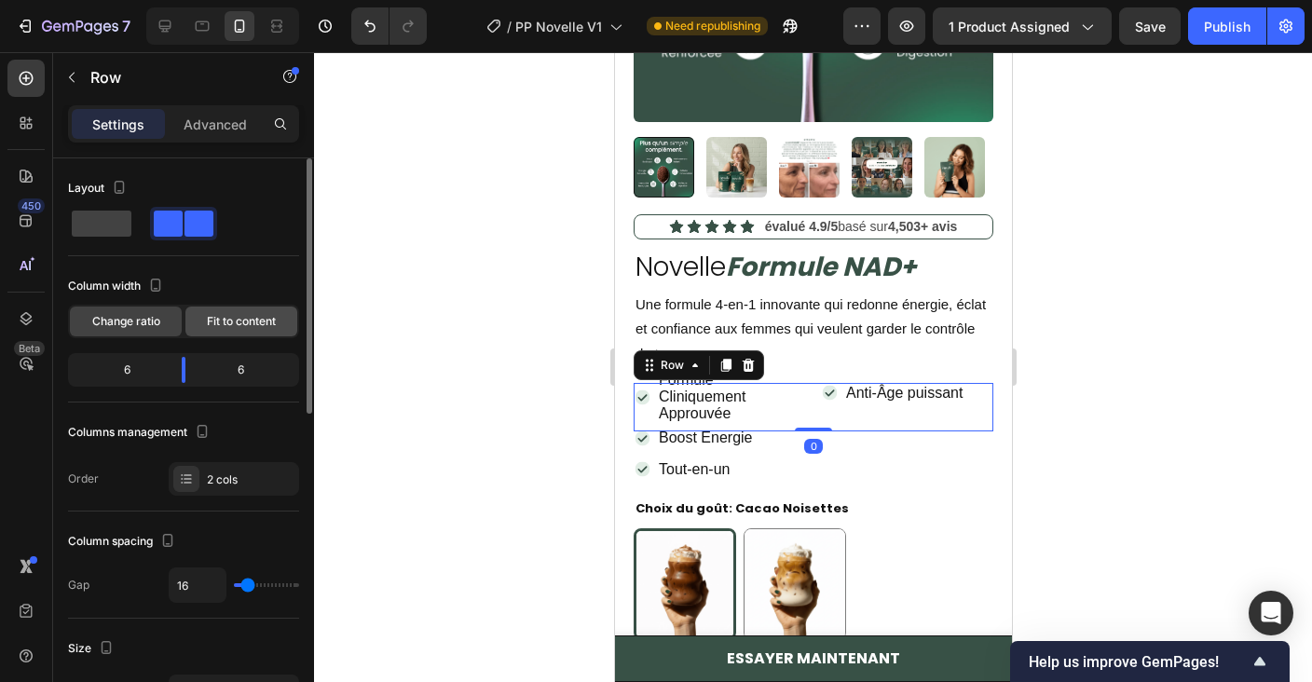
click at [227, 324] on span "Fit to content" at bounding box center [241, 321] width 69 height 17
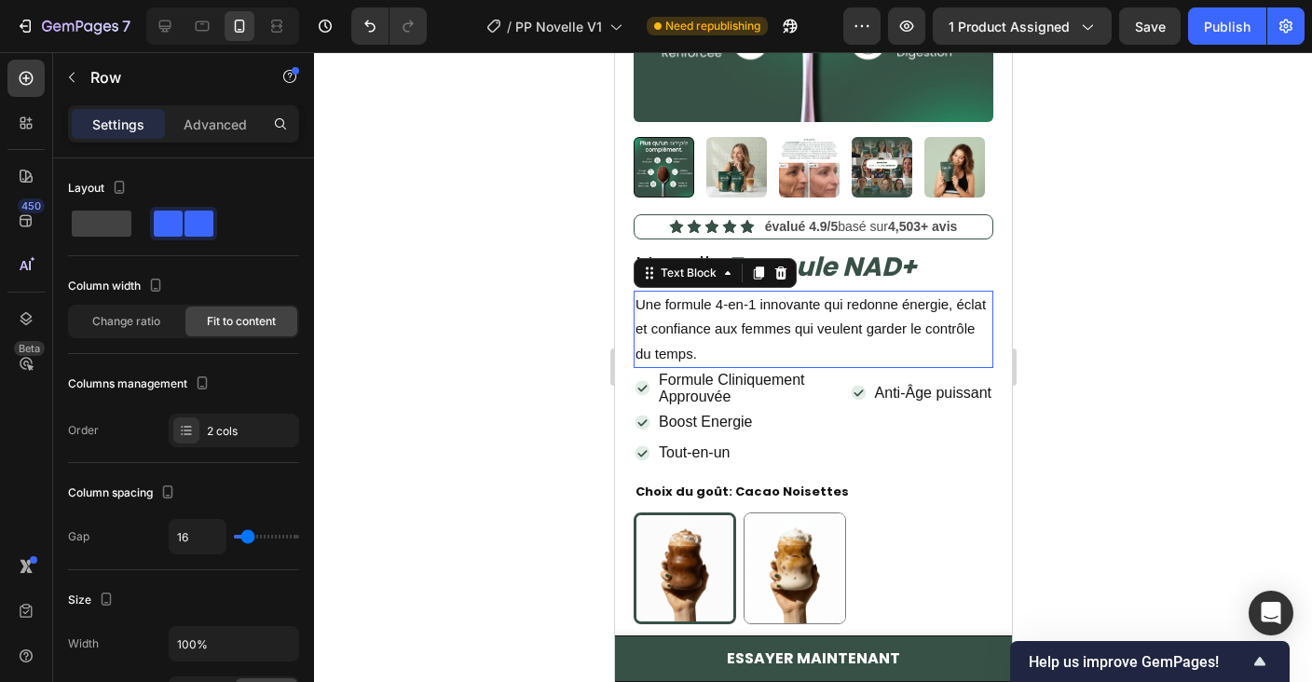
click at [823, 361] on p "Une formule 4-en-1 innovante qui redonne énergie, éclat et confiance aux femmes…" at bounding box center [812, 330] width 356 height 74
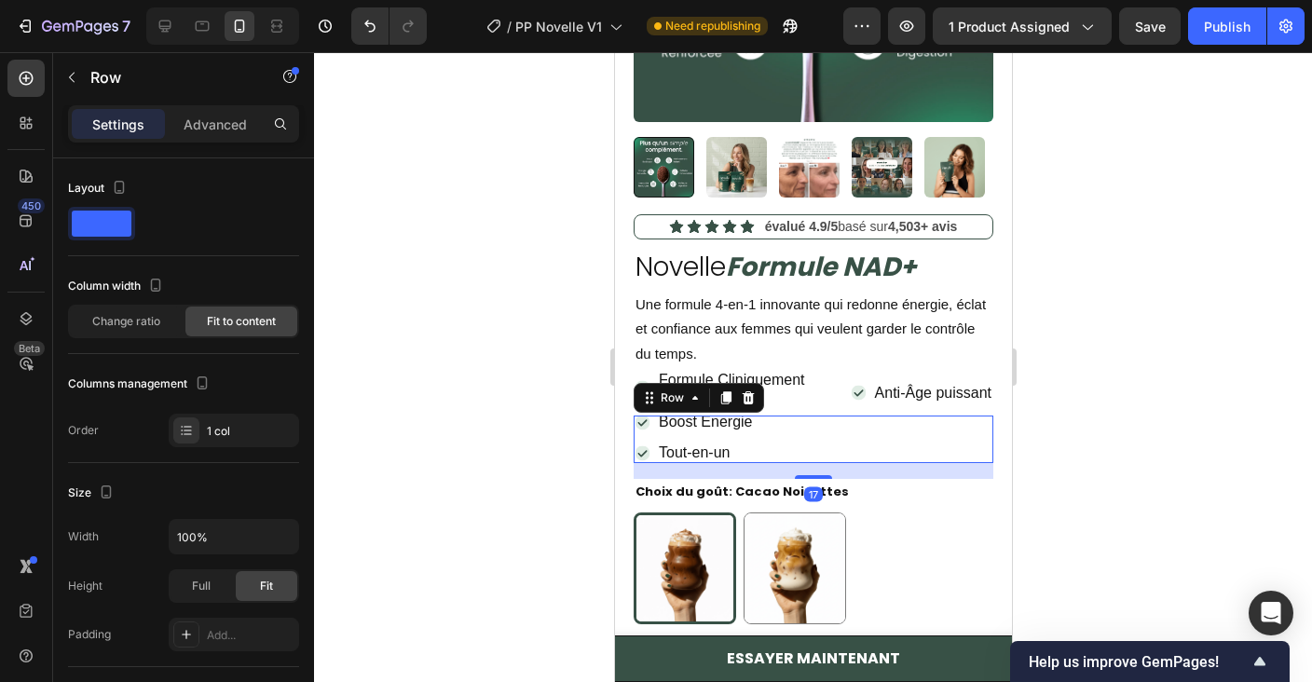
click at [820, 416] on div "Icon Boost Energie Text Block Row Icon Tout-en-un Text Block Row Row 17" at bounding box center [813, 440] width 360 height 48
click at [78, 71] on icon "button" at bounding box center [71, 77] width 15 height 15
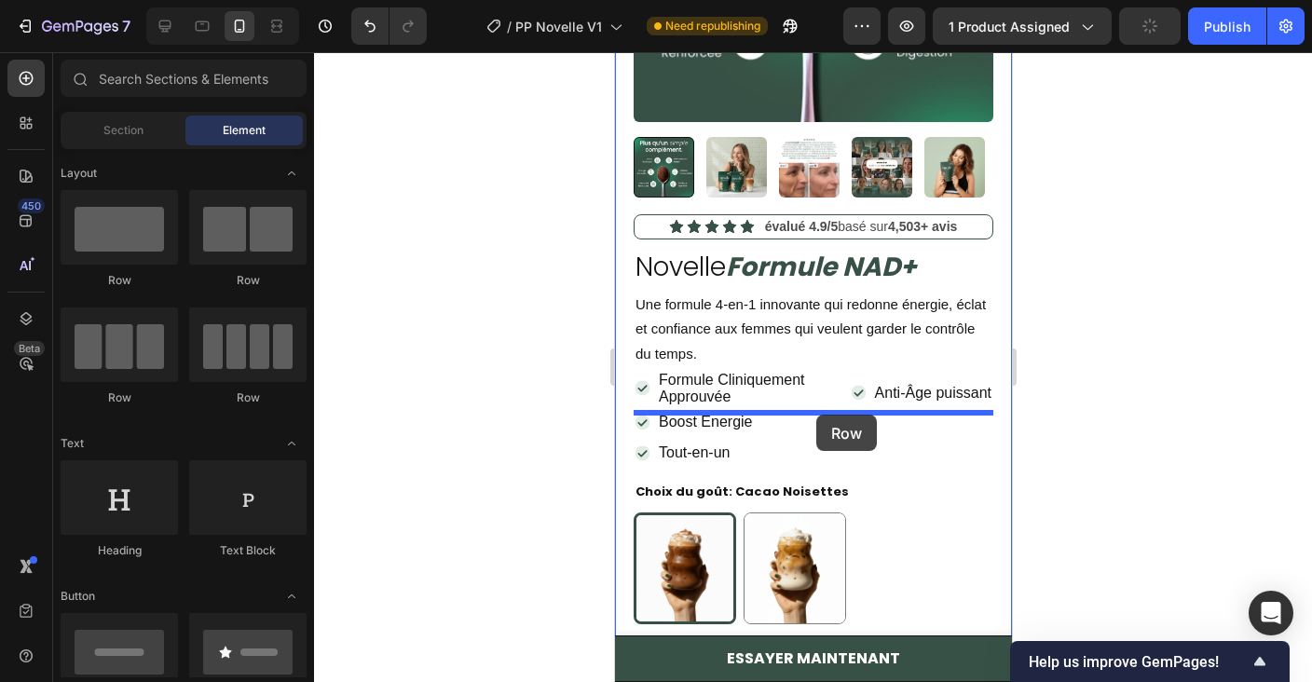
drag, startPoint x: 817, startPoint y: 291, endPoint x: 815, endPoint y: 415, distance: 123.9
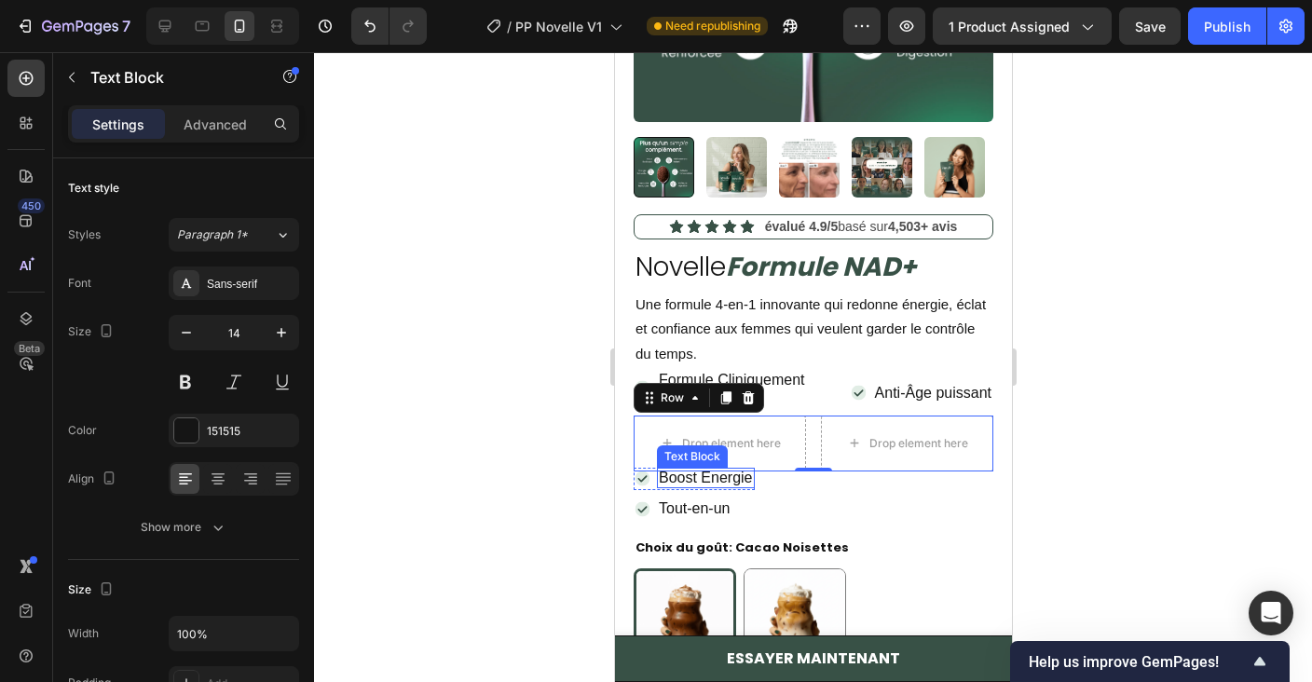
click at [752, 482] on span "Boost Energie" at bounding box center [705, 478] width 94 height 16
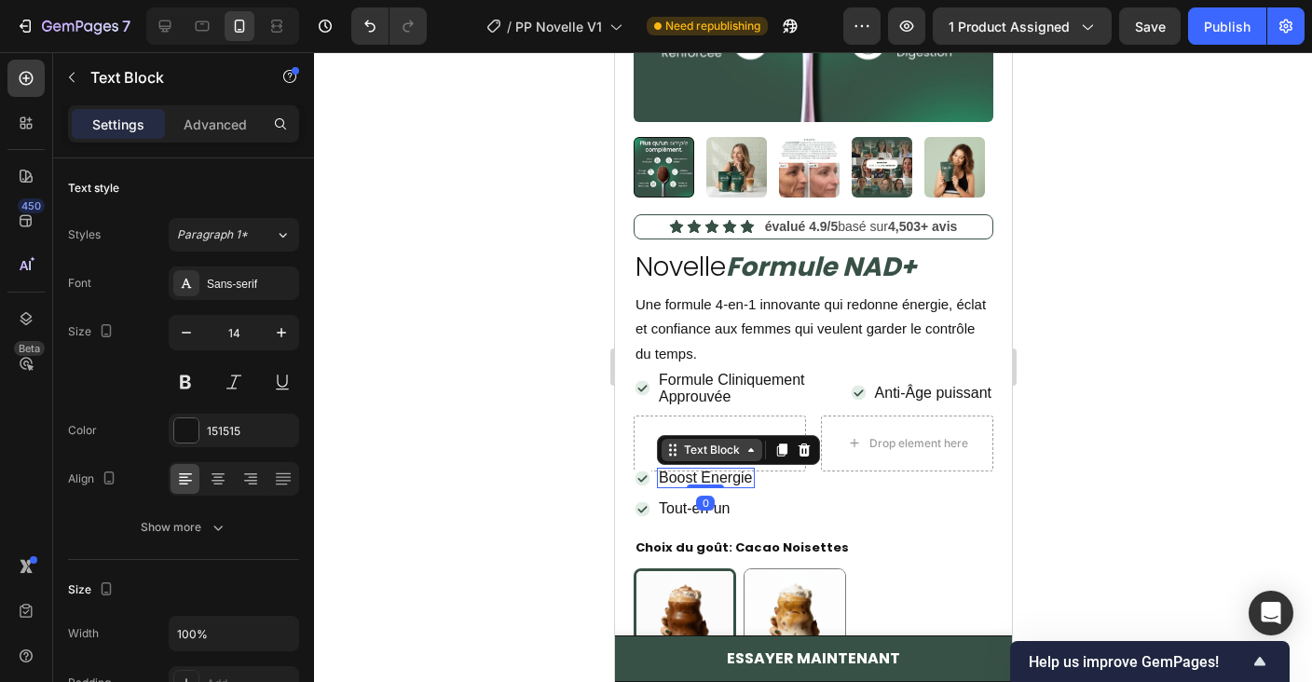
click at [743, 449] on icon at bounding box center [750, 450] width 15 height 15
click at [729, 430] on div "Row 2 cols" at bounding box center [696, 417] width 79 height 30
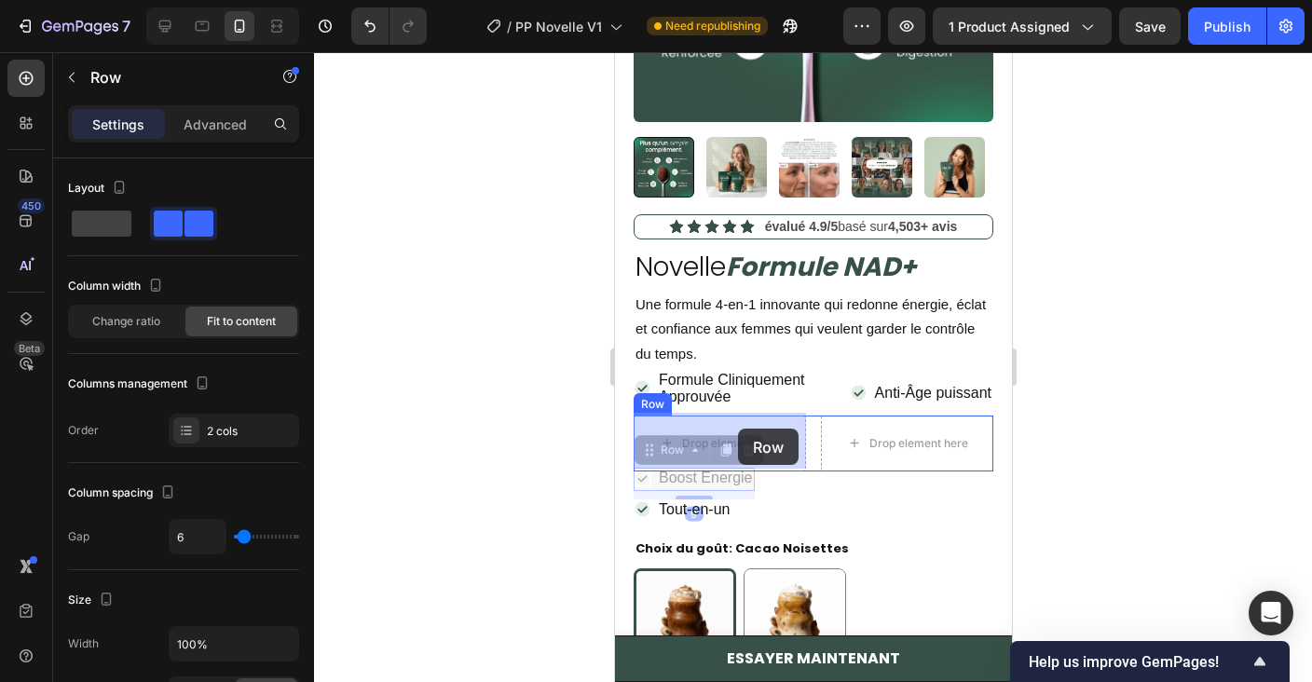
drag, startPoint x: 686, startPoint y: 450, endPoint x: 737, endPoint y: 429, distance: 55.5
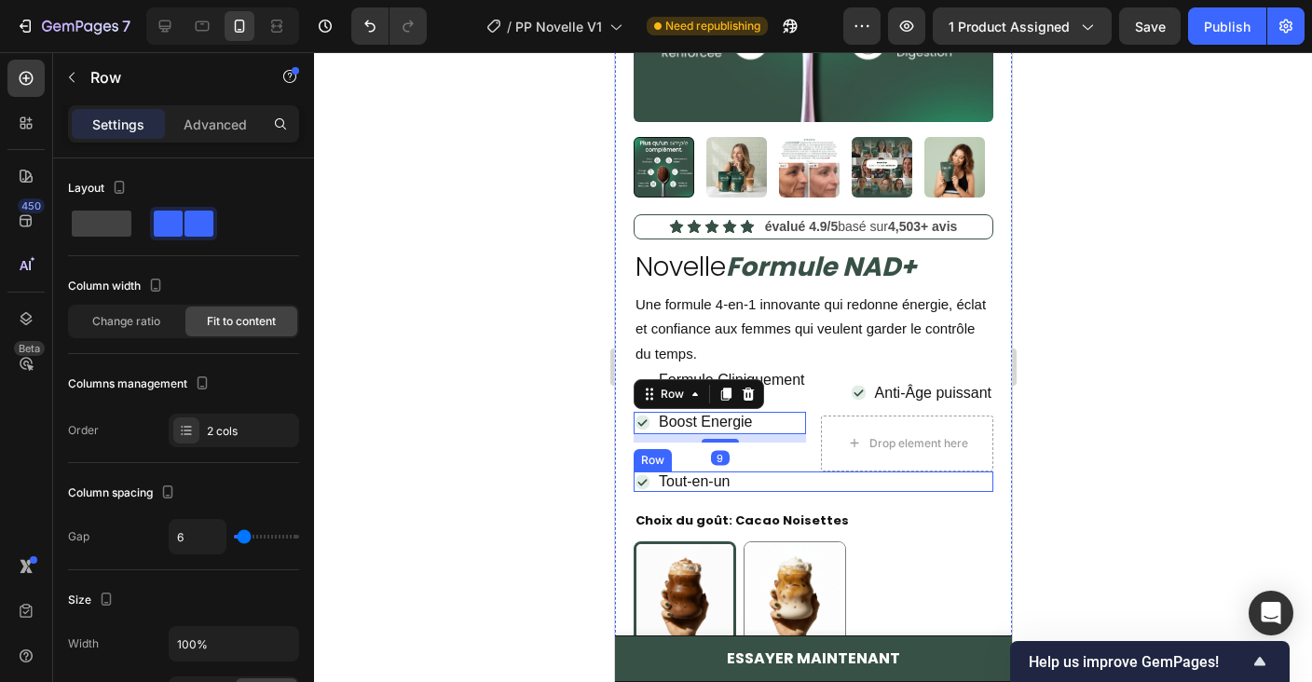
click at [744, 478] on div "Icon Tout-en-un Text Block Row Row" at bounding box center [813, 481] width 360 height 20
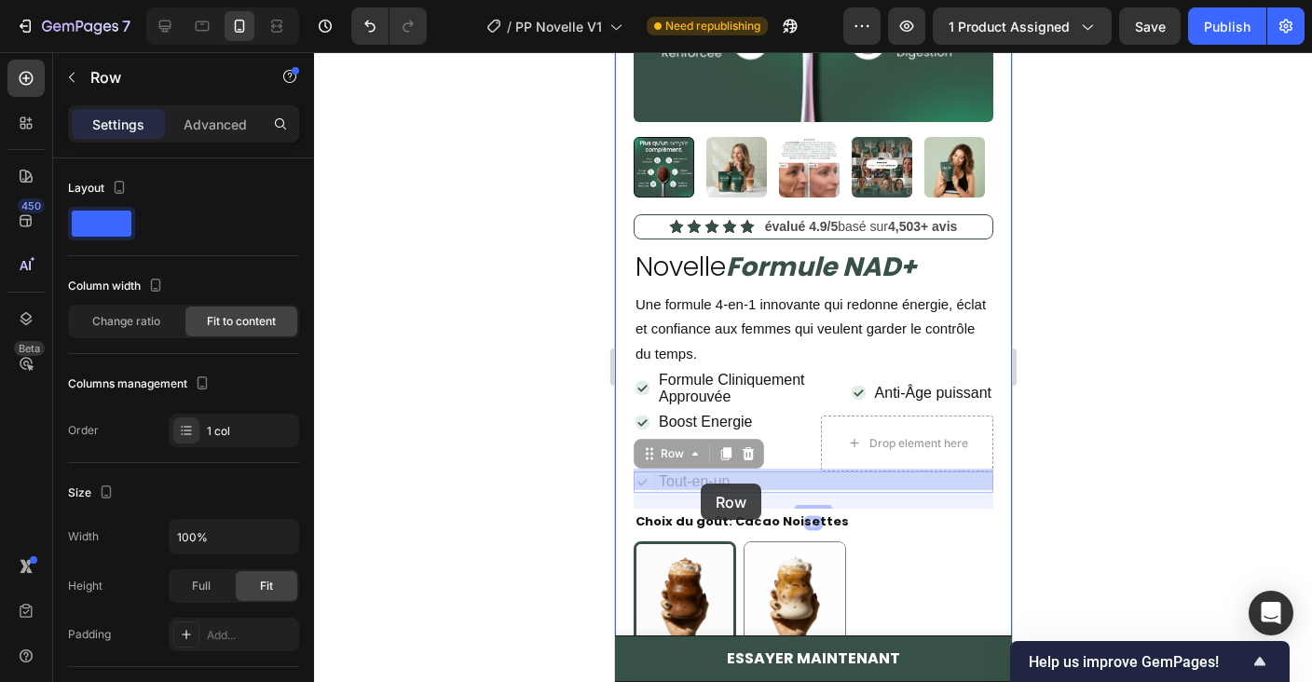
drag, startPoint x: 676, startPoint y: 454, endPoint x: 701, endPoint y: 483, distance: 37.7
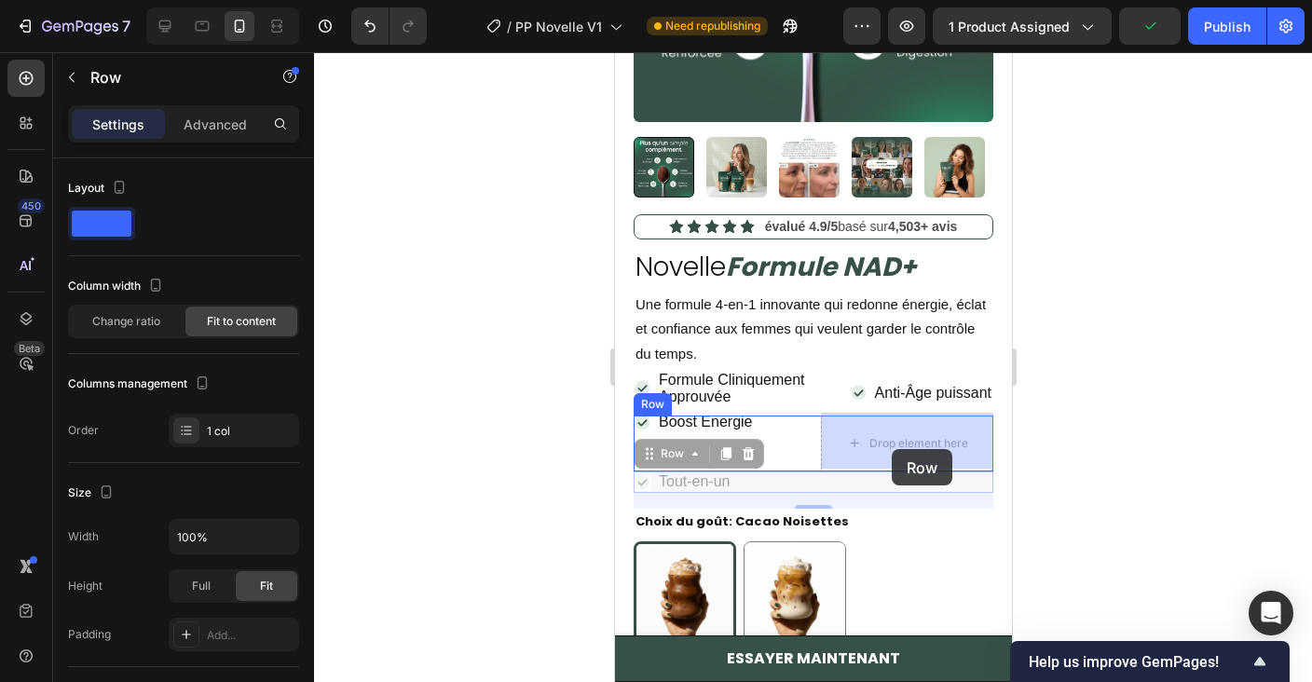
drag, startPoint x: 687, startPoint y: 453, endPoint x: 897, endPoint y: 448, distance: 210.6
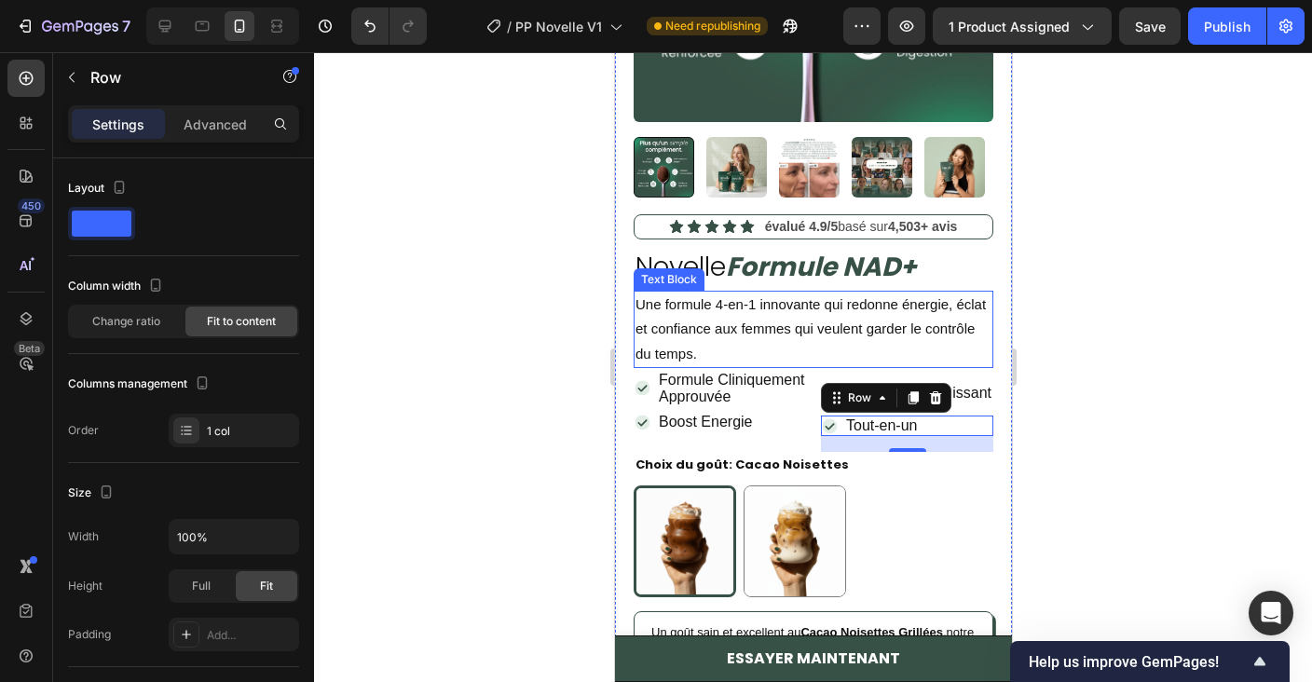
click at [763, 342] on p "Une formule 4-en-1 innovante qui redonne énergie, éclat et confiance aux femmes…" at bounding box center [812, 330] width 356 height 74
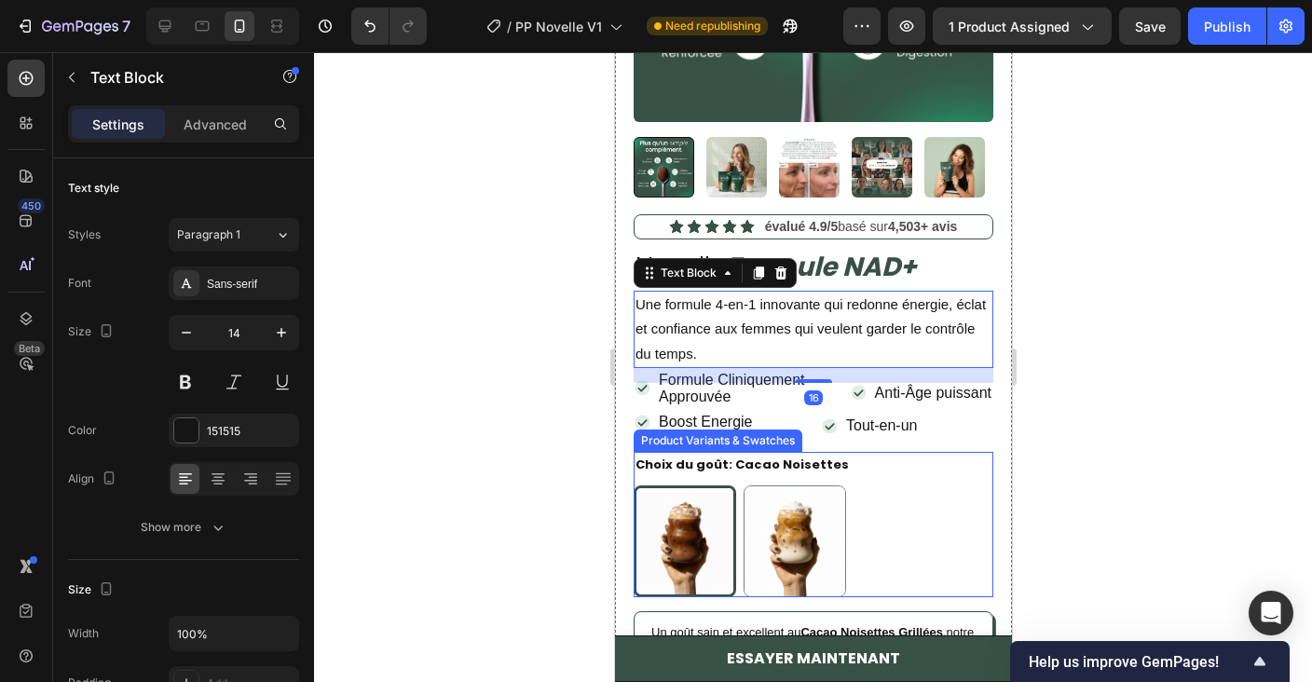
click at [951, 566] on div "Cacao Noisettes Cacao Noisettes Café Latte Café Latte" at bounding box center [813, 541] width 360 height 112
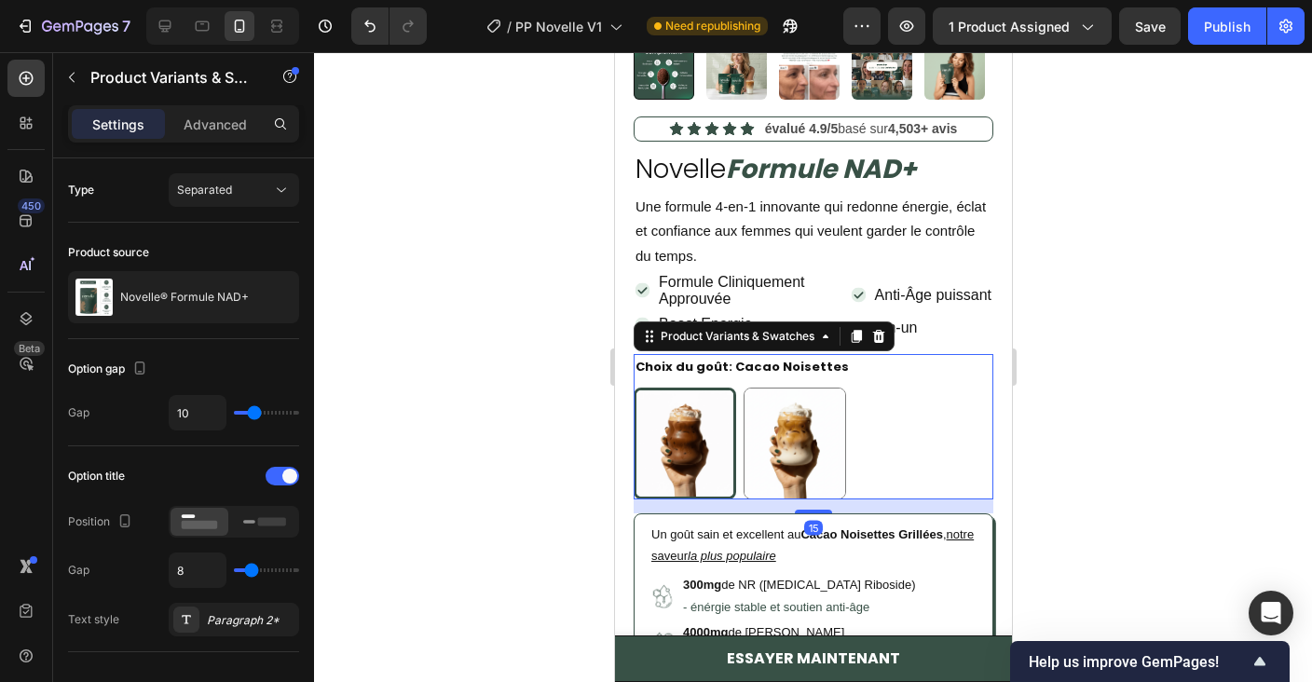
scroll to position [549, 0]
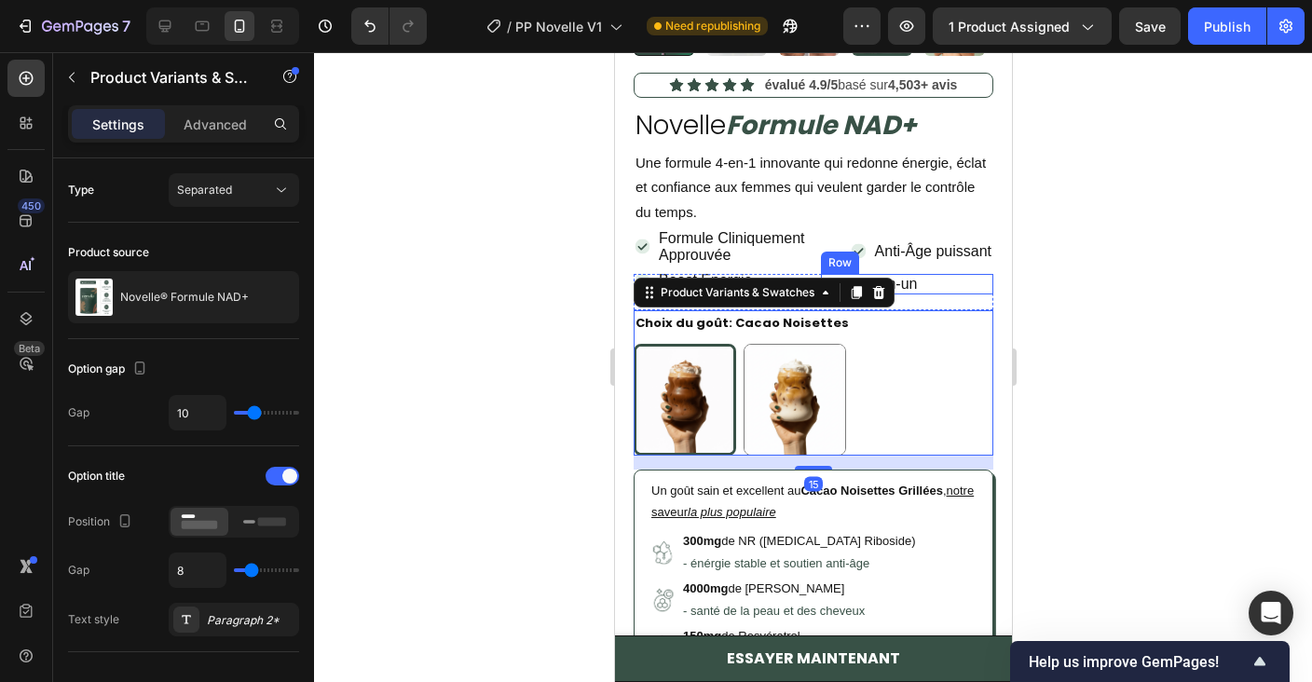
click at [952, 287] on div "Icon Tout-en-un Text Block Row Row" at bounding box center [906, 284] width 172 height 20
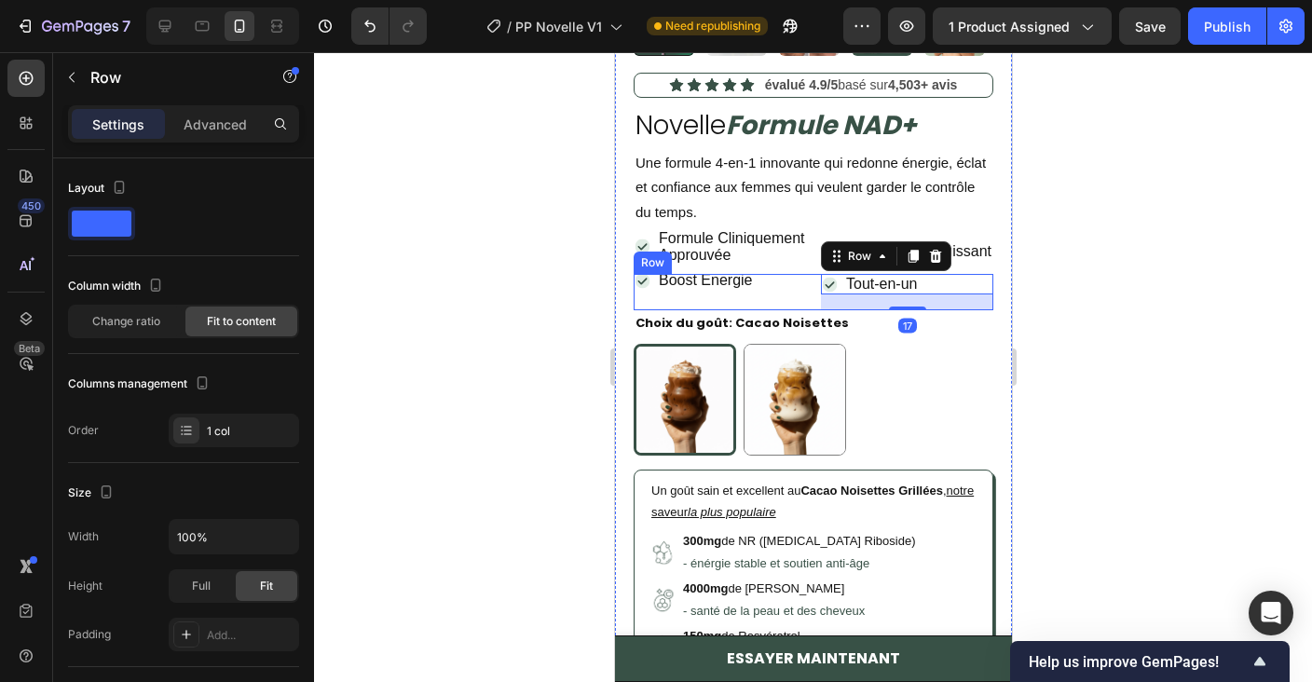
click at [788, 293] on div "Icon Boost Energie Text Block Row" at bounding box center [719, 292] width 172 height 36
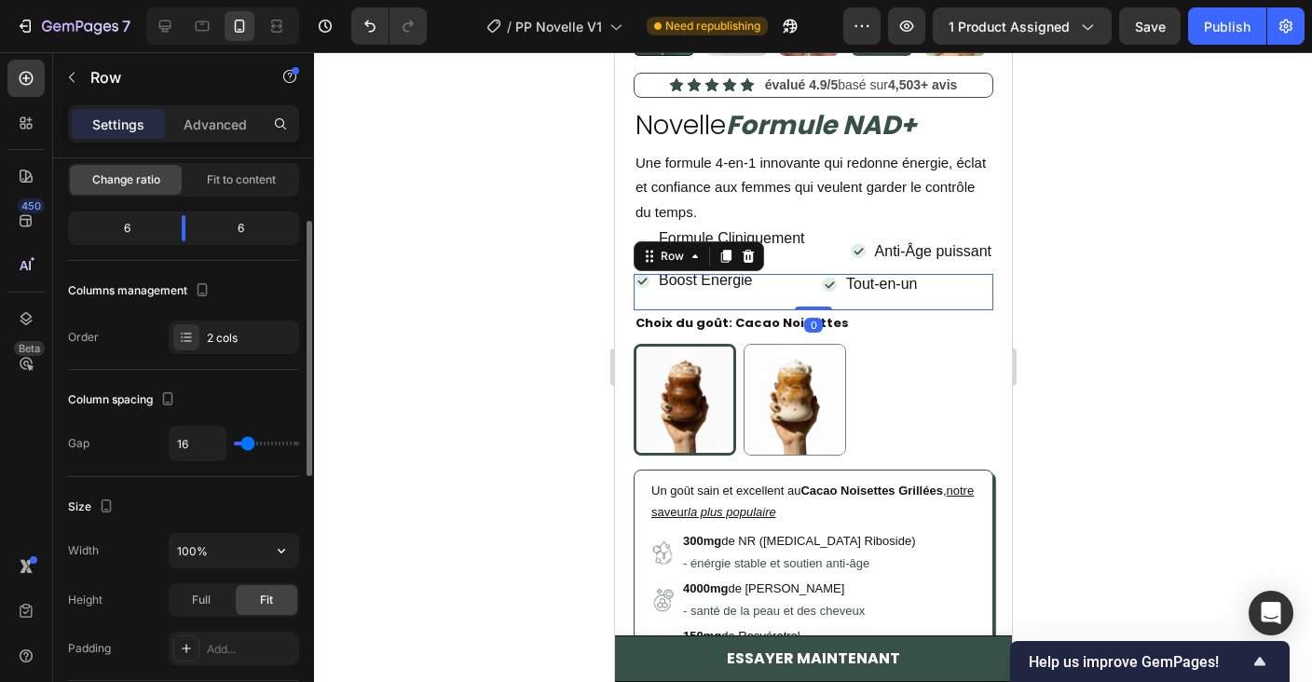
scroll to position [0, 0]
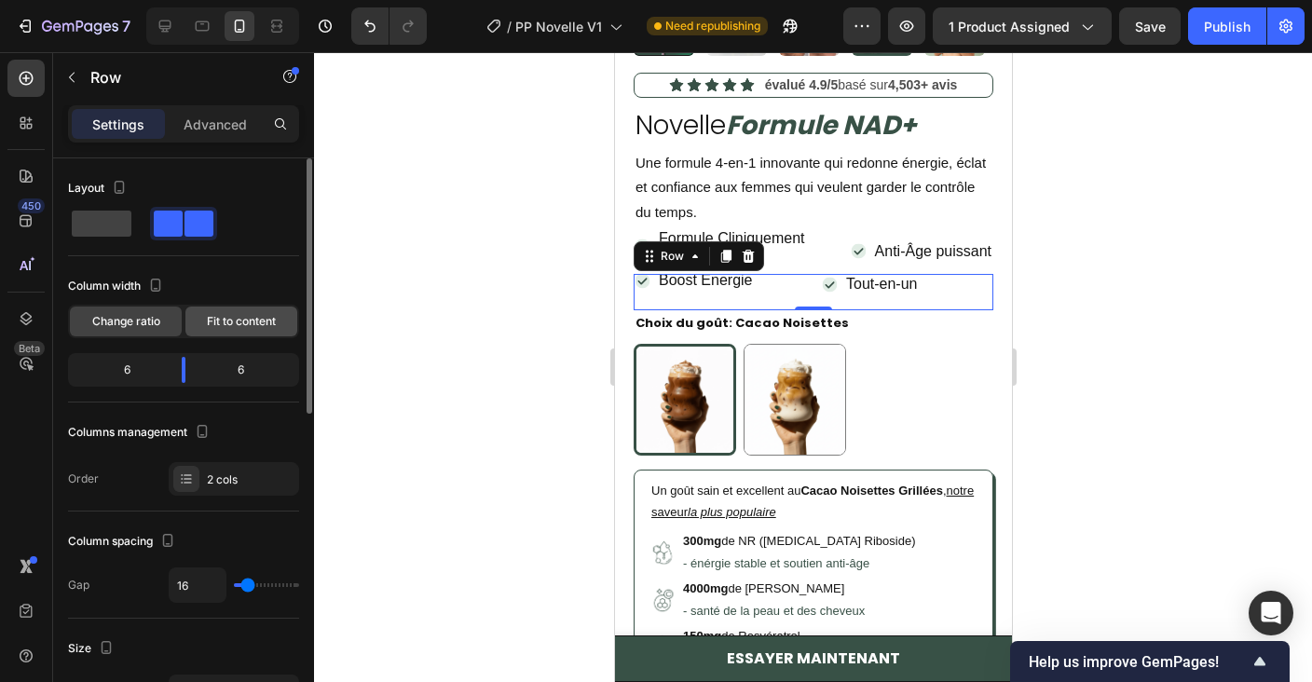
click at [225, 315] on span "Fit to content" at bounding box center [241, 321] width 69 height 17
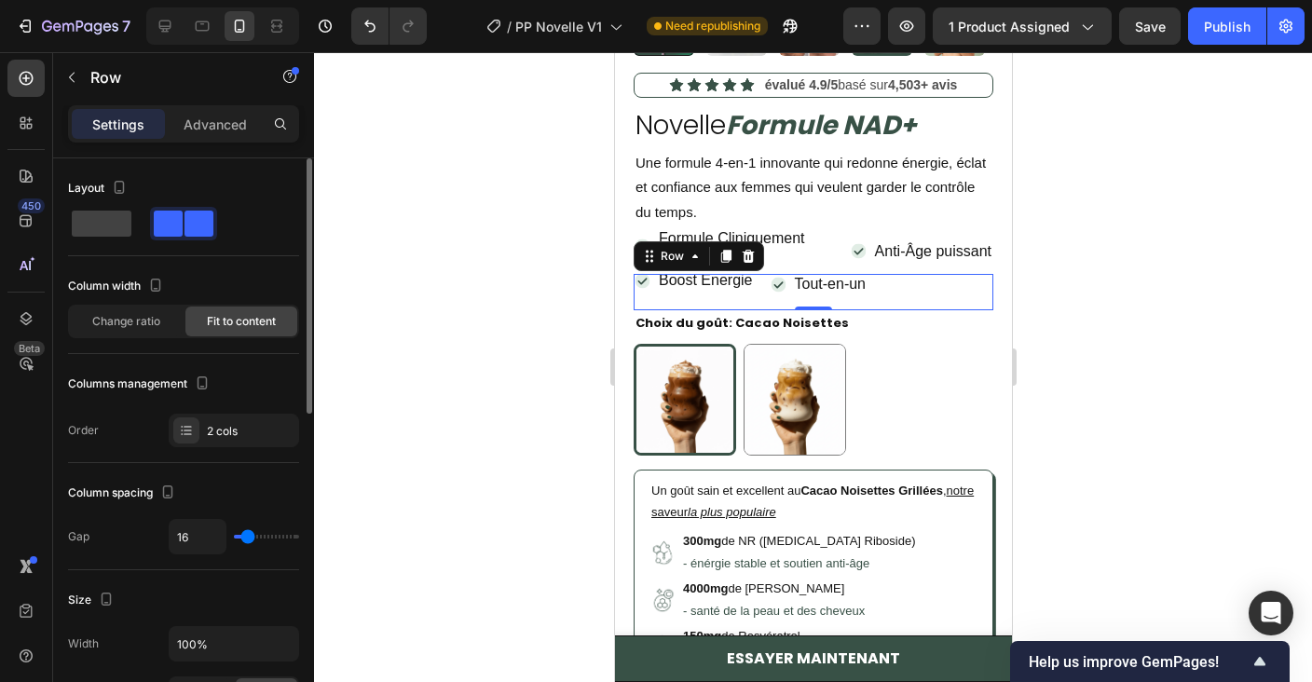
click at [276, 453] on div "Layout Column width Change ratio Fit to content Columns management Order 2 cols" at bounding box center [183, 310] width 231 height 305
type input "30"
type input "107"
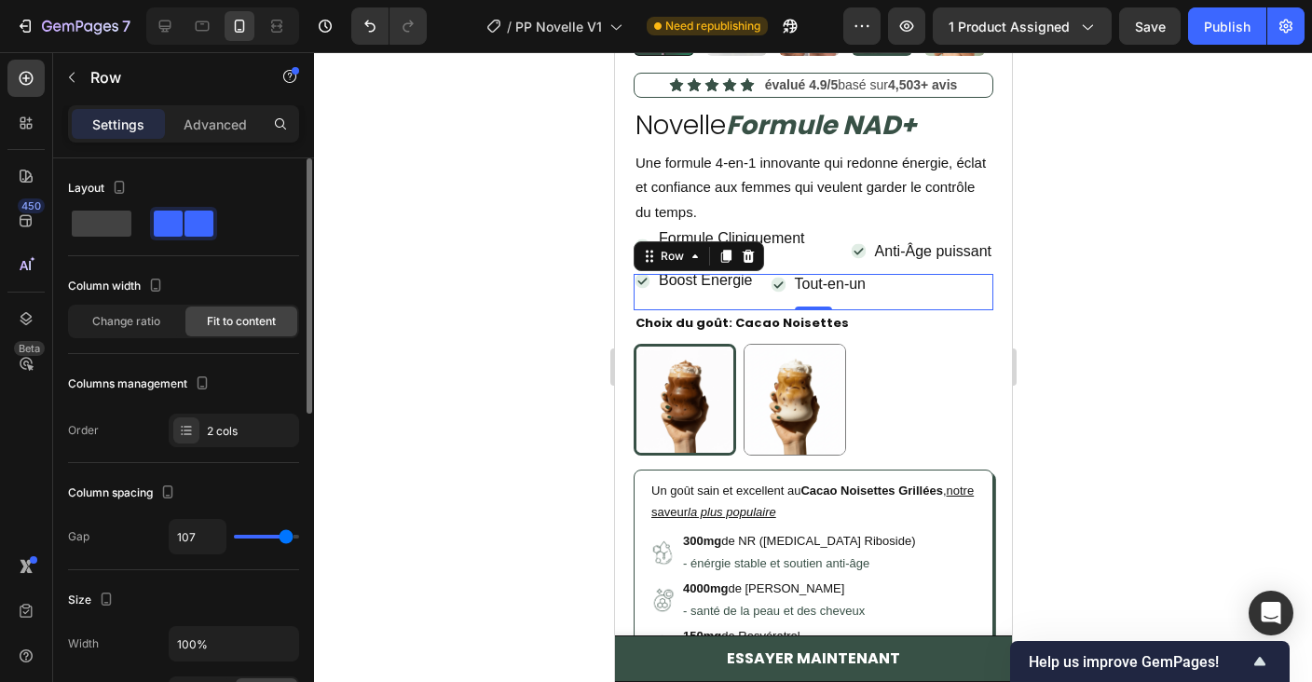
type input "120"
type input "119"
type input "97"
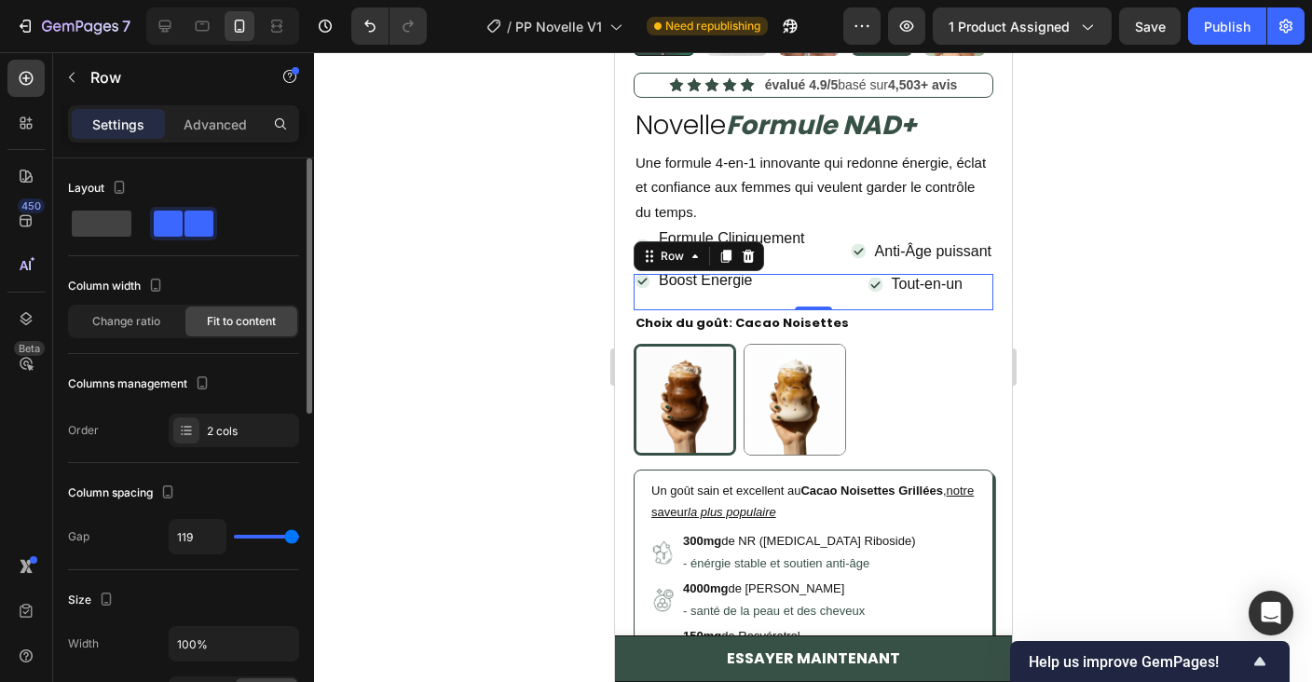
type input "97"
type input "94"
type input "91"
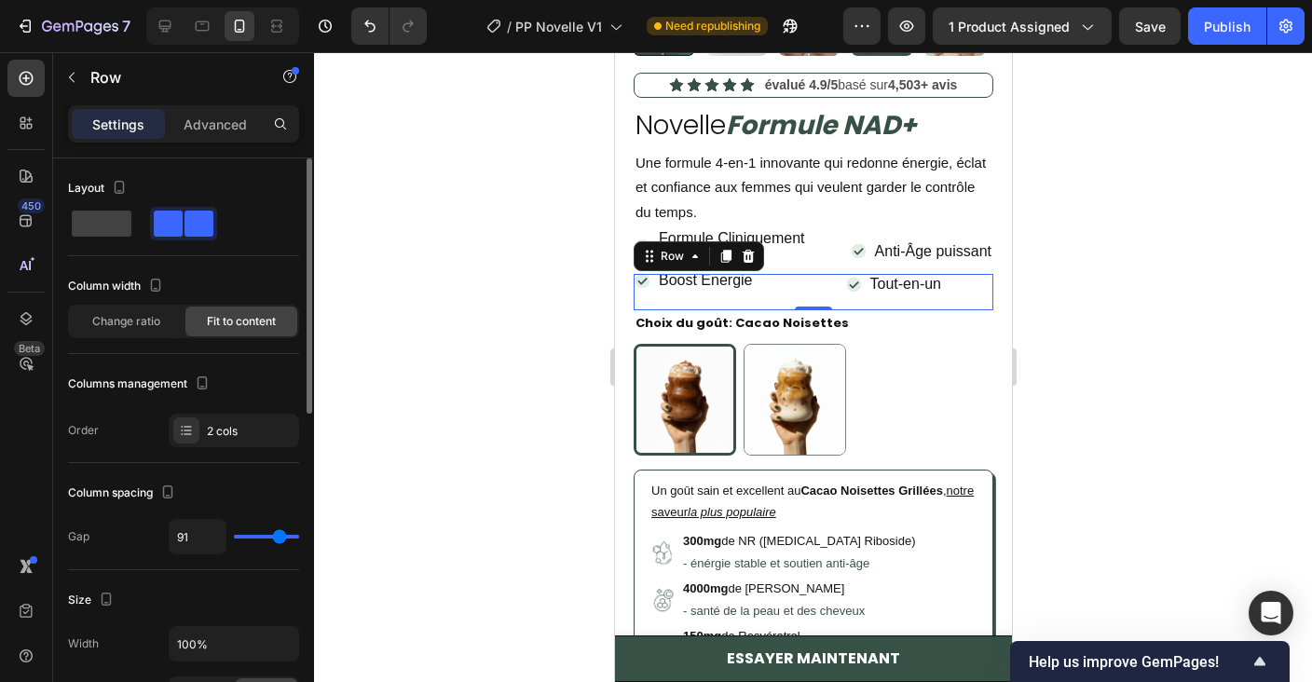
type input "90"
type input "89"
type input "88"
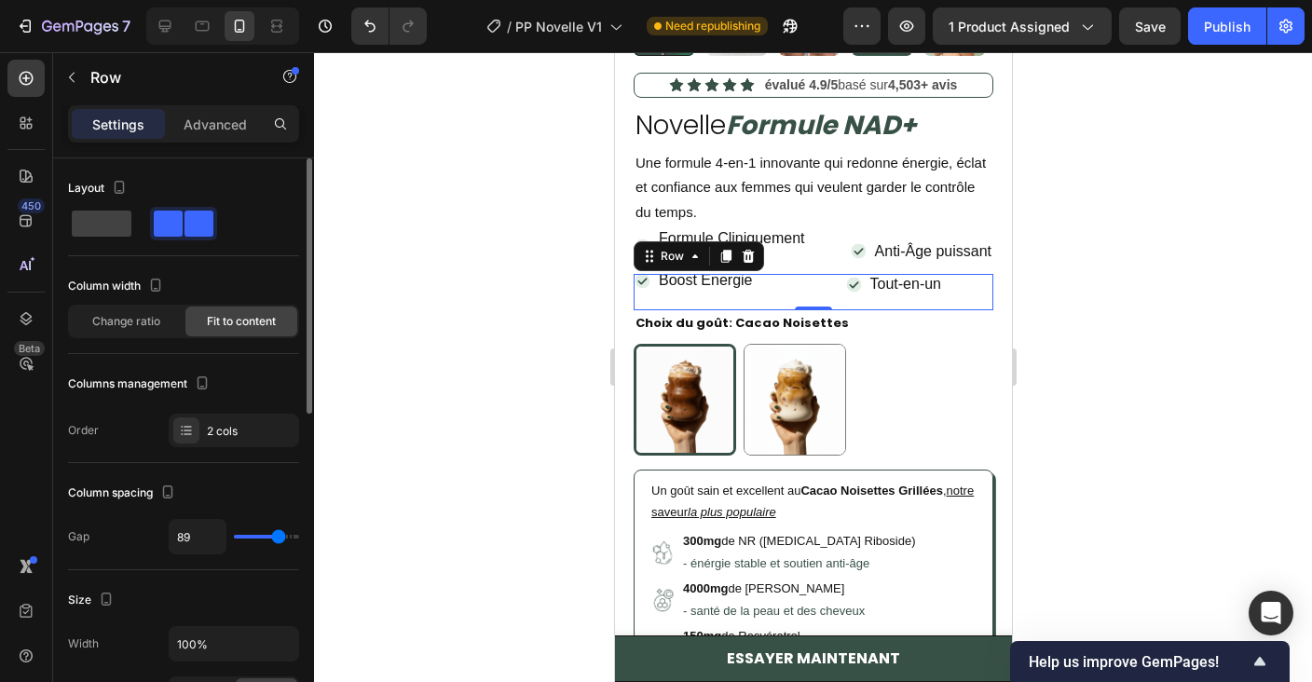
type input "88"
type input "86"
type input "85"
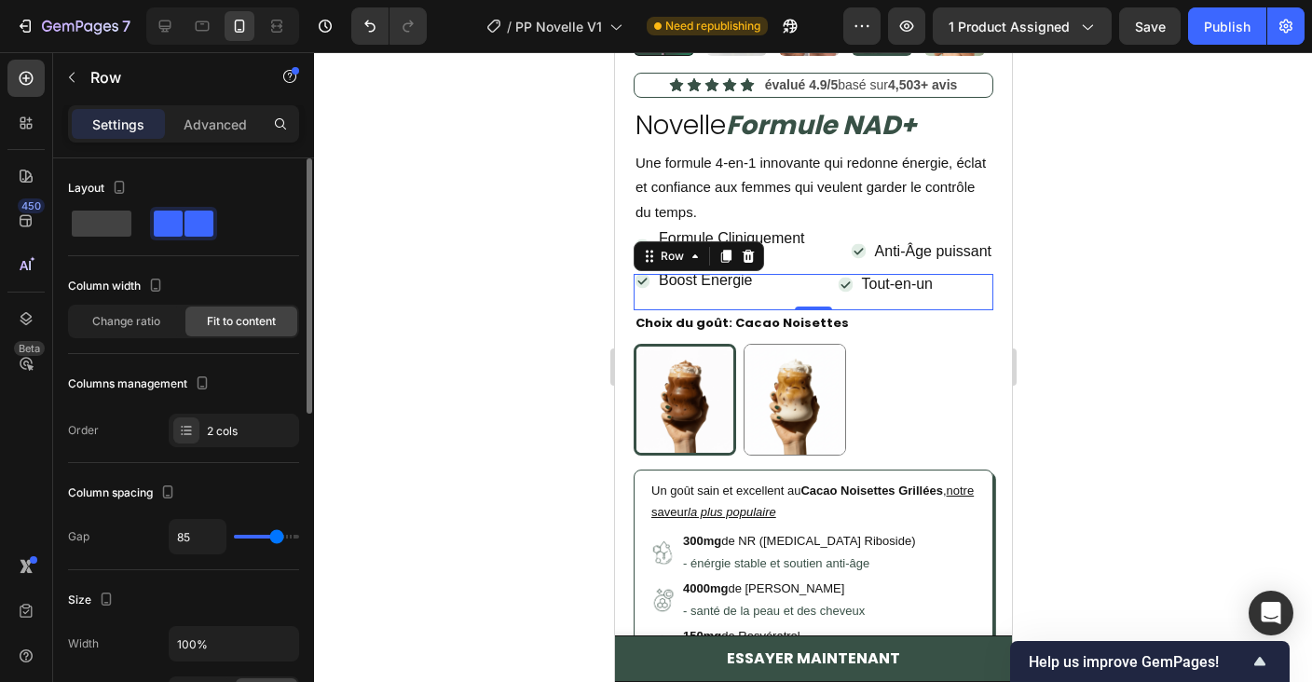
type input "86"
type input "89"
type input "91"
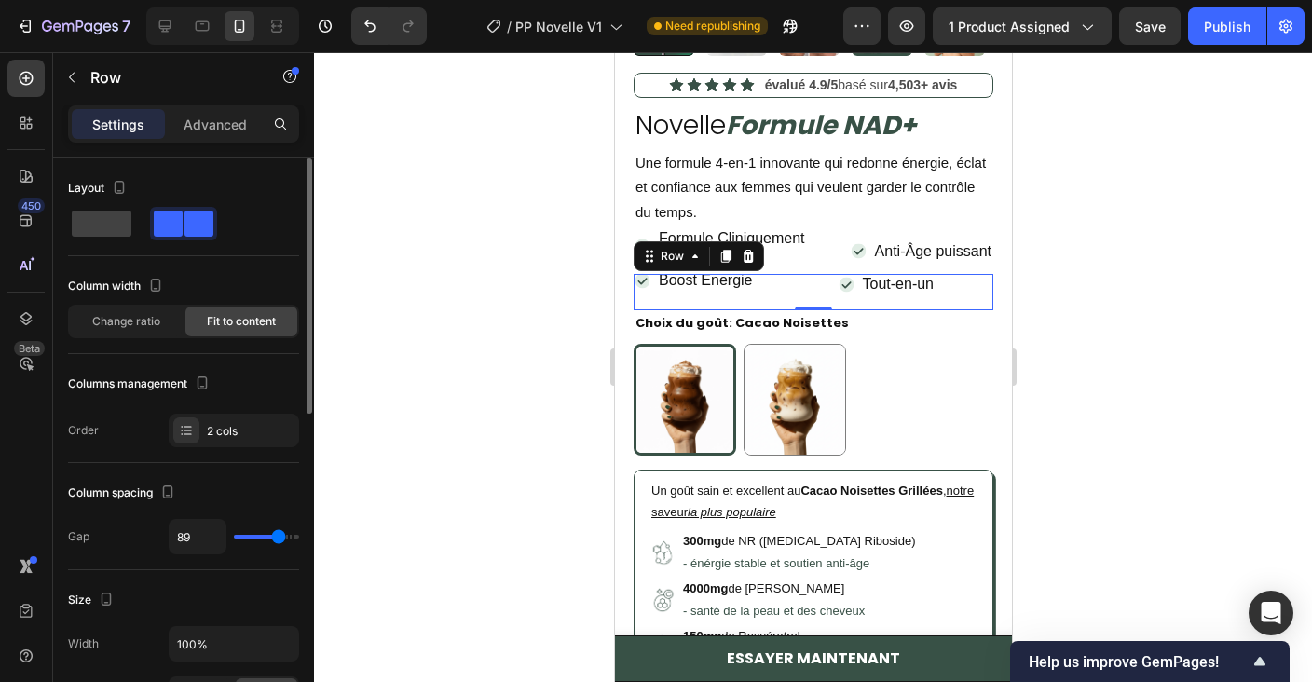
type input "91"
type input "93"
type input "94"
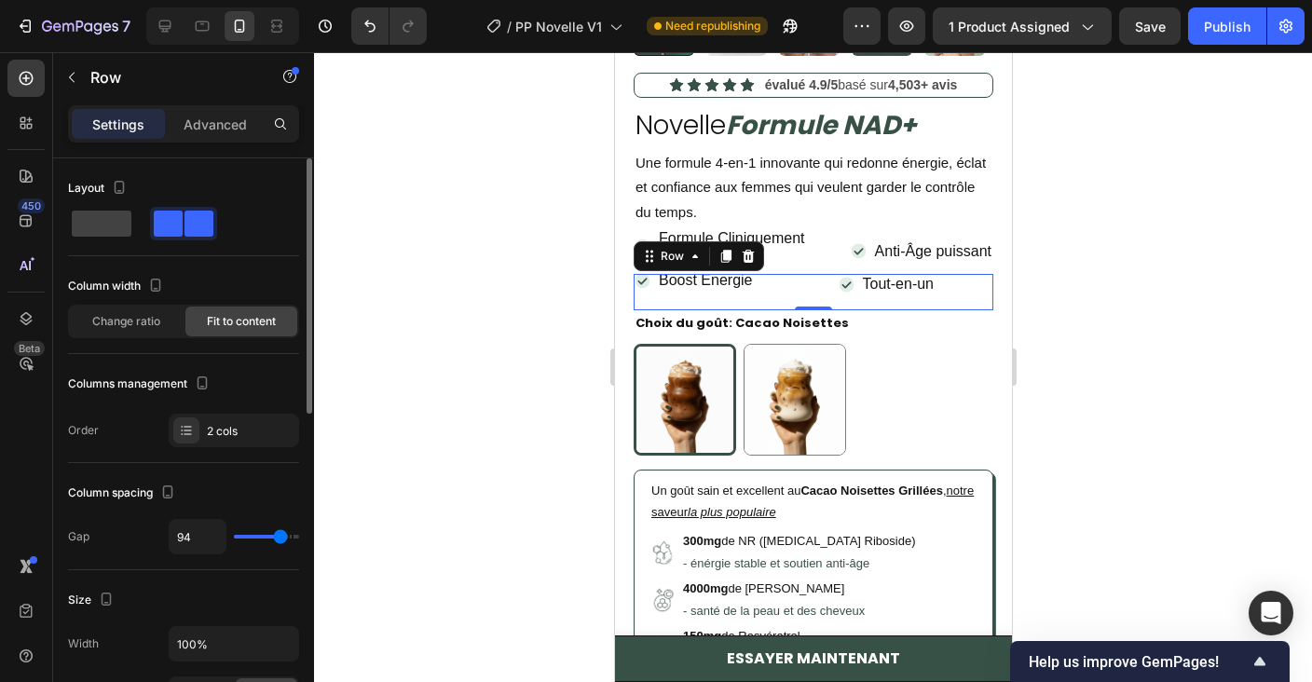
type input "95"
type input "96"
type input "97"
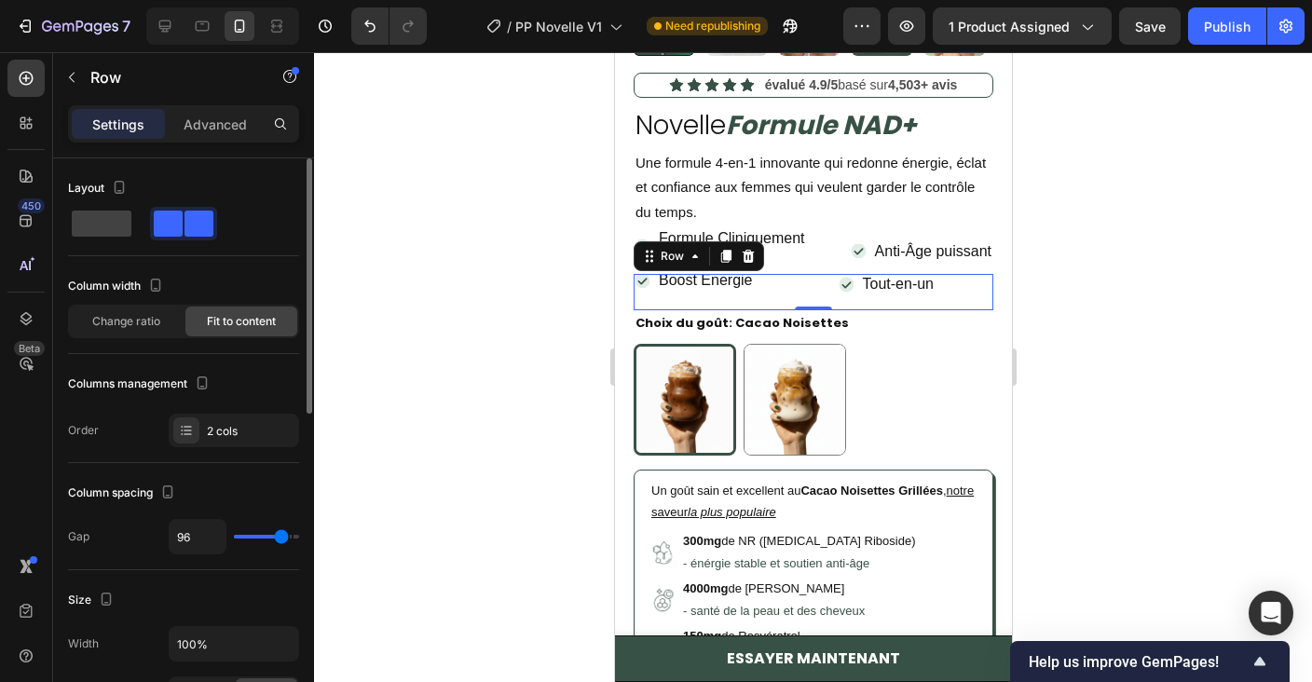
type input "97"
type input "98"
type input "99"
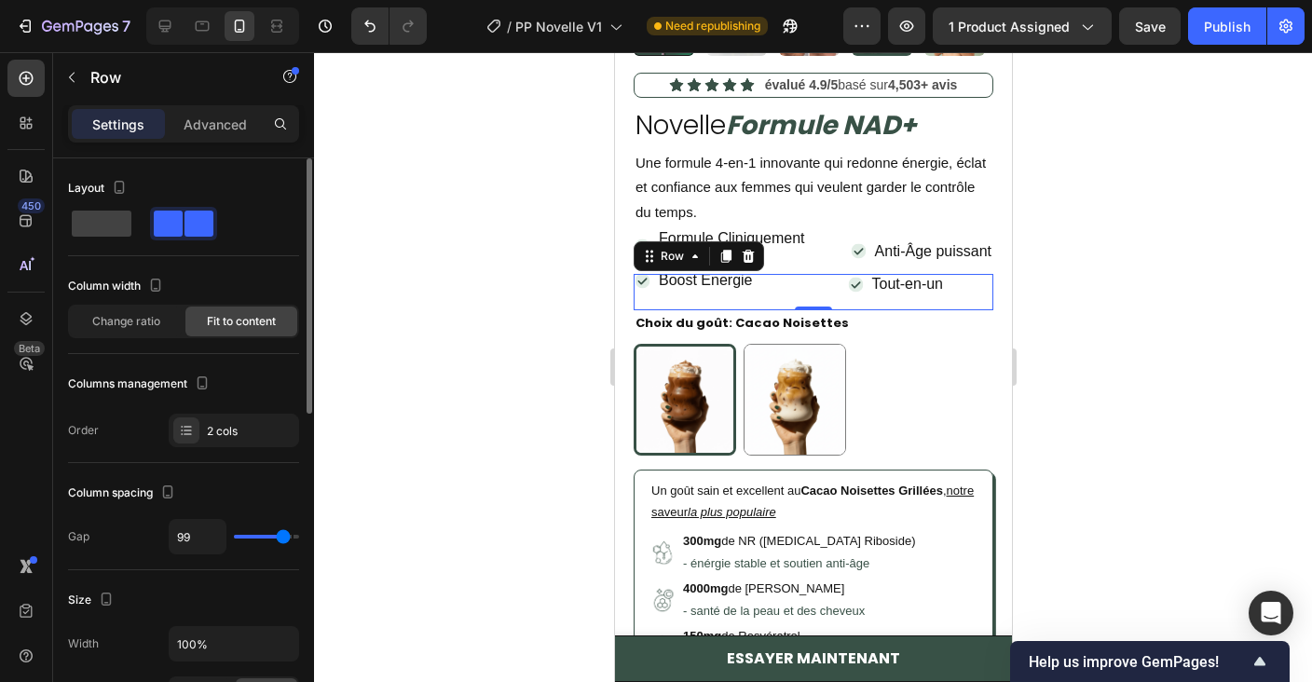
type input "98"
type input "96"
type input "95"
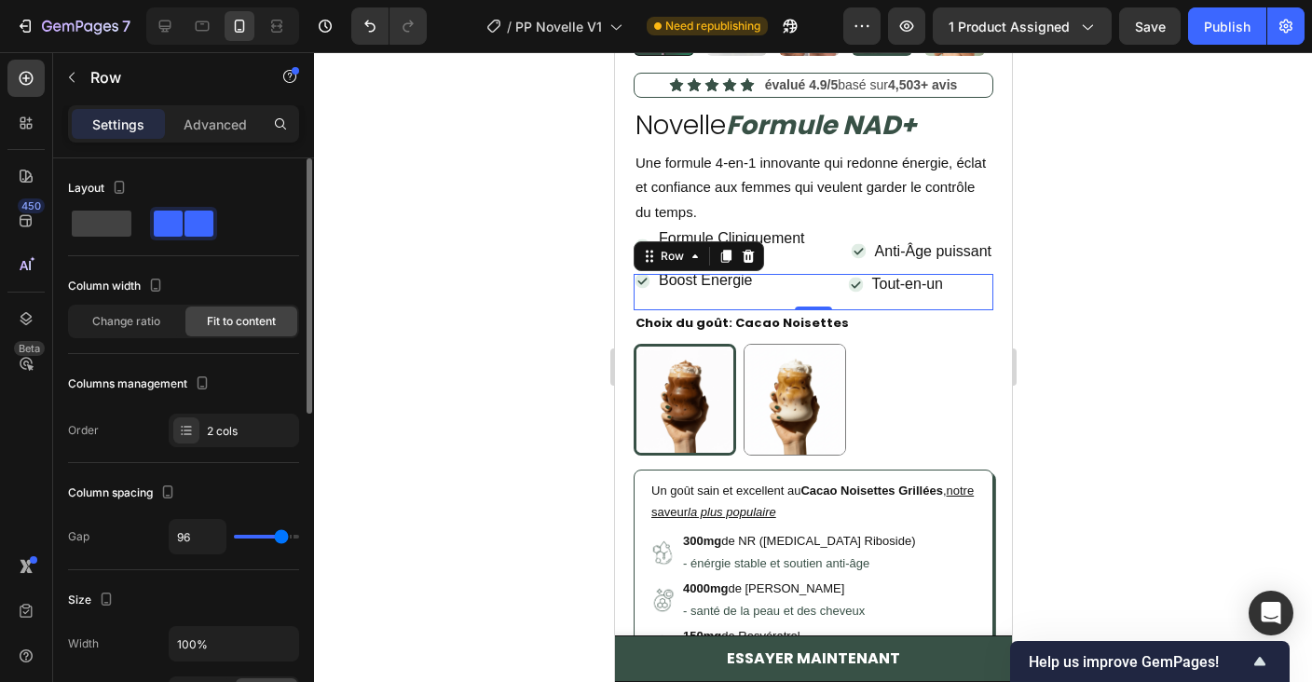
type input "95"
type input "94"
type input "93"
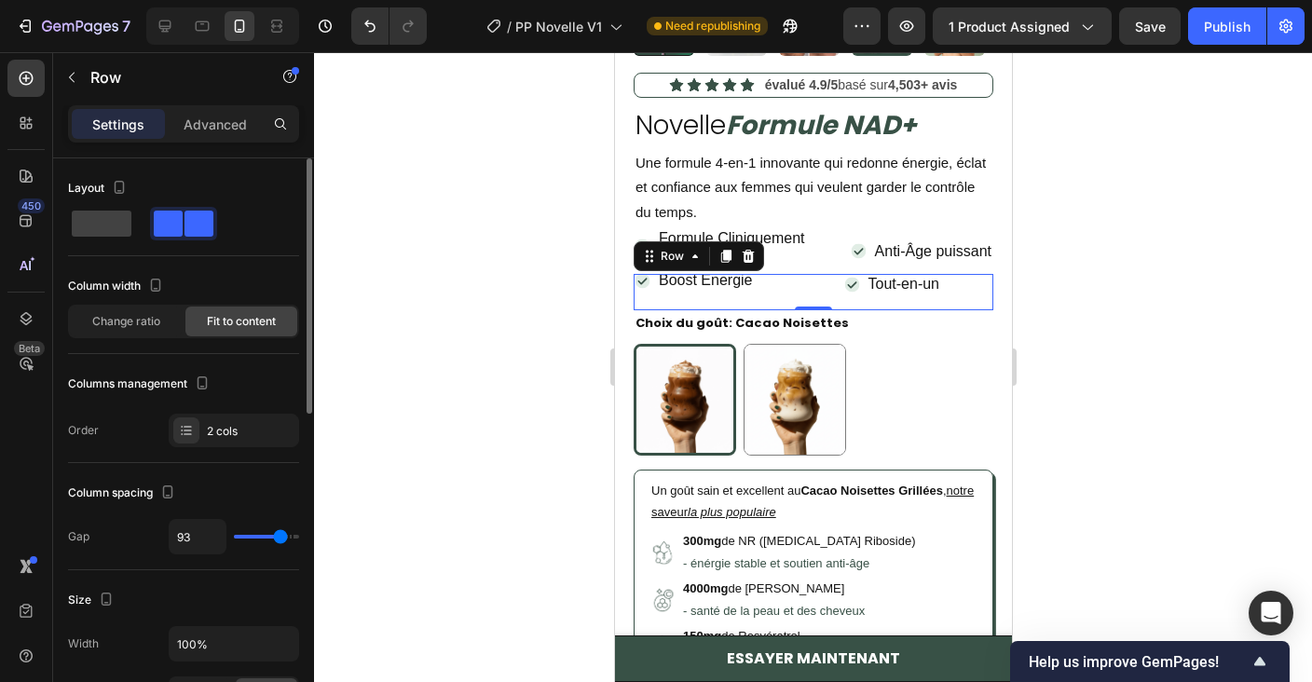
type input "92"
drag, startPoint x: 252, startPoint y: 538, endPoint x: 279, endPoint y: 538, distance: 27.9
type input "92"
click at [279, 538] on input "range" at bounding box center [266, 537] width 65 height 4
click at [140, 335] on div "Change ratio" at bounding box center [126, 322] width 112 height 30
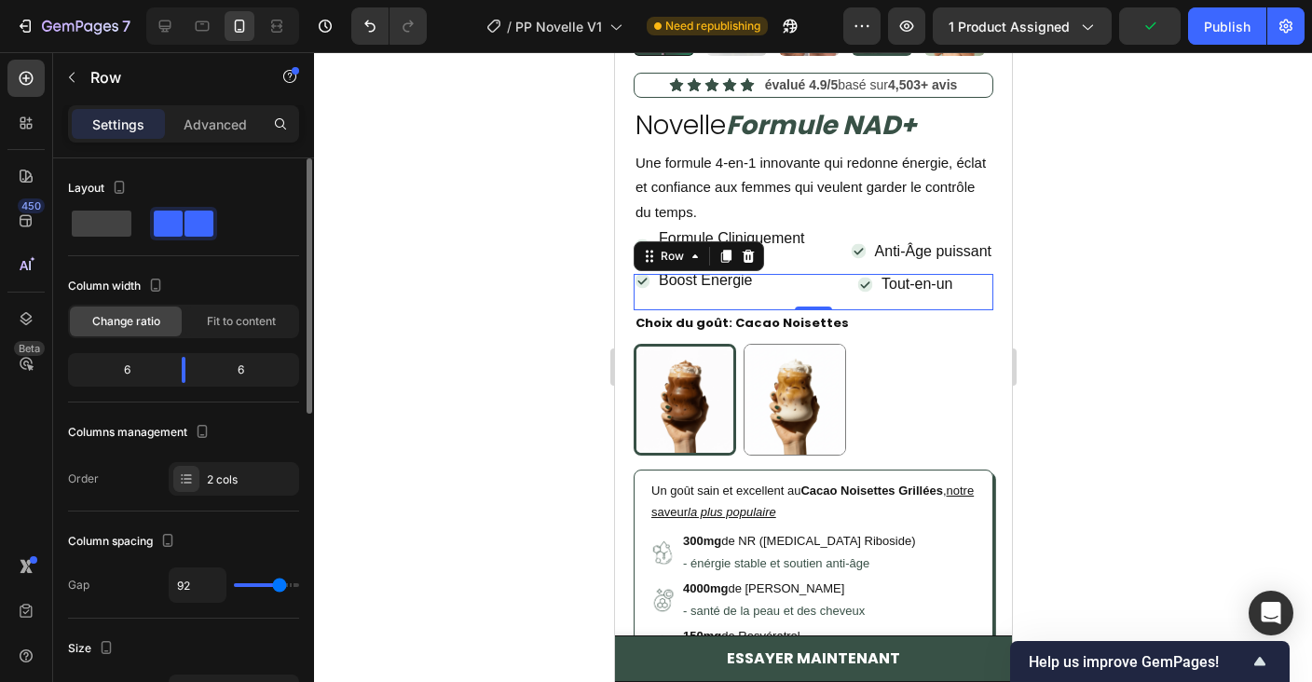
drag, startPoint x: 274, startPoint y: 591, endPoint x: 247, endPoint y: 582, distance: 28.3
click at [247, 582] on div "92" at bounding box center [234, 584] width 130 height 35
type input "86"
type input "65"
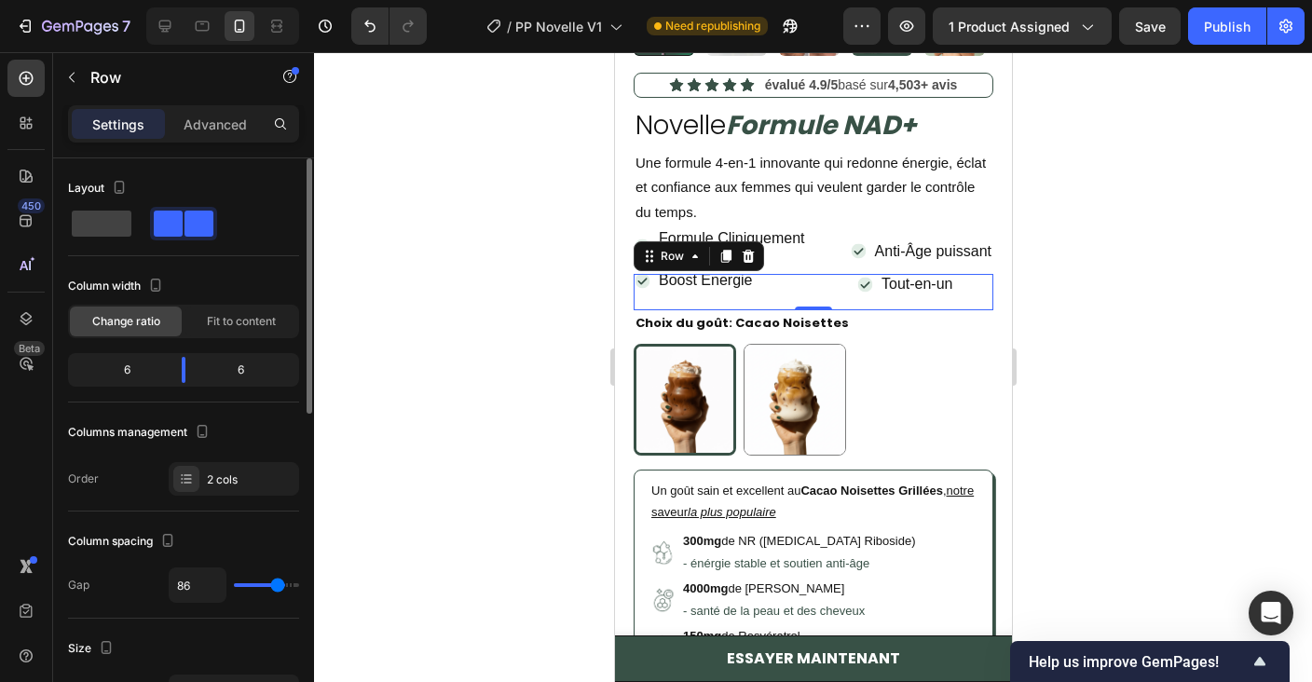
type input "65"
type input "64"
type input "62"
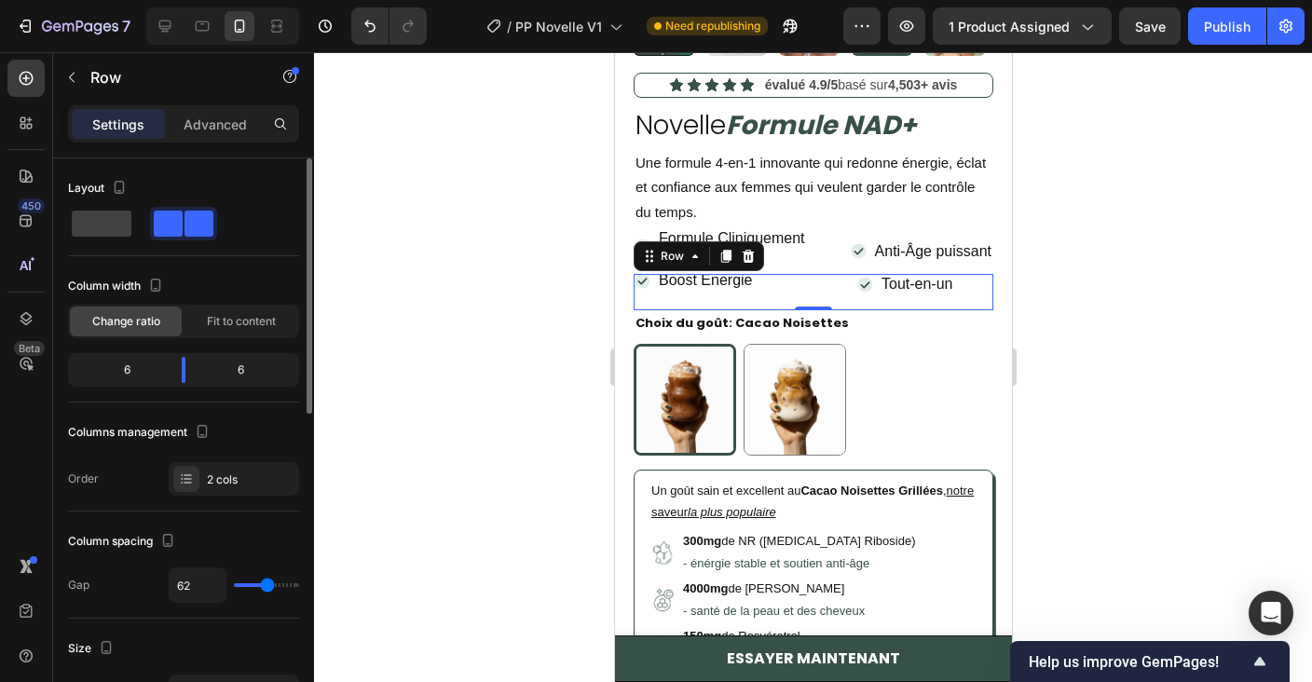
type input "60"
type input "56"
type input "55"
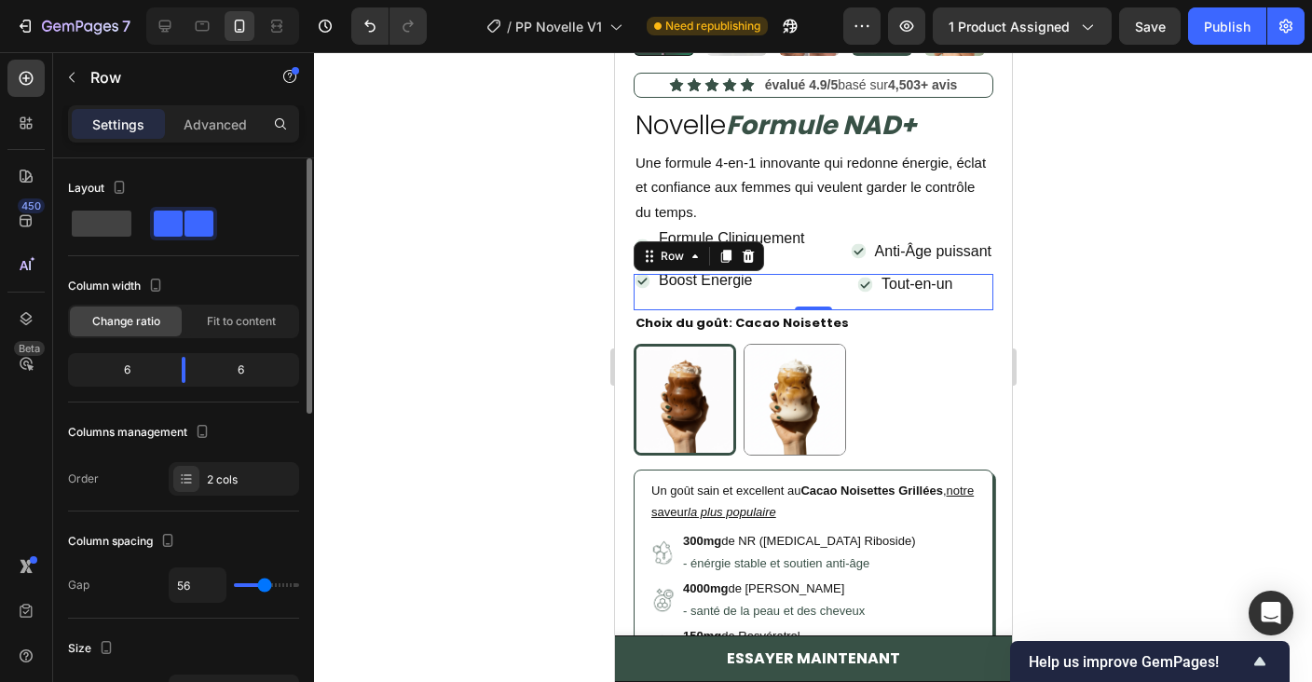
type input "55"
type input "51"
type input "49"
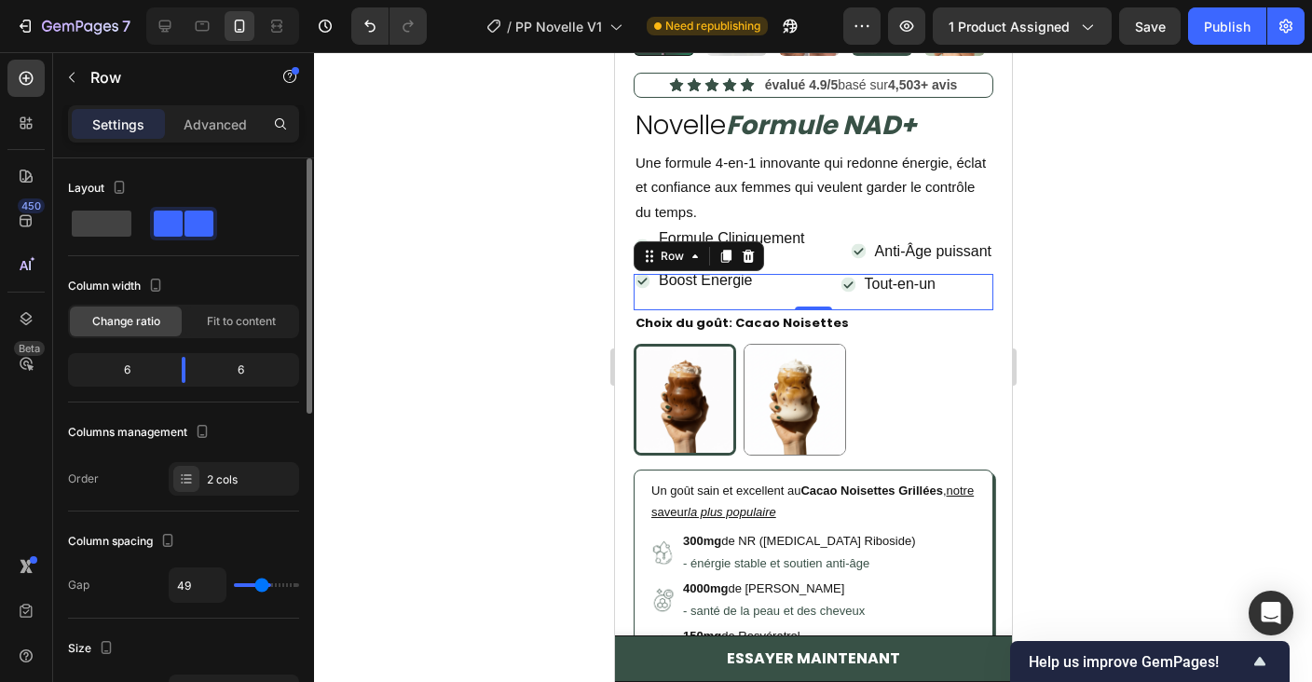
type input "48"
type input "46"
type input "40"
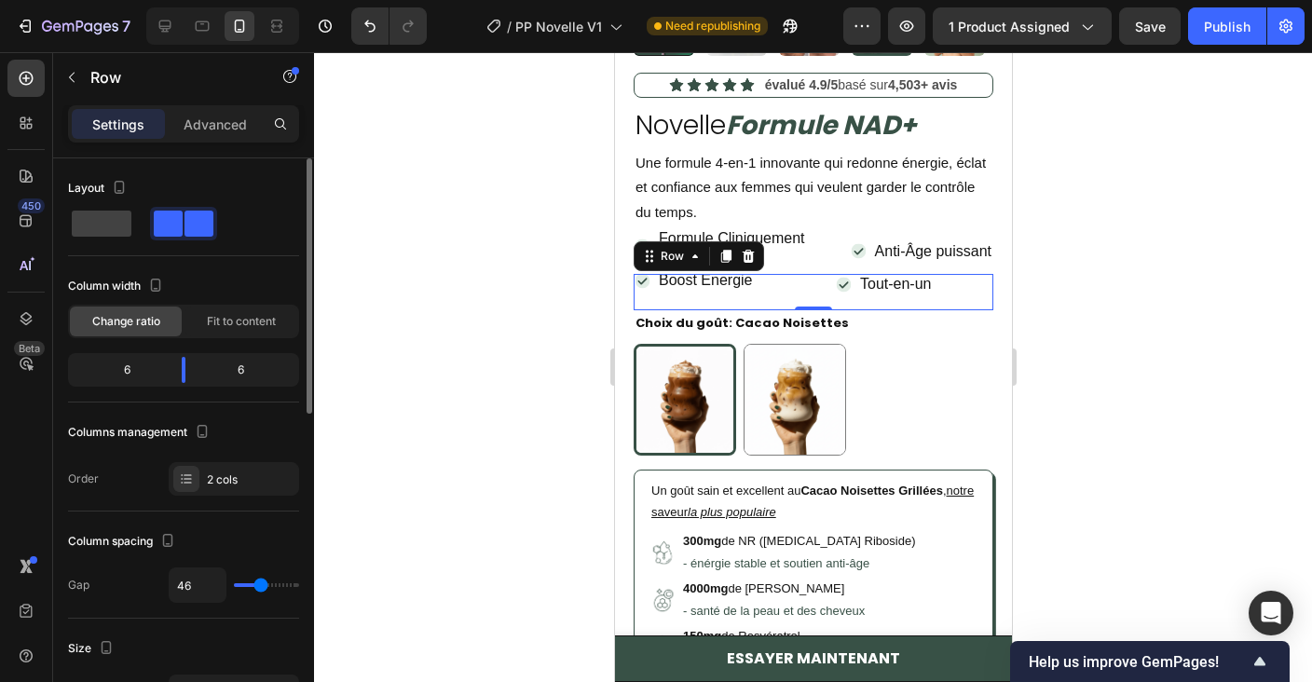
type input "40"
type input "35"
type input "36"
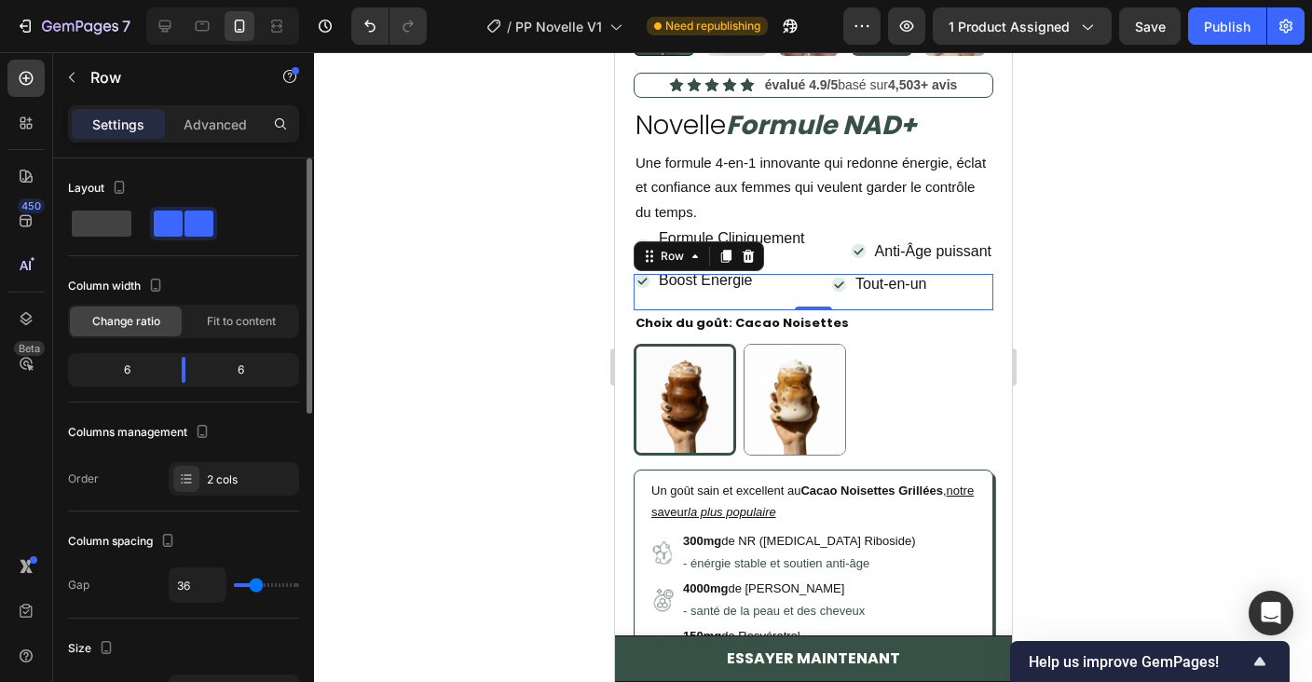
type input "37"
type input "38"
type input "39"
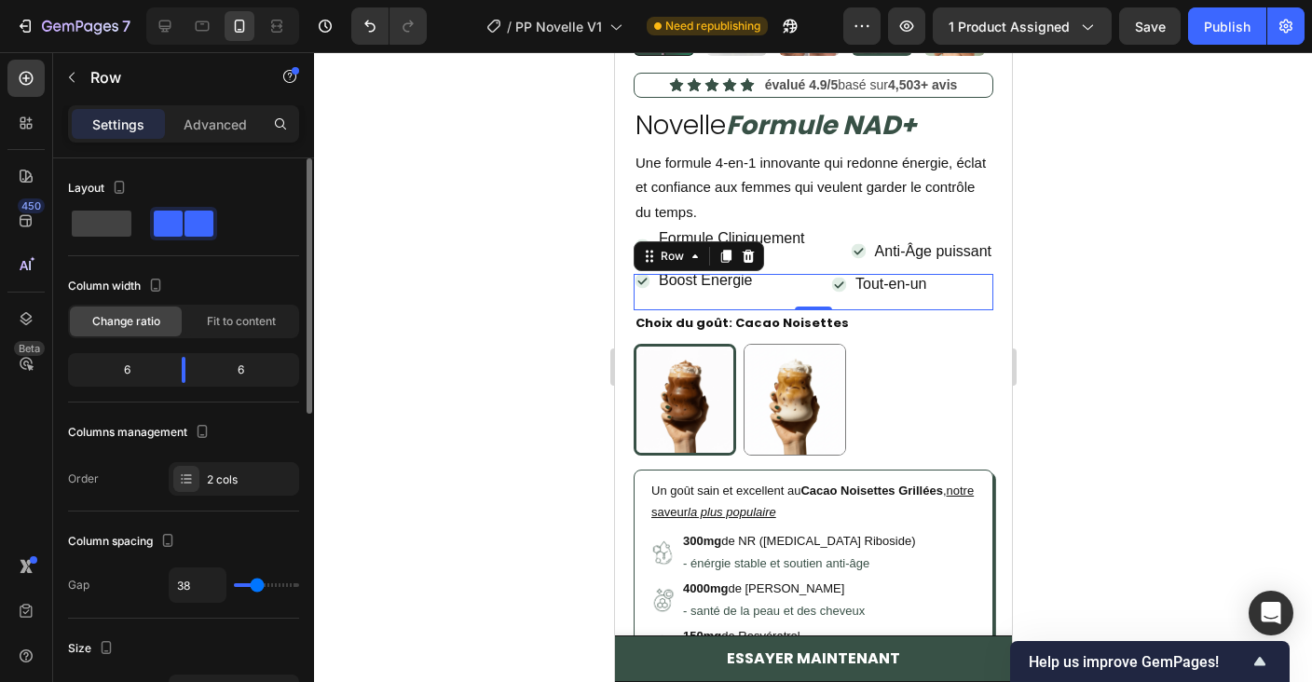
type input "39"
type input "40"
type input "41"
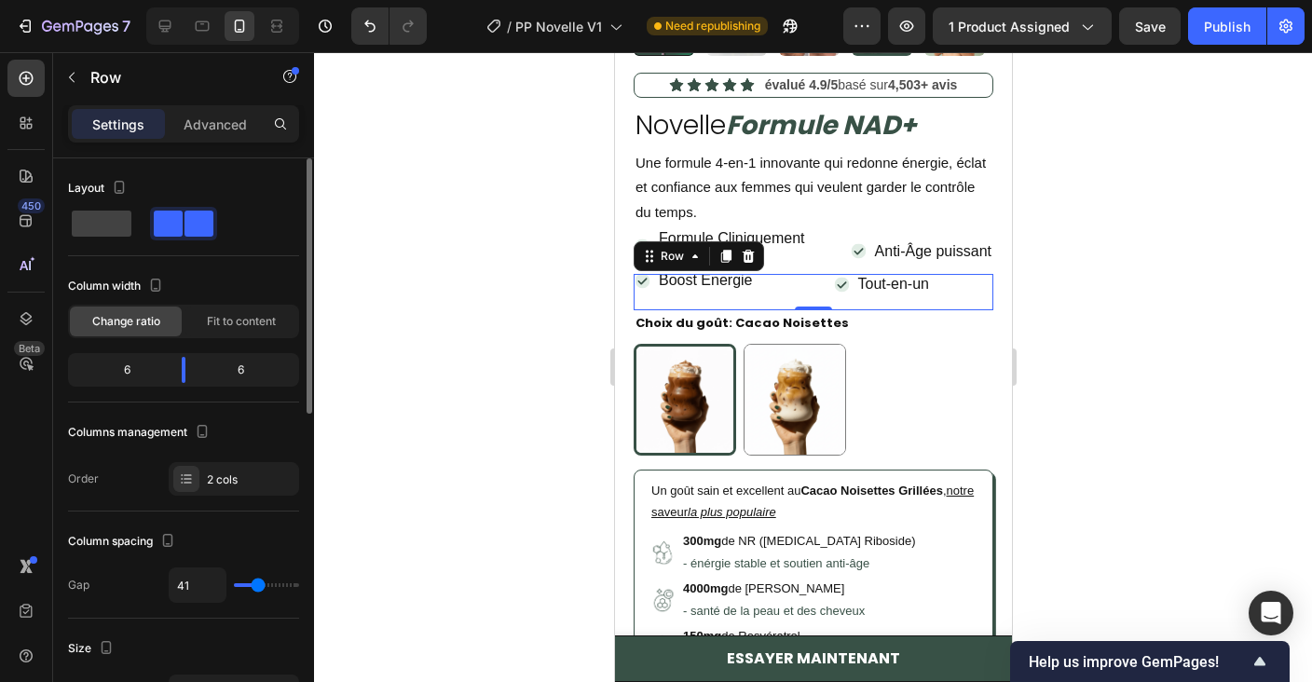
type input "42"
type input "41"
type input "40"
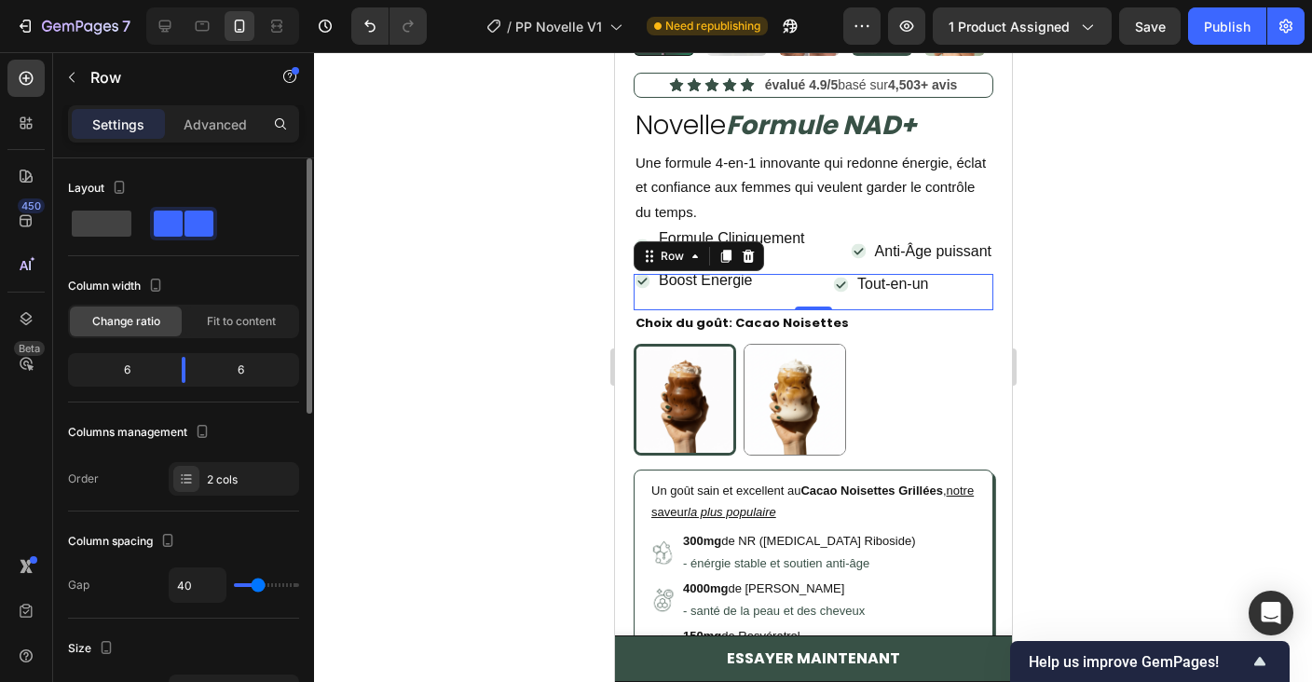
drag, startPoint x: 280, startPoint y: 584, endPoint x: 257, endPoint y: 583, distance: 23.3
type input "40"
click at [257, 583] on input "range" at bounding box center [266, 585] width 65 height 4
click at [196, 586] on input "40" at bounding box center [198, 585] width 56 height 34
click at [813, 263] on div "Formule Cliniquement Approuvée" at bounding box center [745, 246] width 178 height 37
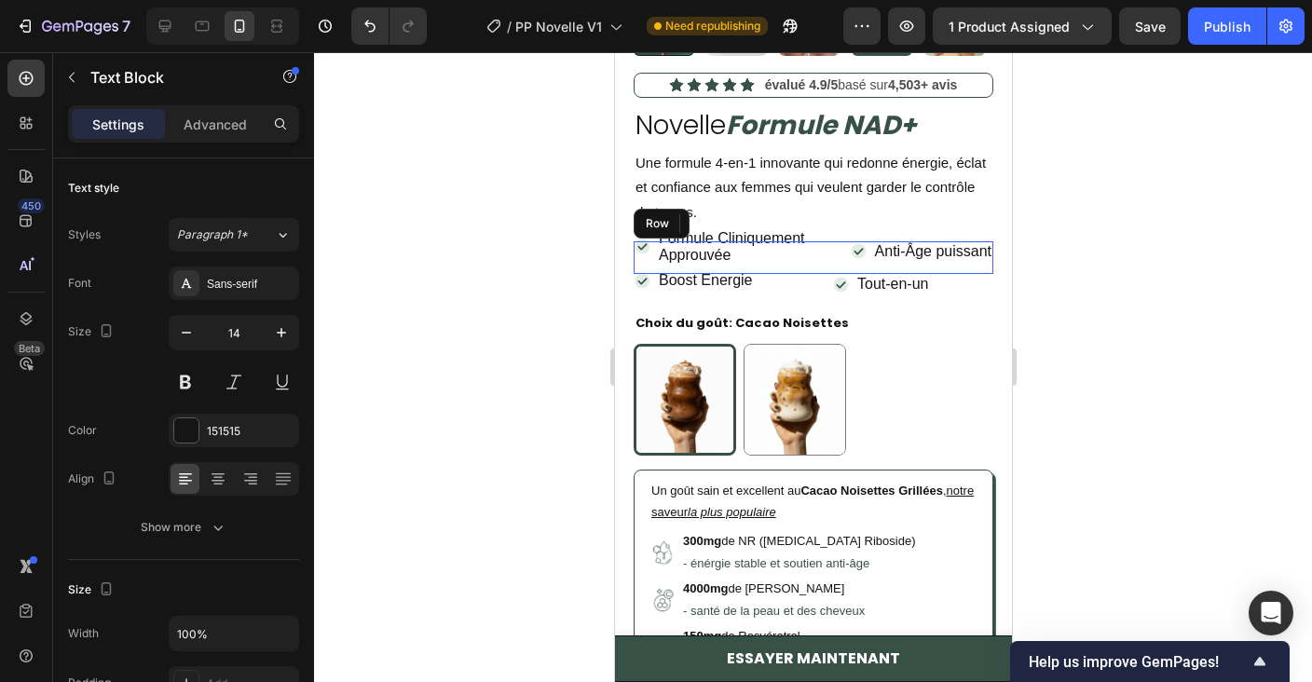
click at [829, 266] on div "Icon Formule Cliniquement Approuvée Text Block 0 Row" at bounding box center [733, 257] width 201 height 33
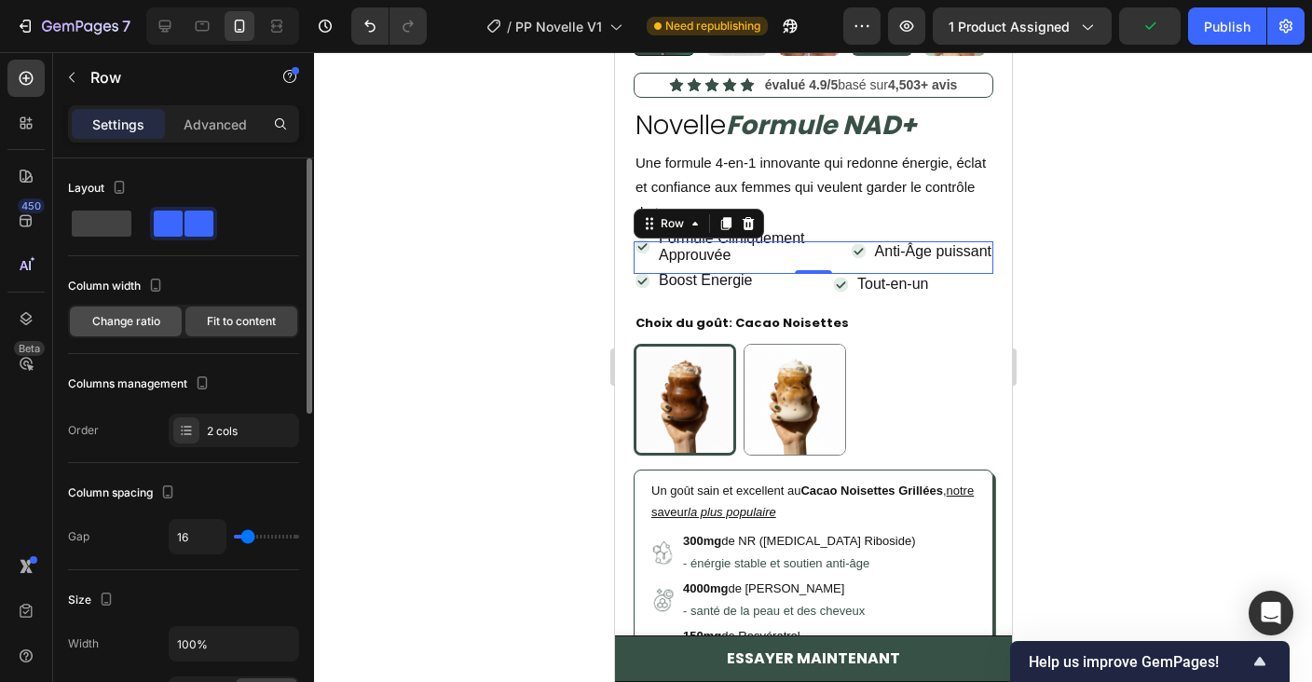
click at [156, 322] on span "Change ratio" at bounding box center [126, 321] width 68 height 17
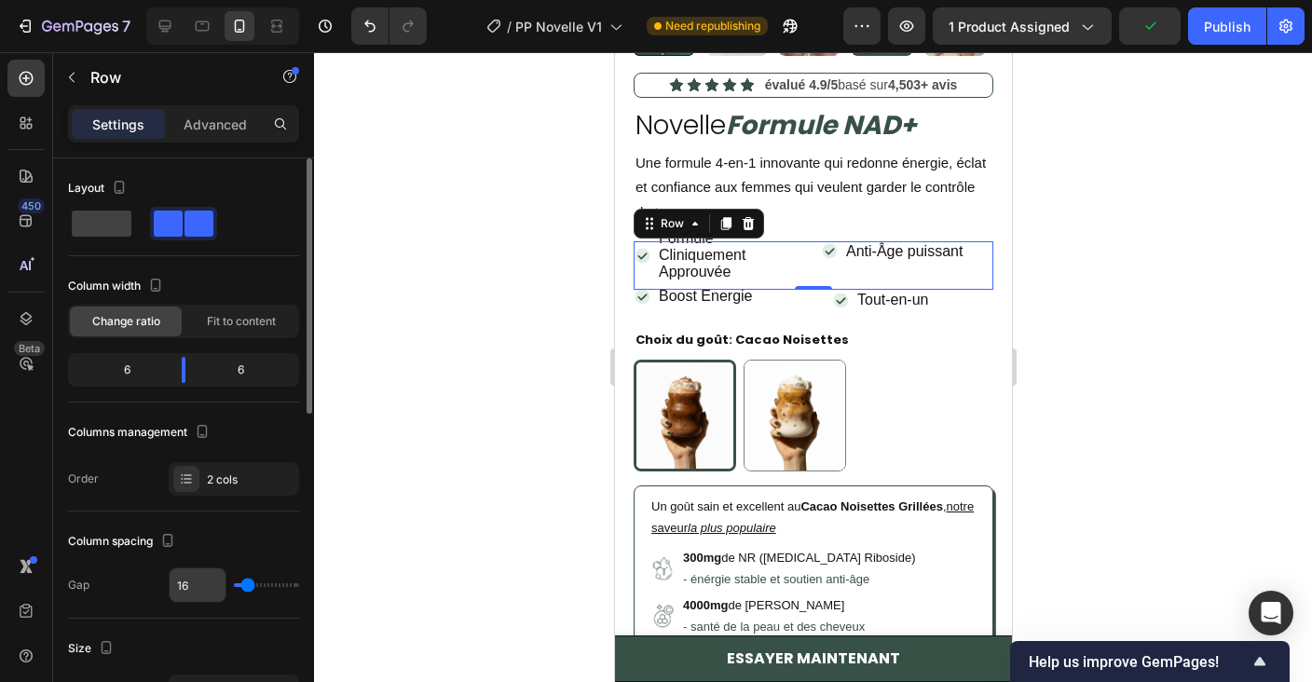
click at [203, 583] on input "16" at bounding box center [198, 585] width 56 height 34
paste input "40"
type input "40"
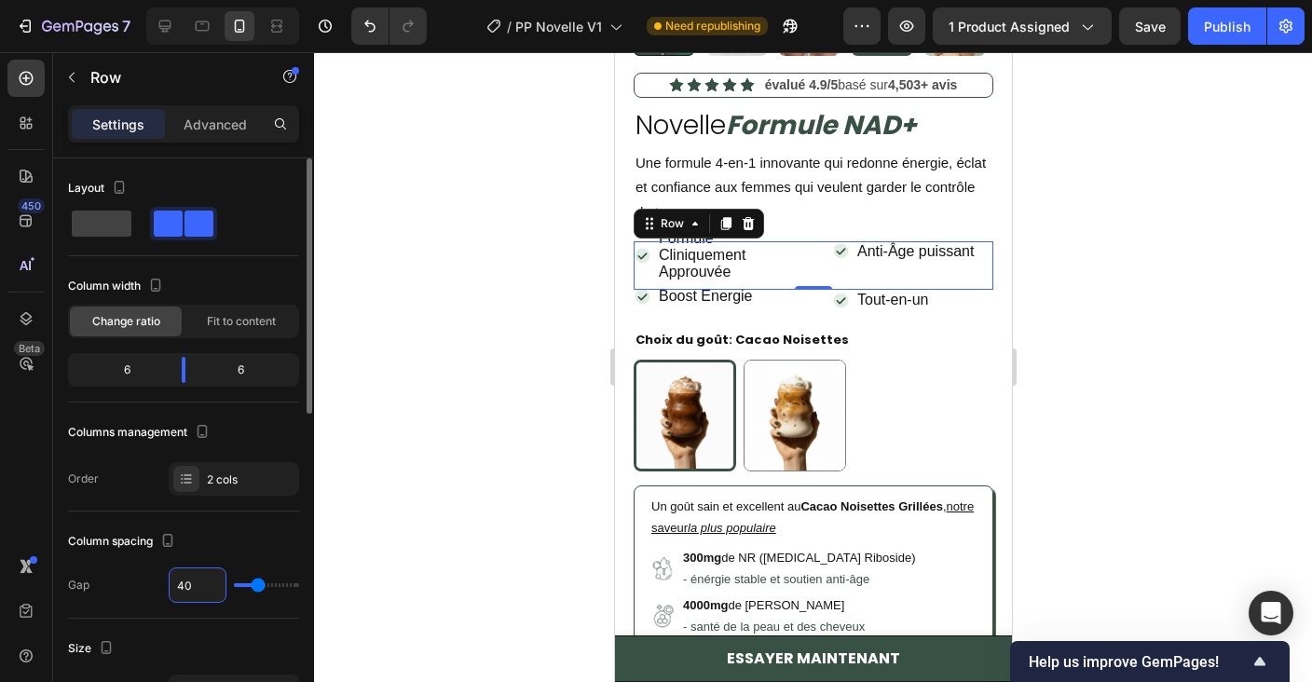
click at [143, 531] on div "Column spacing" at bounding box center [123, 541] width 111 height 25
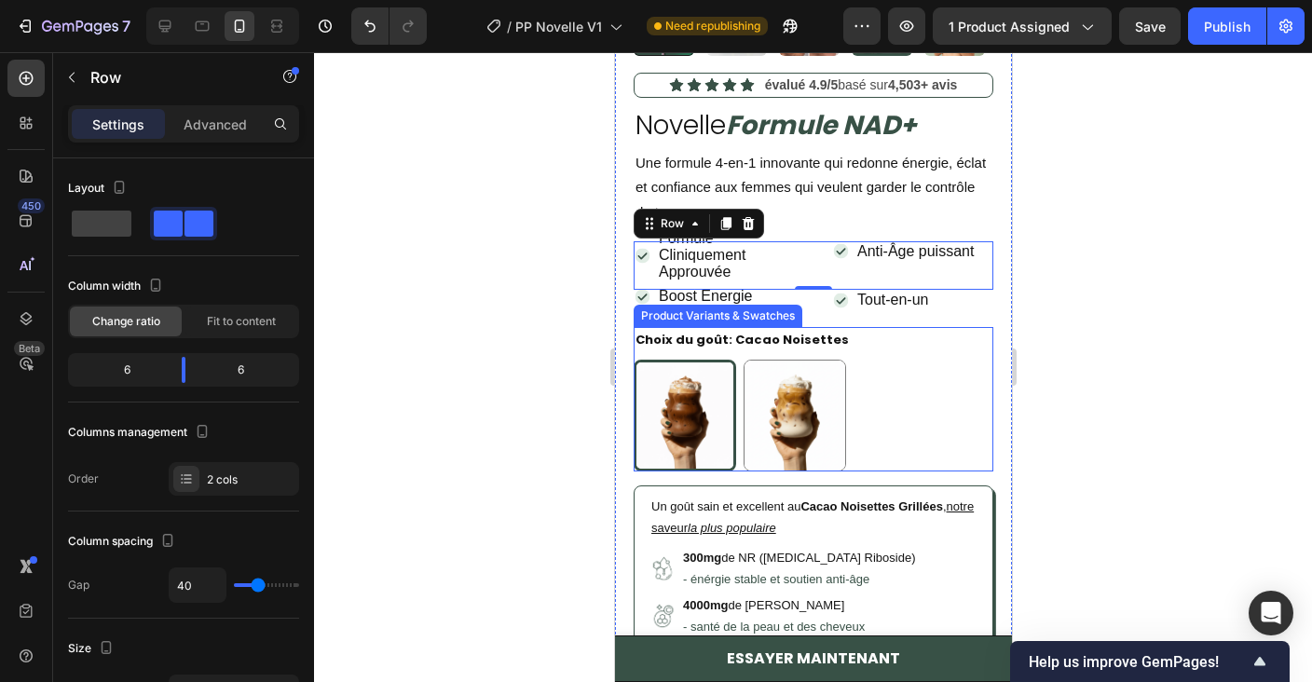
click at [942, 413] on div "Cacao Noisettes Cacao Noisettes Café Latte Café Latte" at bounding box center [813, 416] width 360 height 112
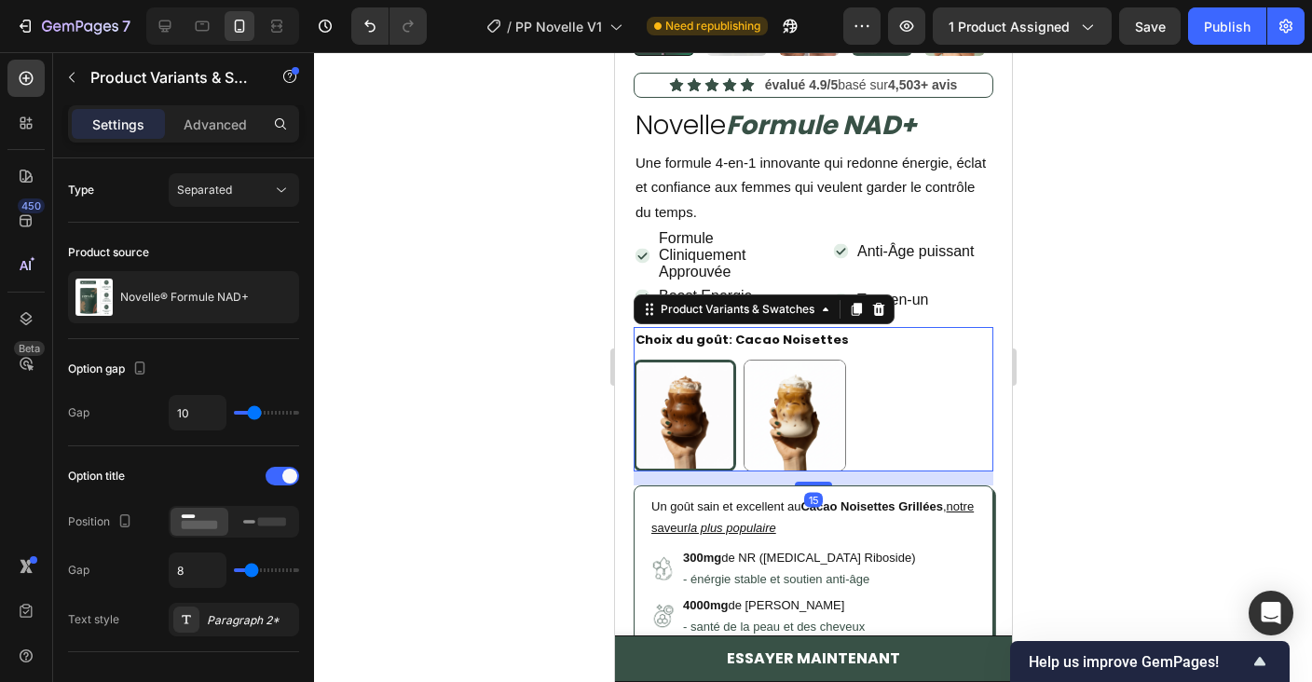
scroll to position [642, 0]
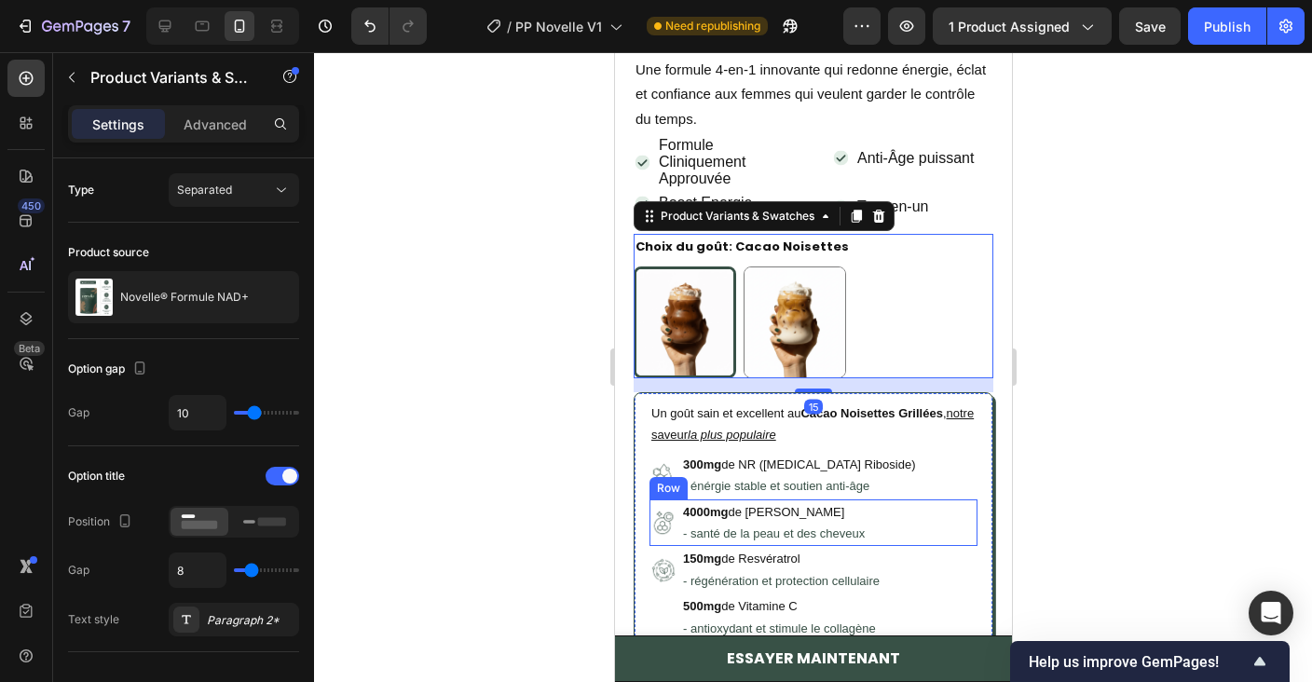
click at [934, 512] on div "Image 4000mg de Collagène Bovin - santé de la peau et des cheveux Text Block Row" at bounding box center [812, 523] width 328 height 48
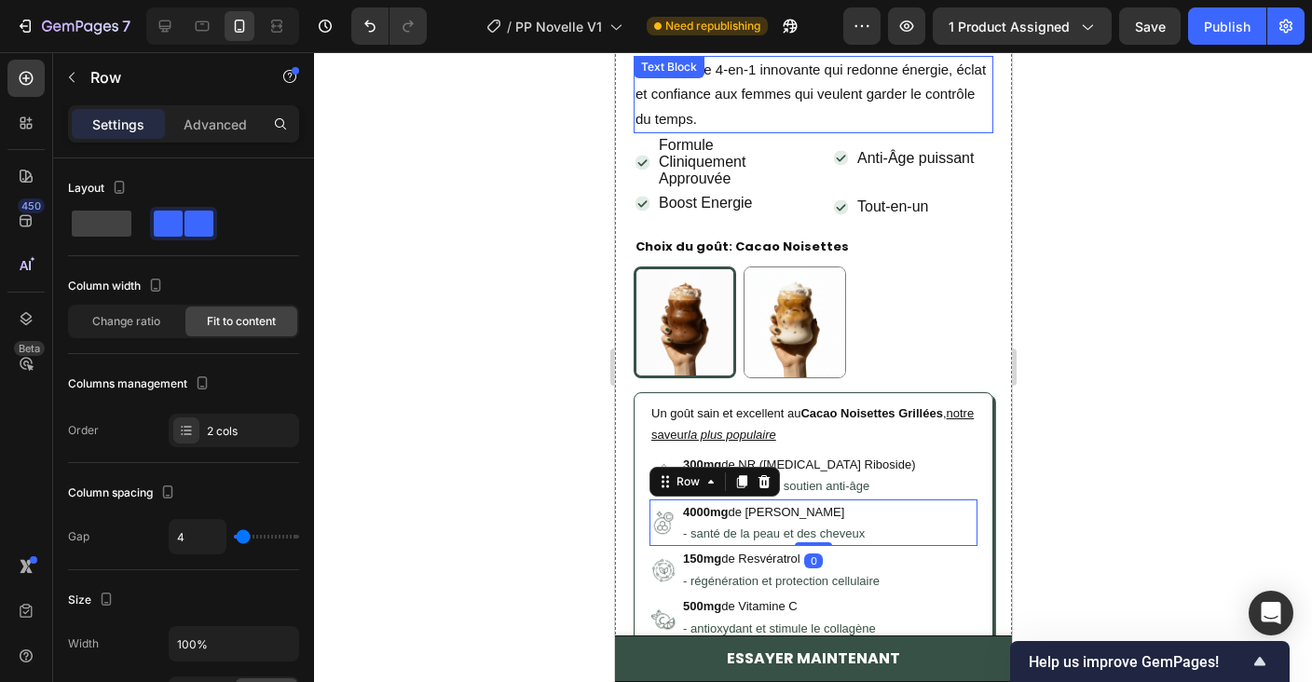
click at [807, 116] on p "Une formule 4-en-1 innovante qui redonne énergie, éclat et confiance aux femmes…" at bounding box center [812, 95] width 356 height 74
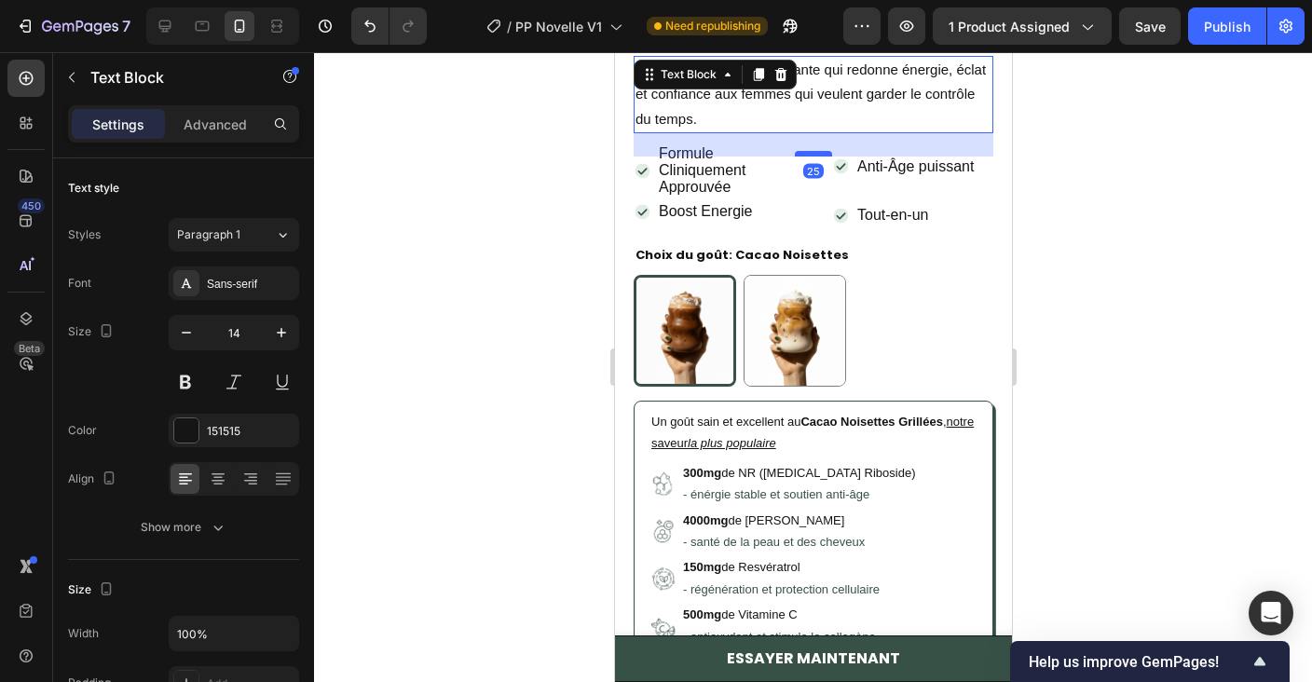
click at [806, 151] on div at bounding box center [812, 154] width 37 height 6
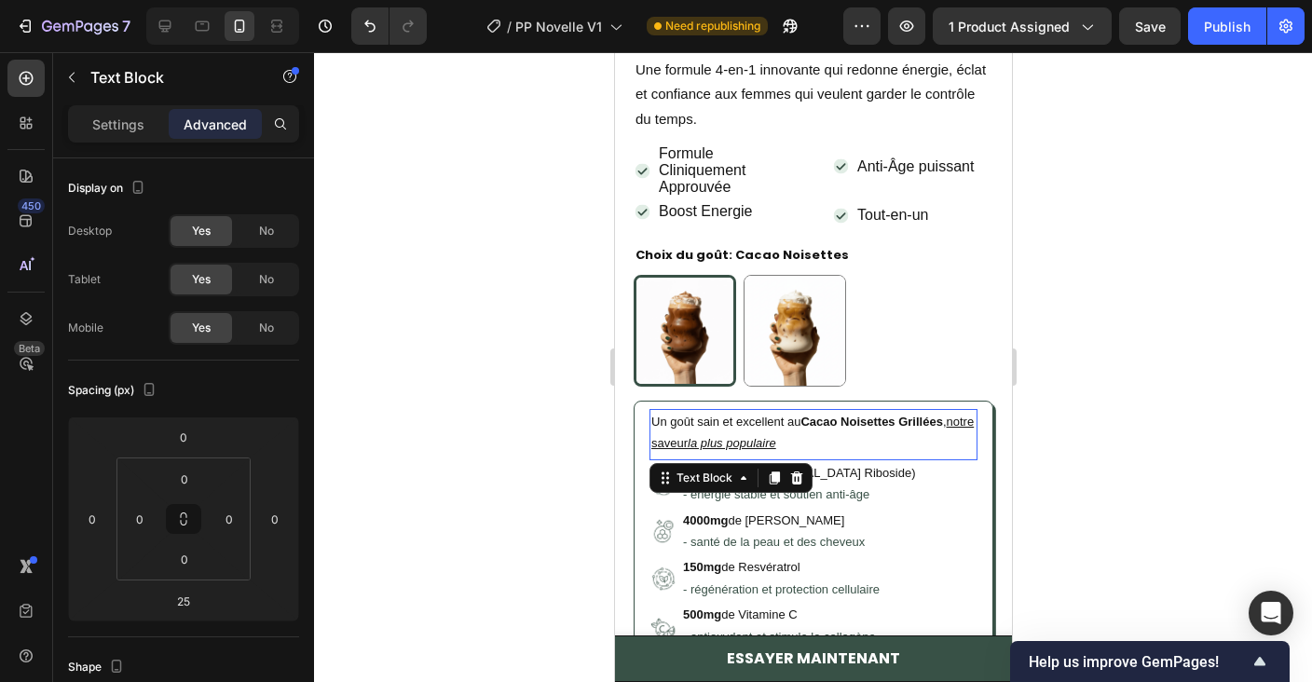
click at [816, 448] on p "Un goût sain et excellent au Cacao Noisettes Grillées , notre saveur la plus po…" at bounding box center [812, 433] width 324 height 44
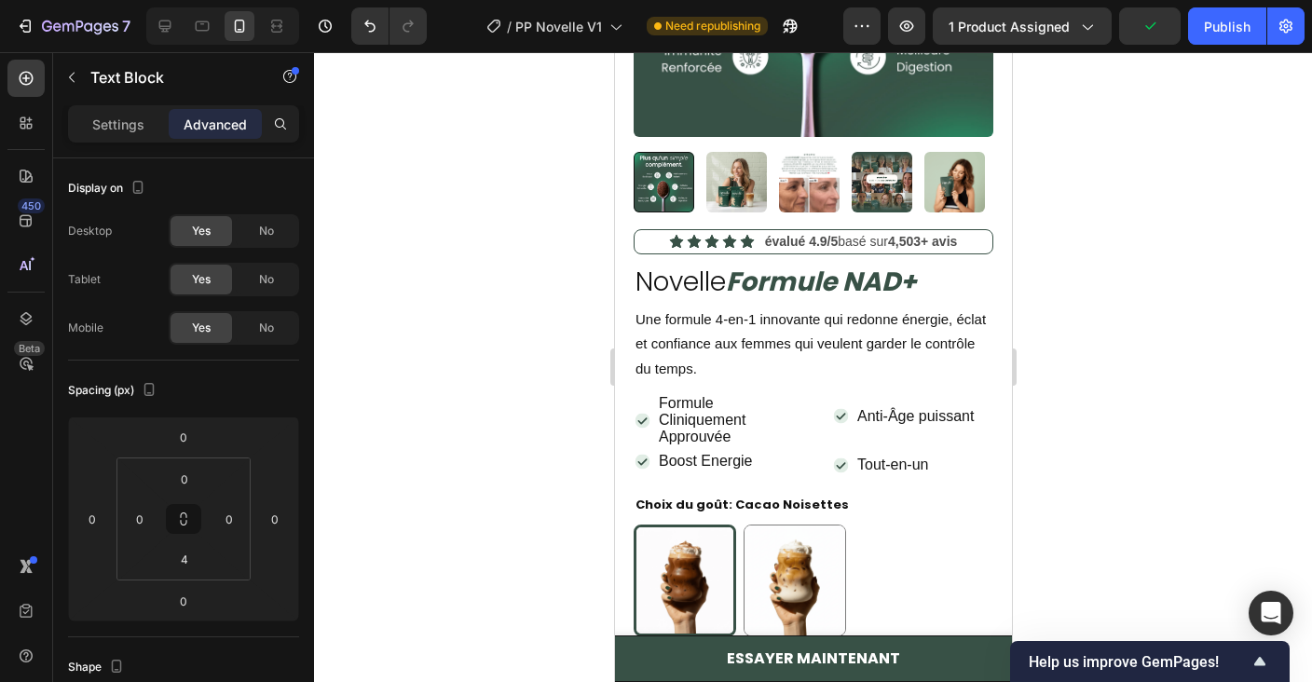
scroll to position [470, 0]
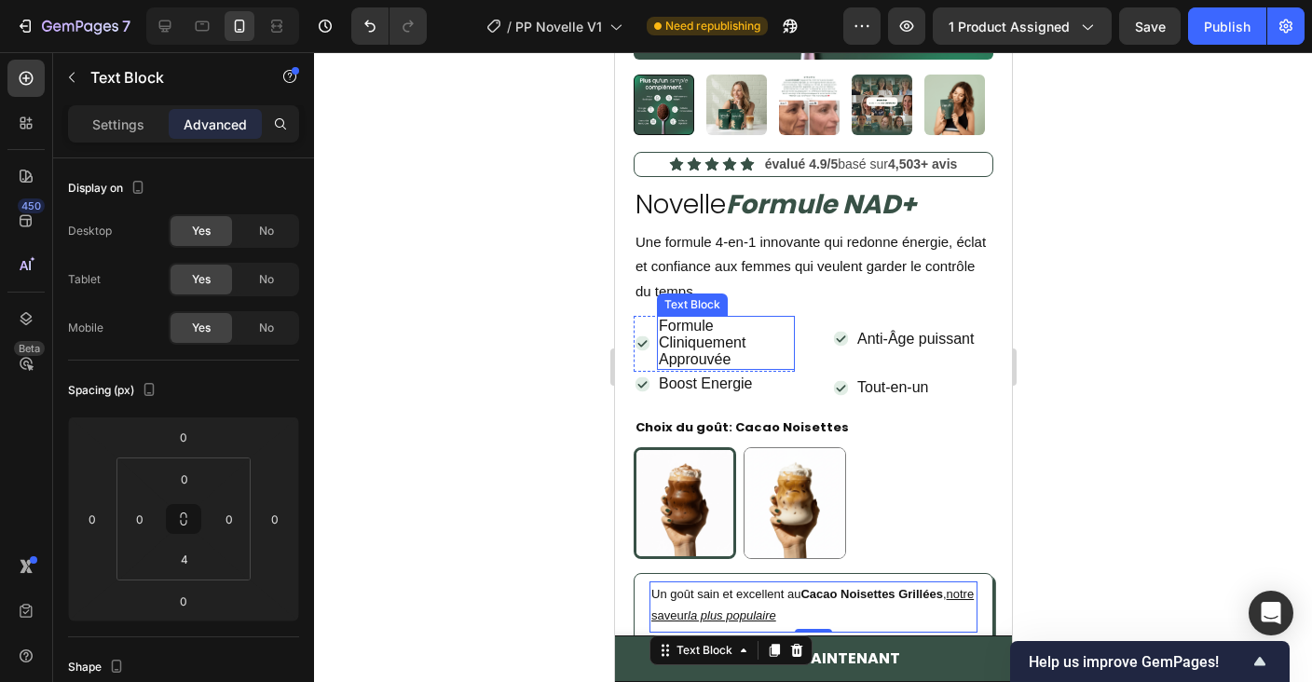
click at [716, 334] on span "Formule Cliniquement Approuvée" at bounding box center [701, 342] width 87 height 49
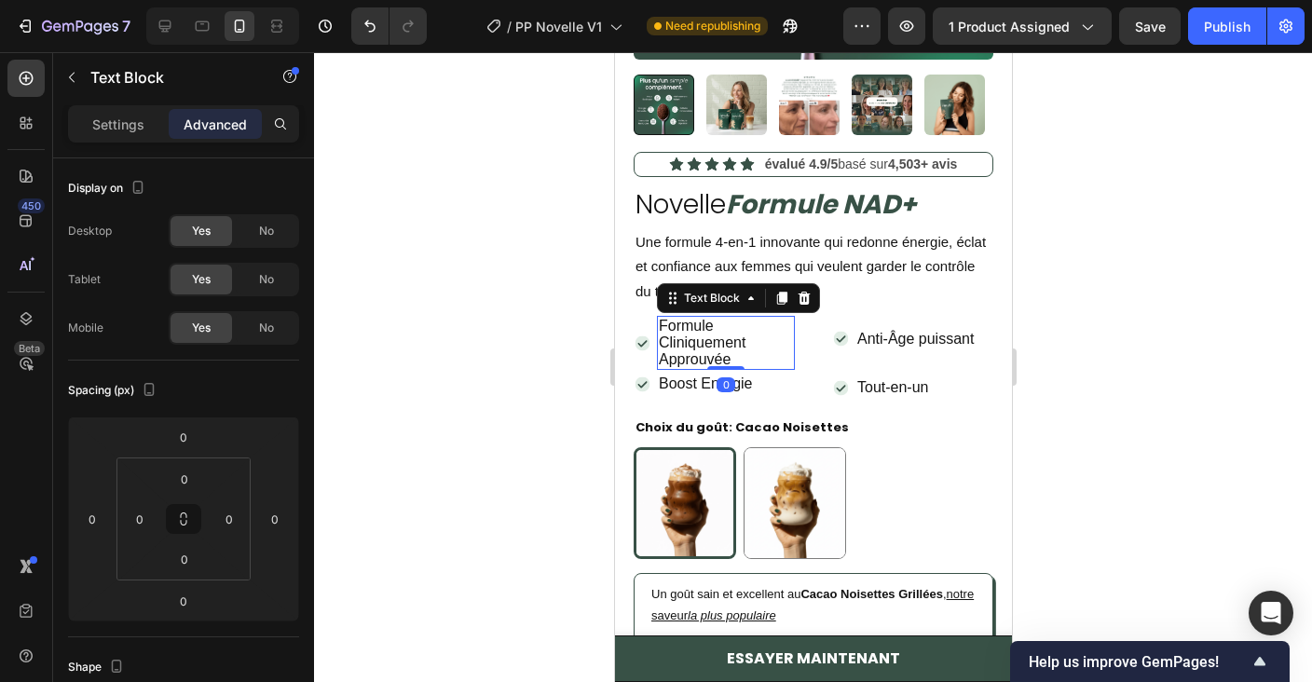
click at [716, 334] on span "Formule Cliniquement Approuvée" at bounding box center [701, 342] width 87 height 49
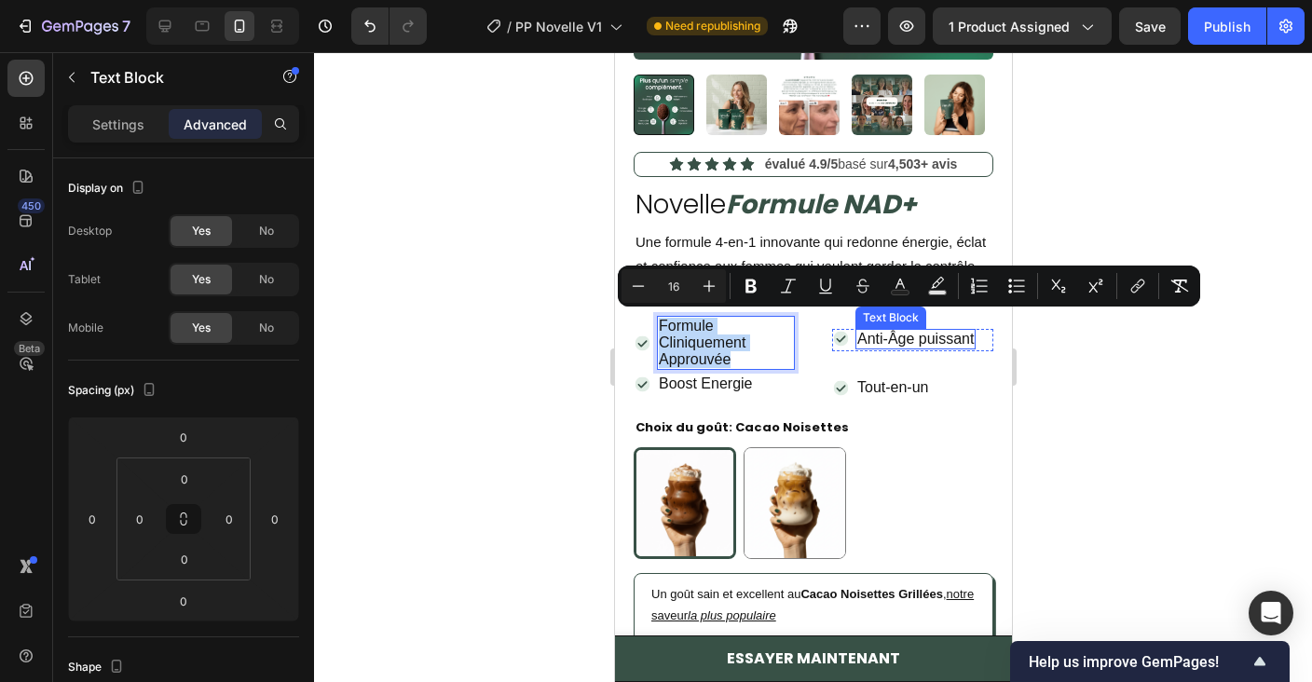
click at [927, 344] on div "Anti-Âge puissant Text Block" at bounding box center [914, 339] width 120 height 20
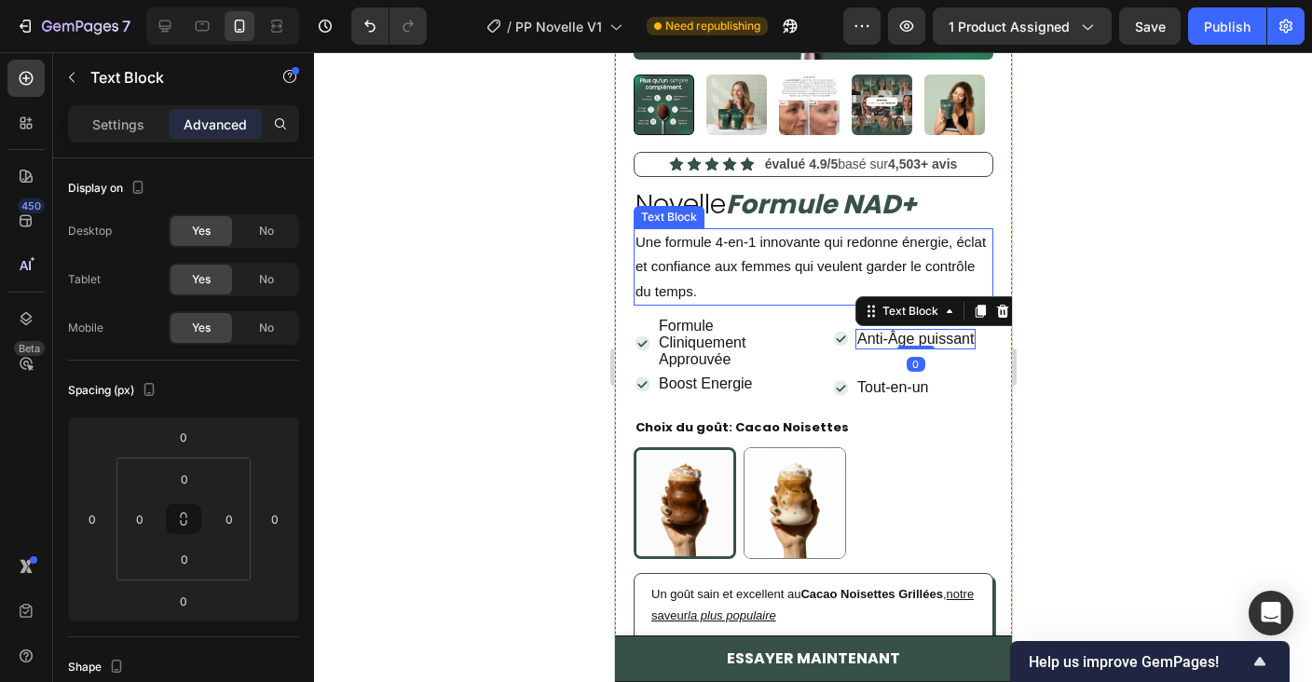
click at [713, 245] on span "Une formule 4-en-1 innovante qui redonne énergie, éclat et confiance aux femmes…" at bounding box center [809, 266] width 350 height 64
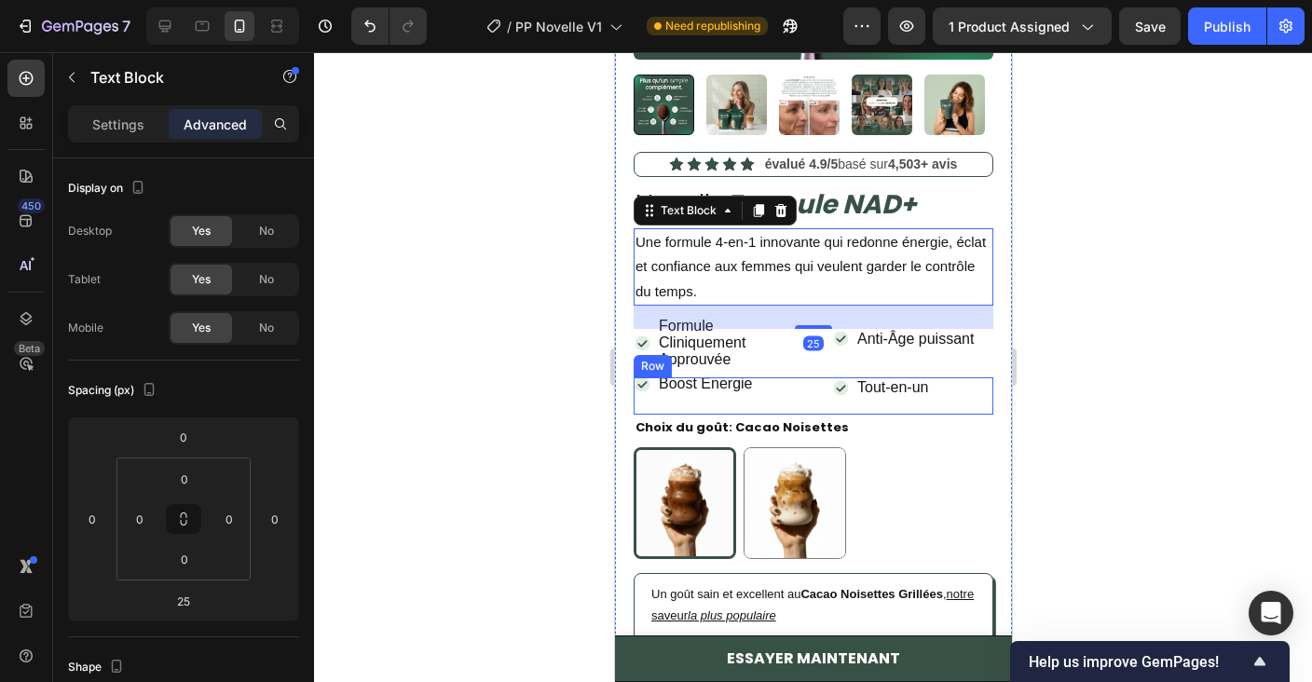
click at [806, 380] on div "Icon Boost Energie Text Block Row Icon Tout-en-un Text Block Row Row Row" at bounding box center [813, 395] width 360 height 36
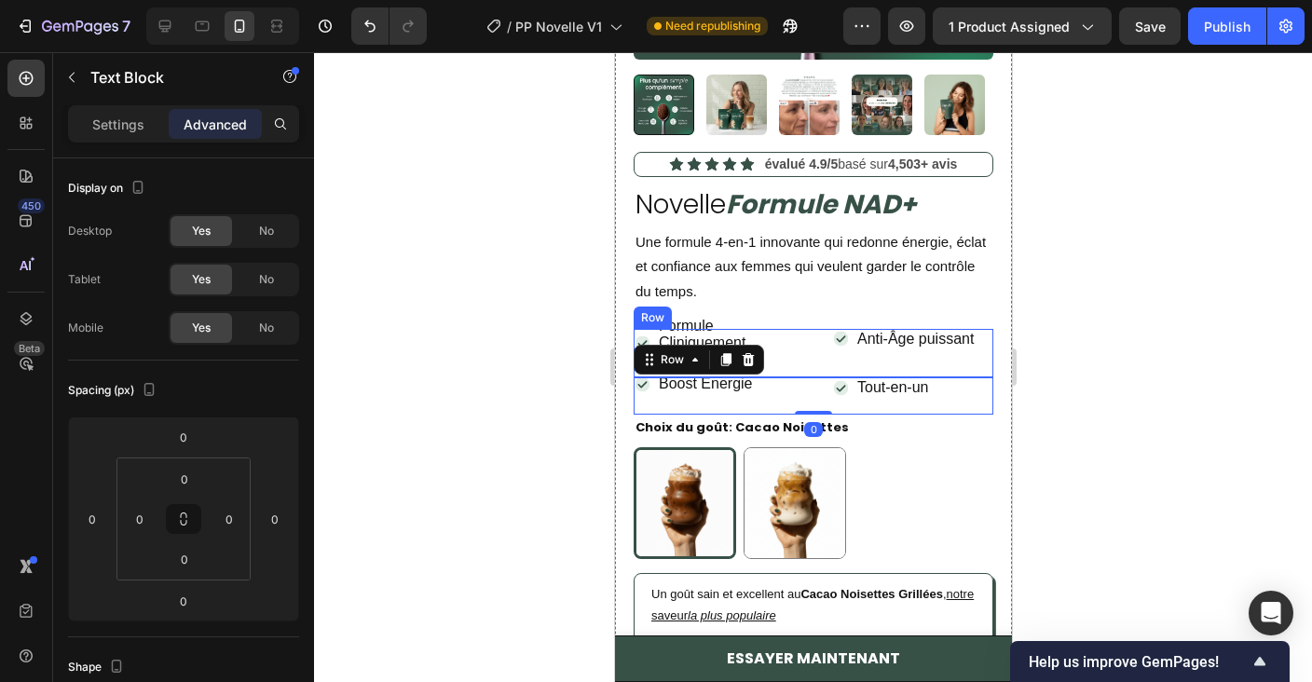
click at [784, 348] on p "Formule Cliniquement Approuvée" at bounding box center [725, 343] width 134 height 51
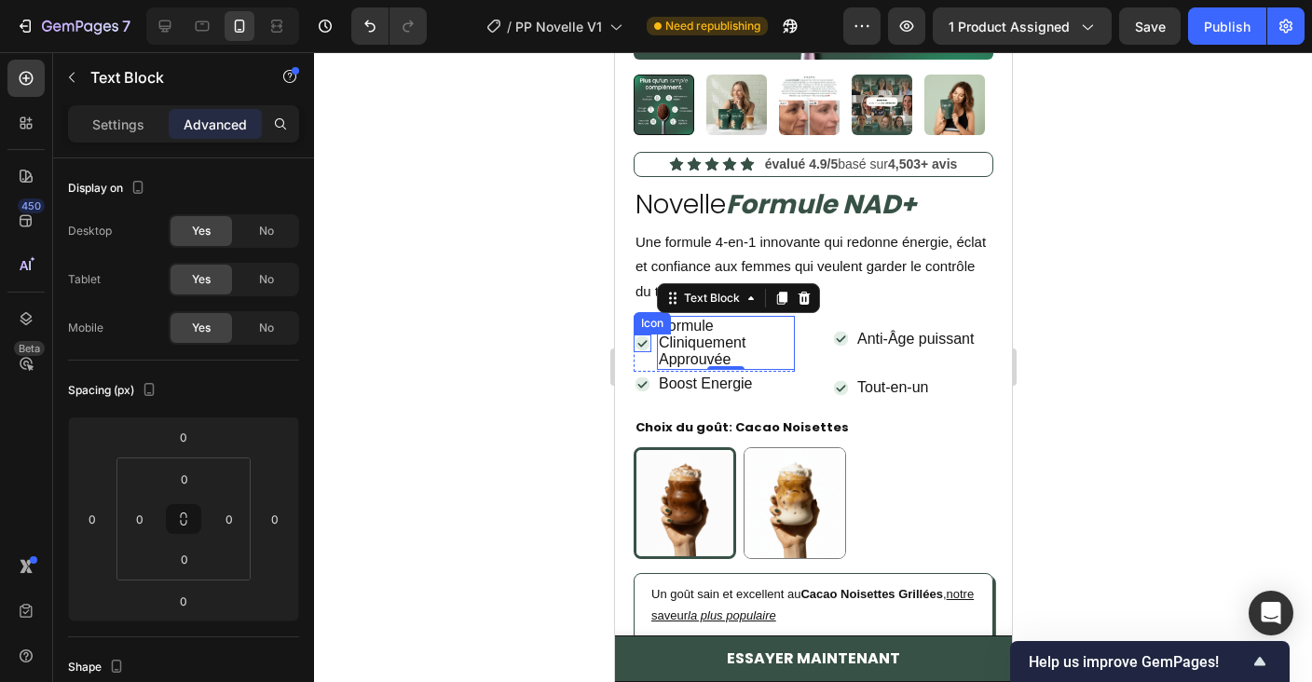
click at [638, 337] on icon at bounding box center [641, 342] width 15 height 15
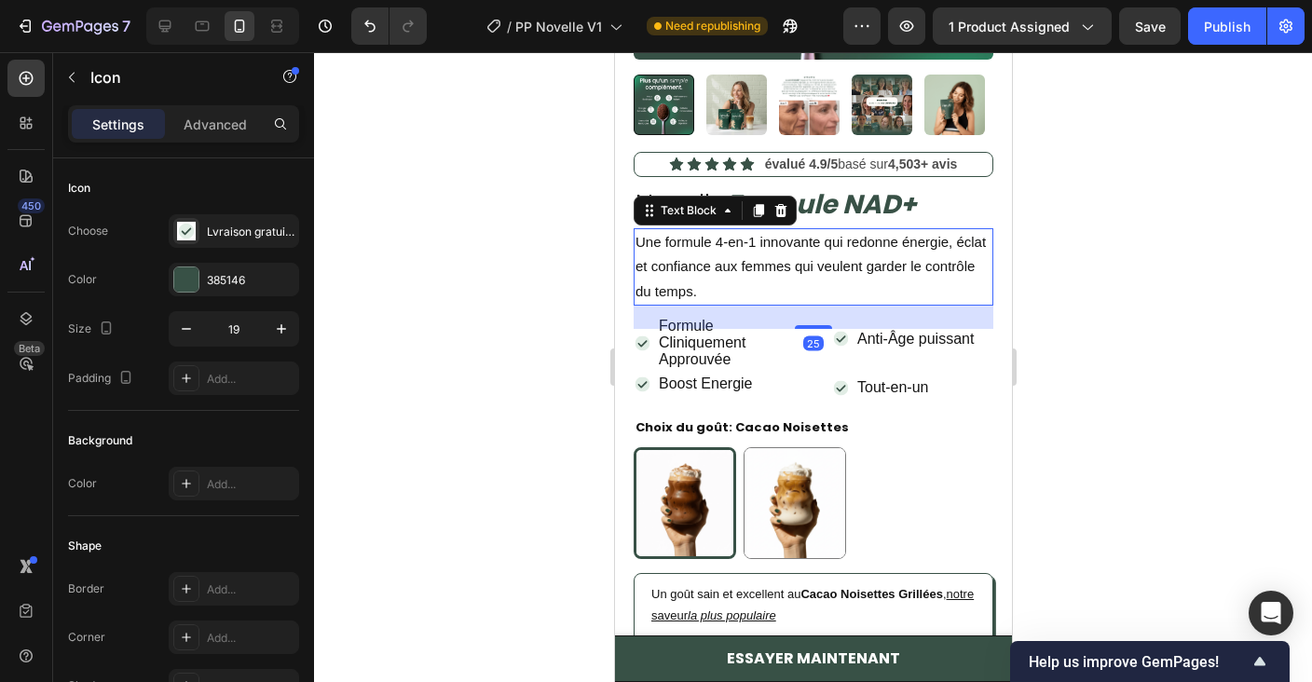
click at [779, 234] on span "Une formule 4-en-1 innovante qui redonne énergie, éclat et confiance aux femmes…" at bounding box center [809, 266] width 350 height 64
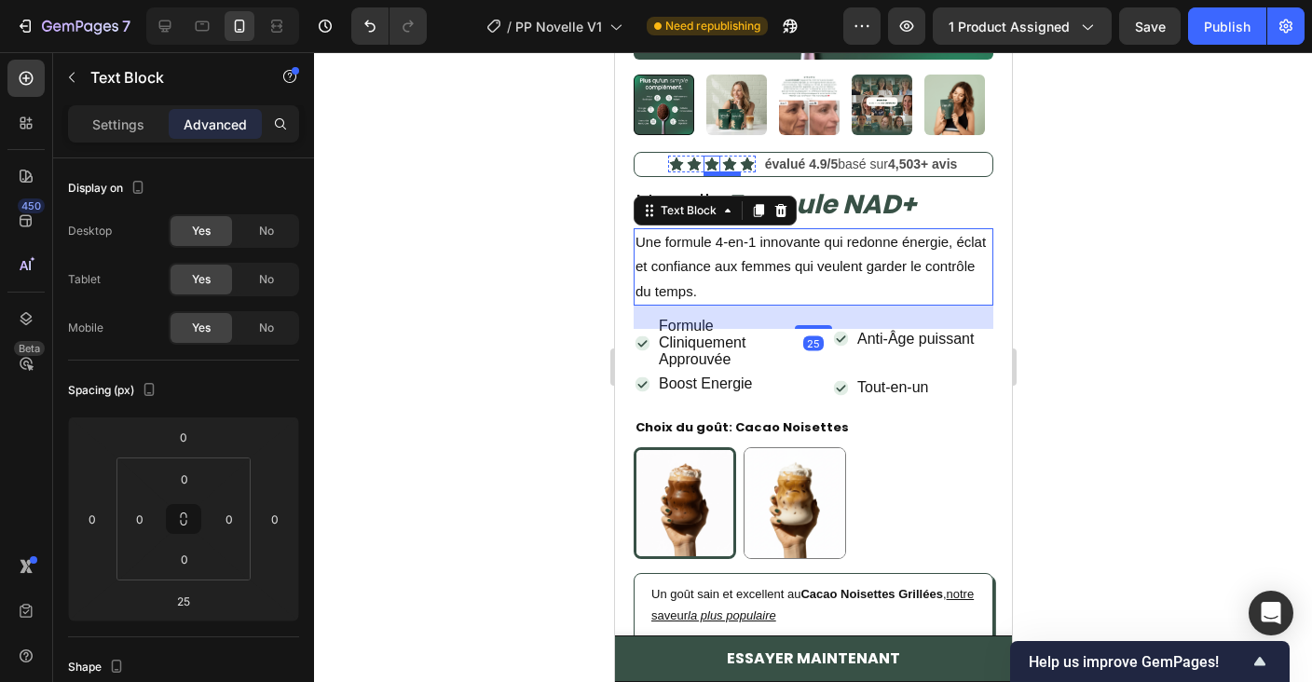
click at [709, 159] on rect at bounding box center [711, 164] width 20 height 20
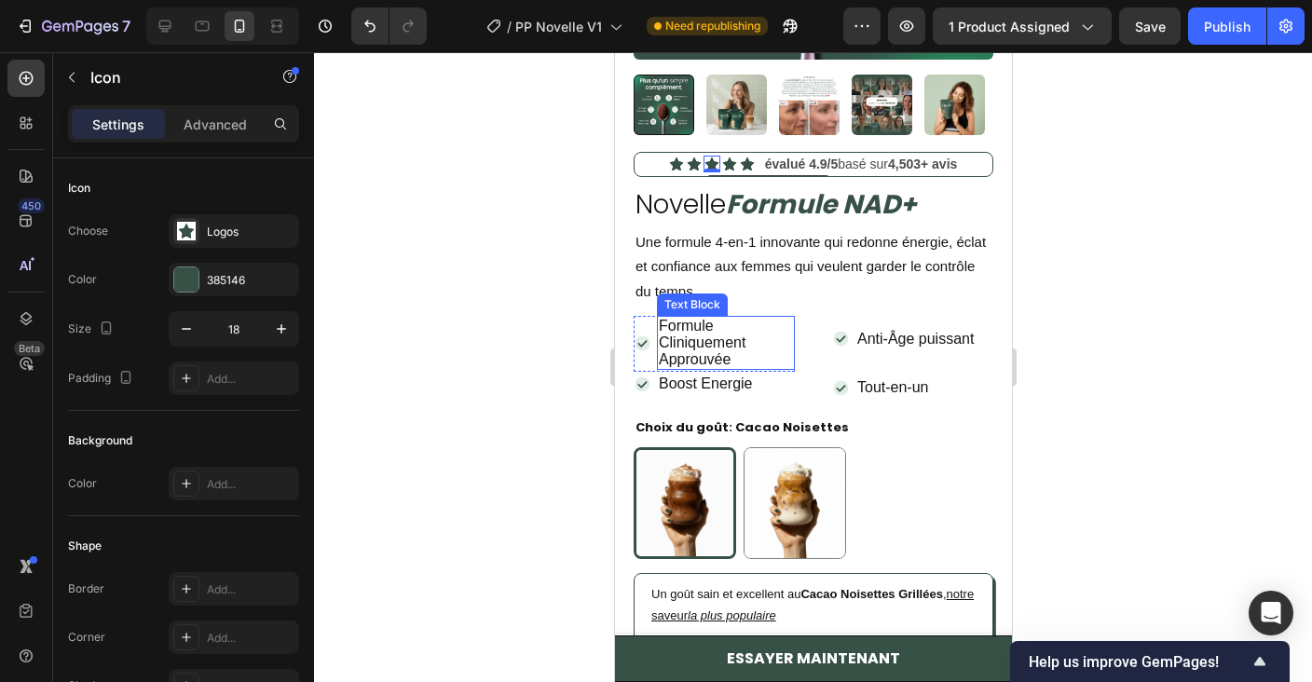
click at [732, 343] on span "Formule Cliniquement Approuvée" at bounding box center [701, 342] width 87 height 49
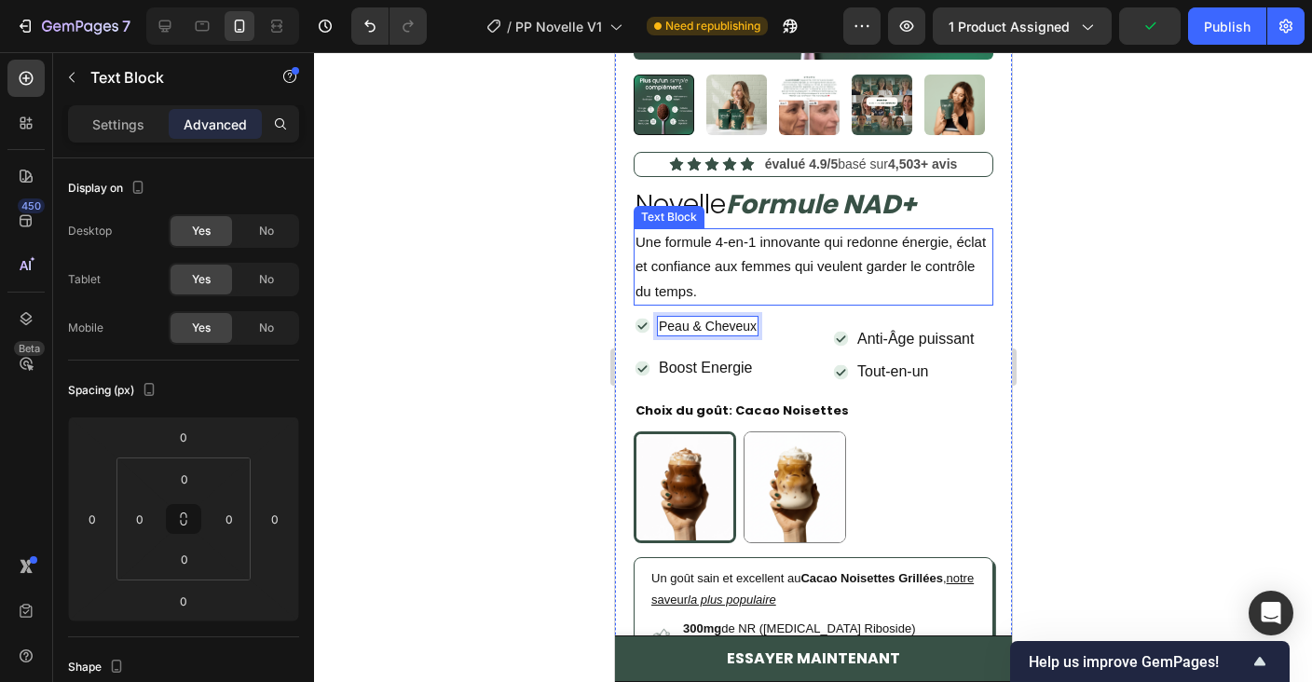
click at [867, 247] on span "Une formule 4-en-1 innovante qui redonne énergie, éclat et confiance aux femmes…" at bounding box center [809, 266] width 350 height 64
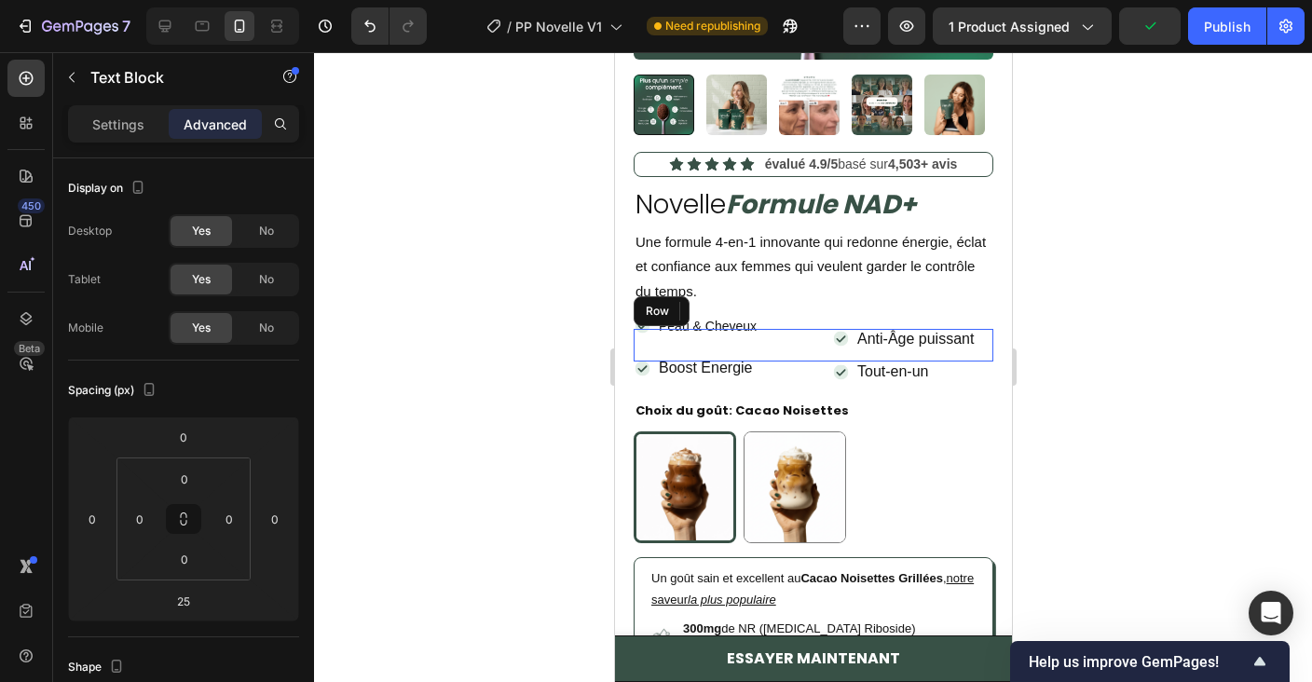
click at [795, 348] on div "Icon Peau & Cheveux Text Block Row Icon Anti-Âge puissant Text Block Row Row" at bounding box center [813, 345] width 360 height 33
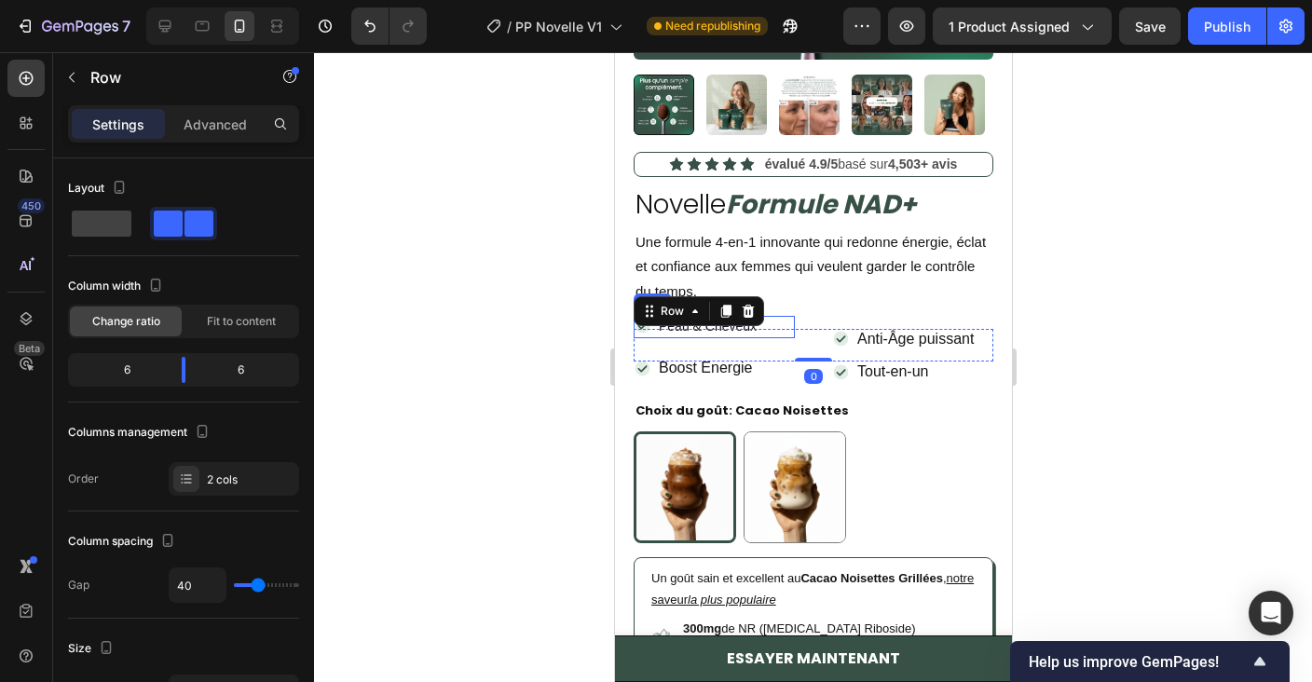
click at [782, 319] on div "Icon Peau & Cheveux Text Block Row" at bounding box center [713, 327] width 161 height 22
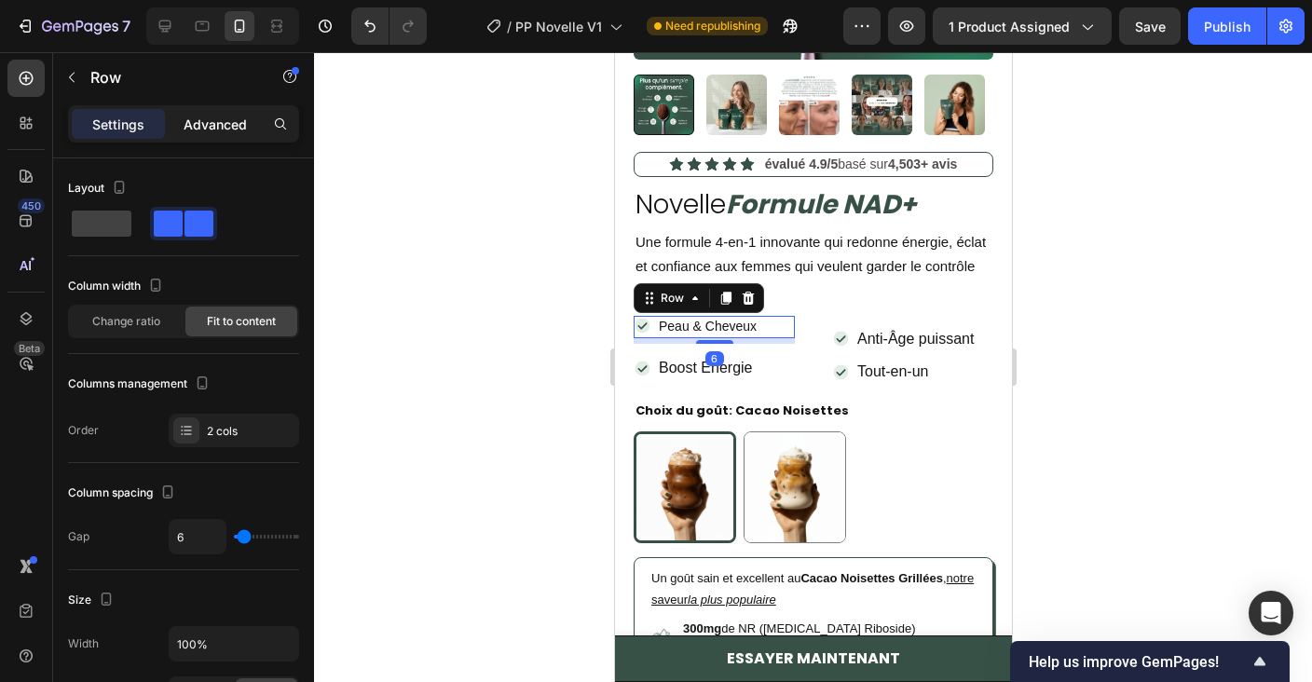
click at [223, 130] on p "Advanced" at bounding box center [215, 125] width 63 height 20
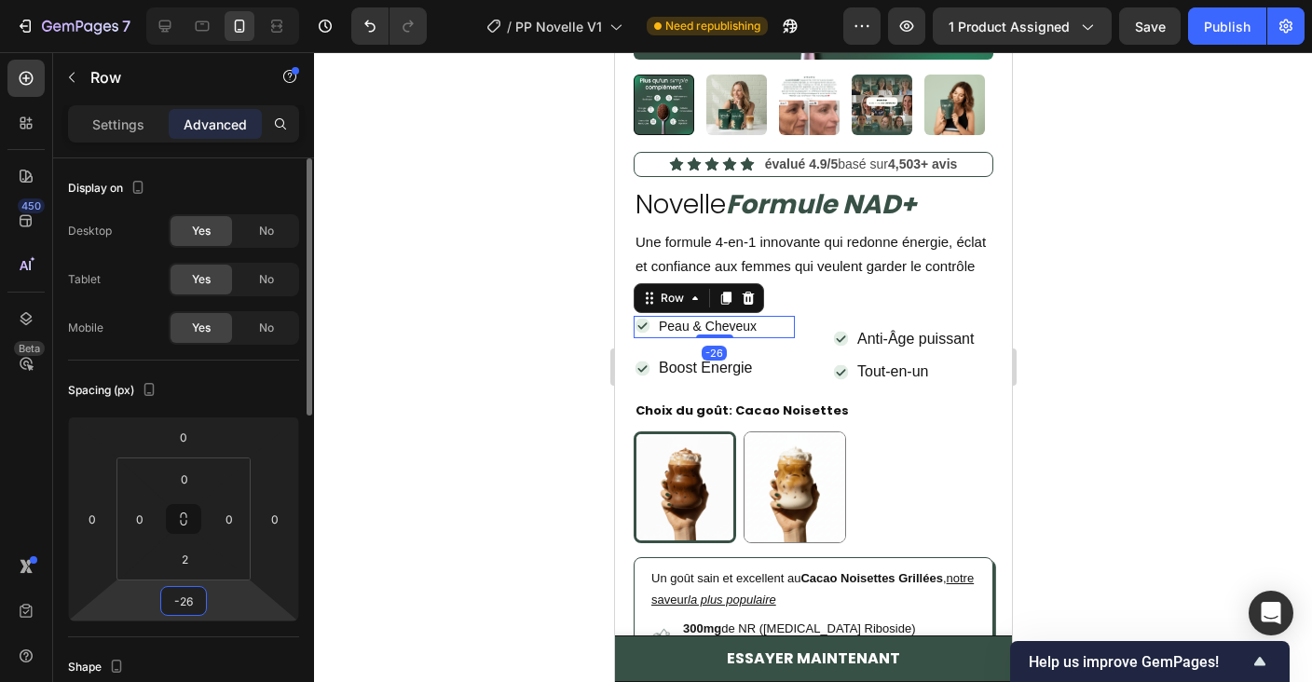
drag, startPoint x: 213, startPoint y: 593, endPoint x: 212, endPoint y: 608, distance: 15.9
click at [212, 0] on html "7 / PP Novelle V1 Need republishing Preview 1 product assigned Save Publish 450…" at bounding box center [656, 0] width 1312 height 0
click at [198, 607] on input "-26" at bounding box center [183, 601] width 37 height 28
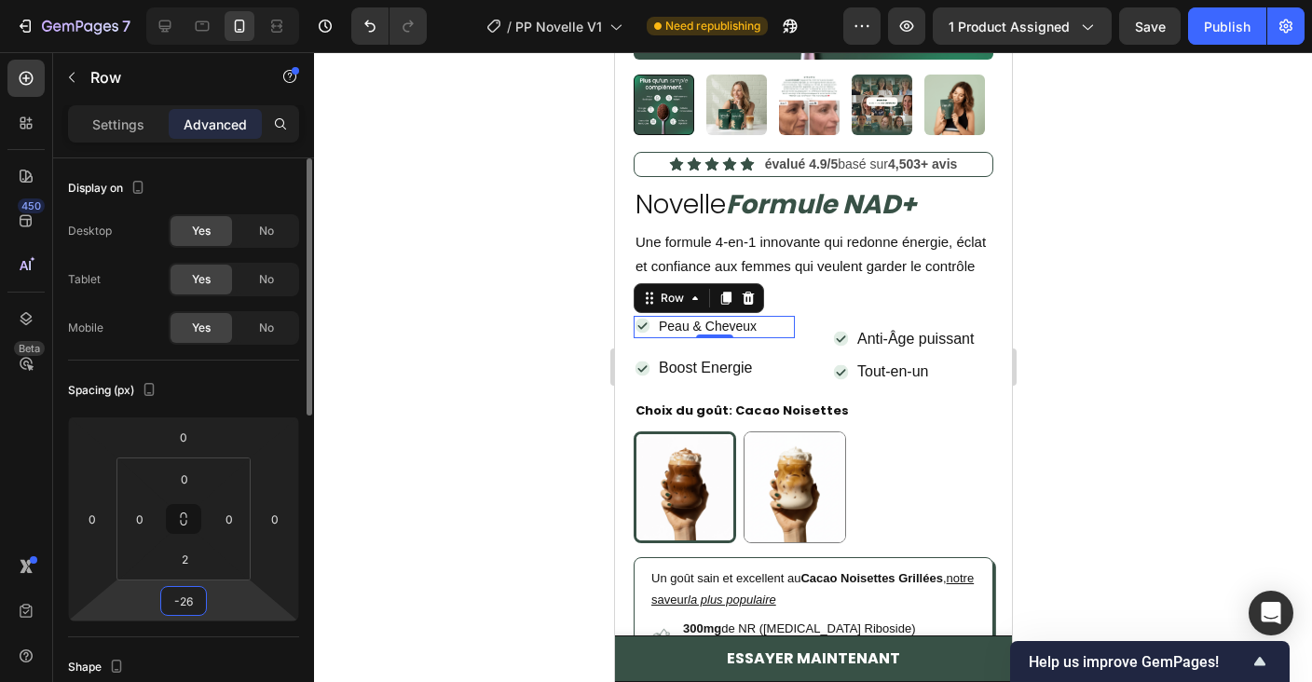
click at [198, 607] on input "-26" at bounding box center [183, 601] width 37 height 28
type input "0"
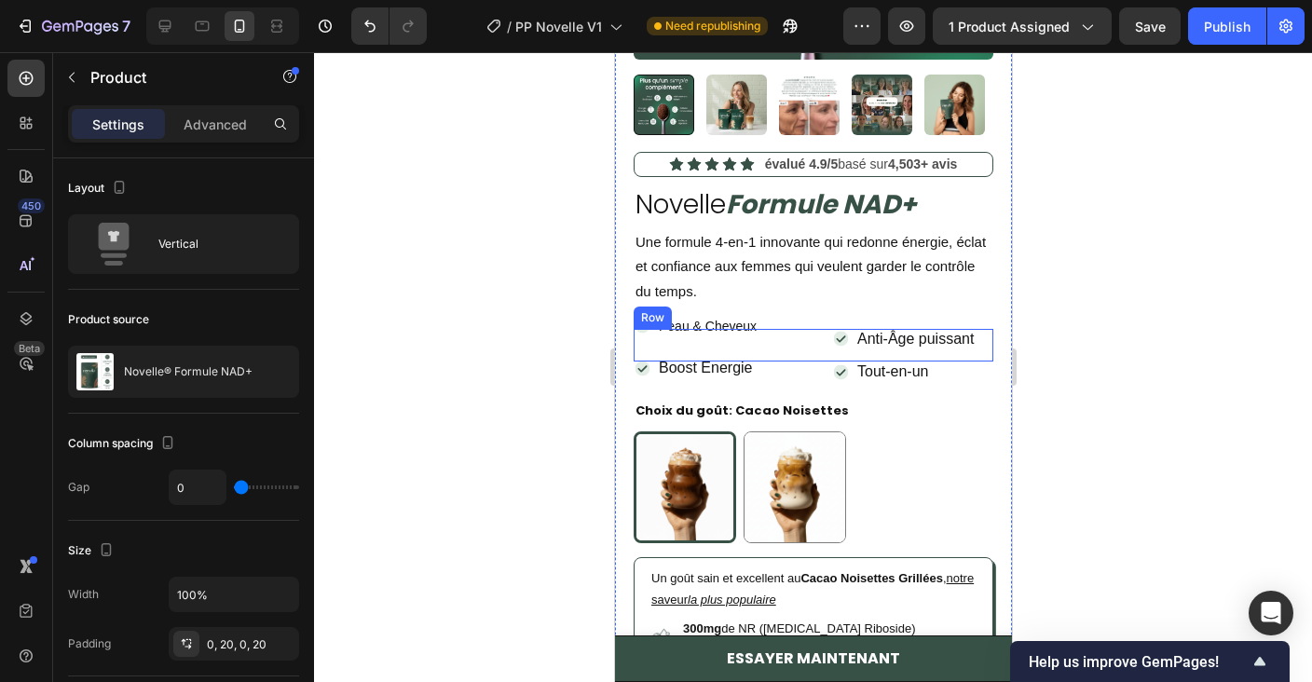
click at [825, 343] on div "Icon Peau & Cheveux Text Block Row Icon Anti-Âge puissant Text Block Row Row" at bounding box center [813, 345] width 360 height 33
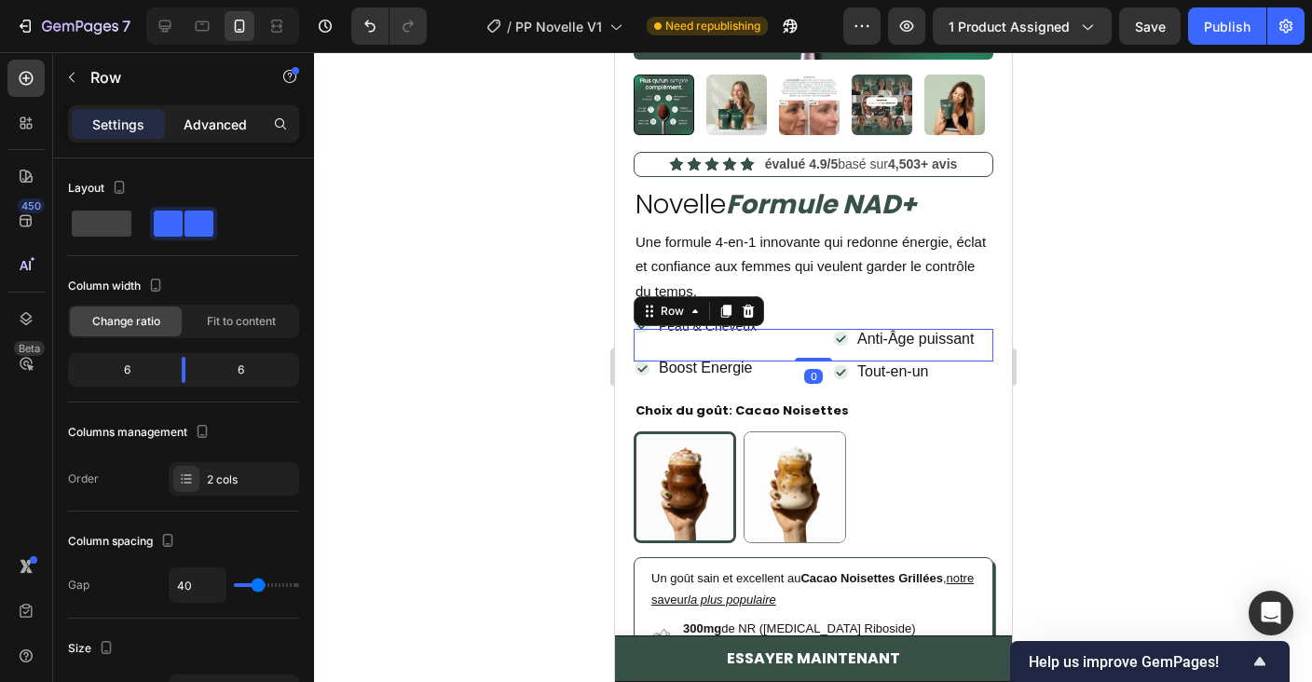
click at [226, 130] on p "Advanced" at bounding box center [215, 125] width 63 height 20
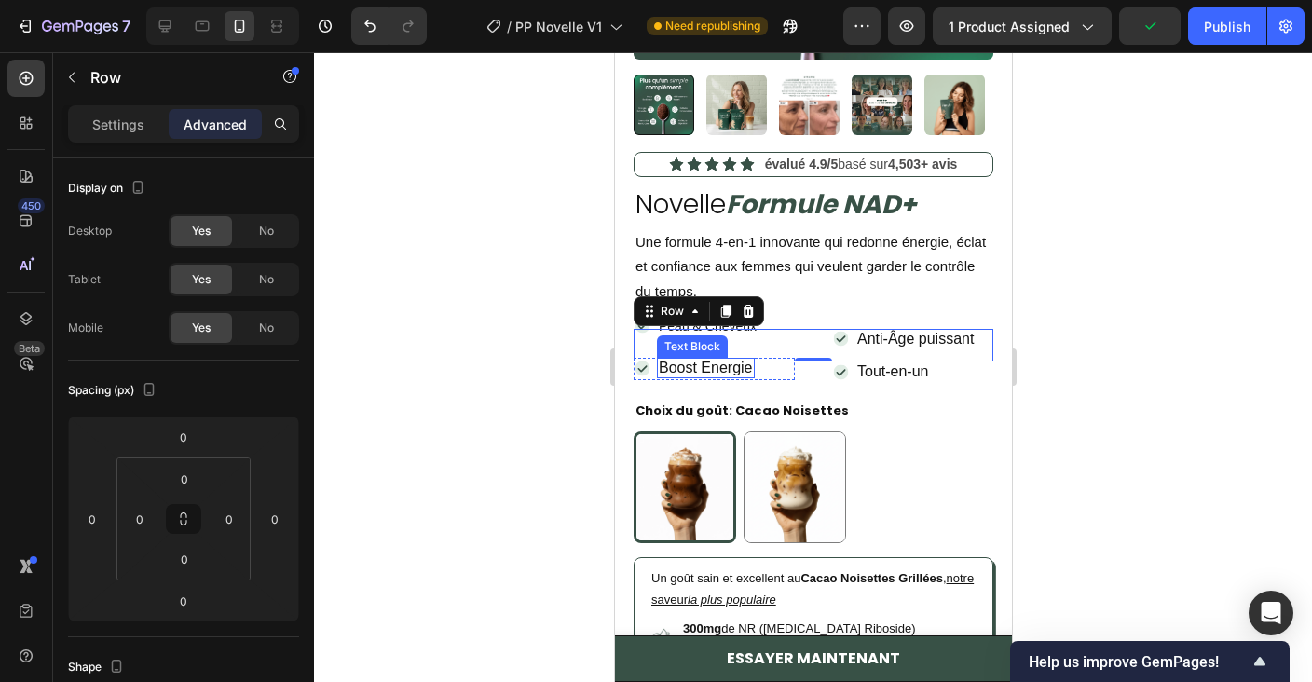
click at [752, 371] on span "Boost Energie" at bounding box center [705, 368] width 94 height 16
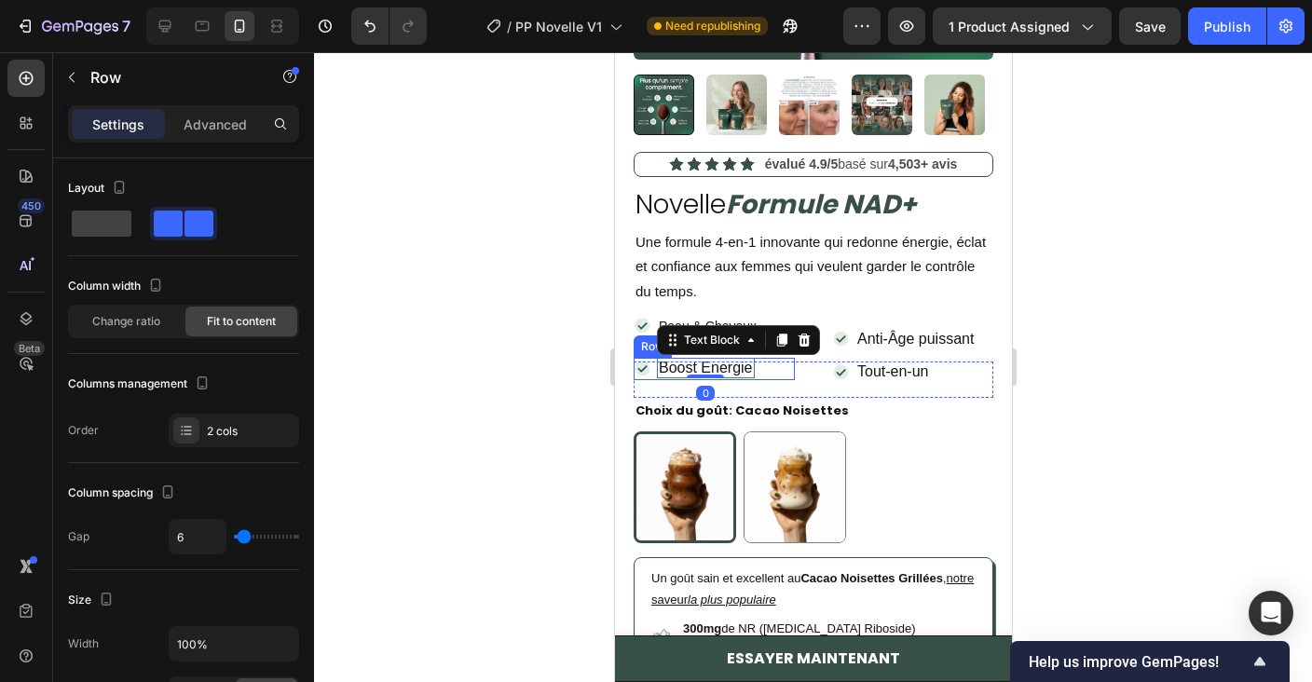
click at [773, 364] on div "Icon Boost Energie Text Block 0 Row" at bounding box center [713, 369] width 161 height 22
click at [239, 131] on p "Advanced" at bounding box center [215, 125] width 63 height 20
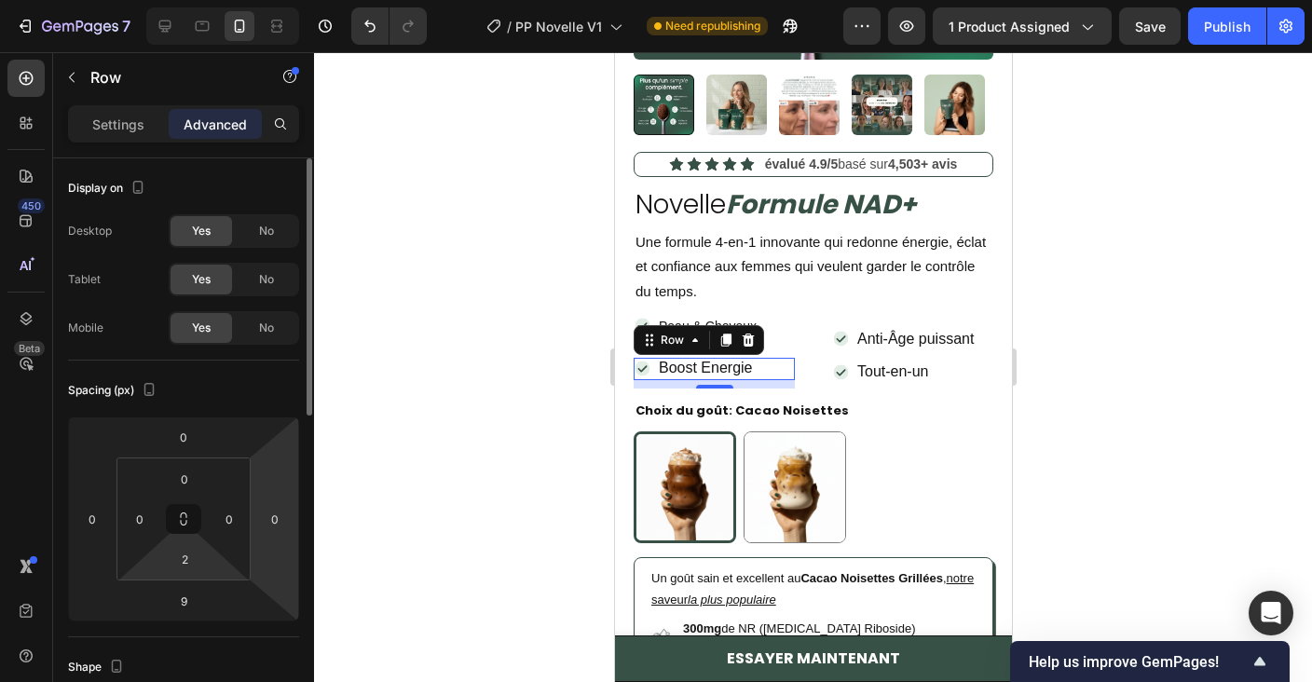
click at [176, 565] on input "2" at bounding box center [184, 559] width 37 height 28
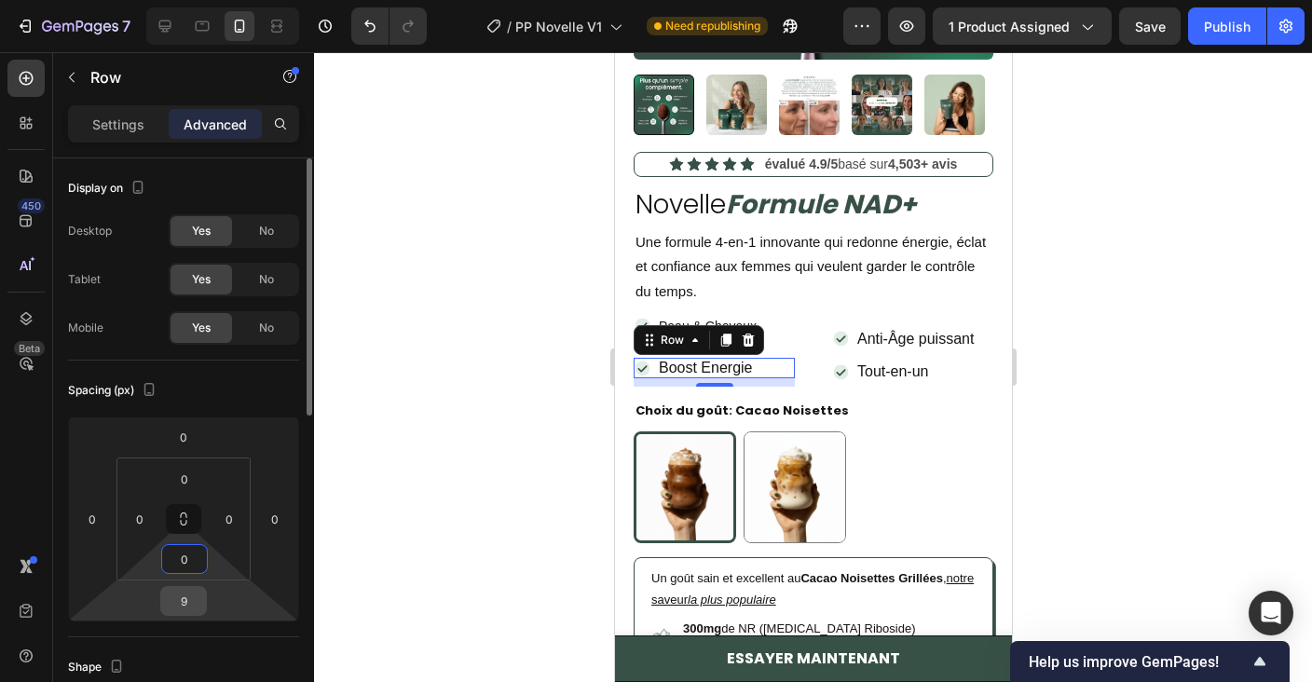
type input "0"
click at [188, 604] on input "9" at bounding box center [183, 601] width 37 height 28
type input "0"
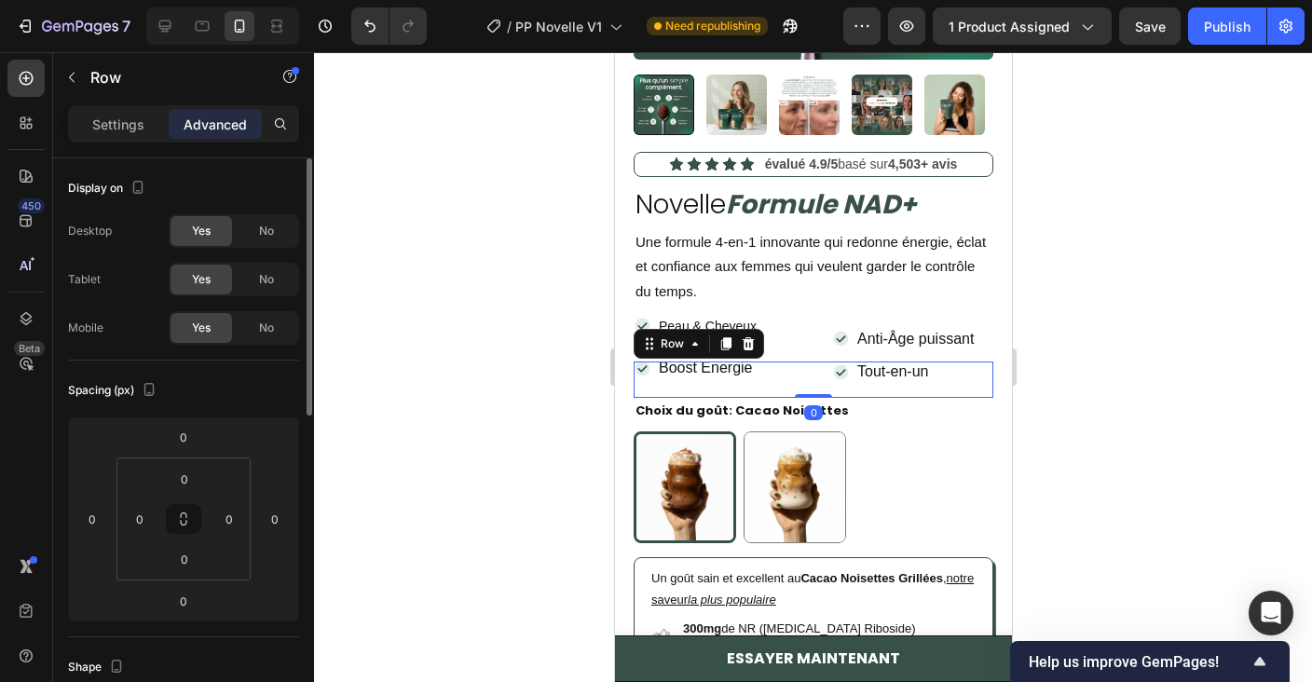
click at [821, 381] on div "Icon Boost Energie Text Block Row Icon Tout-en-un Text Block Row Row Row 0" at bounding box center [813, 379] width 360 height 36
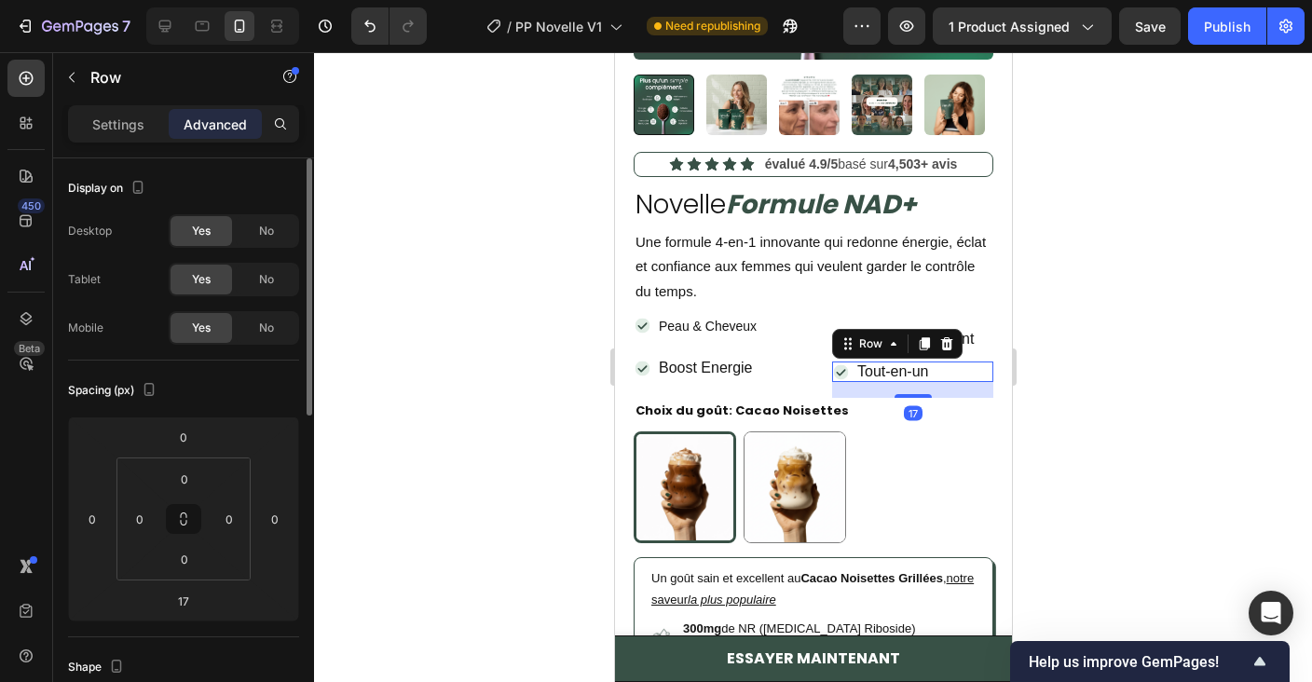
click at [934, 374] on div "Icon Tout-en-un Text Block Row Row 17" at bounding box center [911, 371] width 161 height 20
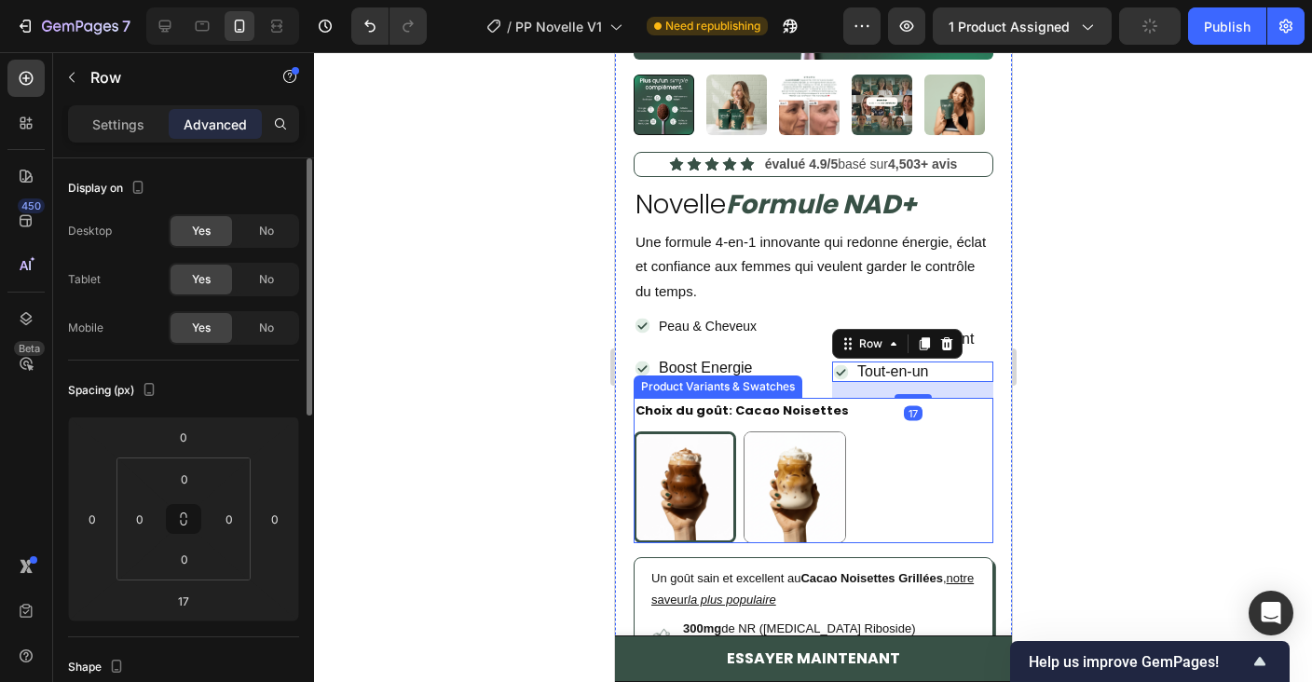
click at [757, 380] on div "Product Variants & Swatches" at bounding box center [716, 386] width 161 height 17
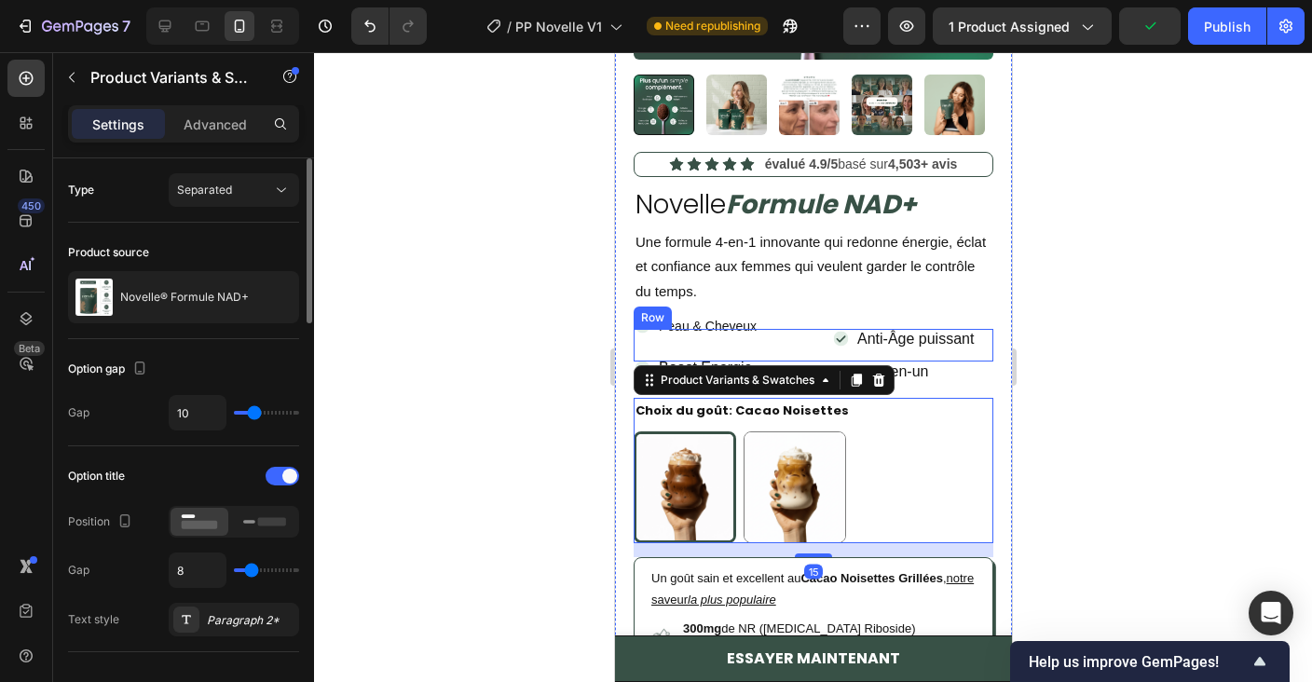
click at [794, 340] on div "Icon Peau & Cheveux Text Block Row Icon Anti-Âge puissant Text Block Row Row" at bounding box center [813, 345] width 360 height 33
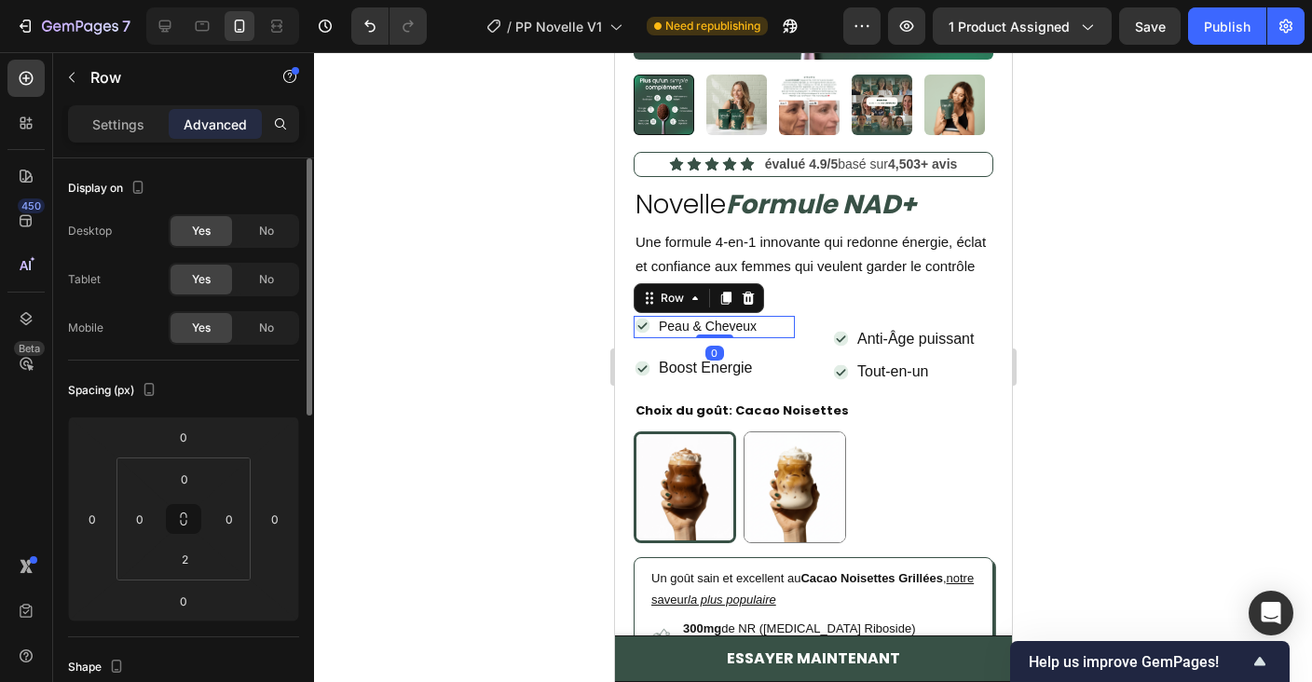
click at [770, 322] on div "Icon Peau & Cheveux Text Block Row 0" at bounding box center [713, 327] width 161 height 22
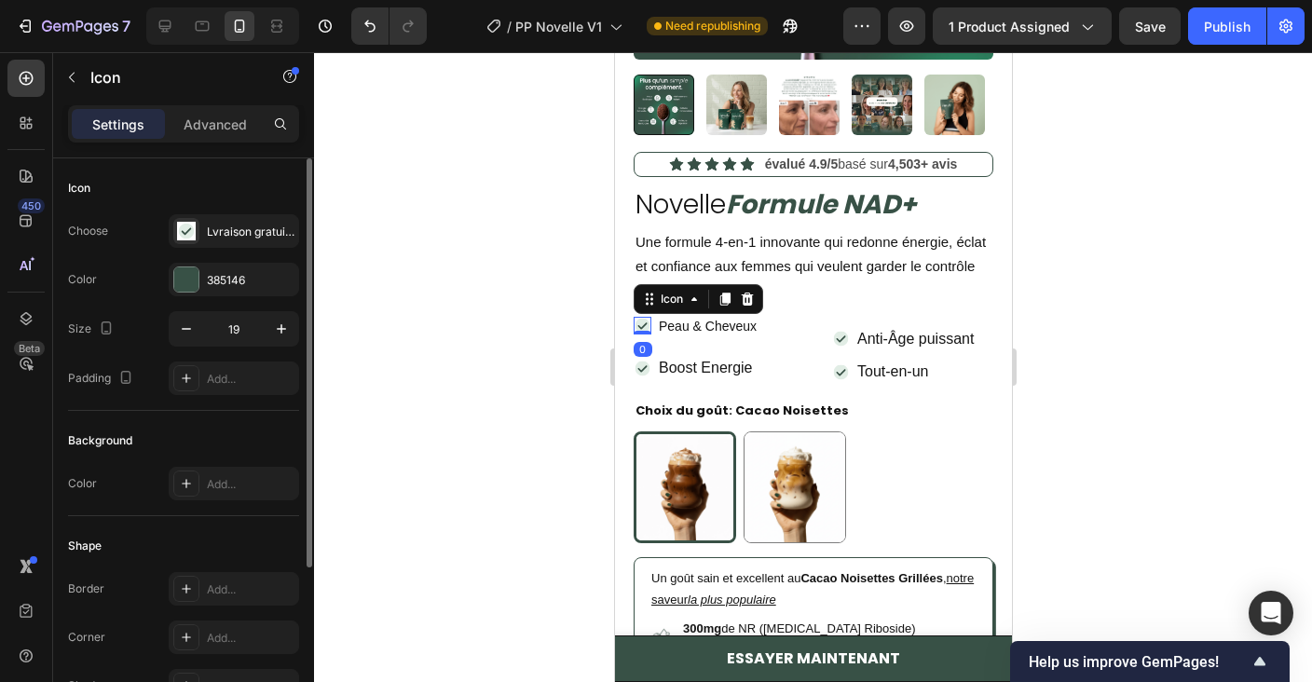
click at [638, 323] on icon at bounding box center [640, 326] width 9 height 7
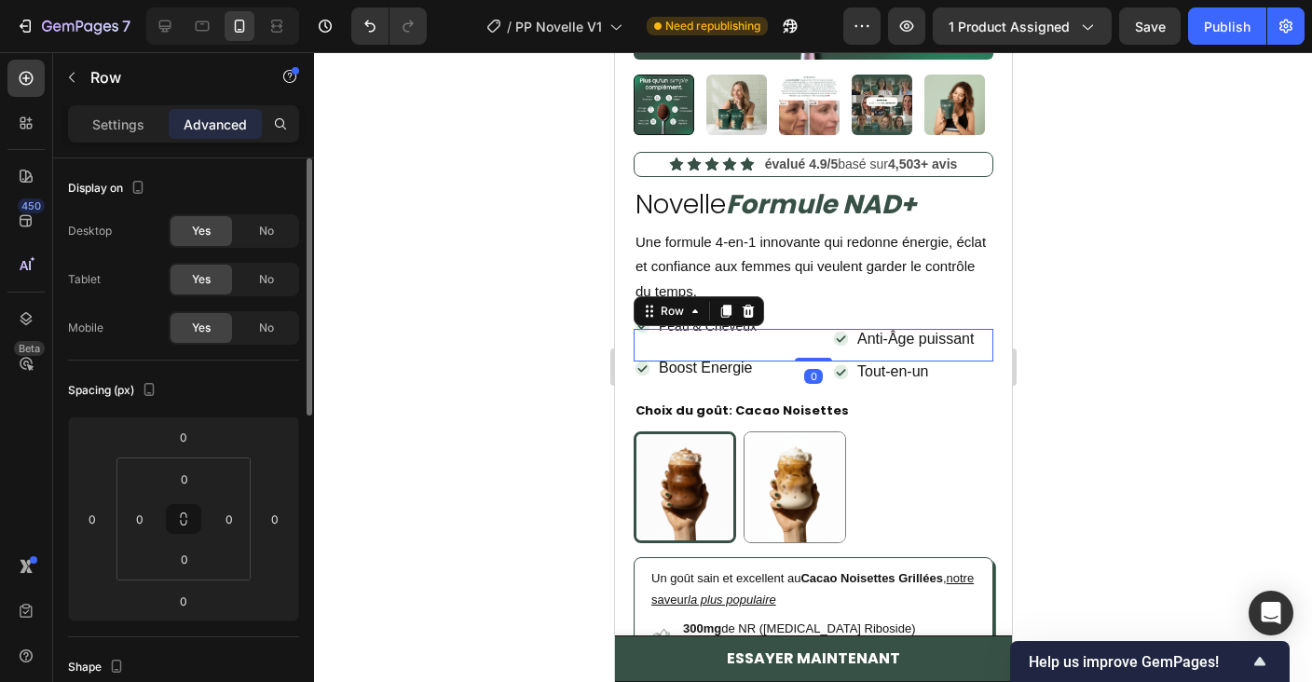
click at [820, 330] on div "Icon Peau & Cheveux Text Block Row Icon Anti-Âge puissant Text Block Row Row 0" at bounding box center [813, 345] width 360 height 33
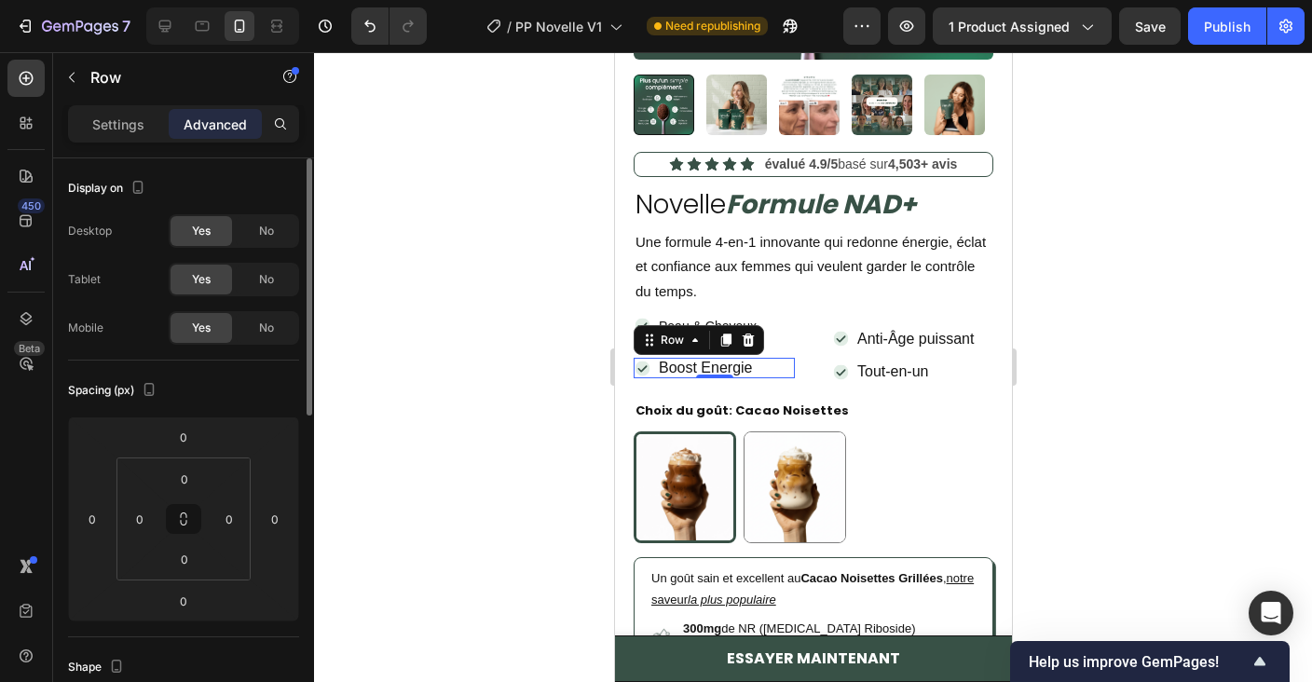
click at [786, 367] on div "Icon Boost Energie Text Block Row 0" at bounding box center [713, 368] width 161 height 20
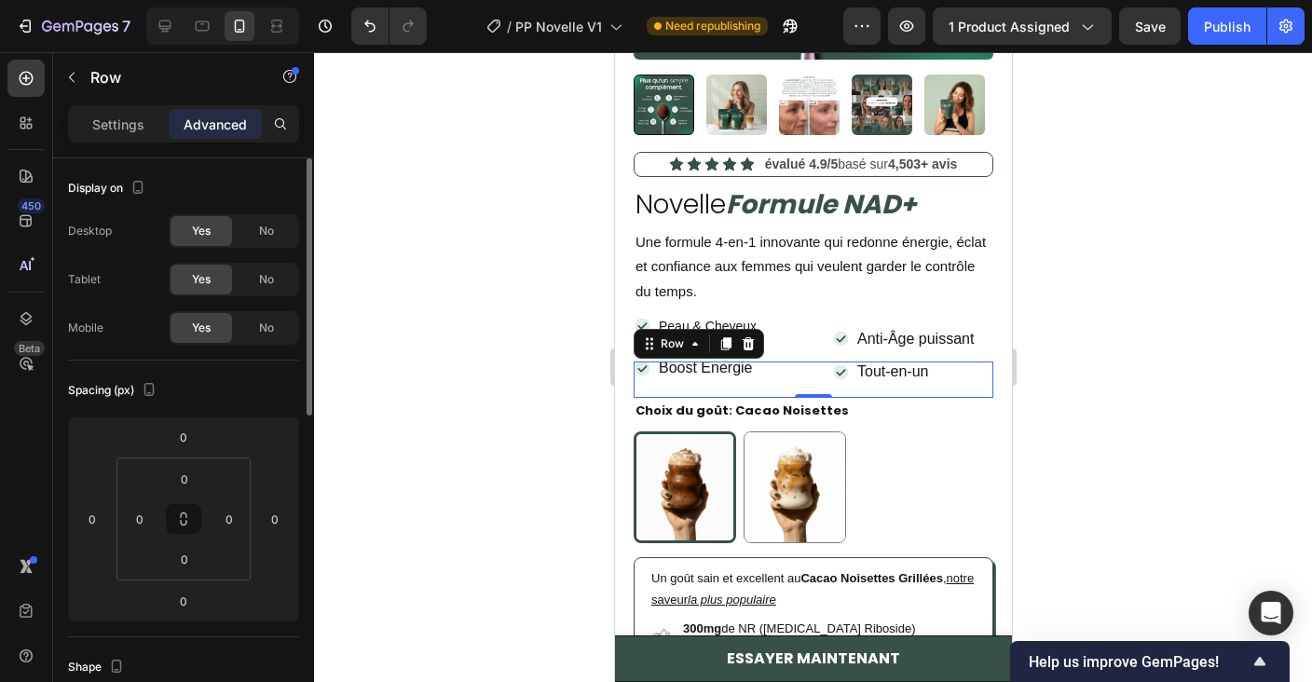
click at [803, 371] on div "Icon Boost Energie Text Block Row Icon Tout-en-un Text Block Row Row Row 0" at bounding box center [813, 379] width 360 height 36
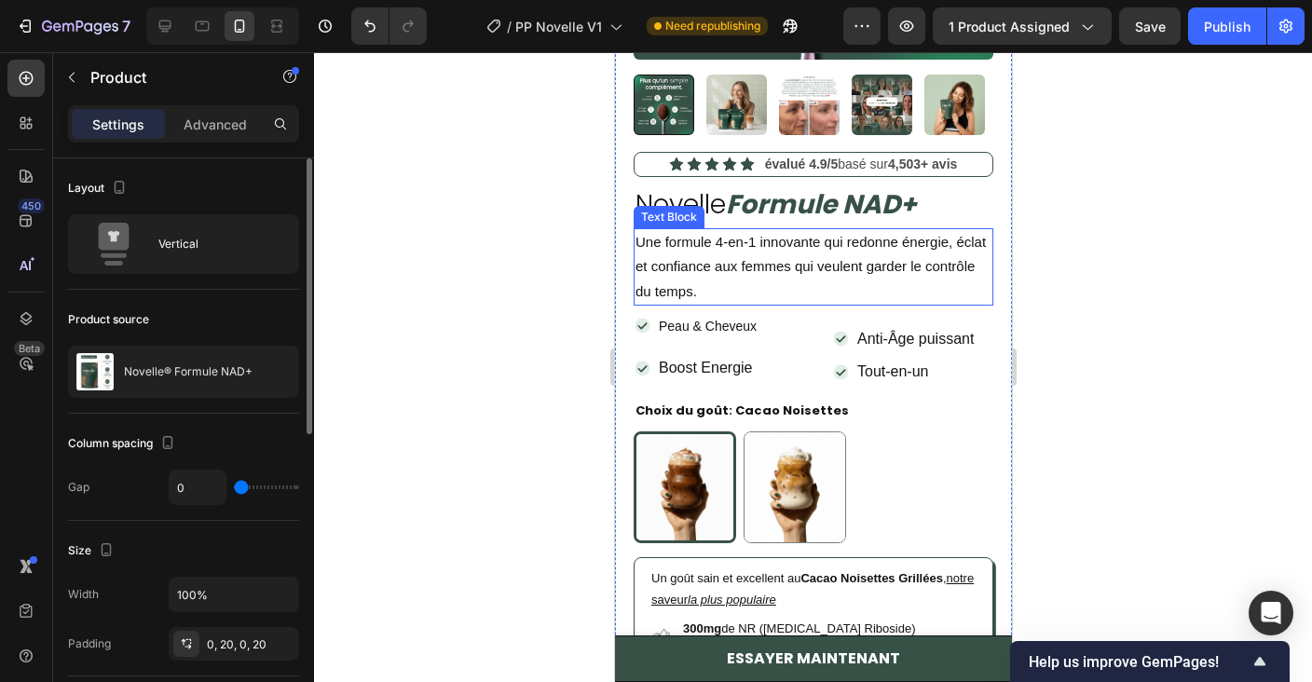
click at [803, 262] on span "Une formule 4-en-1 innovante qui redonne énergie, éclat et confiance aux femmes…" at bounding box center [809, 266] width 350 height 64
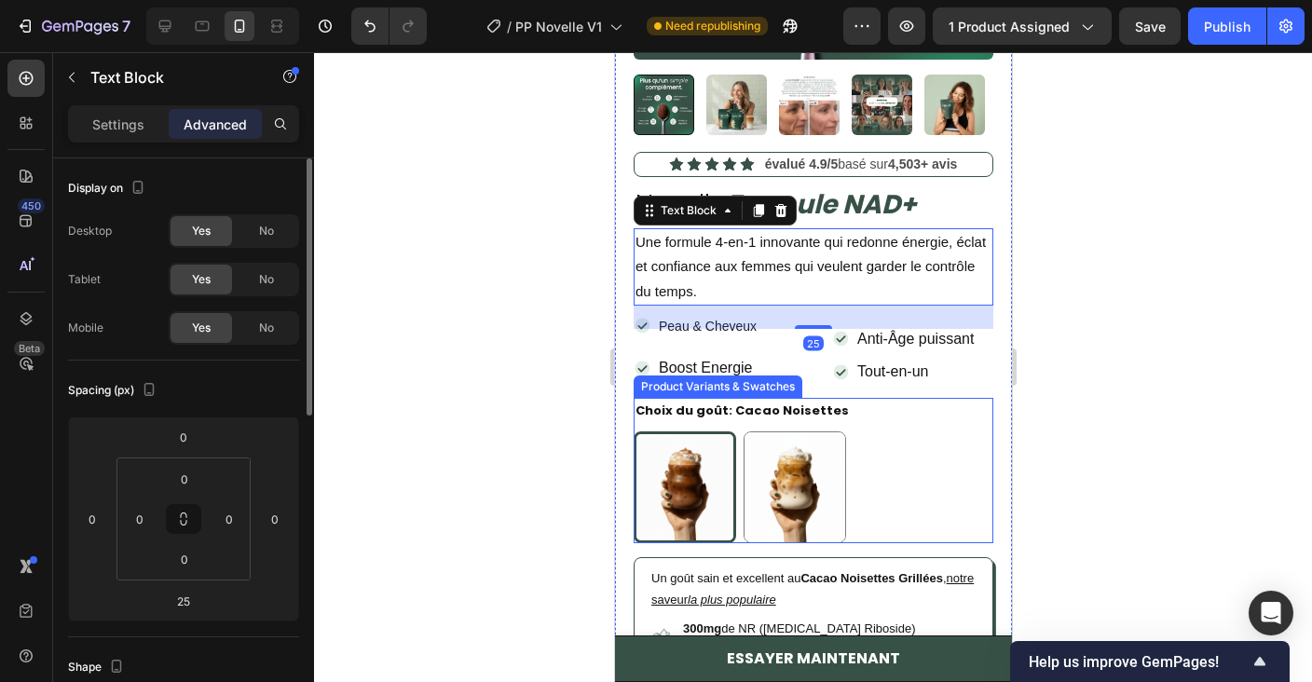
click at [926, 505] on div "Cacao Noisettes Cacao Noisettes Café Latte Café Latte" at bounding box center [813, 487] width 360 height 112
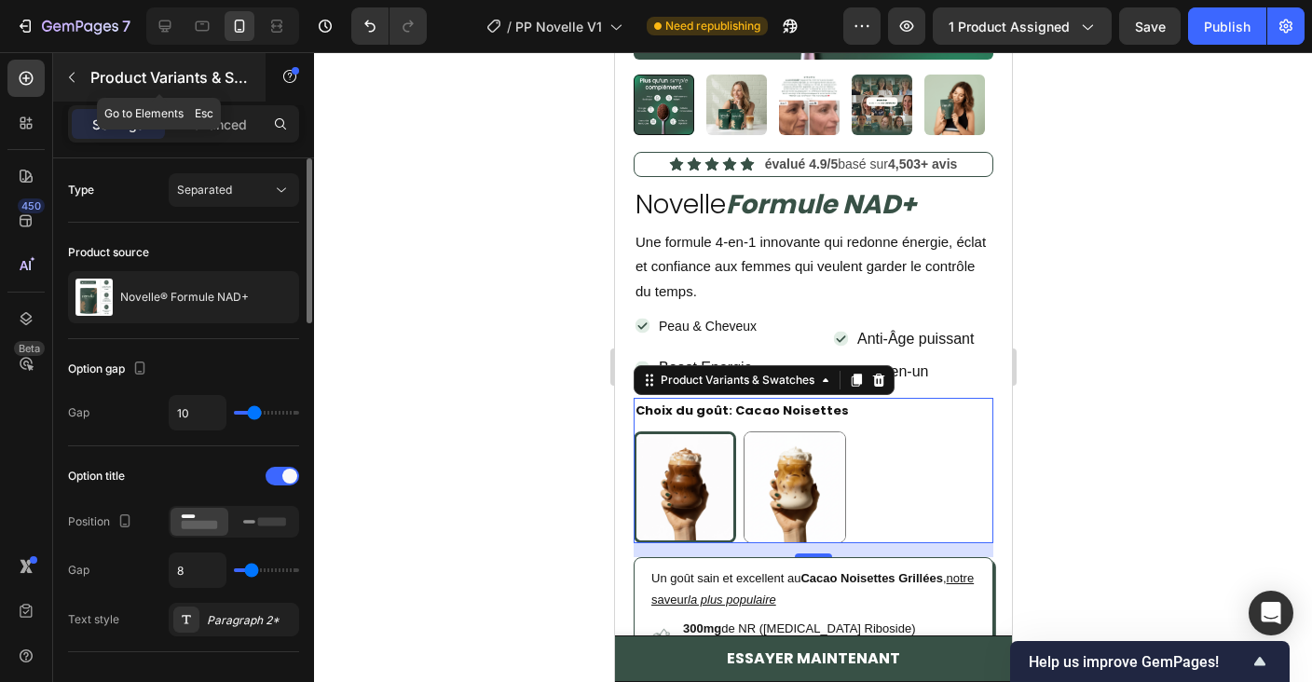
click at [66, 66] on button "button" at bounding box center [72, 77] width 30 height 30
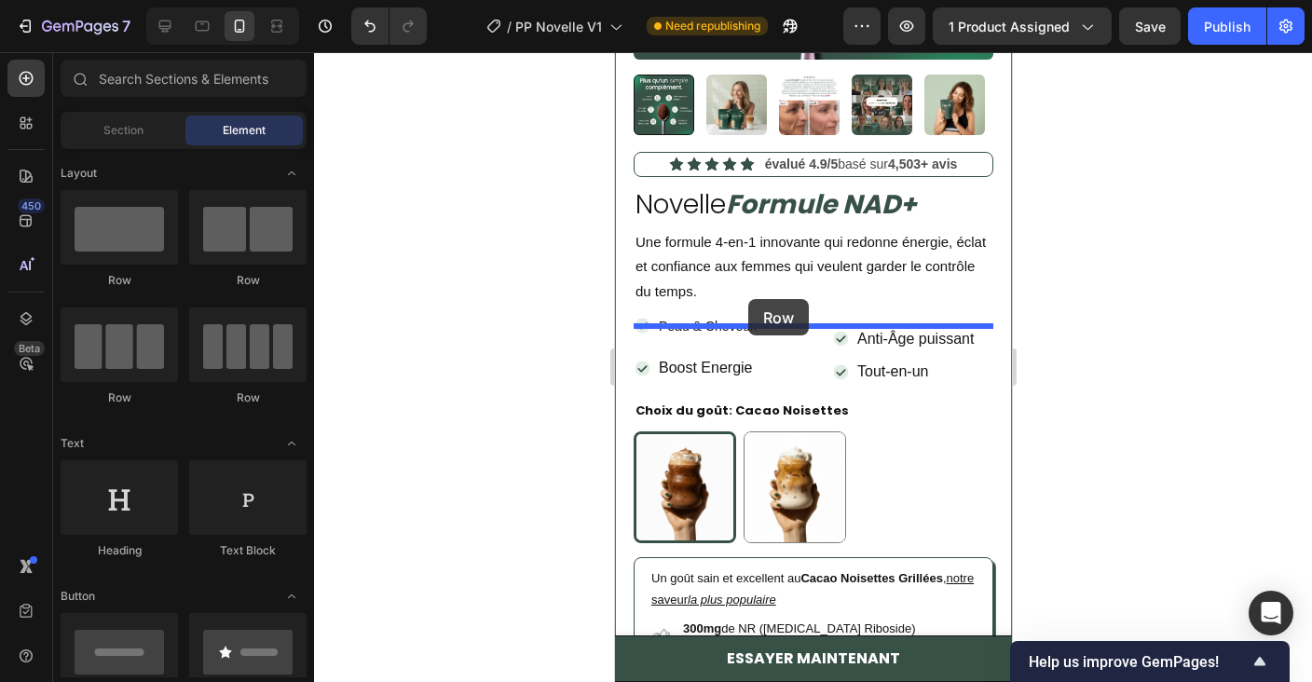
drag, startPoint x: 840, startPoint y: 305, endPoint x: 747, endPoint y: 299, distance: 93.3
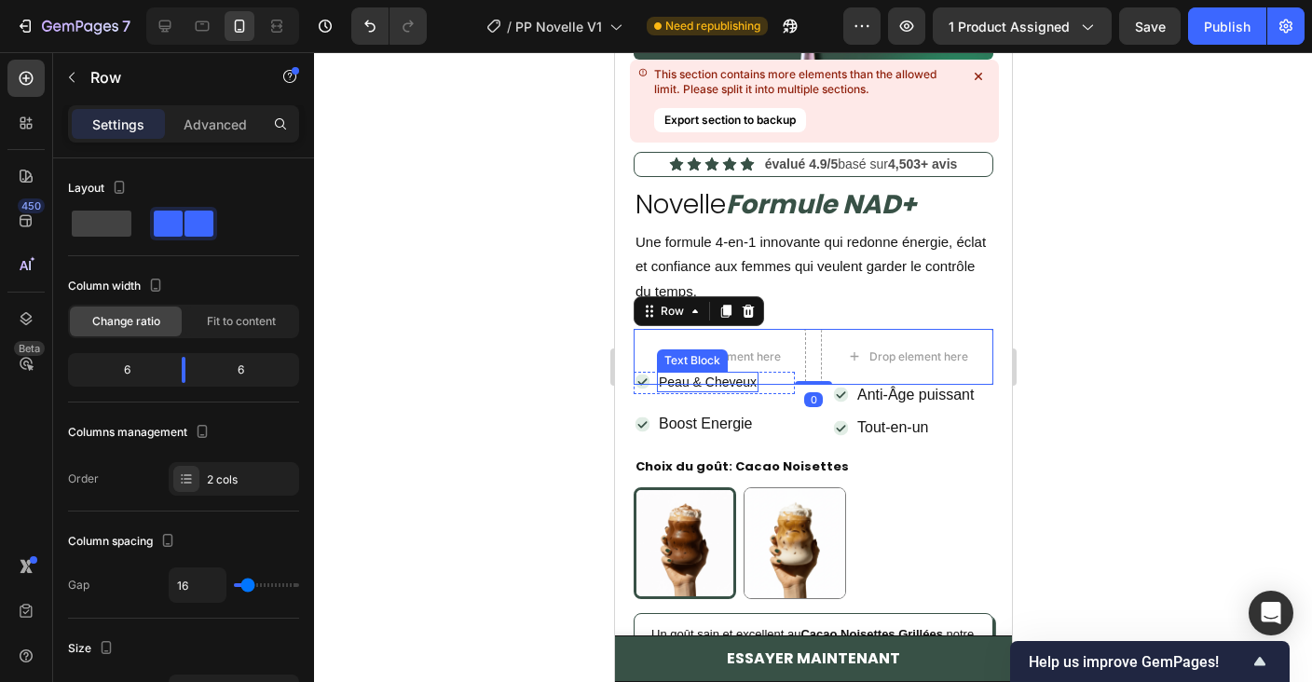
click at [755, 382] on p "Peau & Cheveux" at bounding box center [707, 382] width 98 height 17
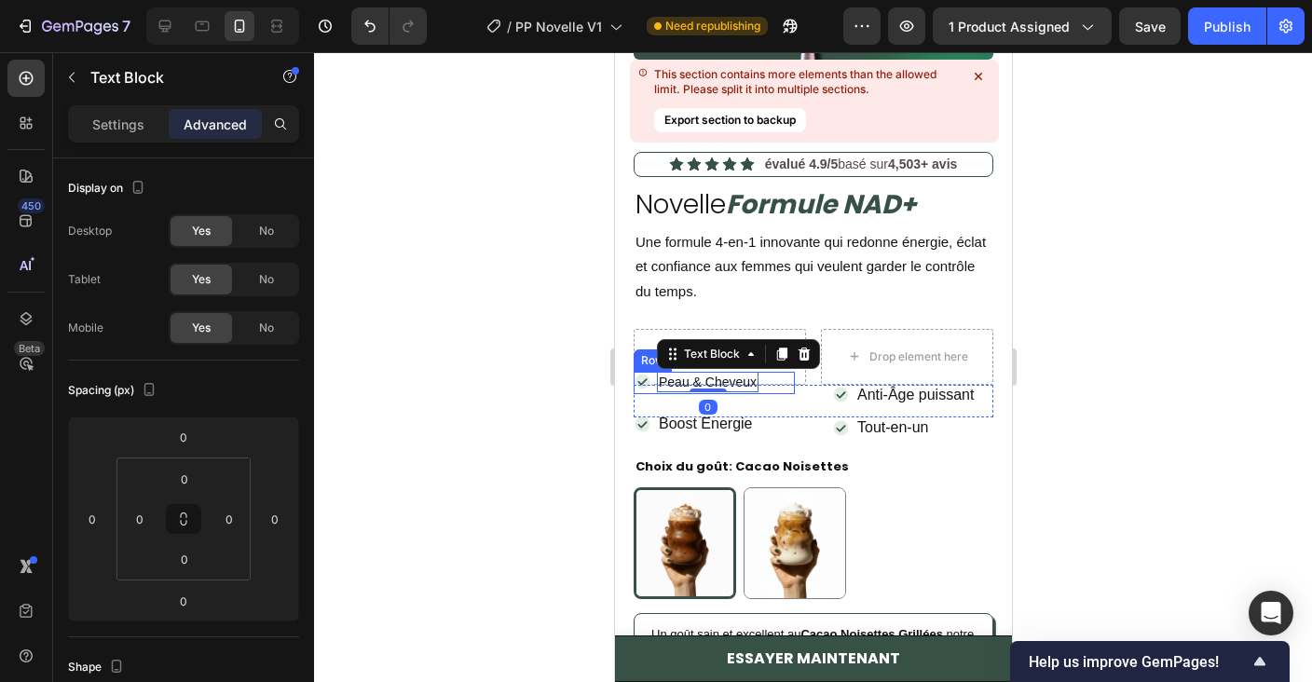
click at [760, 382] on div "Icon Peau & Cheveux Text Block 0 Row" at bounding box center [713, 383] width 161 height 22
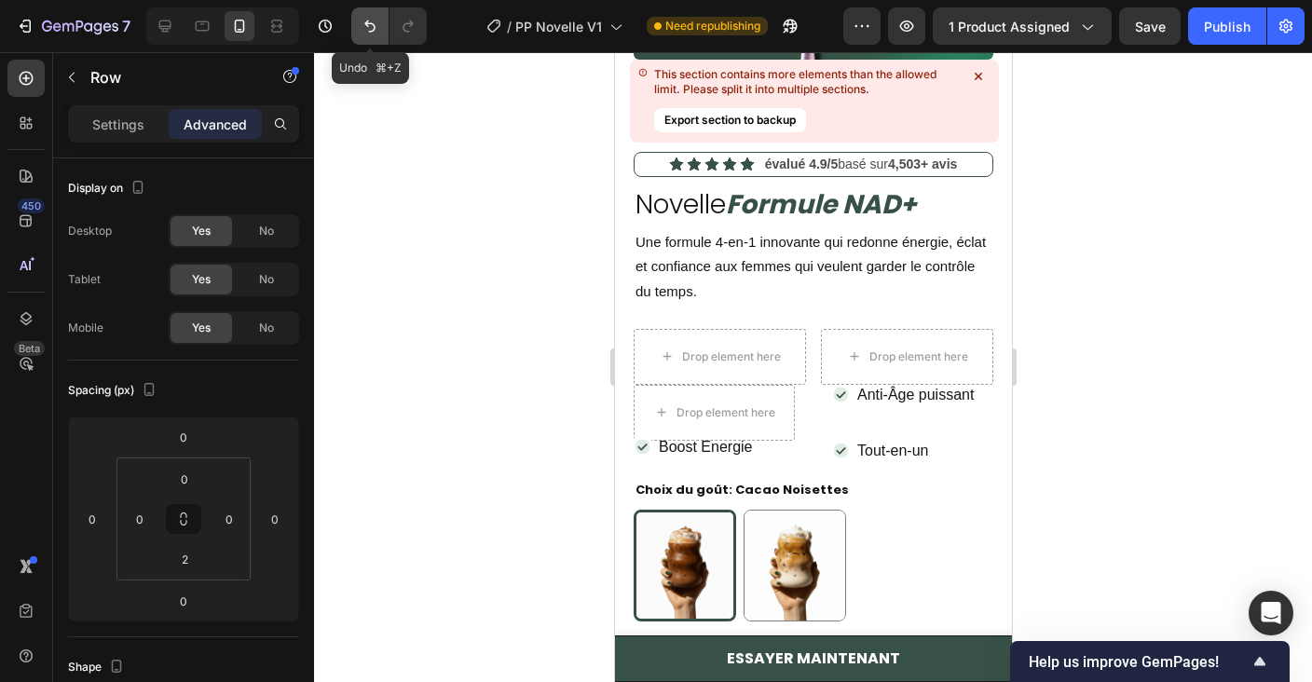
click at [363, 20] on icon "Undo/Redo" at bounding box center [370, 26] width 19 height 19
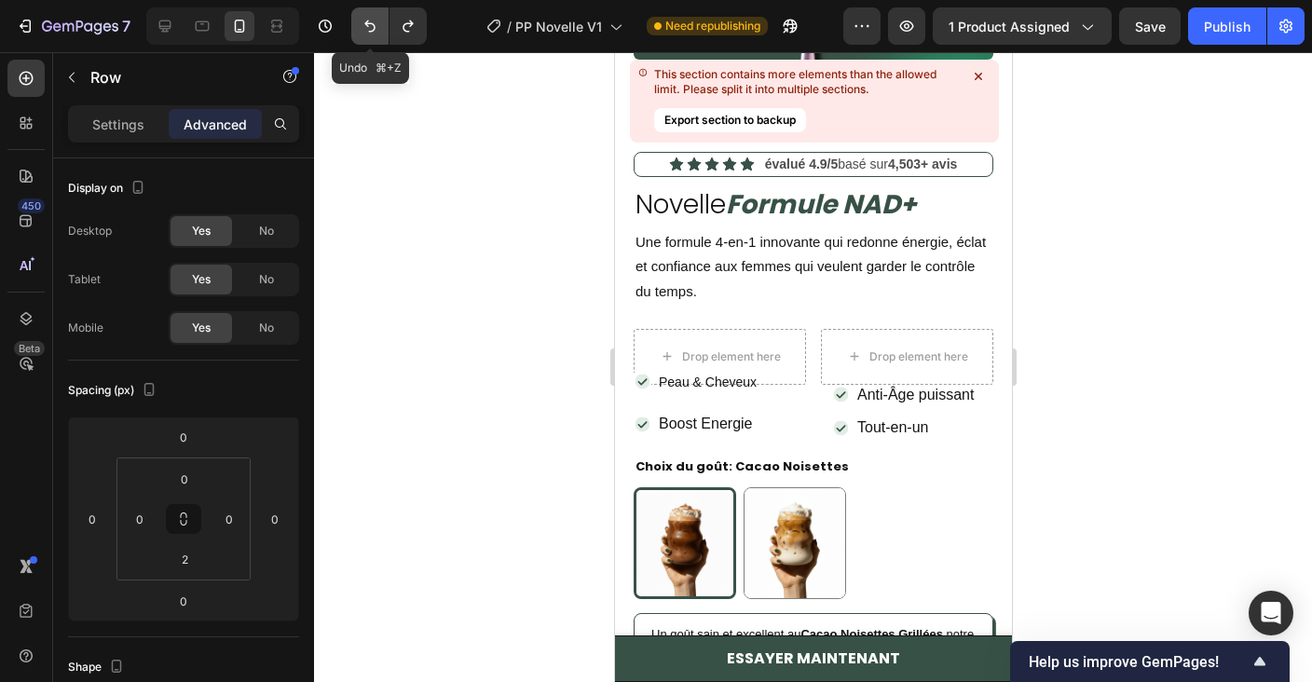
click at [363, 20] on icon "Undo/Redo" at bounding box center [370, 26] width 19 height 19
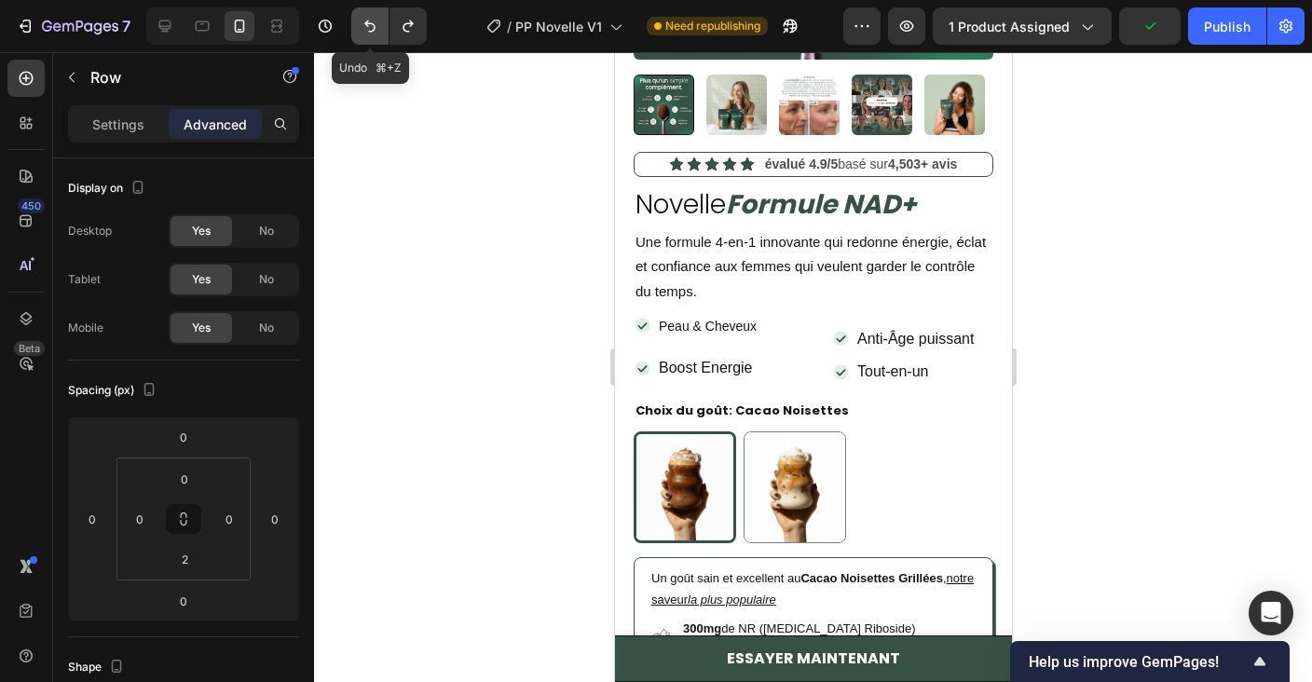
click at [365, 23] on icon "Undo/Redo" at bounding box center [369, 26] width 11 height 12
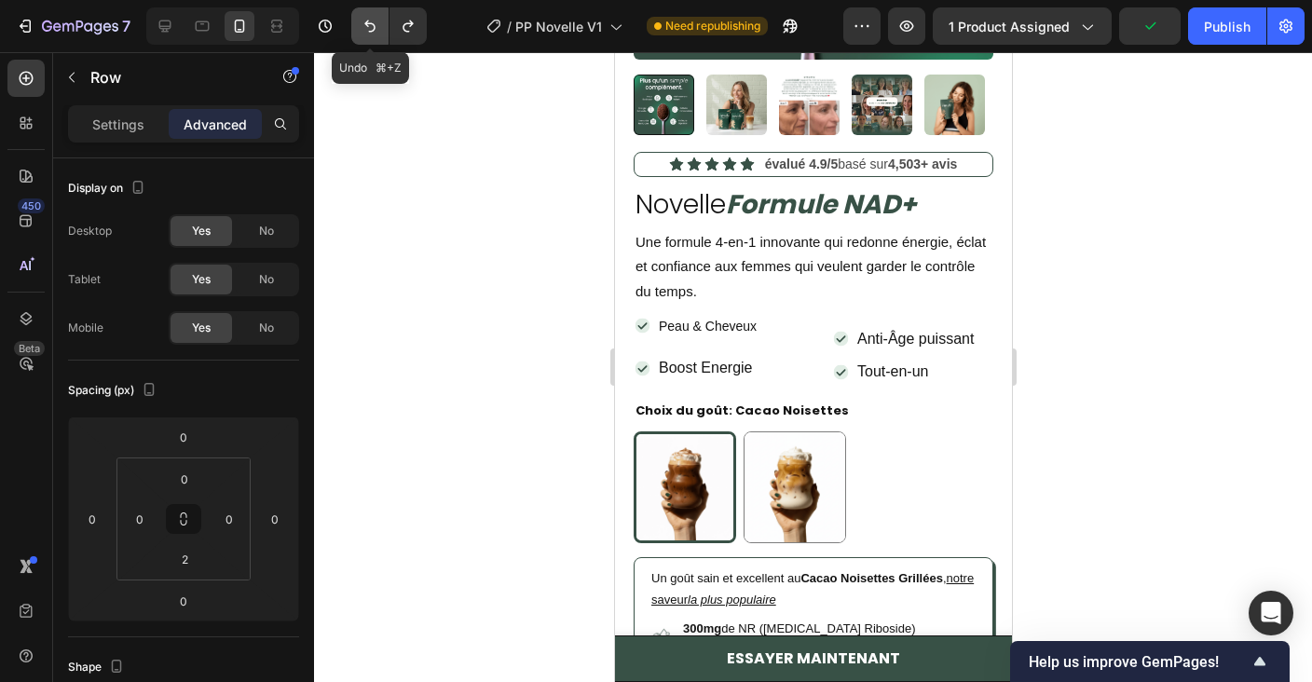
click at [365, 23] on icon "Undo/Redo" at bounding box center [369, 26] width 11 height 12
type input "6"
click at [365, 23] on icon "Undo/Redo" at bounding box center [369, 26] width 11 height 12
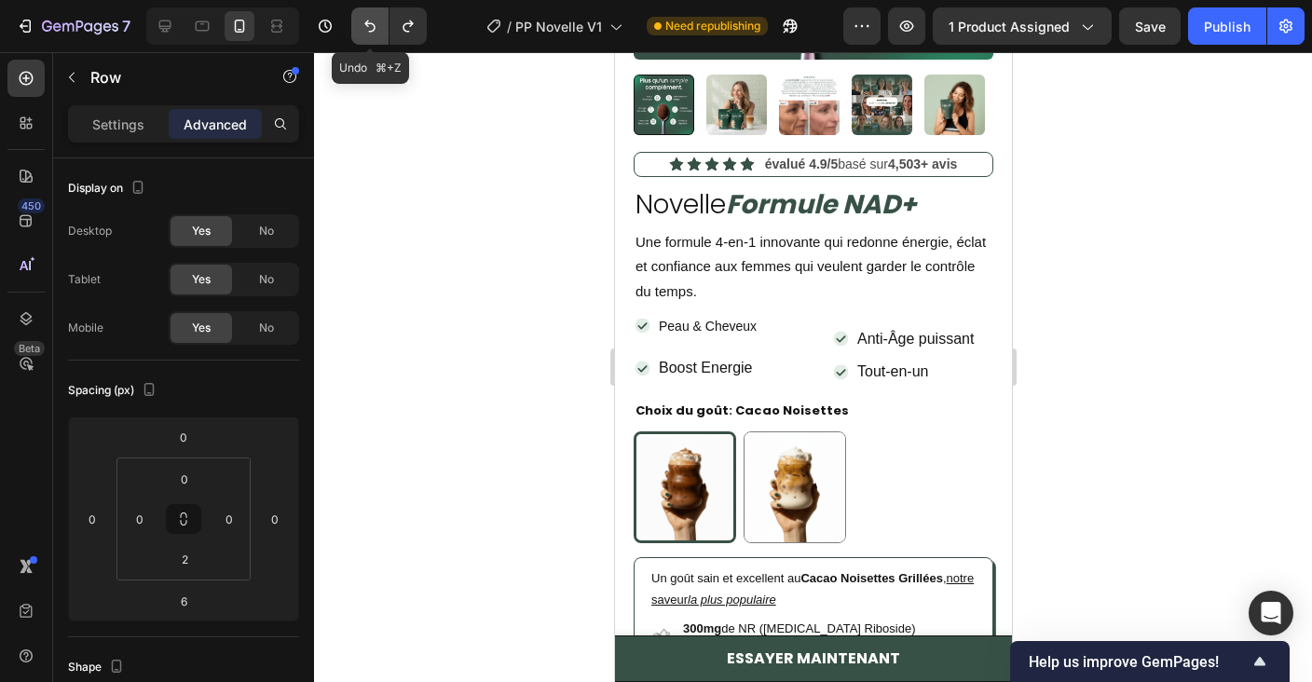
click at [365, 23] on icon "Undo/Redo" at bounding box center [369, 26] width 11 height 12
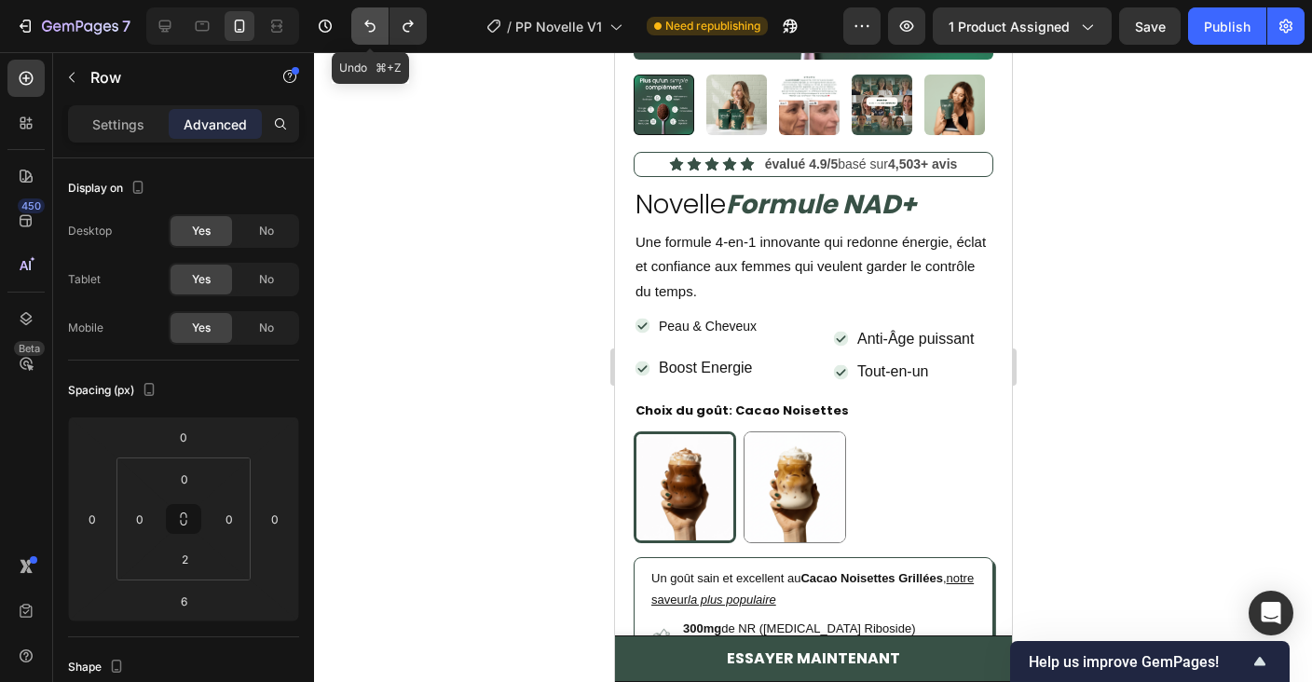
click at [365, 23] on icon "Undo/Redo" at bounding box center [369, 26] width 11 height 12
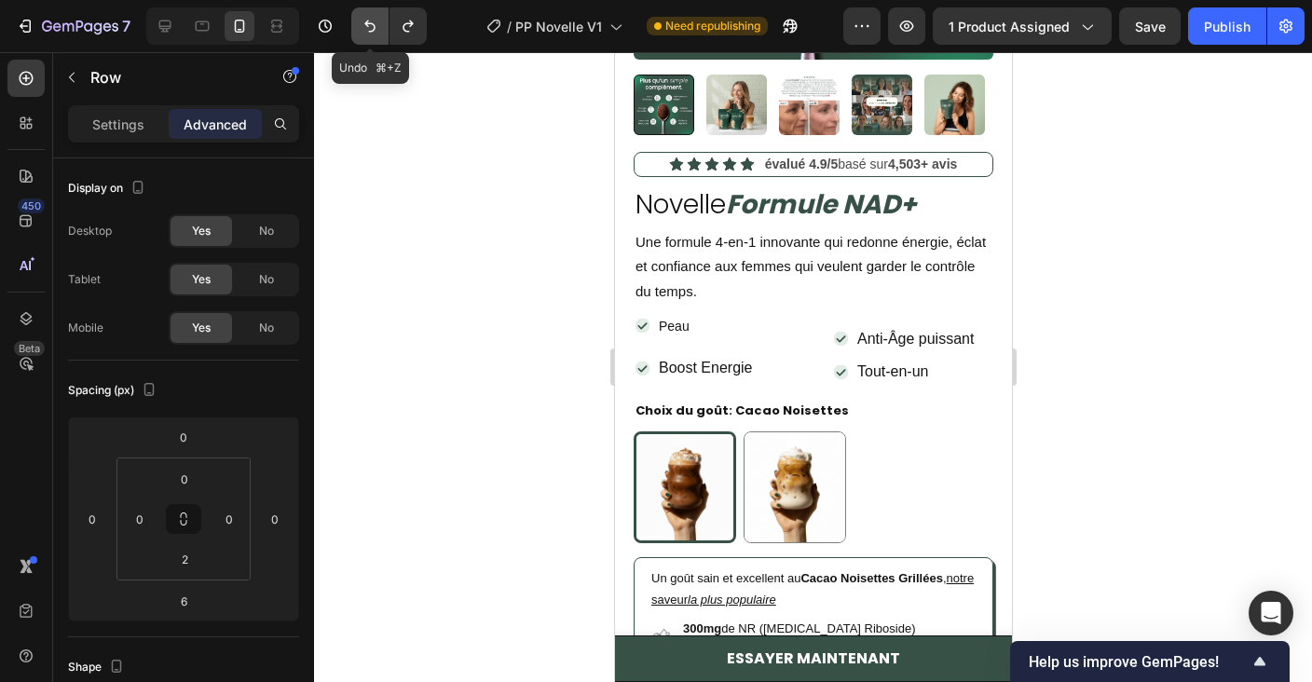
click at [365, 23] on icon "Undo/Redo" at bounding box center [369, 26] width 11 height 12
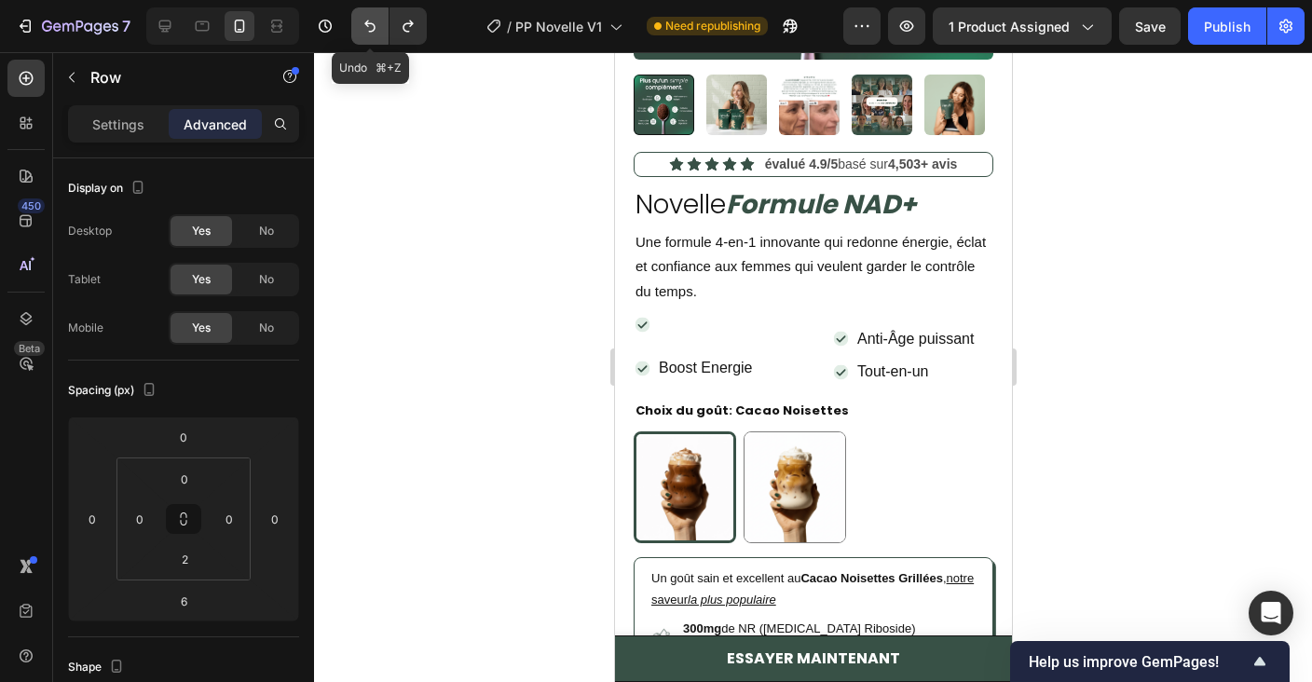
click at [365, 23] on icon "Undo/Redo" at bounding box center [369, 26] width 11 height 12
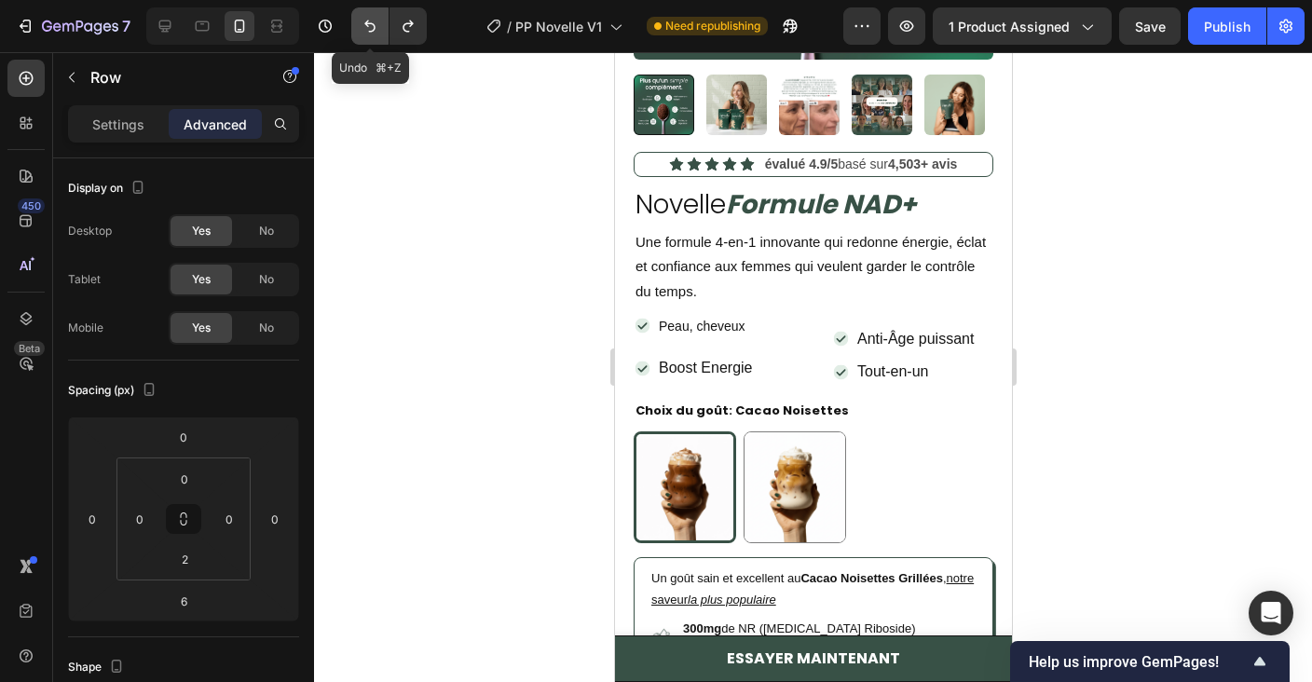
click at [365, 23] on icon "Undo/Redo" at bounding box center [369, 26] width 11 height 12
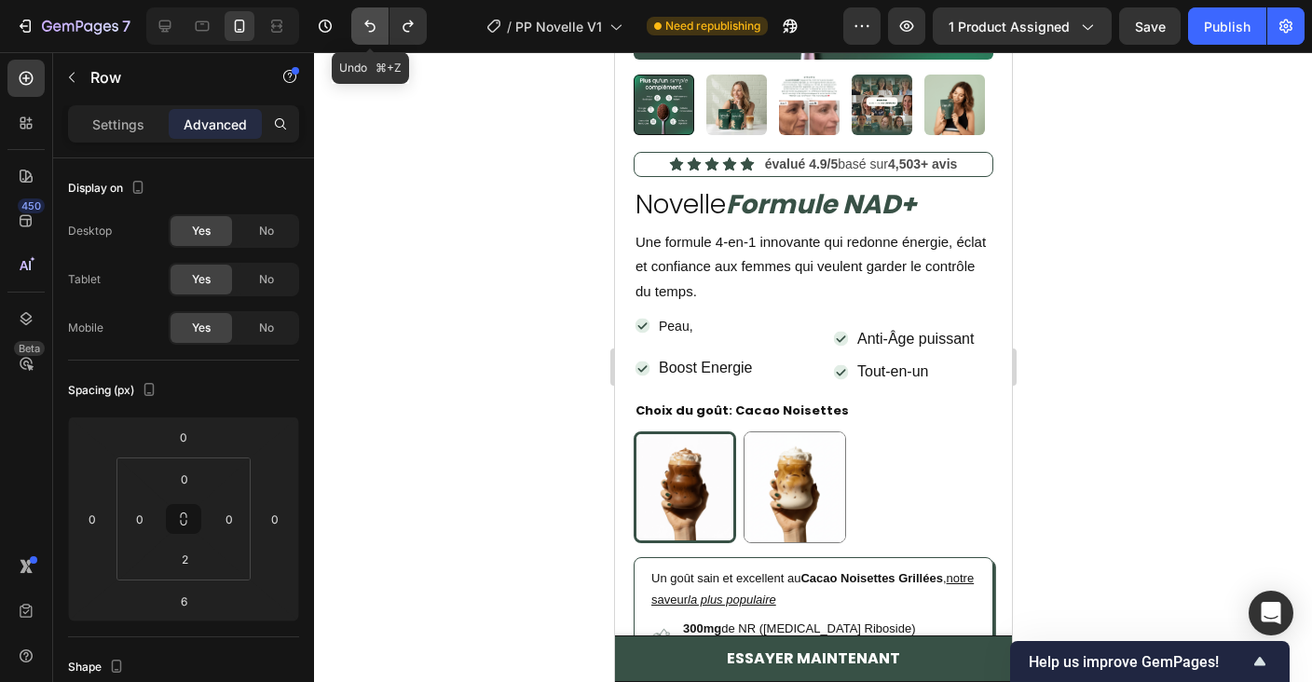
click at [365, 23] on icon "Undo/Redo" at bounding box center [369, 26] width 11 height 12
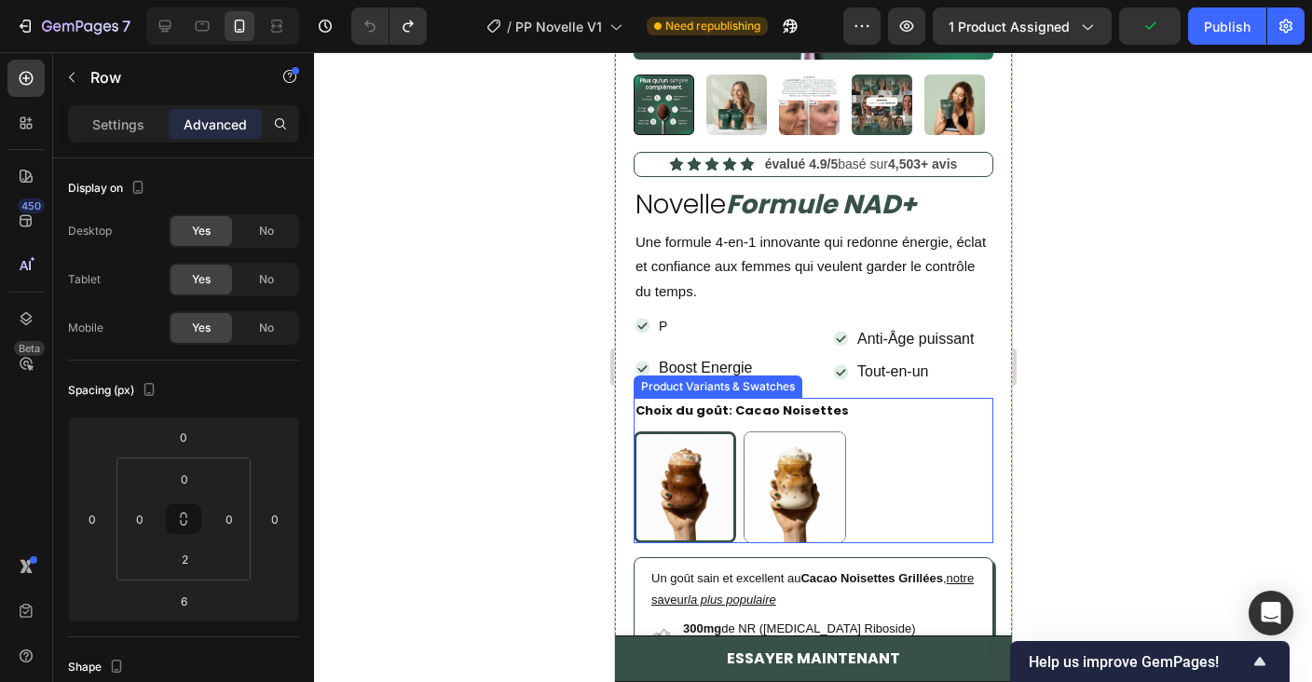
click at [832, 446] on img at bounding box center [793, 487] width 101 height 110
click at [743, 431] on input "Café Latte Café Latte" at bounding box center [742, 430] width 1 height 1
radio input "true"
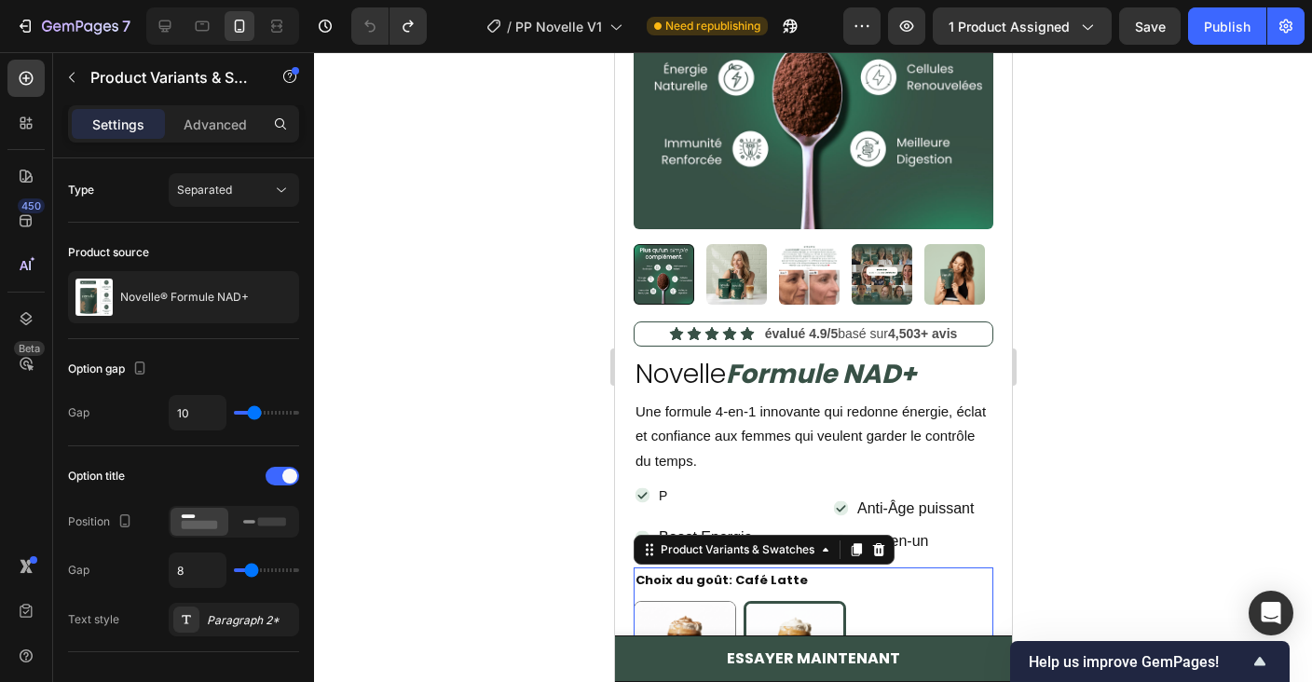
scroll to position [288, 0]
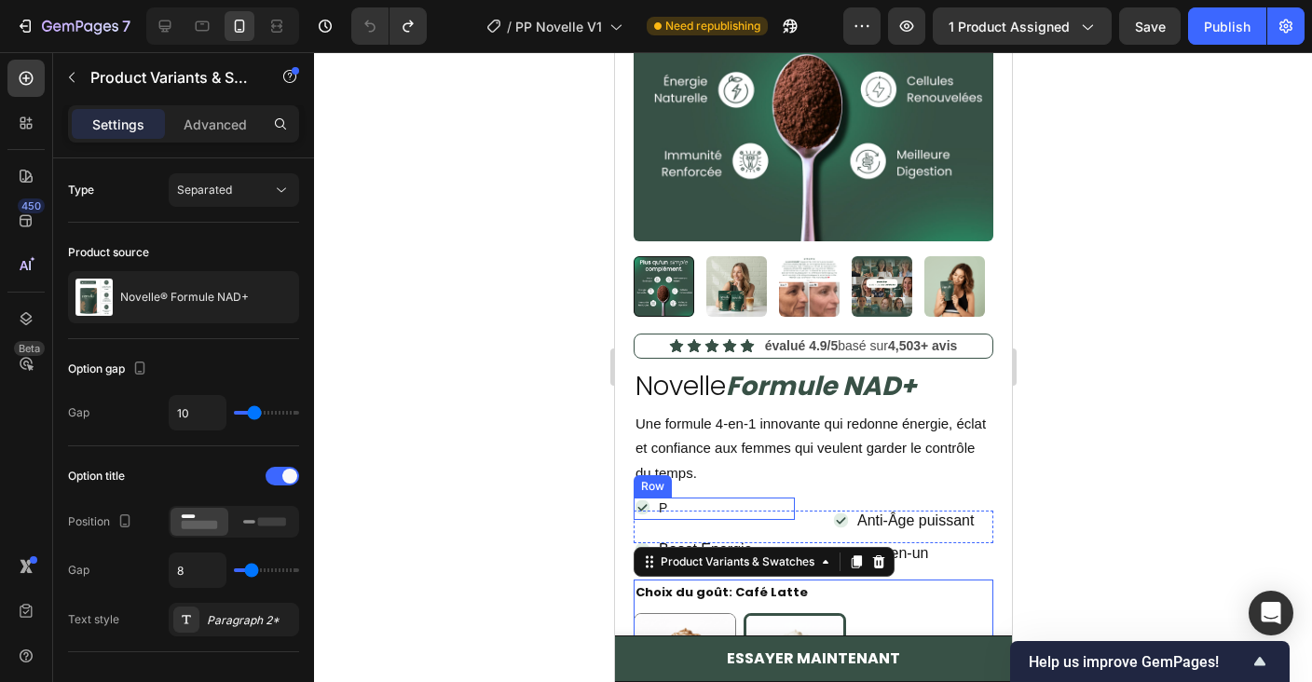
click at [710, 500] on div "Icon P Text Block Row" at bounding box center [713, 508] width 161 height 22
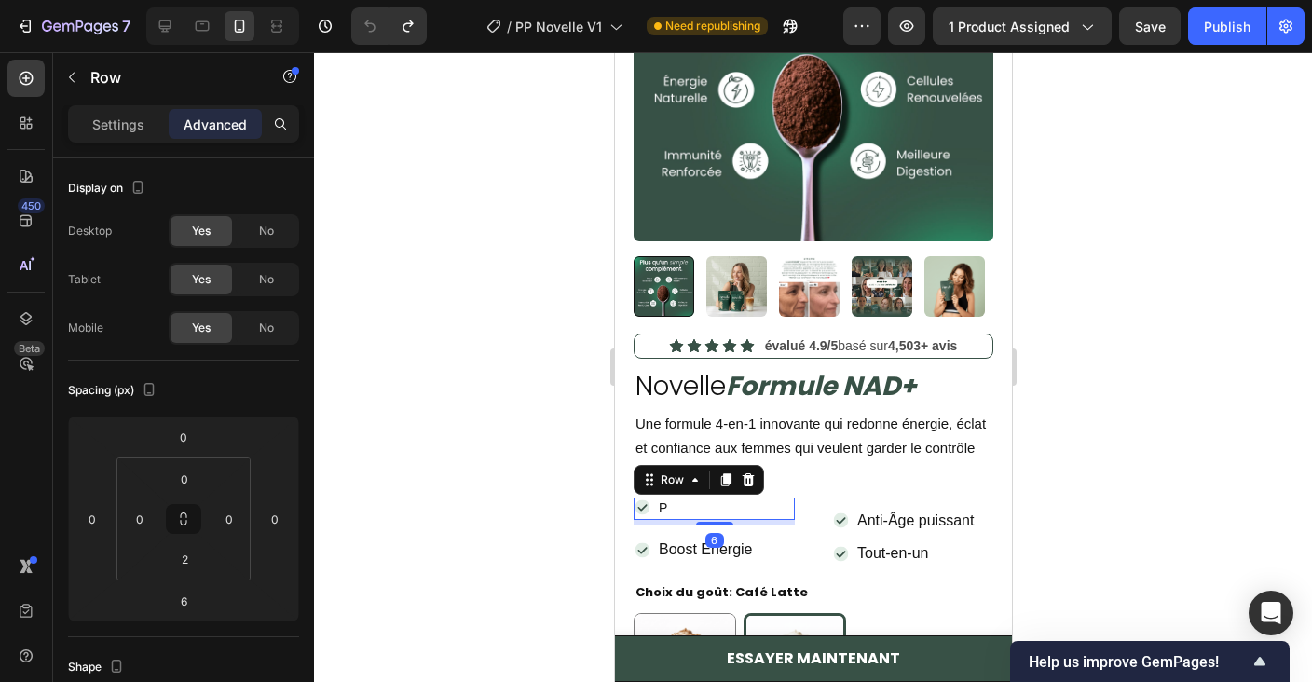
click at [710, 500] on div "Icon P Text Block Row 6" at bounding box center [713, 508] width 161 height 22
click at [671, 500] on div "Icon P Text Block Row 6" at bounding box center [713, 508] width 161 height 22
click at [664, 512] on div "P Text Block" at bounding box center [662, 507] width 12 height 20
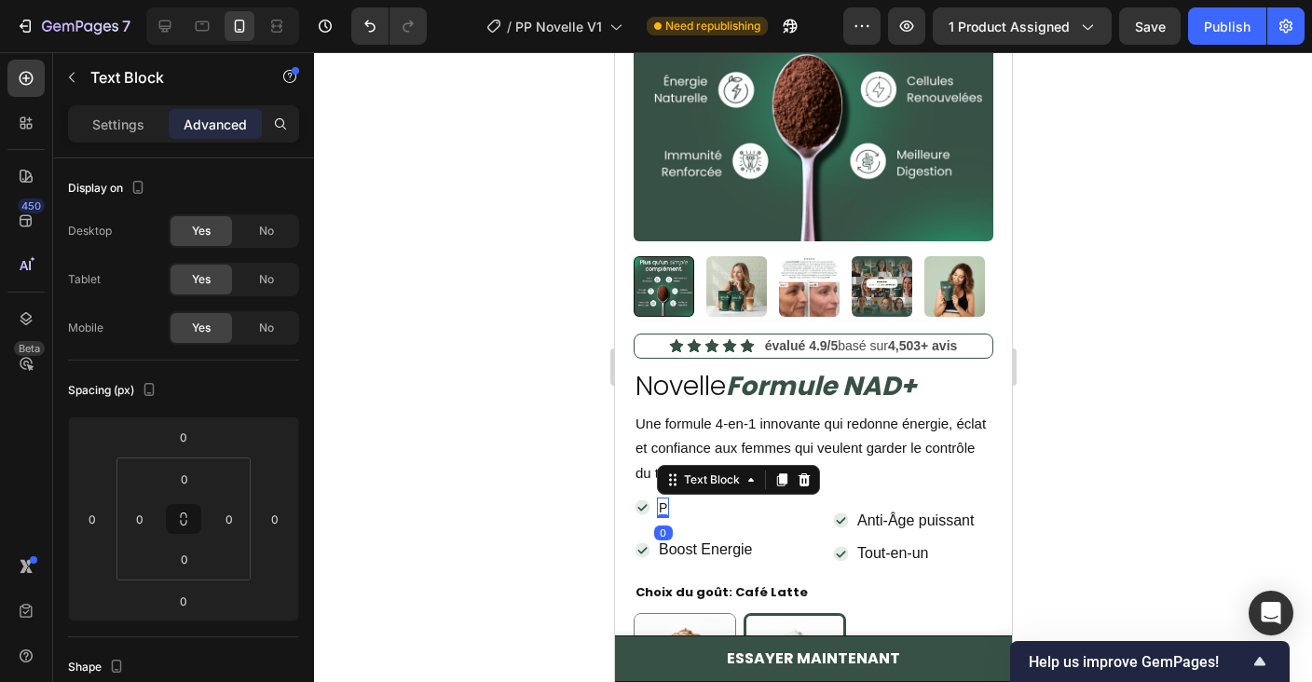
click at [664, 514] on div at bounding box center [662, 516] width 12 height 4
click at [684, 508] on div "Icon P Text Block 0 Row" at bounding box center [713, 508] width 161 height 22
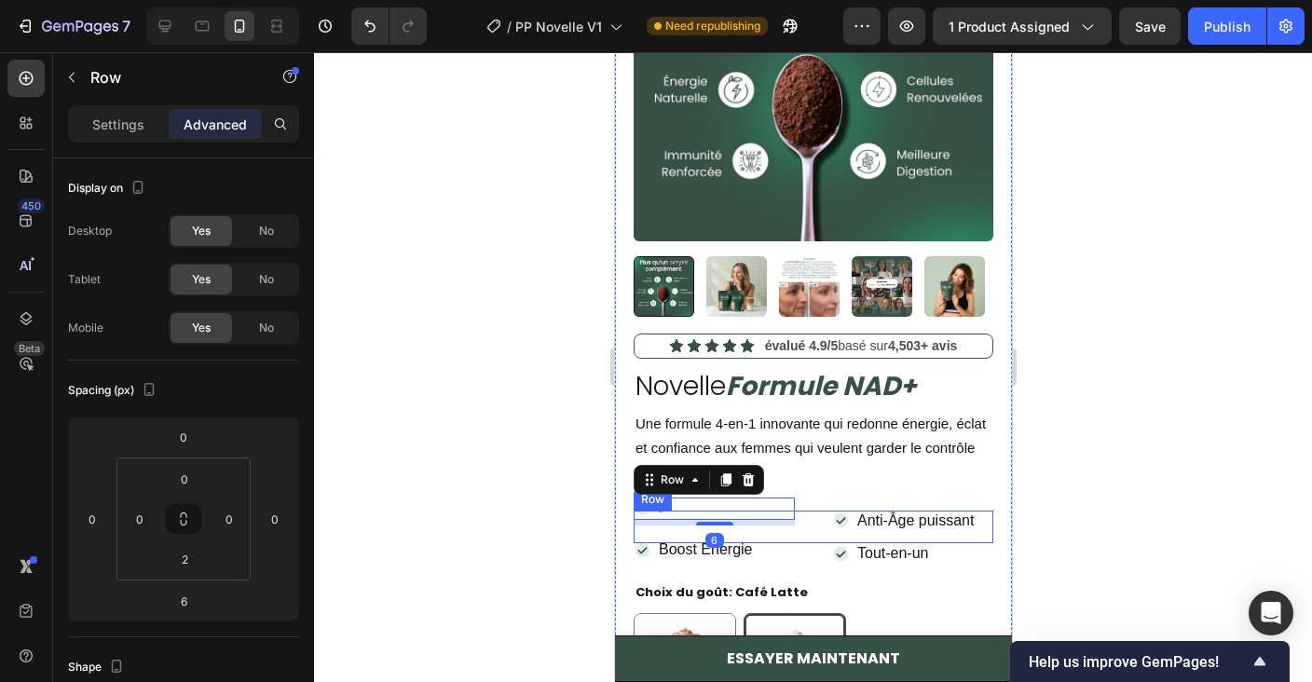
click at [765, 532] on div "Icon P Text Block Row 6" at bounding box center [713, 527] width 161 height 33
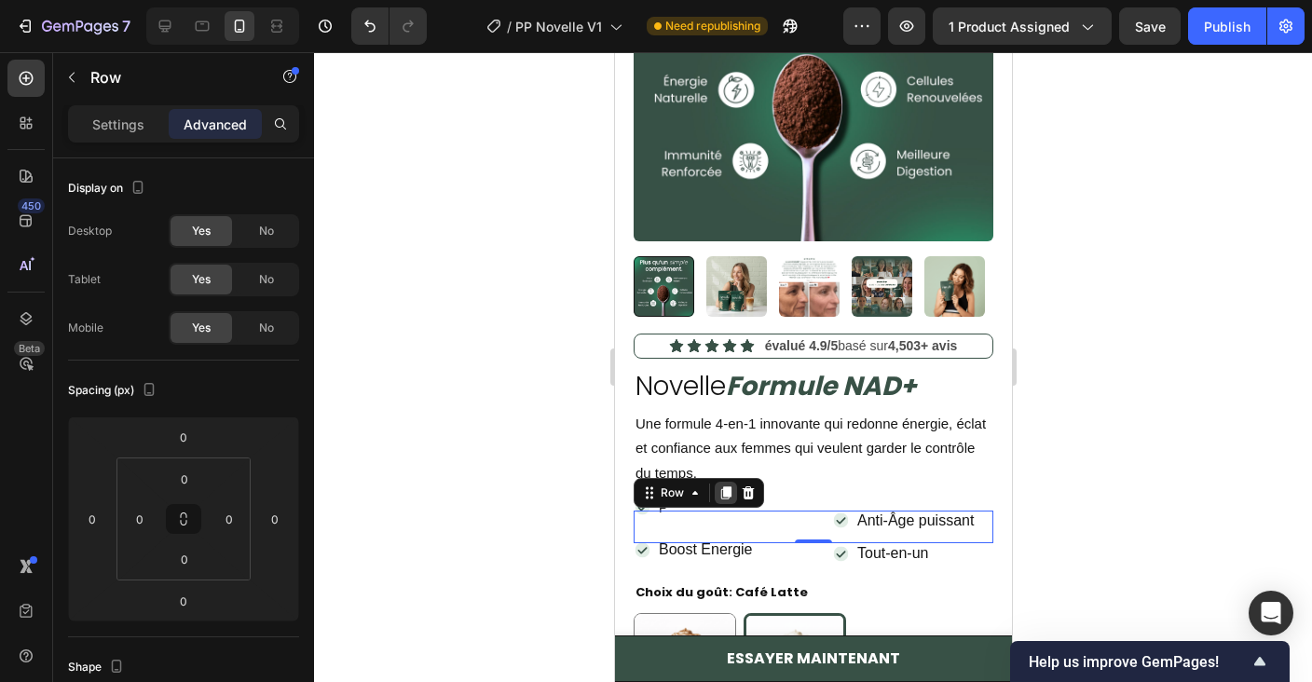
click at [724, 486] on icon at bounding box center [725, 492] width 10 height 13
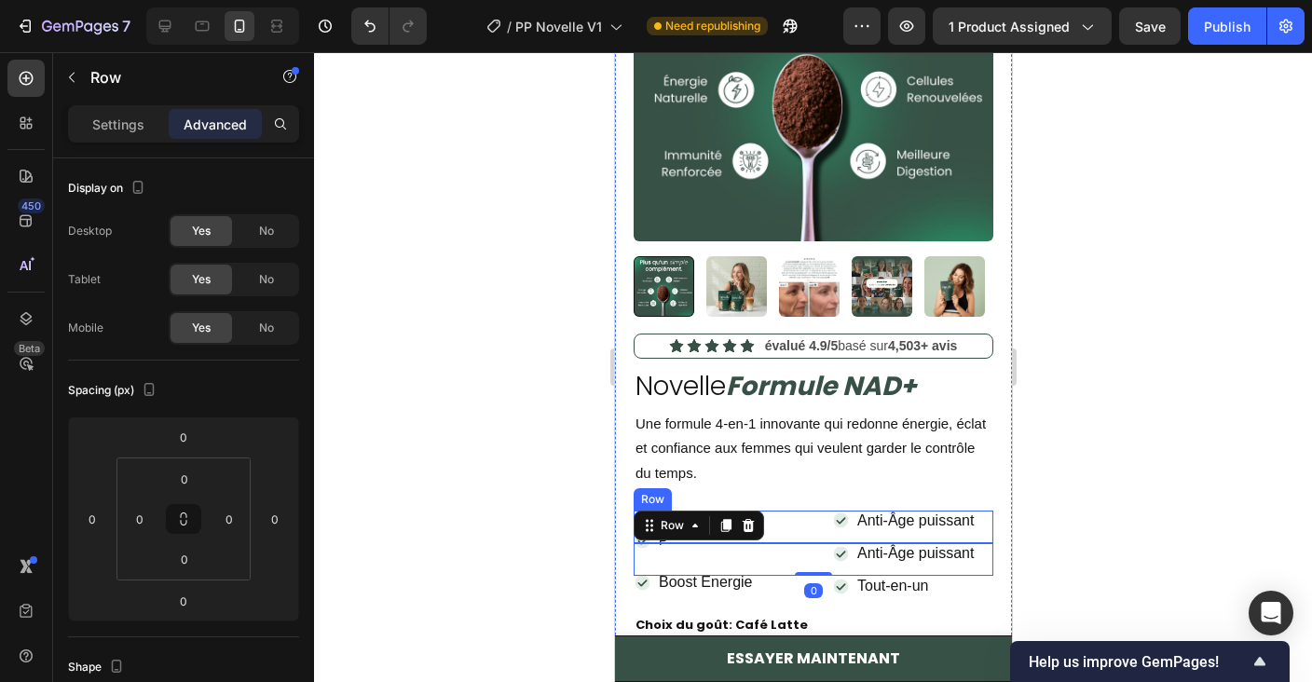
click at [783, 508] on div "Icon P Text Block Row" at bounding box center [713, 508] width 161 height 22
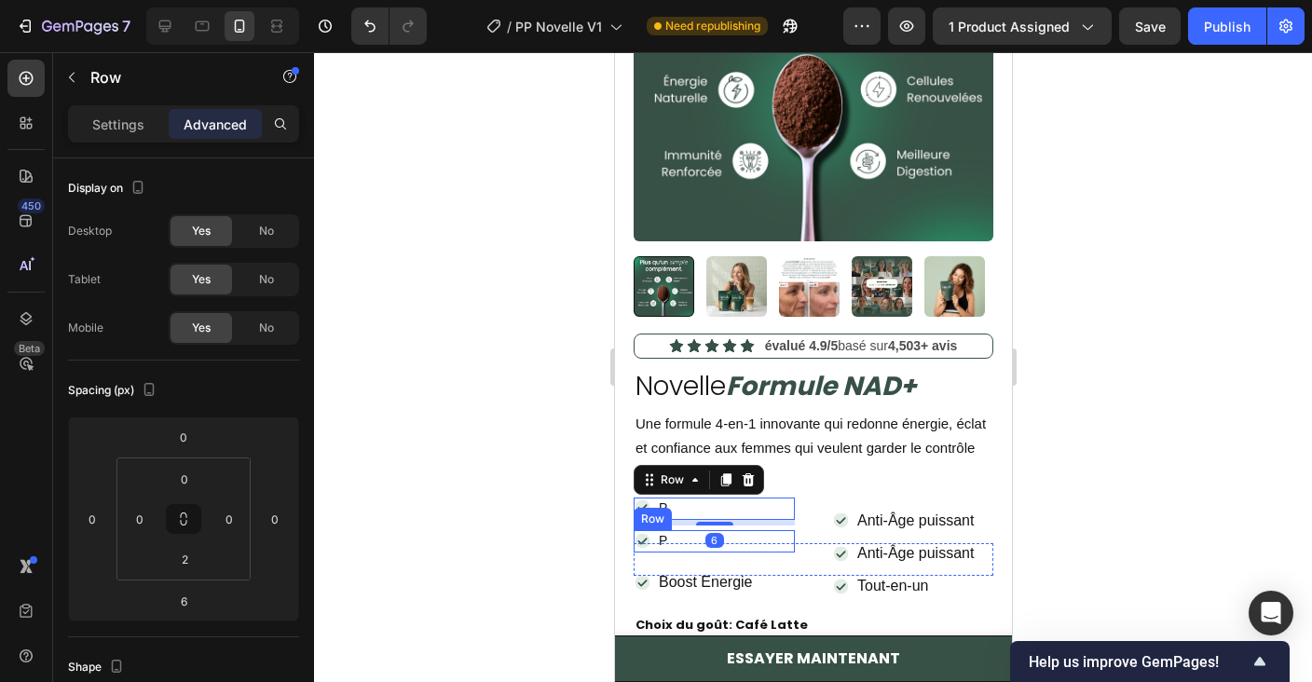
click at [702, 546] on div "Icon P Text Block Row" at bounding box center [713, 541] width 161 height 22
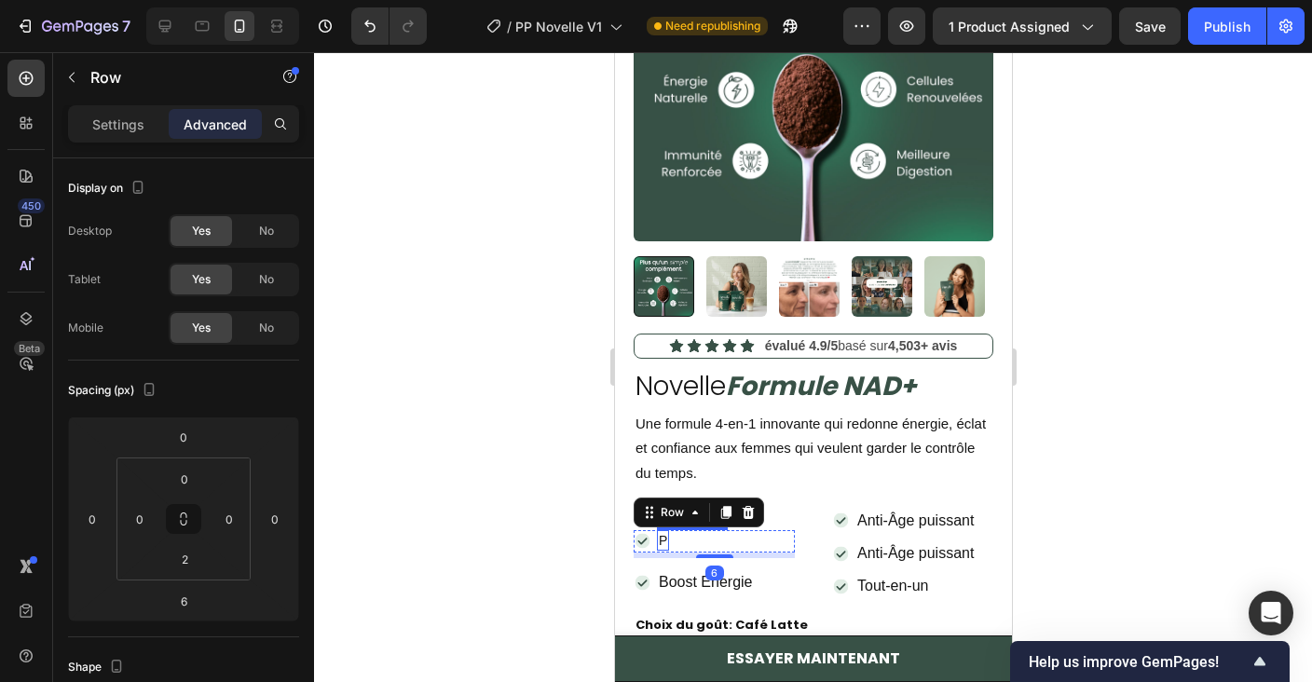
click at [657, 537] on div "P" at bounding box center [662, 540] width 12 height 20
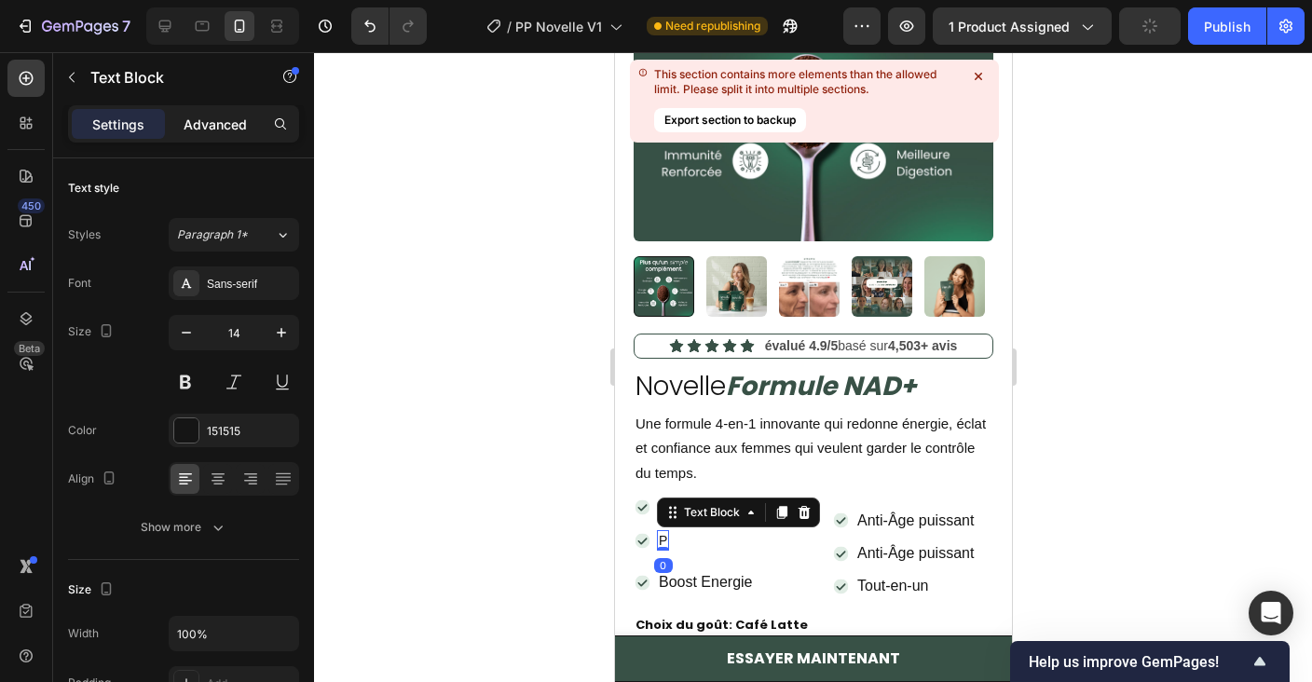
click at [207, 125] on p "Advanced" at bounding box center [215, 125] width 63 height 20
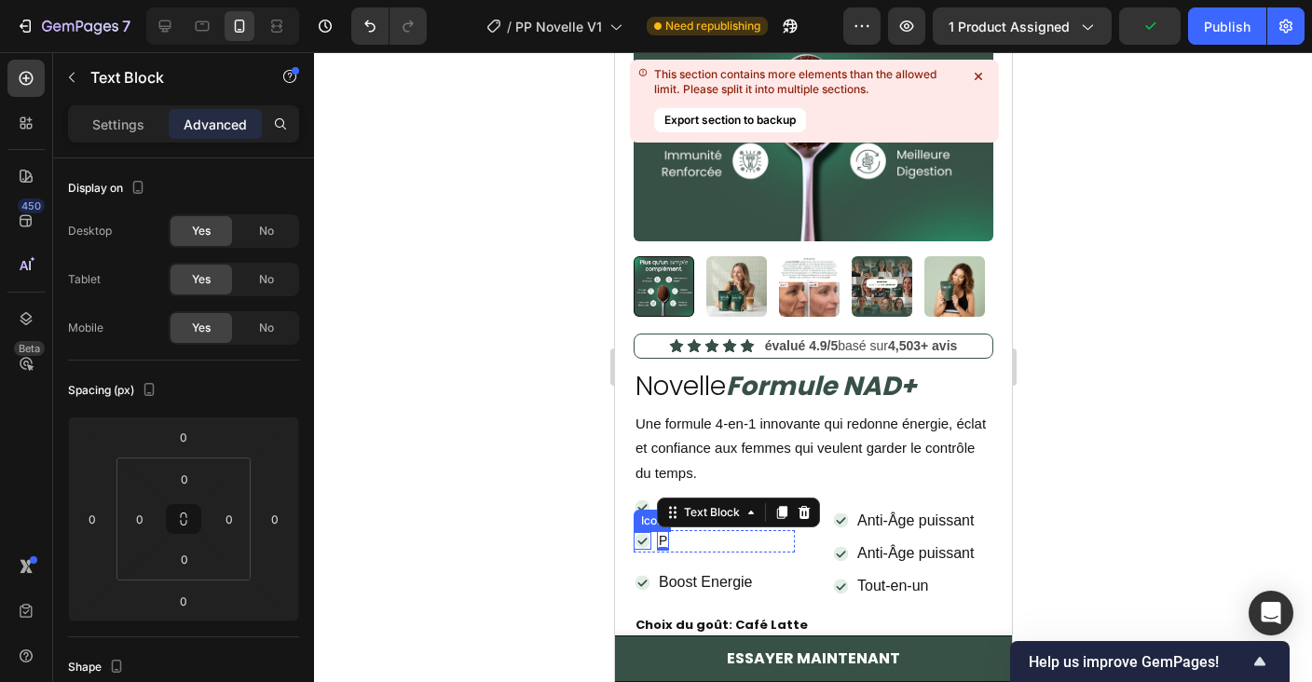
click at [639, 536] on icon at bounding box center [641, 540] width 15 height 15
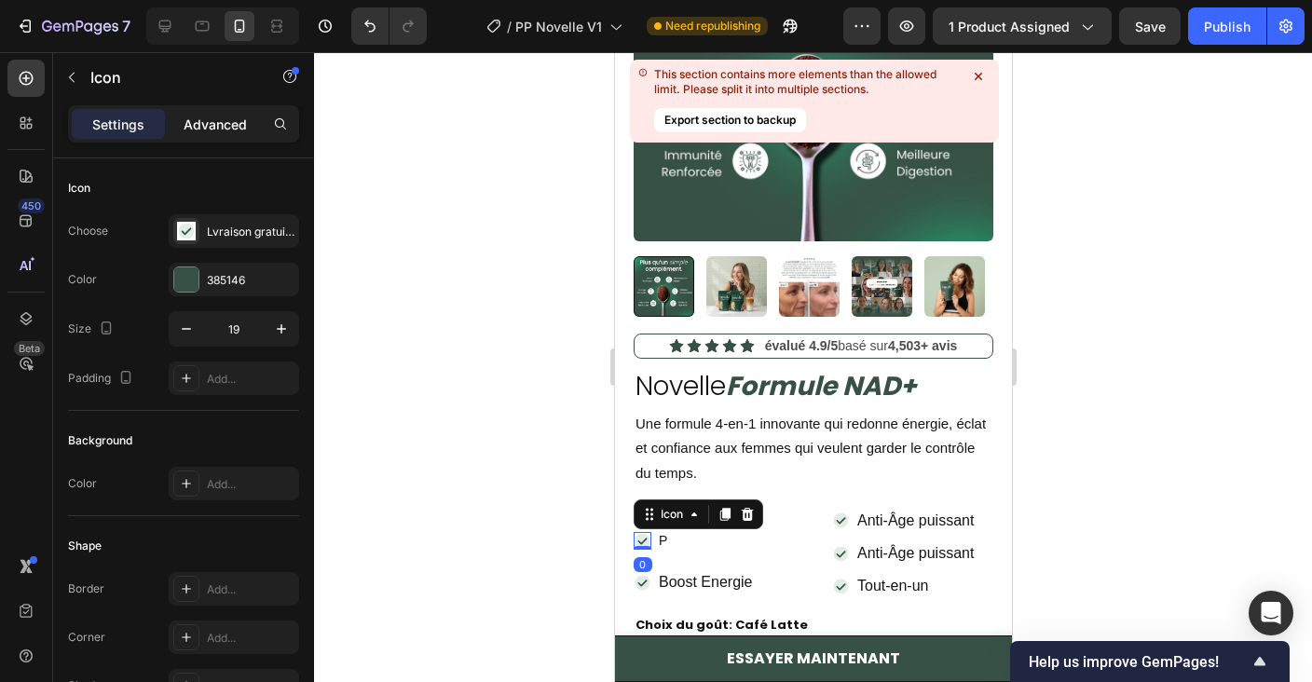
click at [224, 113] on div "Advanced" at bounding box center [215, 124] width 93 height 30
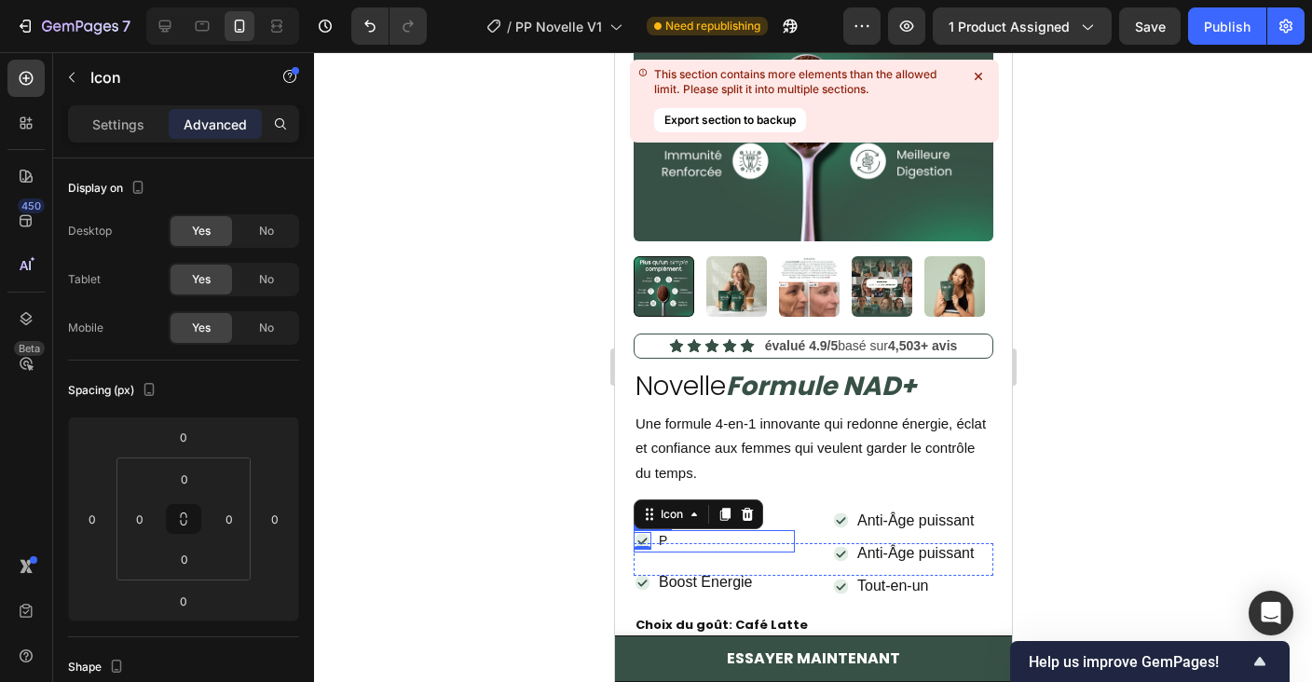
click at [672, 530] on div "Icon 0 P Text Block Row" at bounding box center [713, 541] width 161 height 22
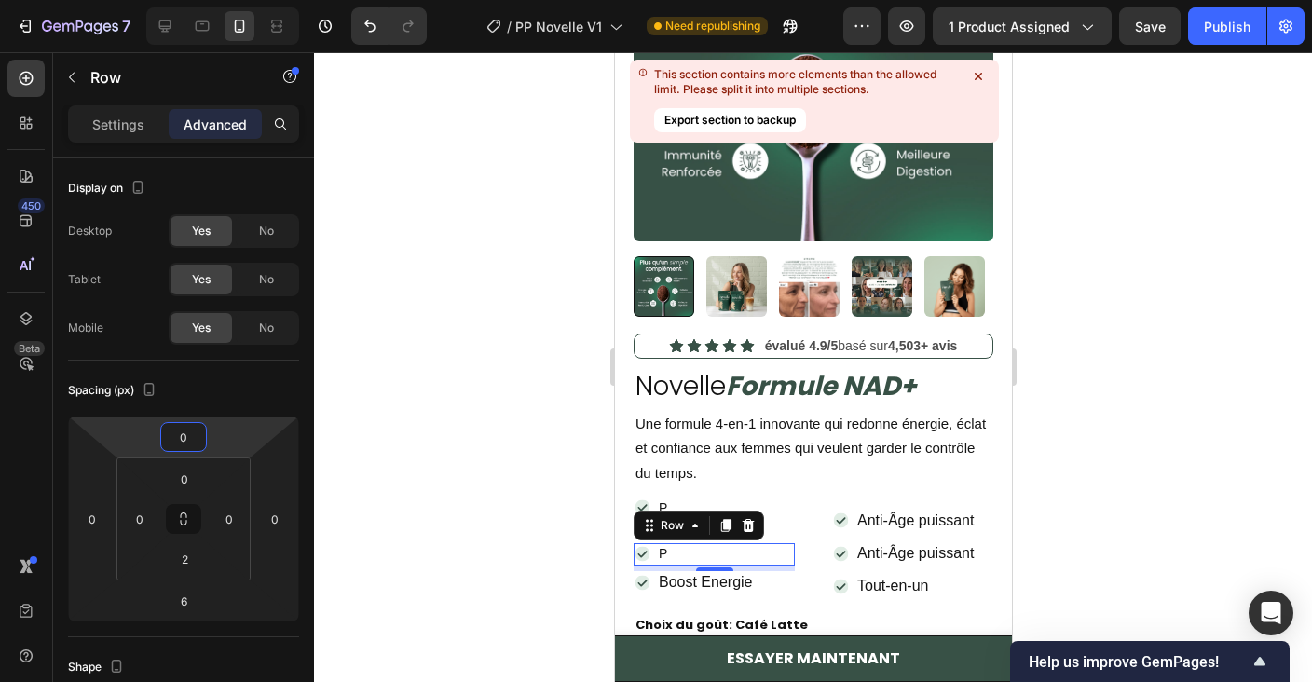
click at [219, 0] on html "7 / PP Novelle V1 Need republishing Preview 1 product assigned Save Publish 450…" at bounding box center [656, 0] width 1312 height 0
type input "0"
click at [219, 0] on html "7 / PP Novelle V1 Need republishing Preview 1 product assigned Save Publish 450…" at bounding box center [656, 0] width 1312 height 0
click at [758, 522] on div "Row" at bounding box center [698, 526] width 130 height 30
click at [375, 38] on button "Undo/Redo" at bounding box center [369, 25] width 37 height 37
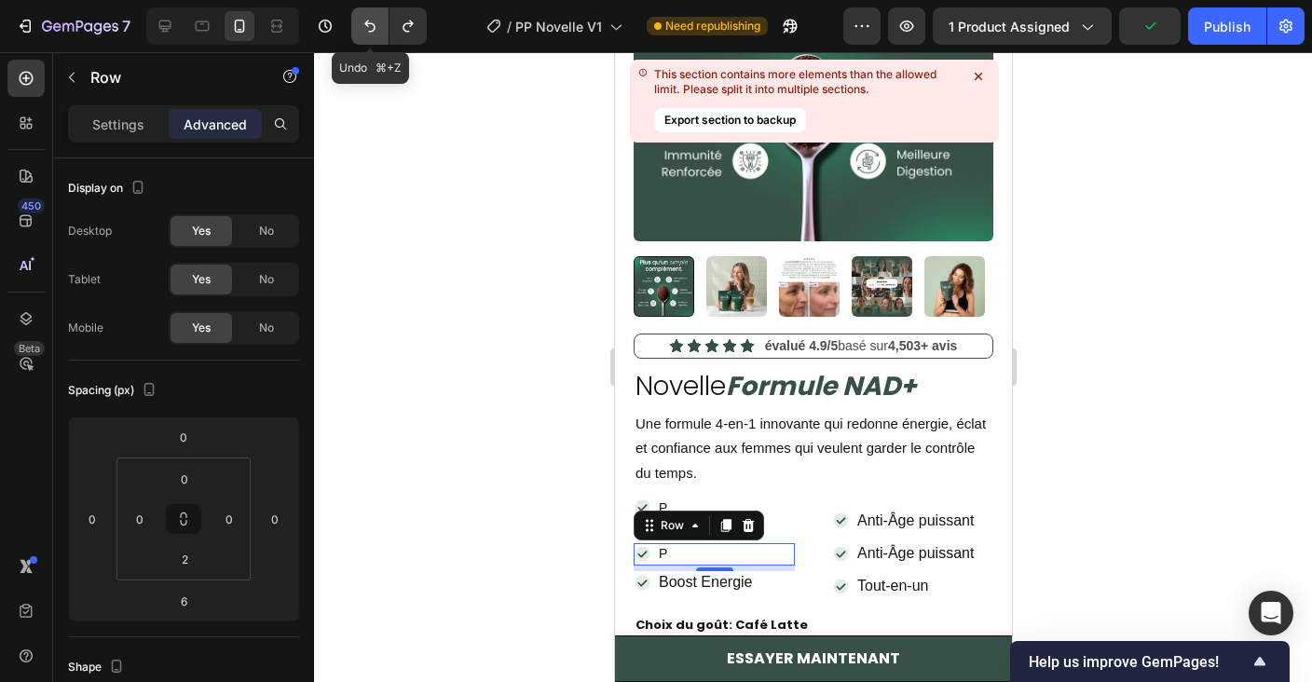
click at [375, 38] on button "Undo/Redo" at bounding box center [369, 25] width 37 height 37
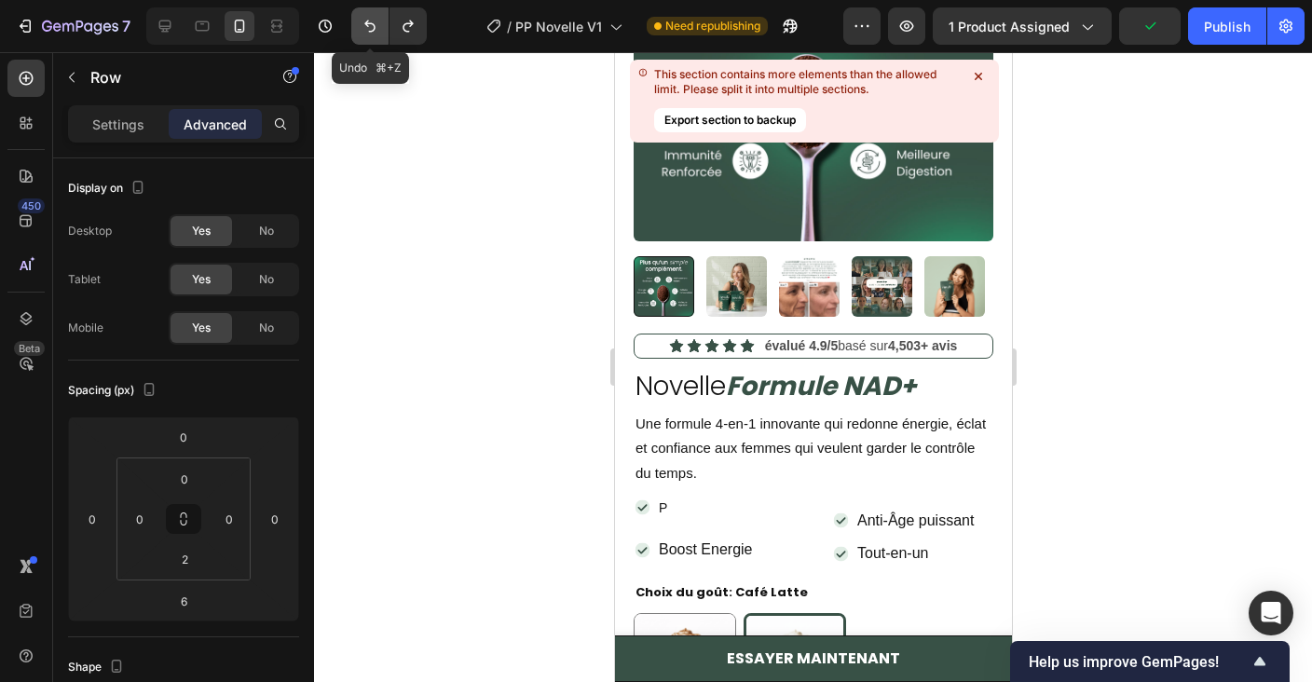
click at [375, 38] on button "Undo/Redo" at bounding box center [369, 25] width 37 height 37
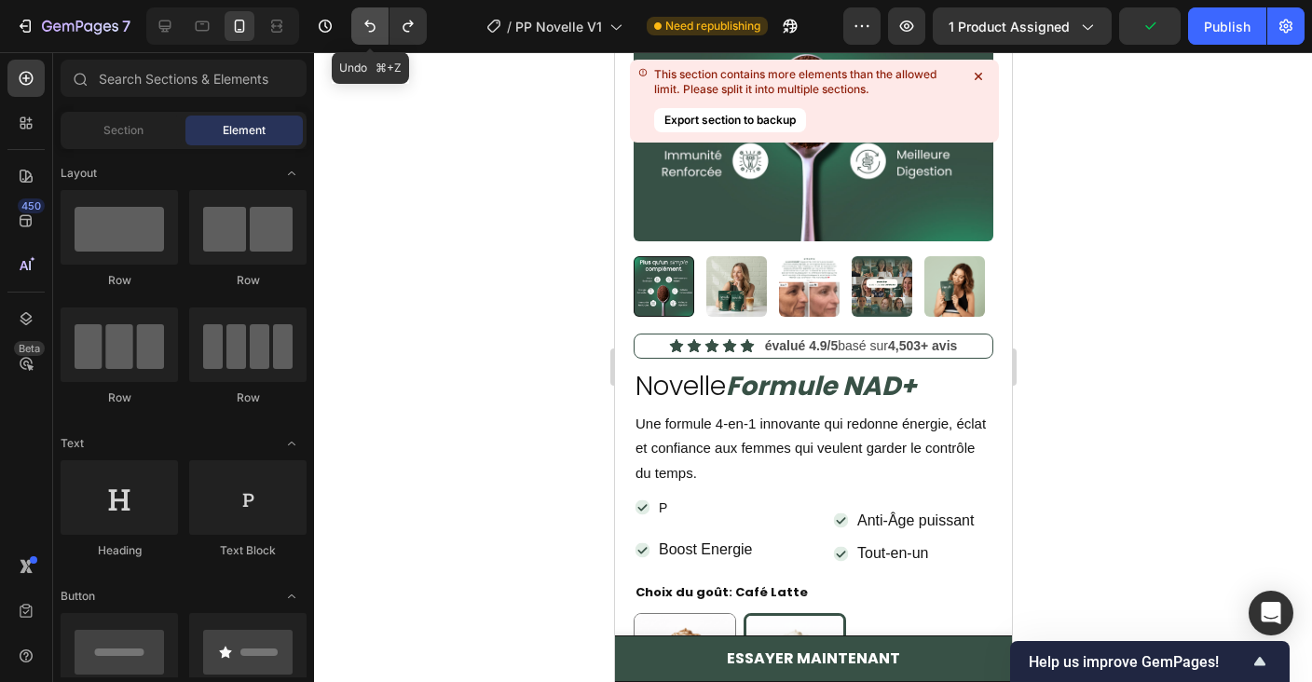
click at [375, 38] on button "Undo/Redo" at bounding box center [369, 25] width 37 height 37
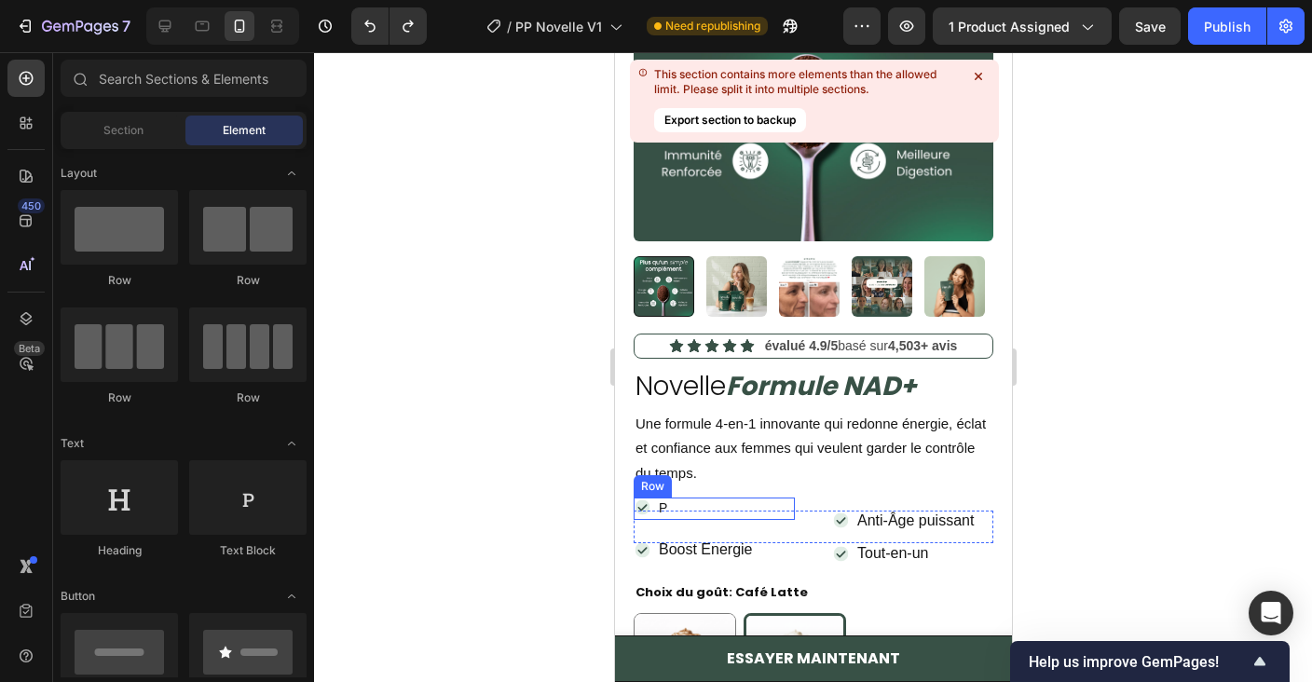
click at [756, 506] on div "Icon P Text Block Row" at bounding box center [713, 508] width 161 height 22
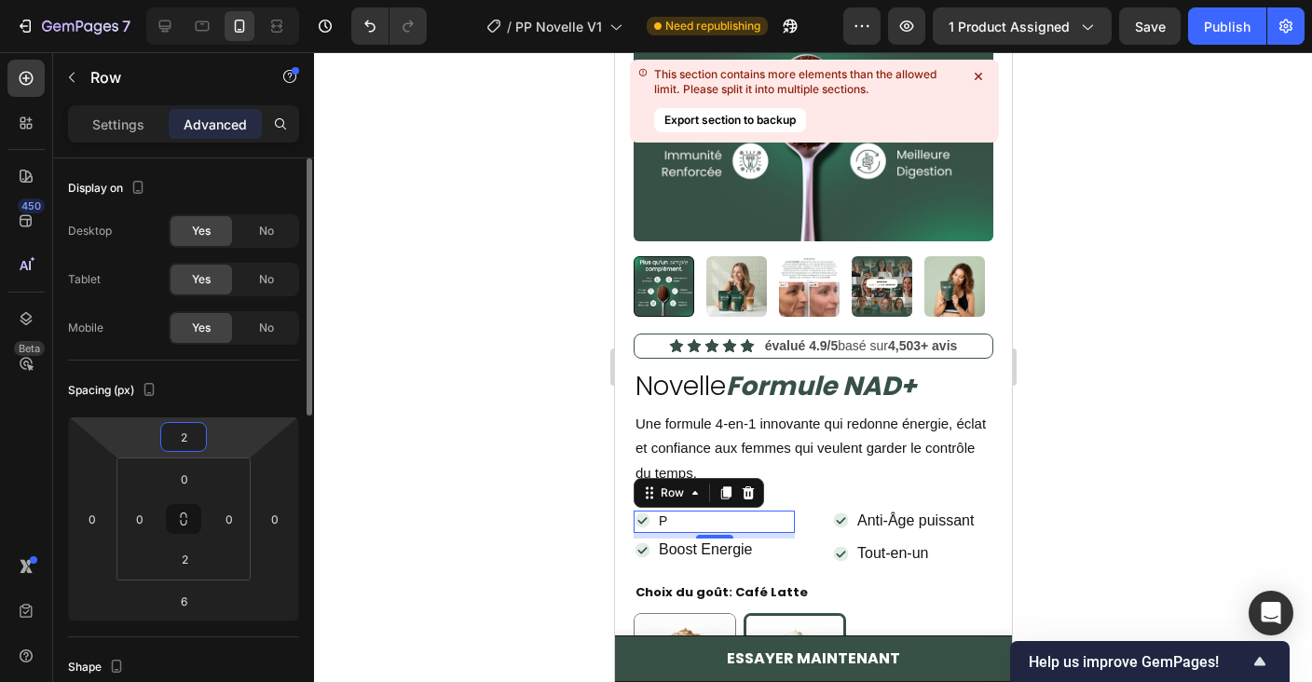
click at [239, 0] on html "7 / PP Novelle V1 Need republishing Preview 1 product assigned Save Publish 450…" at bounding box center [656, 0] width 1312 height 0
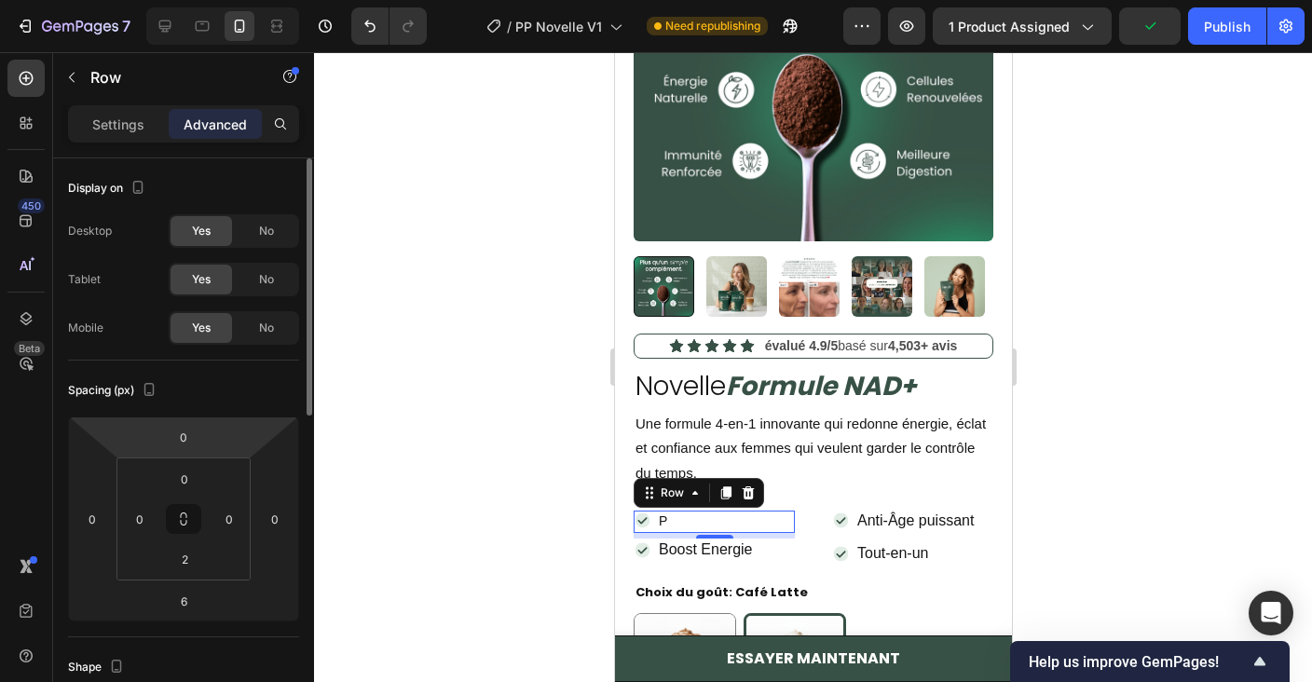
click at [239, 0] on html "7 / PP Novelle V1 Need republishing Preview 1 product assigned Publish 450 Beta…" at bounding box center [656, 0] width 1312 height 0
click at [193, 442] on input "4" at bounding box center [183, 437] width 37 height 28
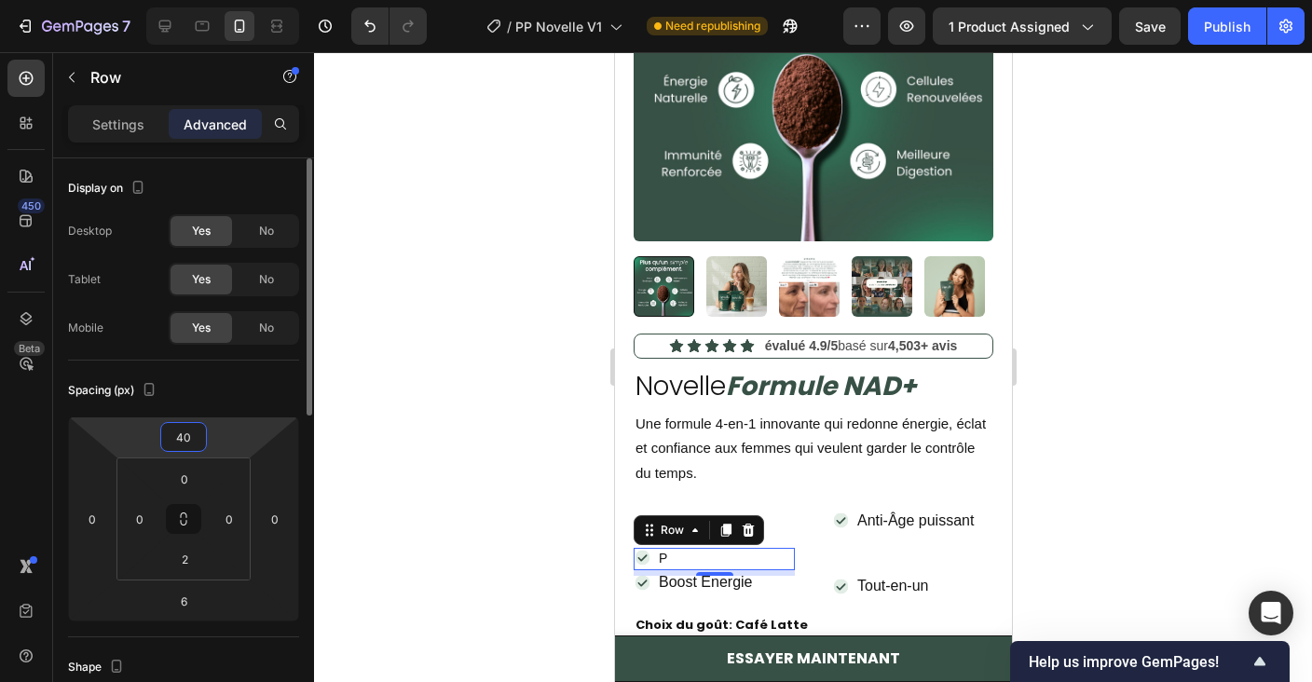
type input "4"
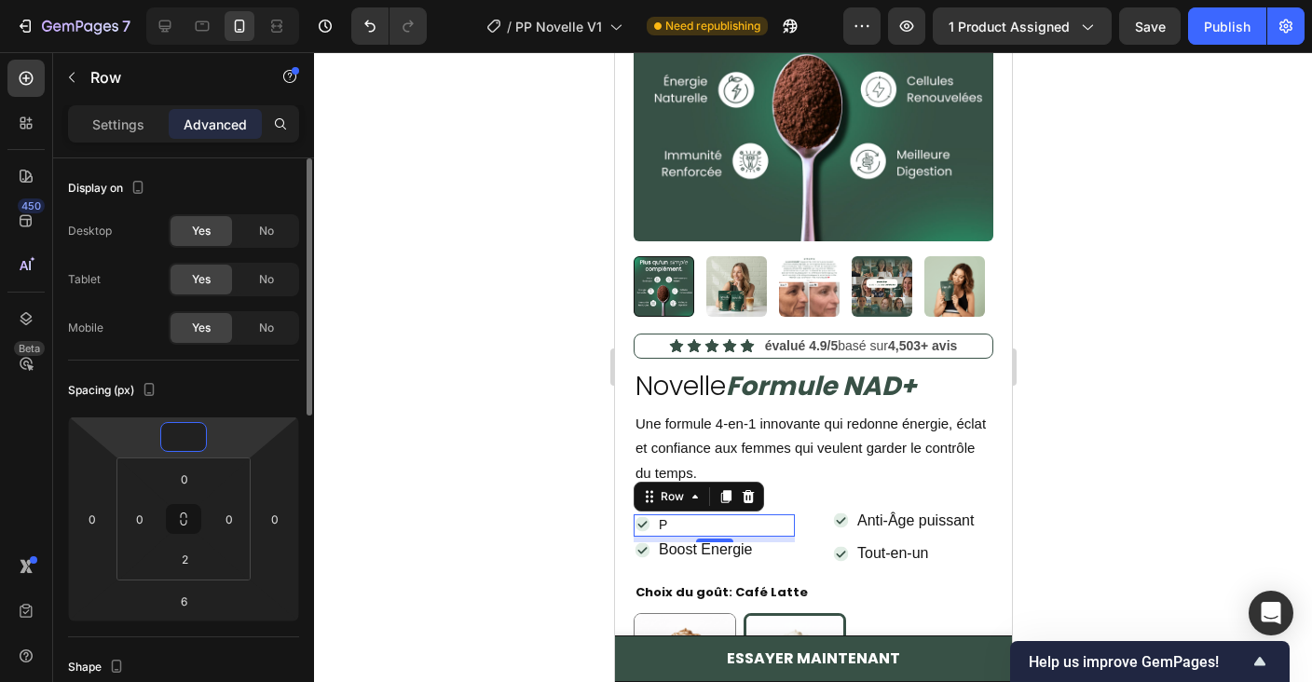
type input "0"
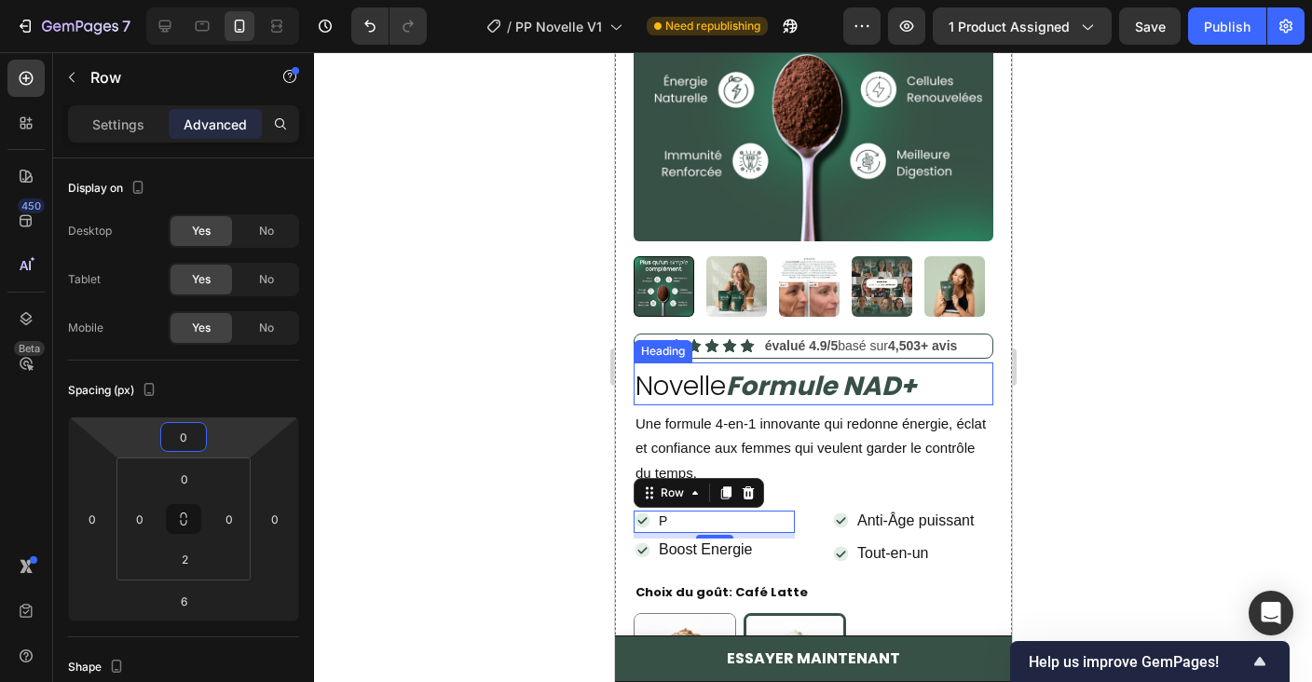
click at [805, 388] on strong "Formule NAD+" at bounding box center [820, 386] width 191 height 36
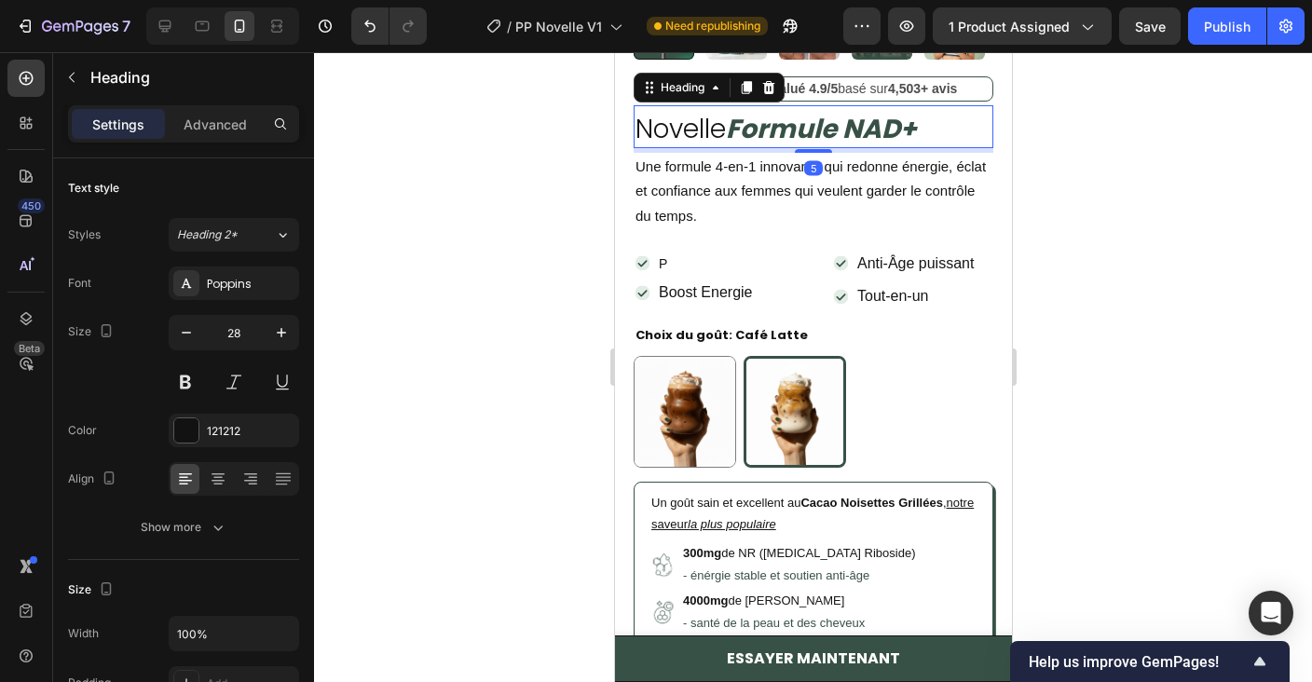
scroll to position [547, 0]
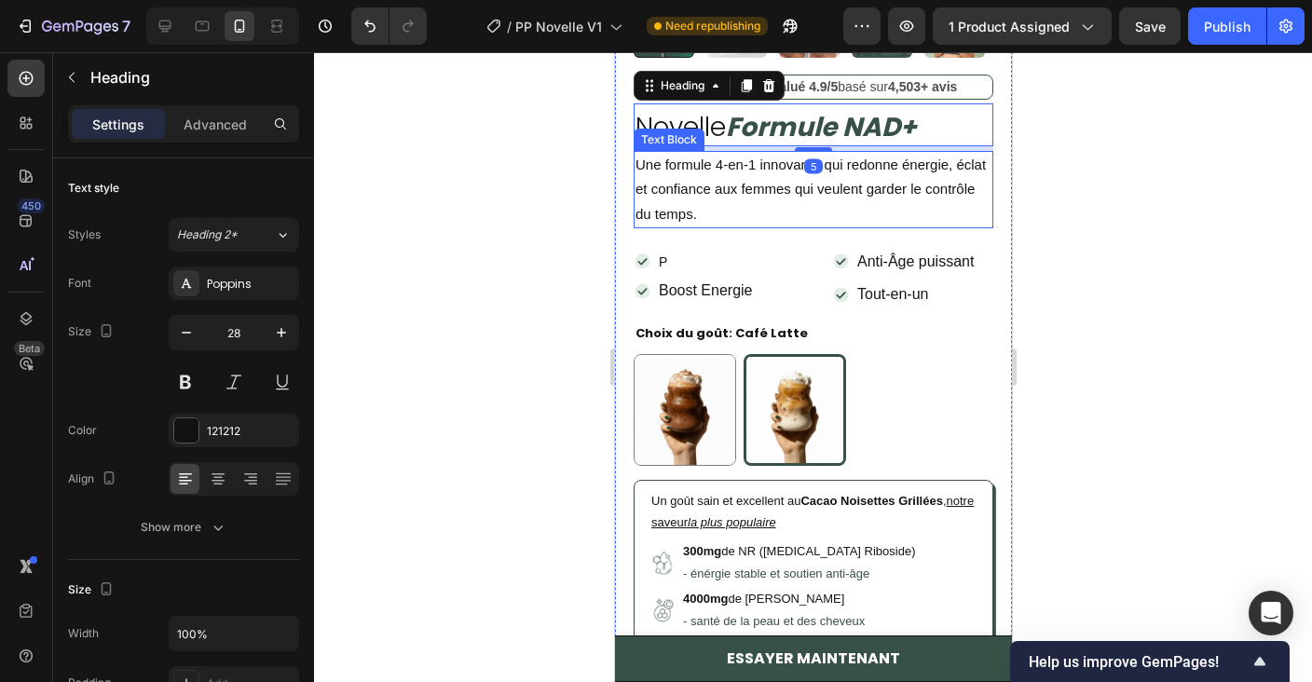
click at [780, 208] on p "Une formule 4-en-1 innovante qui redonne énergie, éclat et confiance aux femmes…" at bounding box center [812, 190] width 356 height 74
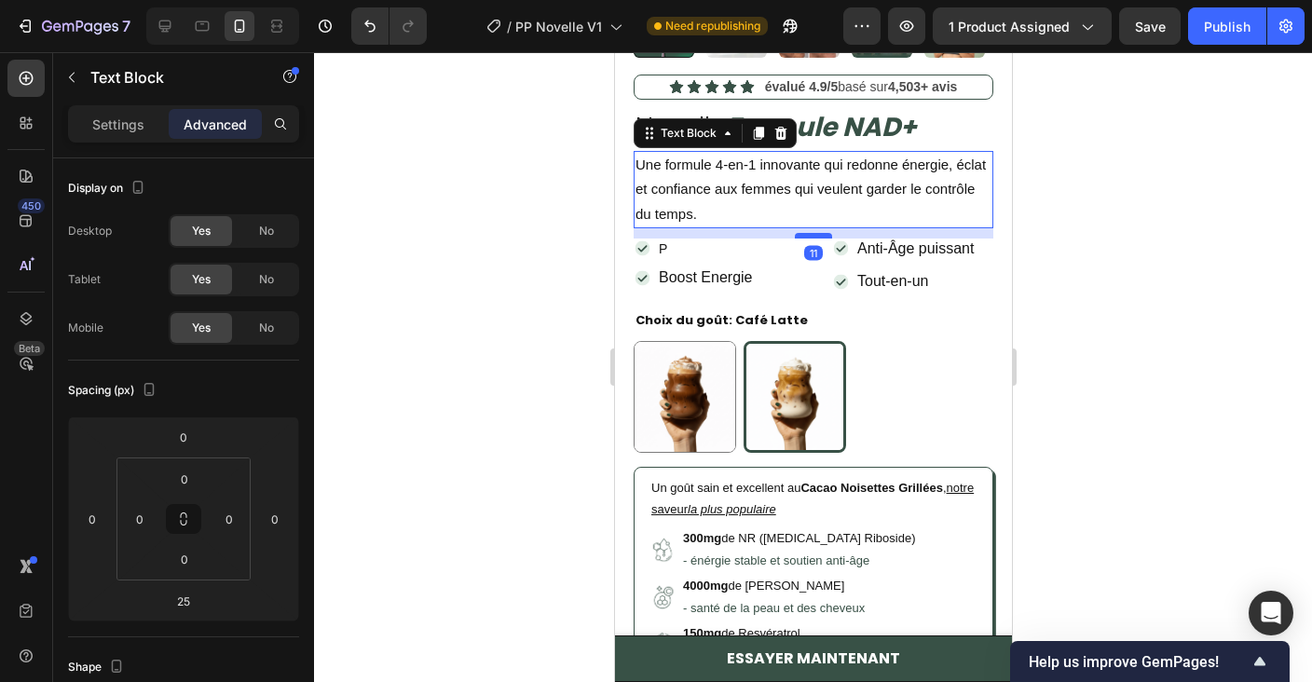
drag, startPoint x: 806, startPoint y: 245, endPoint x: 810, endPoint y: 232, distance: 13.6
click at [810, 233] on div at bounding box center [812, 236] width 37 height 6
type input "11"
click at [715, 248] on div "Icon P Text Block Row" at bounding box center [713, 250] width 161 height 22
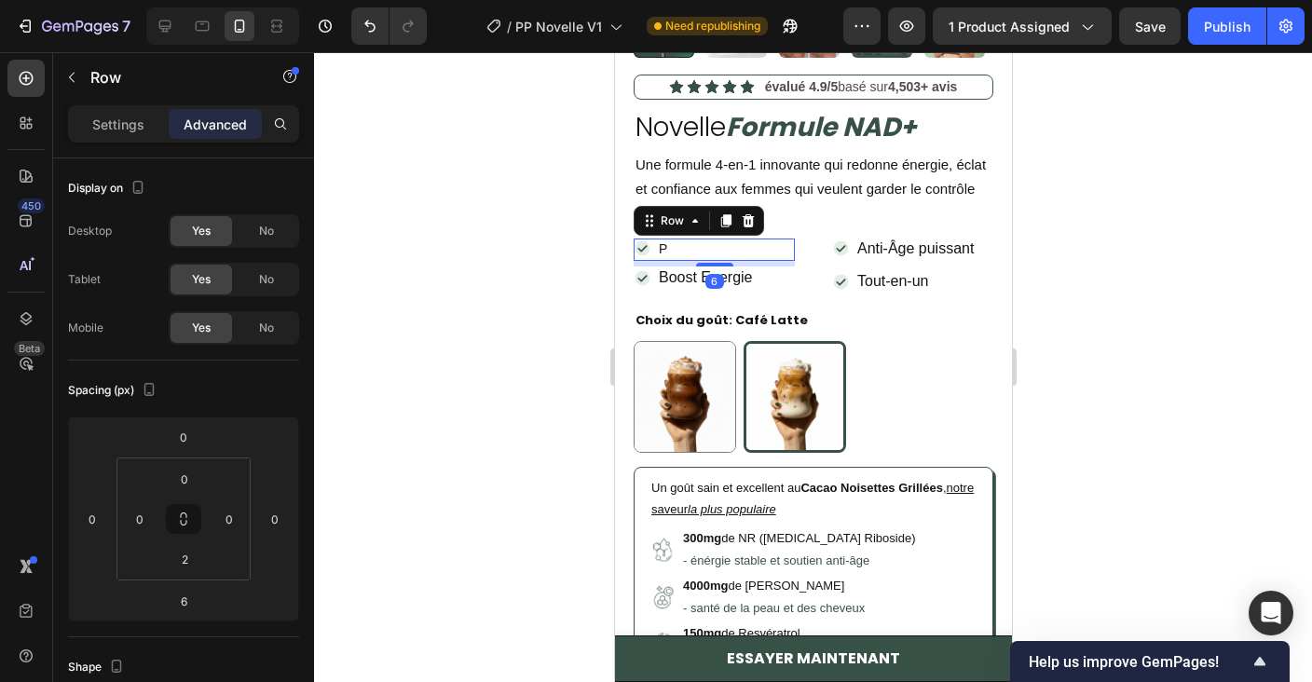
click at [715, 248] on div "Icon P Text Block Row 6" at bounding box center [713, 250] width 161 height 22
click at [694, 244] on div "Icon P Text Block Row 6" at bounding box center [713, 250] width 161 height 22
click at [692, 244] on div "Icon P Text Block Row 6" at bounding box center [713, 250] width 161 height 22
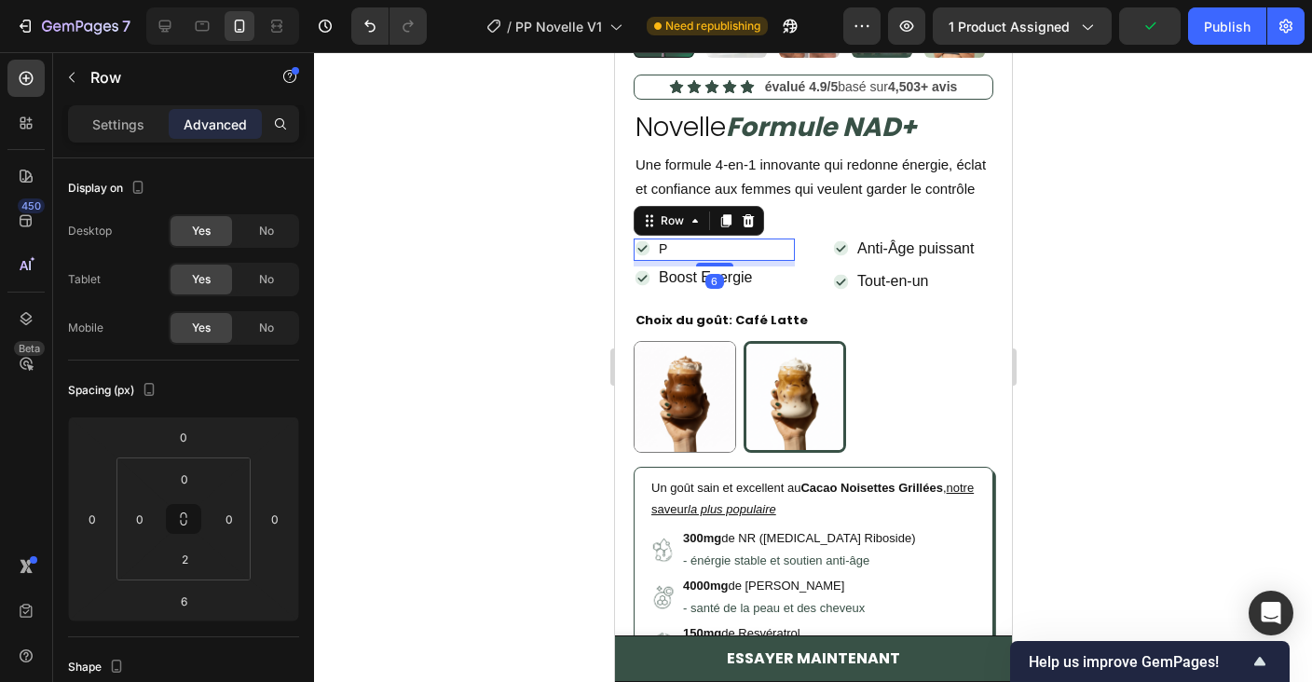
click at [675, 244] on div "Icon P Text Block Row 6" at bounding box center [713, 250] width 161 height 22
click at [663, 252] on div "P Text Block 0" at bounding box center [662, 249] width 12 height 20
click at [674, 255] on div "Icon P Text Block 0 Row" at bounding box center [713, 250] width 161 height 22
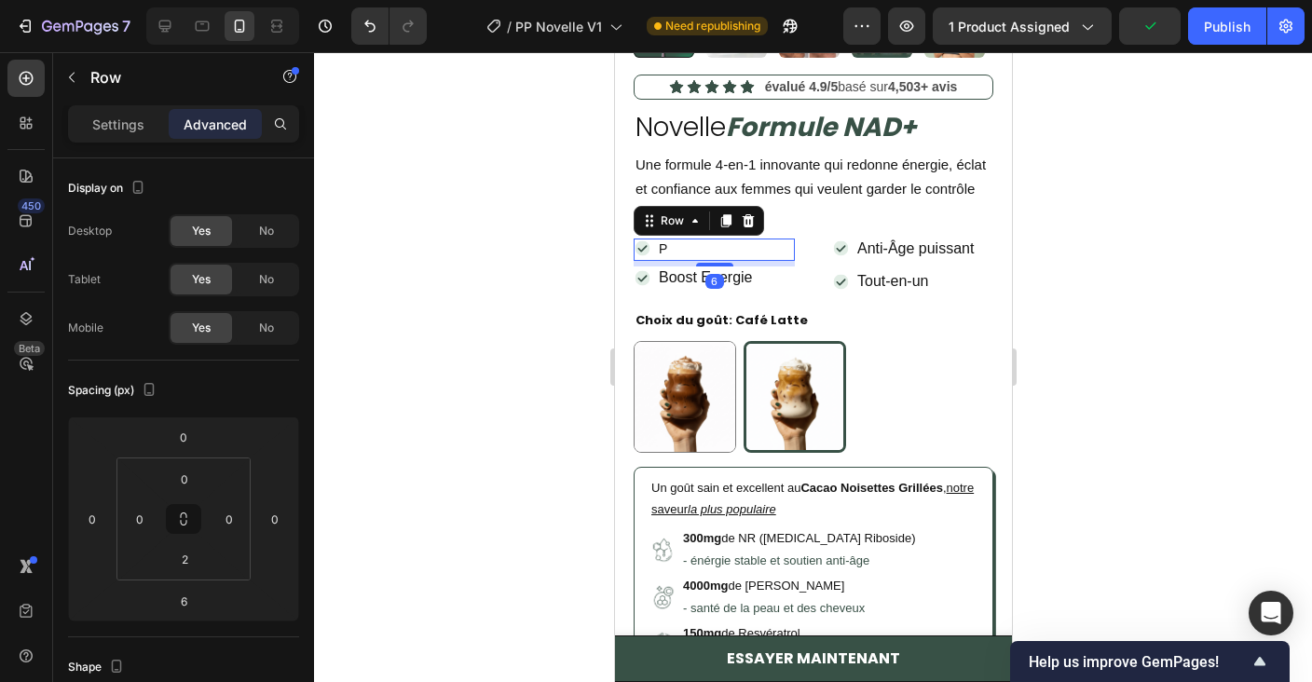
click at [674, 247] on div "Icon P Text Block Row 6" at bounding box center [713, 250] width 161 height 22
click at [663, 245] on p "P" at bounding box center [662, 248] width 8 height 17
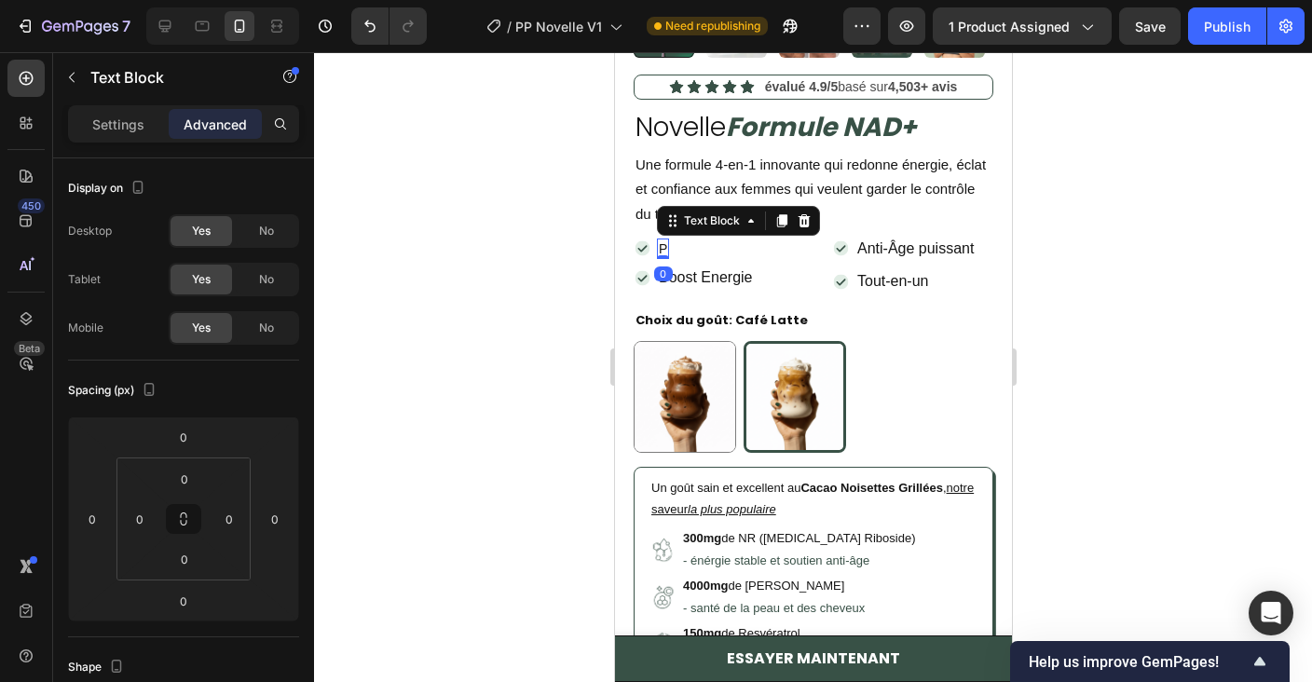
click at [663, 245] on p "P" at bounding box center [662, 248] width 8 height 17
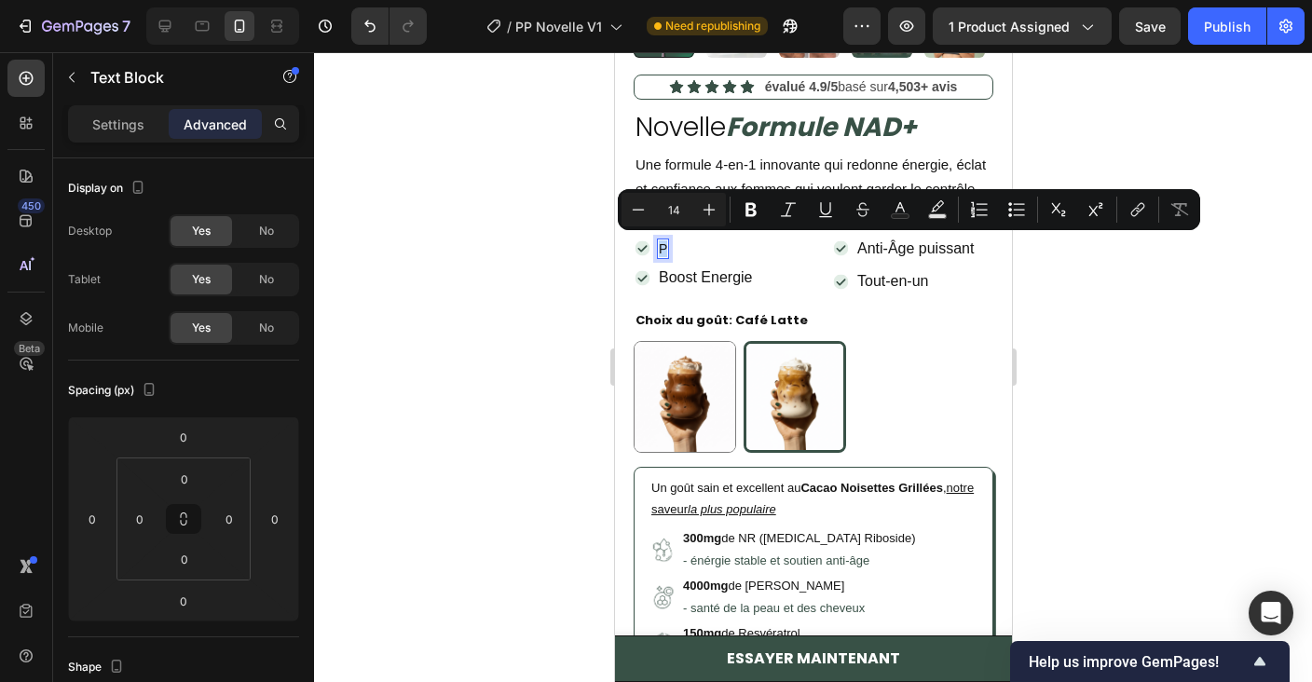
click at [665, 248] on p "P" at bounding box center [662, 248] width 8 height 17
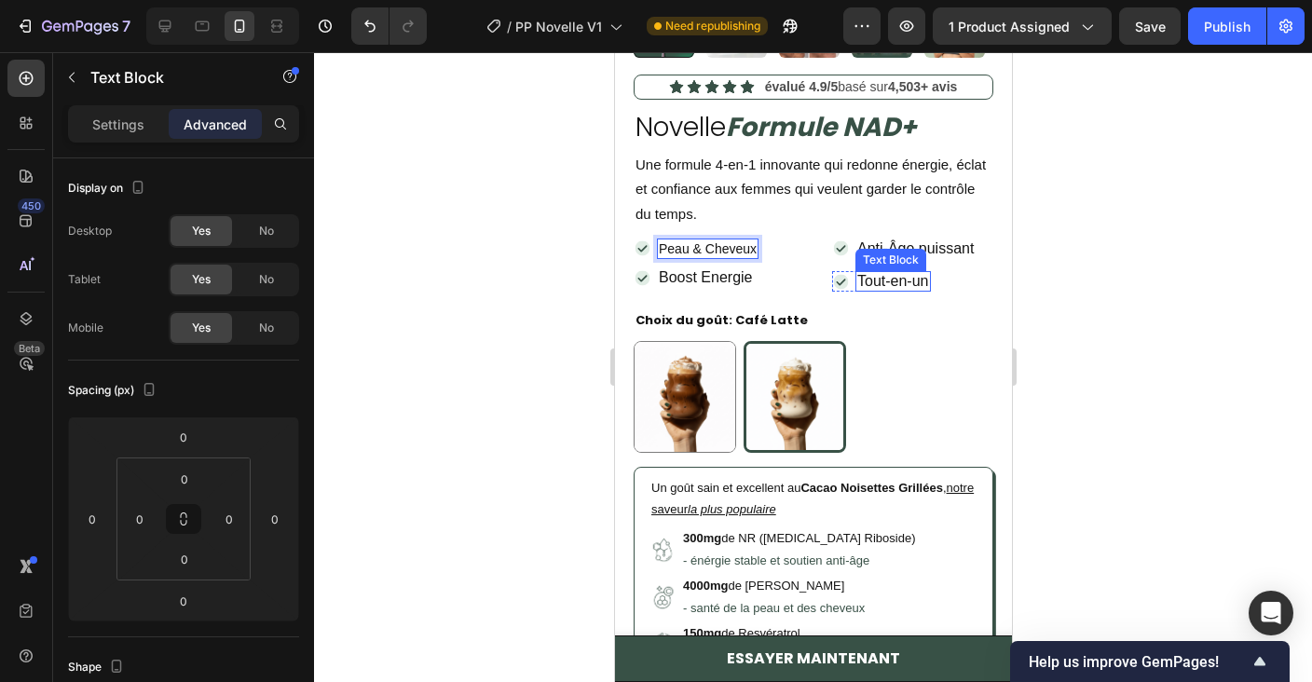
click at [900, 254] on div "Text Block" at bounding box center [889, 260] width 63 height 17
click at [899, 279] on span "Tout-en-un" at bounding box center [892, 281] width 72 height 16
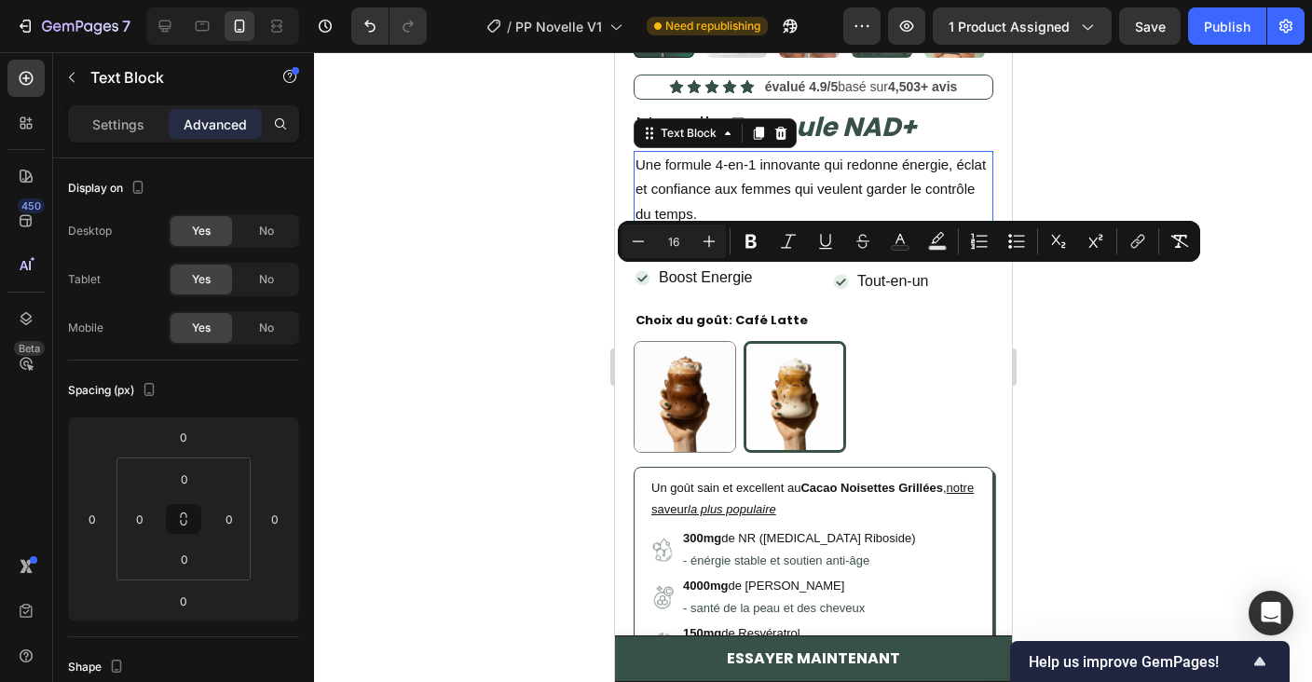
click at [703, 188] on span "Une formule 4-en-1 innovante qui redonne énergie, éclat et confiance aux femmes…" at bounding box center [809, 189] width 350 height 64
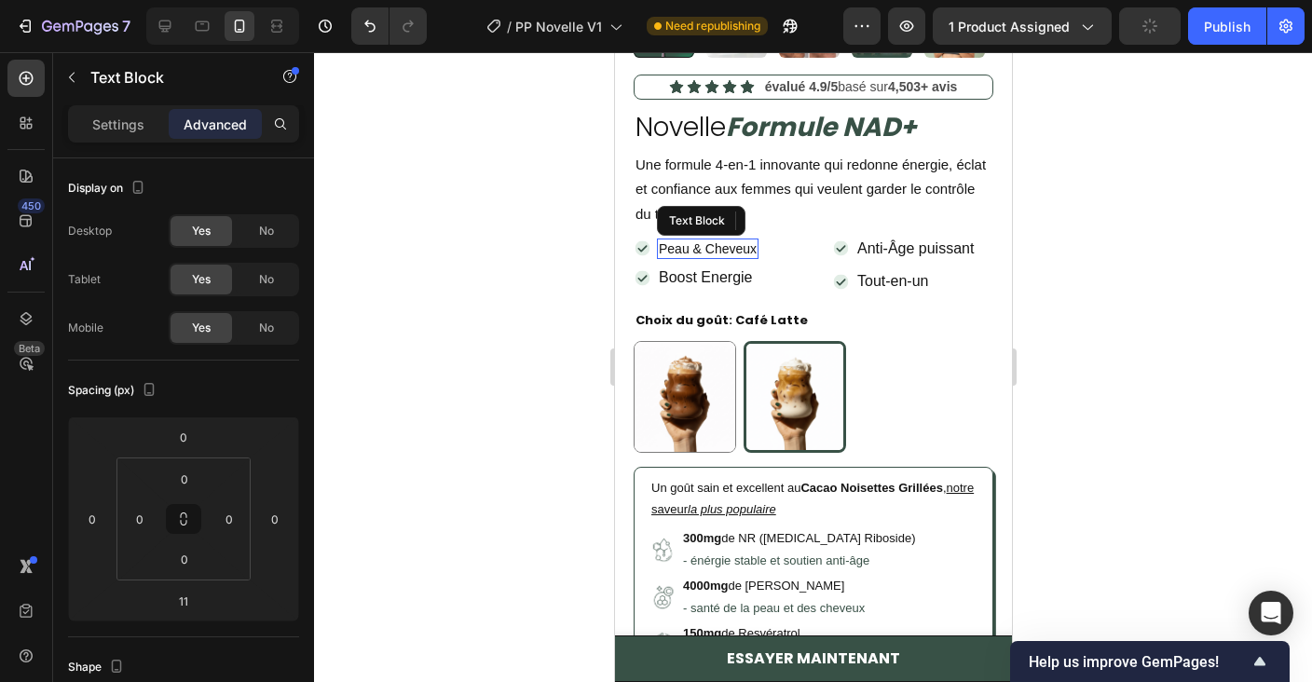
click at [683, 252] on p "Peau & Cheveux" at bounding box center [707, 248] width 98 height 17
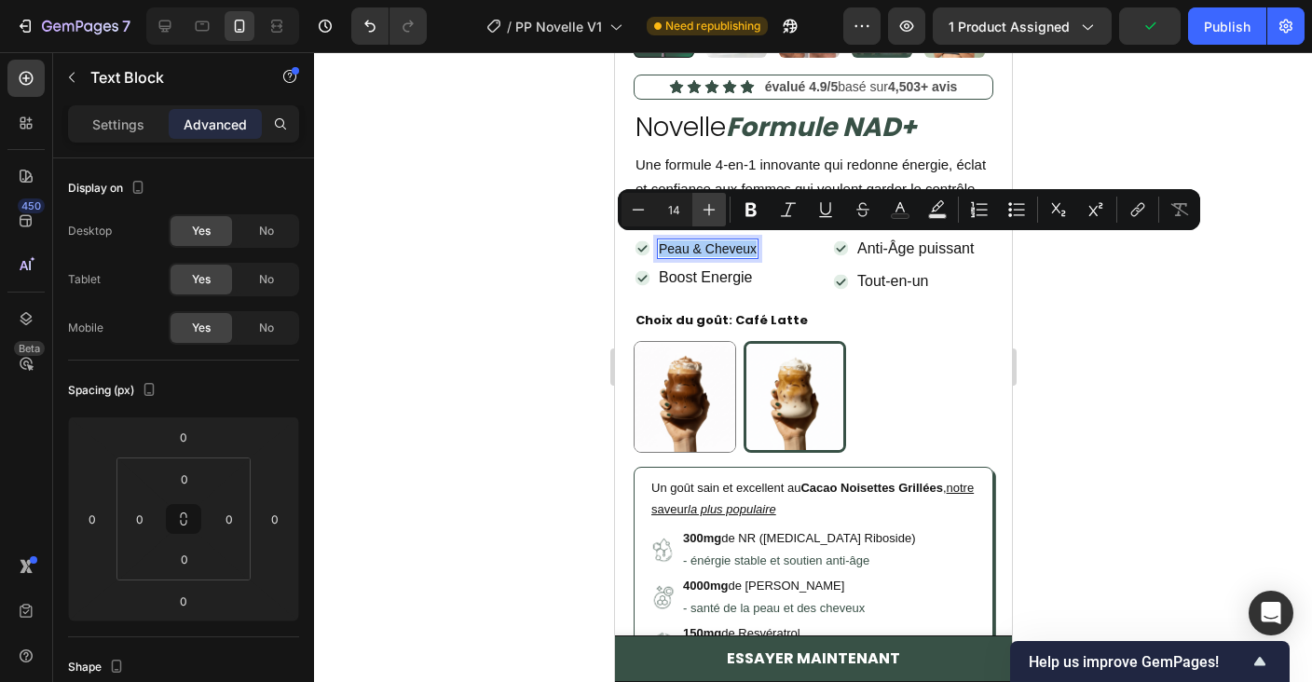
click at [700, 215] on icon "Editor contextual toolbar" at bounding box center [709, 209] width 19 height 19
type input "16"
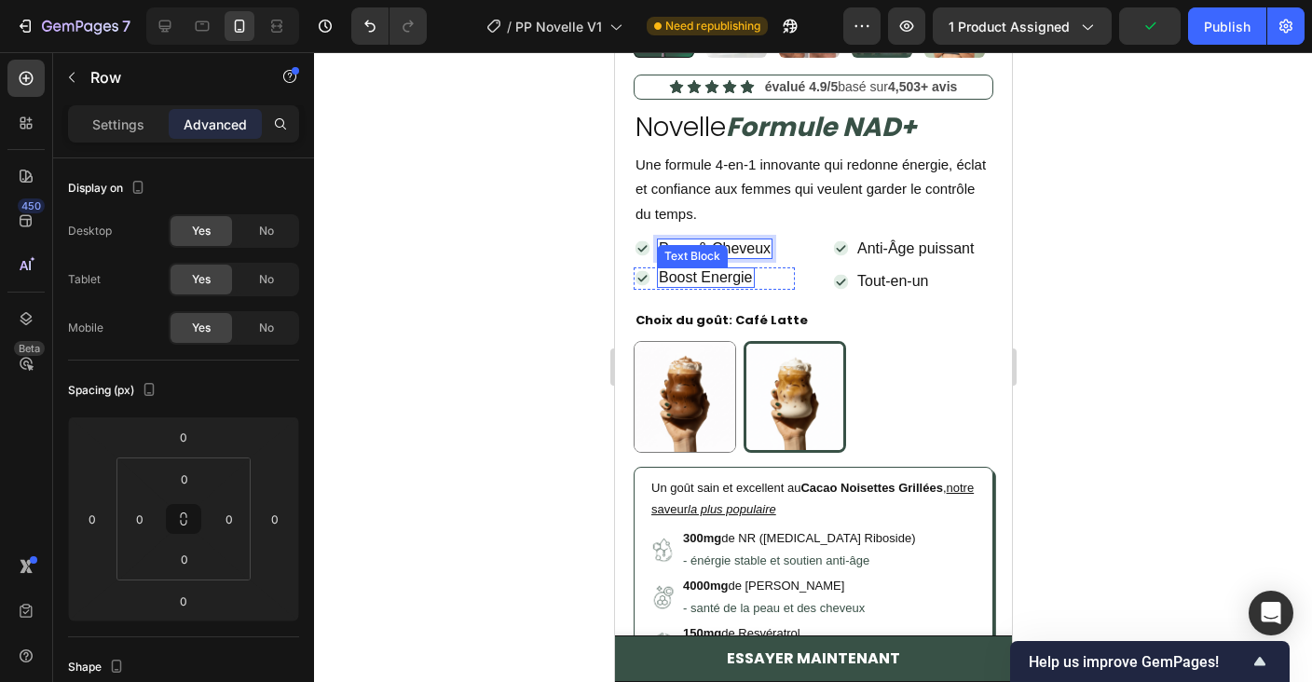
click at [742, 303] on div "Icon Boost Energie Text Block Row" at bounding box center [713, 289] width 161 height 36
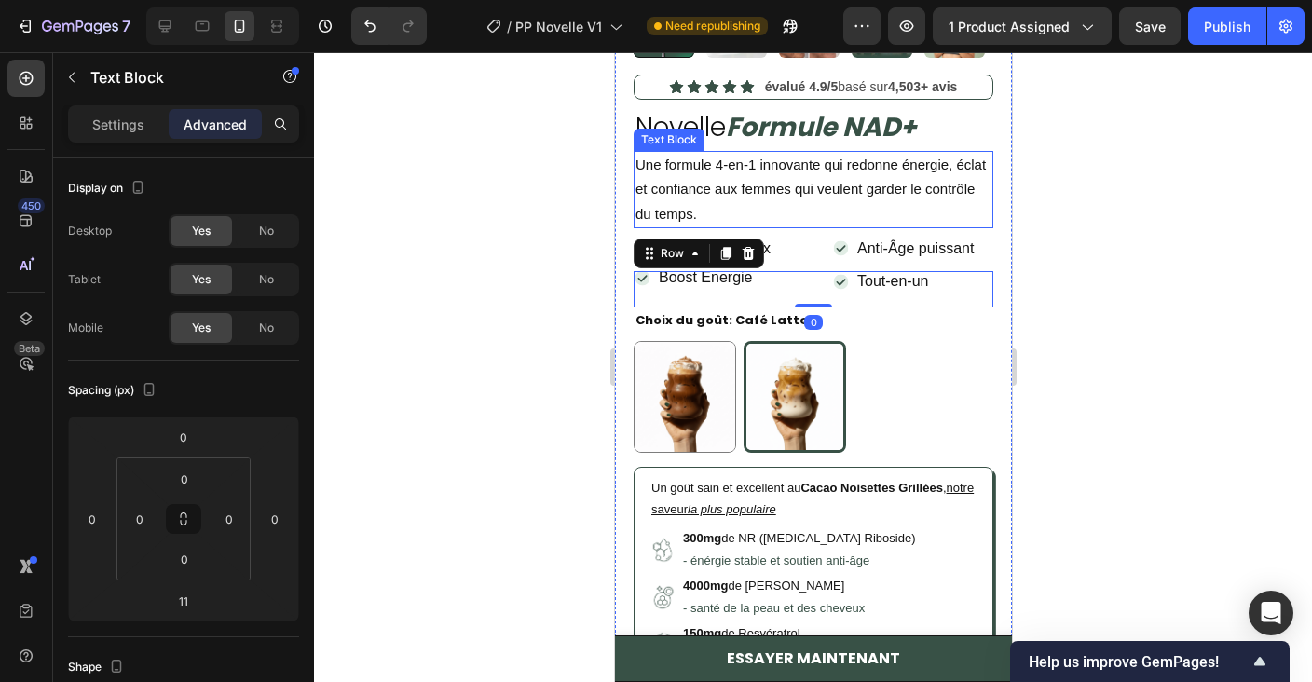
click at [822, 186] on span "Une formule 4-en-1 innovante qui redonne énergie, éclat et confiance aux femmes…" at bounding box center [809, 189] width 350 height 64
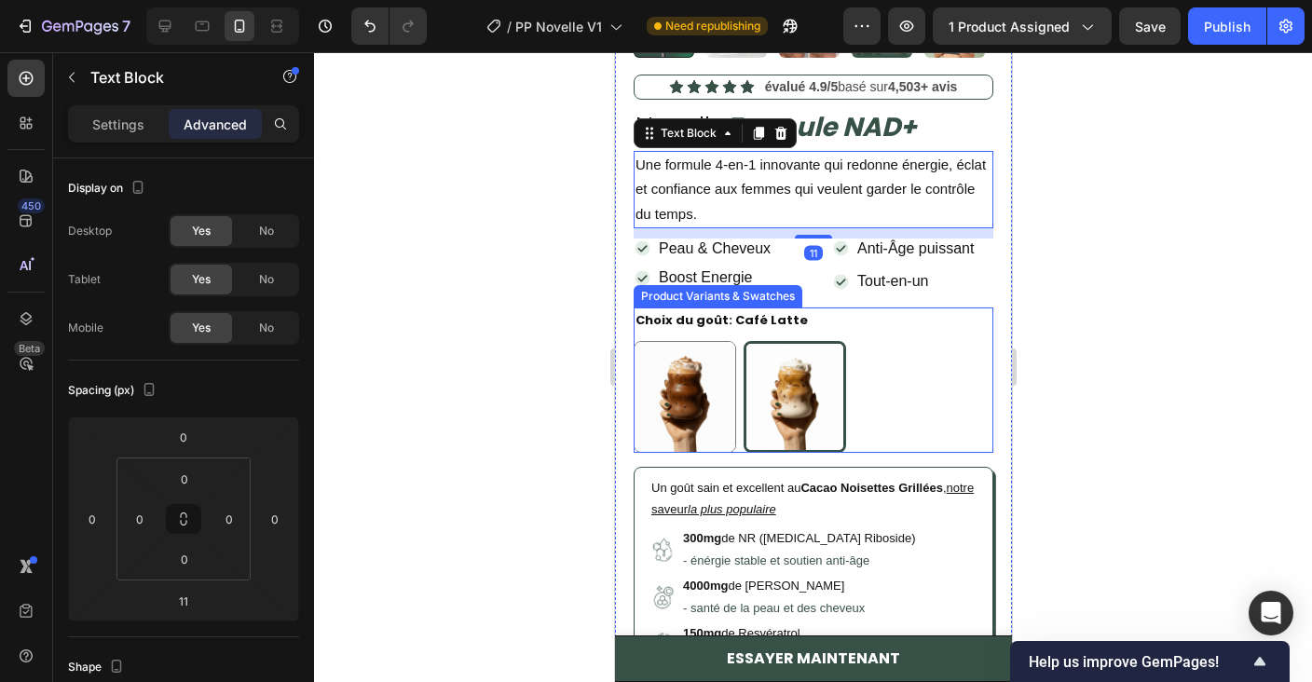
click at [944, 333] on div "Choix du goût: Café Latte Cacao Noisettes Cacao Noisettes Café Latte Café Latte" at bounding box center [813, 379] width 360 height 144
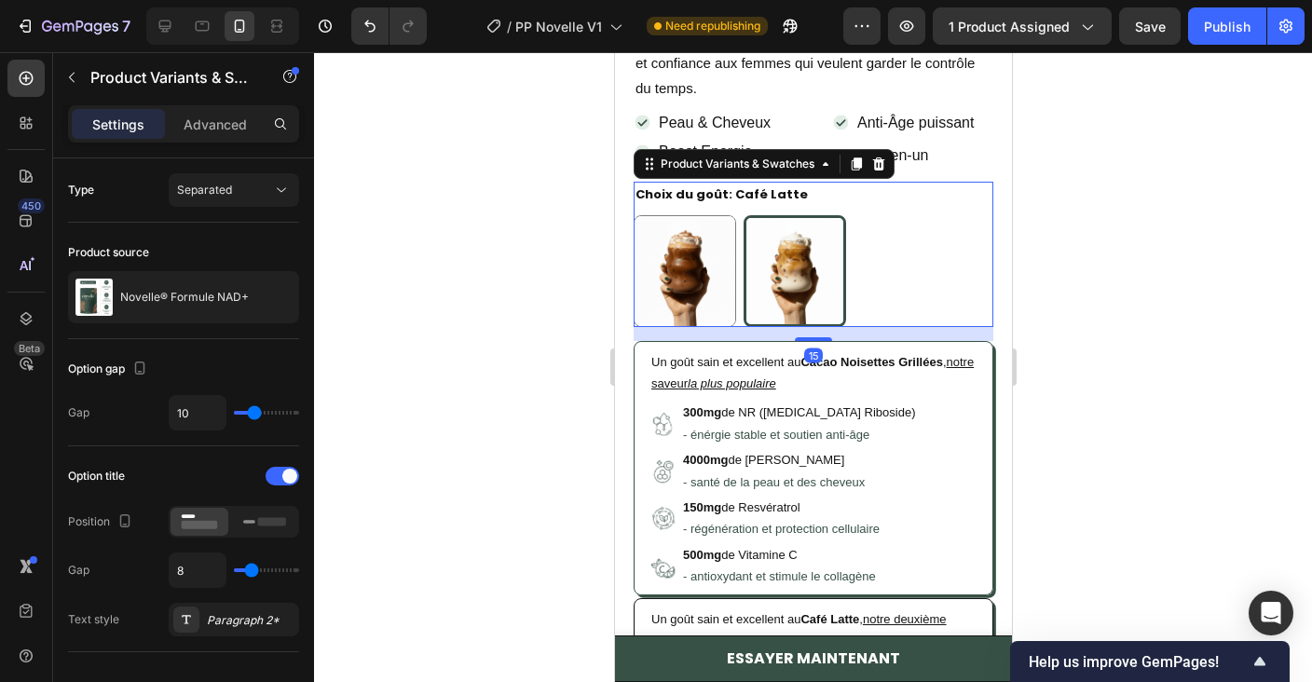
scroll to position [675, 0]
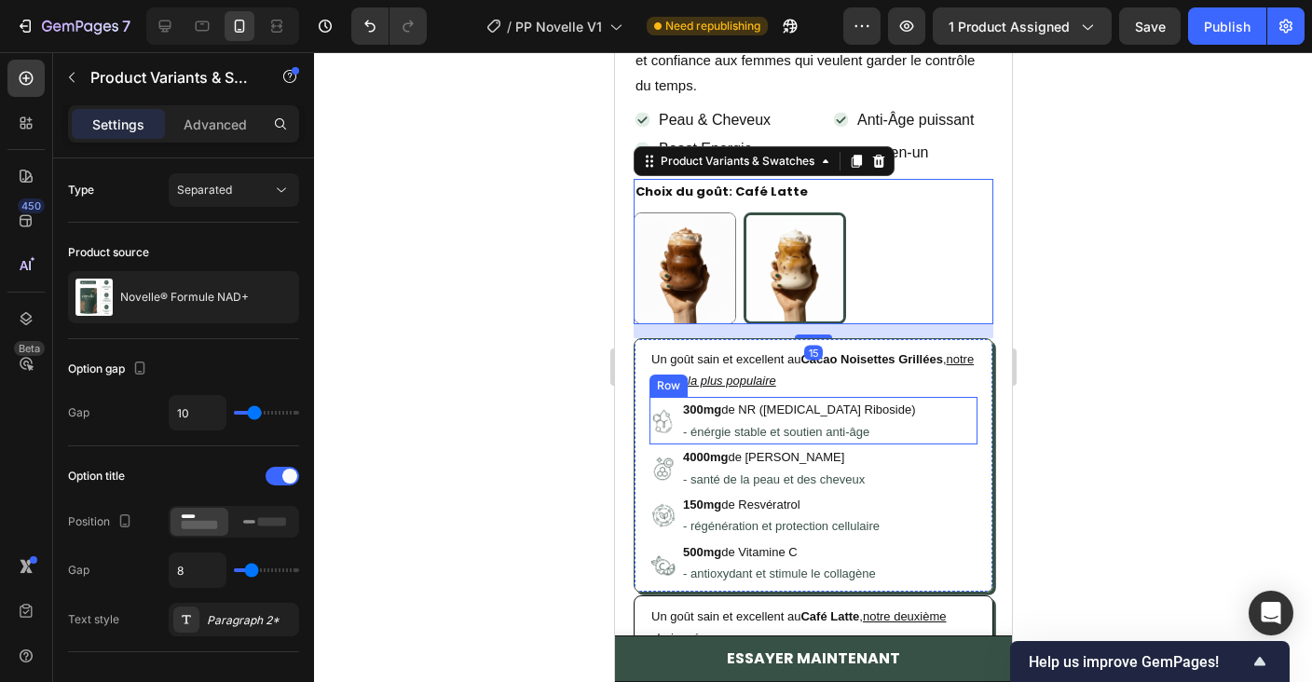
click at [933, 444] on div "Image 4000mg de Collagène Bovin - santé de la peau et des cheveux Text Block Row" at bounding box center [812, 468] width 328 height 48
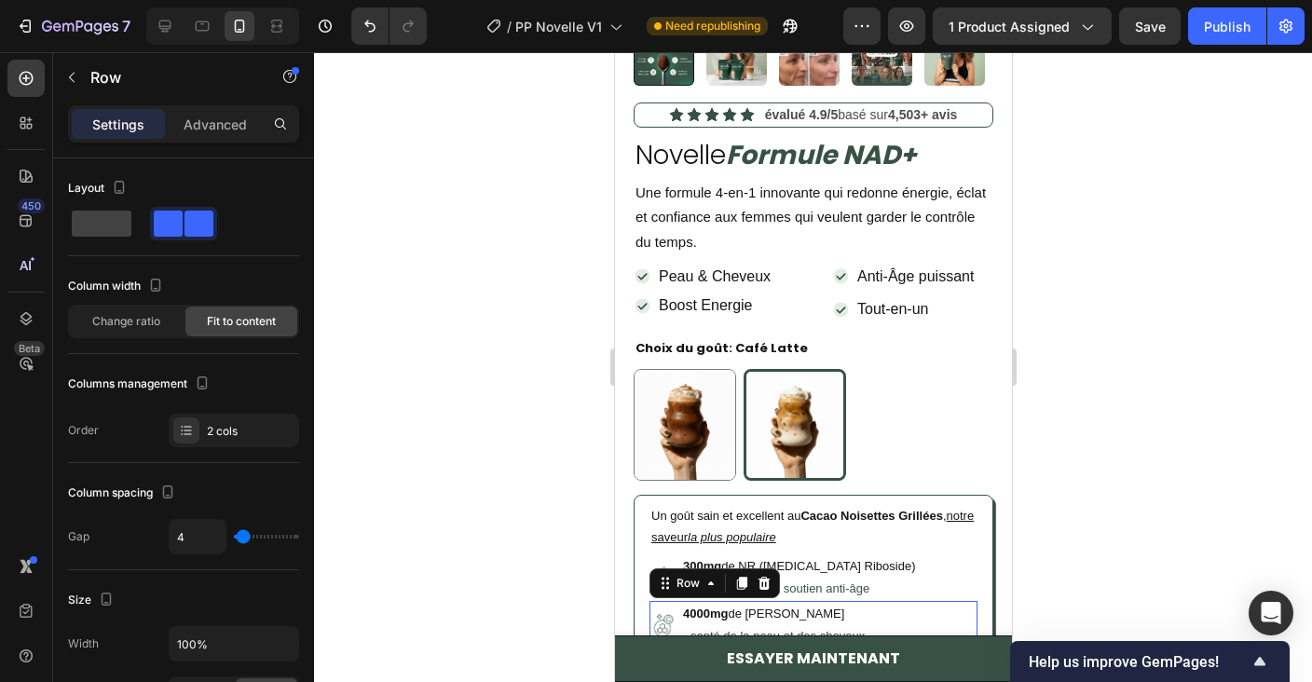
scroll to position [501, 0]
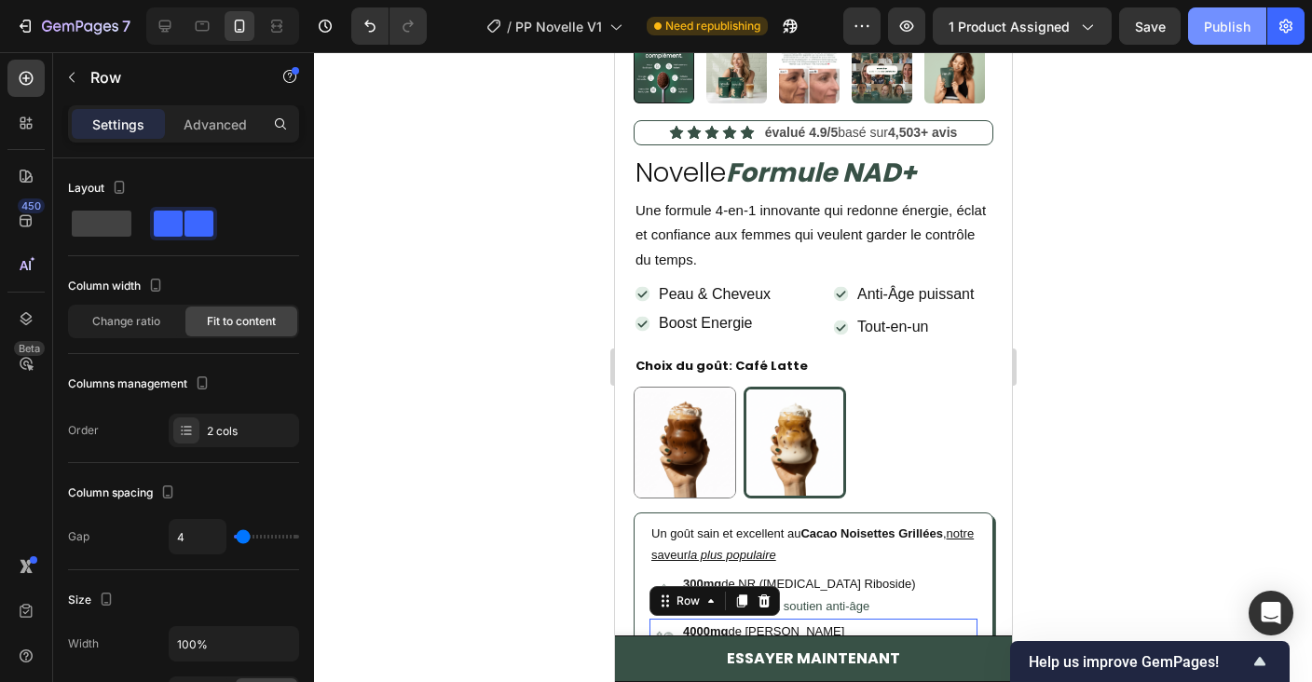
click at [1215, 15] on button "Publish" at bounding box center [1227, 25] width 78 height 37
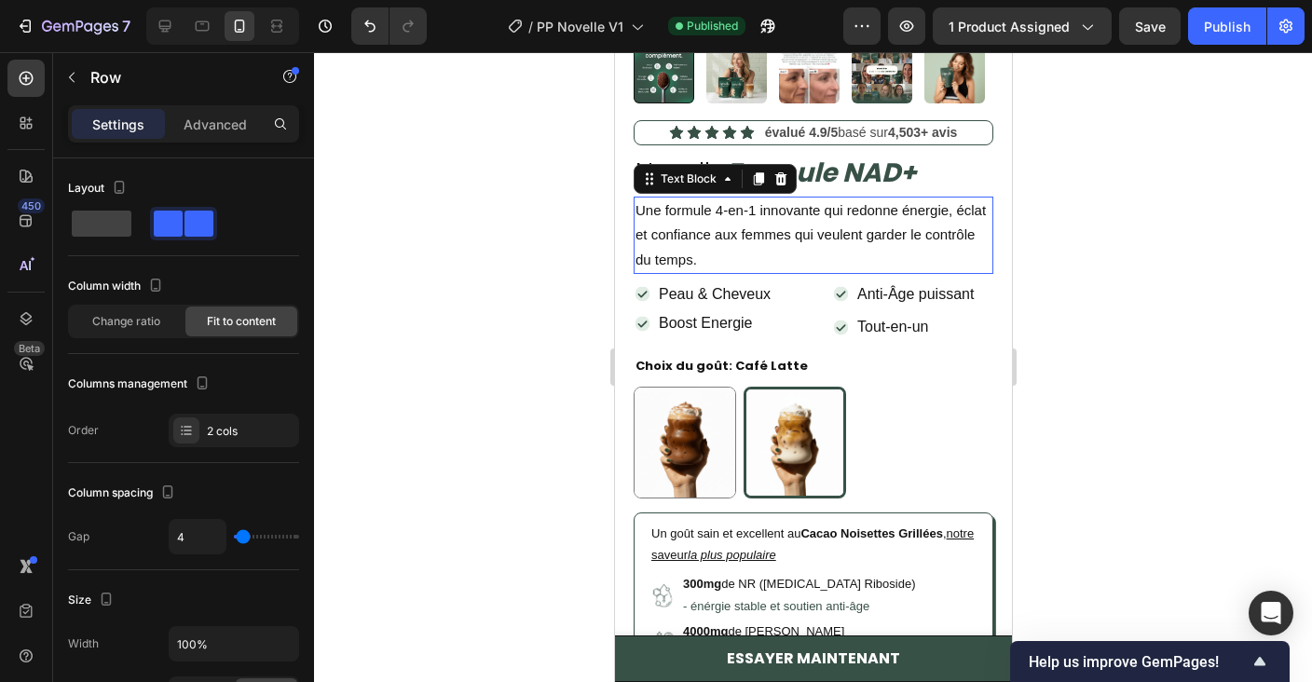
click at [766, 239] on span "Une formule 4-en-1 innovante qui redonne énergie, éclat et confiance aux femmes…" at bounding box center [809, 234] width 350 height 64
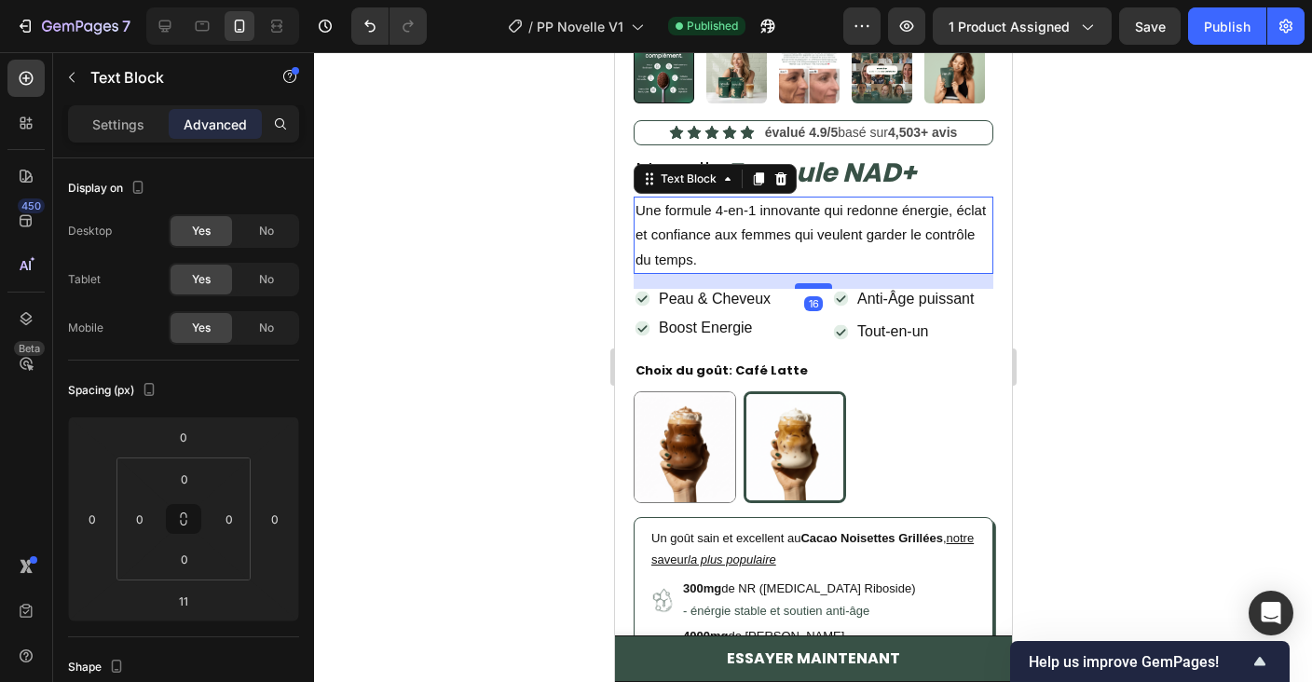
click at [815, 283] on div at bounding box center [812, 286] width 37 height 6
type input "16"
click at [823, 338] on div "Icon Boost Energie Text Block Row Icon Tout-en-un Text Block Row Row Row" at bounding box center [813, 339] width 360 height 36
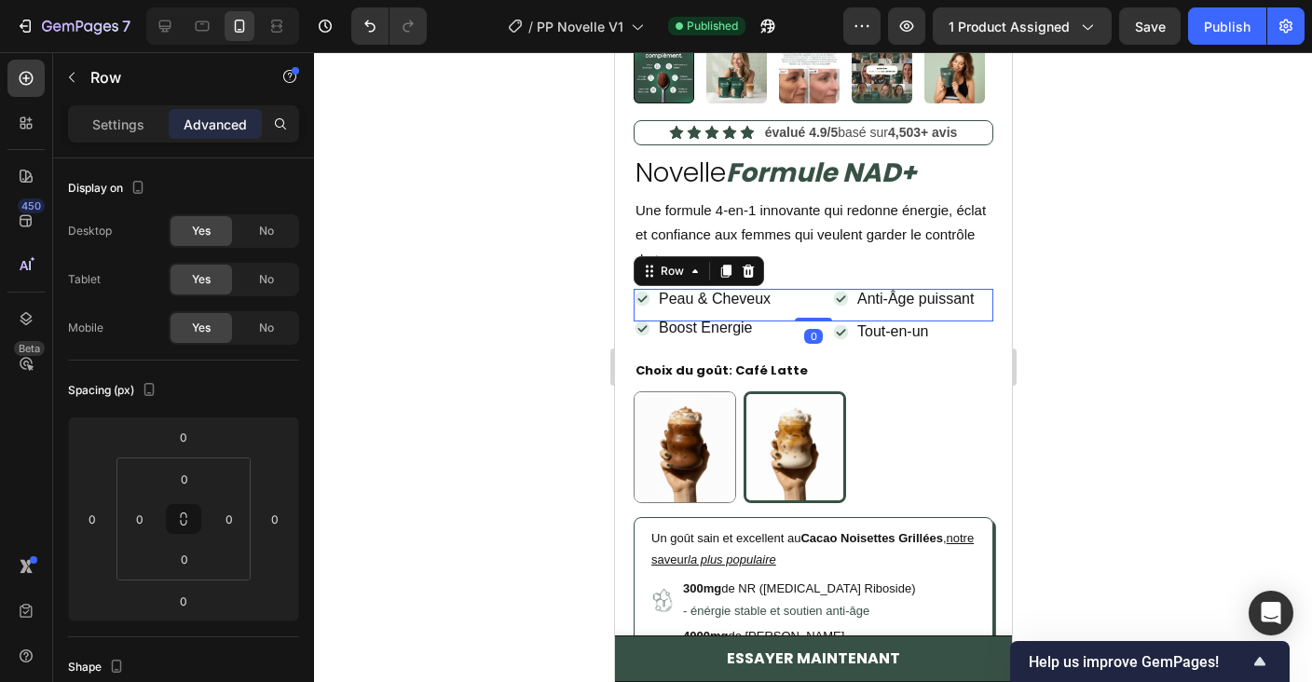
click at [800, 298] on div "Icon Peau & Cheveux Text Block Row Icon Anti-Âge puissant Text Block Row Row 0" at bounding box center [813, 305] width 360 height 33
click at [113, 128] on p "Settings" at bounding box center [118, 125] width 52 height 20
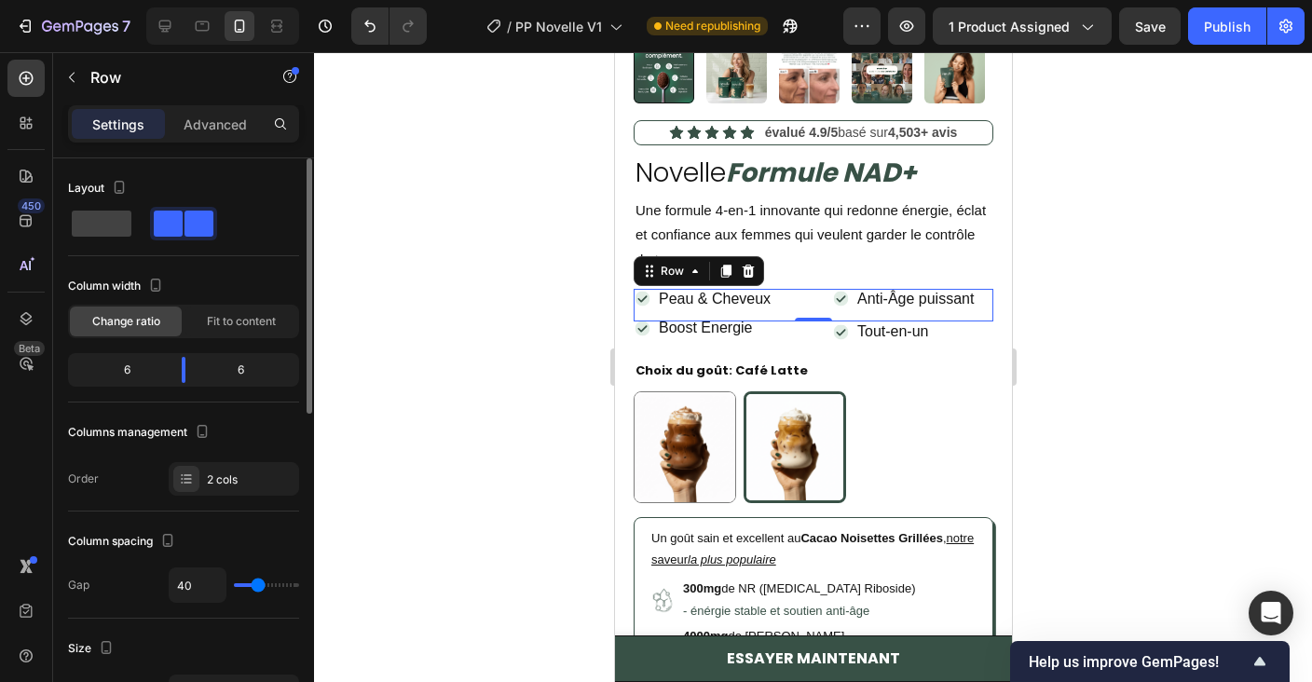
type input "39"
type input "38"
type input "37"
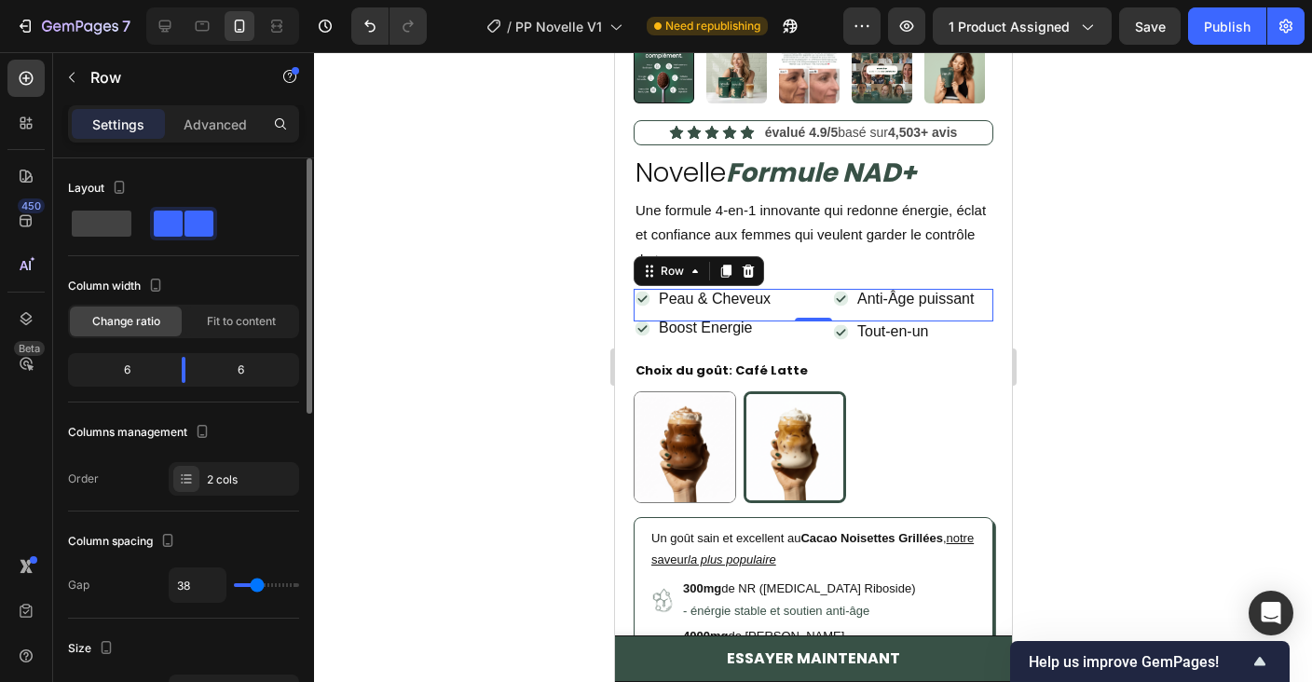
type input "37"
type input "34"
type input "33"
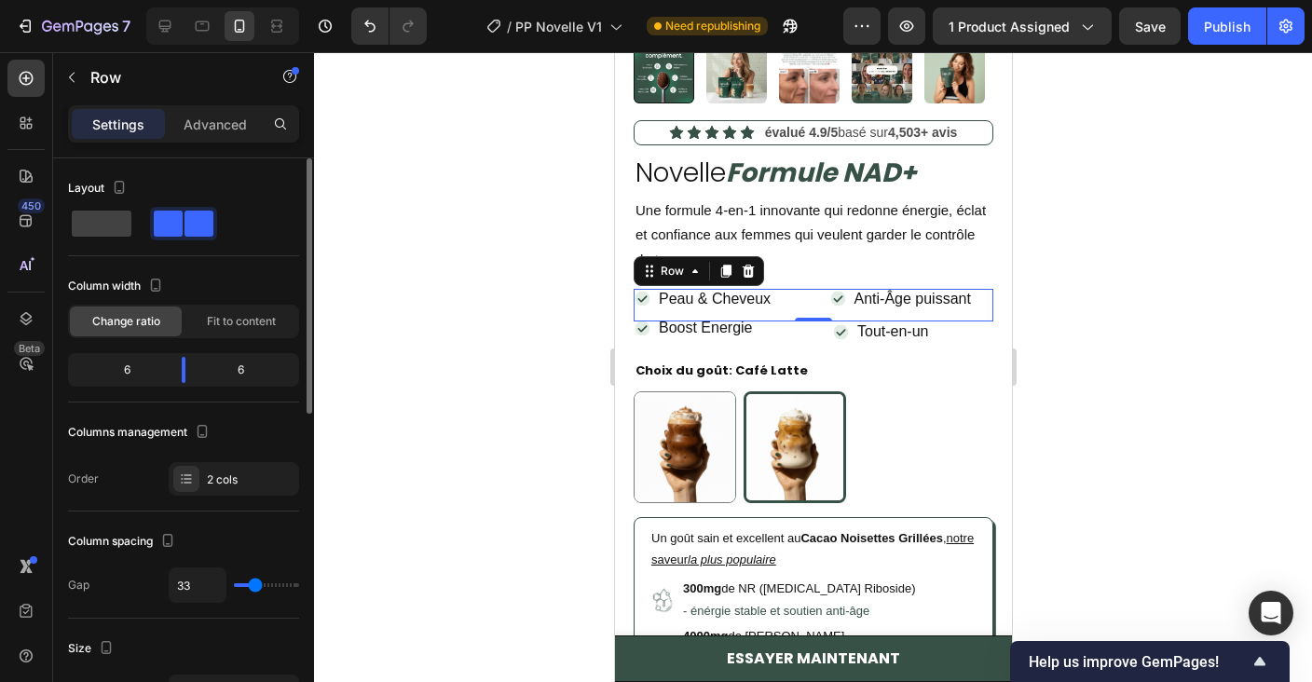
type input "32"
type input "31"
type input "28"
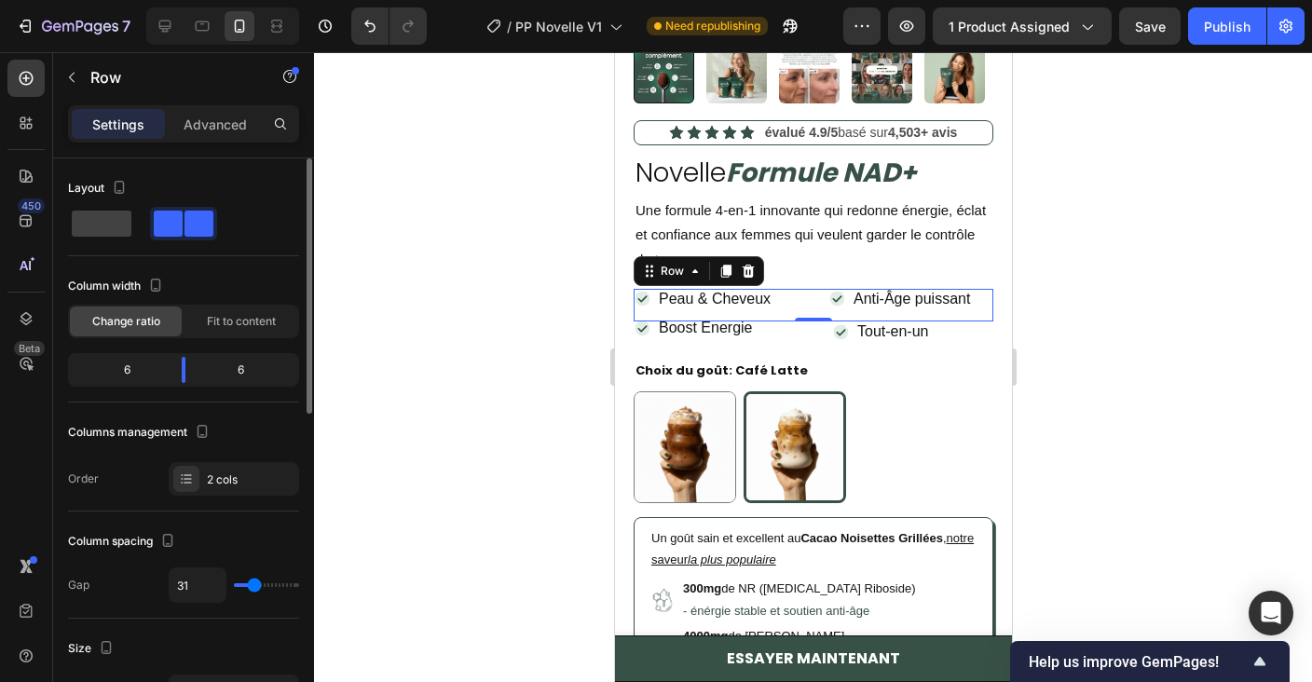
type input "28"
type input "27"
type input "26"
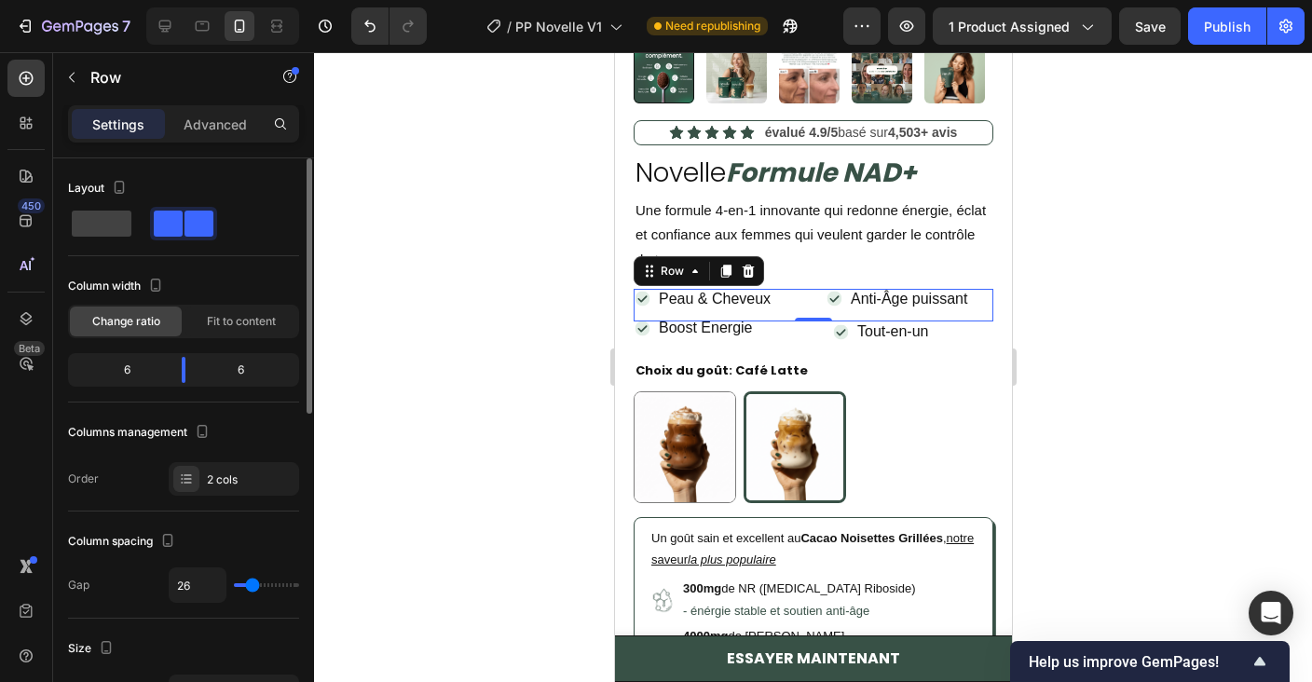
type input "18"
type input "12"
type input "11"
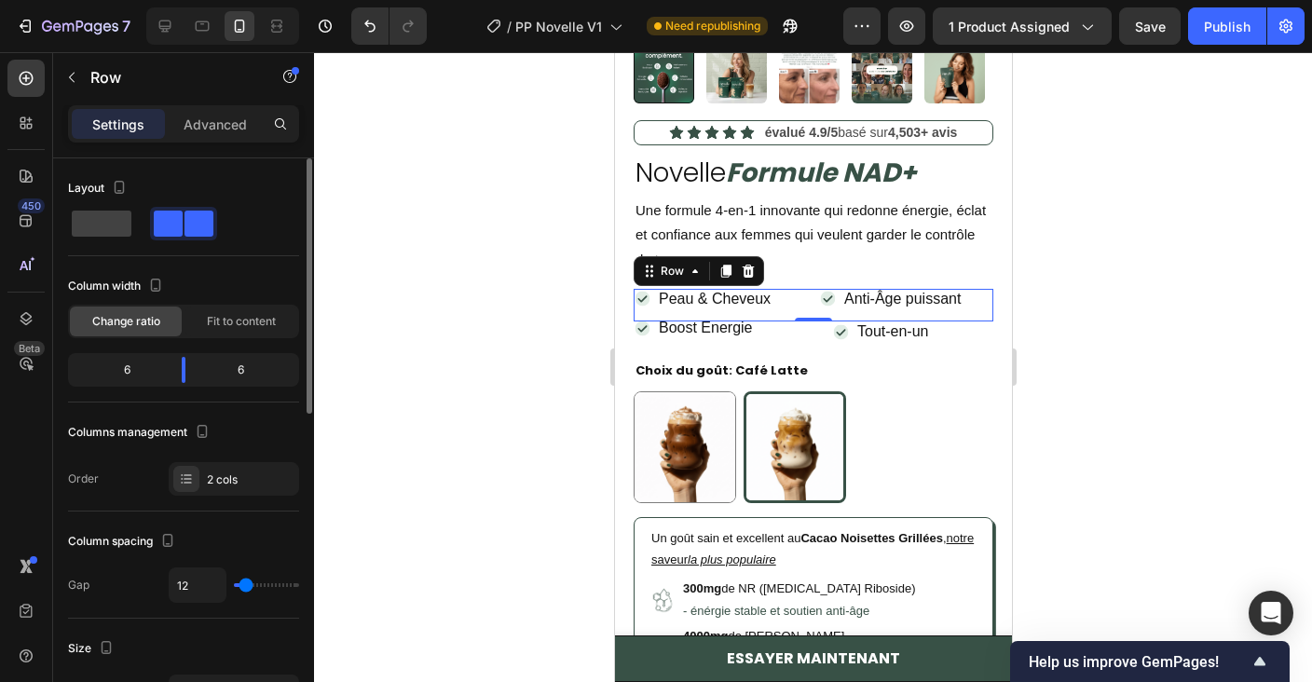
type input "11"
type input "10"
drag, startPoint x: 258, startPoint y: 583, endPoint x: 245, endPoint y: 579, distance: 13.6
type input "10"
click at [245, 583] on input "range" at bounding box center [266, 585] width 65 height 4
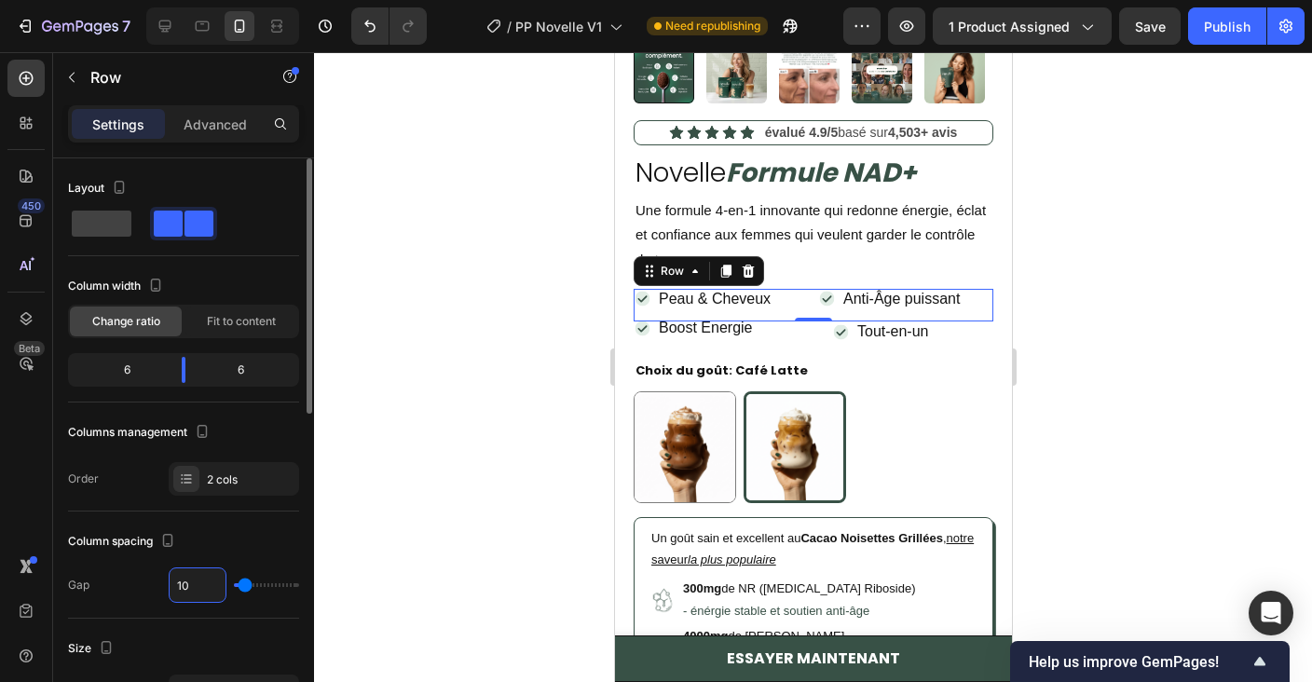
click at [195, 583] on input "10" at bounding box center [198, 585] width 56 height 34
click at [804, 333] on div "0" at bounding box center [812, 336] width 19 height 15
click at [819, 350] on div "Icon Boost Energie Text Block Row Icon Tout-en-un Text Block Row Row Row" at bounding box center [813, 339] width 360 height 36
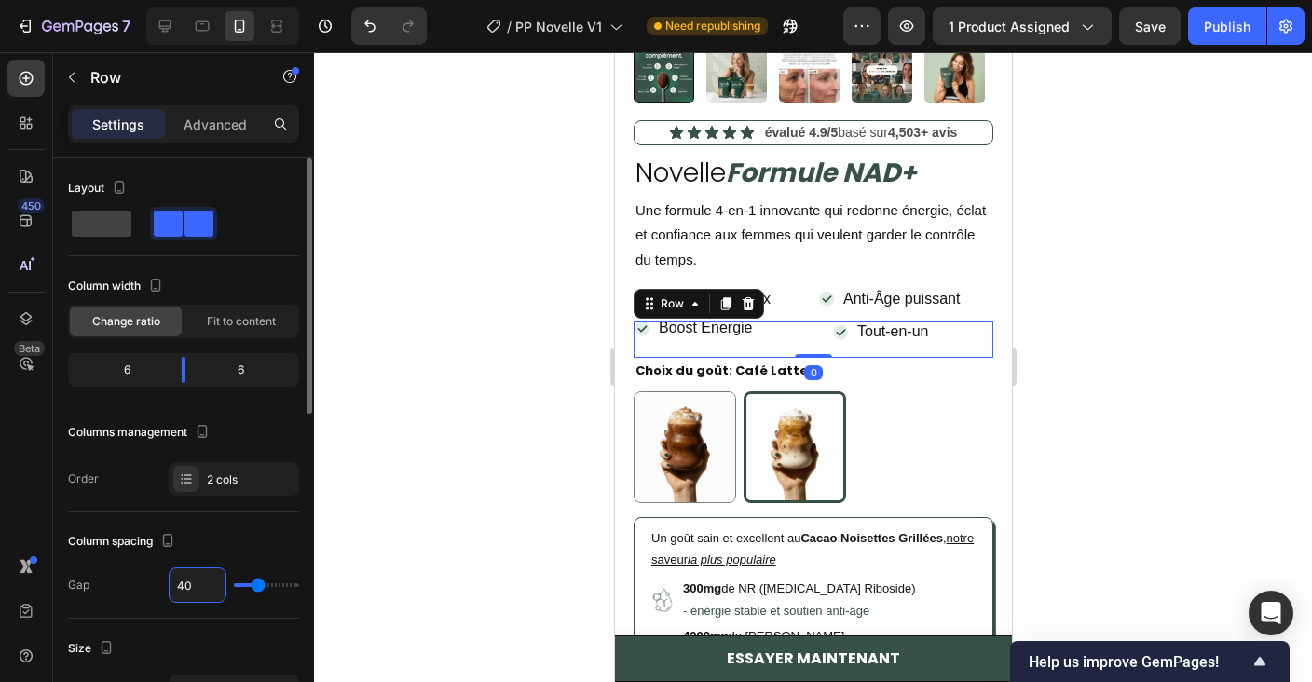
click at [204, 597] on input "40" at bounding box center [198, 585] width 56 height 34
click at [213, 582] on input "40" at bounding box center [198, 585] width 56 height 34
type input "0"
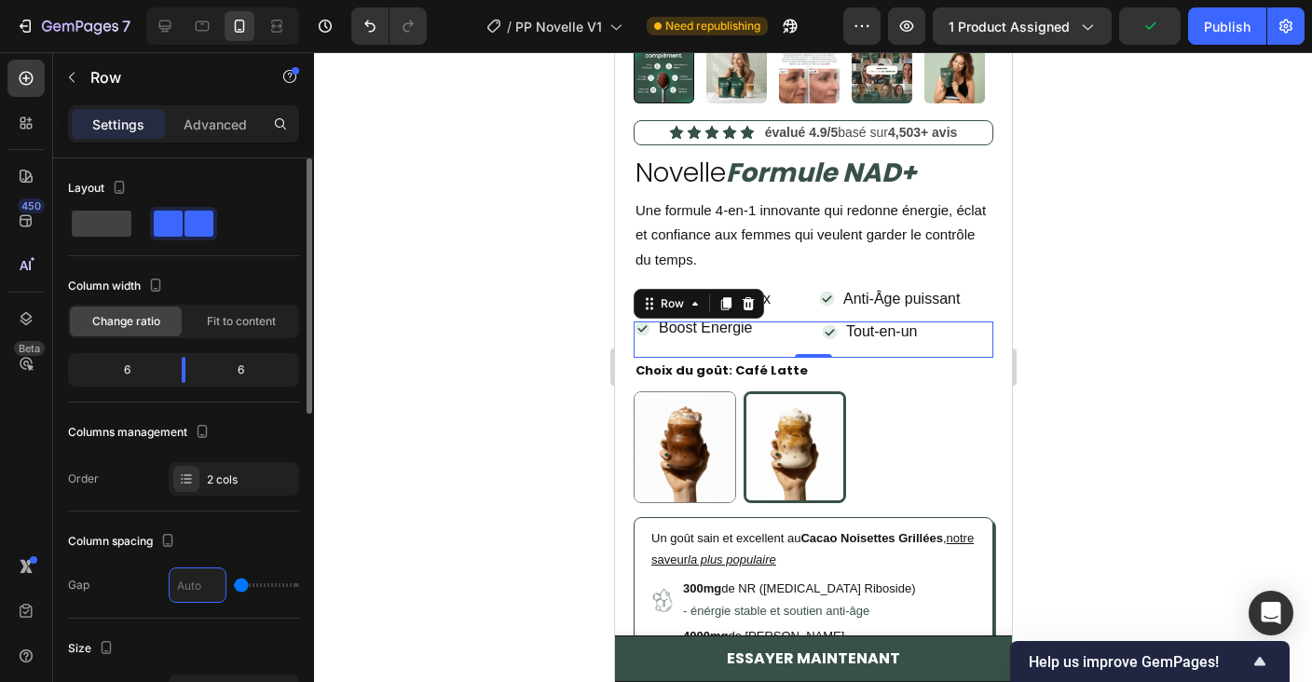
type input "1"
type input "10"
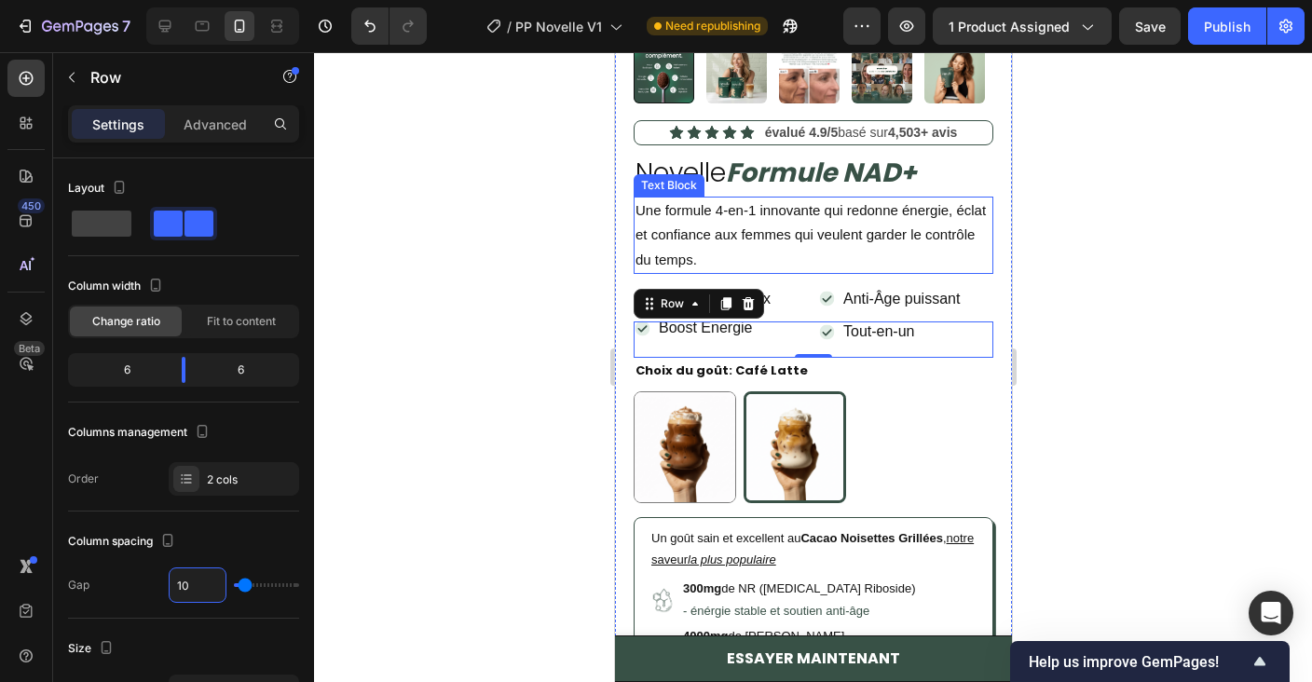
click at [820, 251] on p "Une formule 4-en-1 innovante qui redonne énergie, éclat et confiance aux femmes…" at bounding box center [812, 235] width 356 height 74
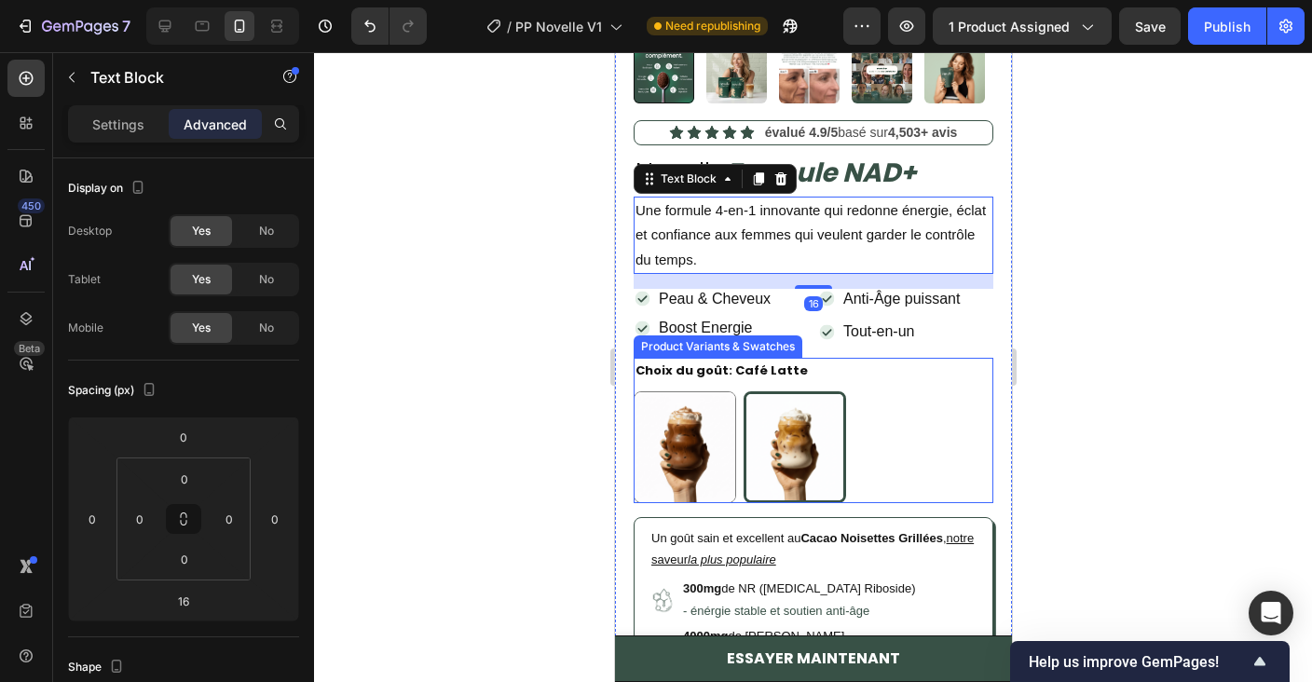
click at [930, 411] on div "Cacao Noisettes Cacao Noisettes Café Latte Café Latte" at bounding box center [813, 447] width 360 height 112
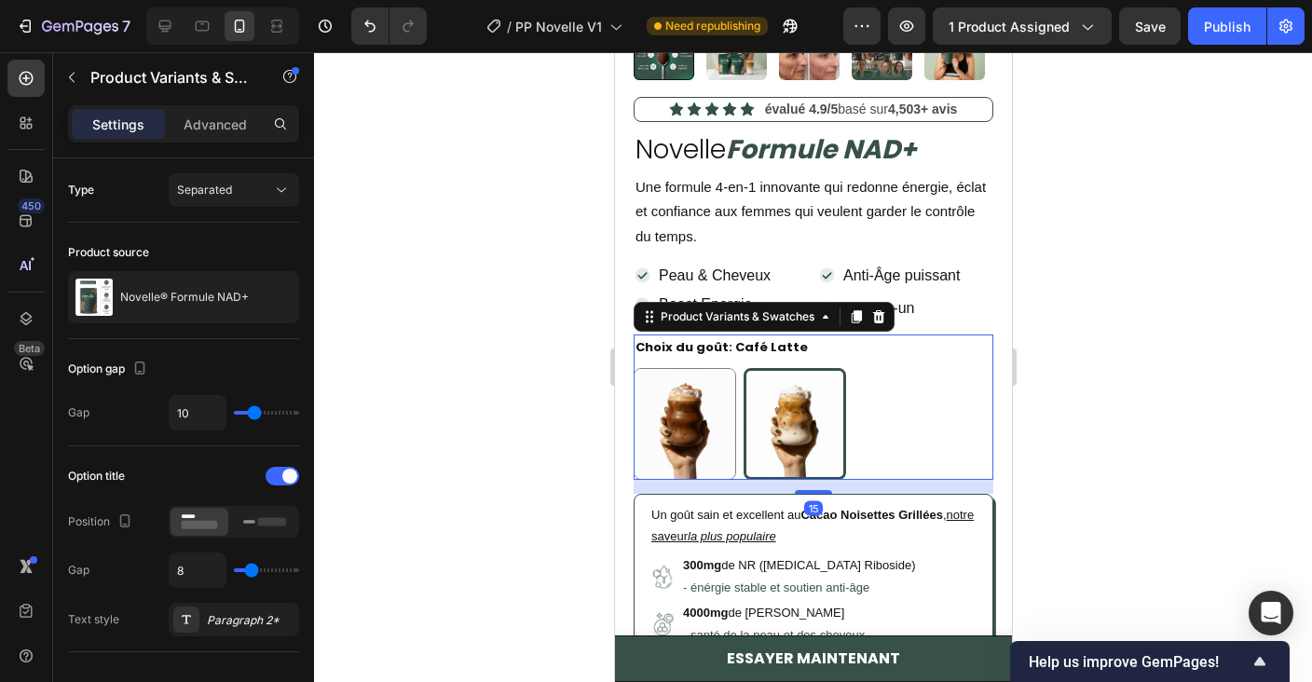
scroll to position [521, 0]
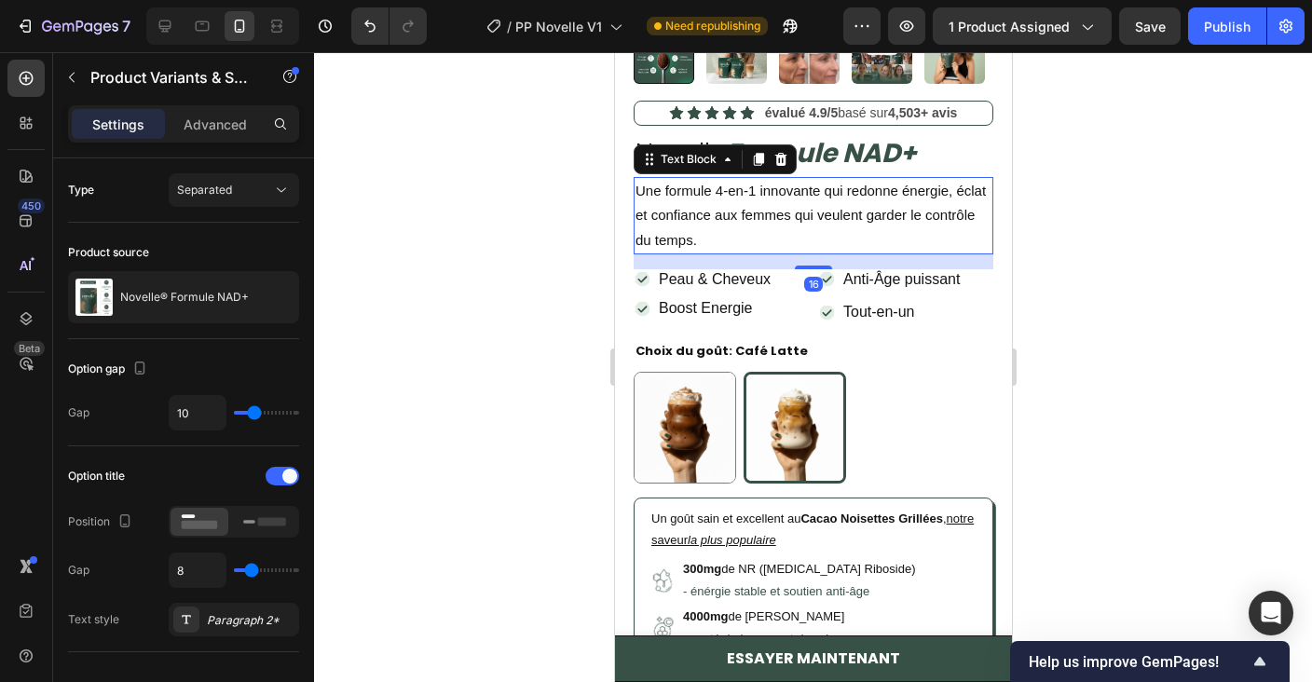
click at [852, 211] on span "Une formule 4-en-1 innovante qui redonne énergie, éclat et confiance aux femmes…" at bounding box center [809, 215] width 350 height 64
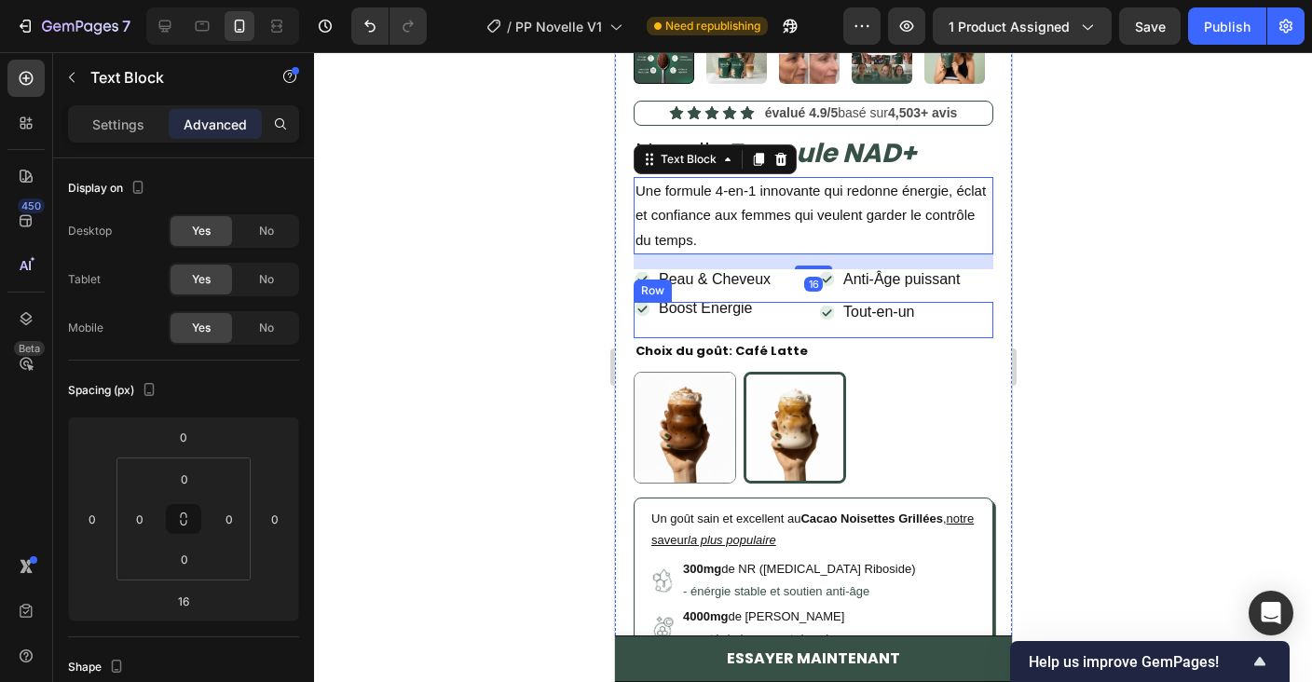
click at [805, 320] on div "Icon Boost Energie Text Block Row" at bounding box center [720, 320] width 175 height 36
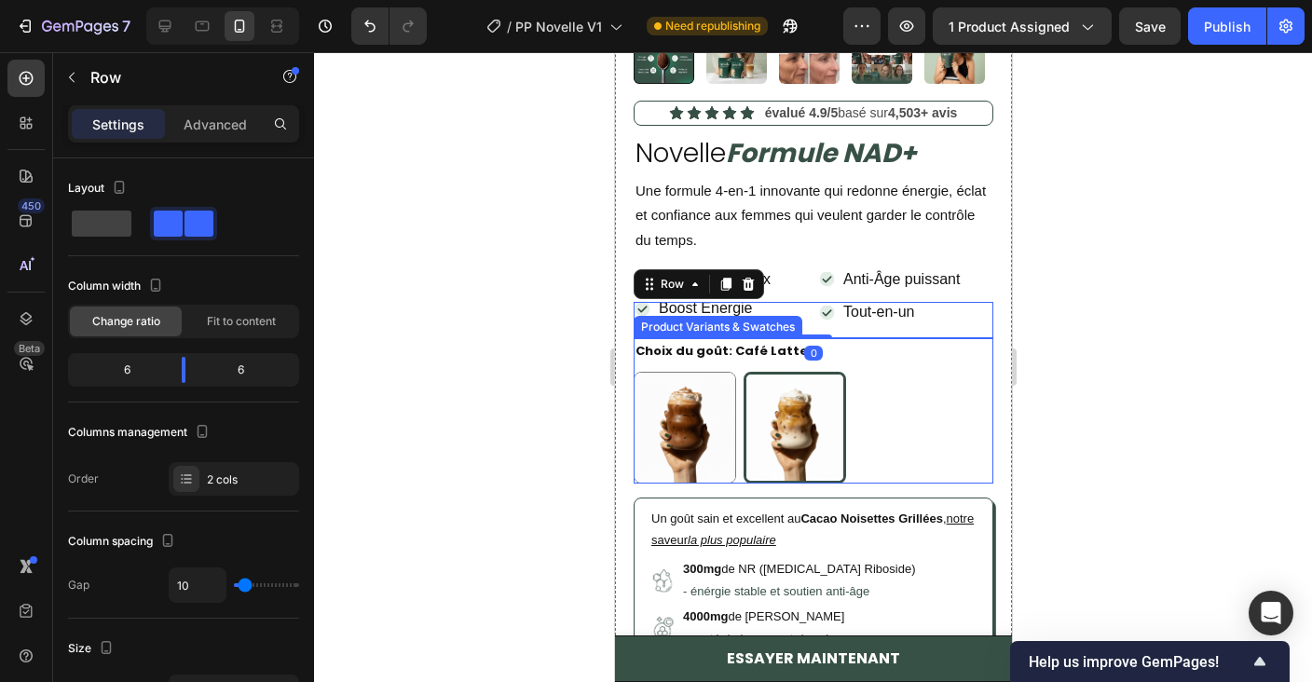
click at [917, 426] on div "Cacao Noisettes Cacao Noisettes Café Latte Café Latte" at bounding box center [813, 428] width 360 height 112
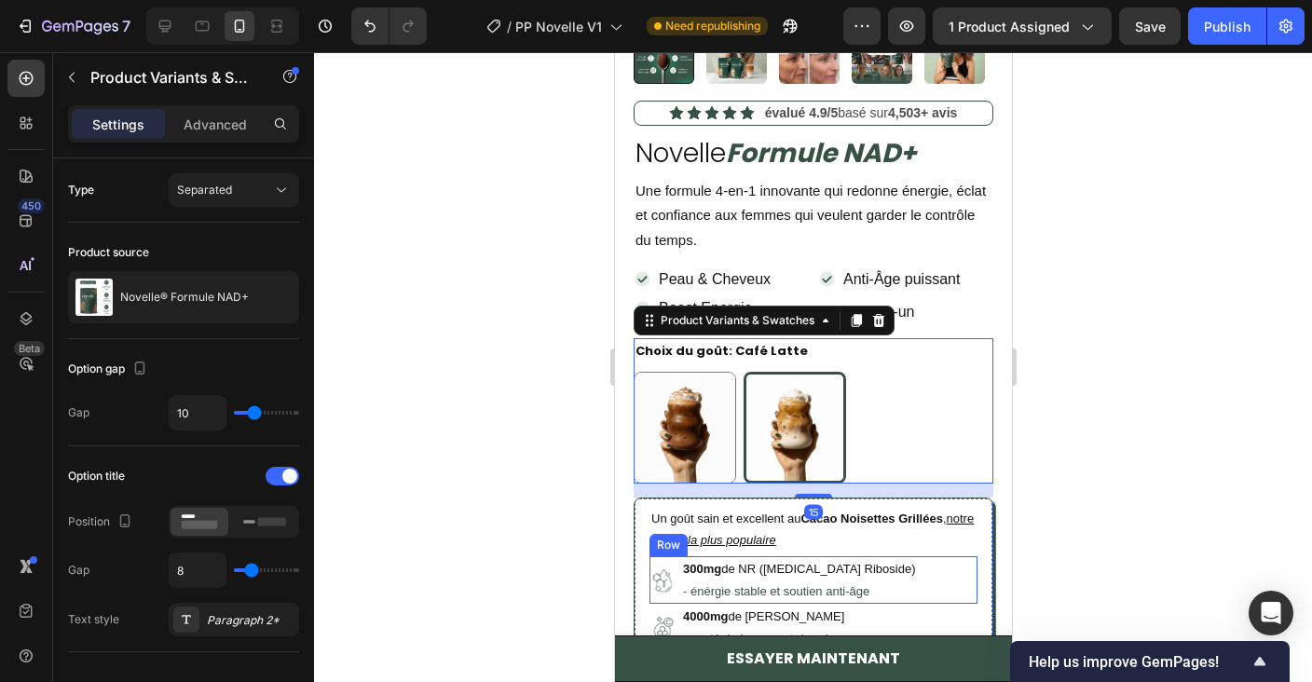
click at [955, 567] on div "Image 300mg de NR ([MEDICAL_DATA] Riboside) - énérgie stable et soutien anti-âg…" at bounding box center [812, 580] width 328 height 48
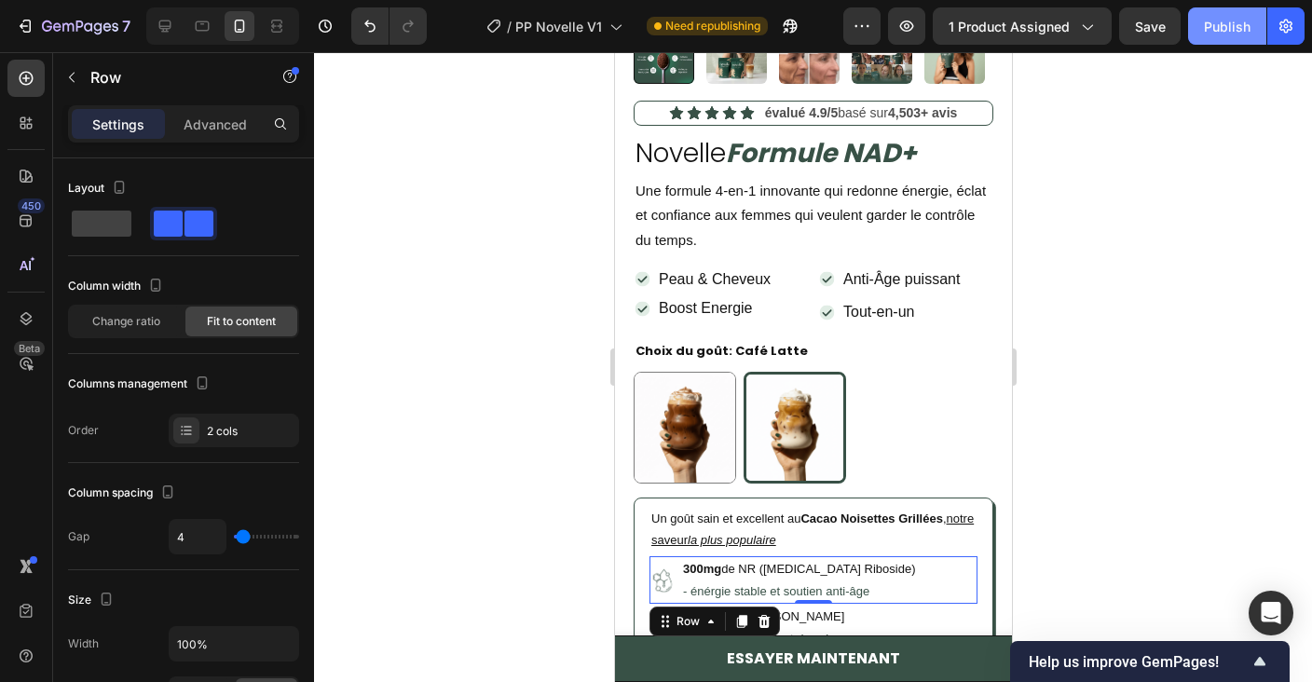
click at [1223, 22] on div "Publish" at bounding box center [1227, 27] width 47 height 20
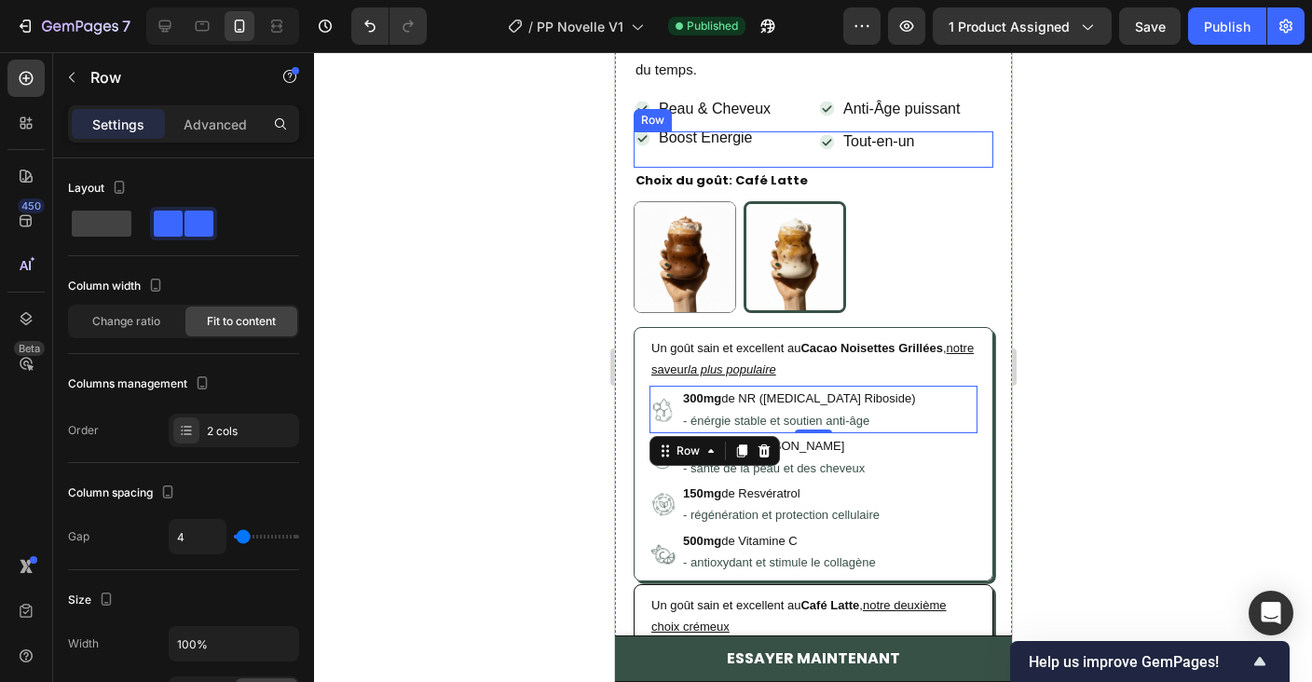
scroll to position [688, 0]
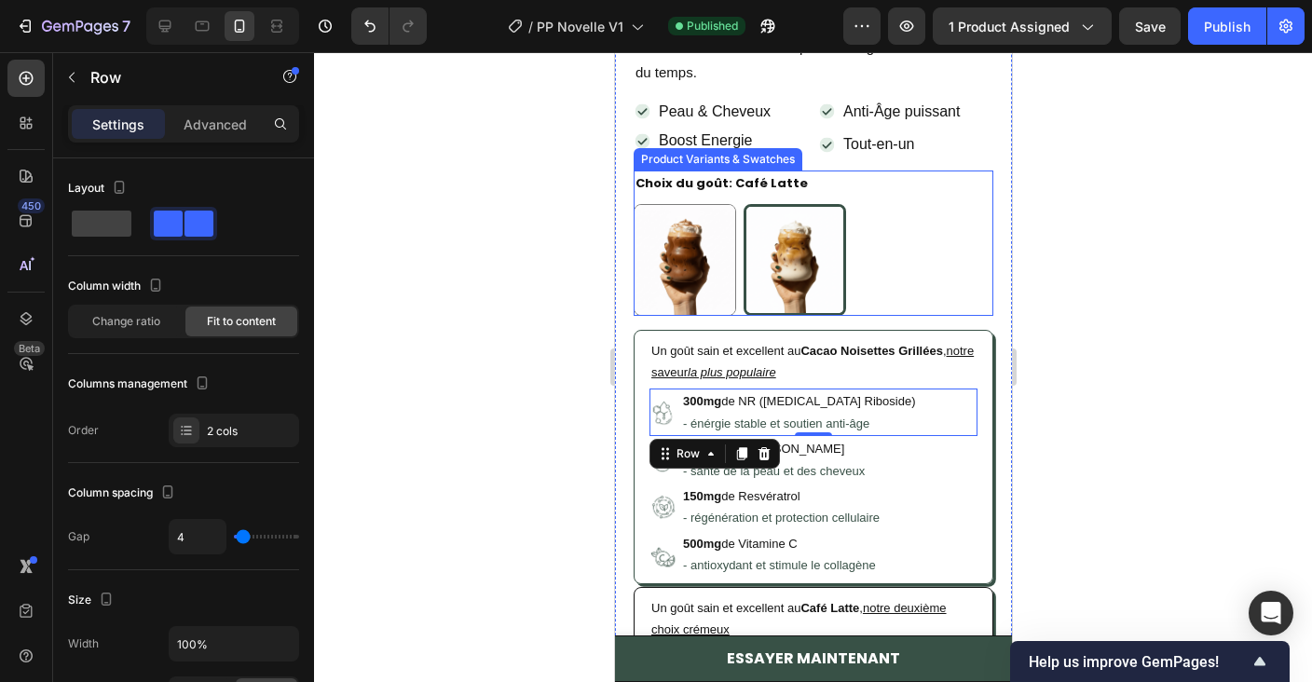
click at [910, 256] on div "Cacao Noisettes Cacao Noisettes Café Latte Café Latte" at bounding box center [813, 260] width 360 height 112
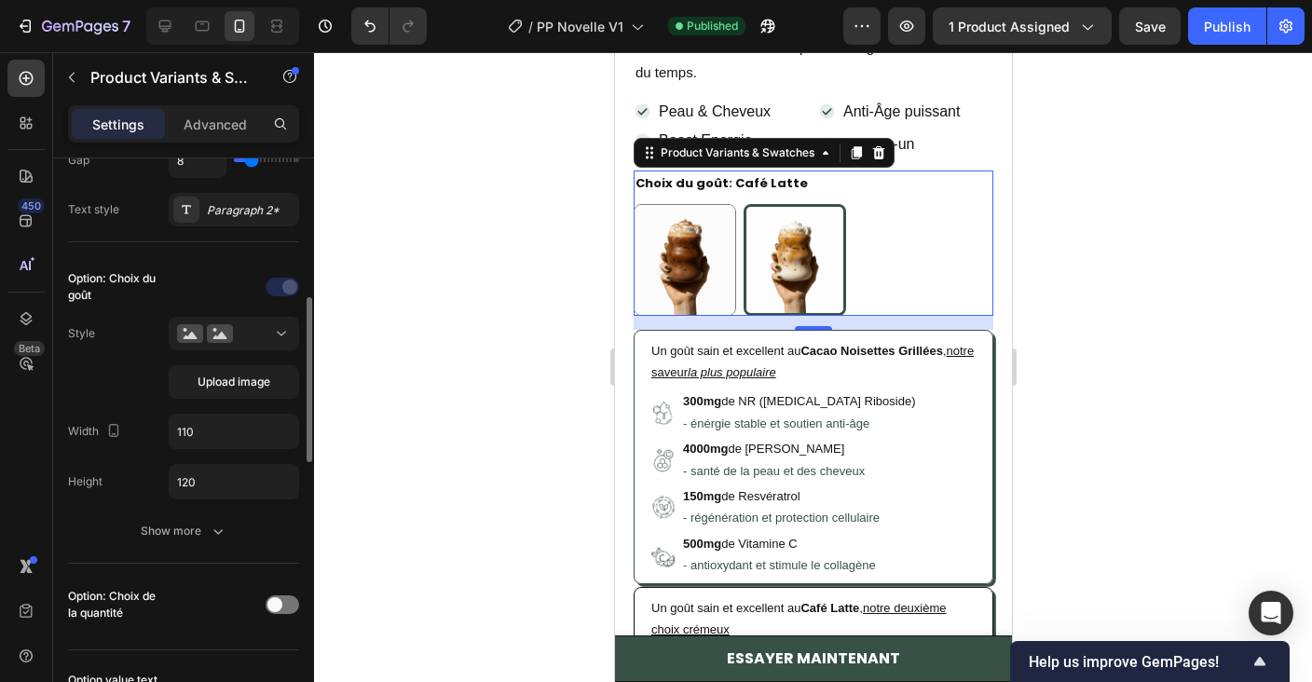
scroll to position [429, 0]
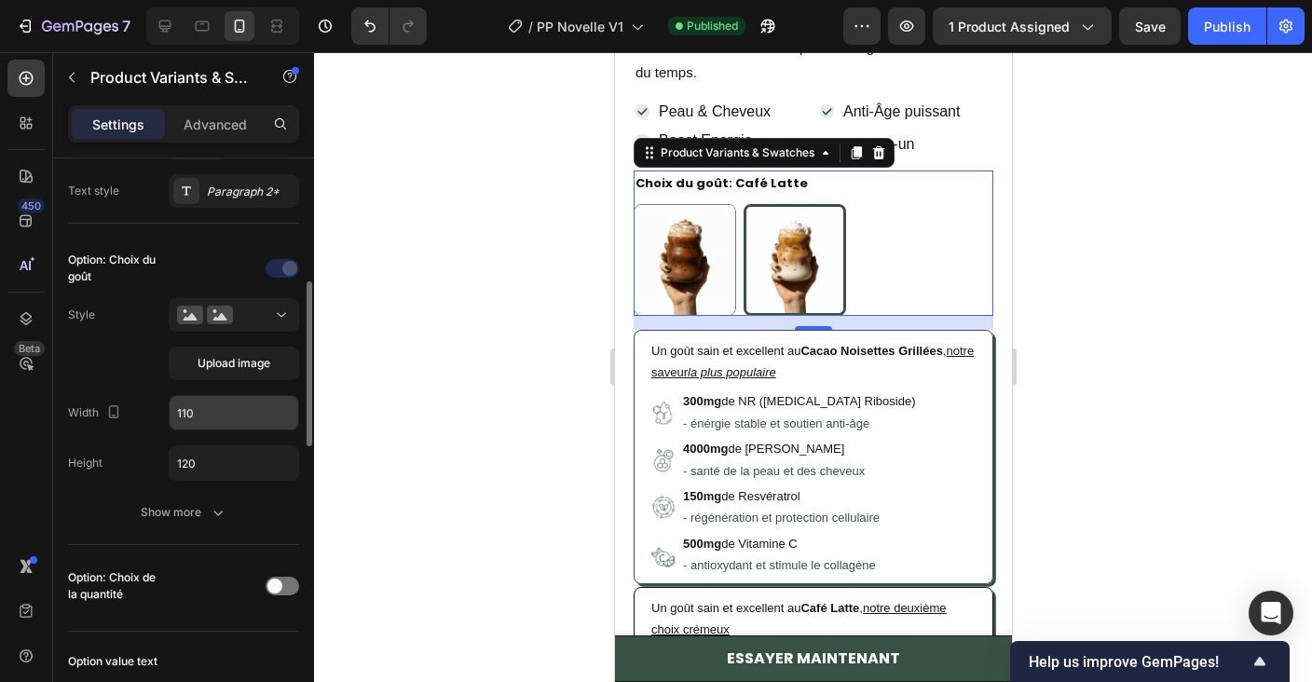
click at [242, 424] on input "110" at bounding box center [234, 413] width 129 height 34
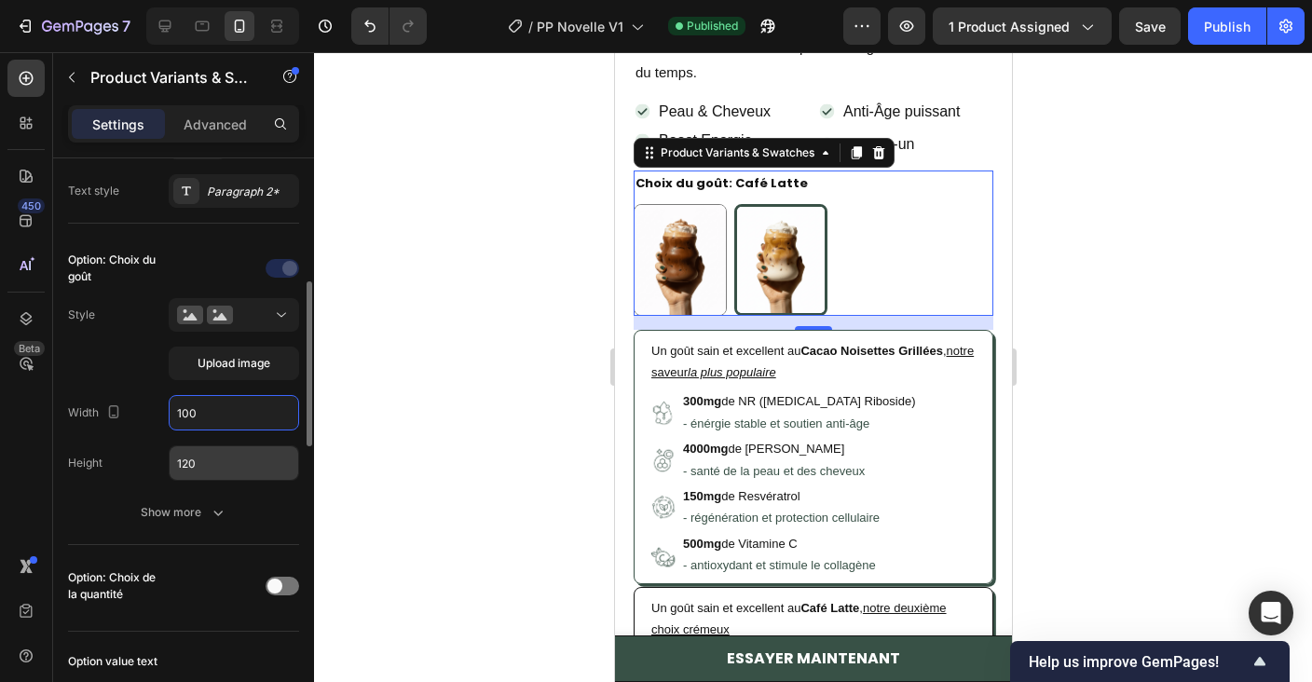
type input "100"
click at [238, 476] on input "120" at bounding box center [234, 463] width 129 height 34
click at [238, 469] on input "120" at bounding box center [234, 463] width 129 height 34
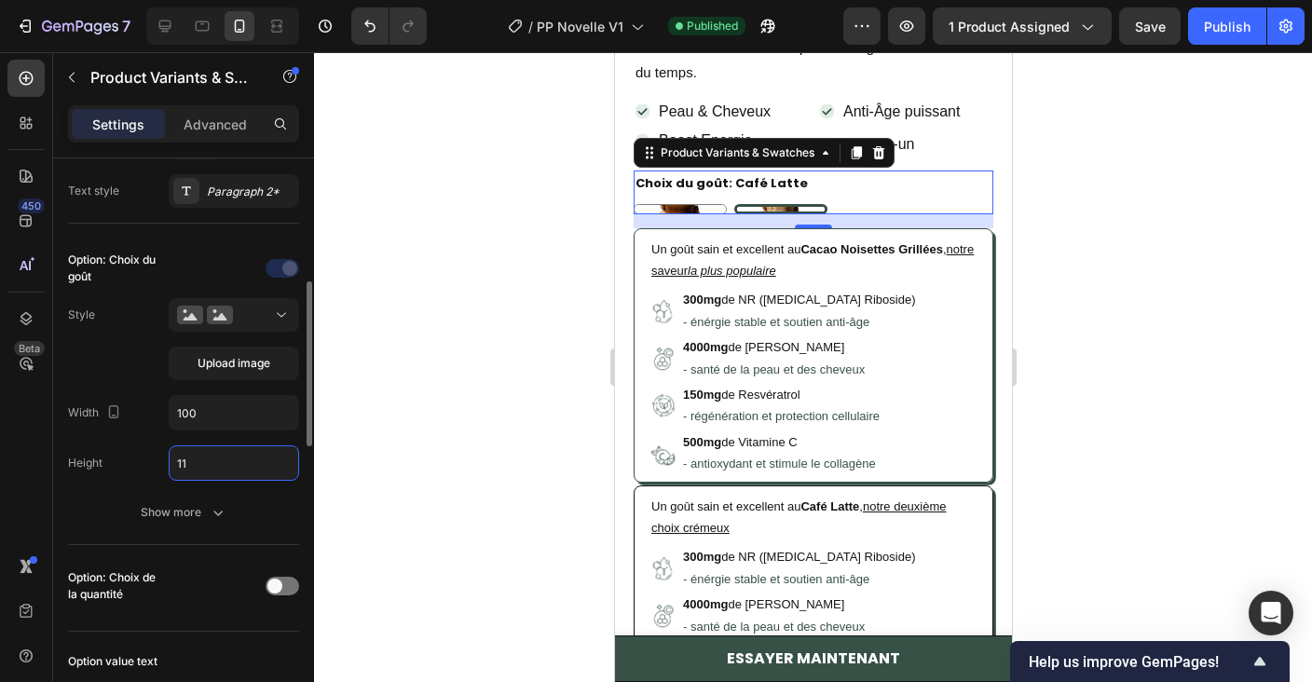
type input "110"
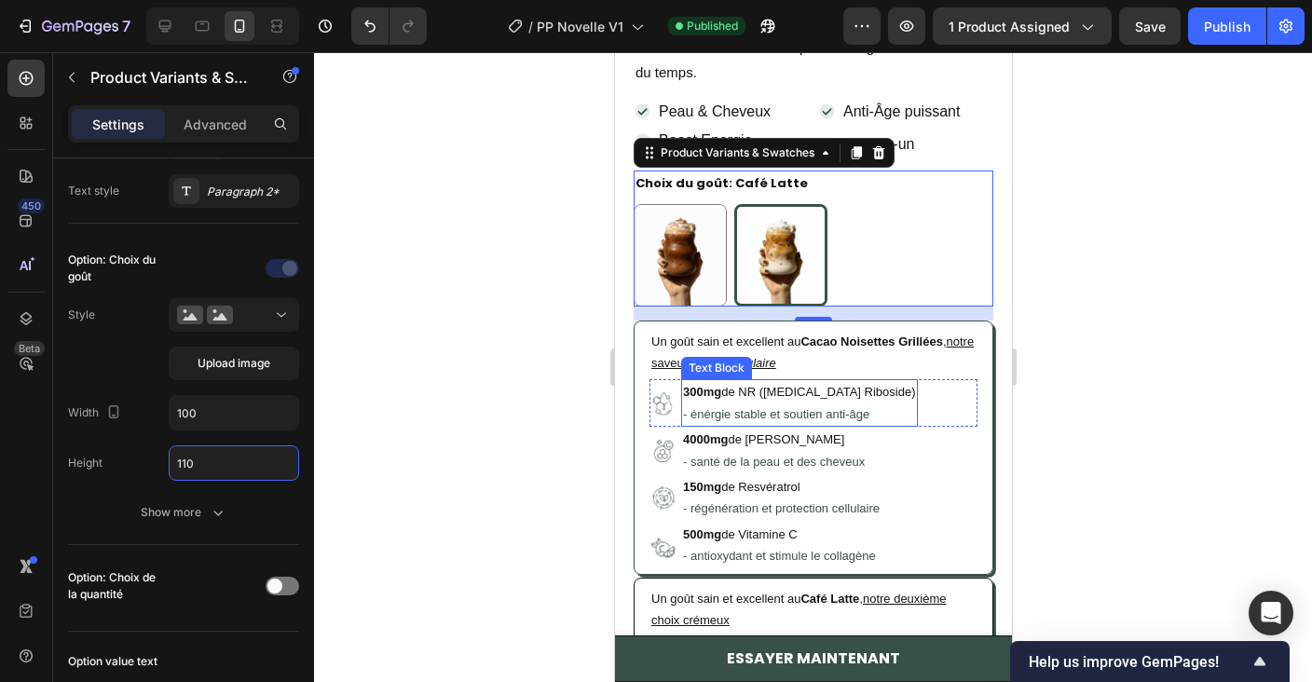
click at [824, 396] on p "300mg de NR ([MEDICAL_DATA] Riboside)" at bounding box center [798, 391] width 233 height 21
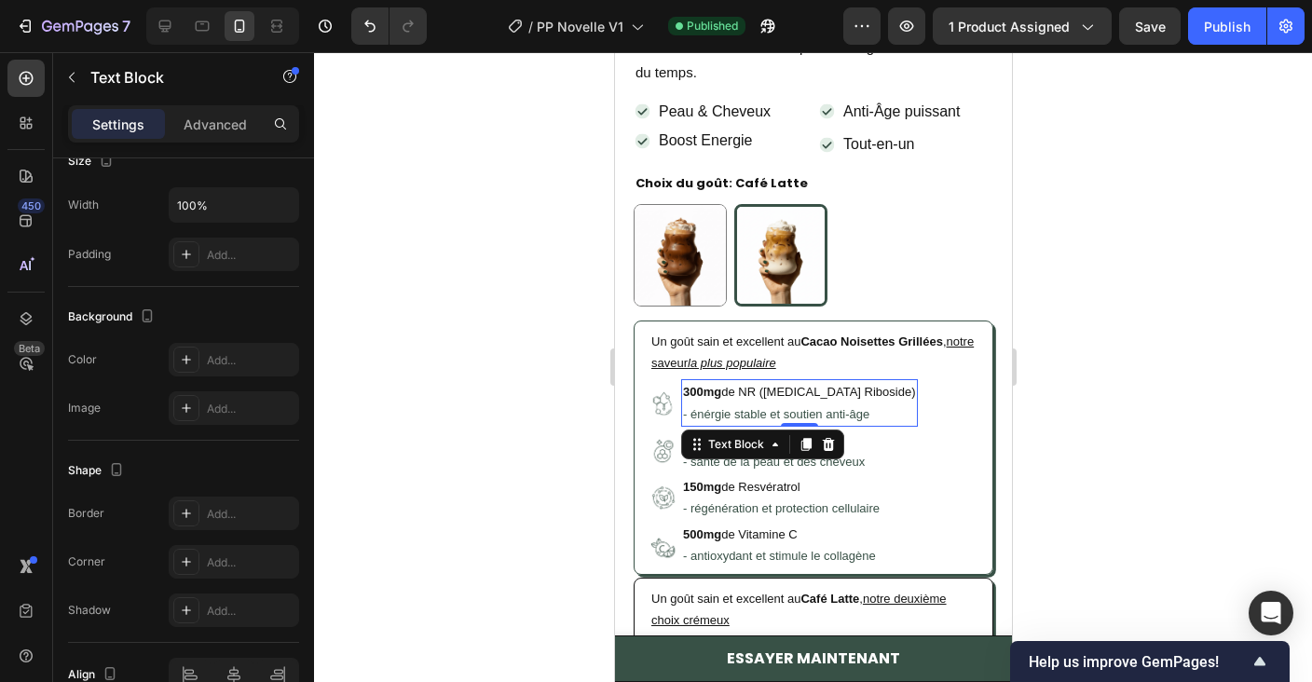
scroll to position [0, 0]
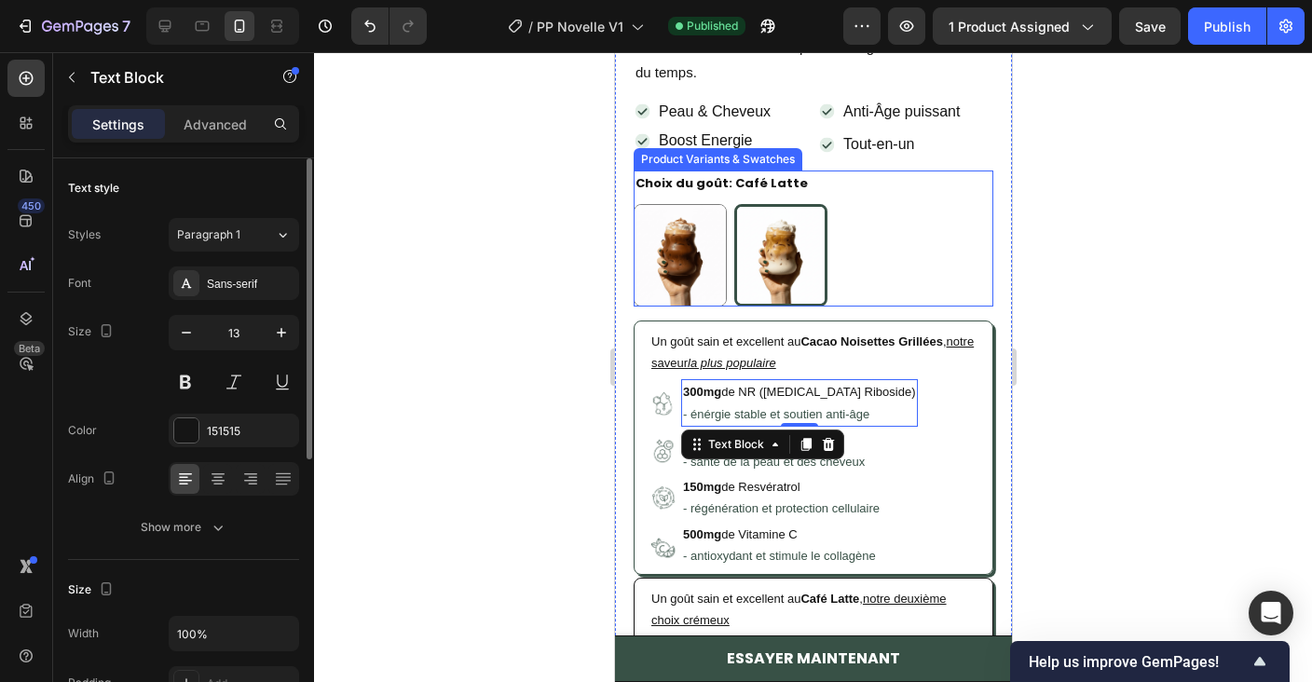
click at [922, 230] on div "Cacao Noisettes Cacao Noisettes Café Latte Café Latte" at bounding box center [813, 255] width 360 height 102
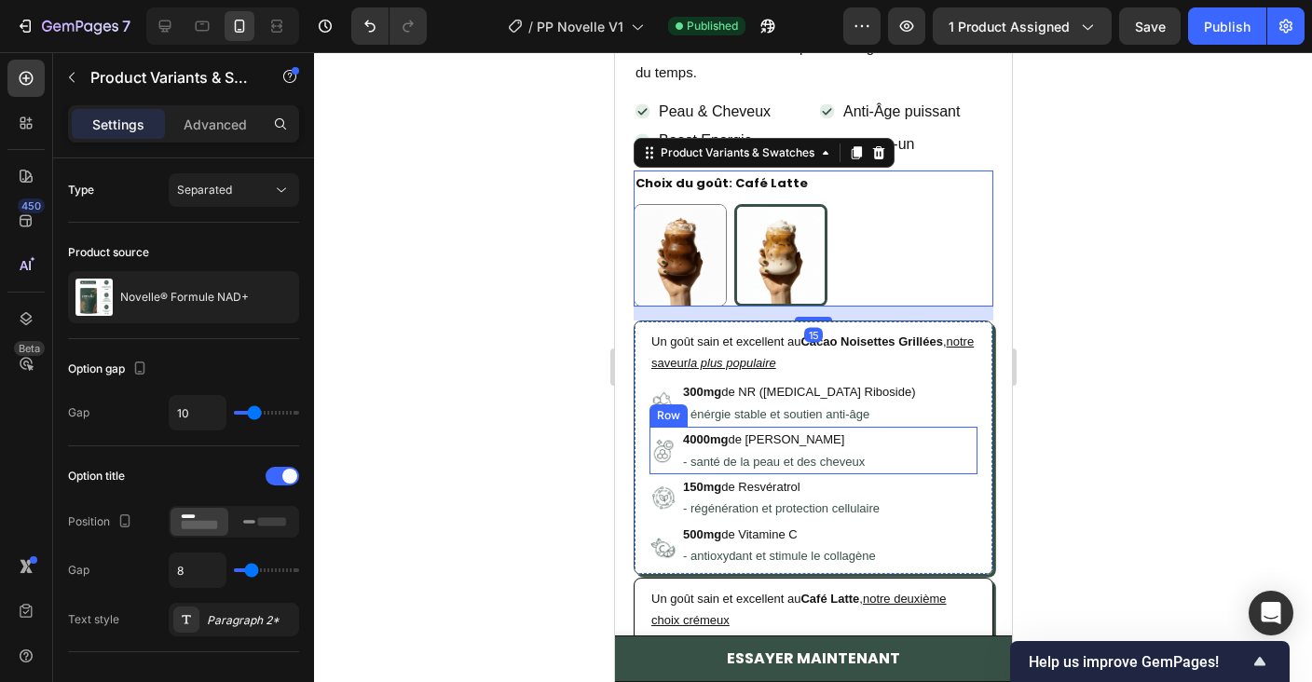
click at [922, 457] on div "Image 4000mg de Collagène Bovin - santé de la peau et des cheveux Text Block Row" at bounding box center [812, 451] width 328 height 48
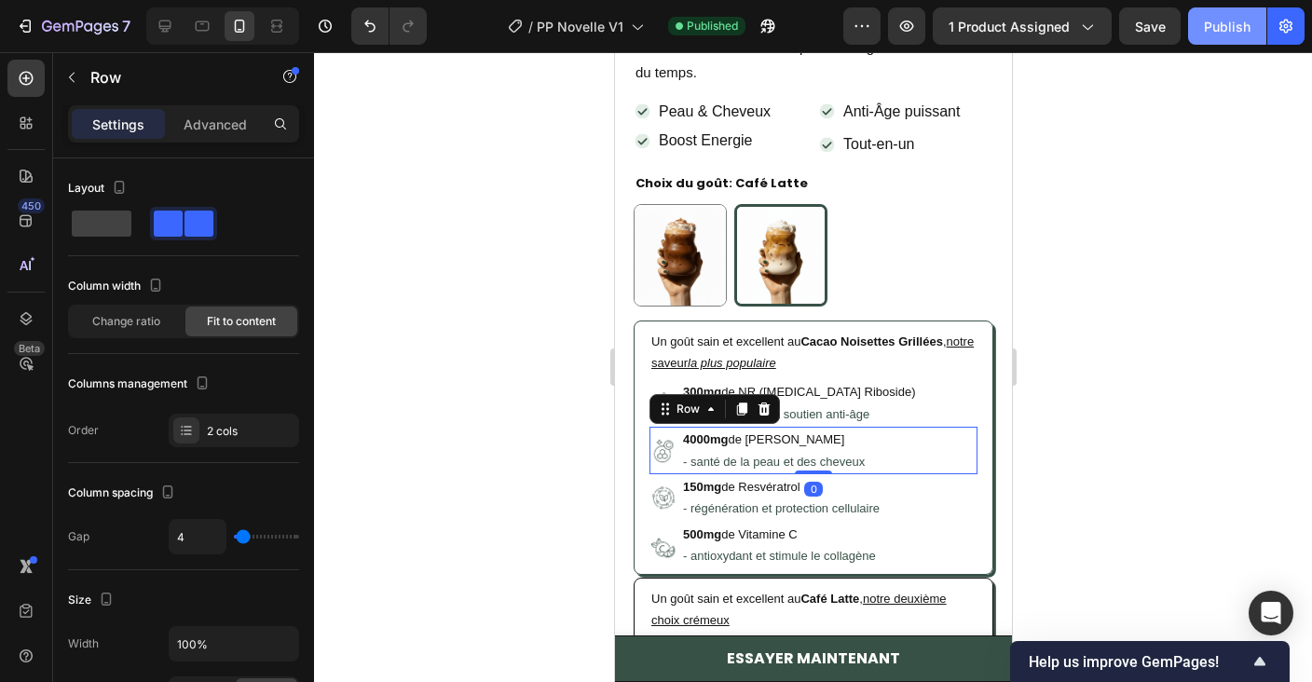
click at [1205, 27] on div "Publish" at bounding box center [1227, 27] width 47 height 20
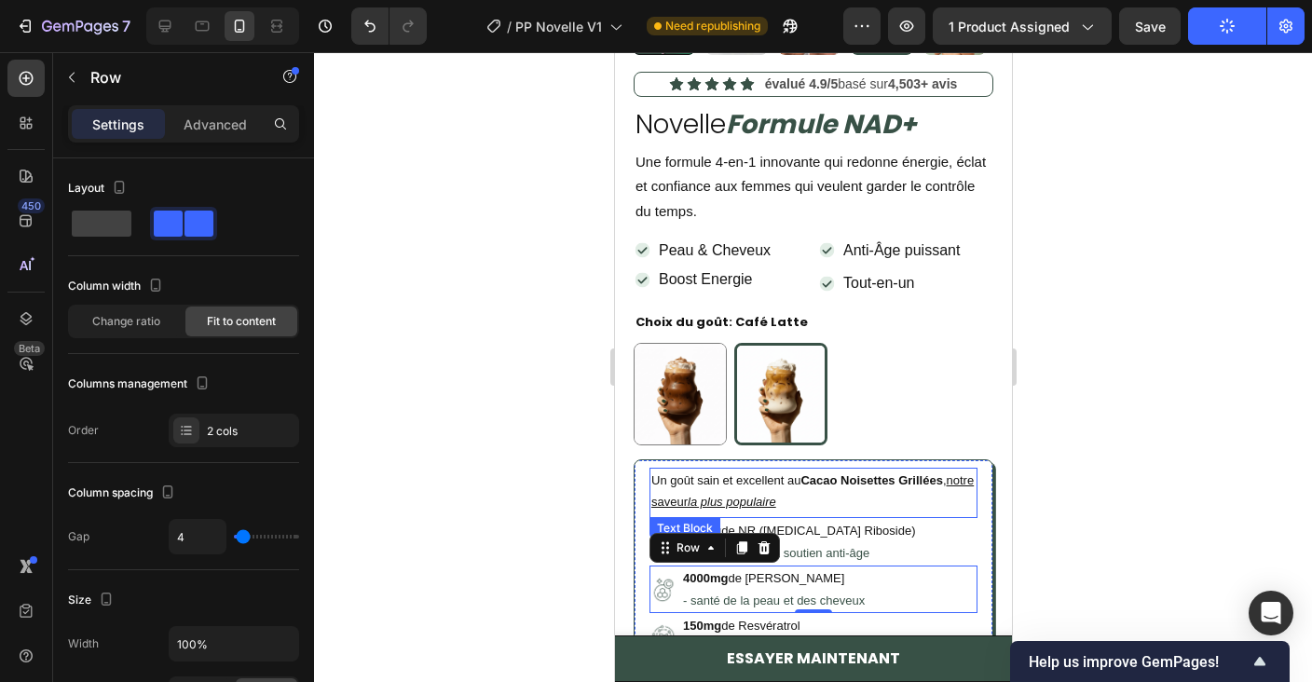
scroll to position [547, 0]
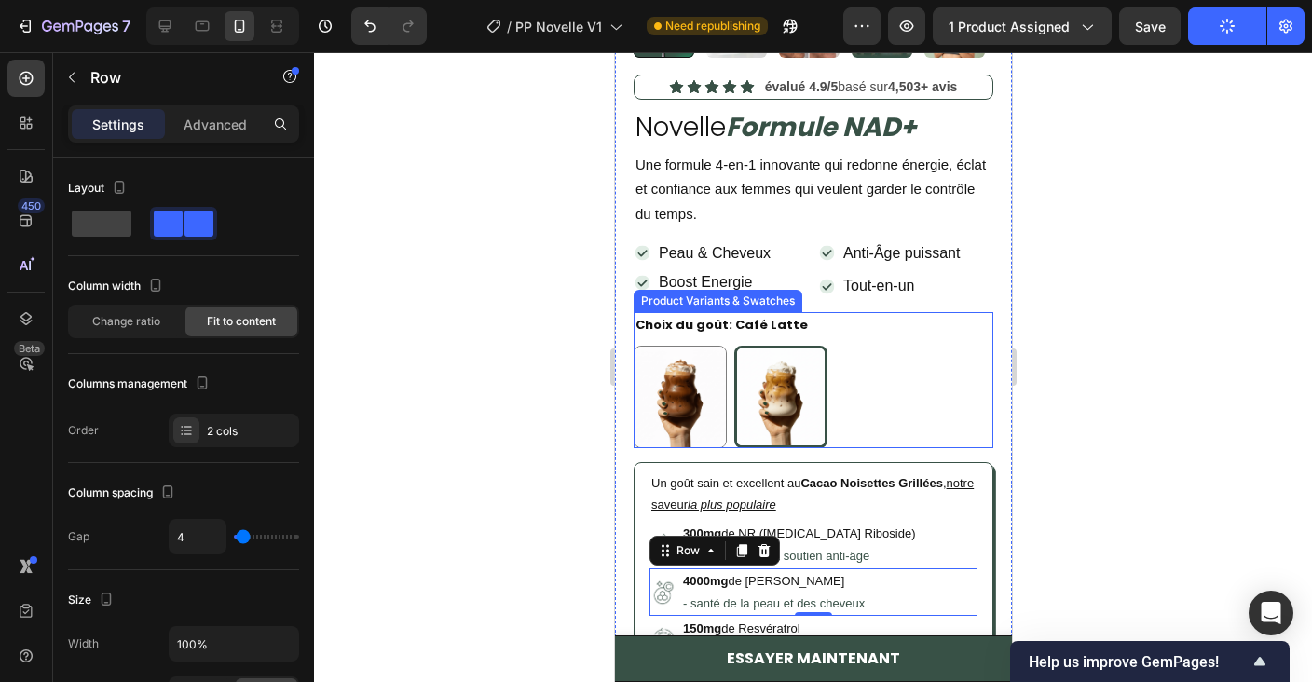
click at [937, 399] on div "Cacao Noisettes Cacao Noisettes Café Latte Café Latte" at bounding box center [813, 397] width 360 height 102
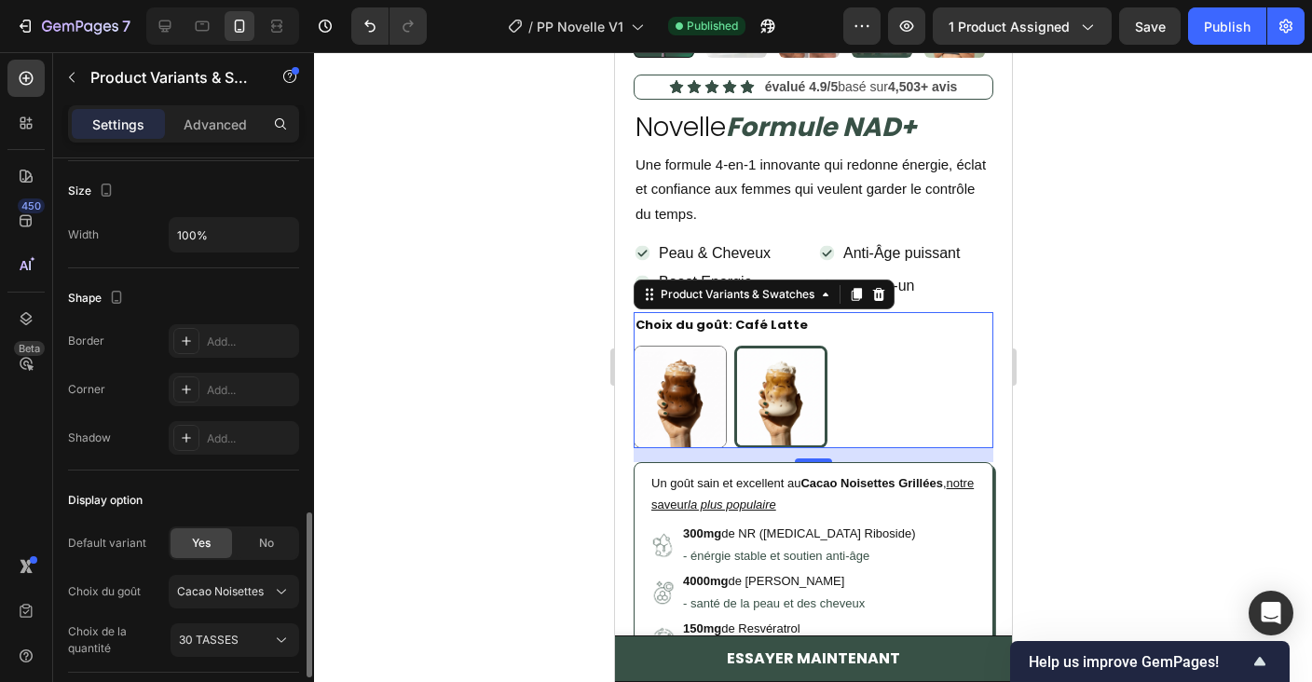
scroll to position [1434, 0]
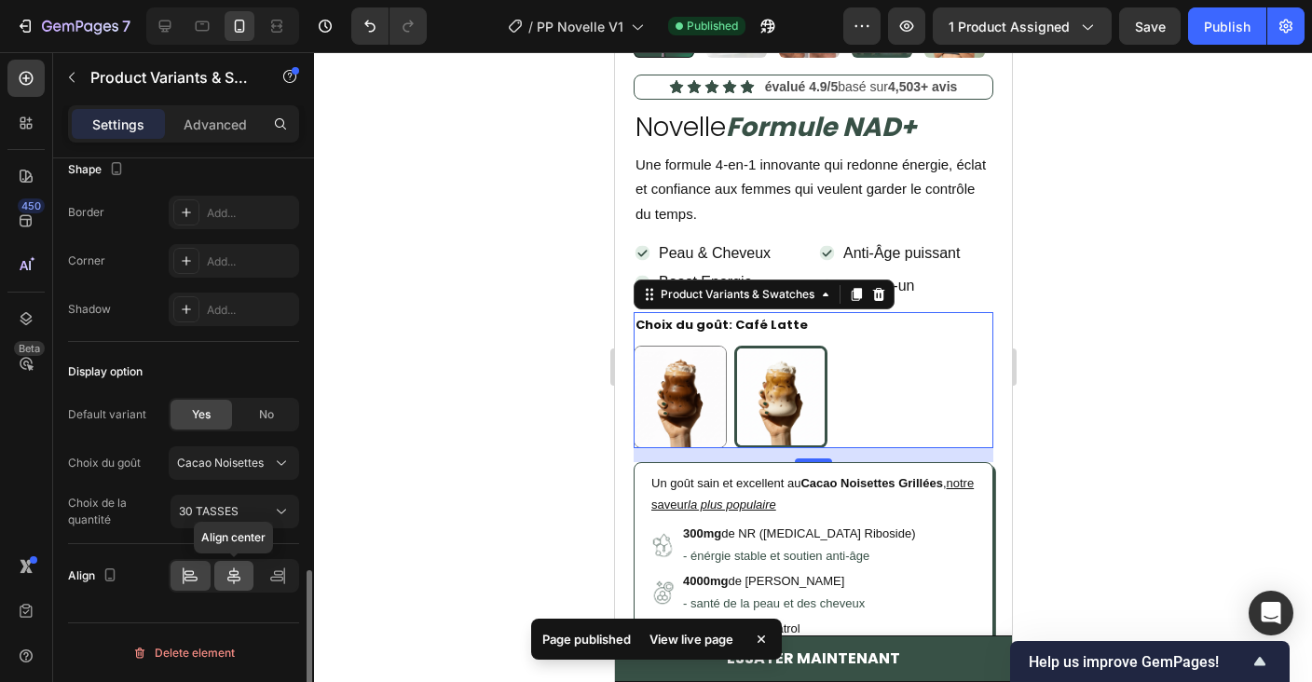
click at [231, 573] on icon at bounding box center [234, 575] width 19 height 19
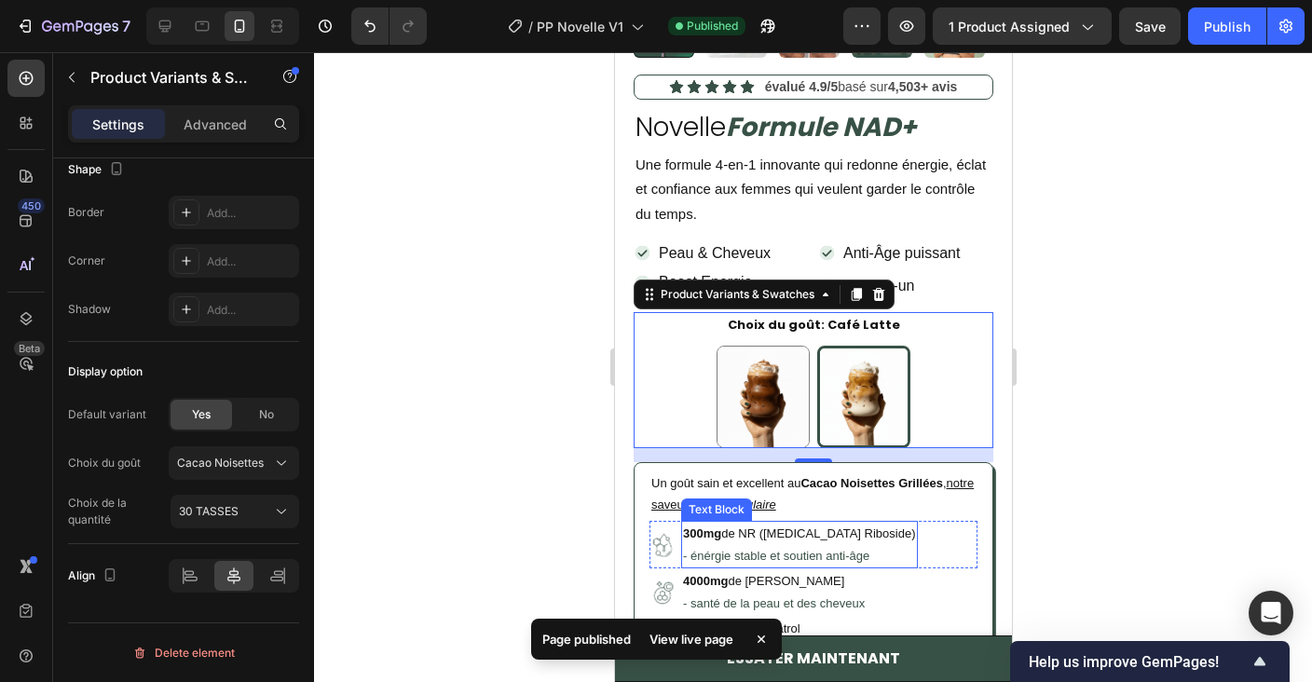
click at [729, 532] on p "300mg de NR ([MEDICAL_DATA] Riboside)" at bounding box center [798, 533] width 233 height 21
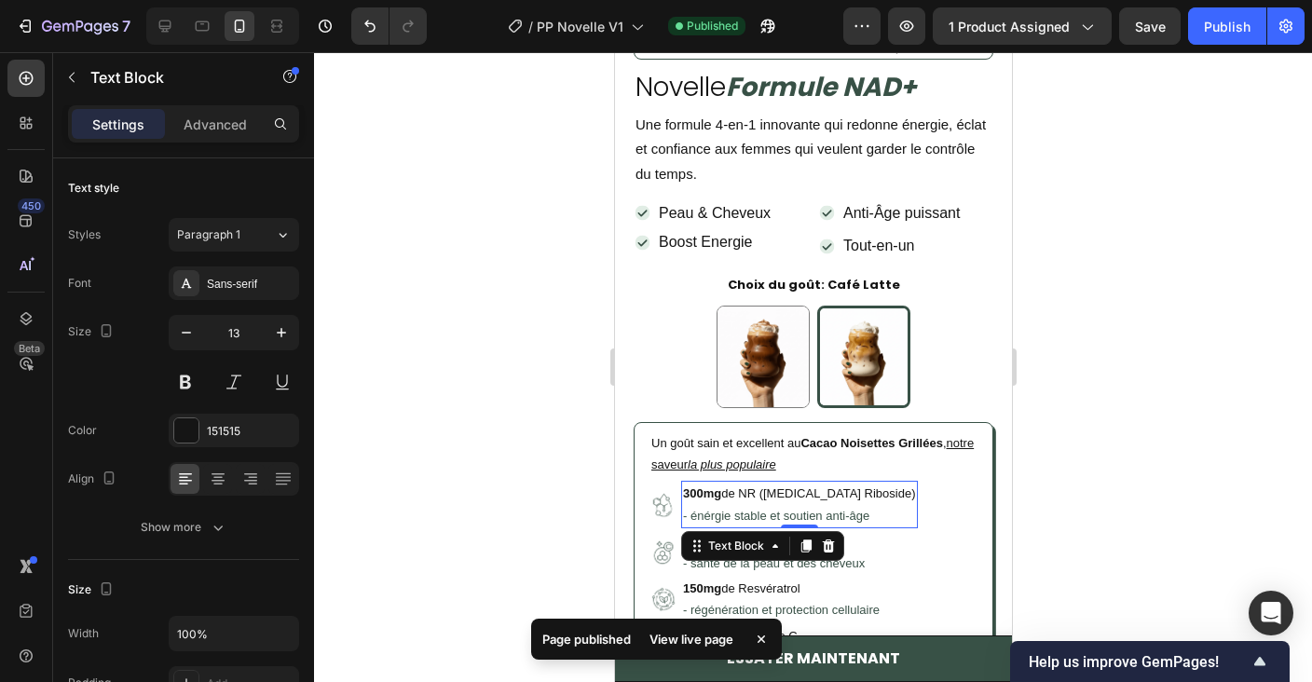
scroll to position [585, 0]
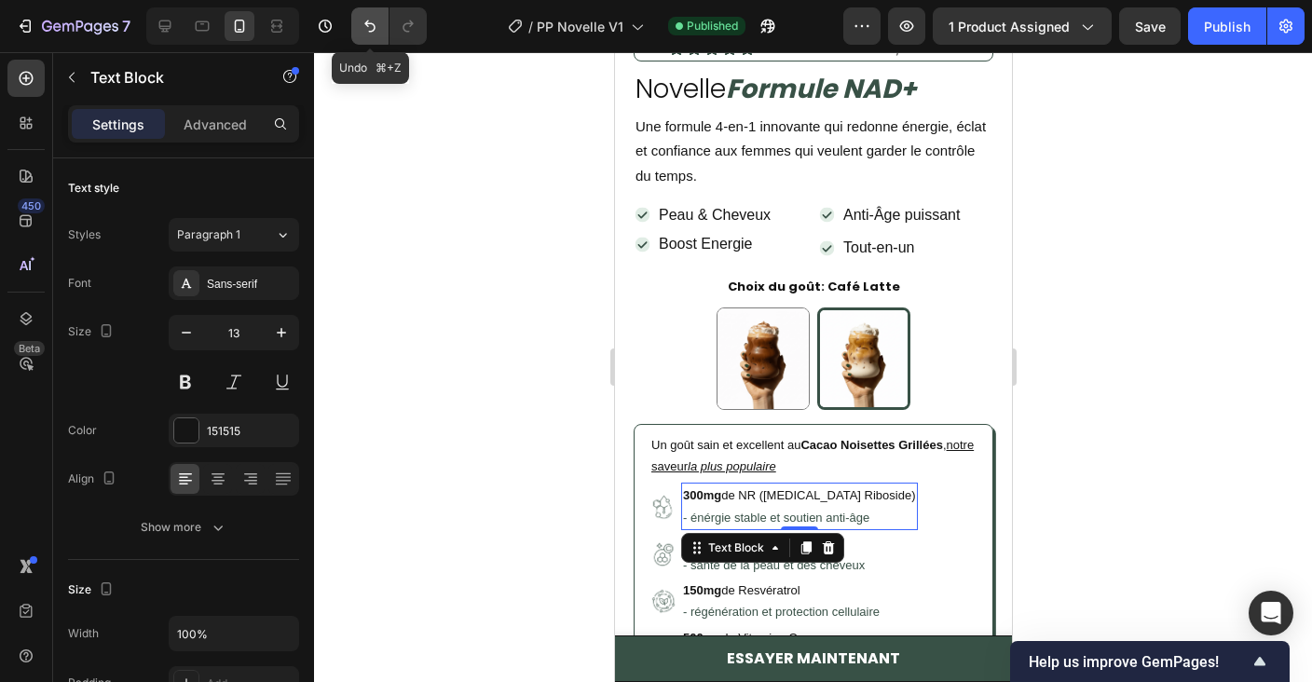
click at [359, 21] on button "Undo/Redo" at bounding box center [369, 25] width 37 height 37
